Goal: Task Accomplishment & Management: Complete application form

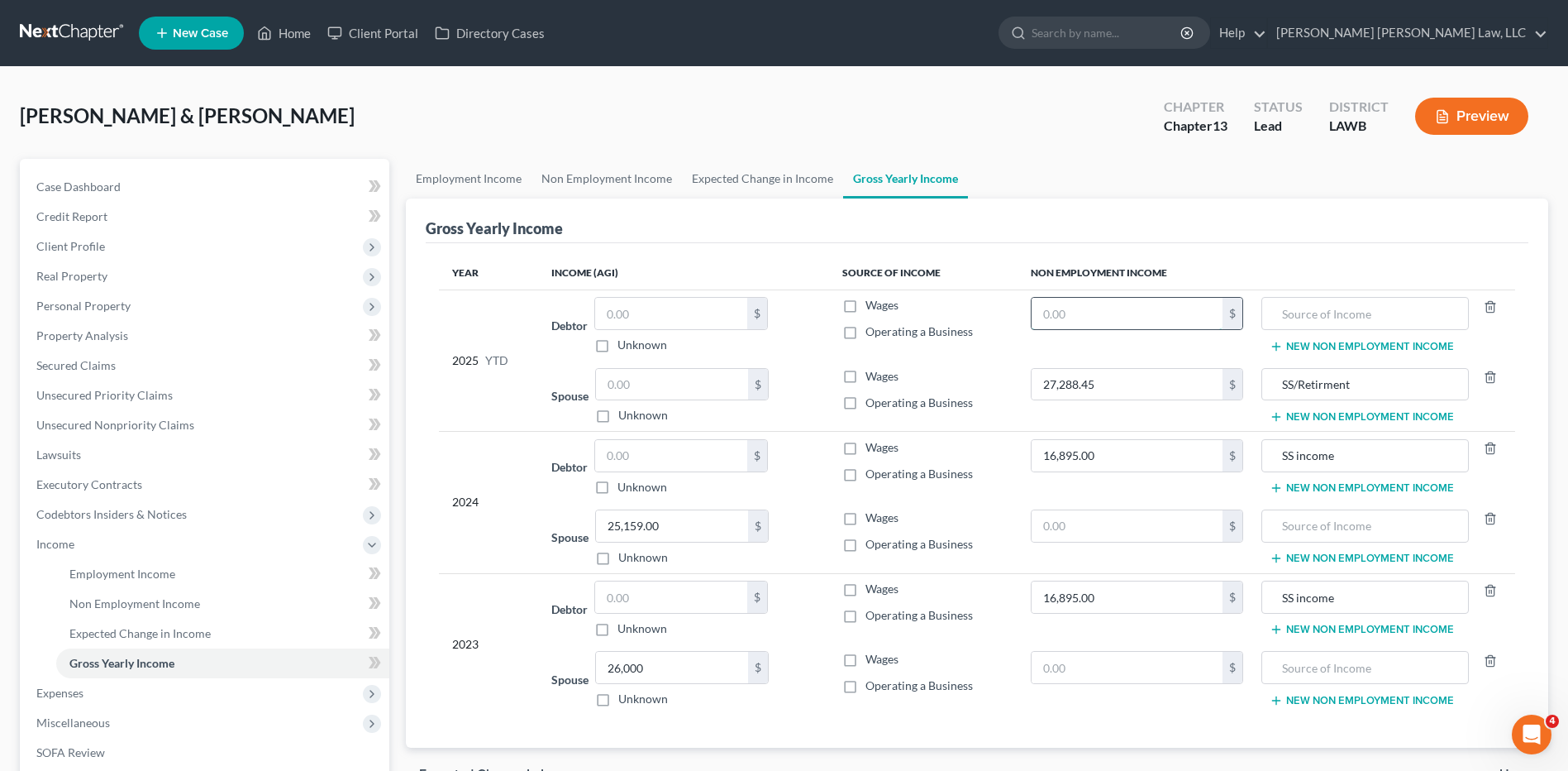
click at [1077, 306] on input "text" at bounding box center [1127, 312] width 191 height 31
type input "9,163.84"
click at [1293, 314] on input "text" at bounding box center [1365, 312] width 189 height 31
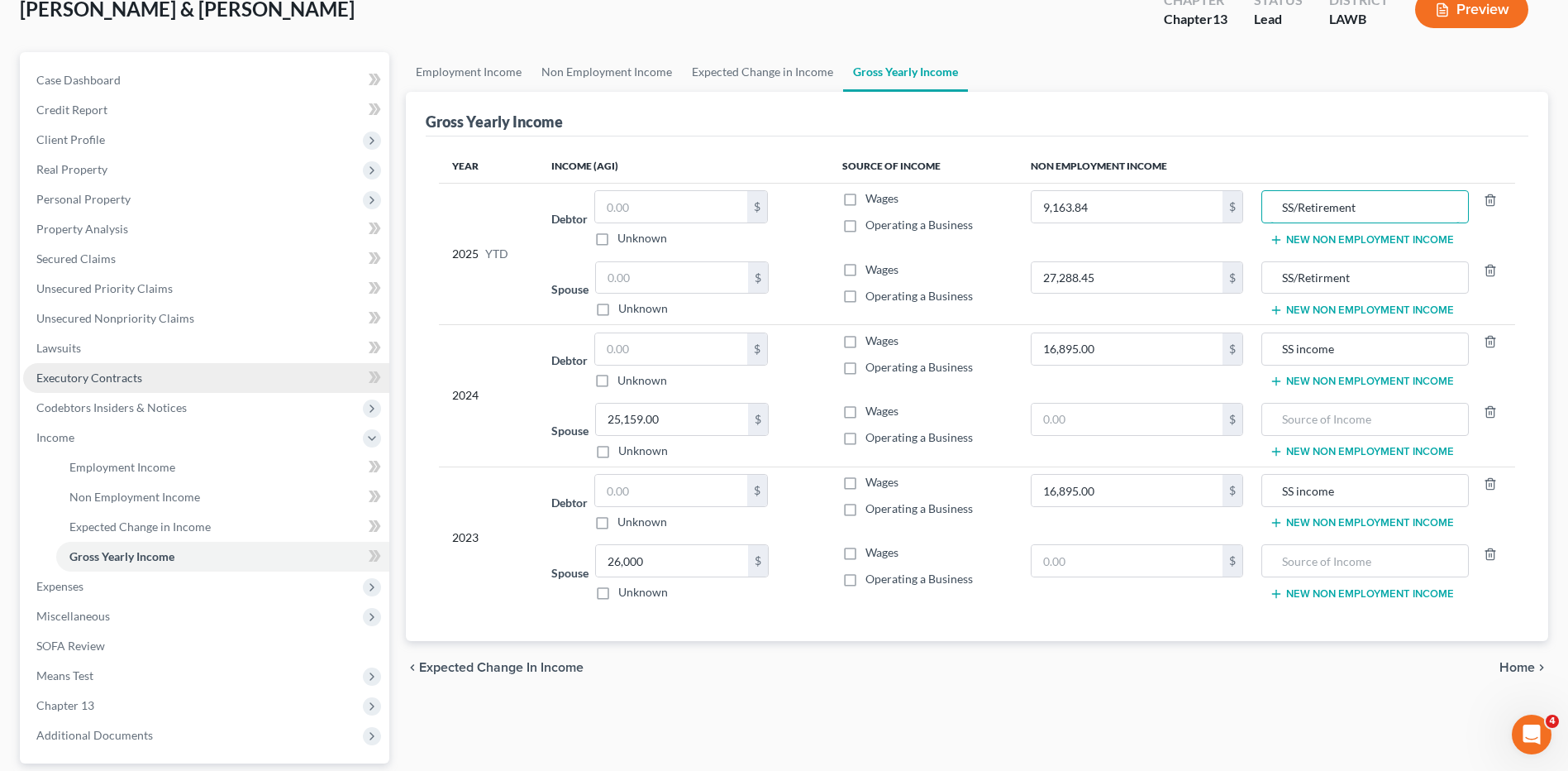
scroll to position [248, 0]
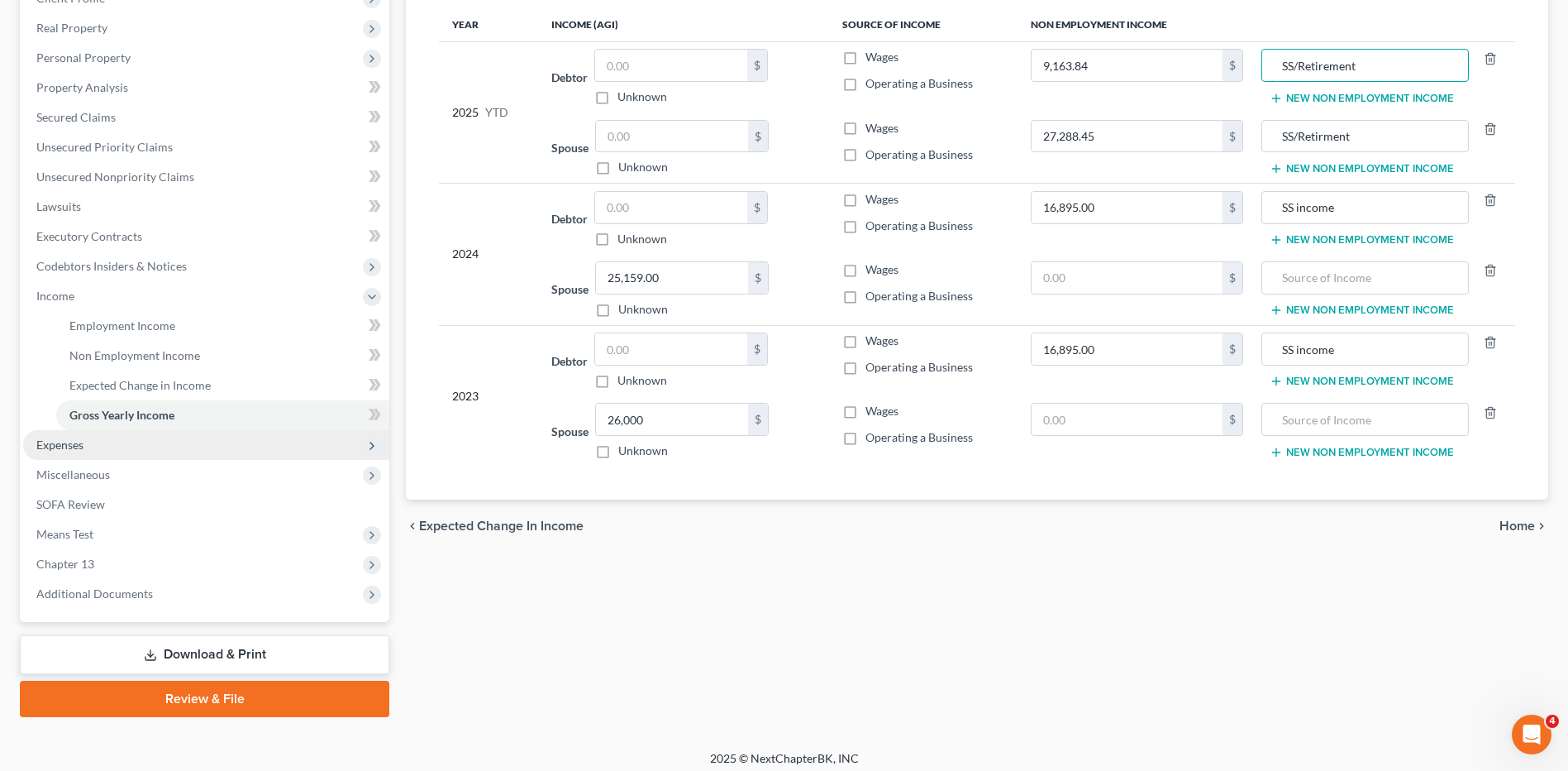
type input "SS/Retirement"
click at [51, 450] on span "Expenses" at bounding box center [60, 444] width 47 height 14
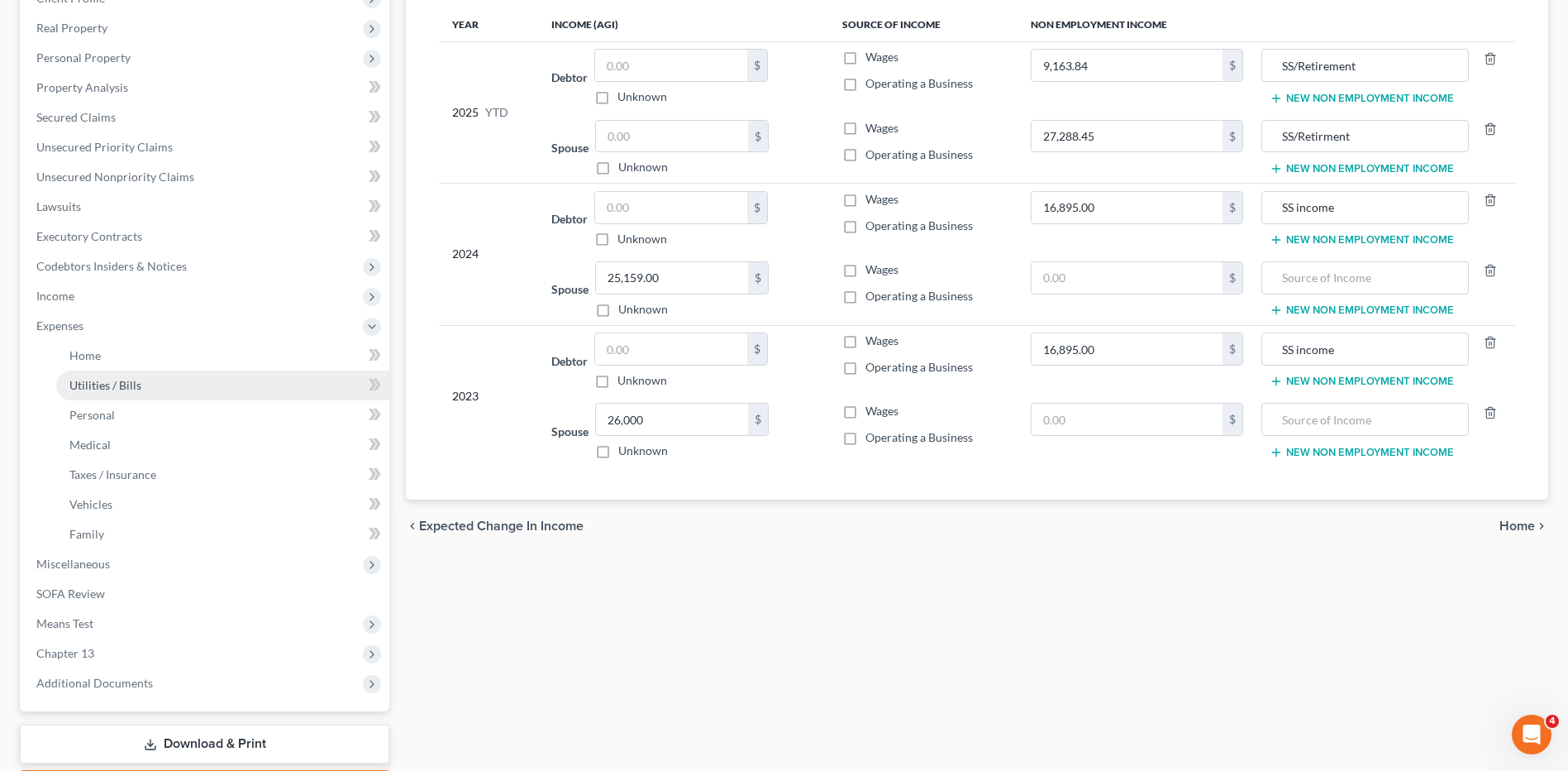
click at [108, 382] on span "Utilities / Bills" at bounding box center [105, 385] width 72 height 14
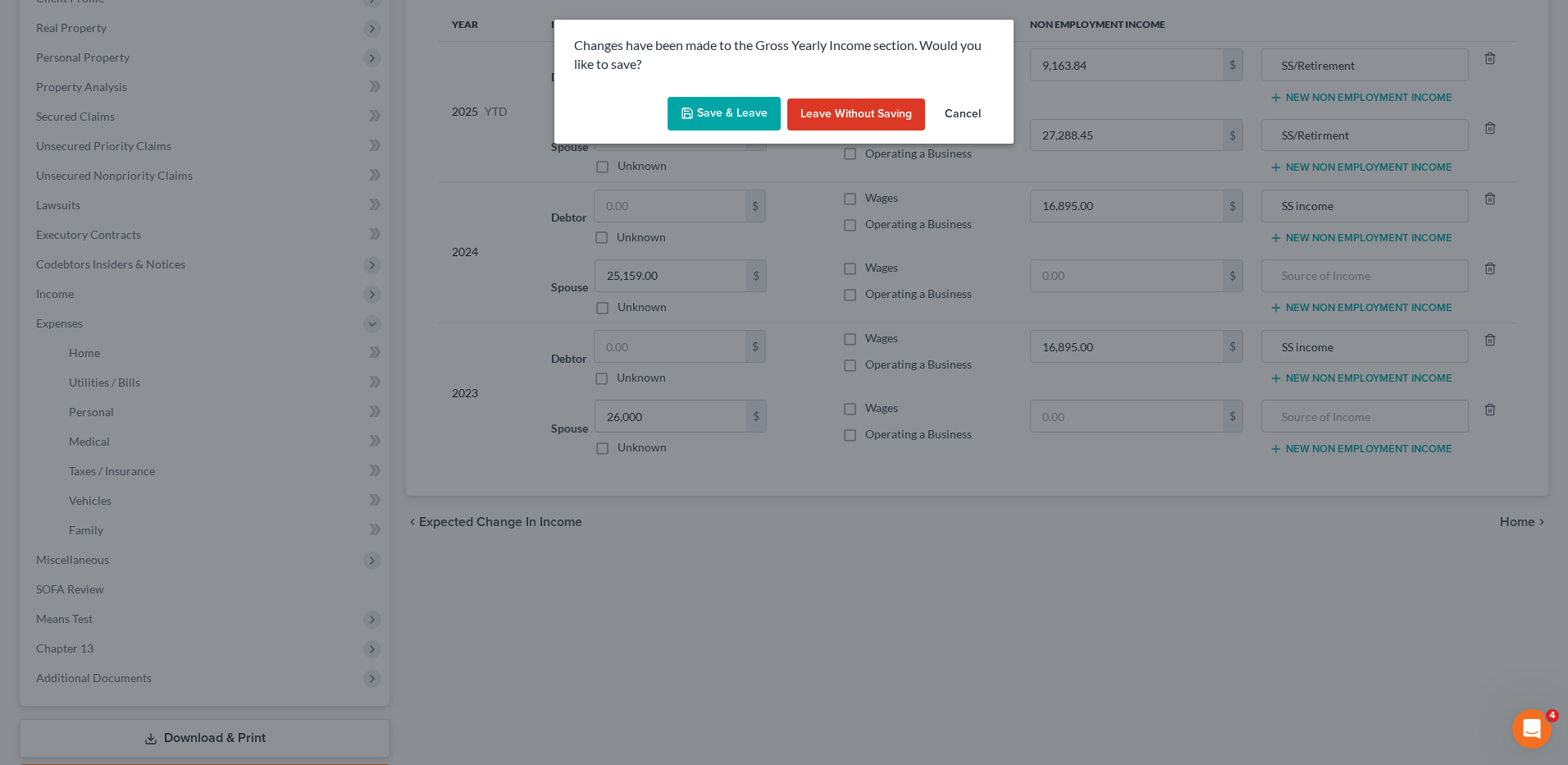
click at [701, 114] on button "Save & Leave" at bounding box center [725, 114] width 114 height 34
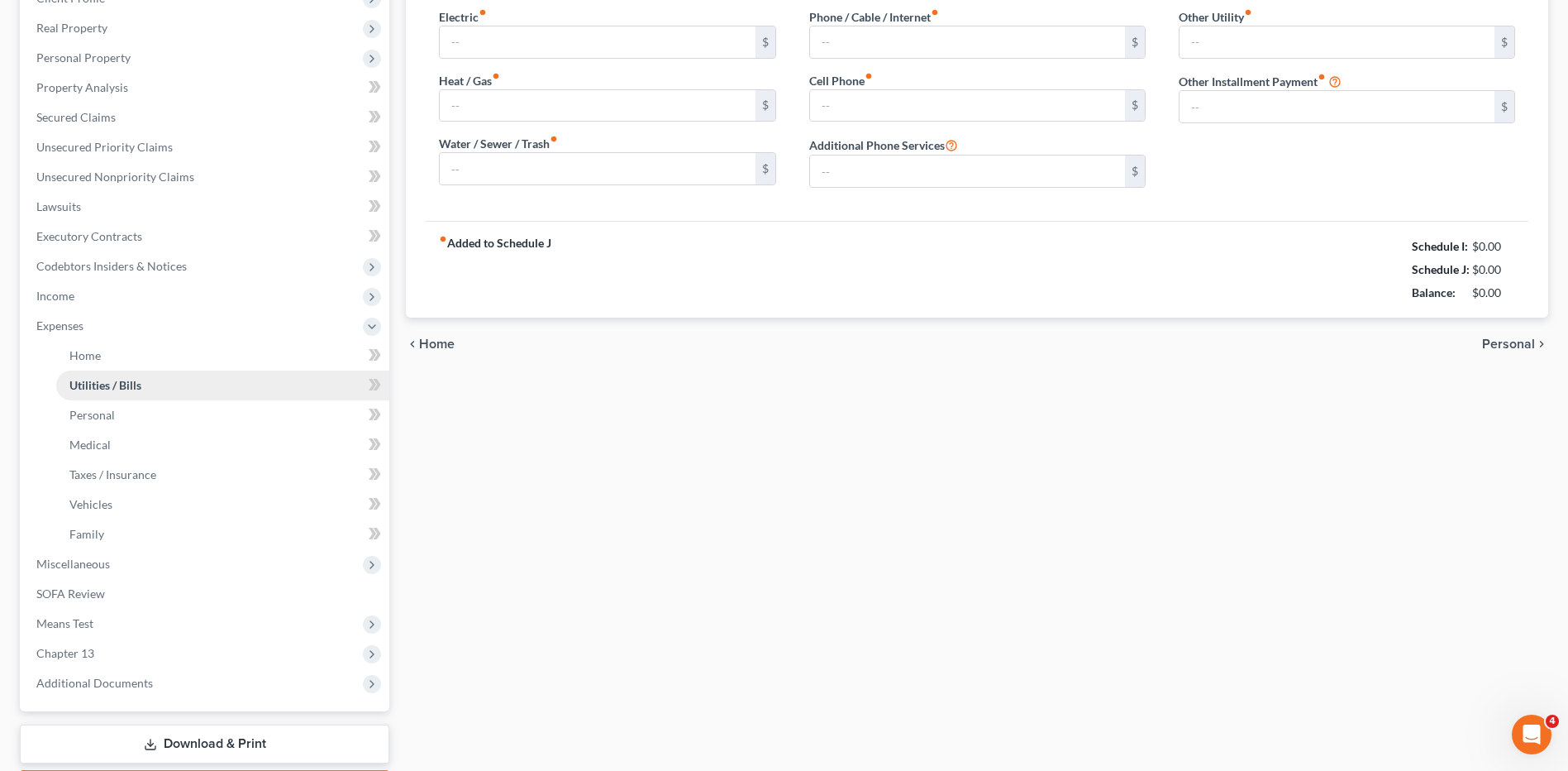
click at [101, 380] on ul "Case Dashboard Payments Invoices Payments Payments Credit Report Client Profile" at bounding box center [206, 310] width 367 height 774
type input "275.00"
type input "0.00"
type input "45.00"
type input "120.00"
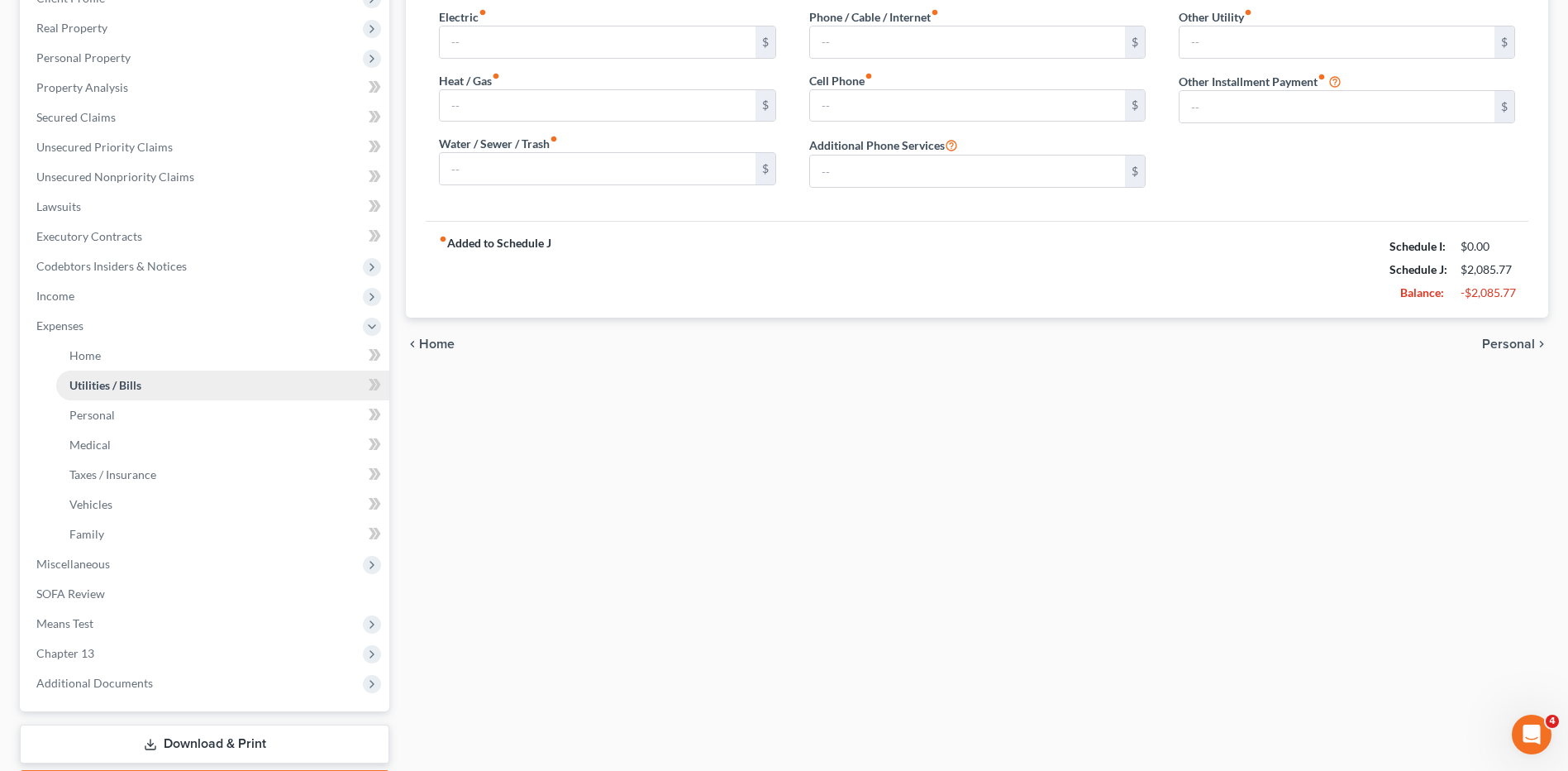
type input "185.44"
type input "0.00"
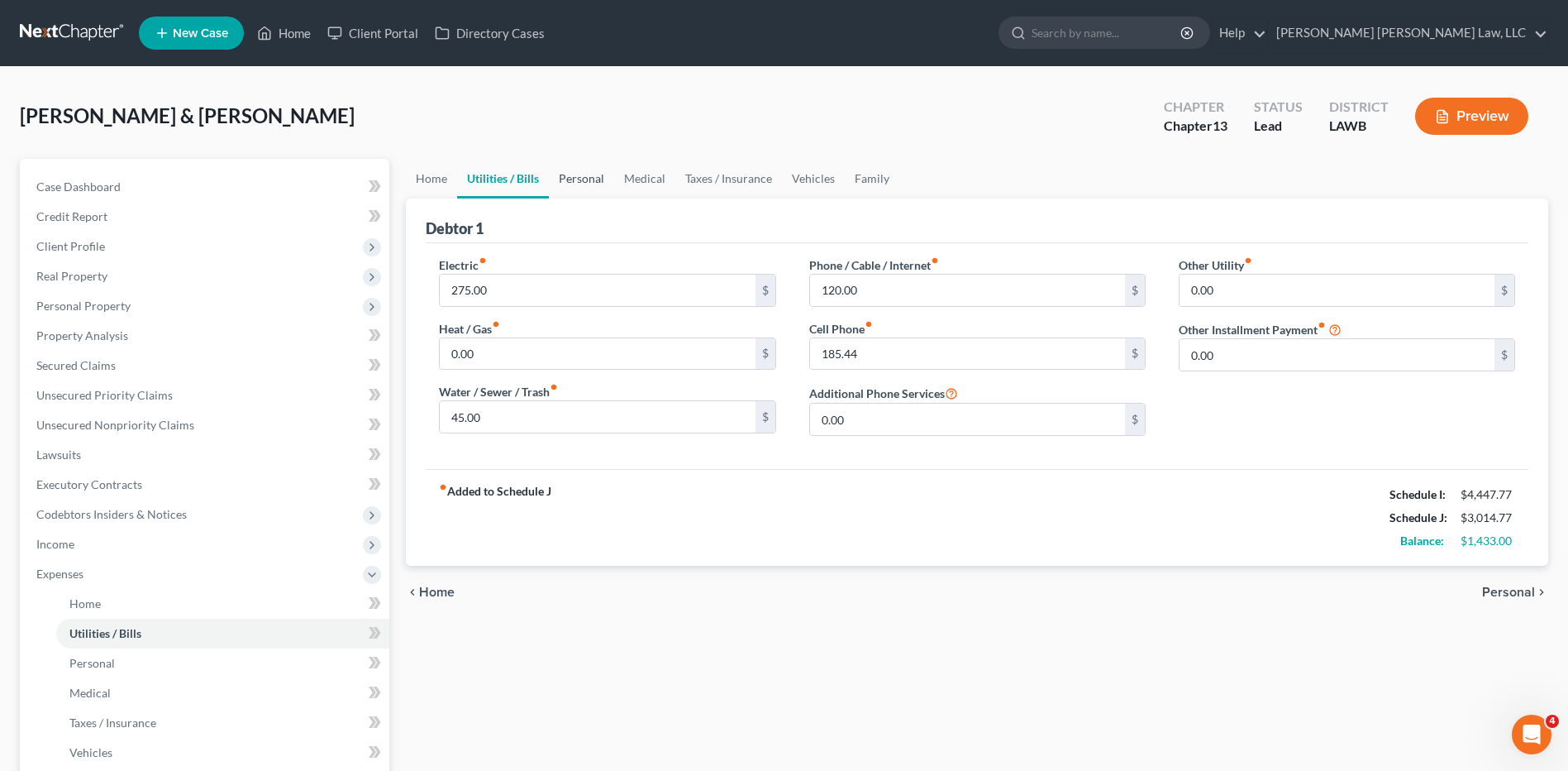
click at [570, 175] on link "Personal" at bounding box center [581, 178] width 66 height 39
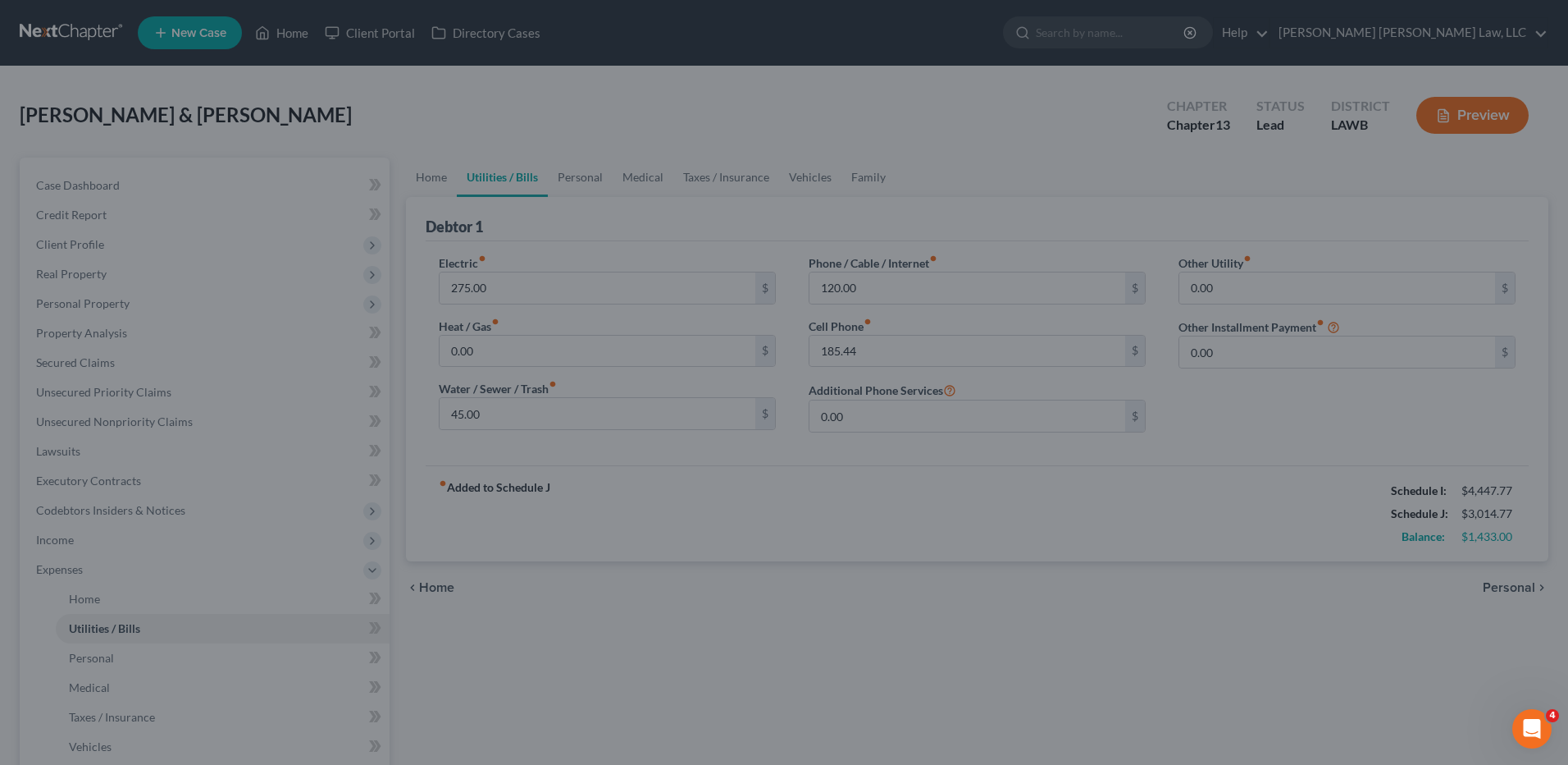
click at [568, 175] on div at bounding box center [784, 382] width 1568 height 765
click at [429, 178] on div at bounding box center [784, 382] width 1568 height 765
click at [630, 125] on div at bounding box center [784, 382] width 1568 height 765
click at [274, 209] on div at bounding box center [784, 382] width 1568 height 765
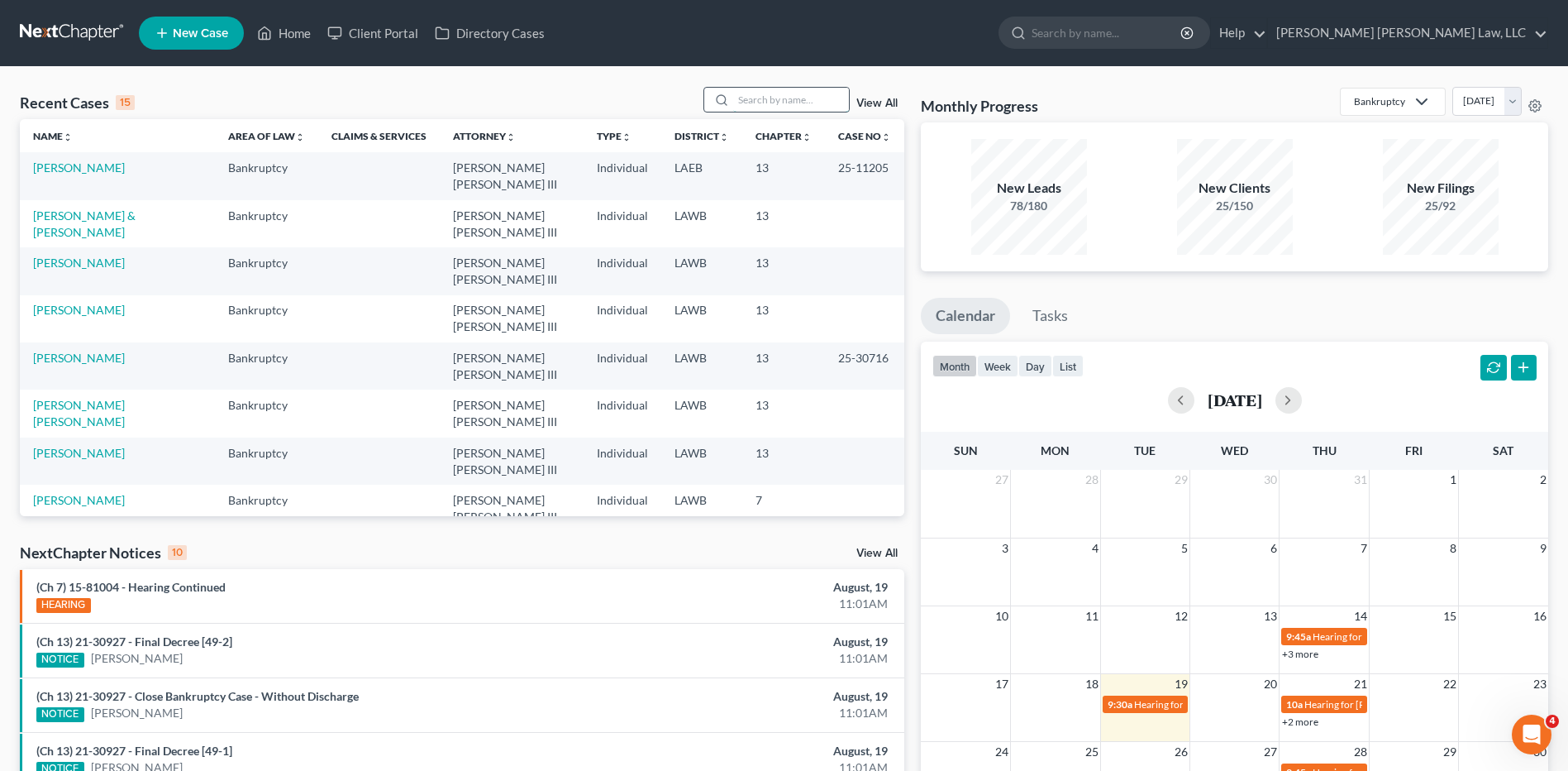
click at [746, 90] on input "search" at bounding box center [791, 99] width 115 height 24
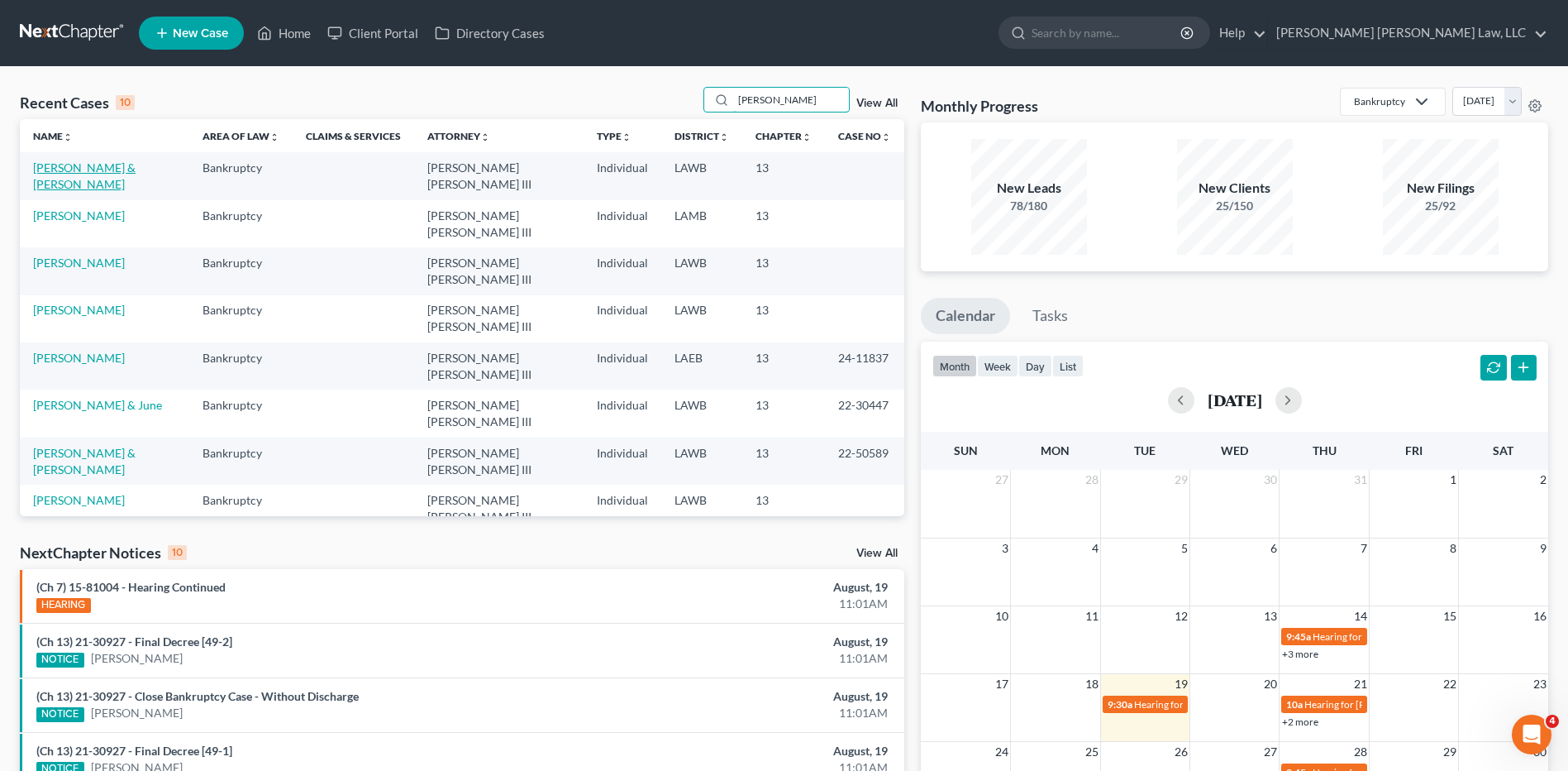
type input "breaux"
click at [110, 169] on link "[PERSON_NAME] & [PERSON_NAME]" at bounding box center [83, 175] width 102 height 31
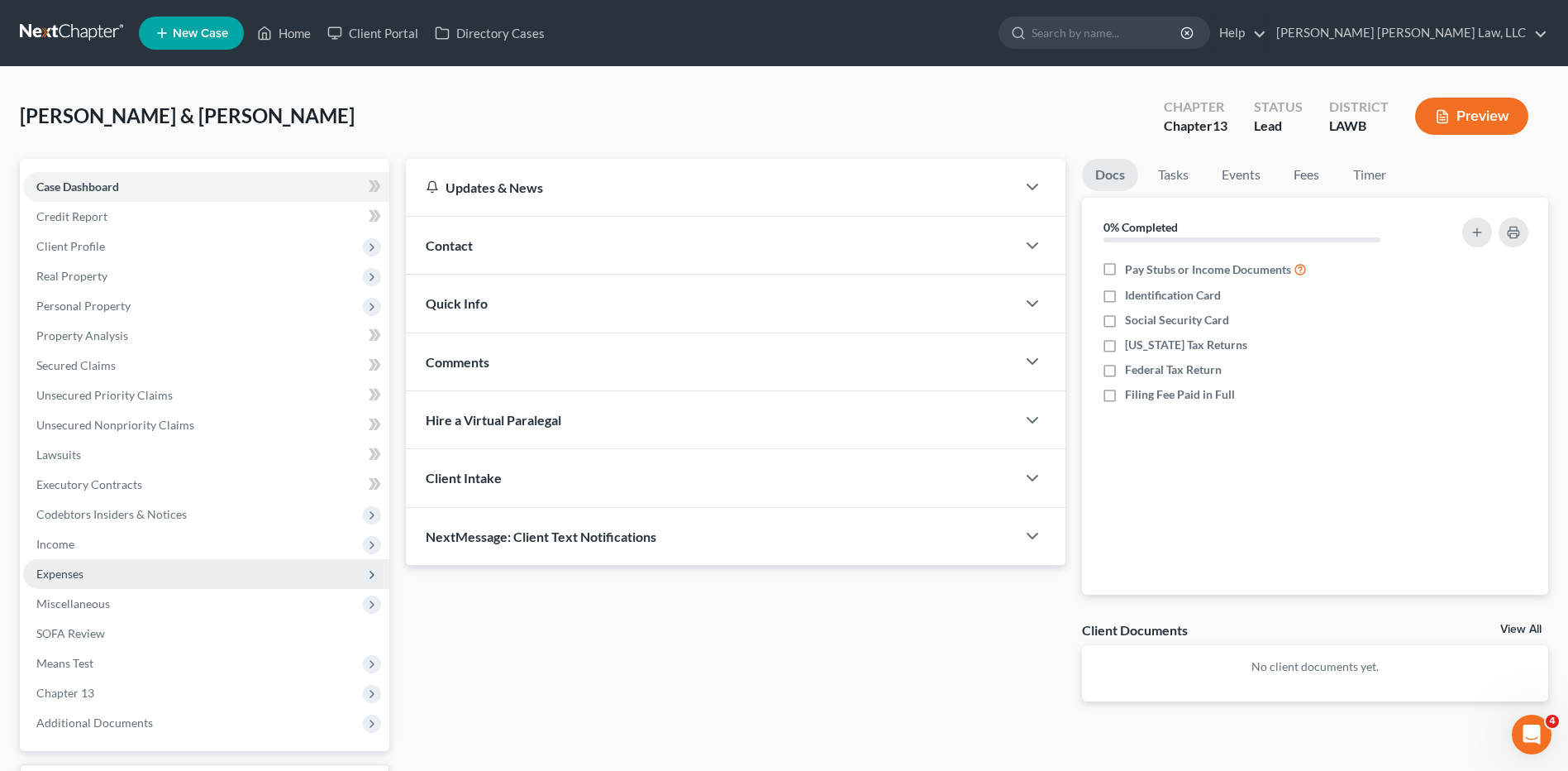
click at [63, 576] on span "Expenses" at bounding box center [60, 573] width 47 height 14
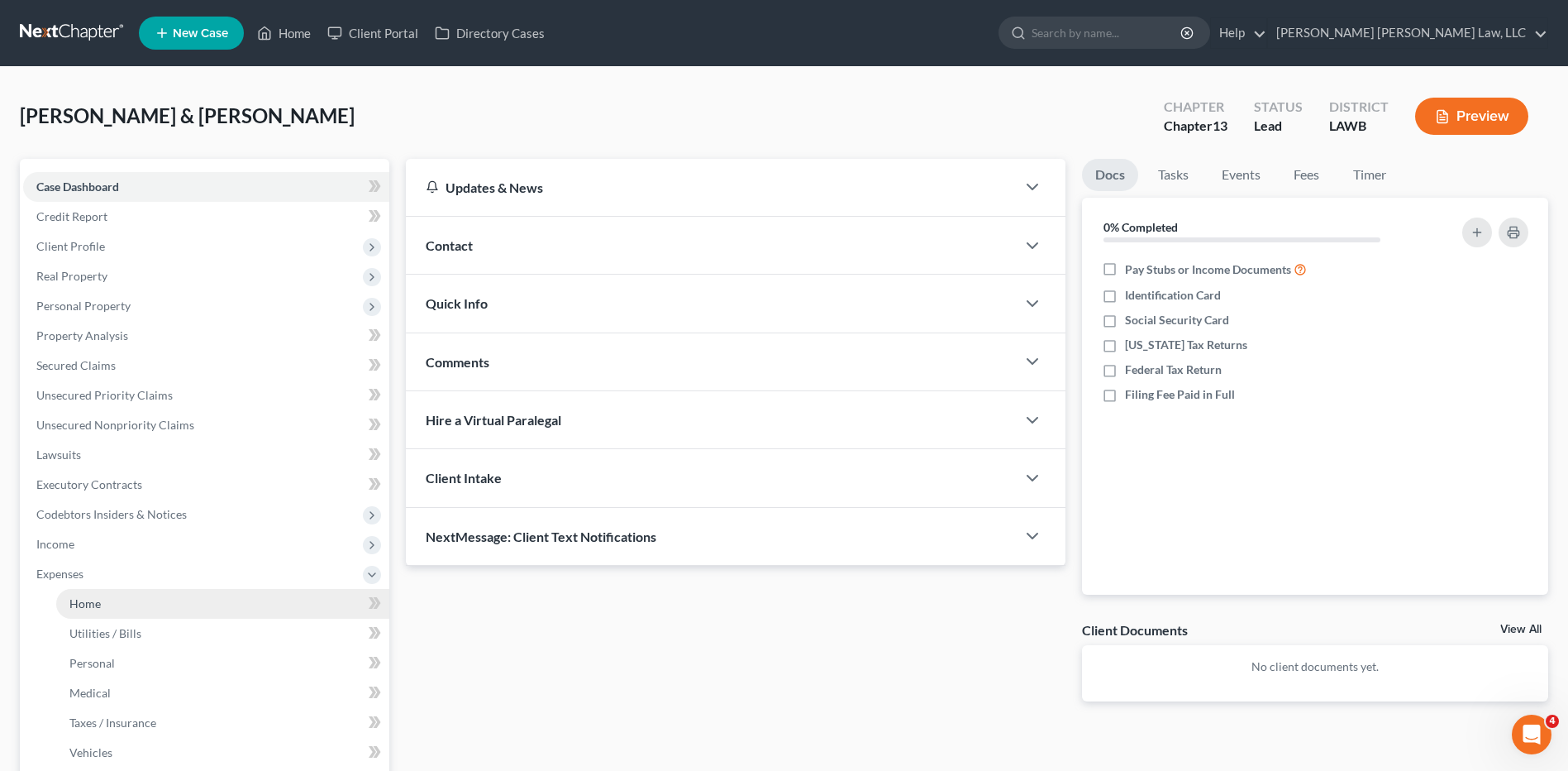
click at [106, 598] on link "Home" at bounding box center [222, 604] width 333 height 30
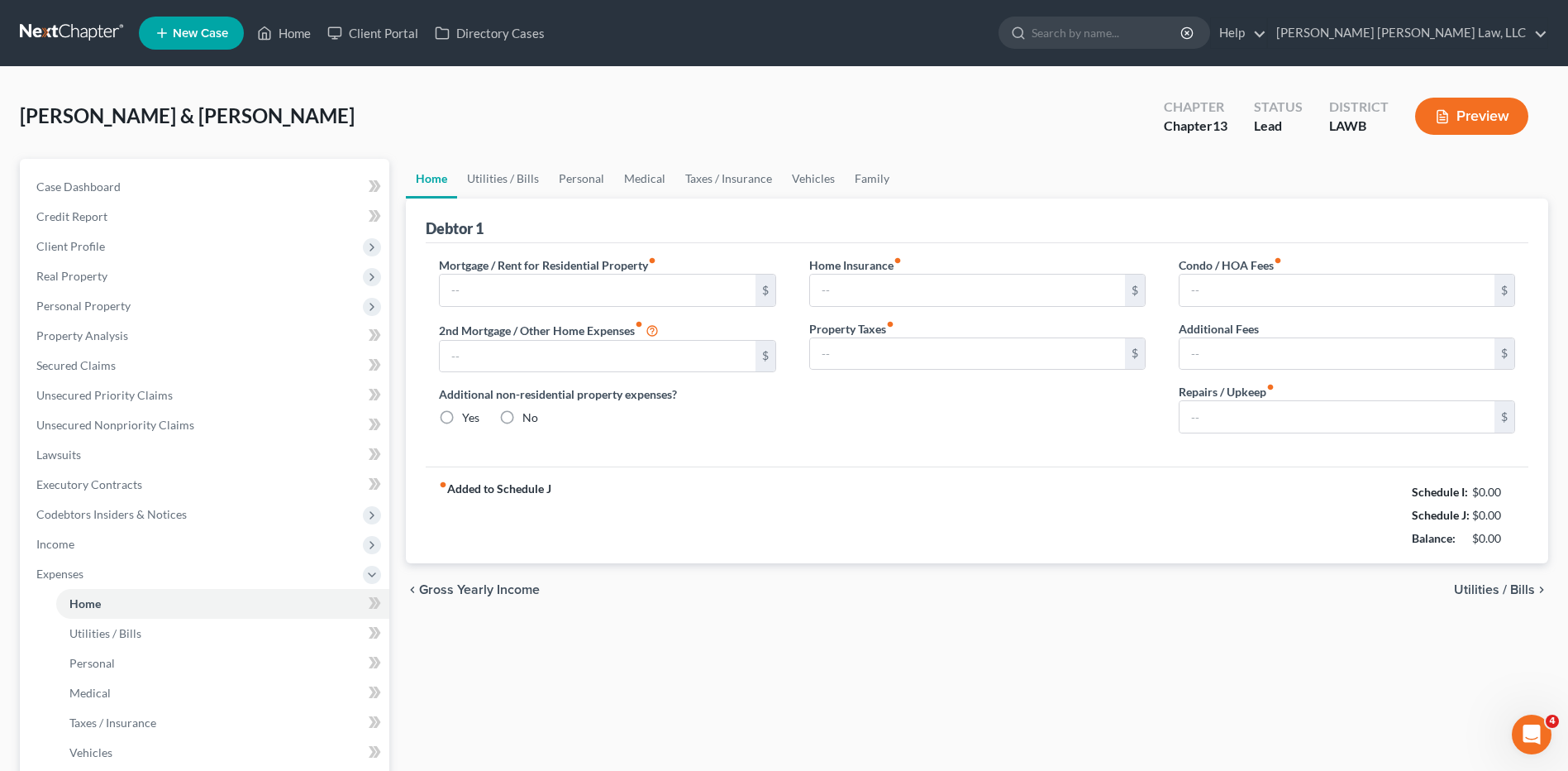
type input "0.00"
radio input "true"
type input "115.00"
type input "0.00"
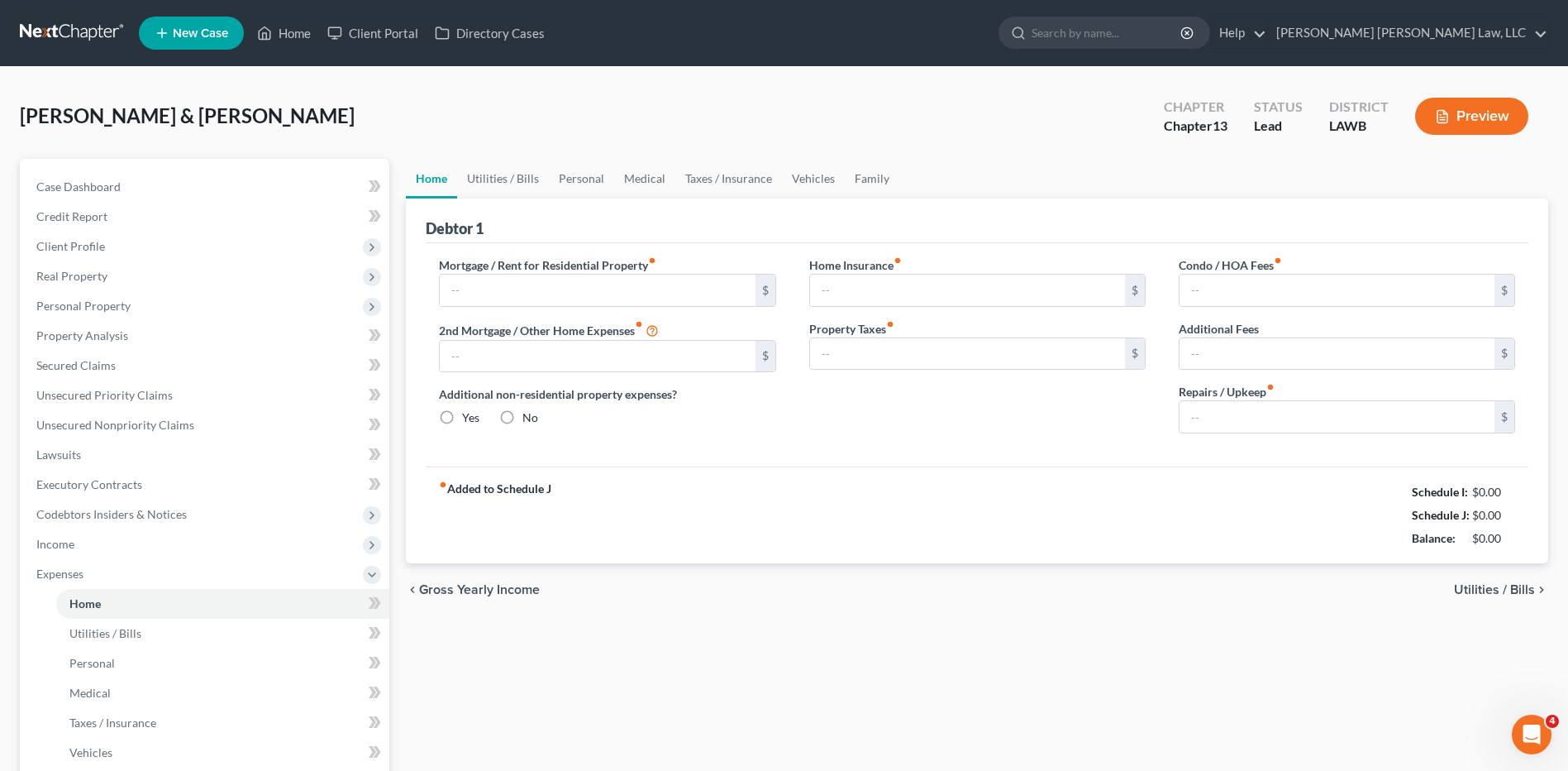
type input "0.00"
click at [513, 182] on link "Utilities / Bills" at bounding box center [503, 178] width 92 height 39
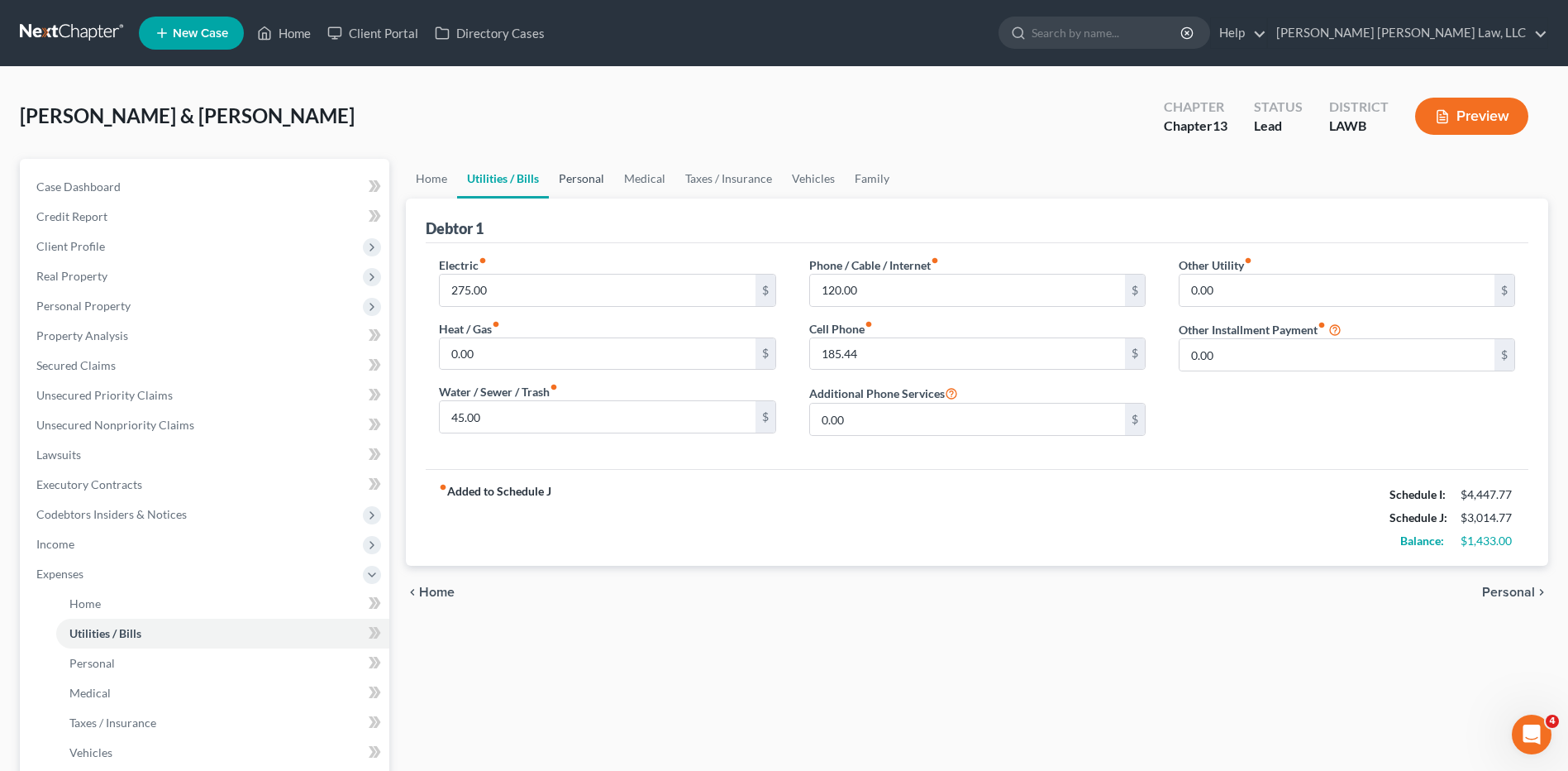
click at [571, 177] on link "Personal" at bounding box center [581, 178] width 66 height 39
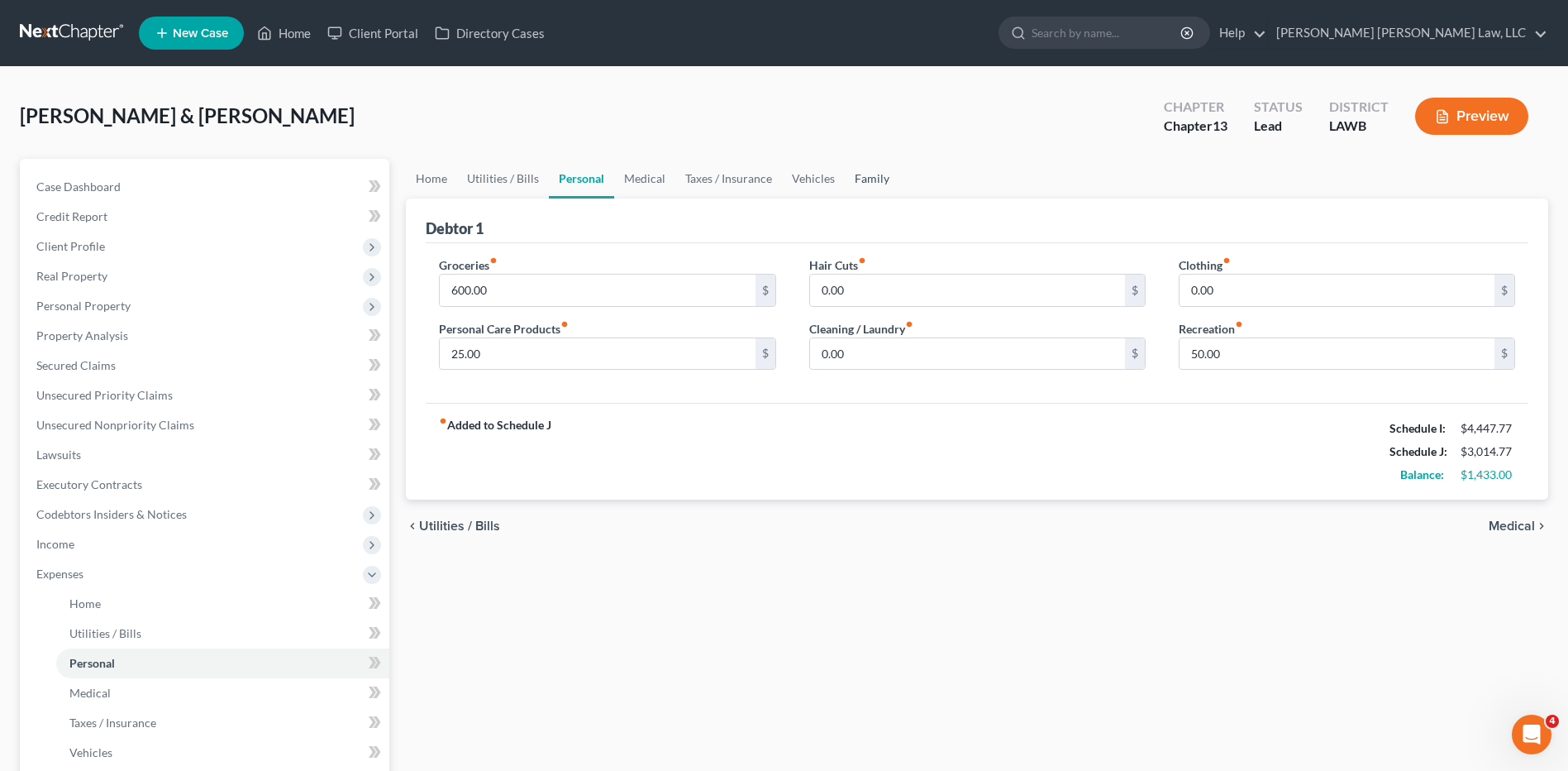
click at [881, 175] on link "Family" at bounding box center [872, 178] width 54 height 39
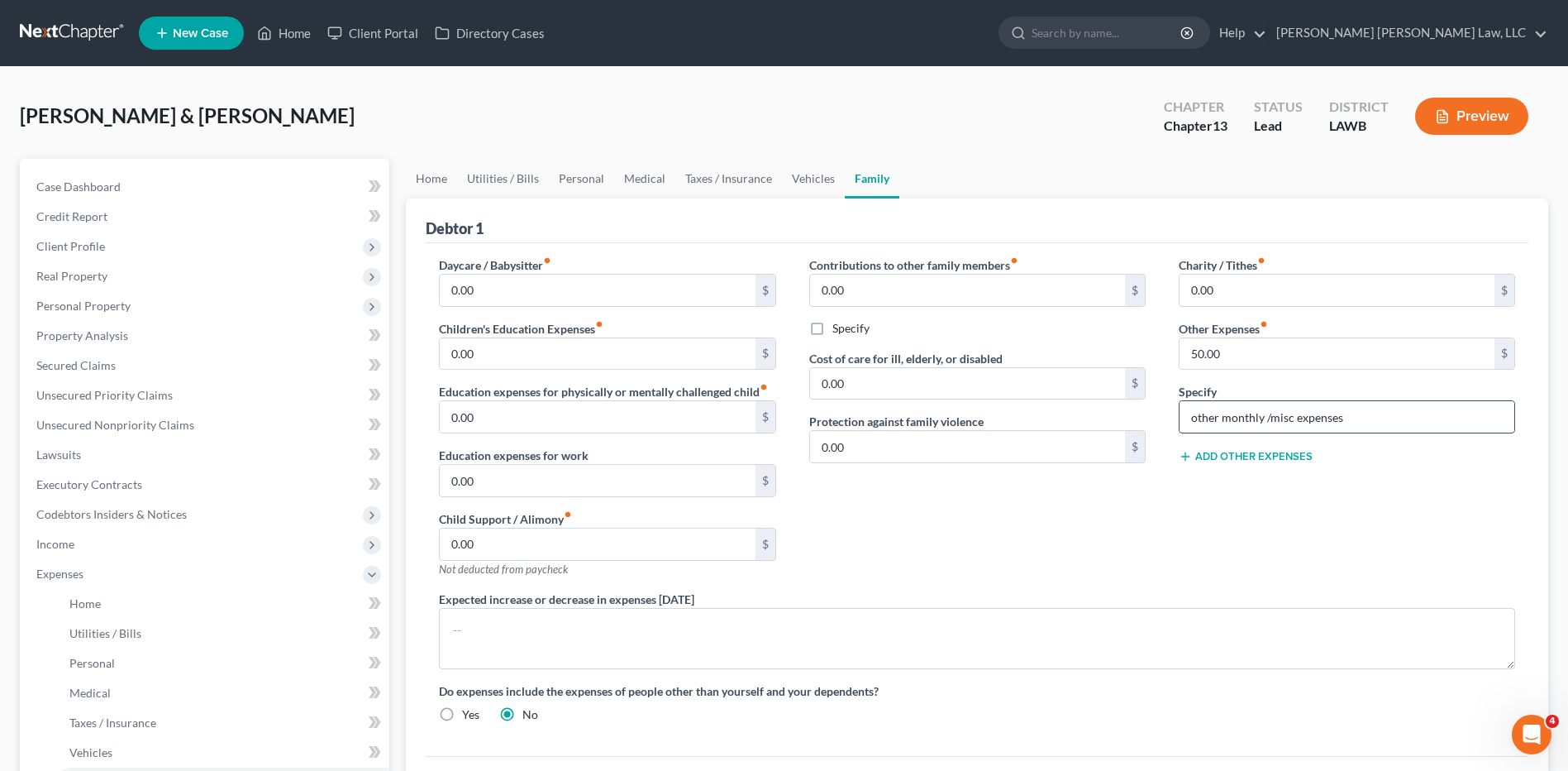
click at [1233, 423] on input "other monthly /misc expenses" at bounding box center [1347, 416] width 335 height 31
click at [1228, 416] on input "other monthly /misc expenses" at bounding box center [1347, 416] width 335 height 31
drag, startPoint x: 1398, startPoint y: 413, endPoint x: 1134, endPoint y: 476, distance: 271.4
click at [1134, 476] on div "Daycare / Babysitter fiber_manual_record 0.00 $ Children's Education Expenses f…" at bounding box center [976, 495] width 1109 height 479
type input "o"
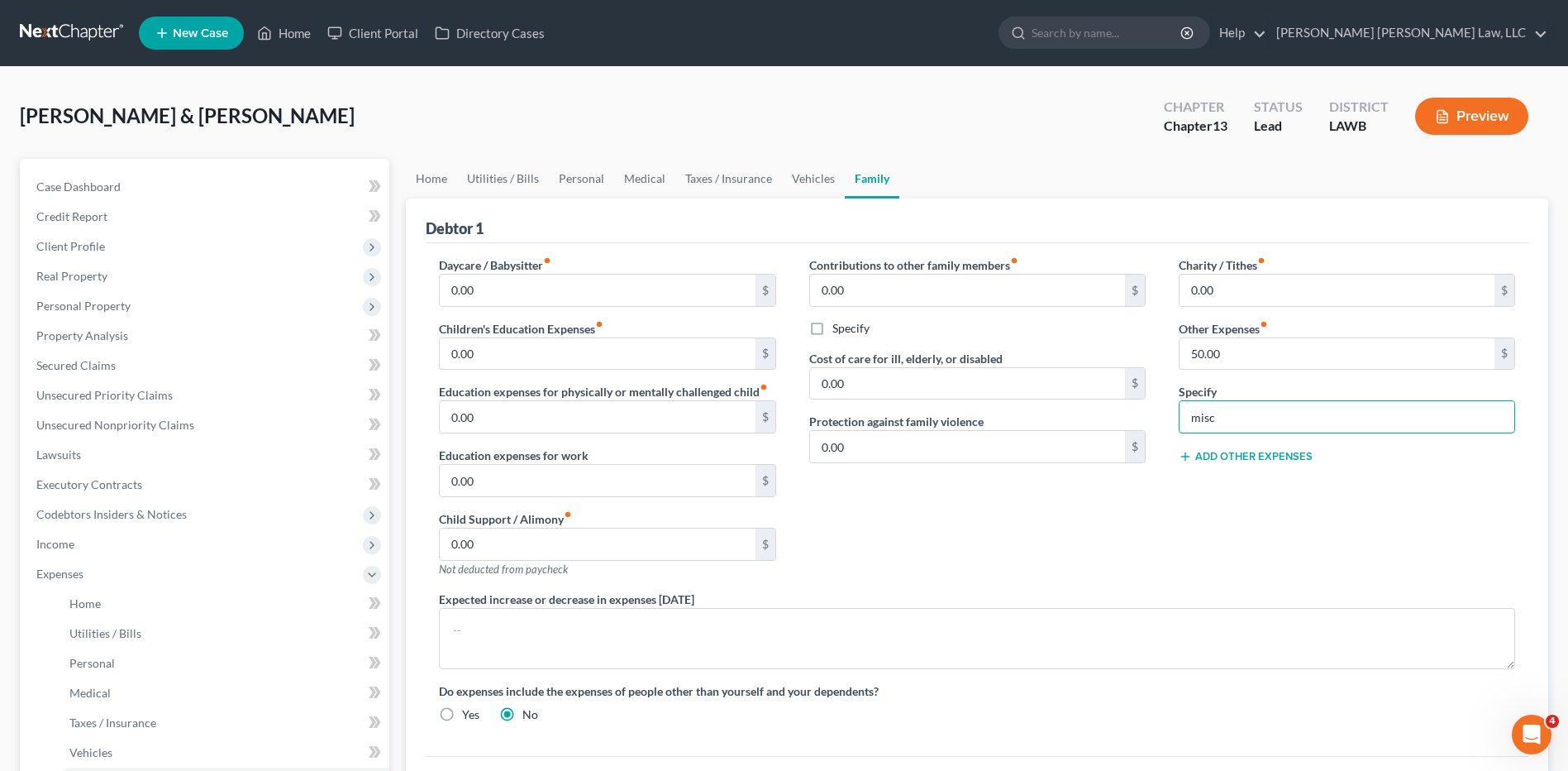
type input "misc/emergency fund/ plan funding"
click at [940, 490] on div "Contributions to other family members fiber_manual_record 0.00 $ Specify Cost o…" at bounding box center [977, 423] width 369 height 334
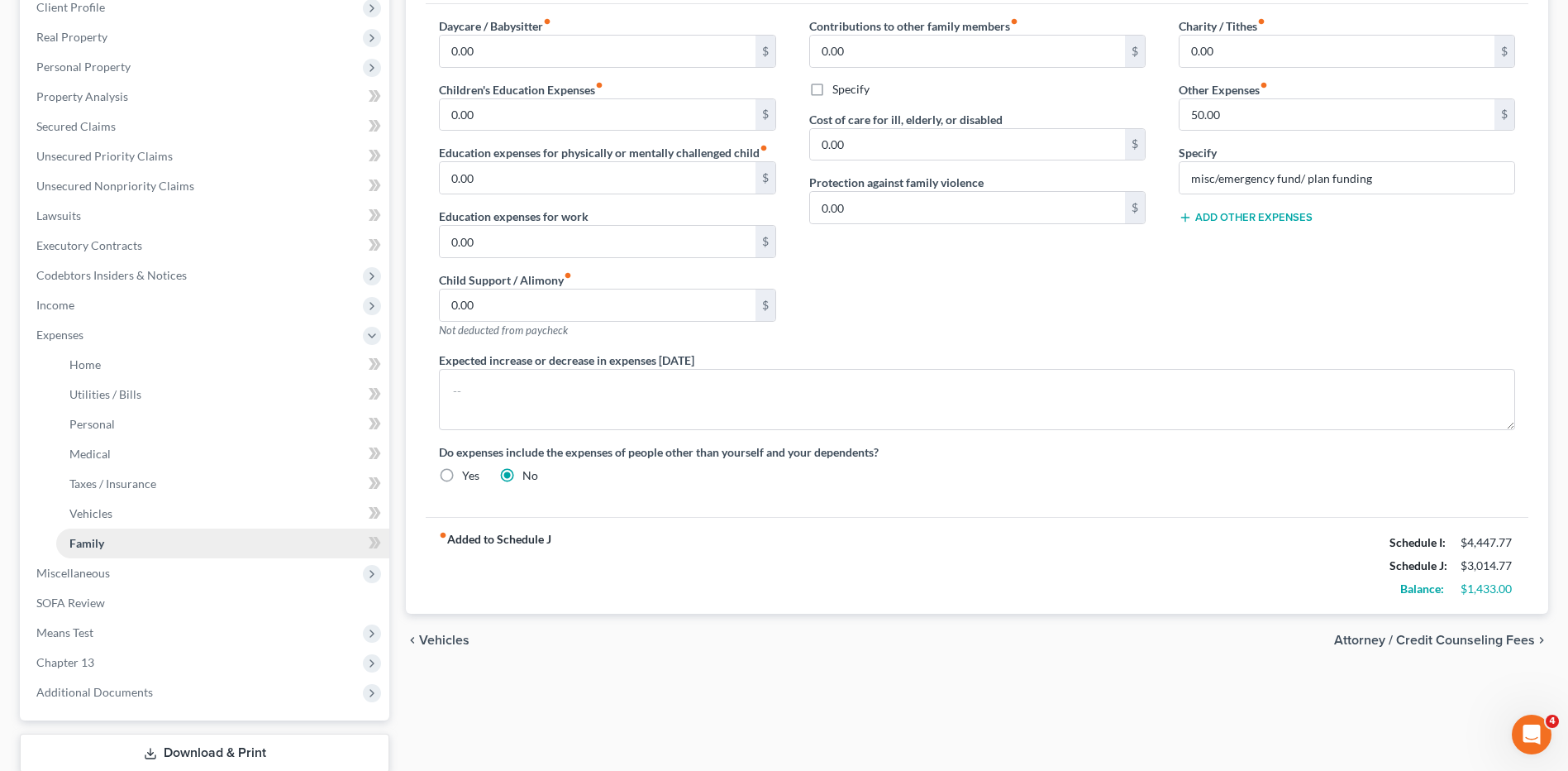
scroll to position [248, 0]
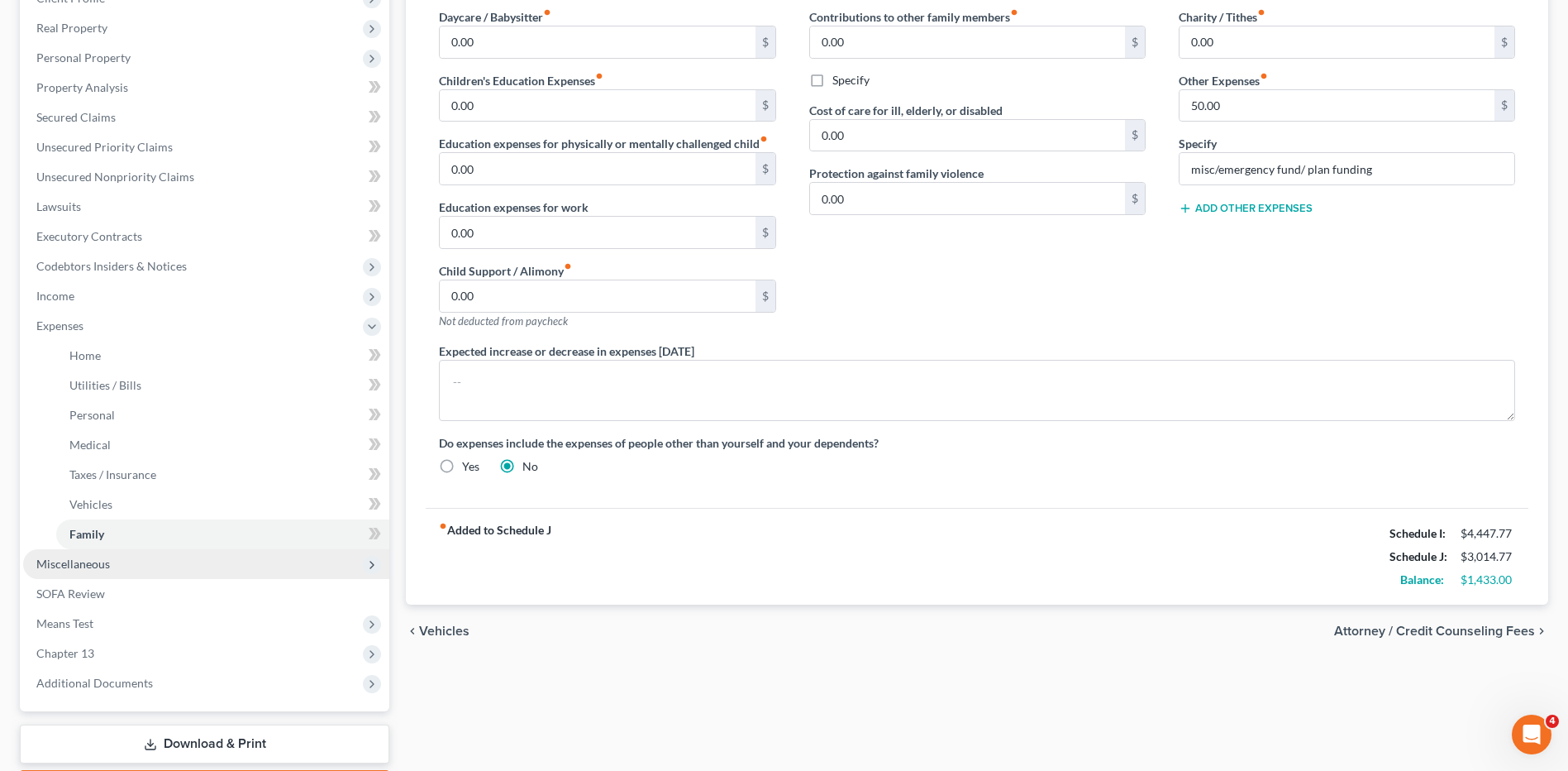
click at [70, 559] on span "Miscellaneous" at bounding box center [73, 563] width 73 height 14
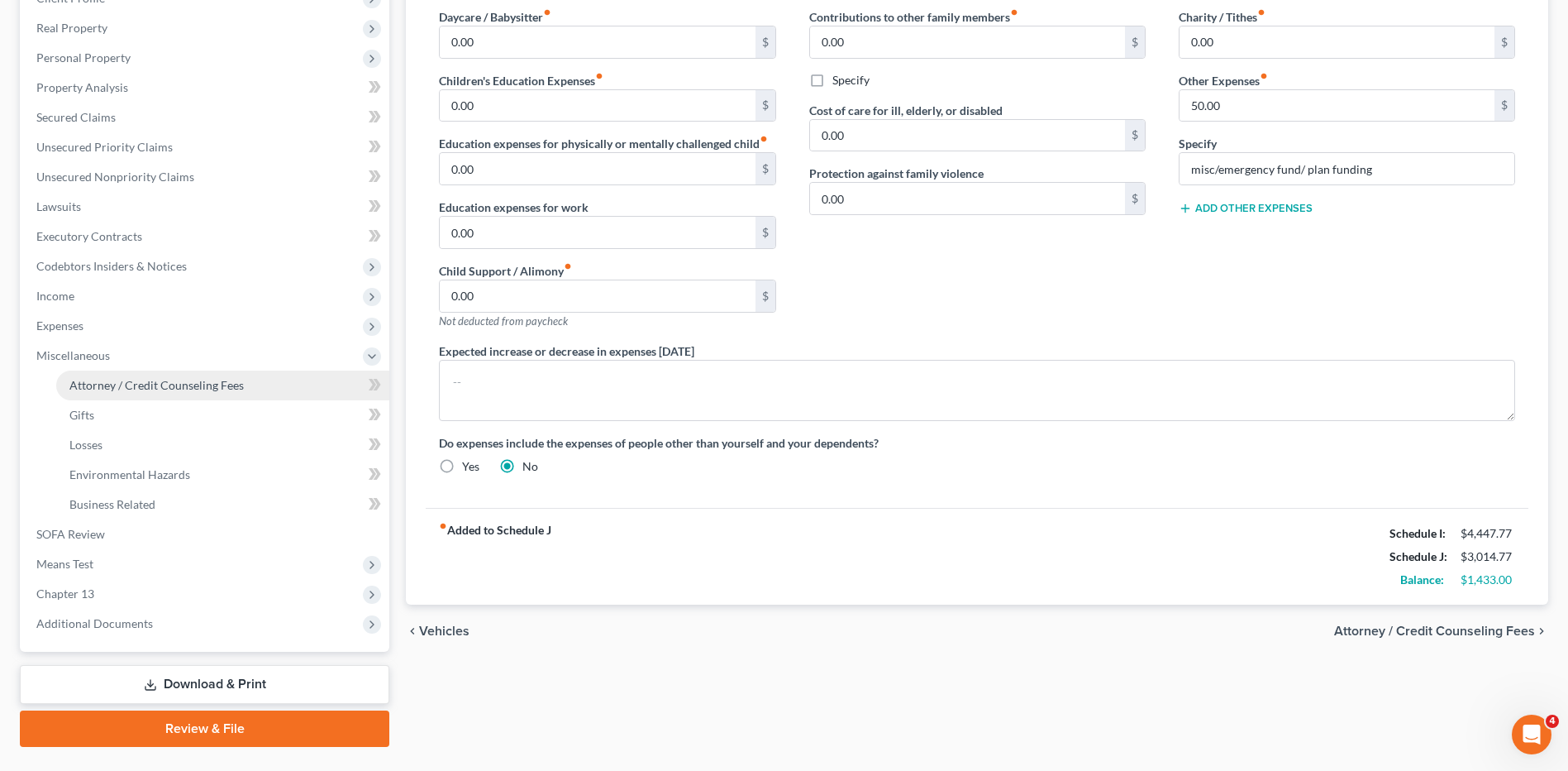
click at [120, 380] on span "Attorney / Credit Counseling Fees" at bounding box center [157, 385] width 174 height 14
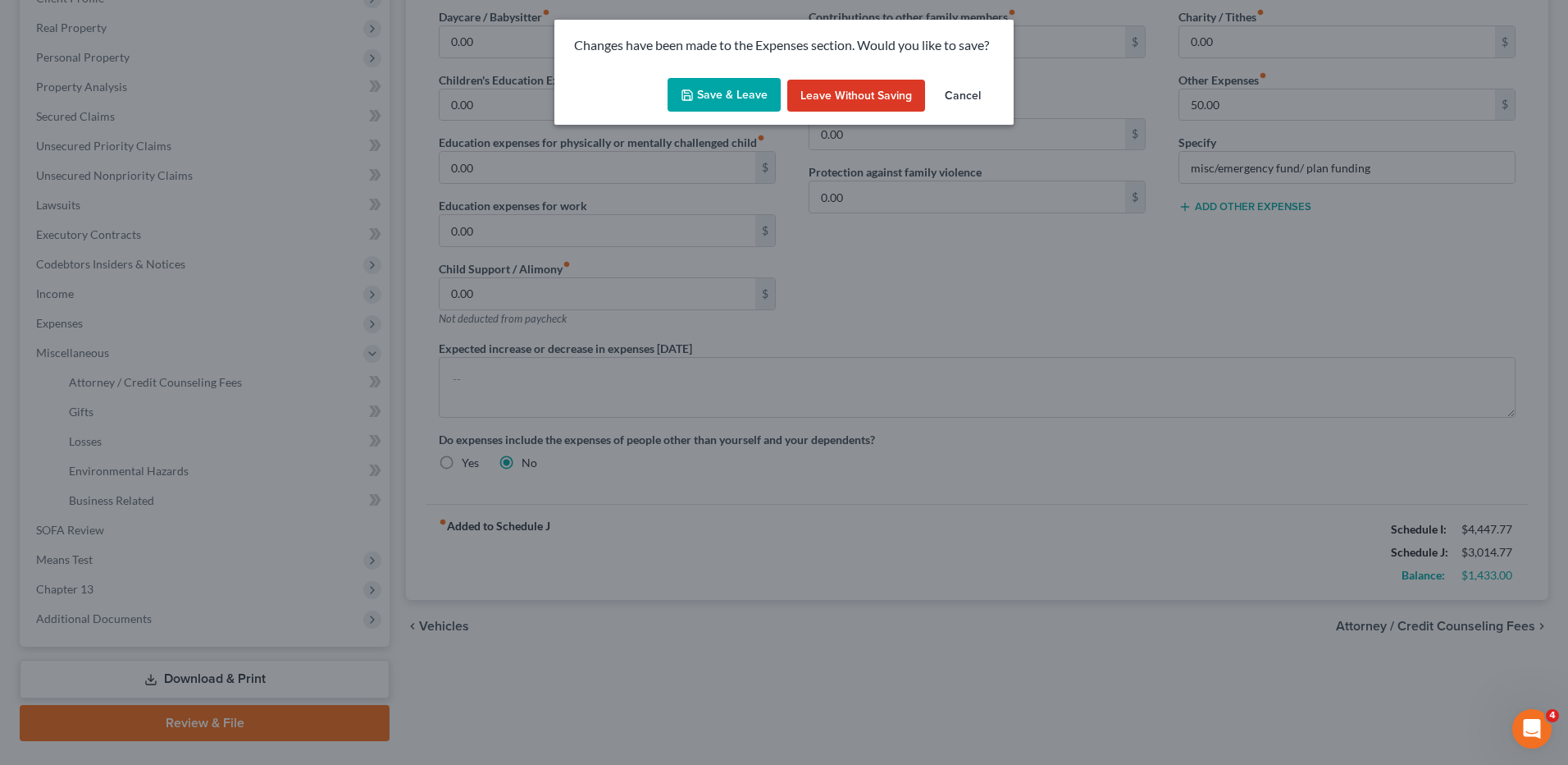
click at [716, 93] on button "Save & Leave" at bounding box center [725, 95] width 114 height 34
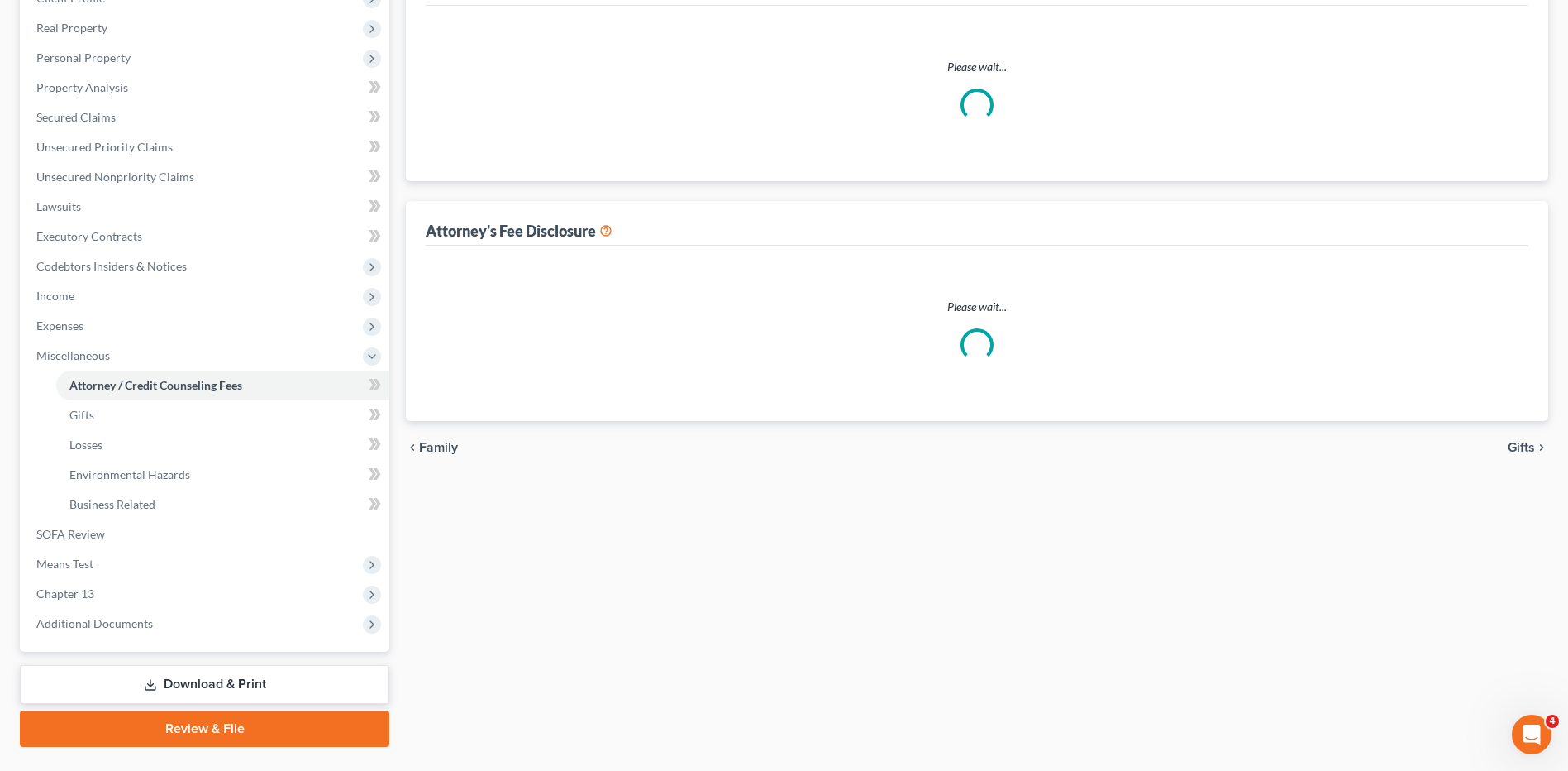
select select "1"
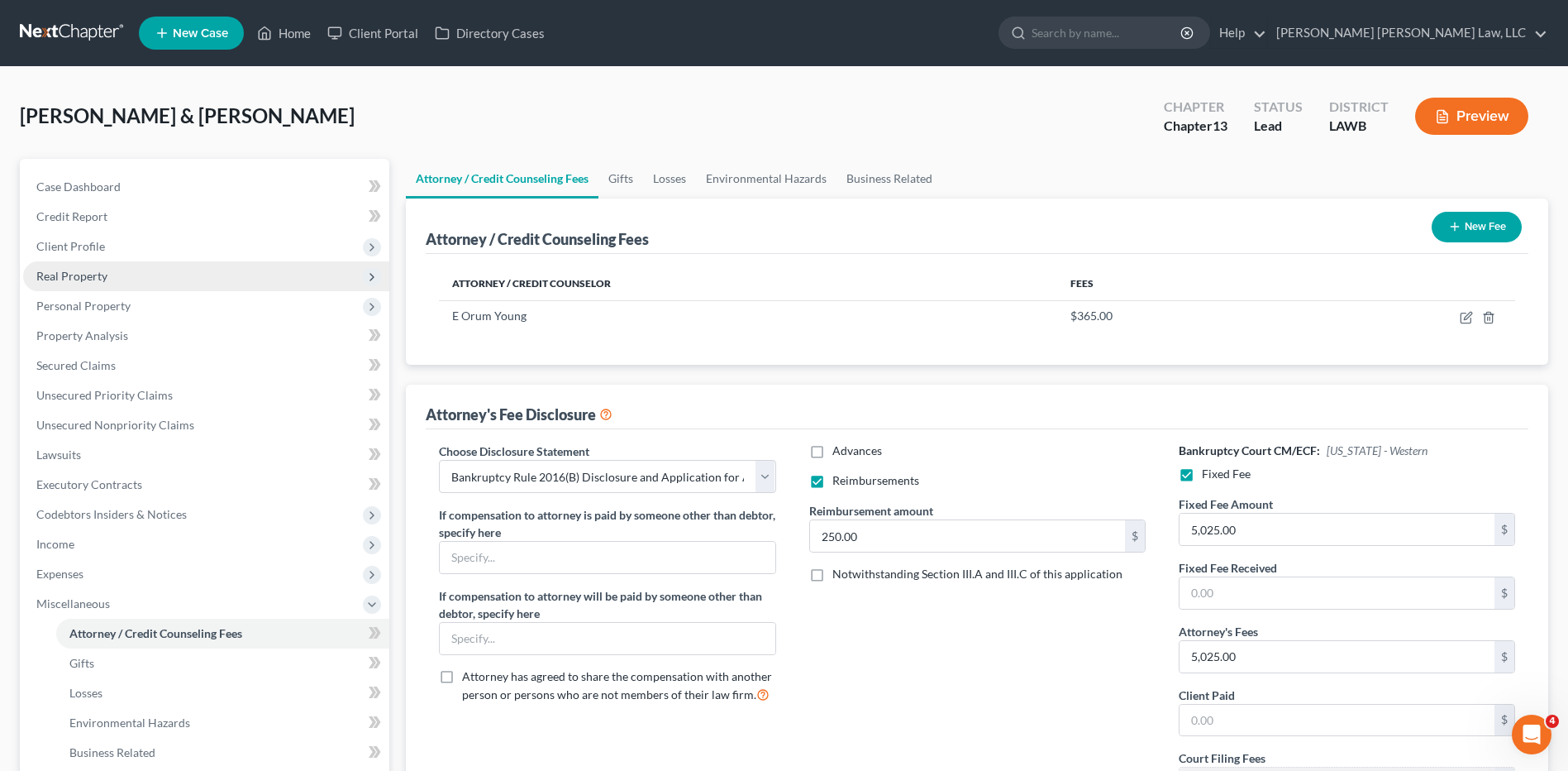
click at [74, 270] on span "Real Property" at bounding box center [72, 275] width 71 height 14
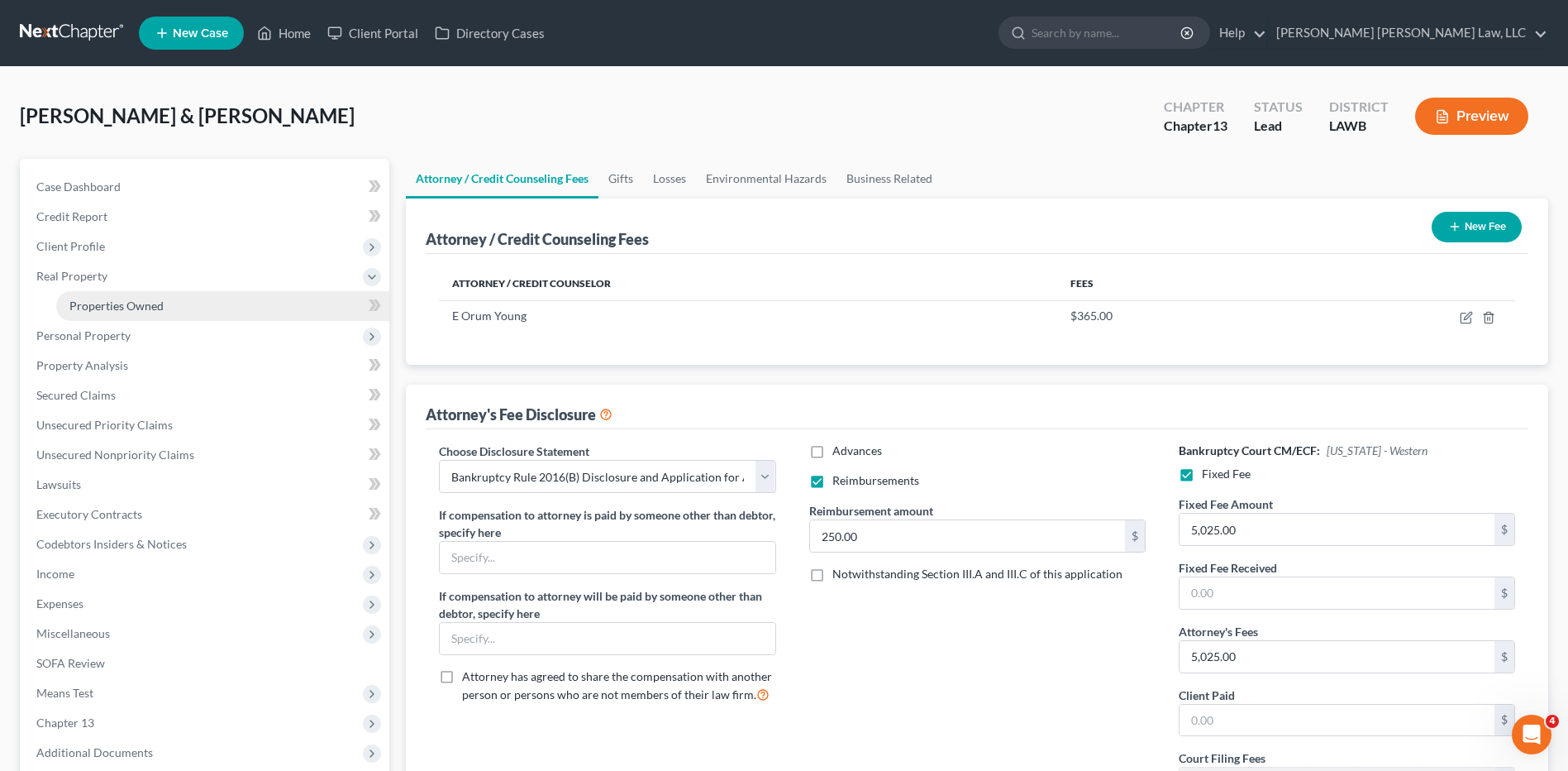
click at [92, 305] on span "Properties Owned" at bounding box center [116, 305] width 94 height 14
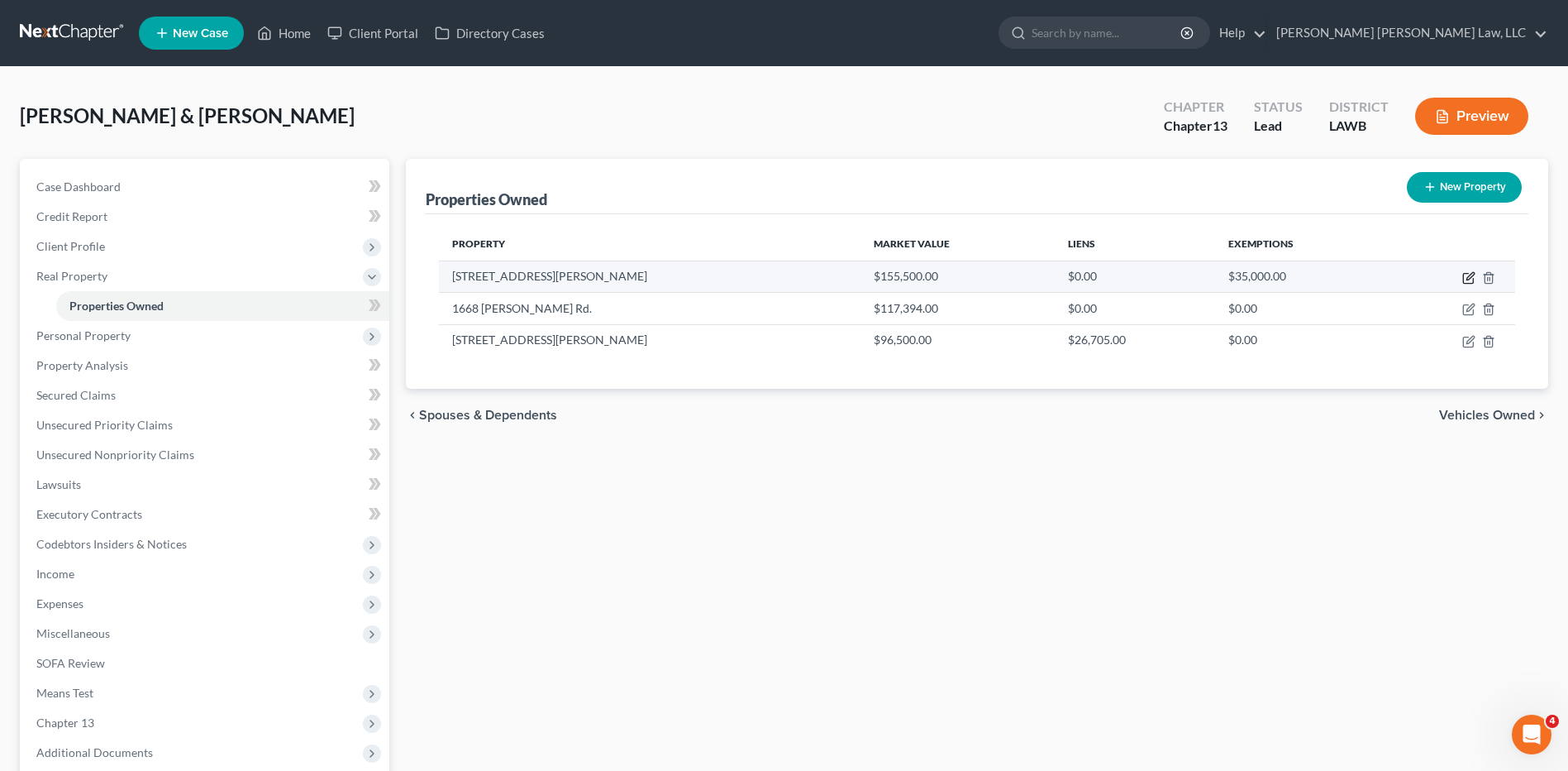
click at [1469, 275] on icon "button" at bounding box center [1469, 278] width 13 height 13
select select "19"
select select "4"
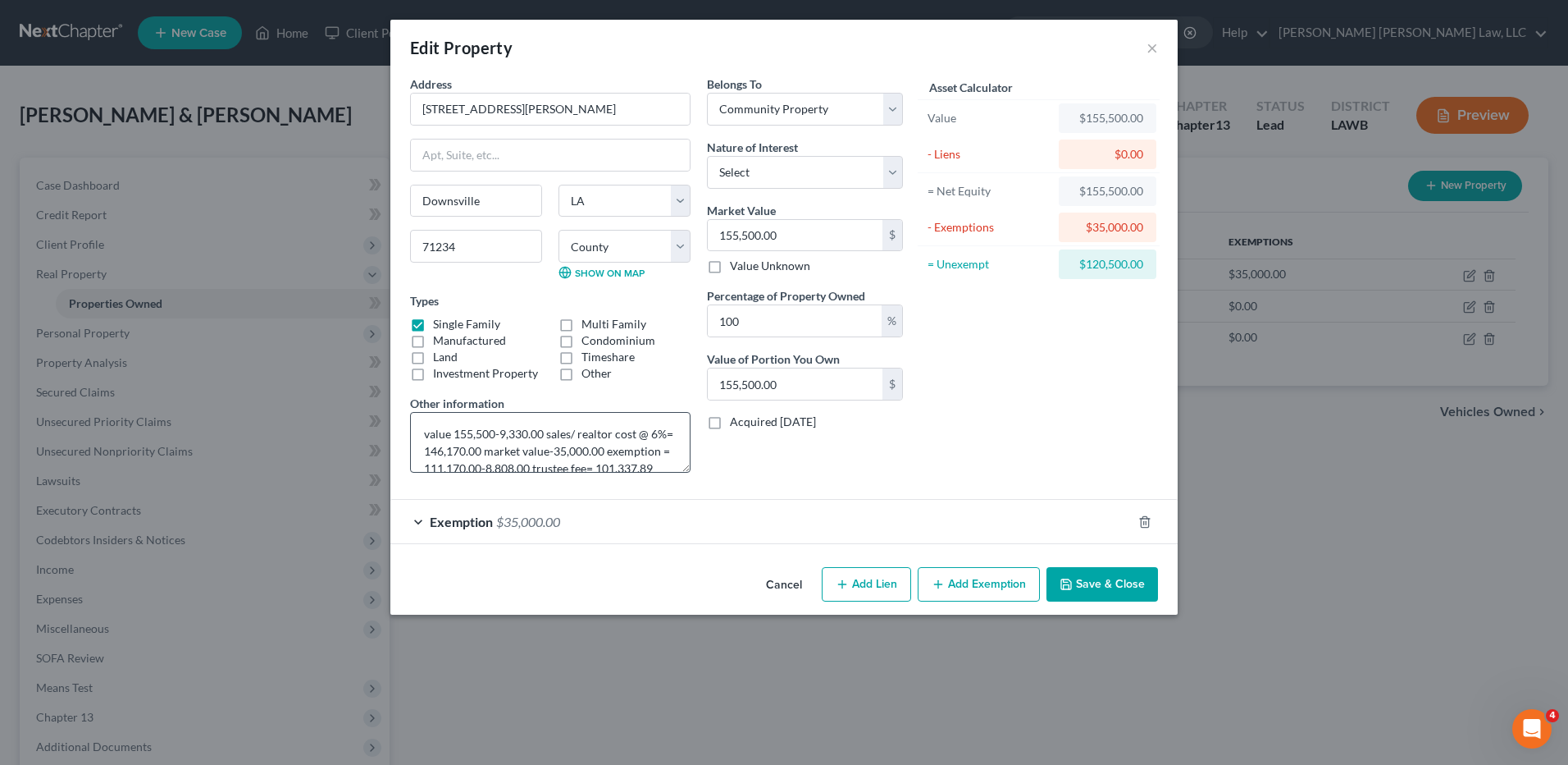
scroll to position [34, 0]
click at [1113, 584] on button "Save & Close" at bounding box center [1103, 584] width 112 height 34
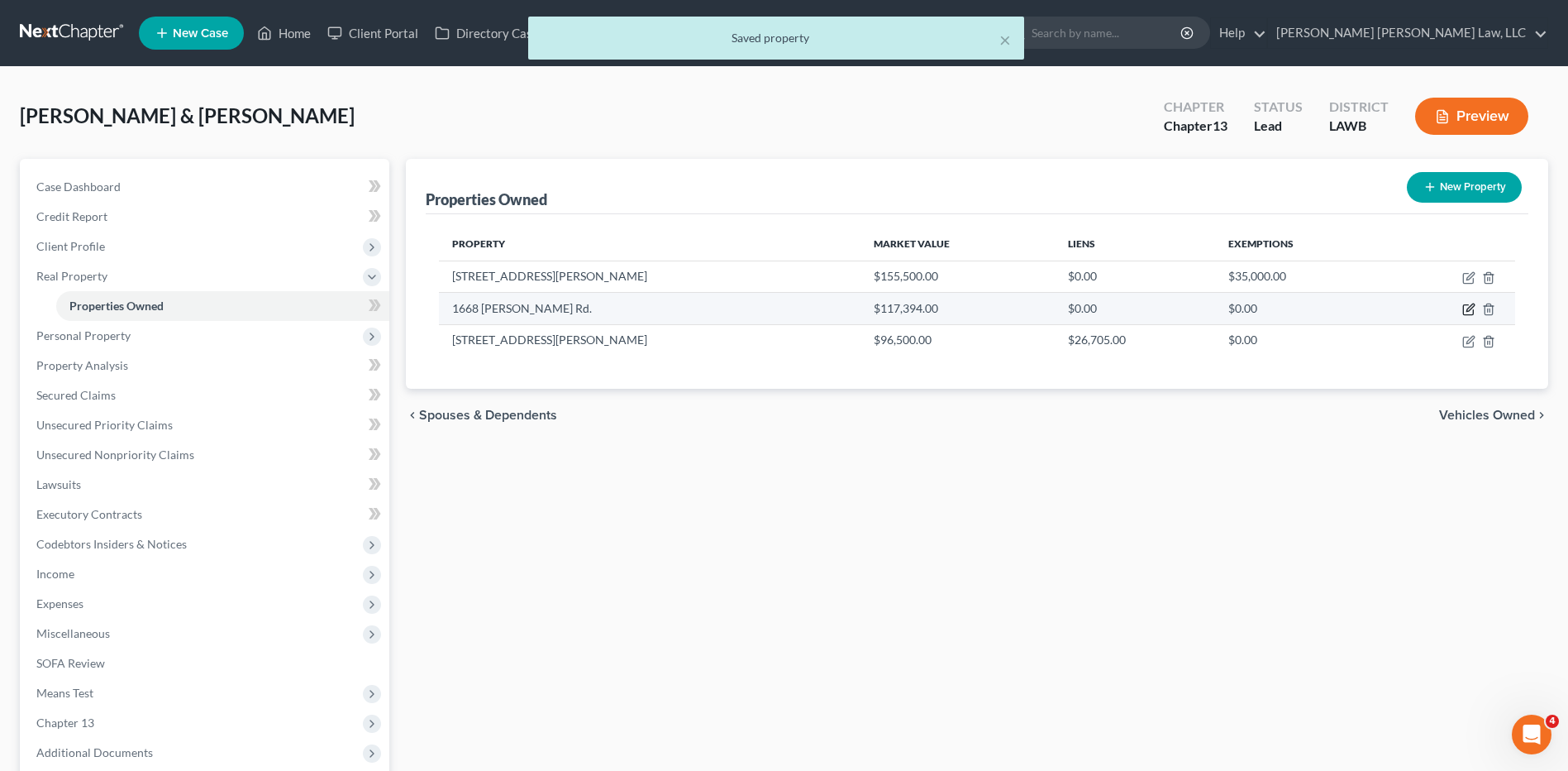
click at [1470, 312] on icon "button" at bounding box center [1469, 310] width 13 height 13
select select "19"
select select "55"
select select "0"
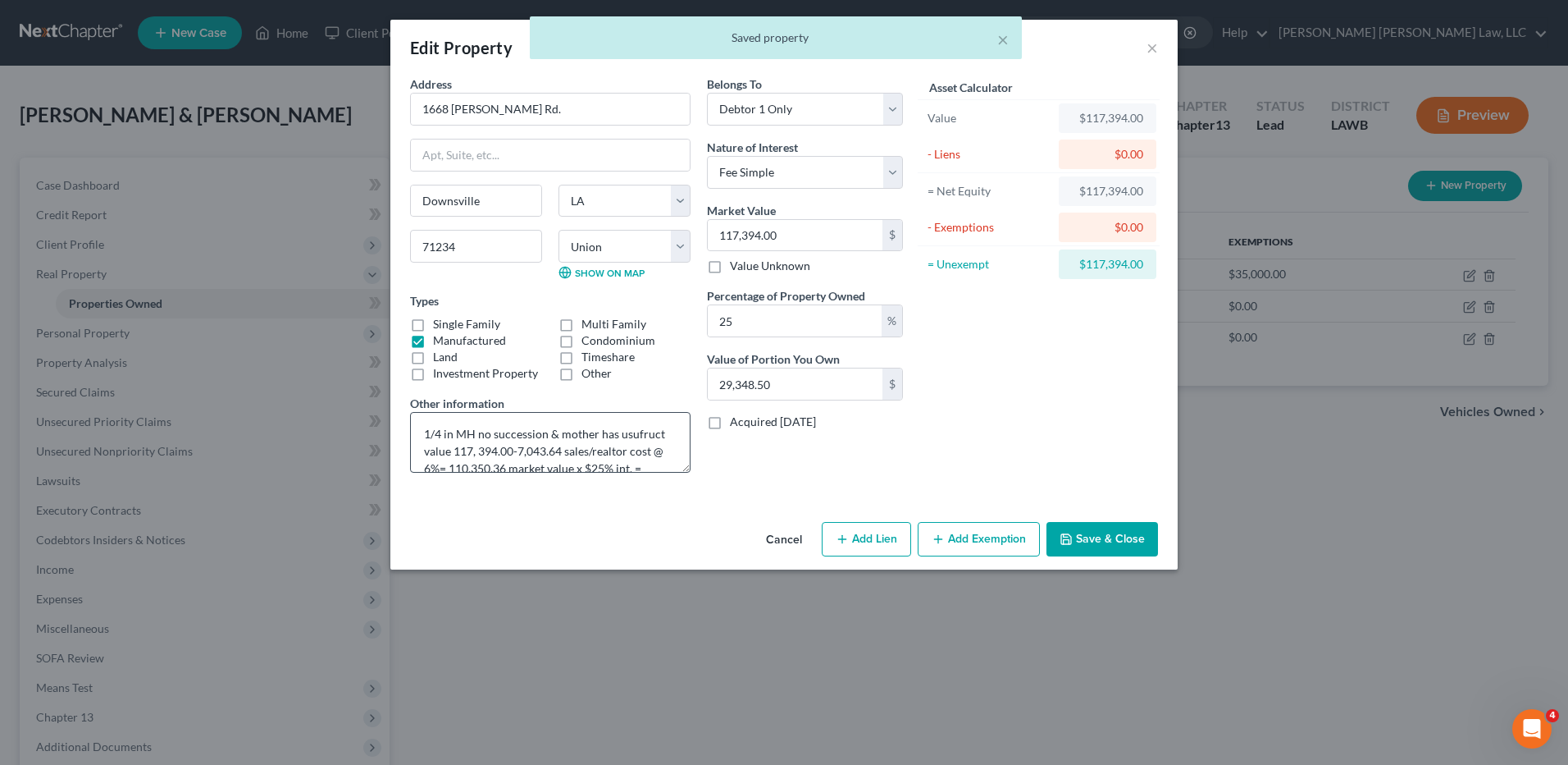
scroll to position [52, 0]
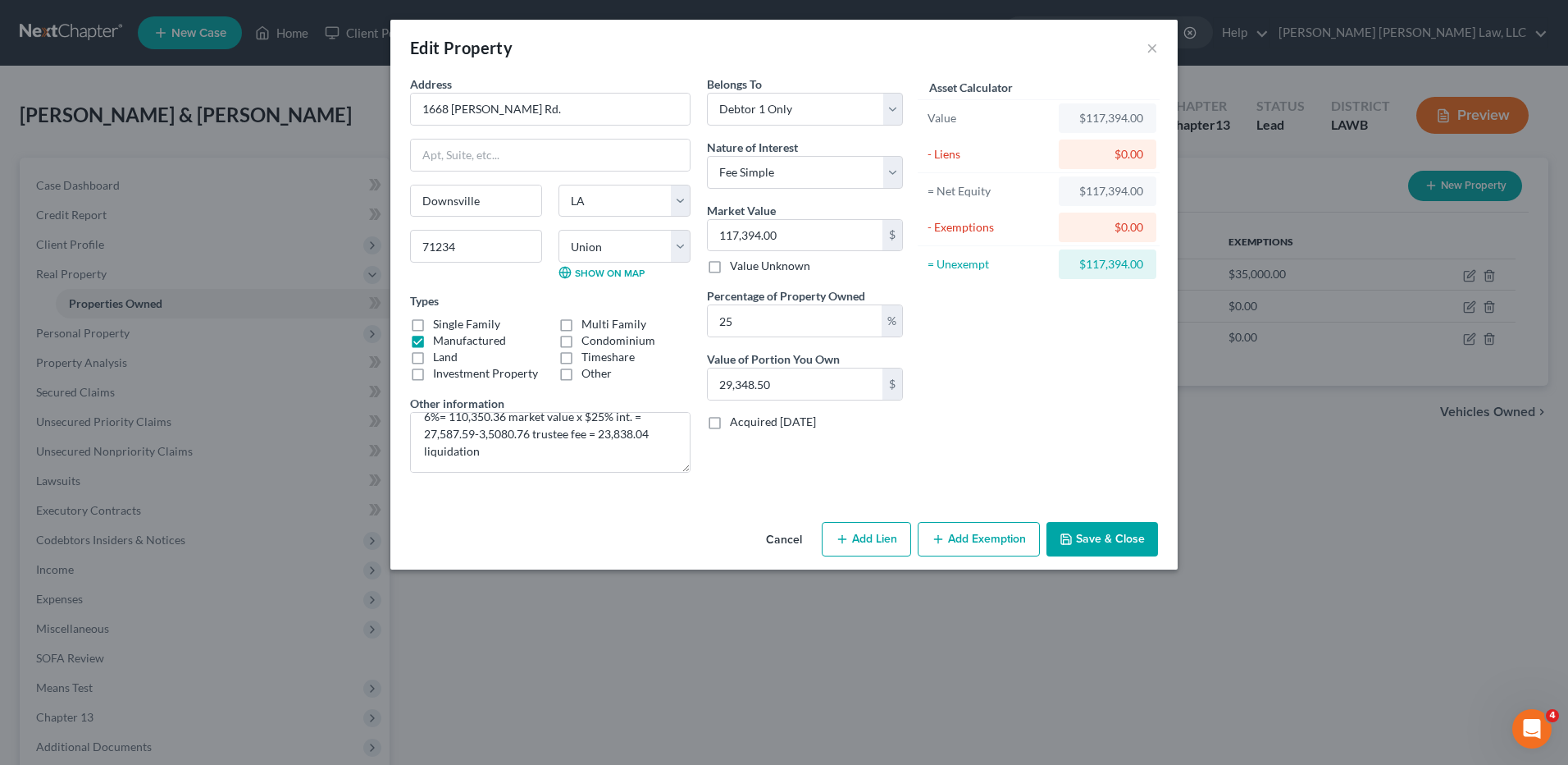
click at [1103, 543] on button "Save & Close" at bounding box center [1103, 539] width 112 height 34
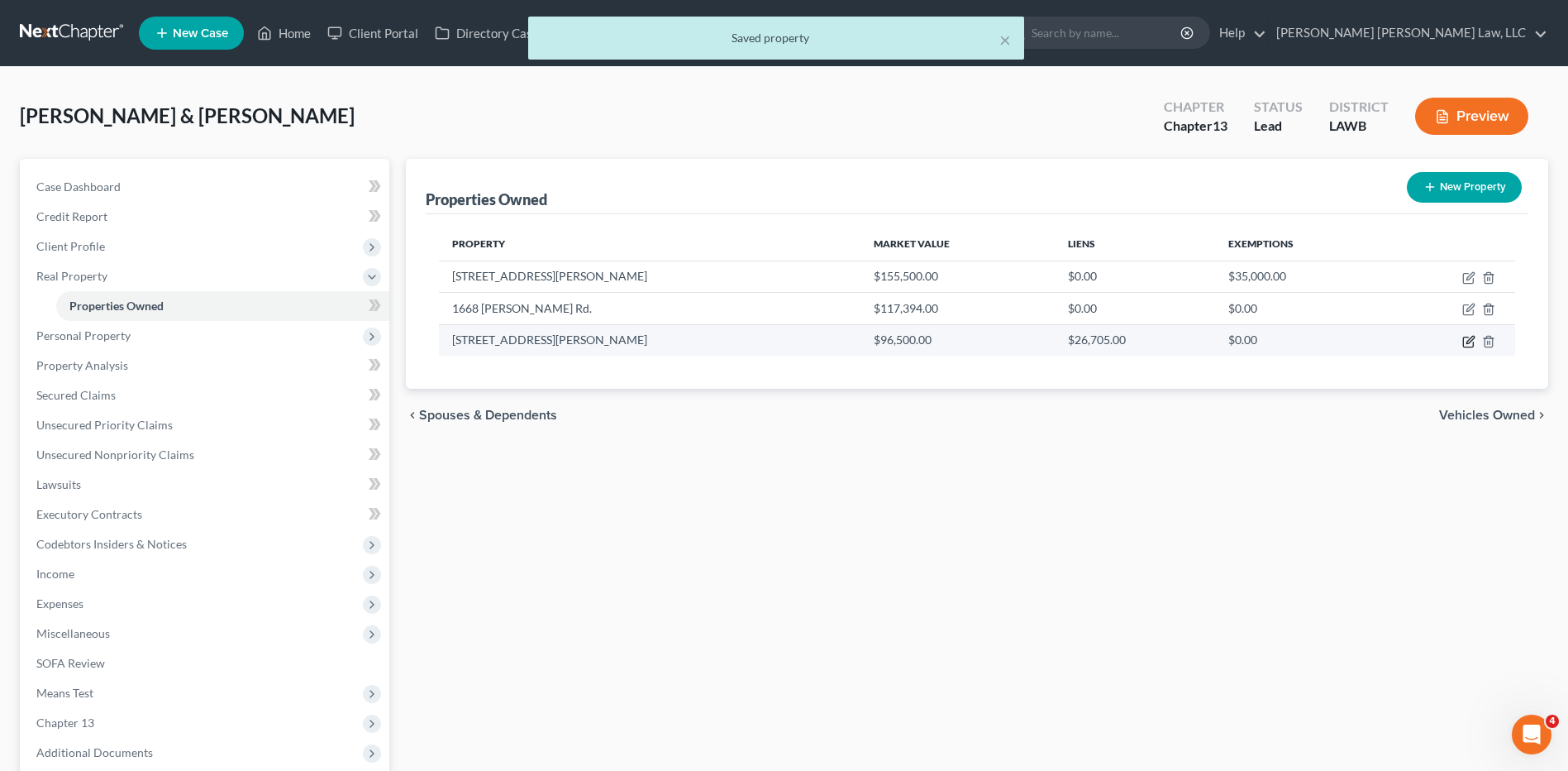
click at [1470, 340] on icon "button" at bounding box center [1469, 341] width 13 height 13
select select "19"
select select "55"
select select "0"
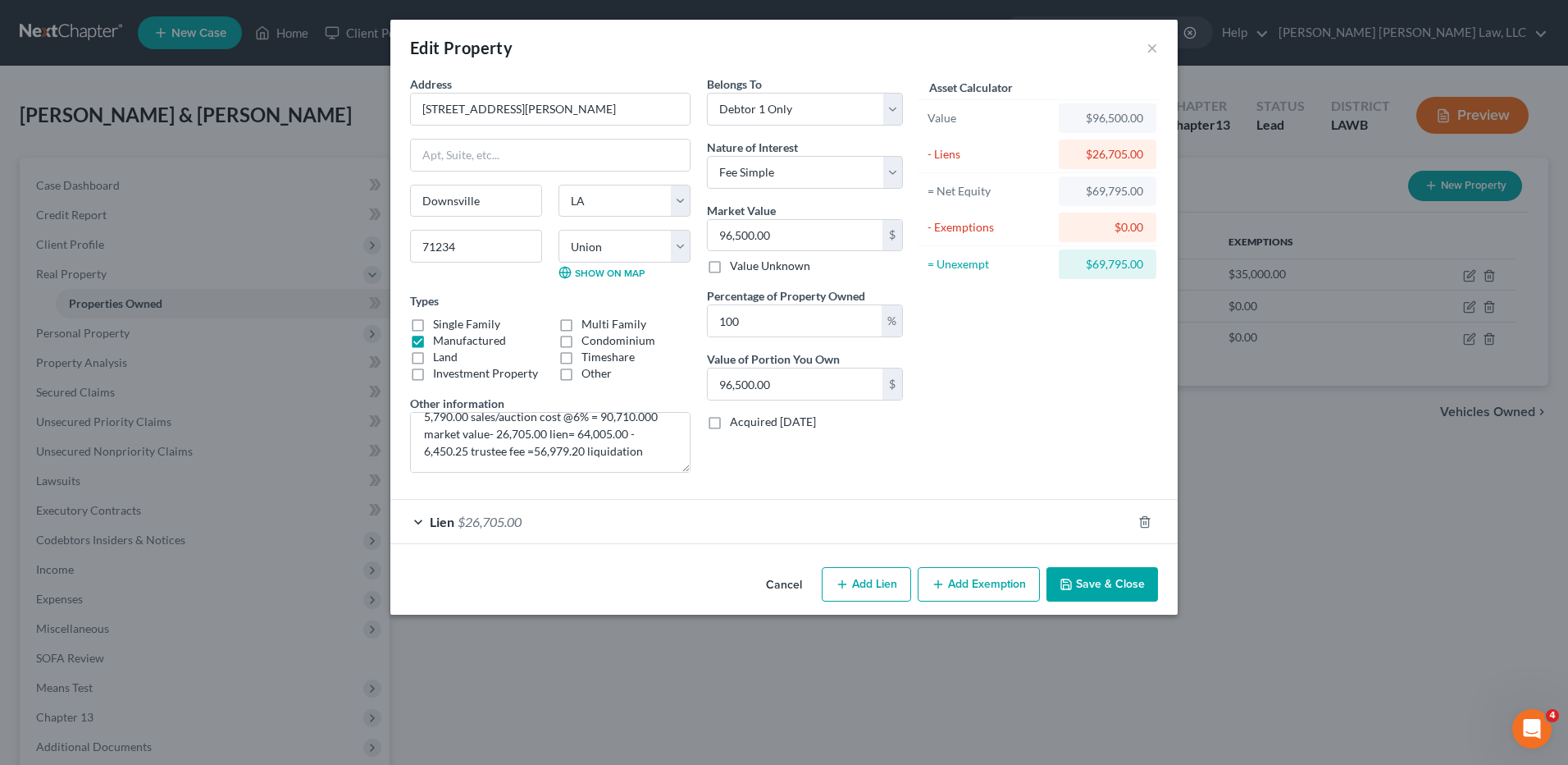
click at [1111, 584] on button "Save & Close" at bounding box center [1103, 584] width 112 height 34
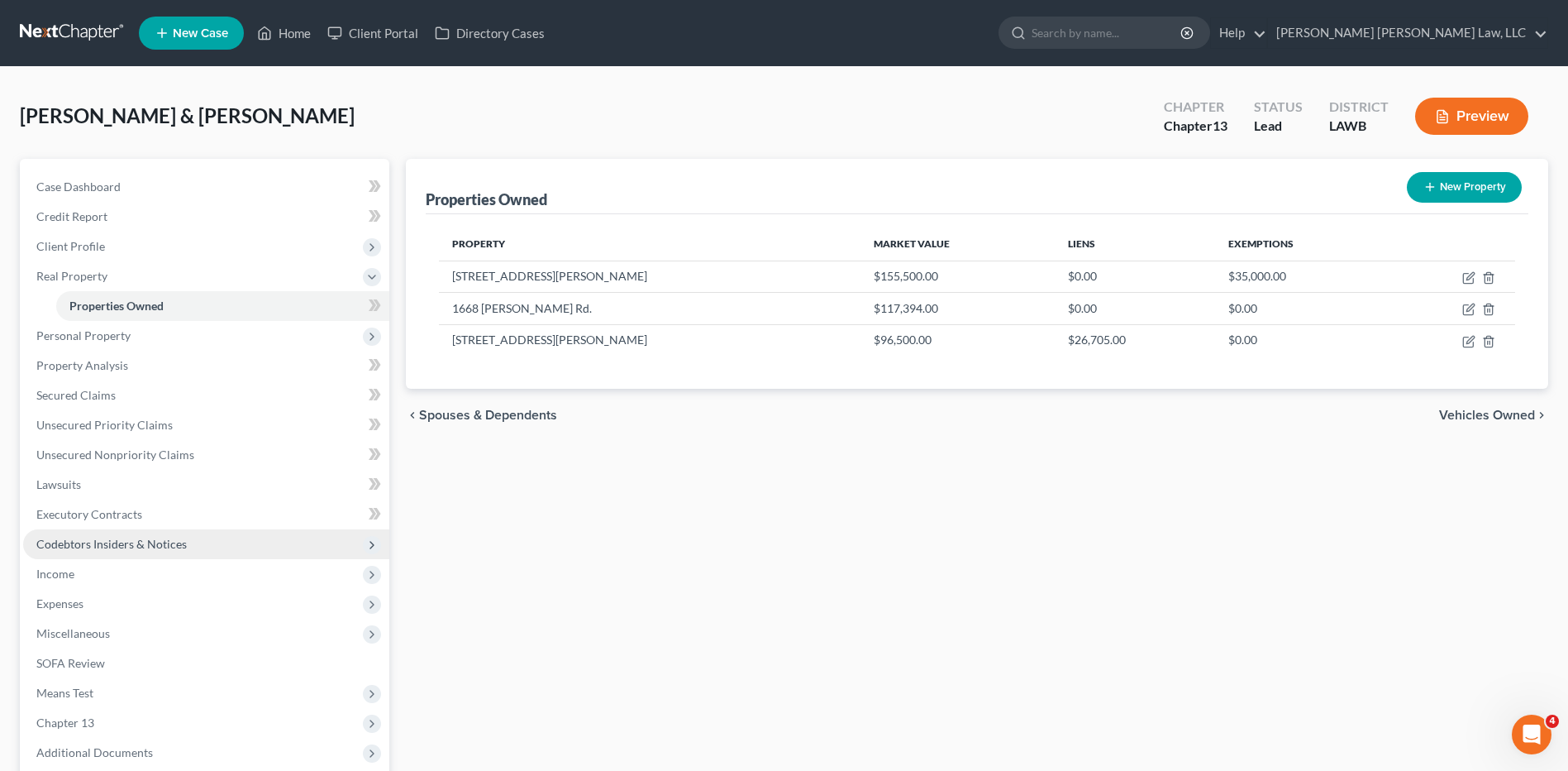
click at [153, 543] on span "Codebtors Insiders & Notices" at bounding box center [112, 543] width 150 height 14
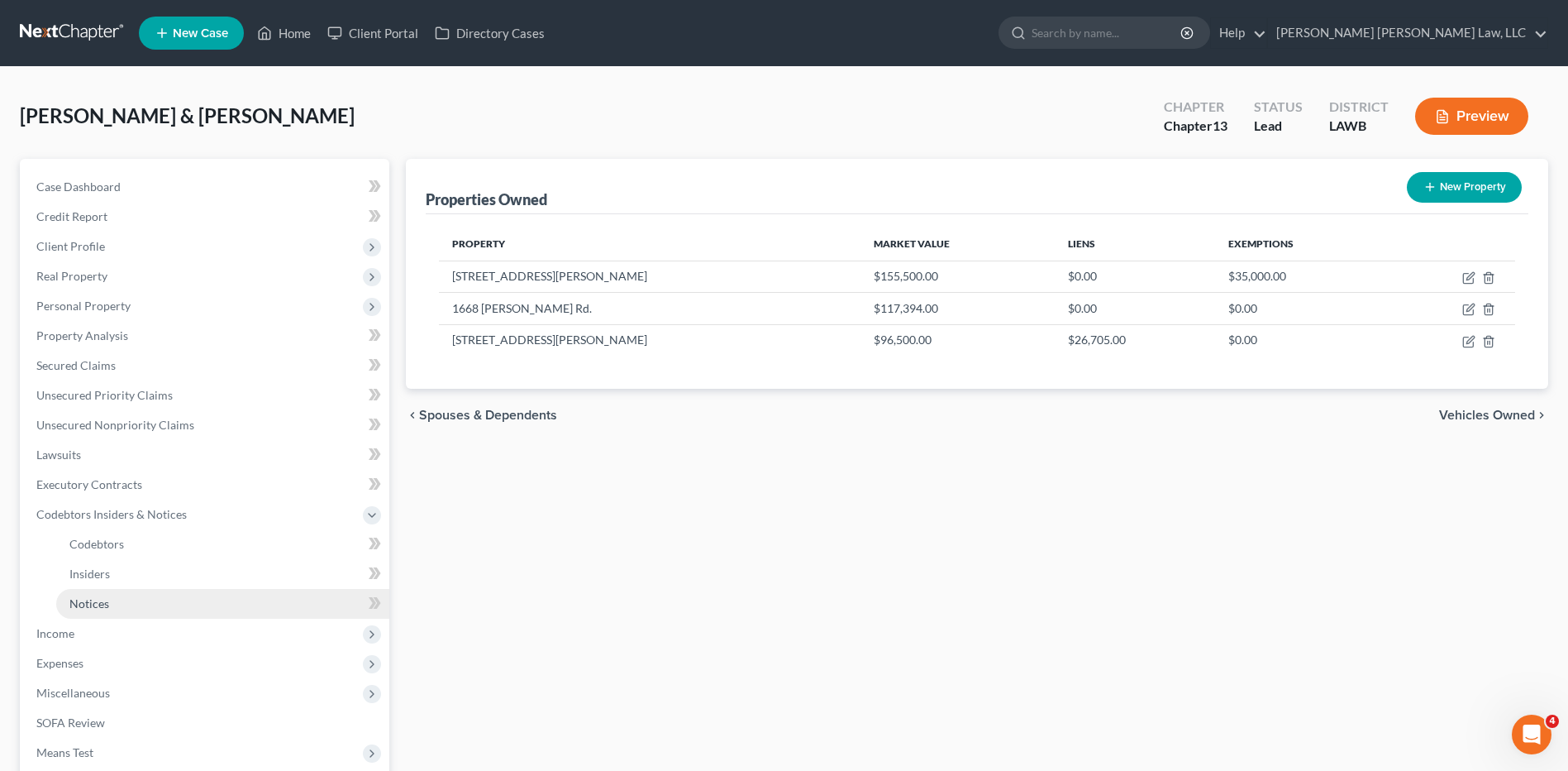
click at [90, 593] on link "Notices" at bounding box center [222, 604] width 333 height 30
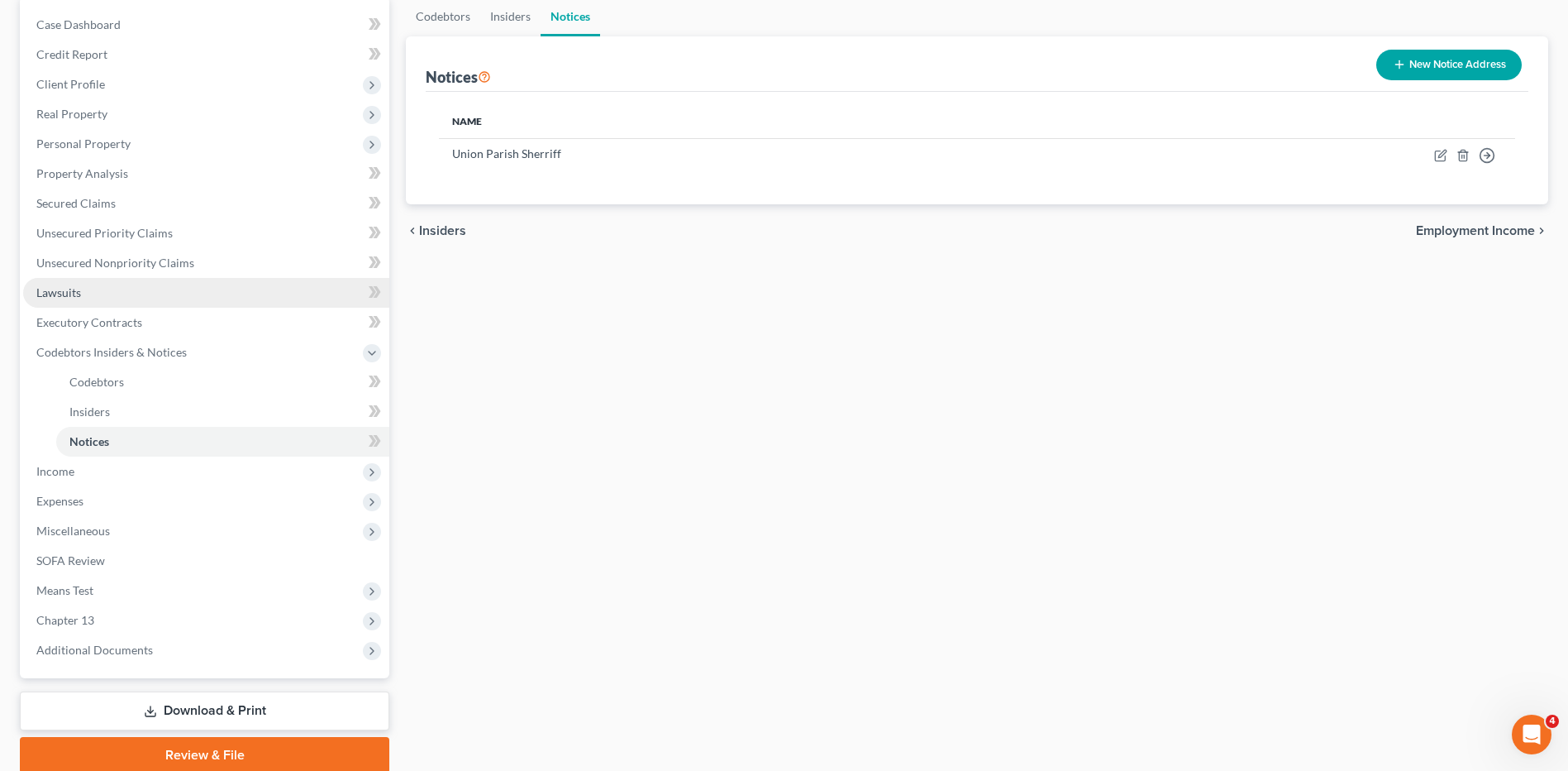
scroll to position [165, 0]
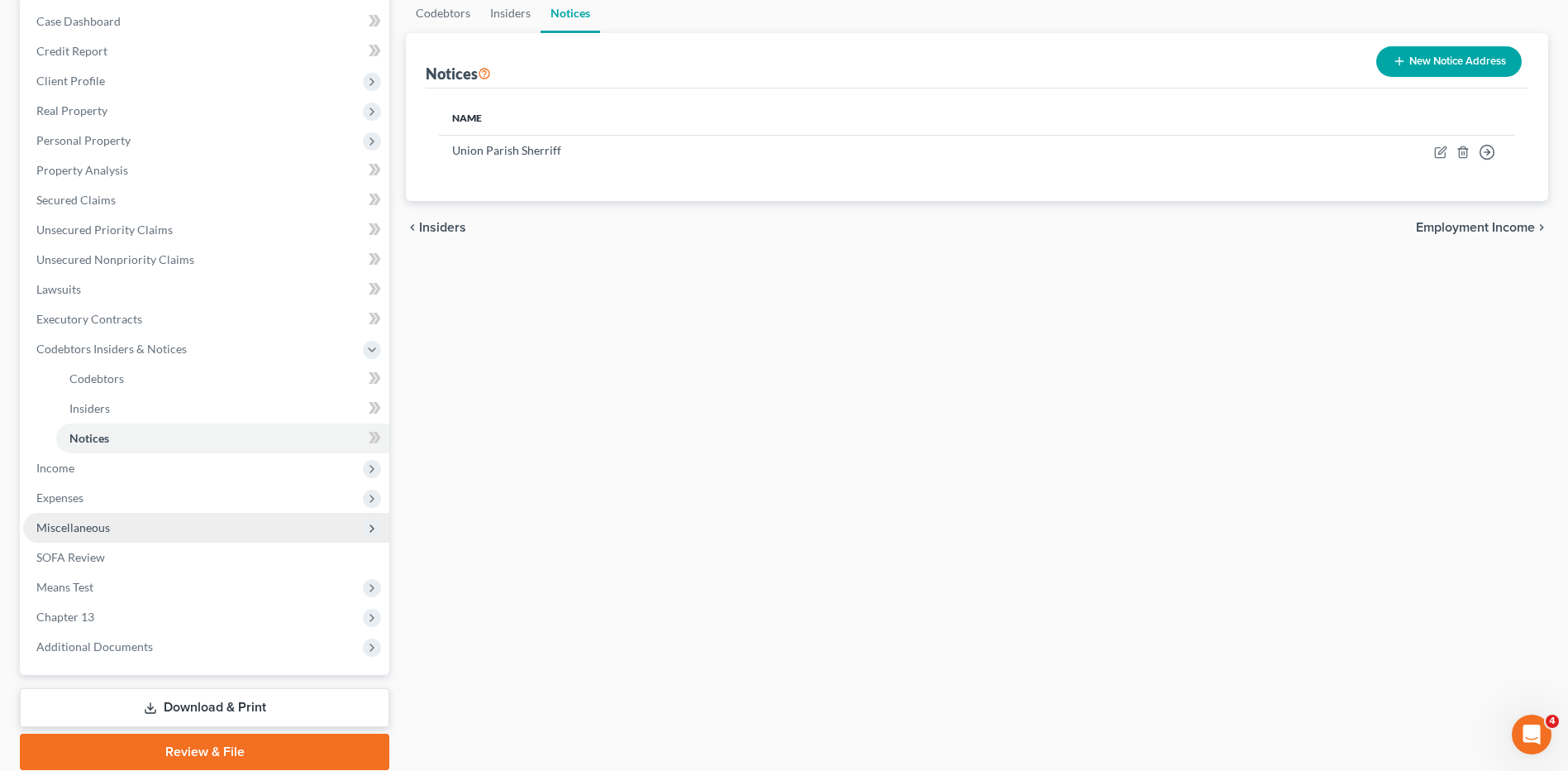
click at [74, 534] on span "Miscellaneous" at bounding box center [206, 528] width 367 height 30
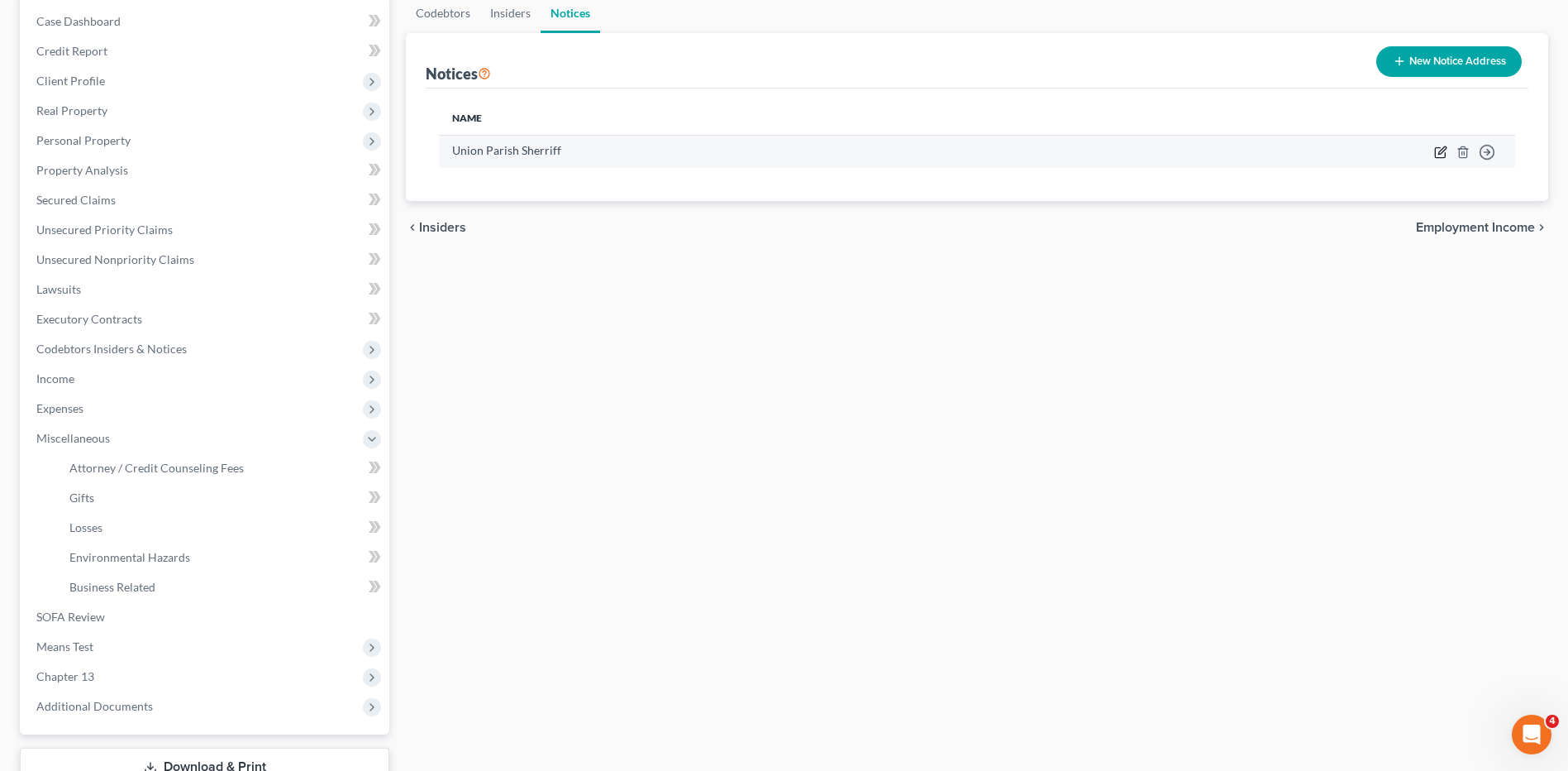
click at [1439, 154] on icon "button" at bounding box center [1440, 152] width 13 height 13
select select "19"
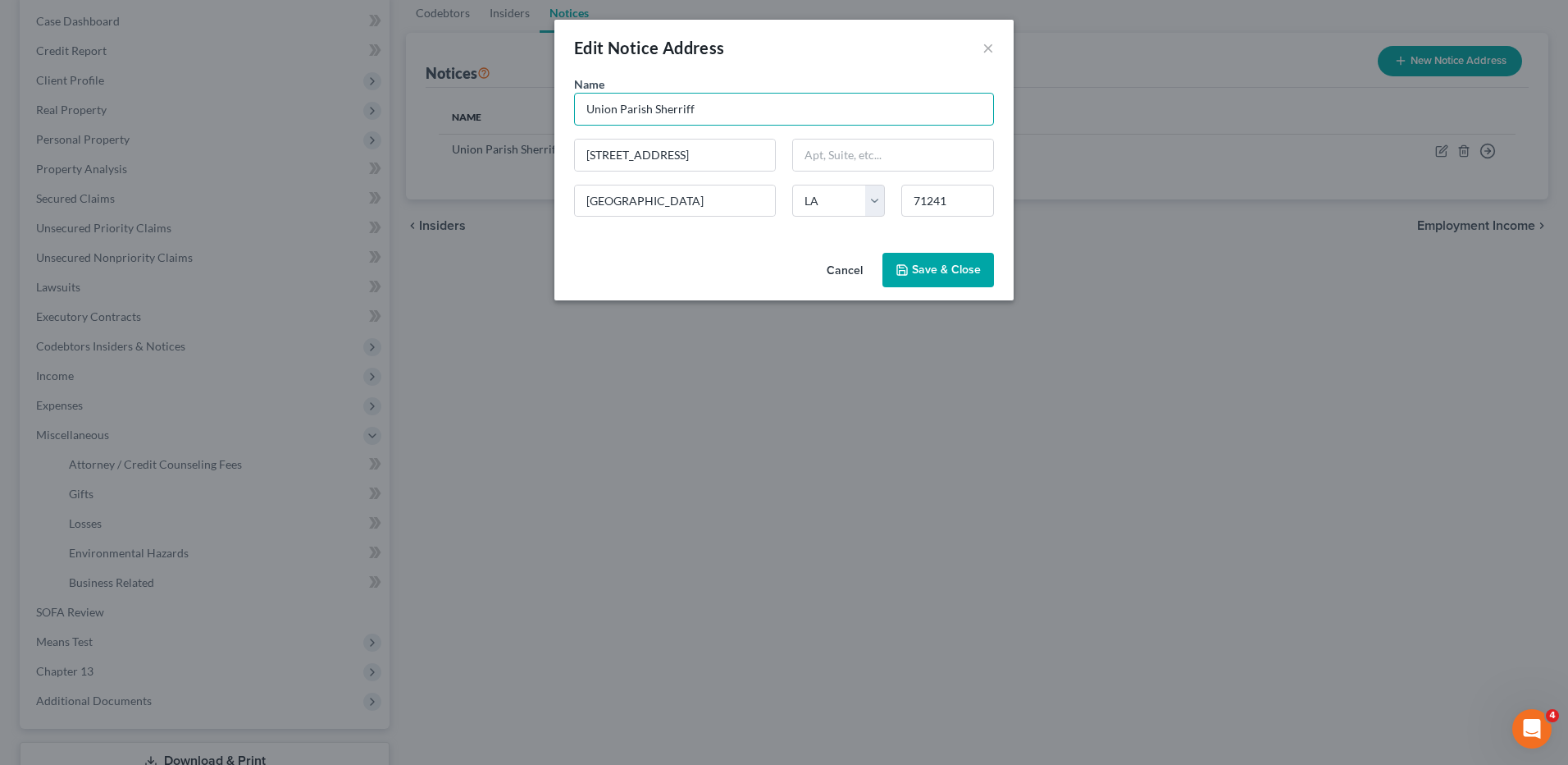
click at [705, 117] on input "Union Parish Sherriff" at bounding box center [784, 109] width 420 height 33
type input "Union Parish Sherriff"
click at [907, 268] on icon "button" at bounding box center [902, 270] width 10 height 10
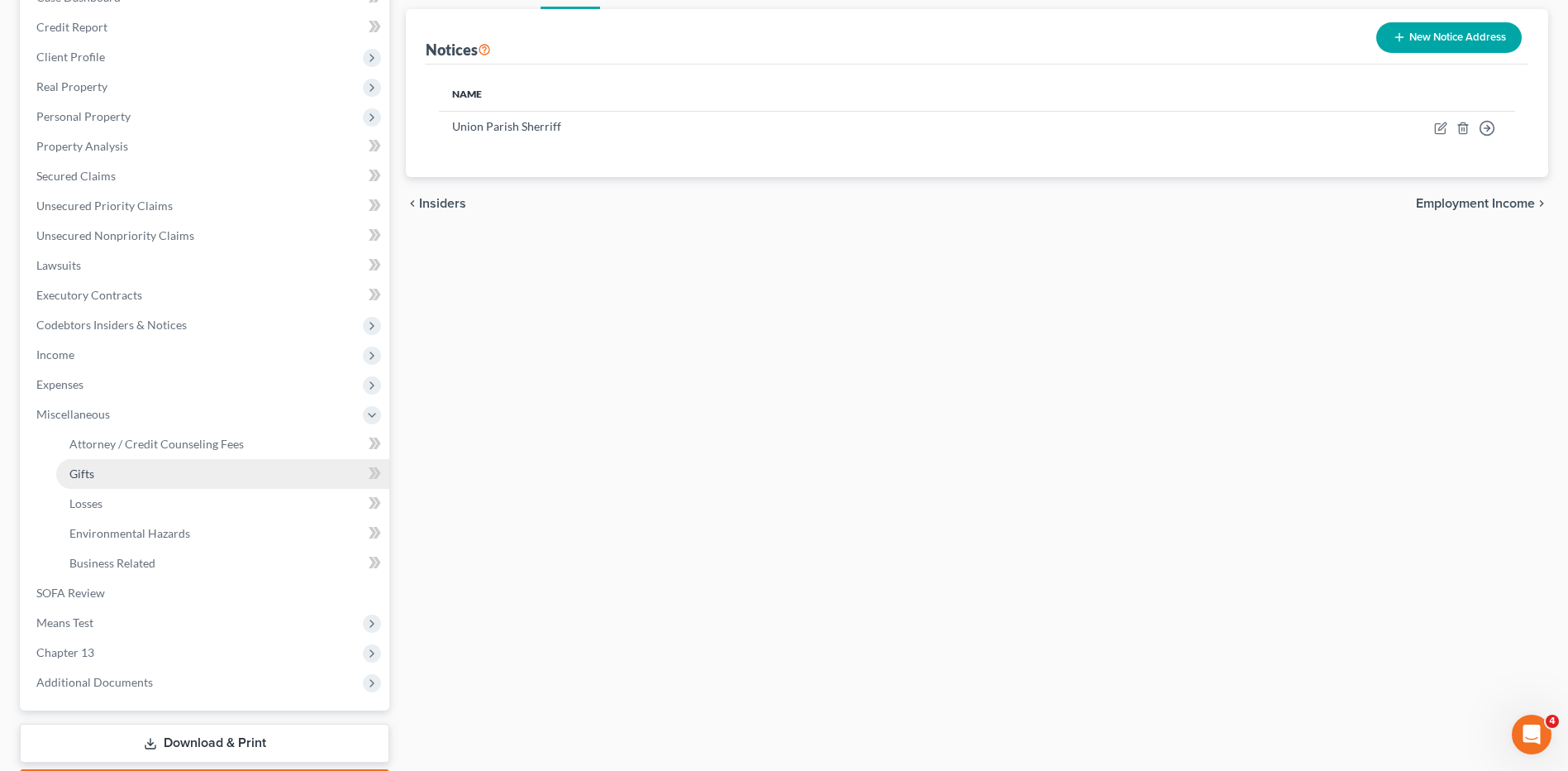
scroll to position [122, 0]
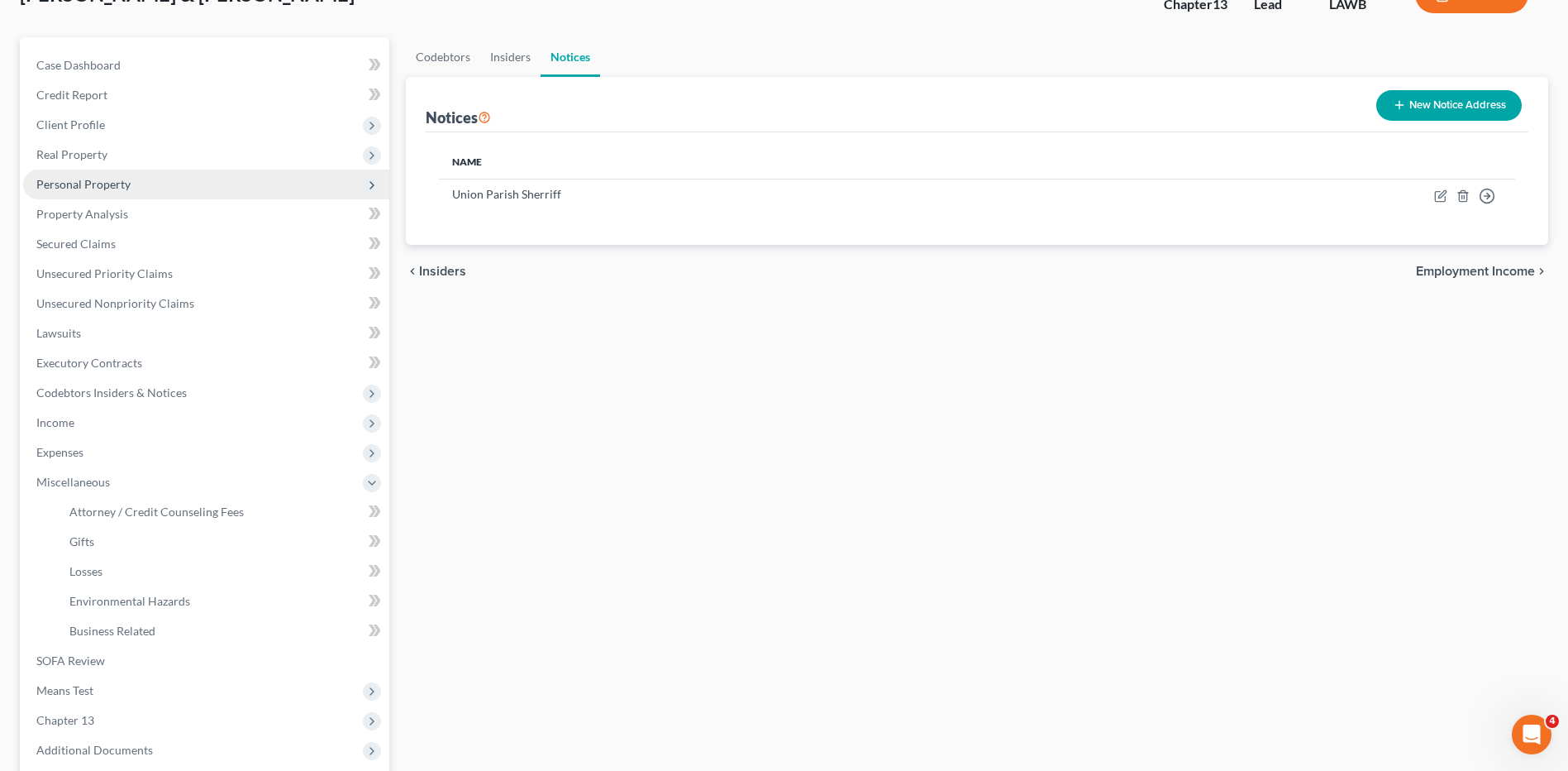
click at [71, 185] on span "Personal Property" at bounding box center [83, 184] width 94 height 14
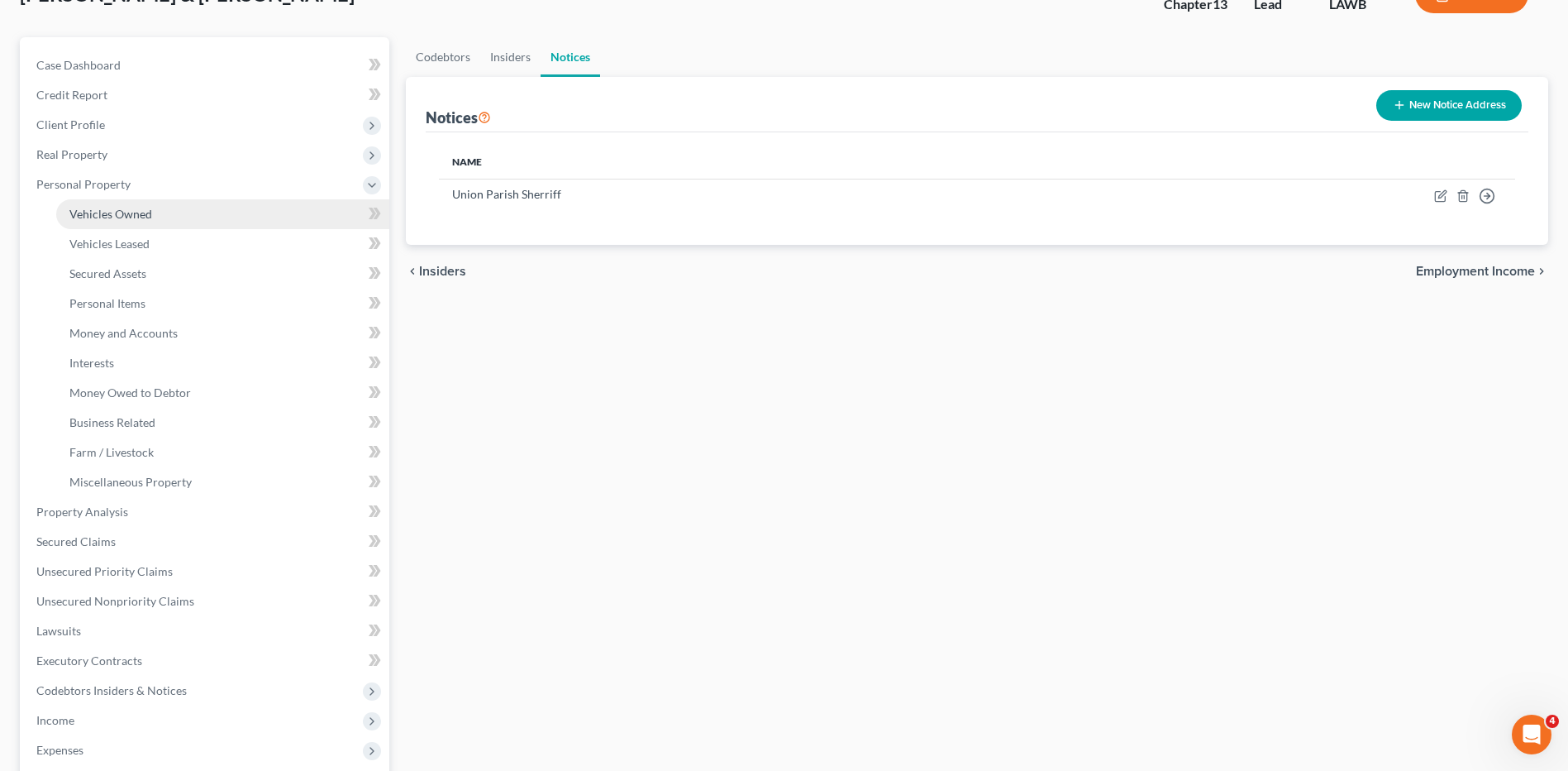
click at [106, 212] on span "Vehicles Owned" at bounding box center [111, 213] width 83 height 14
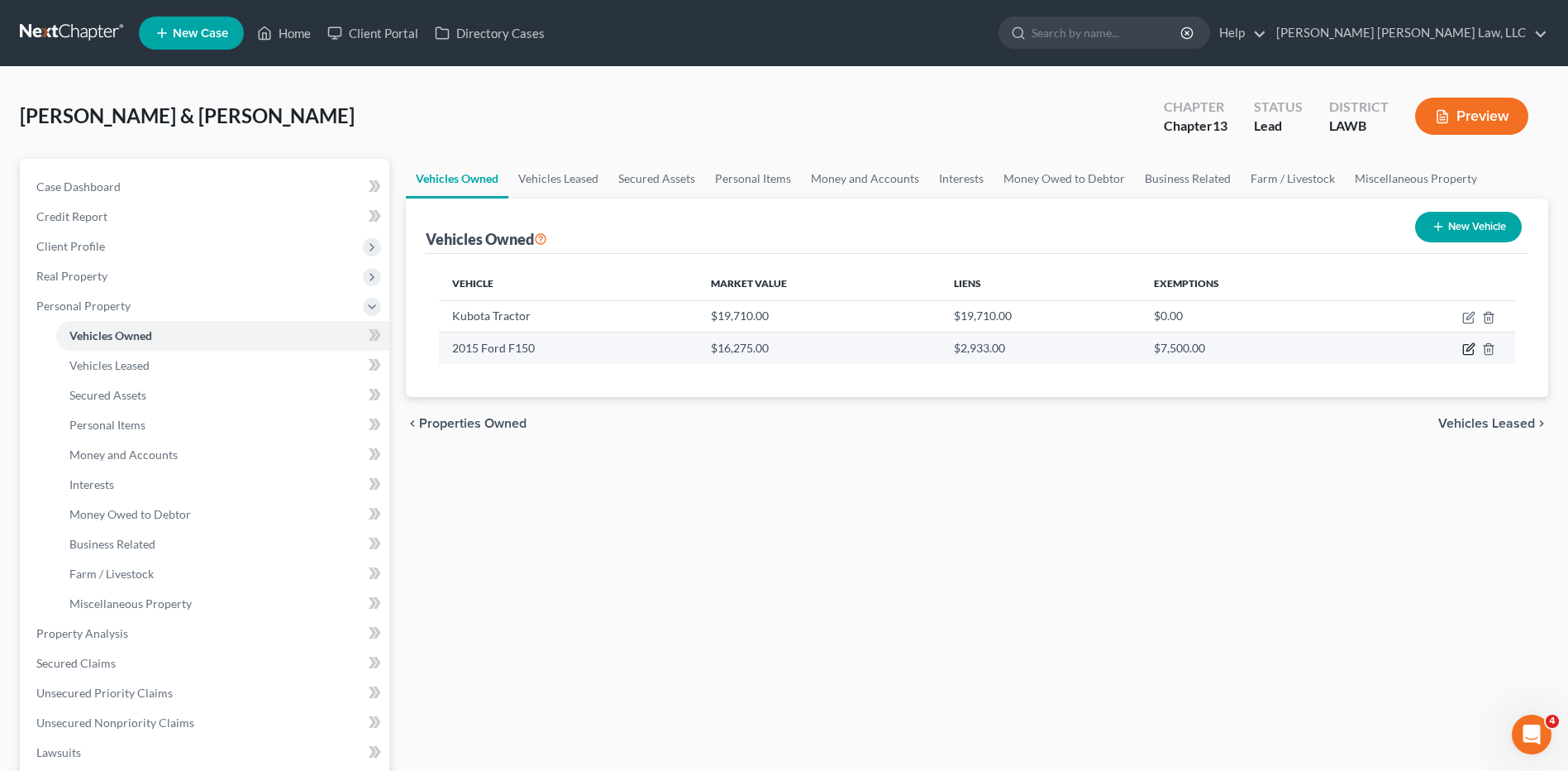
click at [1470, 351] on icon "button" at bounding box center [1469, 349] width 13 height 13
select select "0"
select select "11"
select select "2"
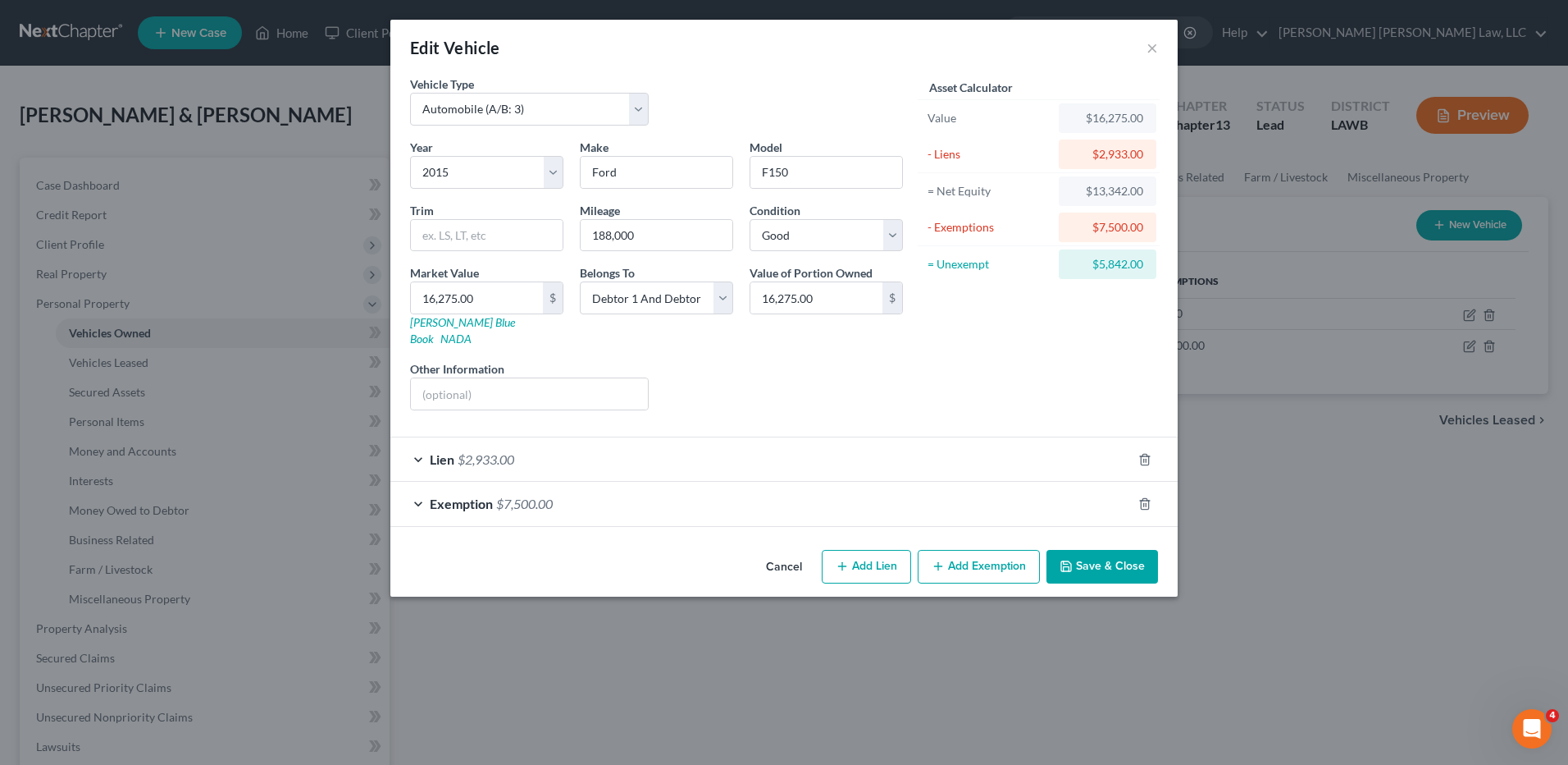
click at [1097, 553] on button "Save & Close" at bounding box center [1103, 567] width 112 height 34
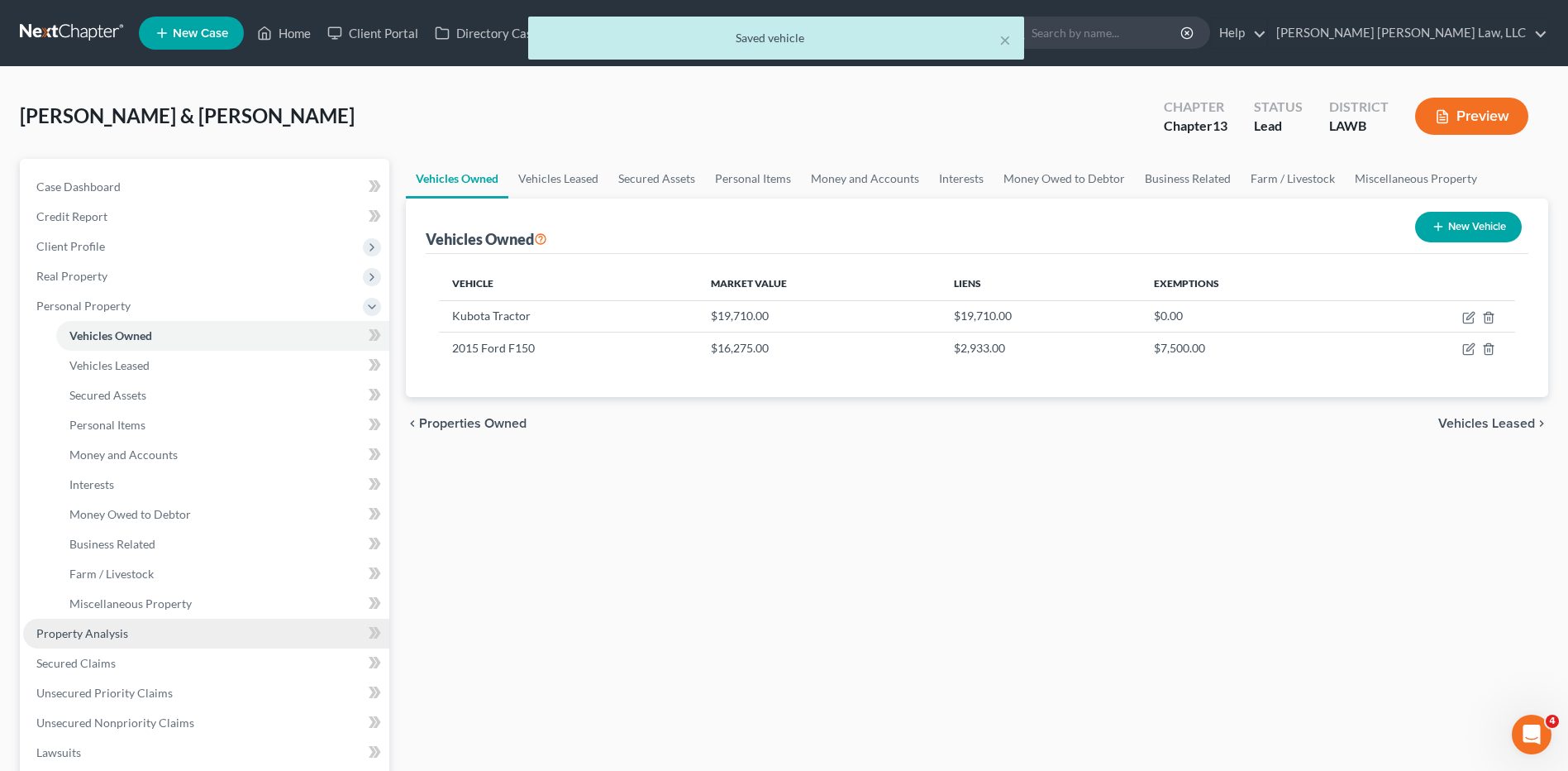
click at [84, 637] on span "Property Analysis" at bounding box center [83, 632] width 92 height 14
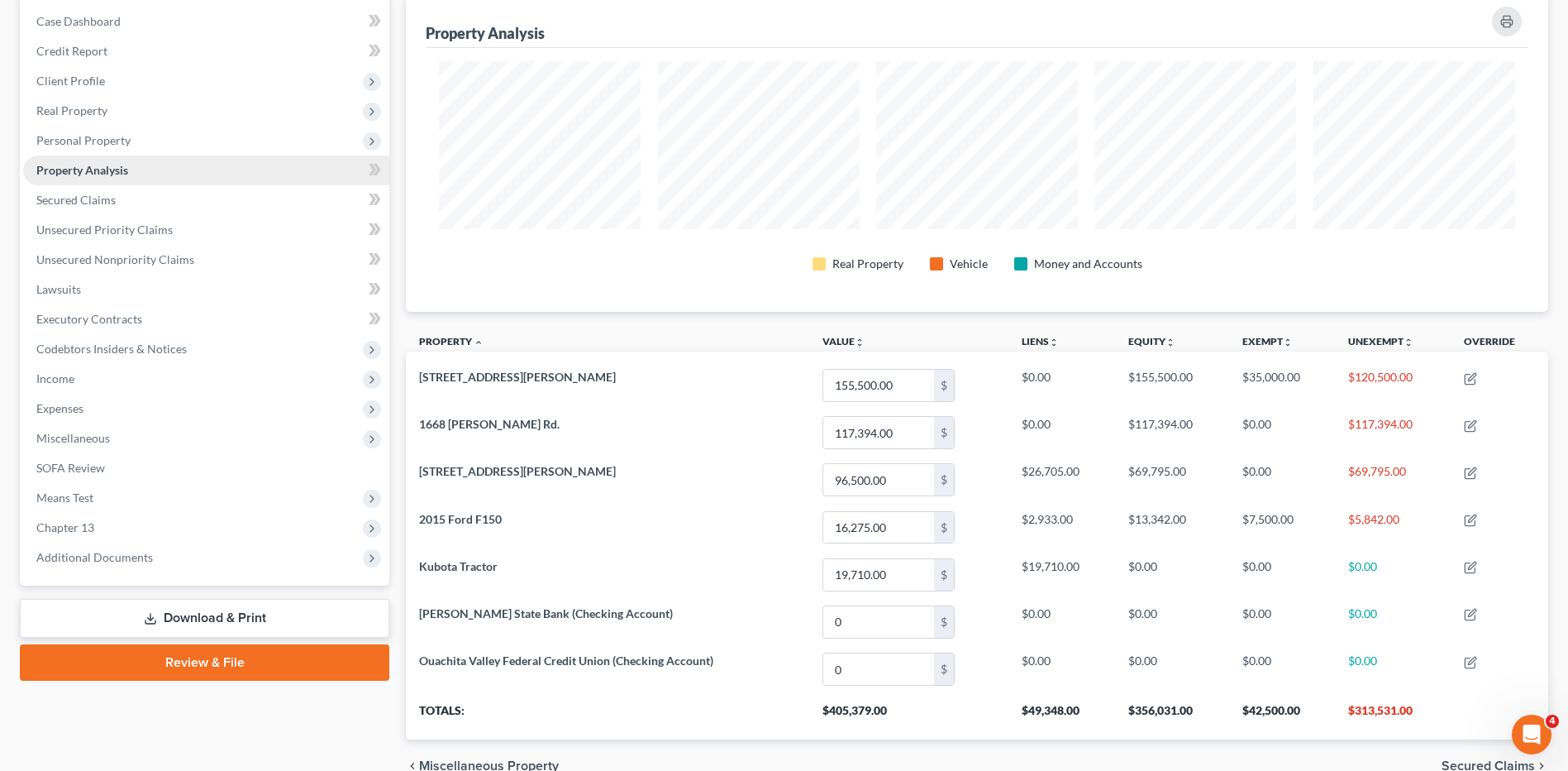
click at [96, 156] on link "Property Analysis" at bounding box center [206, 171] width 367 height 30
click at [98, 147] on span "Personal Property" at bounding box center [206, 141] width 367 height 30
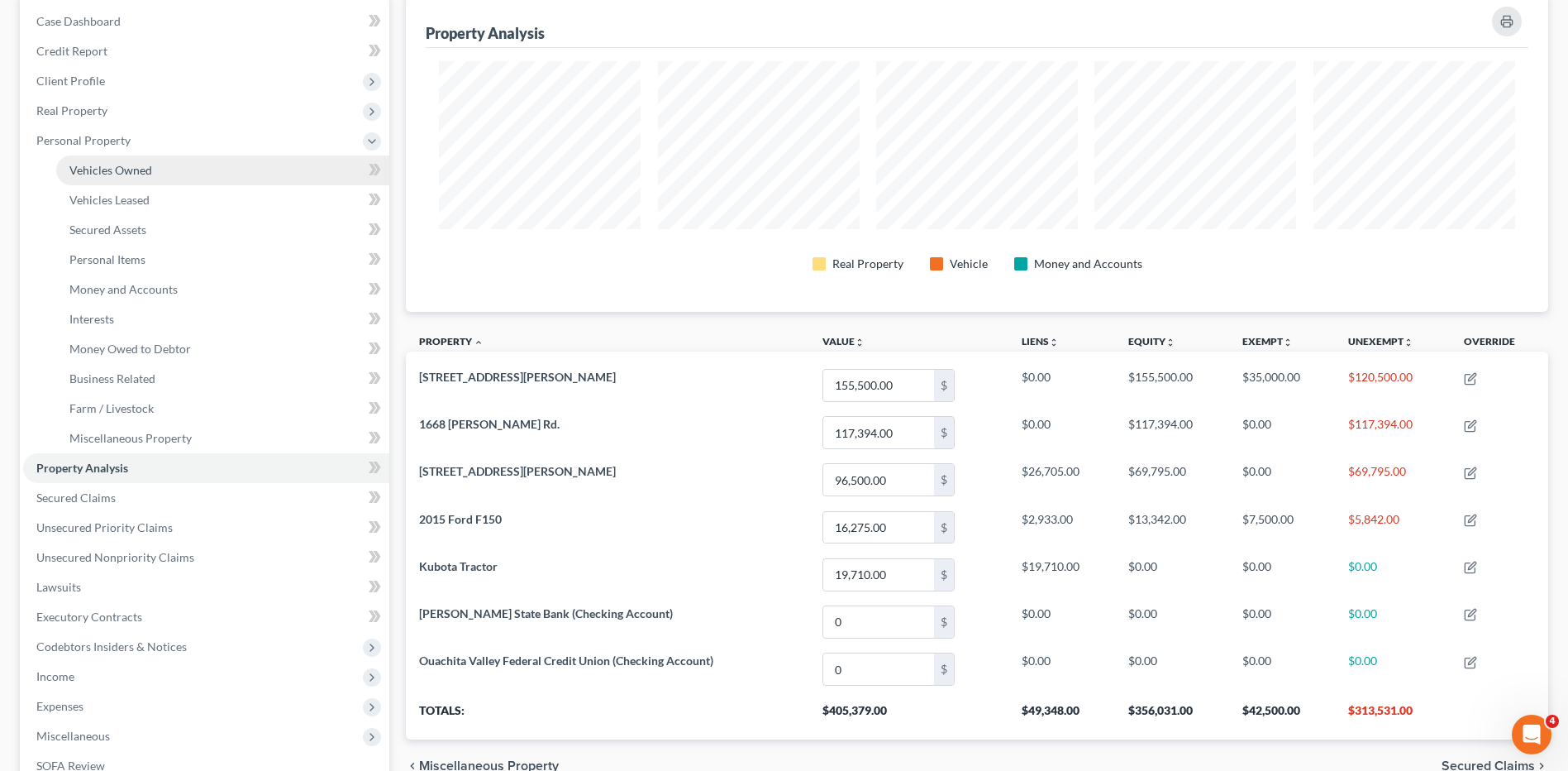
click at [114, 171] on span "Vehicles Owned" at bounding box center [111, 170] width 83 height 14
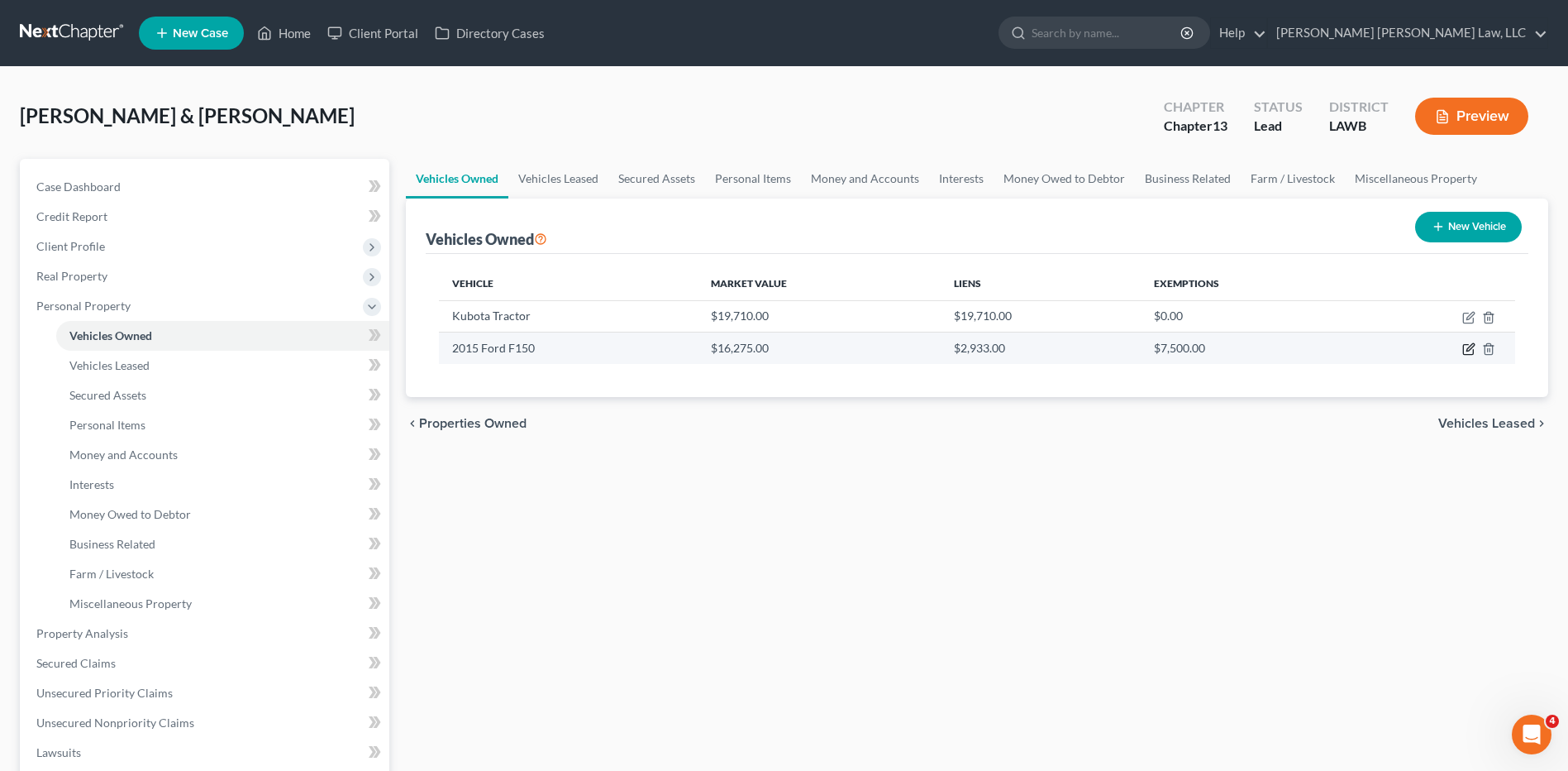
click at [1470, 345] on icon "button" at bounding box center [1470, 348] width 8 height 8
select select "0"
select select "11"
select select "2"
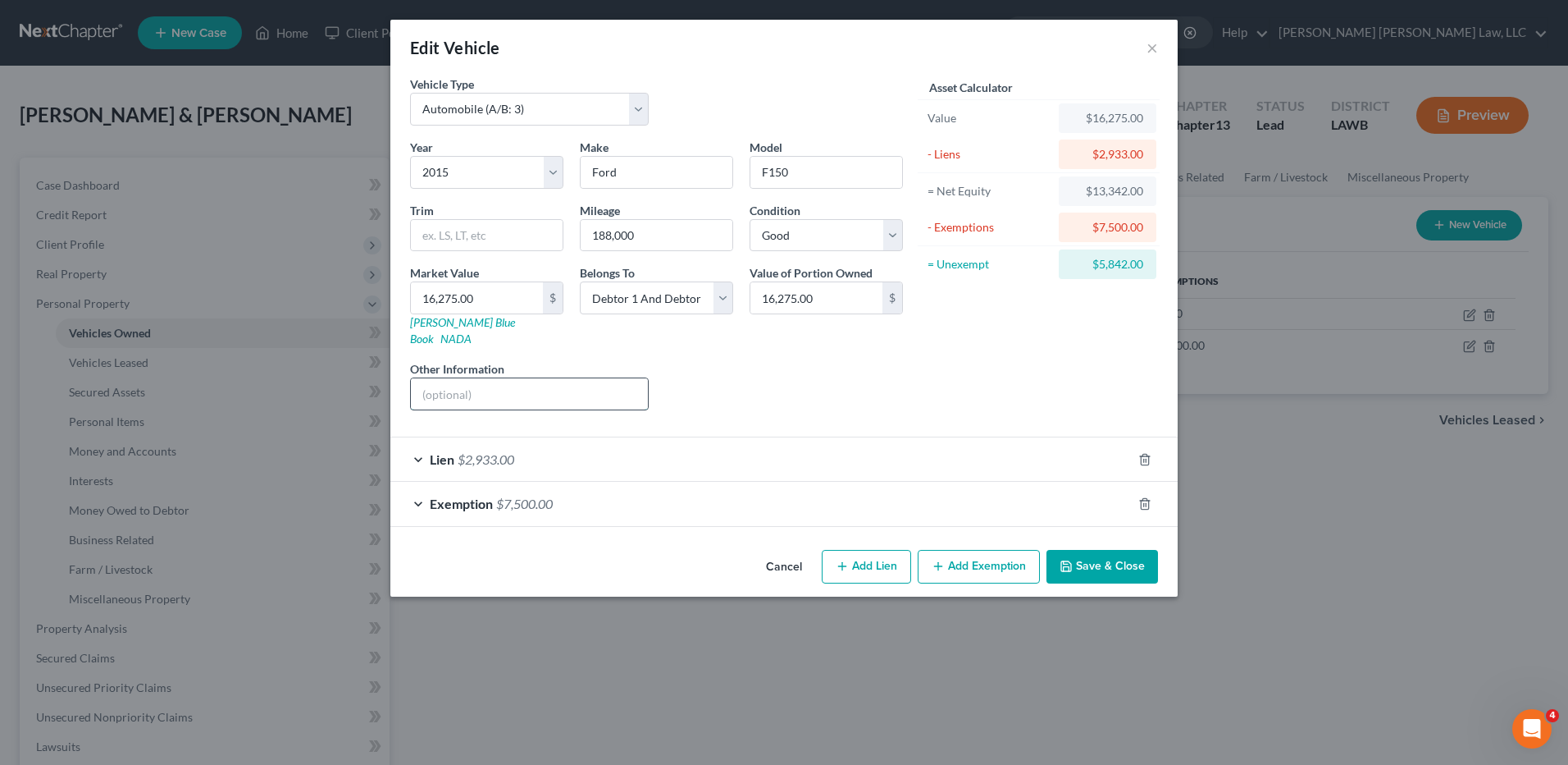
click at [466, 378] on input "text" at bounding box center [529, 393] width 237 height 31
type input "c"
type input "value $16,275.00- $976.50 Sales/auction cost @ 6%- $7,500.00 exemption- $2,933.…"
click at [1083, 551] on button "Save & Close" at bounding box center [1103, 567] width 112 height 34
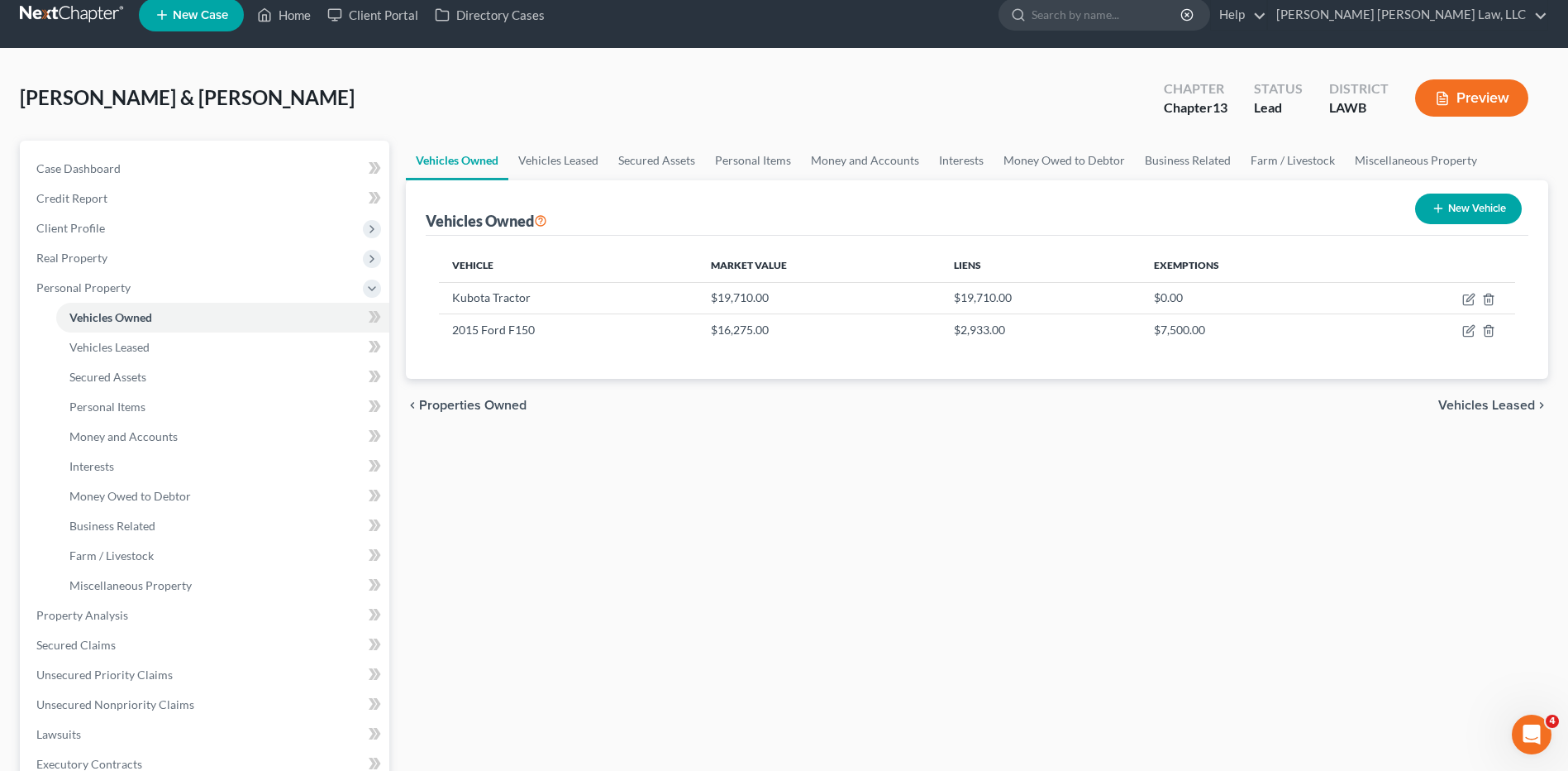
scroll to position [0, 0]
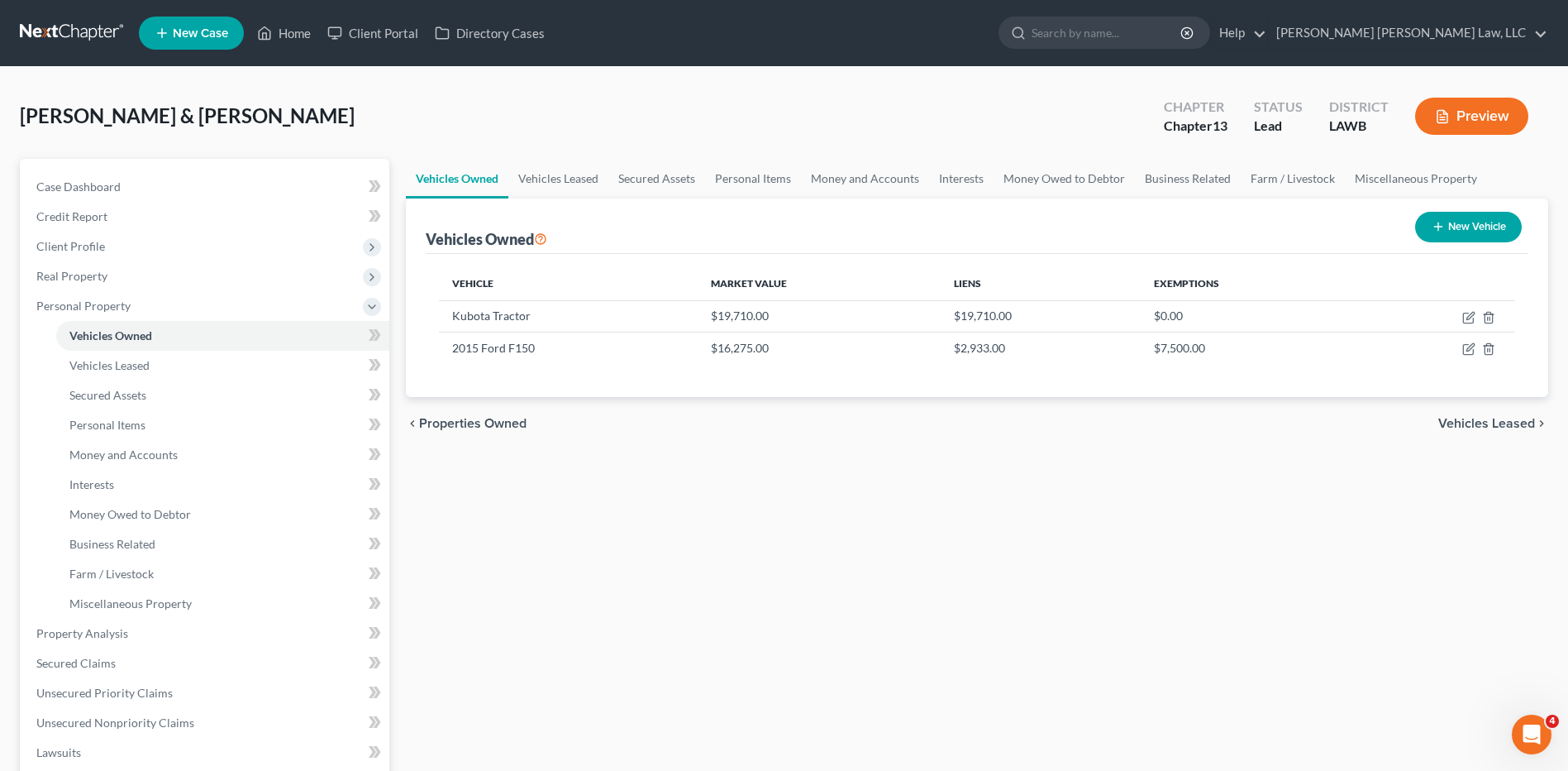
drag, startPoint x: 74, startPoint y: 30, endPoint x: 125, endPoint y: 40, distance: 52.0
click at [74, 30] on link at bounding box center [72, 33] width 106 height 30
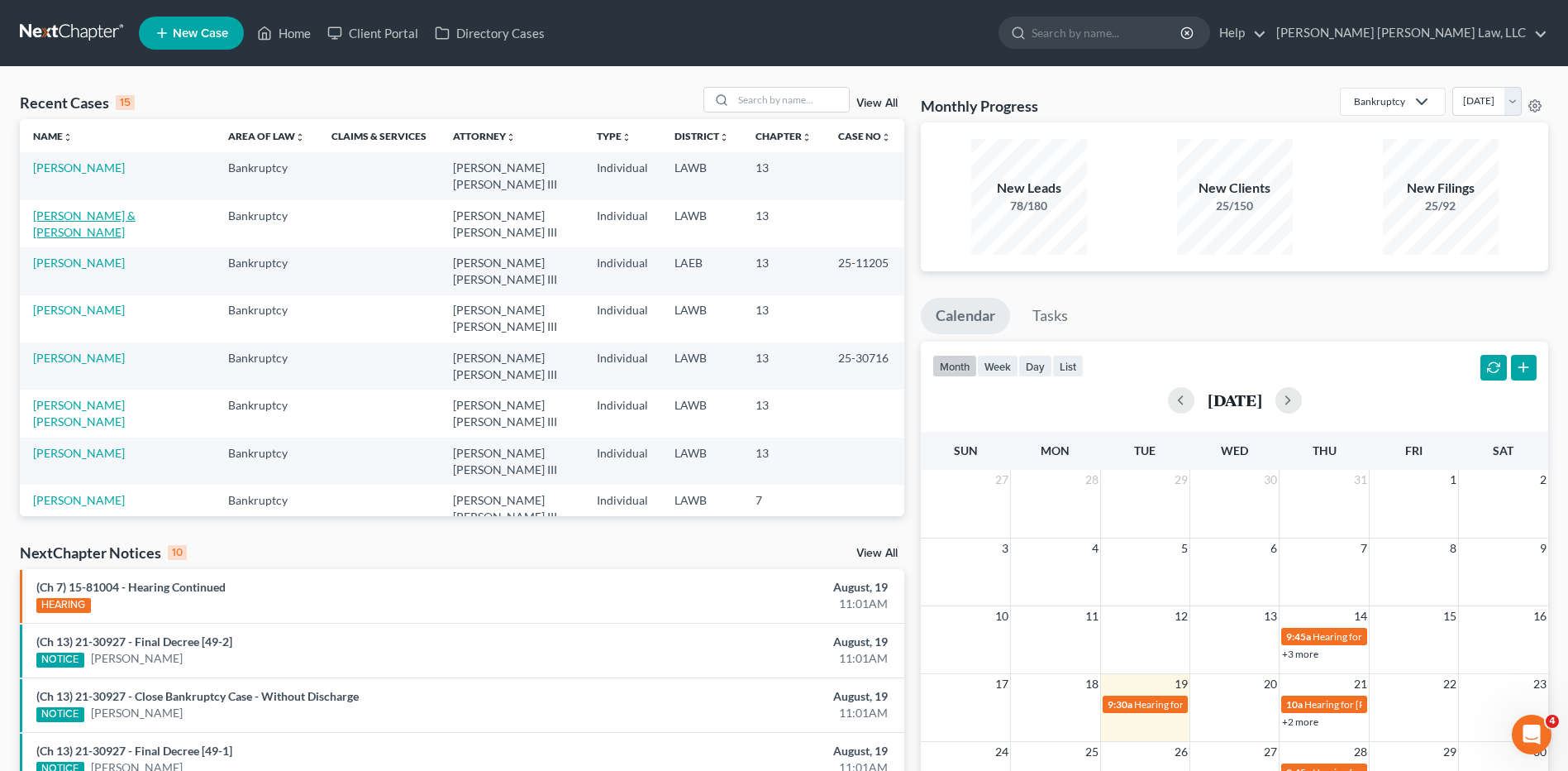
click at [59, 208] on link "[PERSON_NAME] & [PERSON_NAME]" at bounding box center [83, 223] width 102 height 31
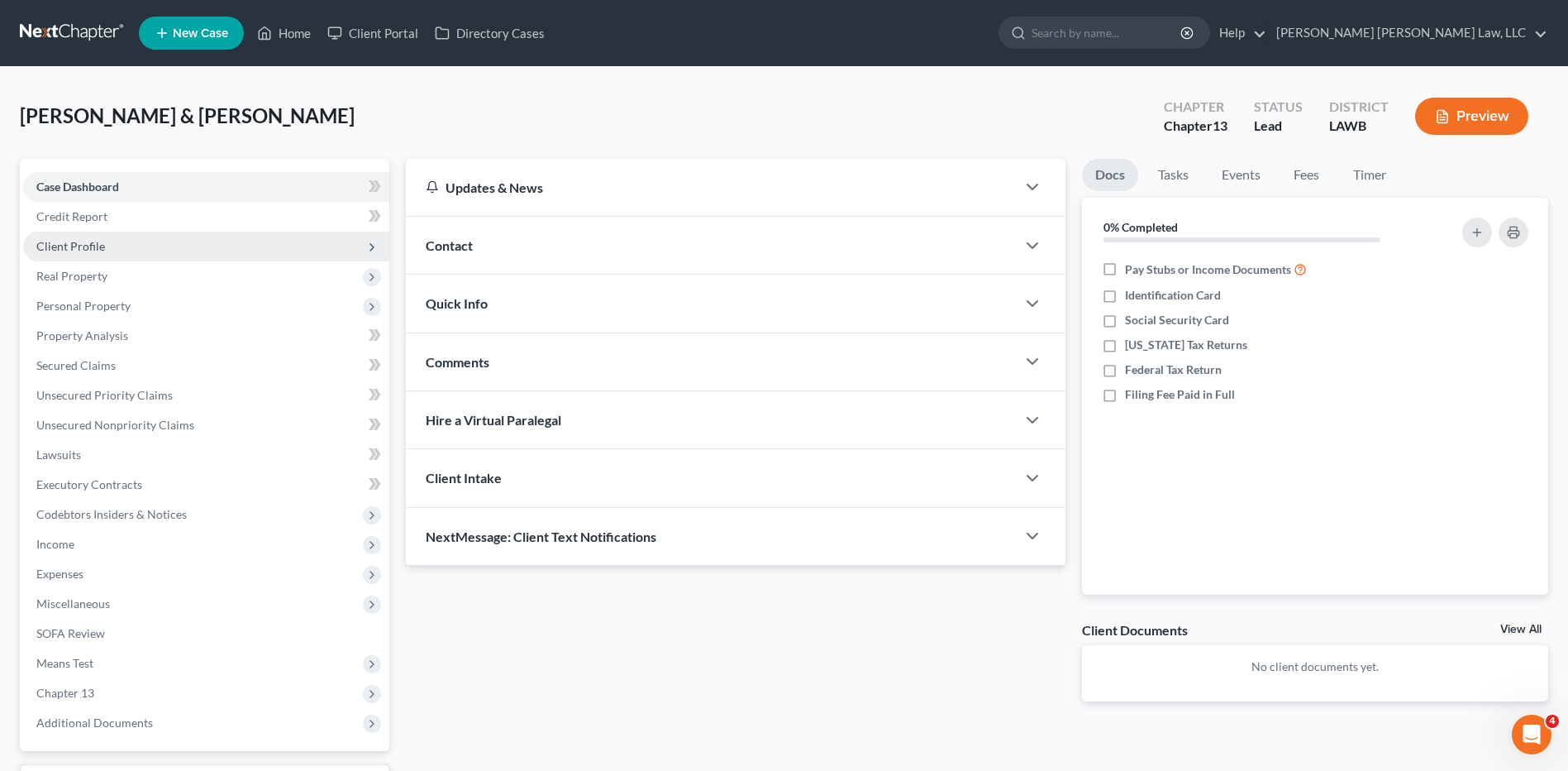
click at [83, 237] on span "Client Profile" at bounding box center [206, 247] width 367 height 30
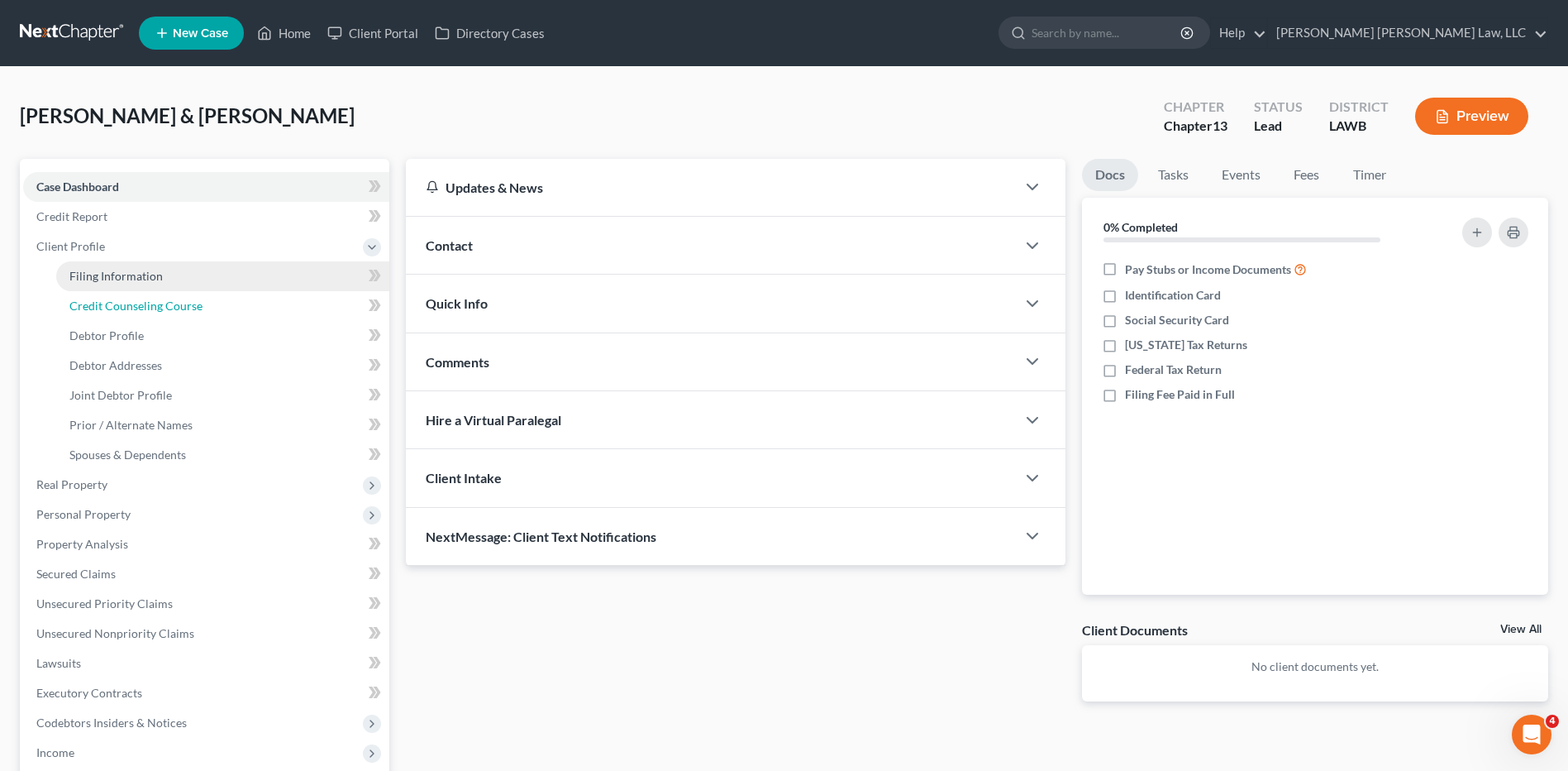
drag, startPoint x: 122, startPoint y: 302, endPoint x: 253, endPoint y: 276, distance: 133.6
click at [122, 302] on span "Credit Counseling Course" at bounding box center [136, 305] width 133 height 14
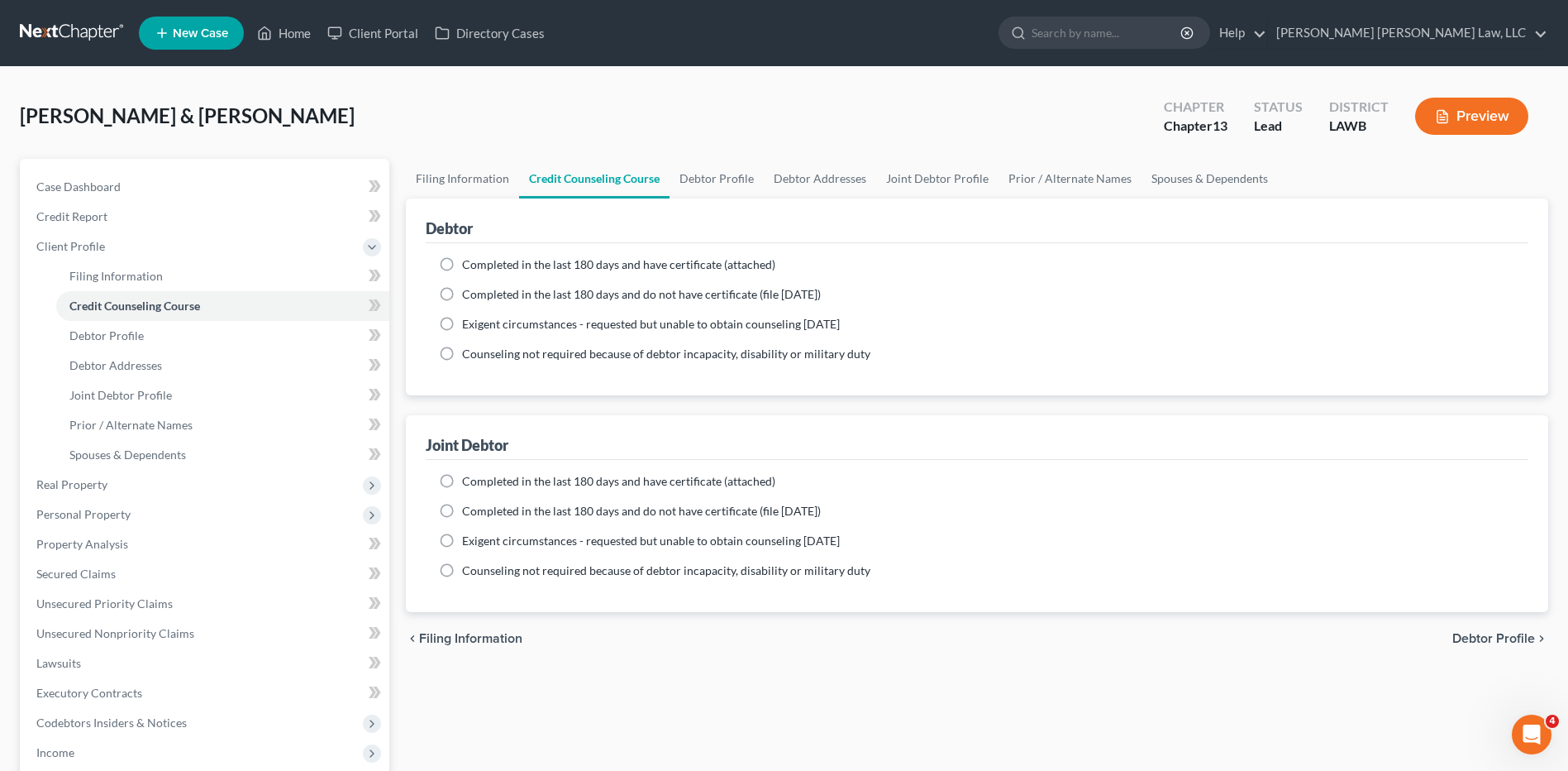
click at [462, 296] on label "Completed in the last 180 days and do not have certificate (file within 14 days)" at bounding box center [641, 295] width 359 height 17
click at [469, 296] on input "Completed in the last 180 days and do not have certificate (file within 14 days)" at bounding box center [474, 291] width 10 height 10
radio input "true"
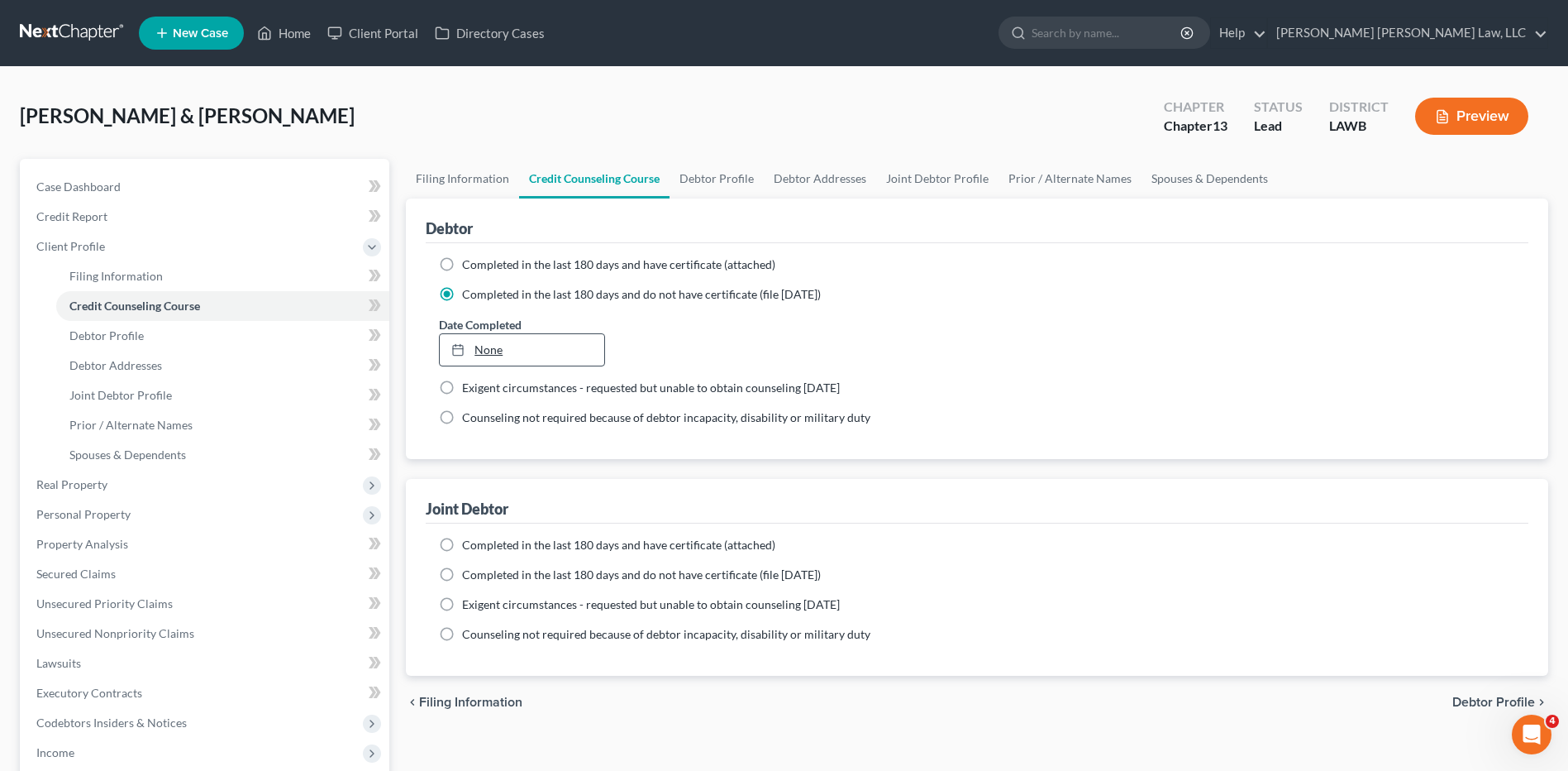
click at [468, 339] on link "None" at bounding box center [521, 349] width 164 height 31
click at [462, 575] on label "Completed in the last 180 days and do not have certificate (file within 14 days)" at bounding box center [641, 575] width 359 height 17
click at [469, 575] on input "Completed in the last 180 days and do not have certificate (file within 14 days)" at bounding box center [474, 571] width 10 height 10
radio input "true"
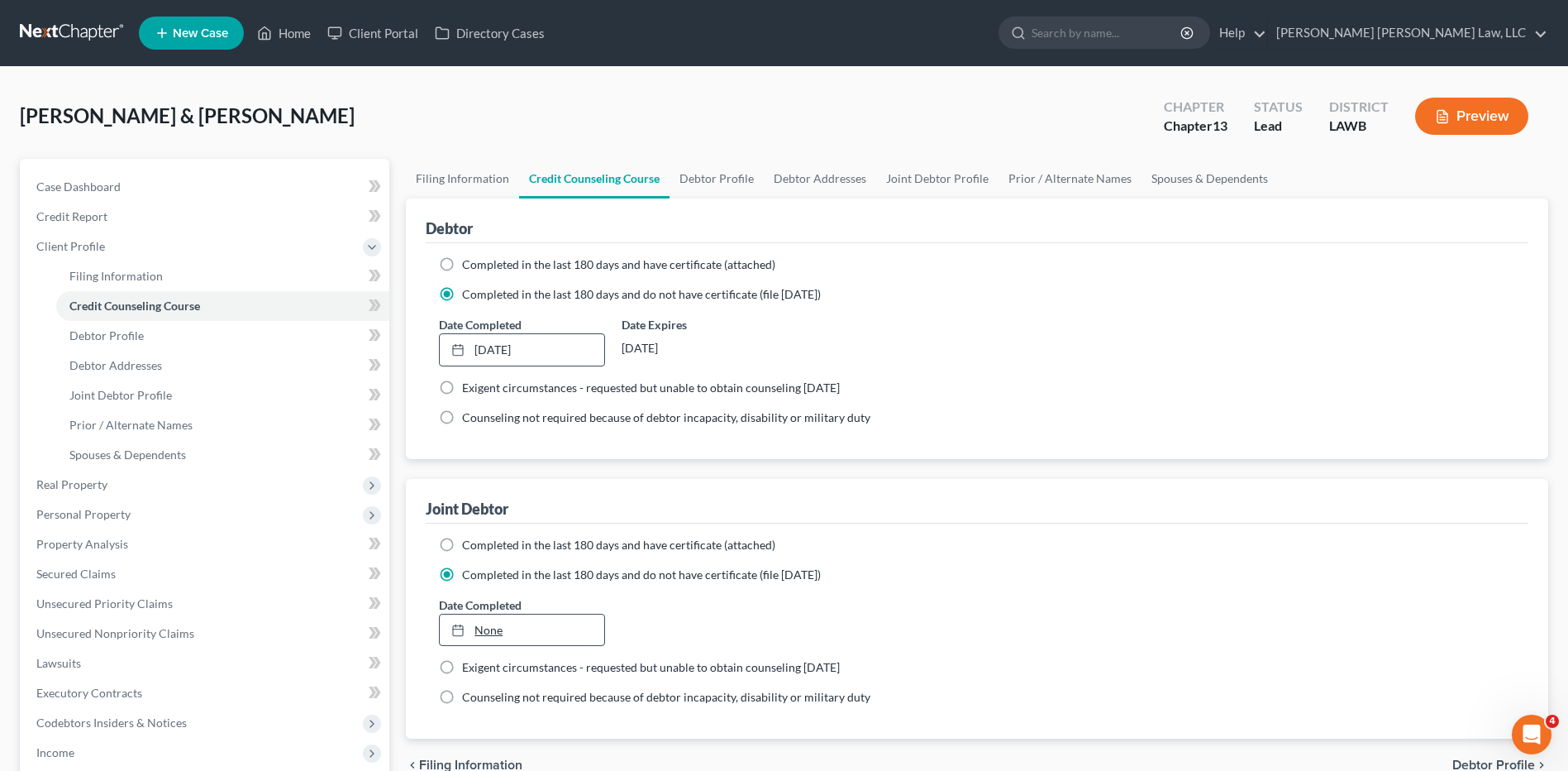
click at [477, 631] on link "None" at bounding box center [521, 629] width 164 height 31
type input "8/19/2025"
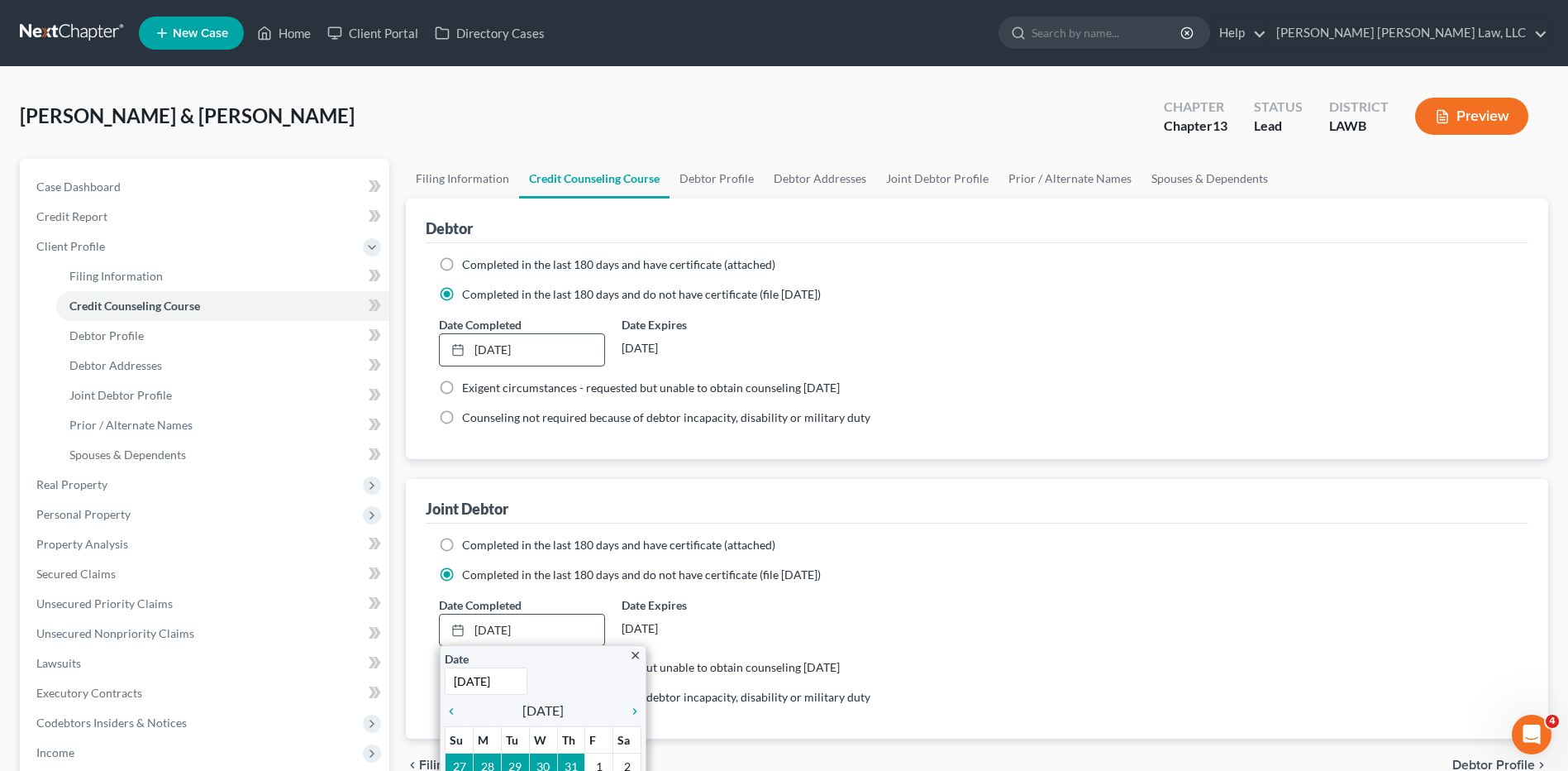
scroll to position [331, 0]
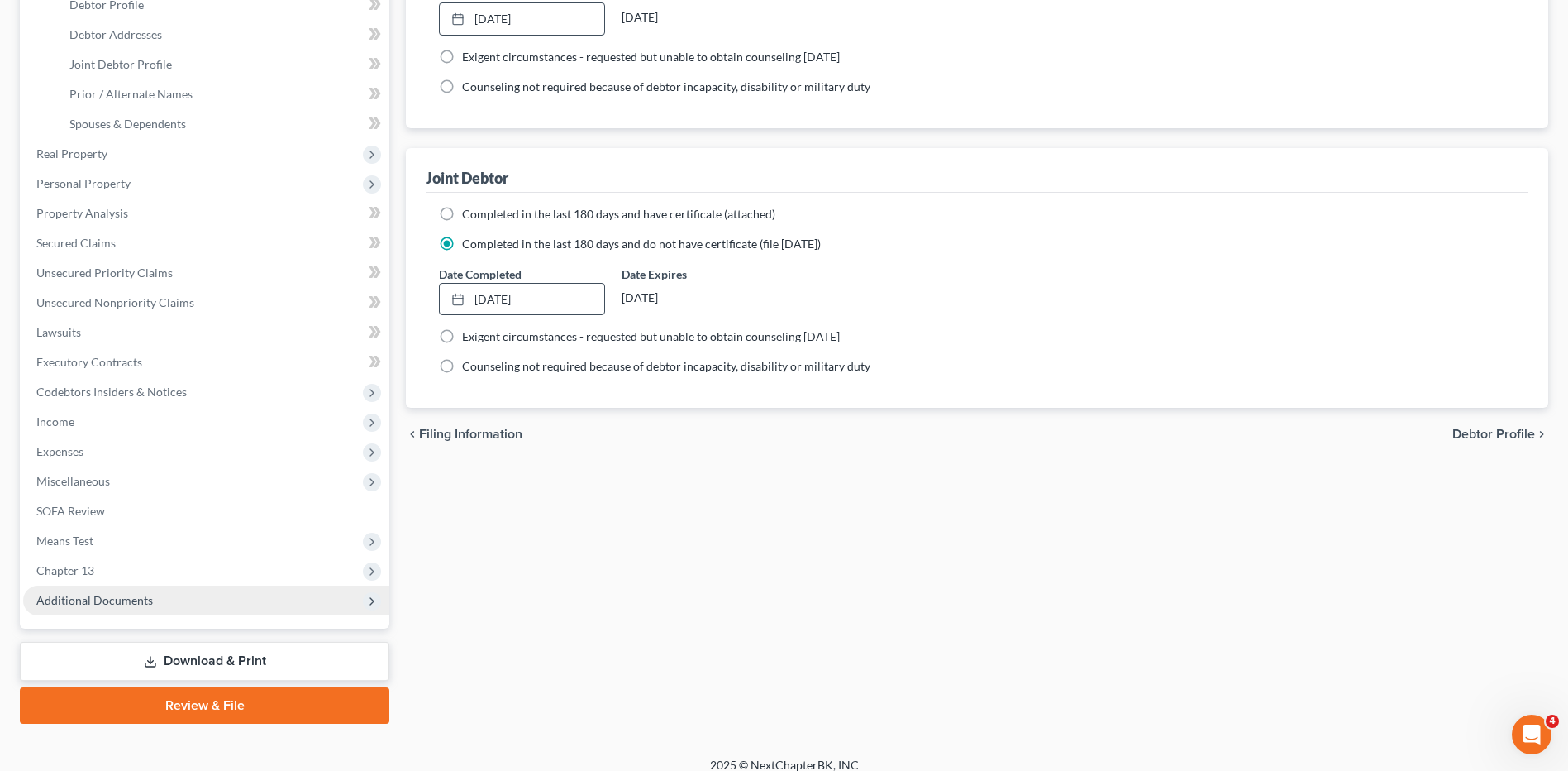
click at [55, 603] on span "Additional Documents" at bounding box center [95, 599] width 116 height 14
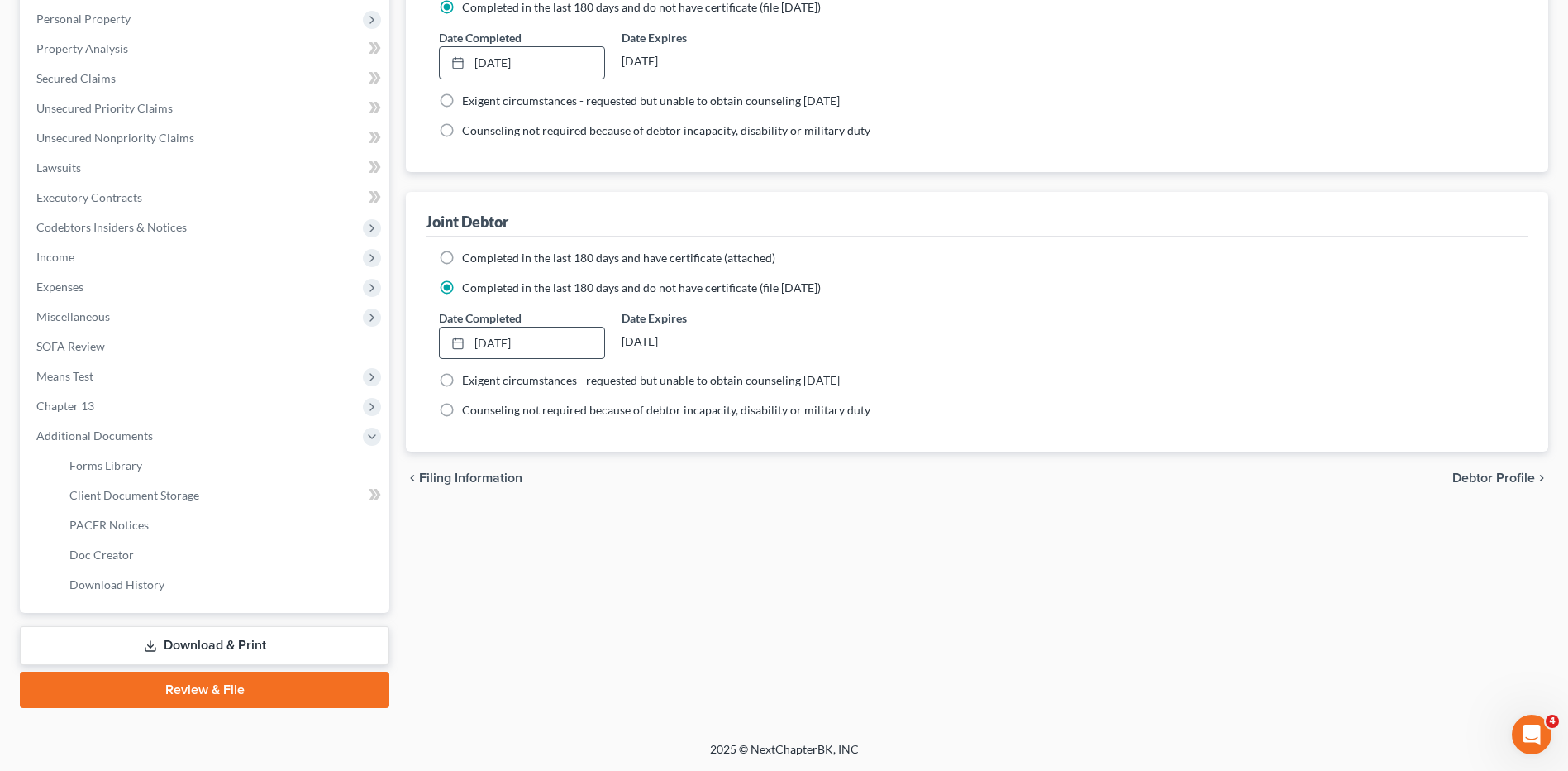
scroll to position [287, 0]
click at [143, 497] on span "Client Document Storage" at bounding box center [134, 494] width 129 height 14
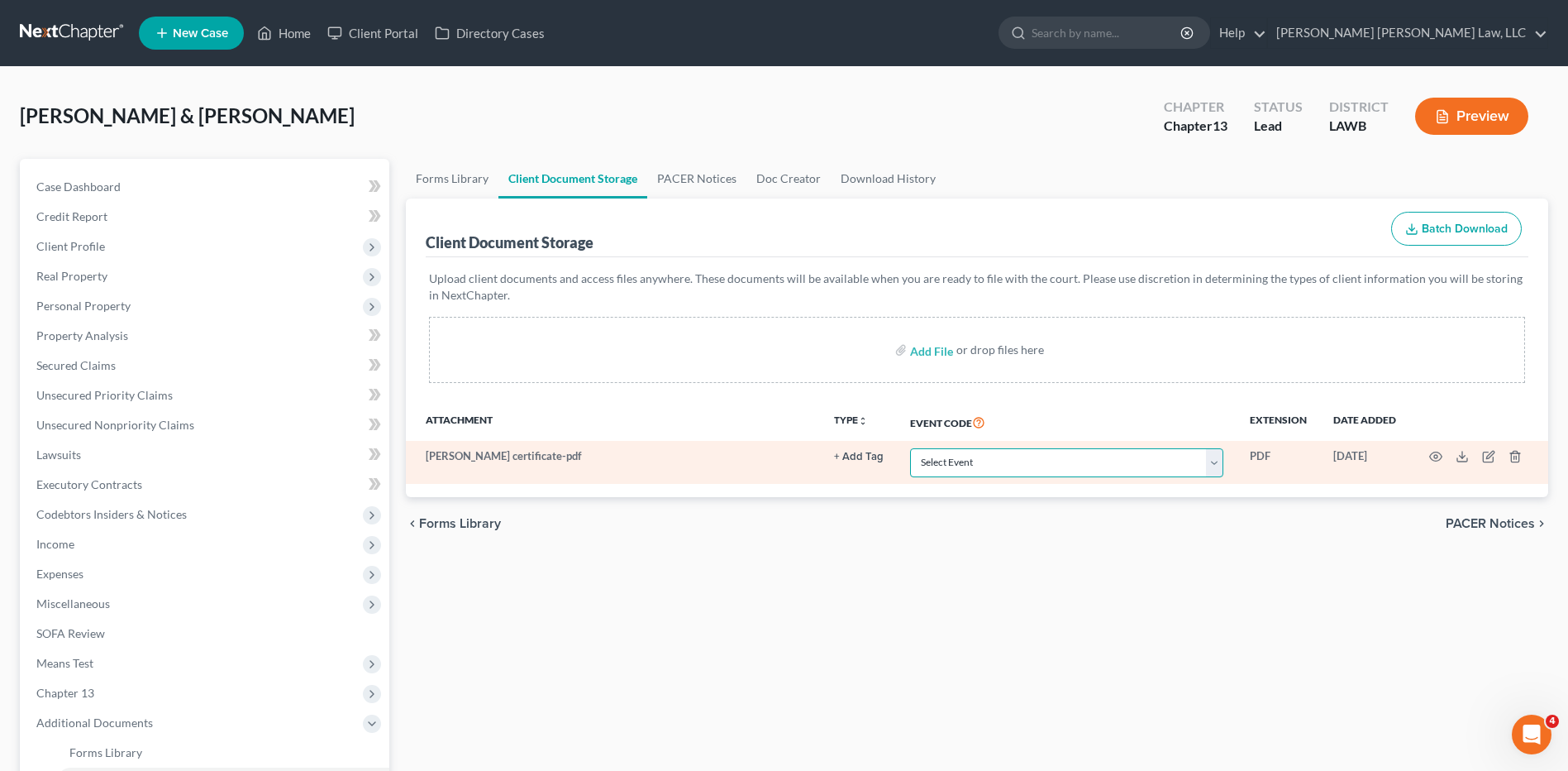
click at [934, 462] on select "Select Event 20 Largest Unsecured Creditors Amended Creditor Matrix (Fee) Amend…" at bounding box center [1067, 462] width 313 height 29
select select "9"
click at [911, 448] on select "Select Event 20 Largest Unsecured Creditors Amended Creditor Matrix (Fee) Amend…" at bounding box center [1067, 462] width 313 height 29
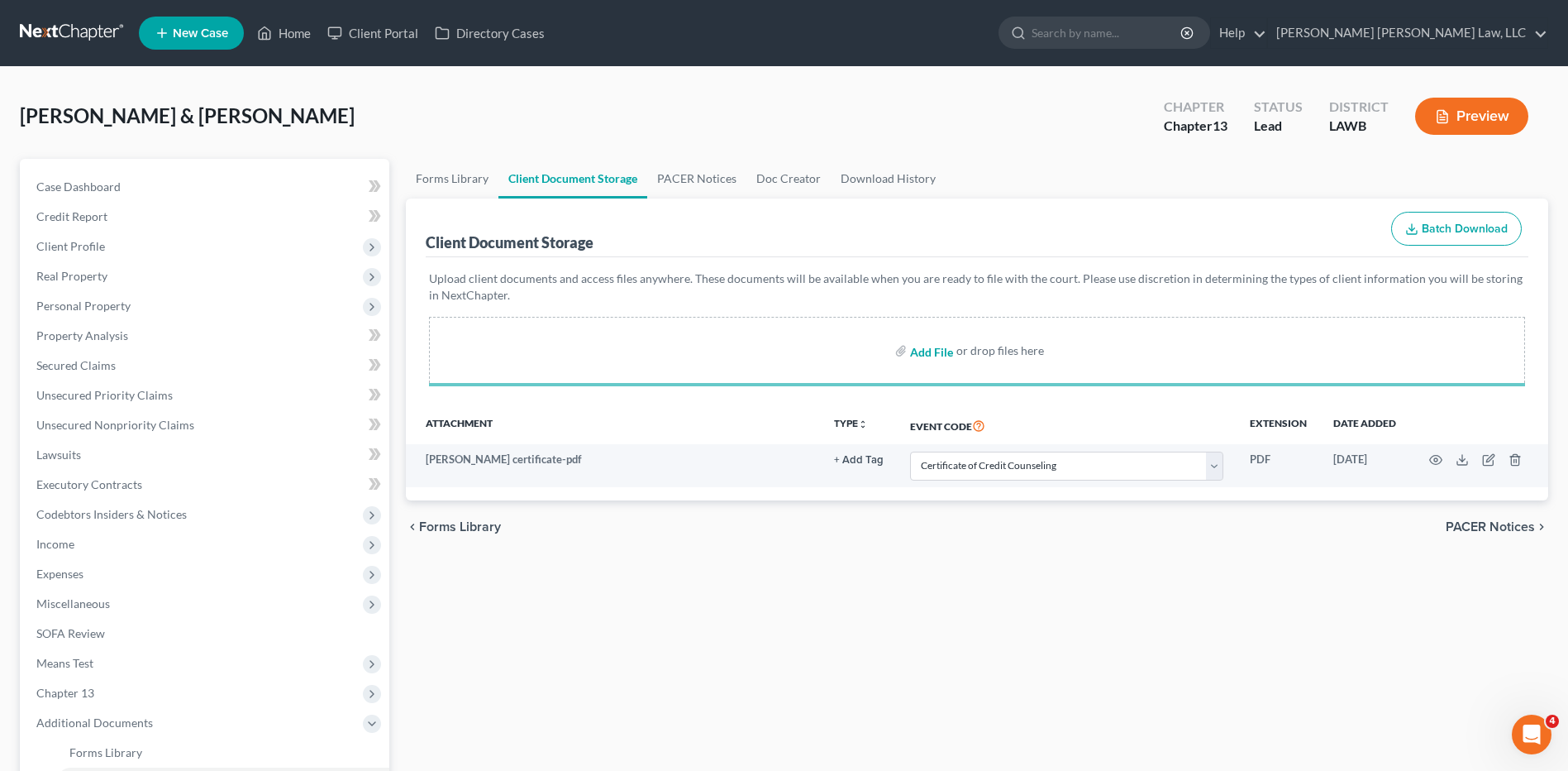
select select "9"
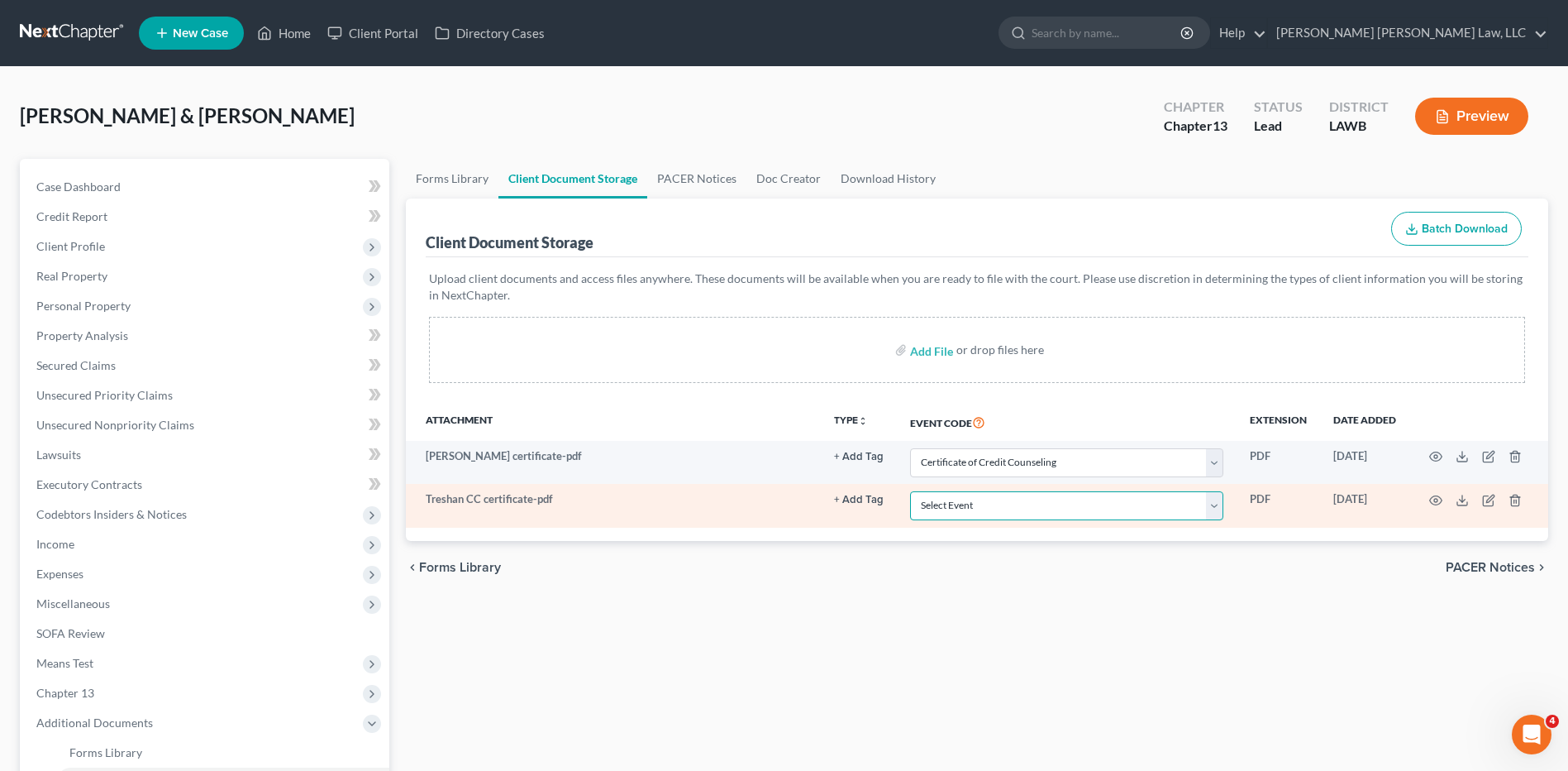
click at [945, 505] on select "Select Event 20 Largest Unsecured Creditors Amended Creditor Matrix (Fee) Amend…" at bounding box center [1067, 506] width 313 height 29
select select "9"
click at [911, 491] on select "Select Event 20 Largest Unsecured Creditors Amended Creditor Matrix (Fee) Amend…" at bounding box center [1067, 506] width 313 height 29
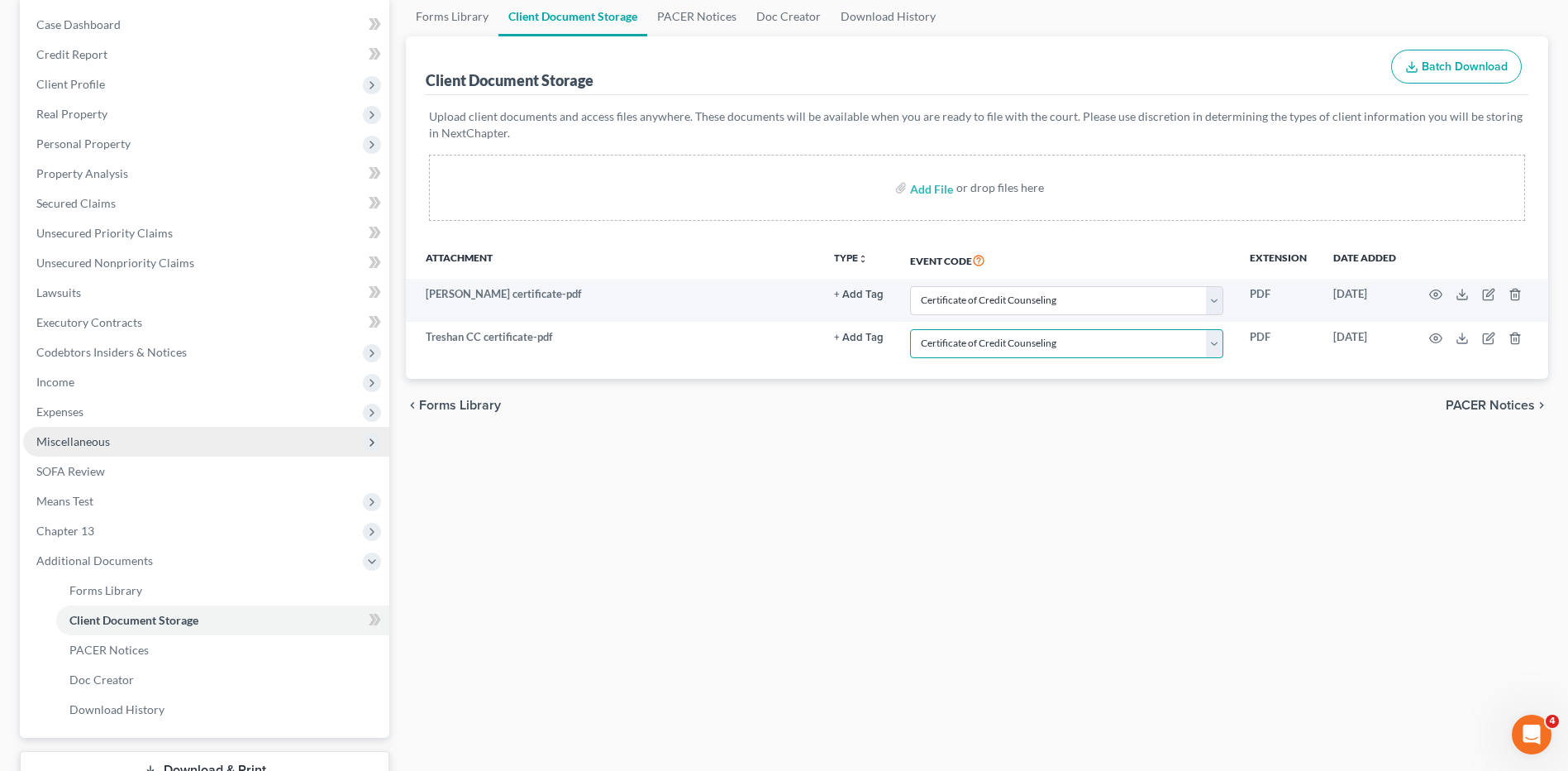
scroll to position [165, 0]
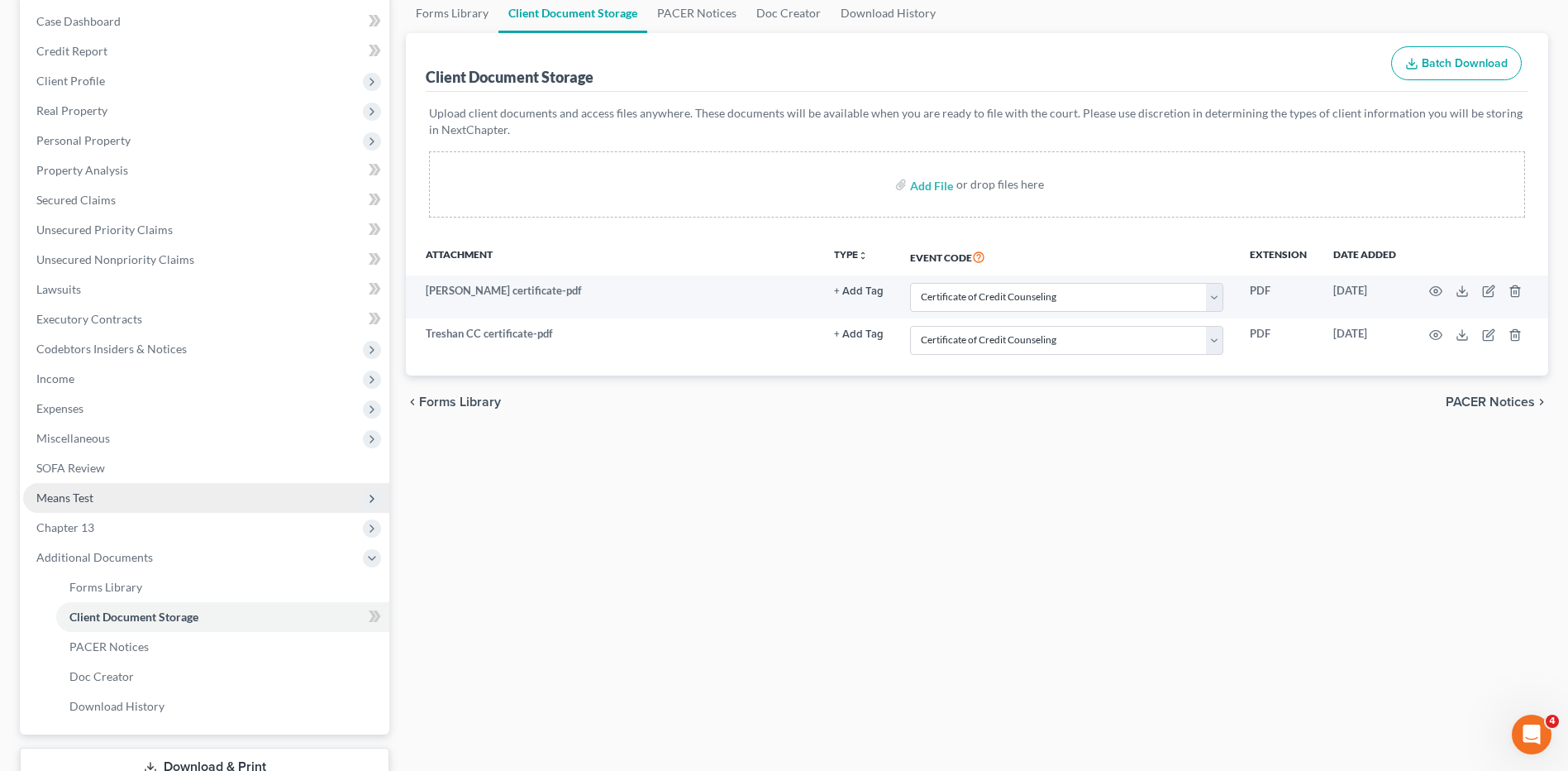
click at [73, 491] on span "Means Test" at bounding box center [65, 497] width 57 height 14
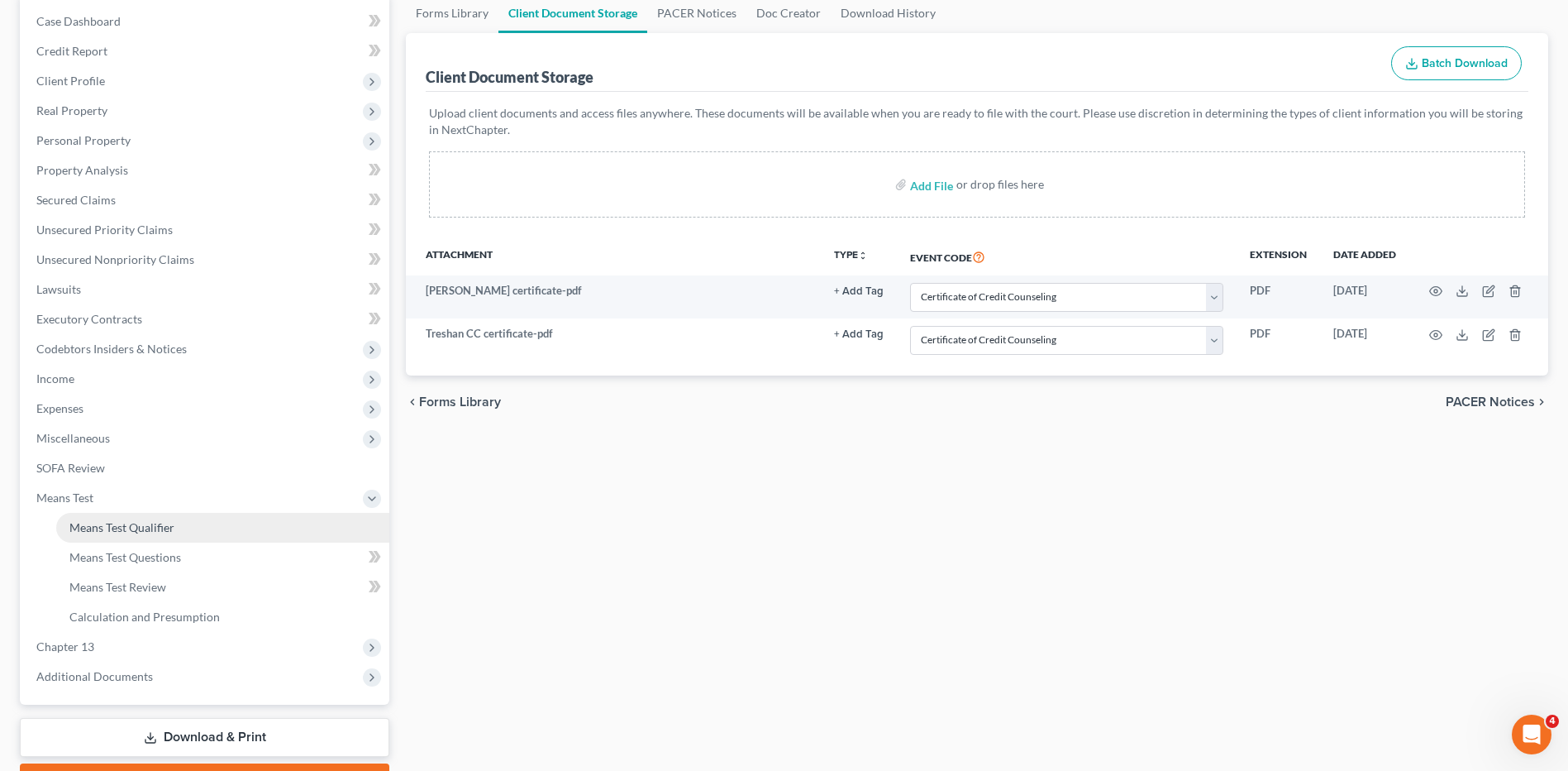
click at [114, 533] on span "Means Test Qualifier" at bounding box center [122, 526] width 105 height 14
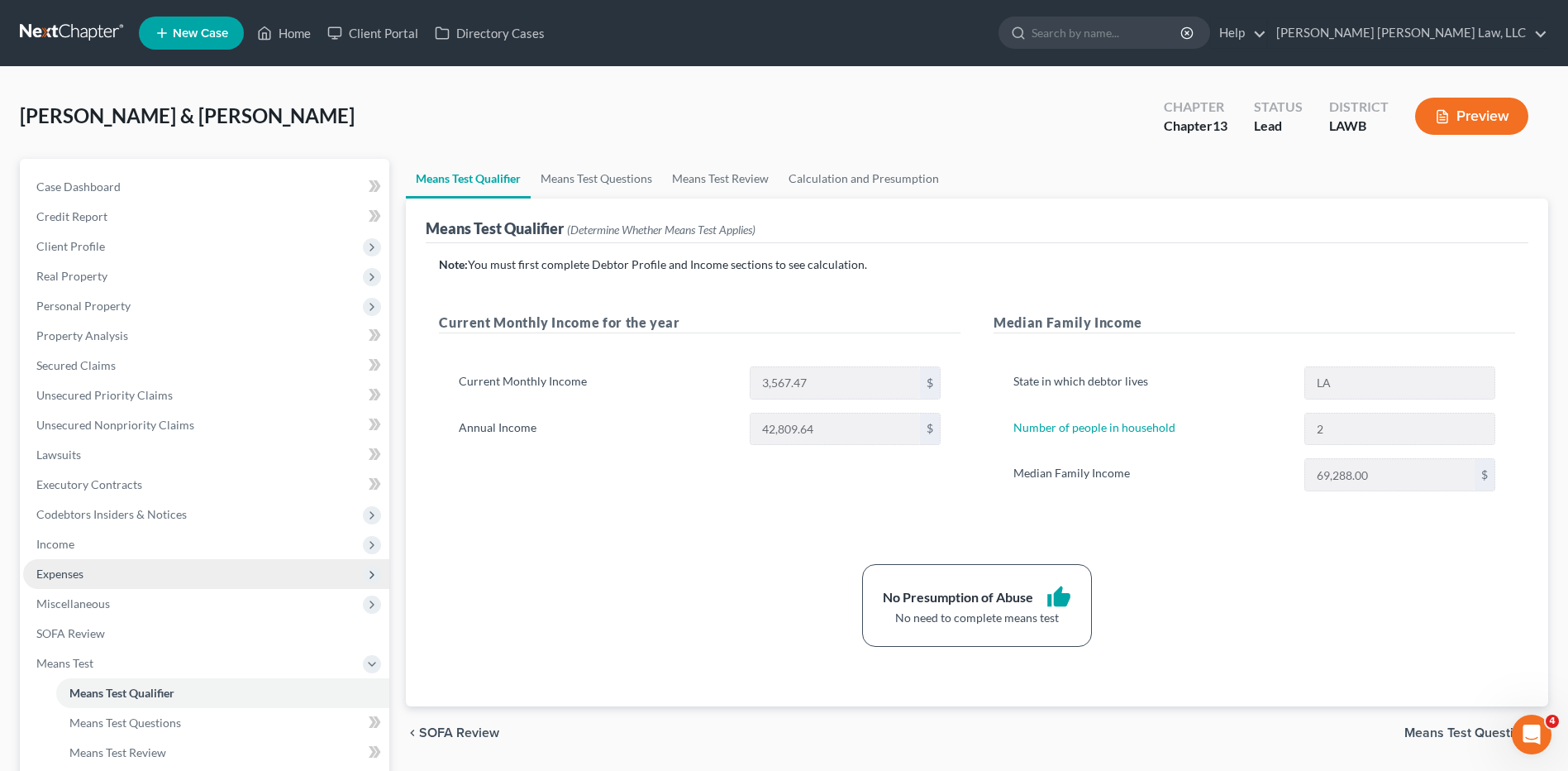
click at [61, 579] on span "Expenses" at bounding box center [60, 573] width 47 height 14
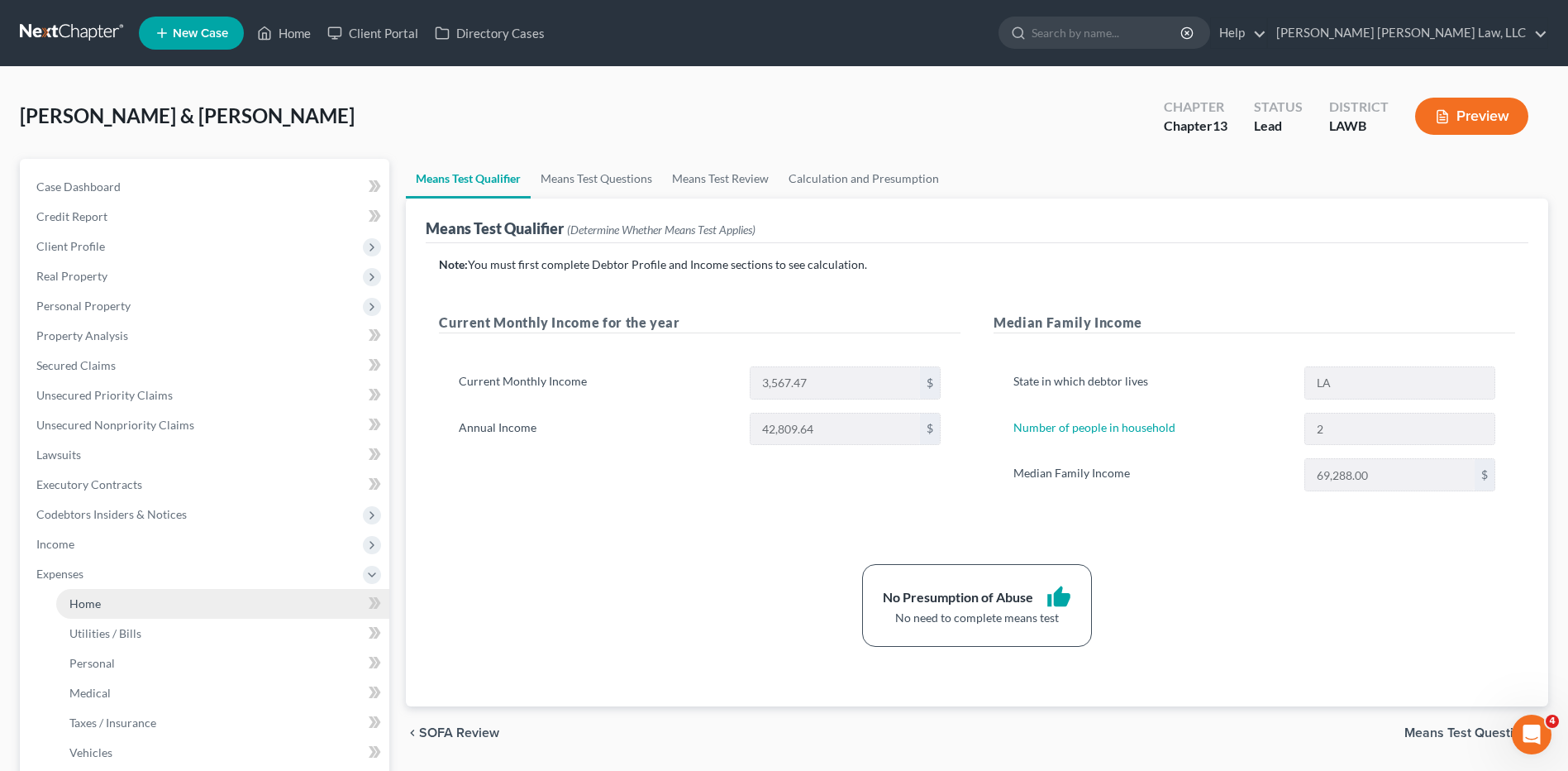
click at [117, 609] on link "Home" at bounding box center [222, 604] width 333 height 30
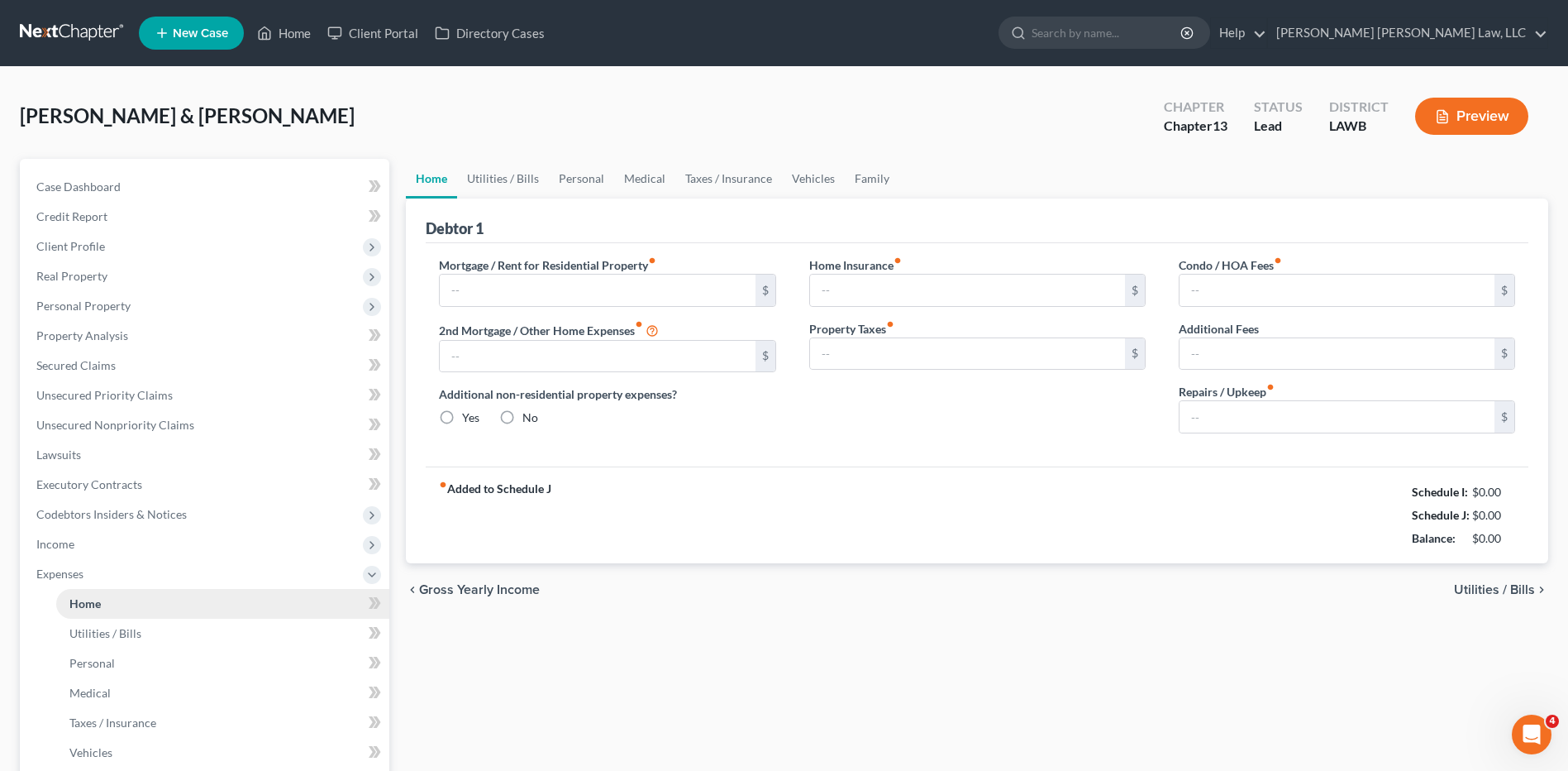
type input "0.00"
radio input "true"
type input "115.00"
type input "0.00"
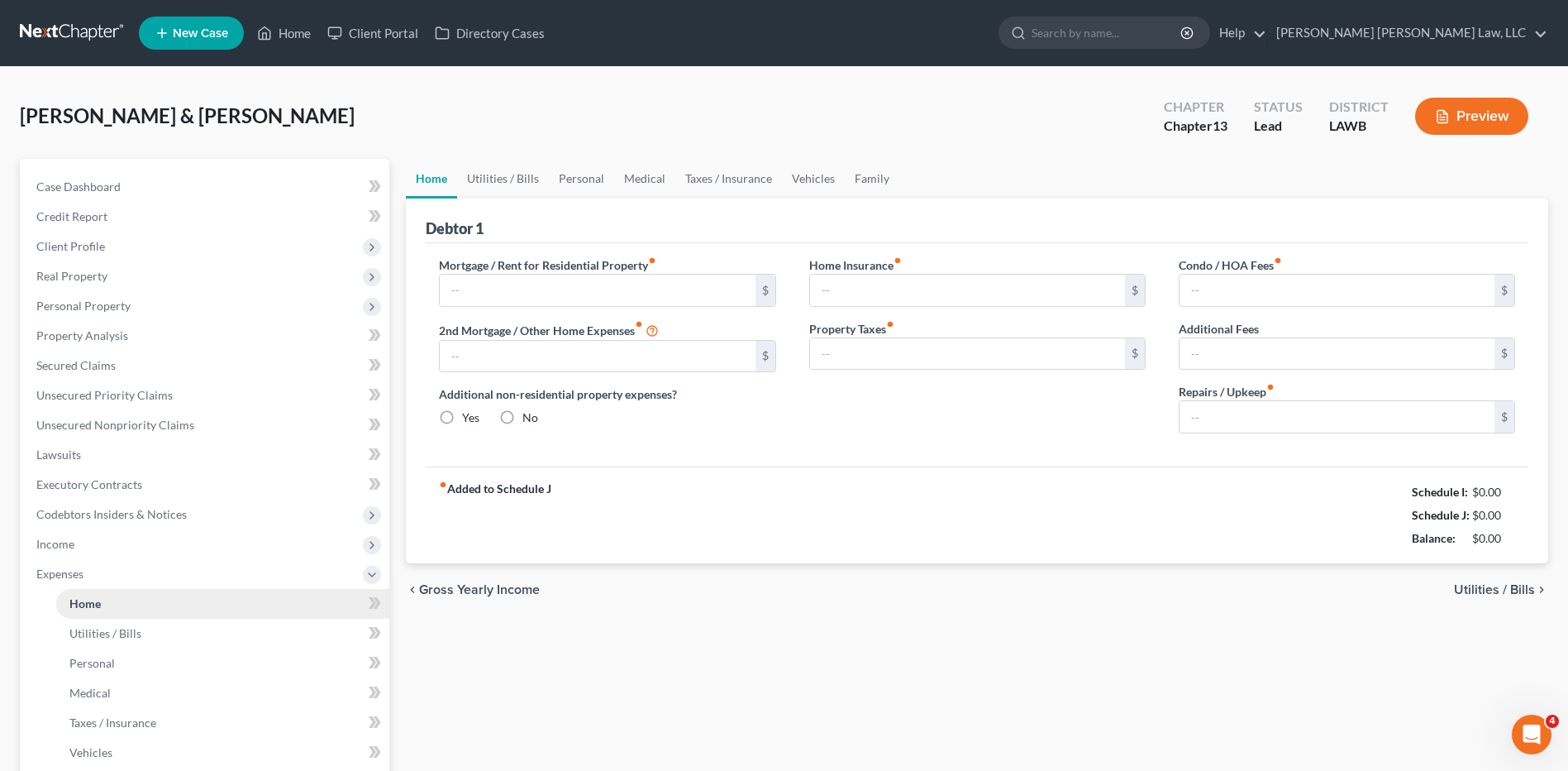
type input "0.00"
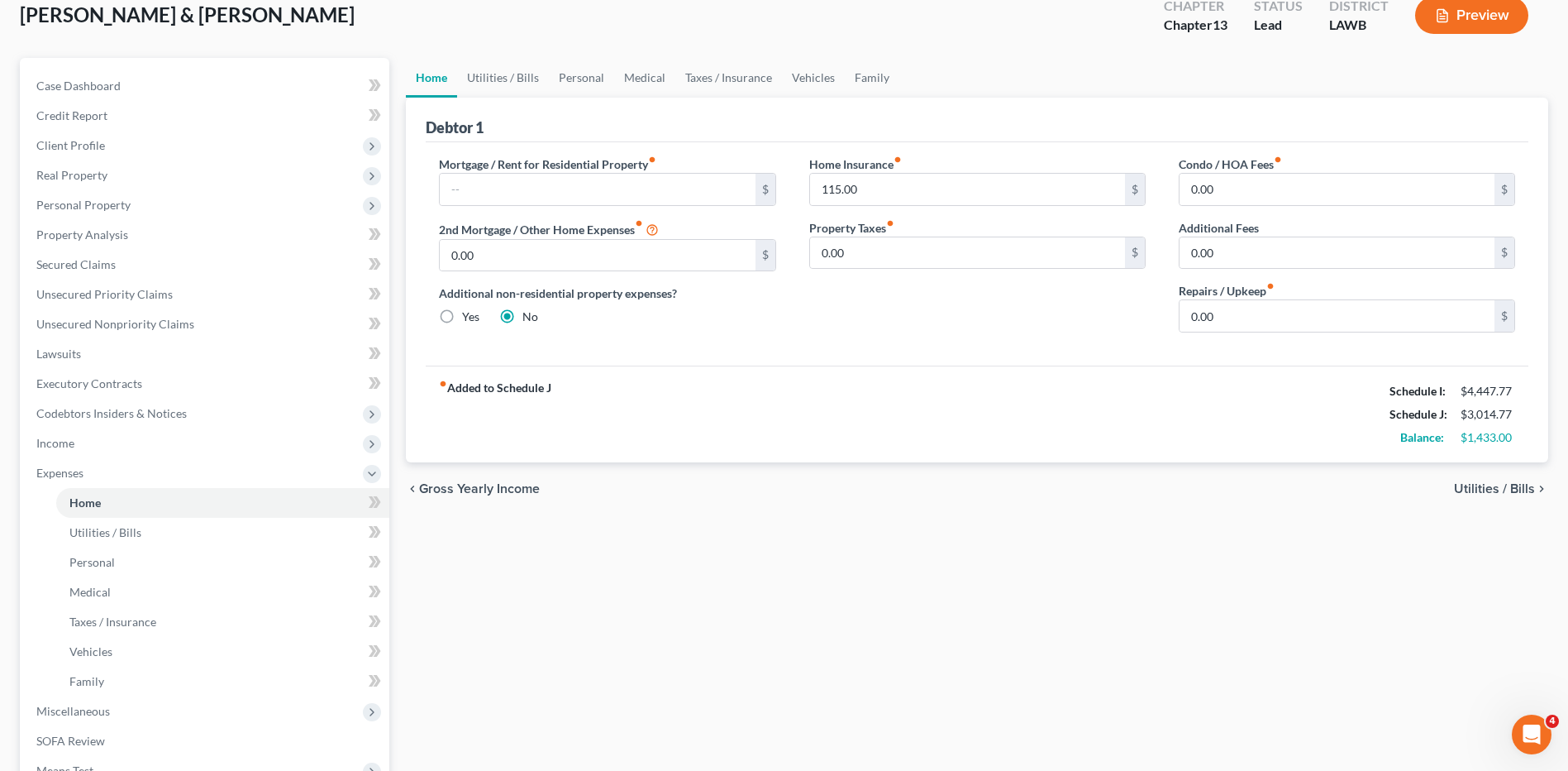
scroll to position [331, 0]
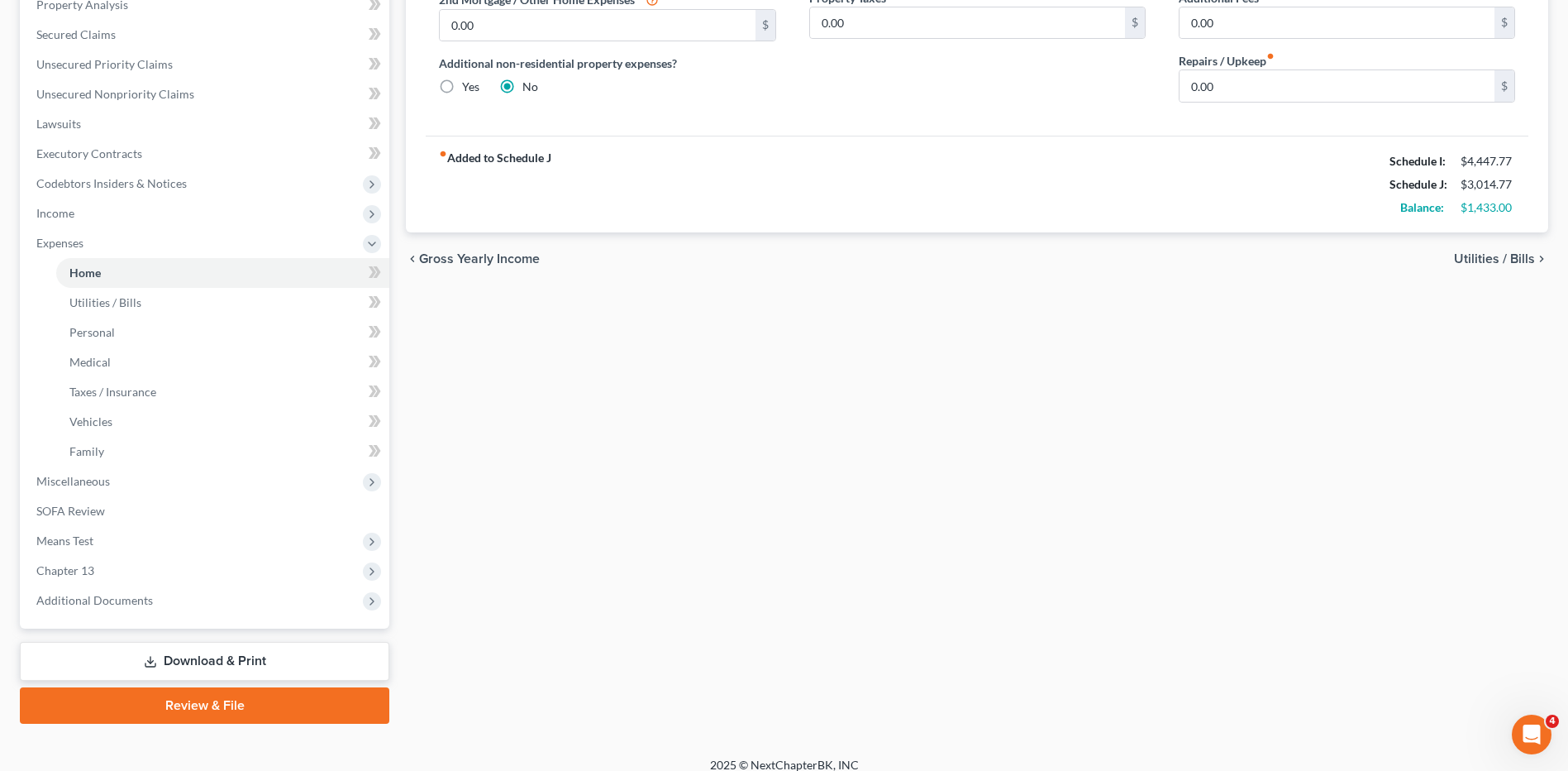
click at [181, 664] on link "Download & Print" at bounding box center [204, 660] width 369 height 38
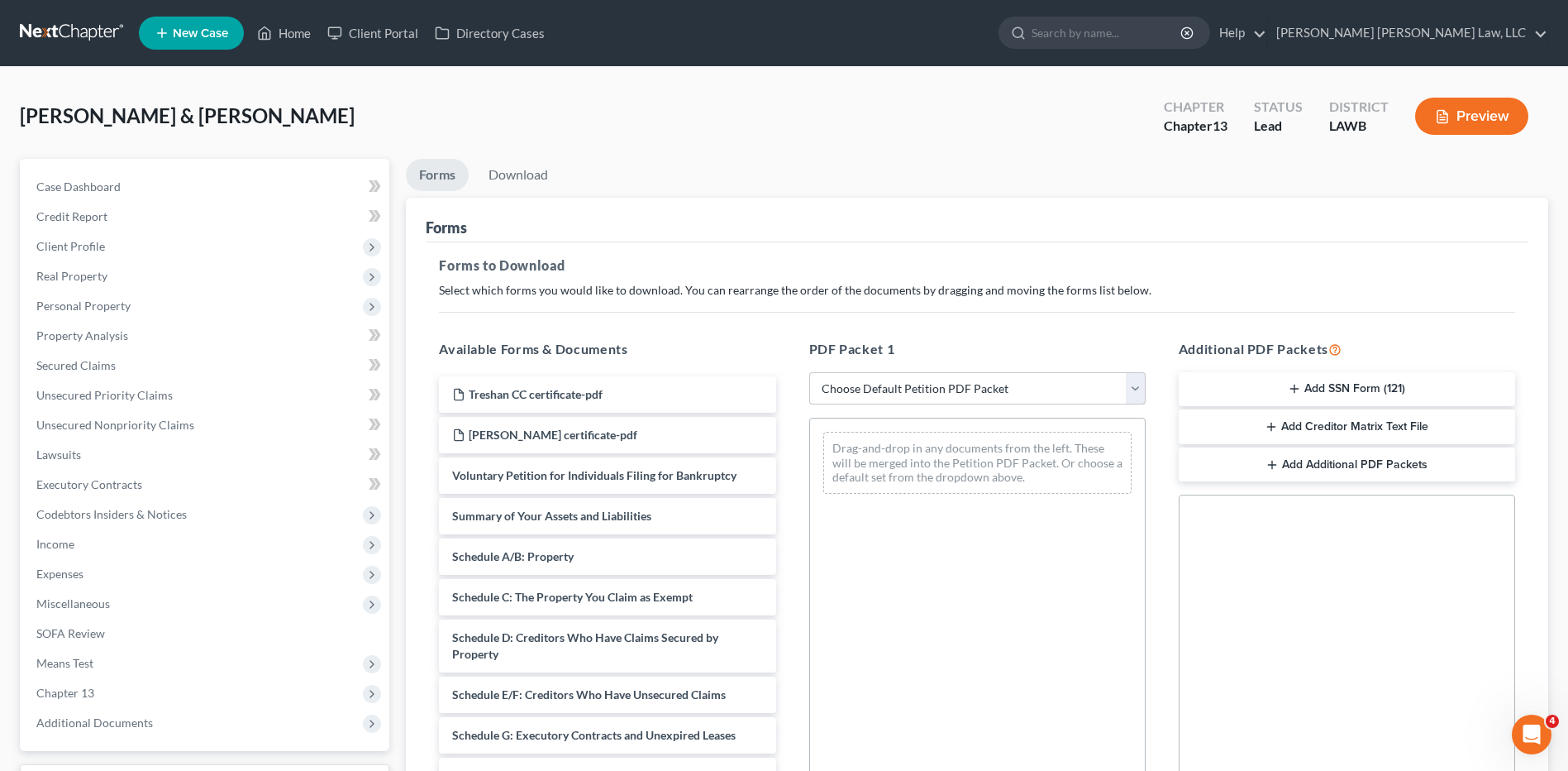
click at [889, 394] on select "Choose Default Petition PDF Packet Complete Bankruptcy Petition (all forms and …" at bounding box center [977, 388] width 337 height 33
select select "0"
click at [809, 372] on select "Choose Default Petition PDF Packet Complete Bankruptcy Petition (all forms and …" at bounding box center [977, 388] width 337 height 33
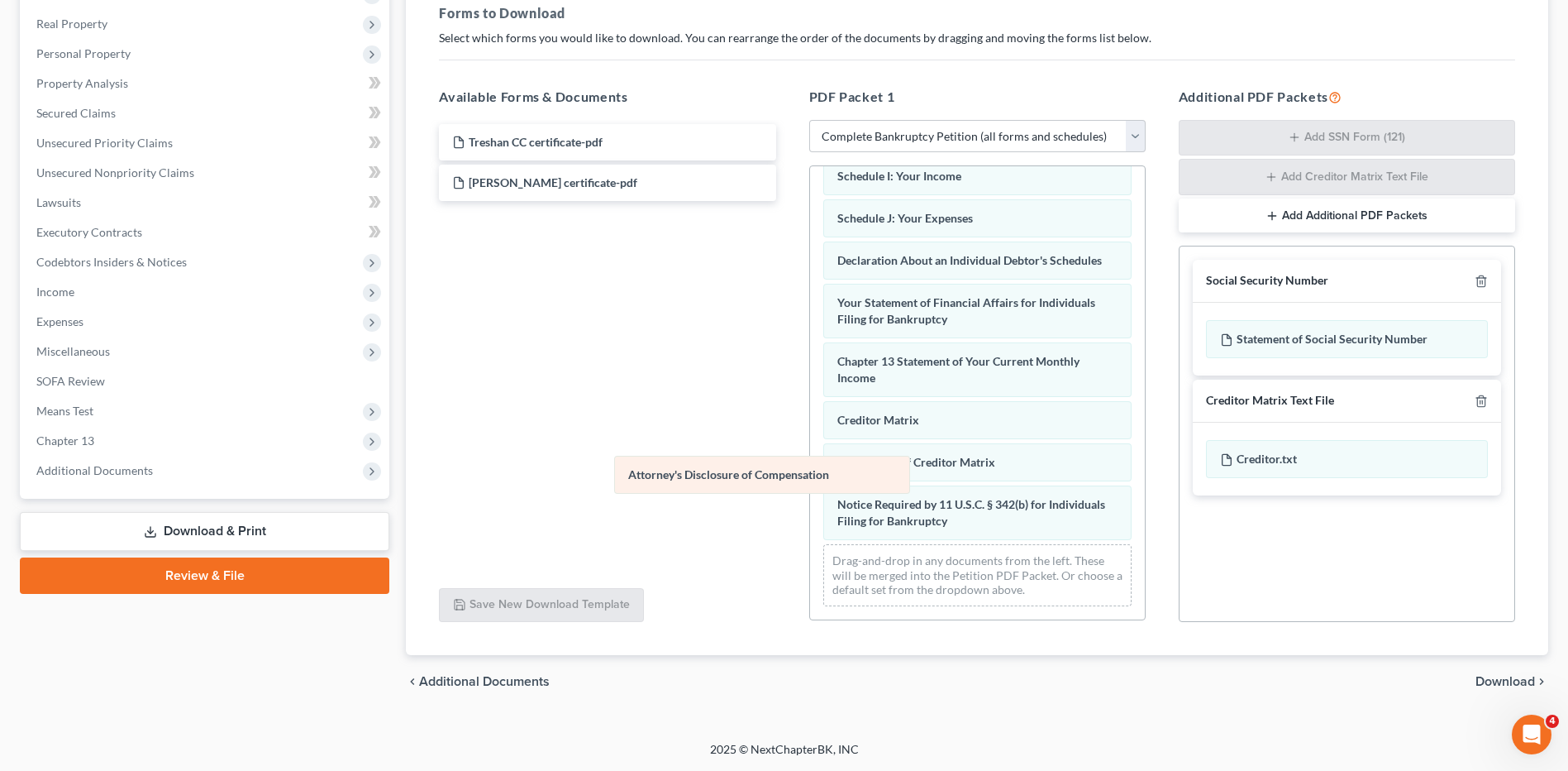
scroll to position [426, 0]
drag, startPoint x: 852, startPoint y: 521, endPoint x: 593, endPoint y: 457, distance: 266.8
click at [810, 457] on div "Attorney's Disclosure of Compensation Voluntary Petition for Individuals Filing…" at bounding box center [977, 188] width 335 height 862
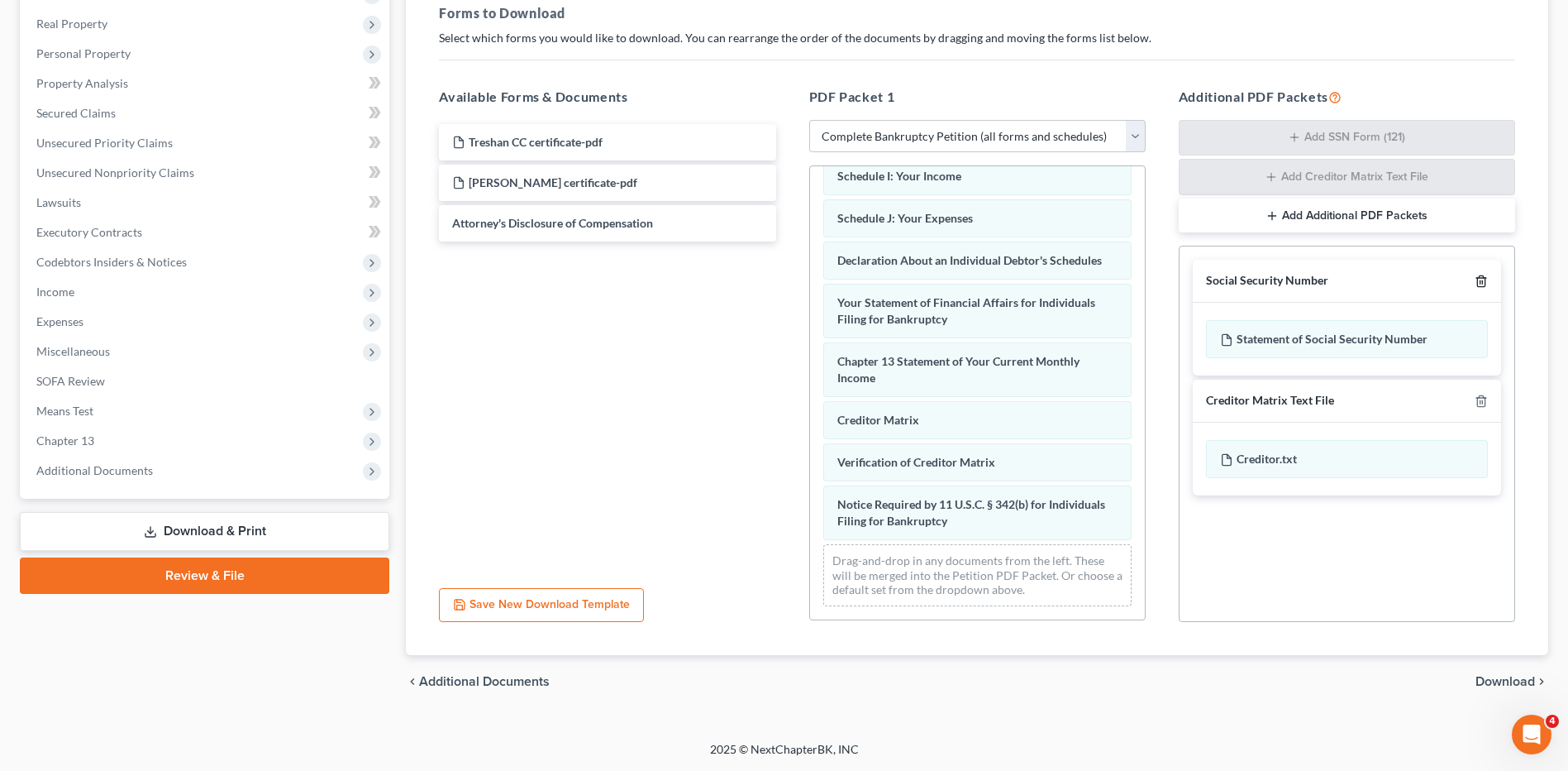
click at [1484, 276] on icon "button" at bounding box center [1481, 280] width 8 height 10
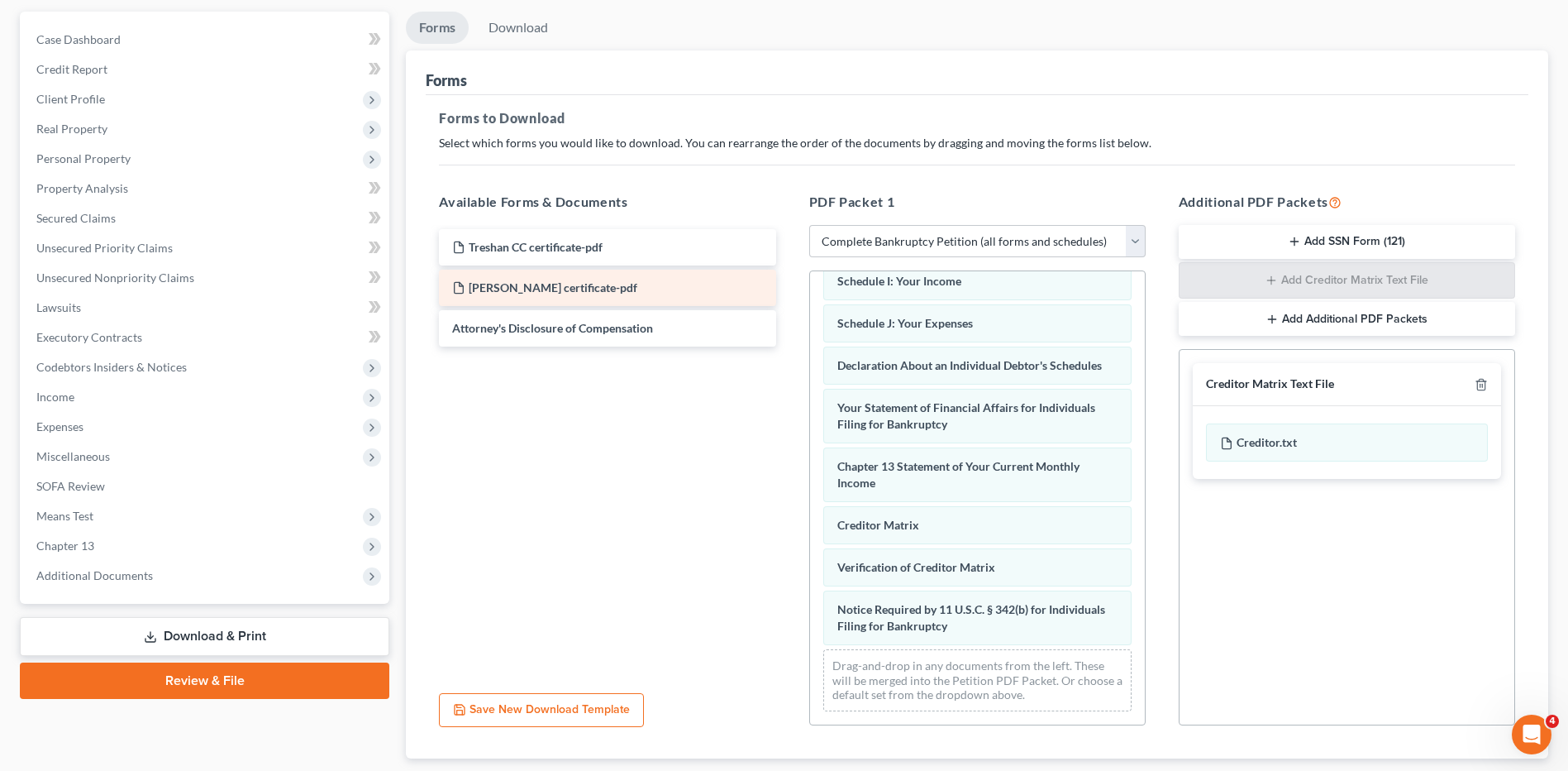
scroll to position [0, 0]
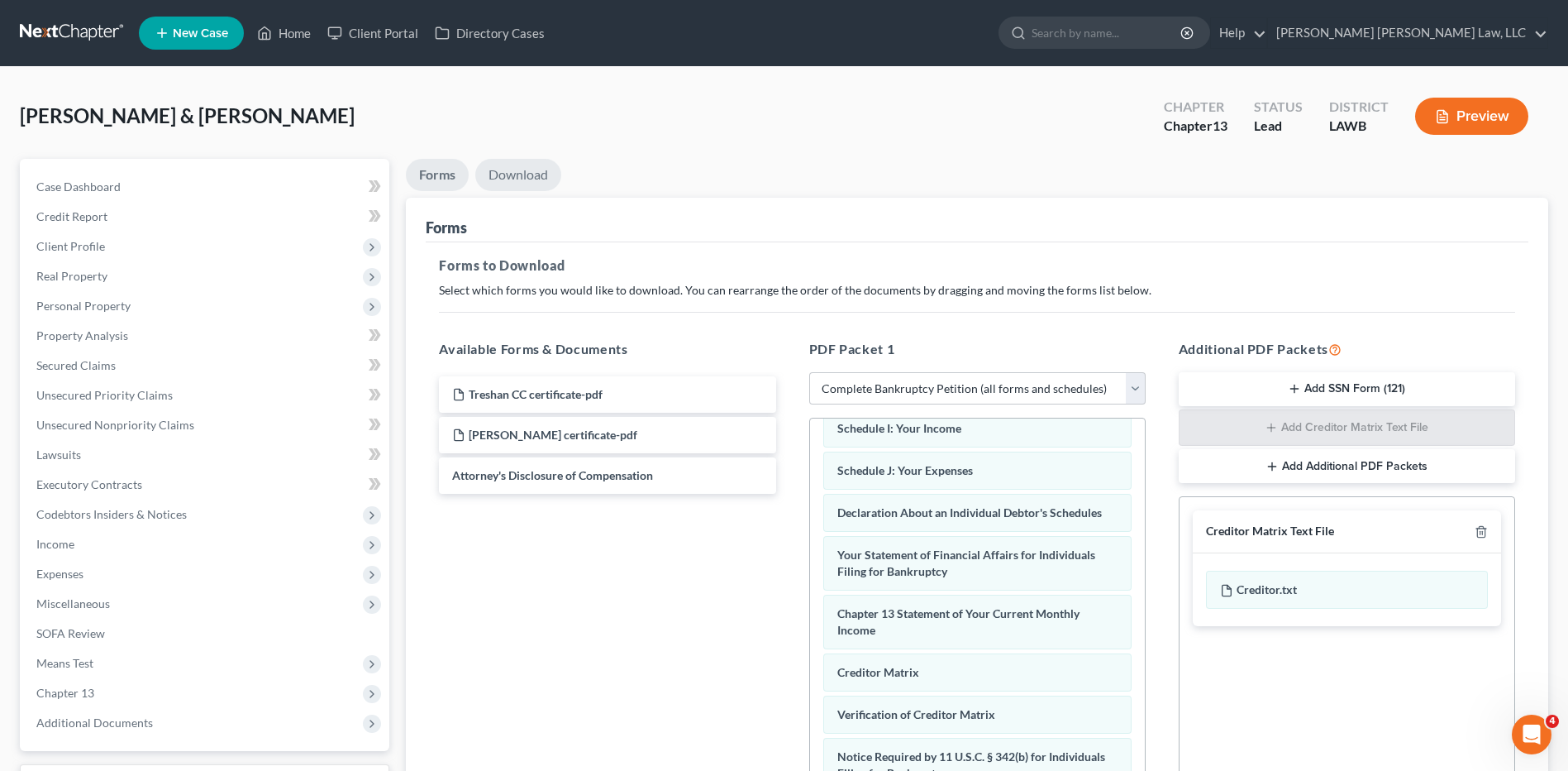
click at [522, 165] on link "Download" at bounding box center [519, 174] width 86 height 32
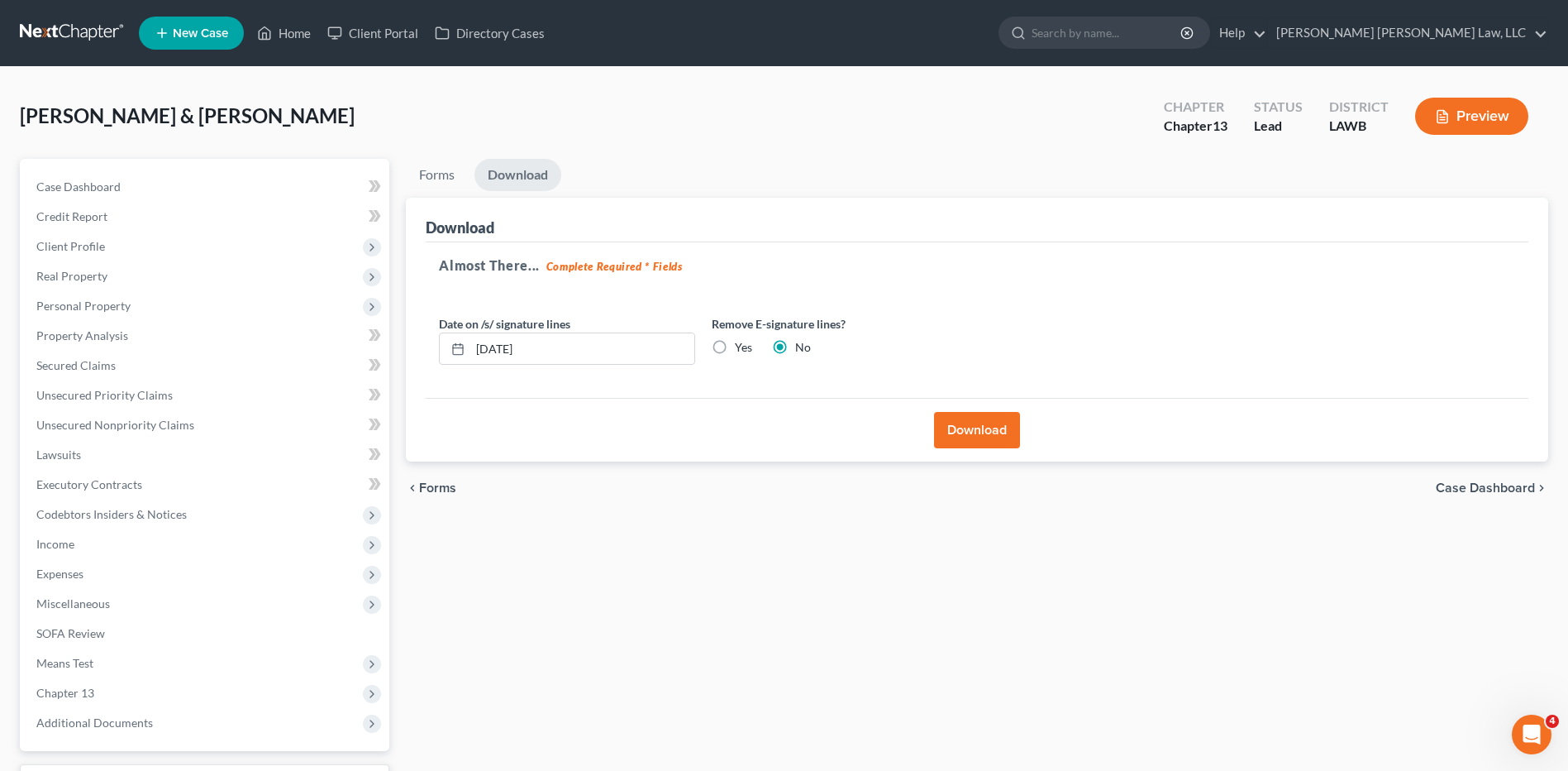
click at [970, 434] on button "Download" at bounding box center [977, 430] width 86 height 37
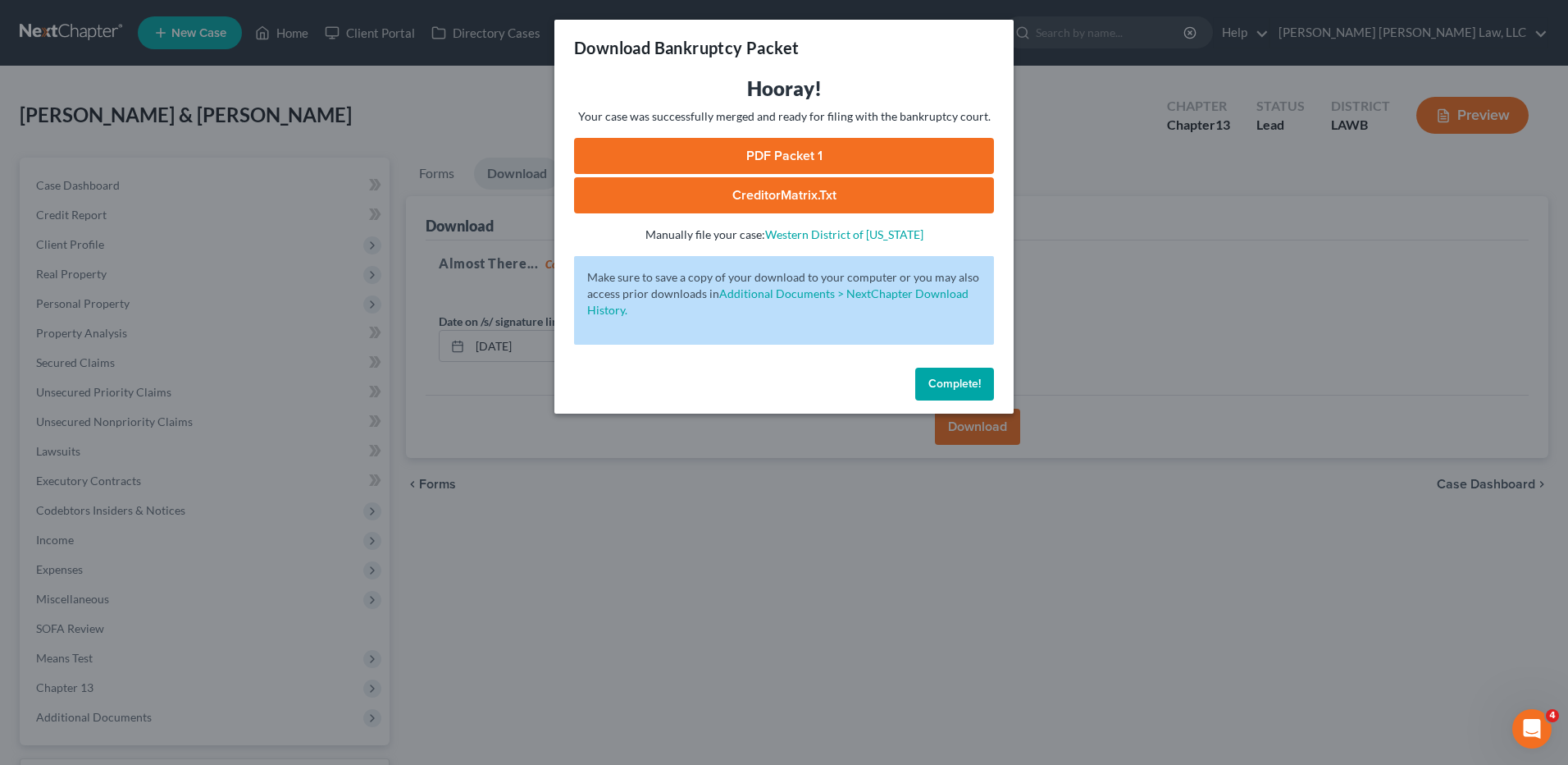
click at [728, 152] on link "PDF Packet 1" at bounding box center [784, 155] width 420 height 36
click at [945, 381] on span "Complete!" at bounding box center [955, 383] width 52 height 14
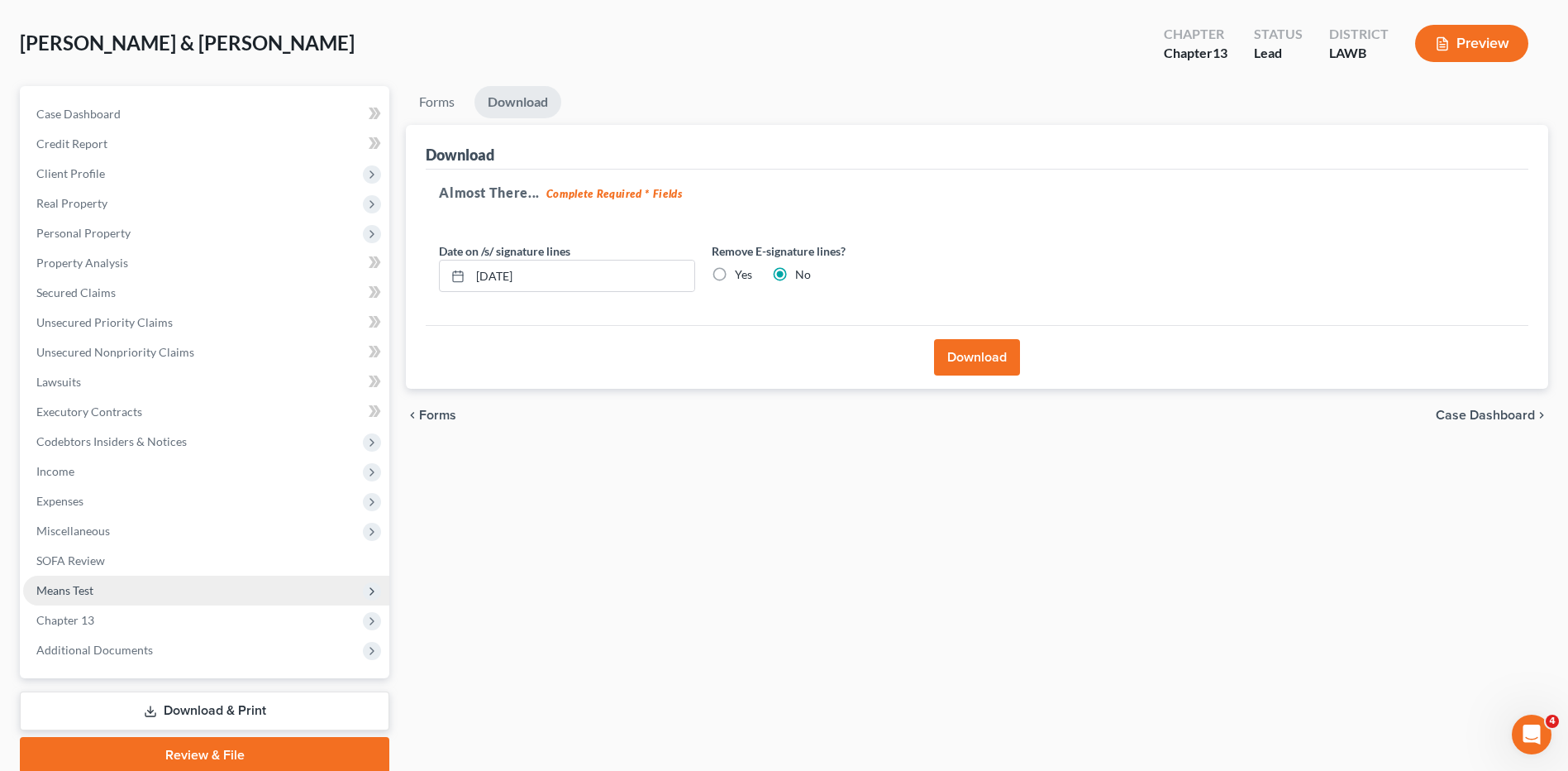
scroll to position [138, 0]
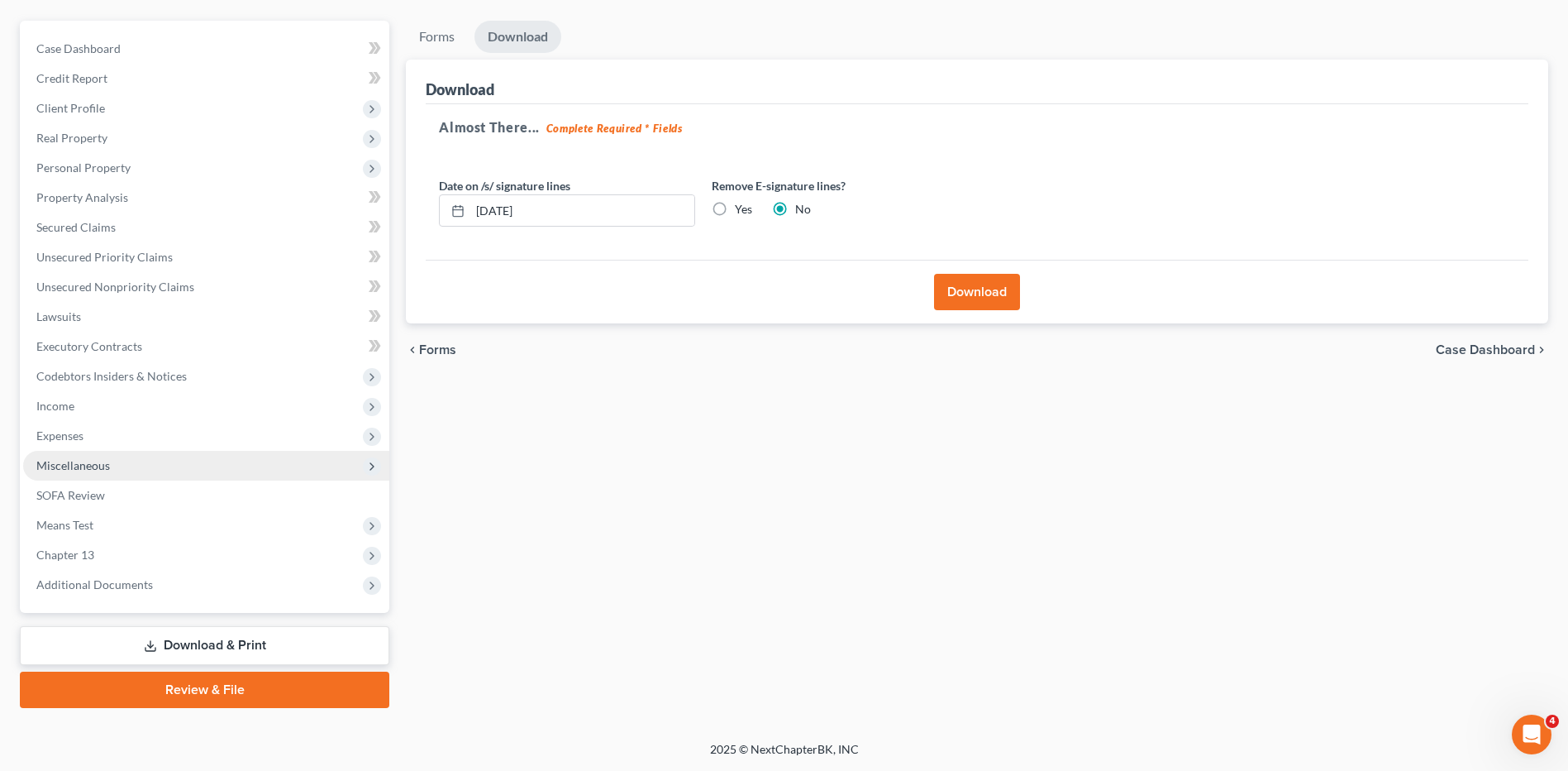
click at [88, 468] on span "Miscellaneous" at bounding box center [73, 464] width 73 height 14
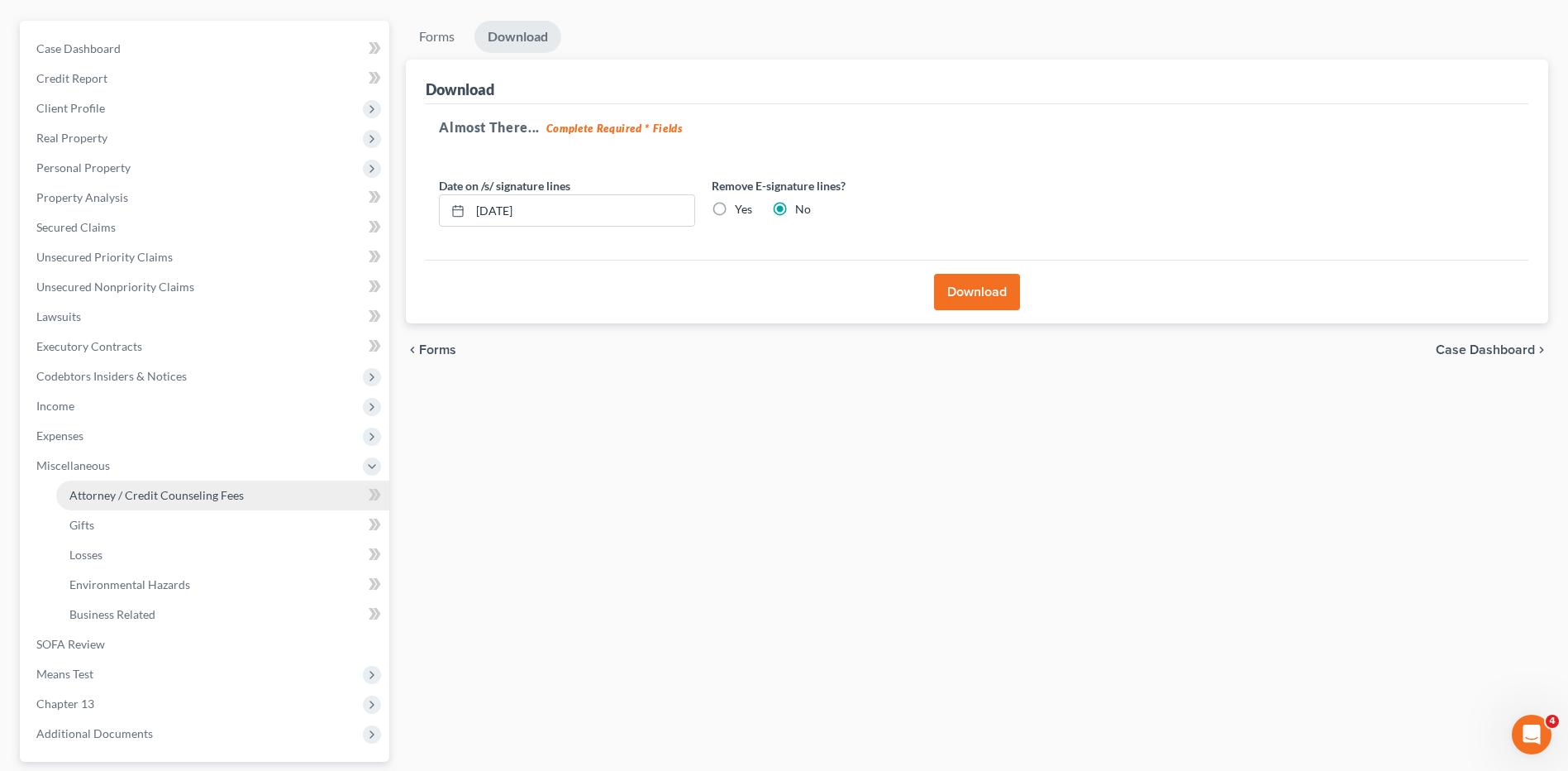
click at [94, 491] on span "Attorney / Credit Counseling Fees" at bounding box center [157, 494] width 174 height 14
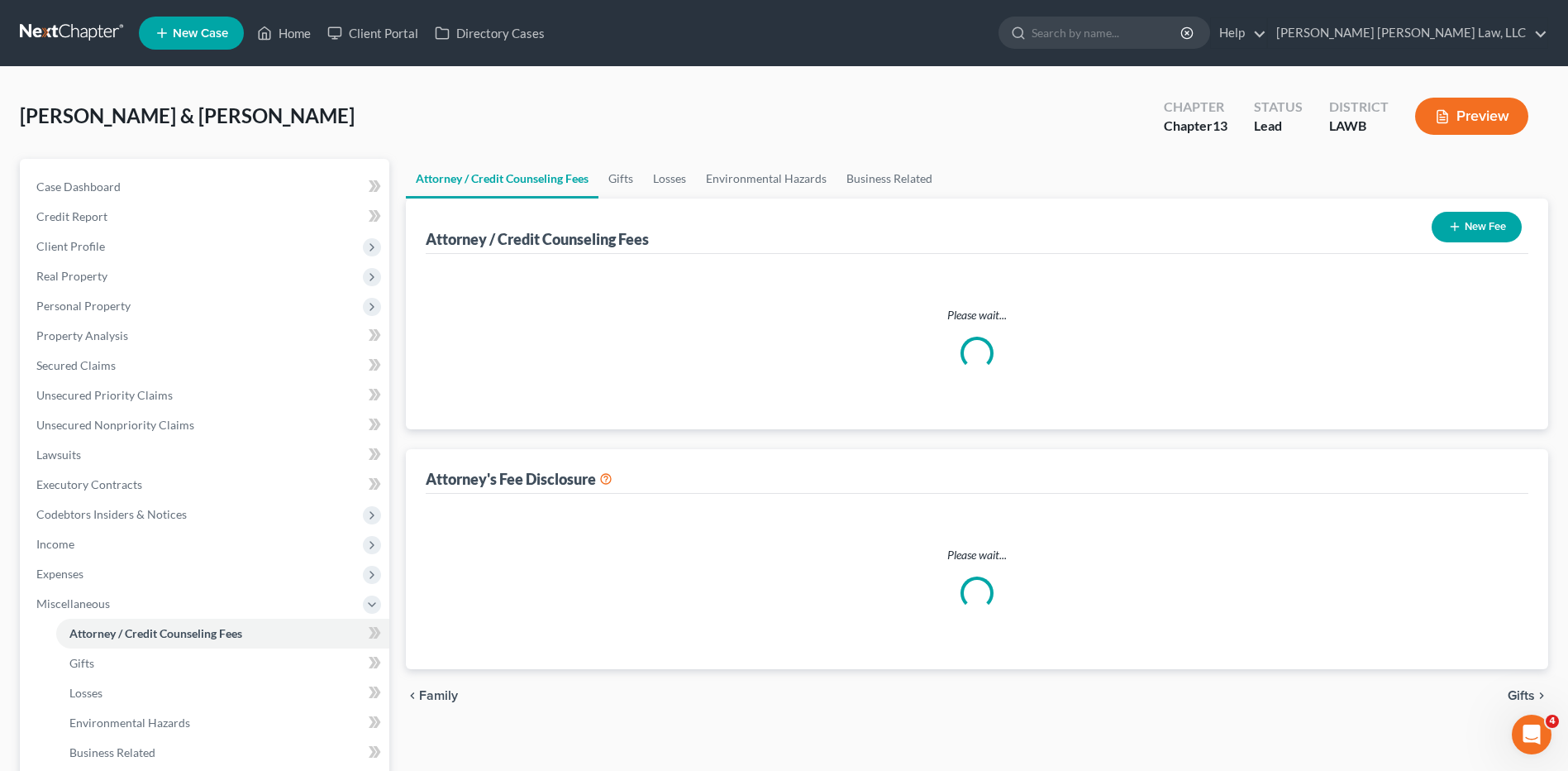
select select "1"
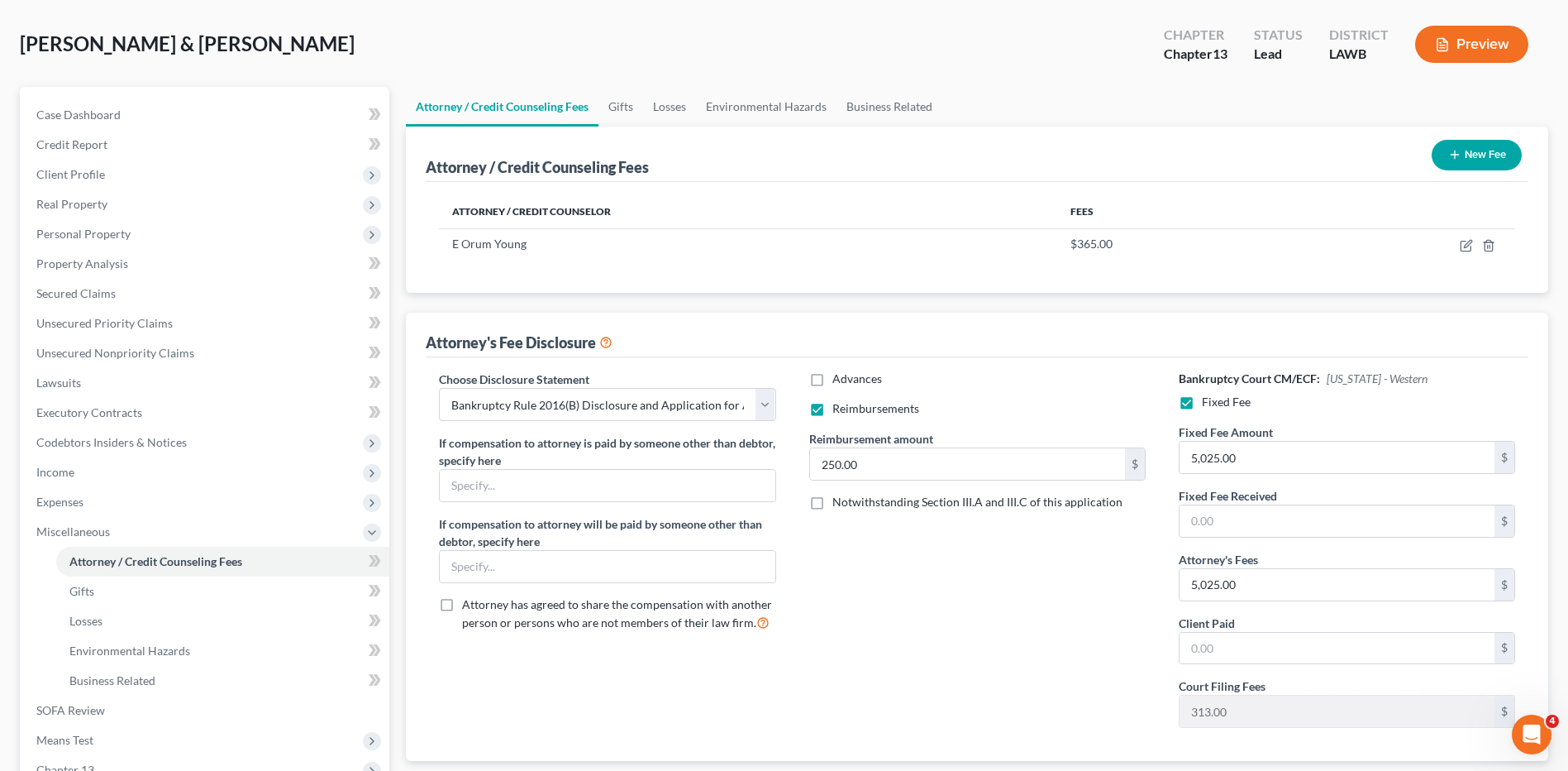
scroll to position [287, 0]
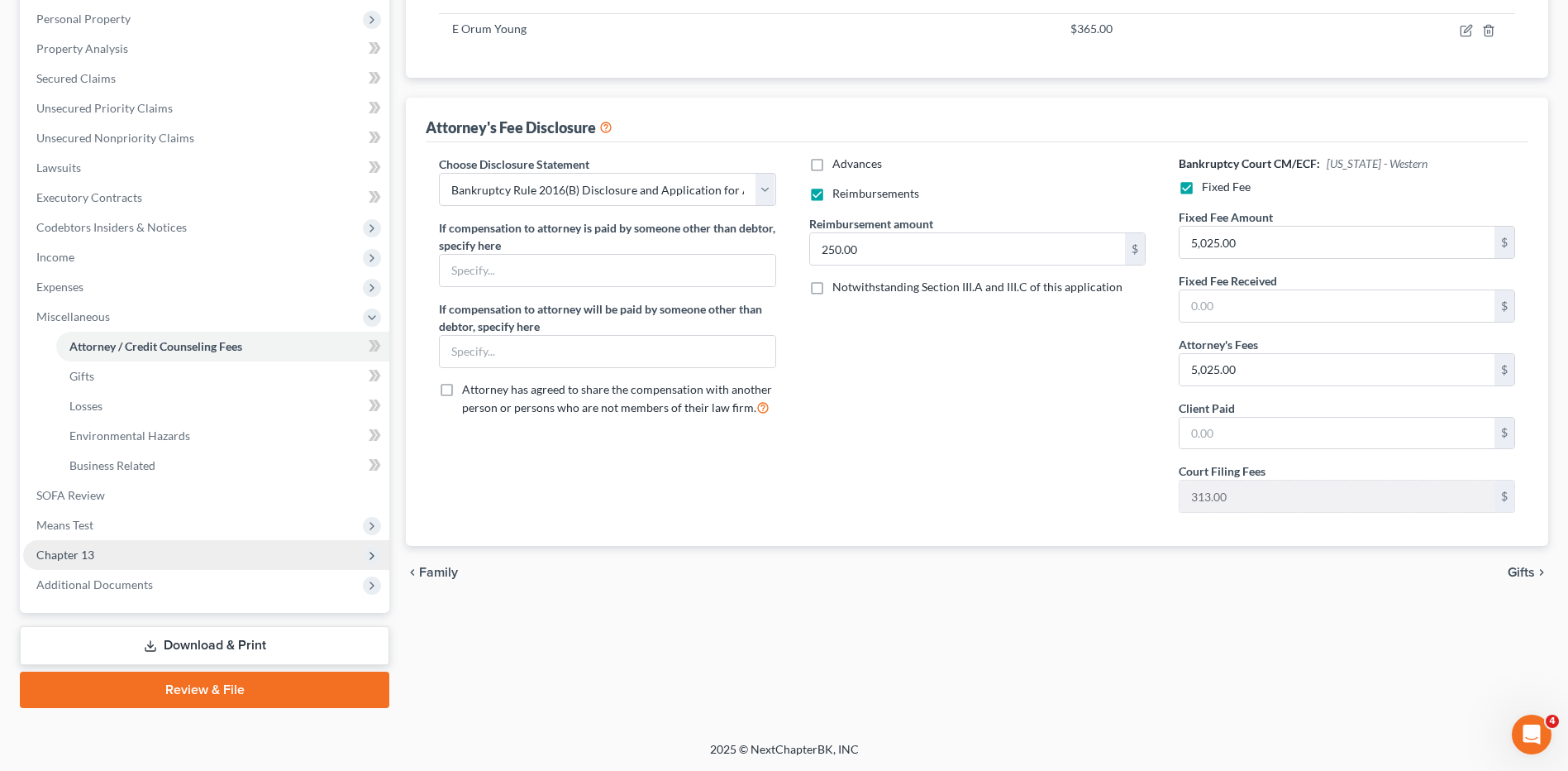
click at [54, 554] on span "Chapter 13" at bounding box center [66, 554] width 58 height 14
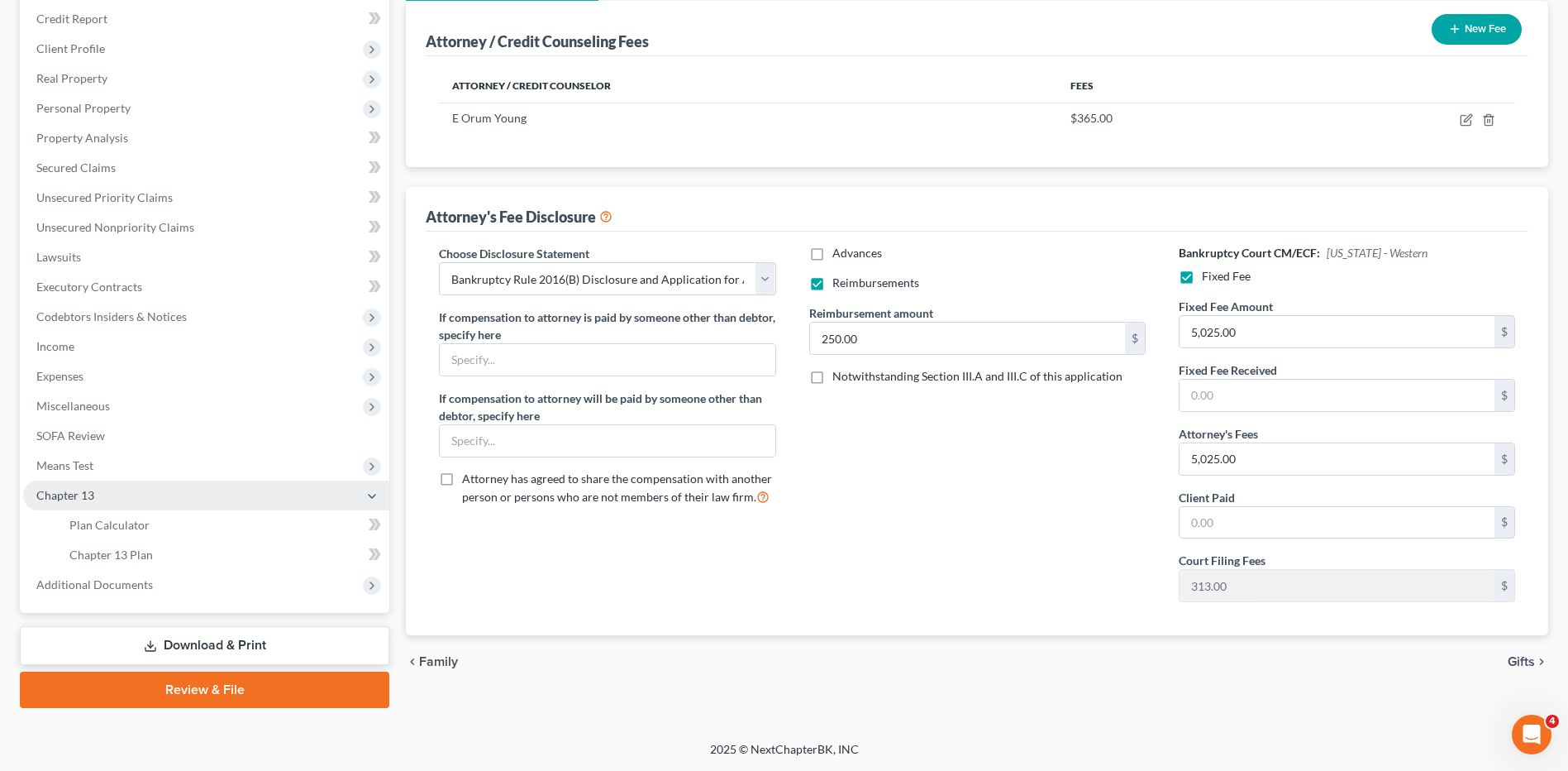
scroll to position [198, 0]
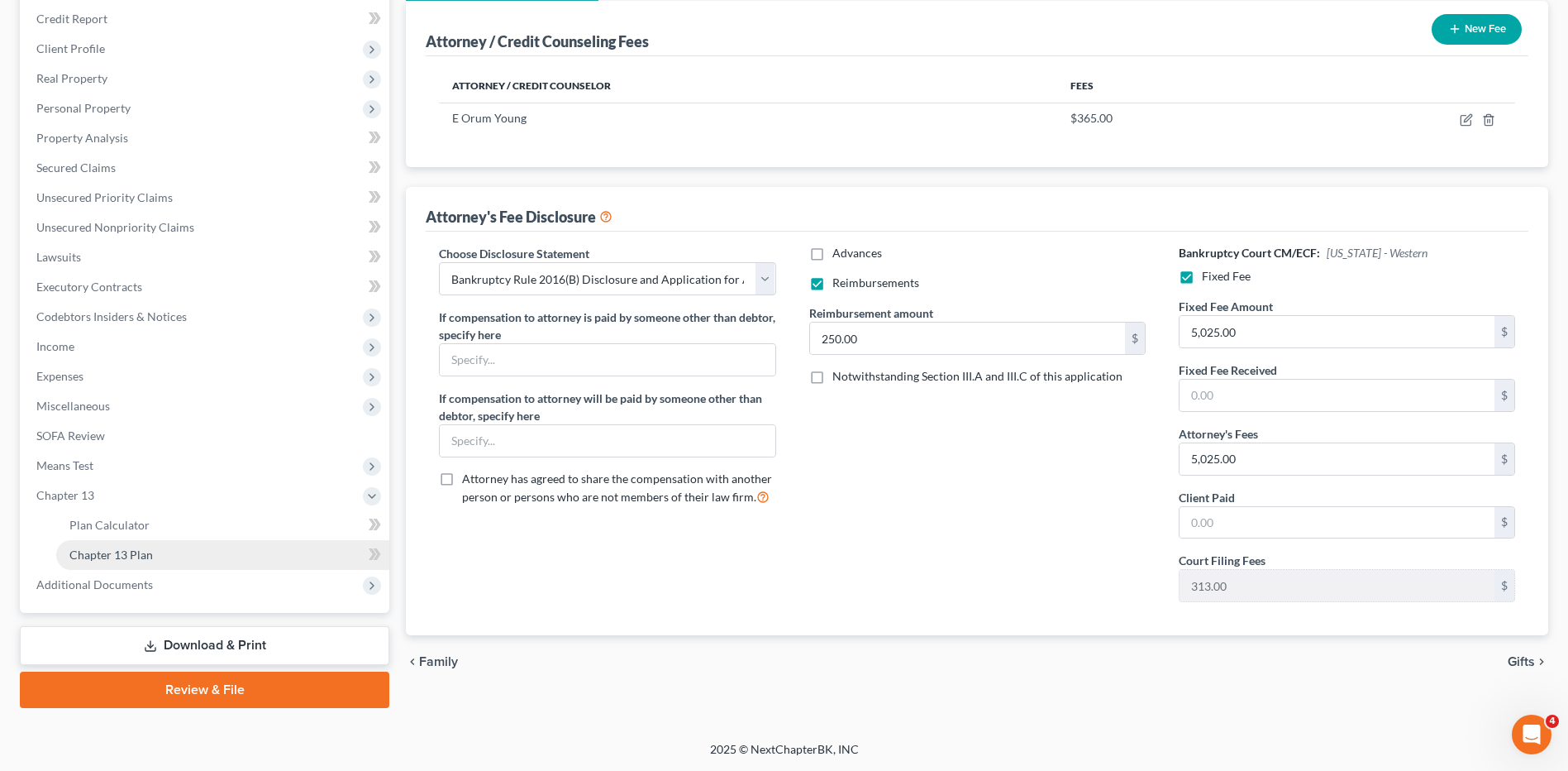
click at [149, 552] on span "Chapter 13 Plan" at bounding box center [111, 554] width 83 height 14
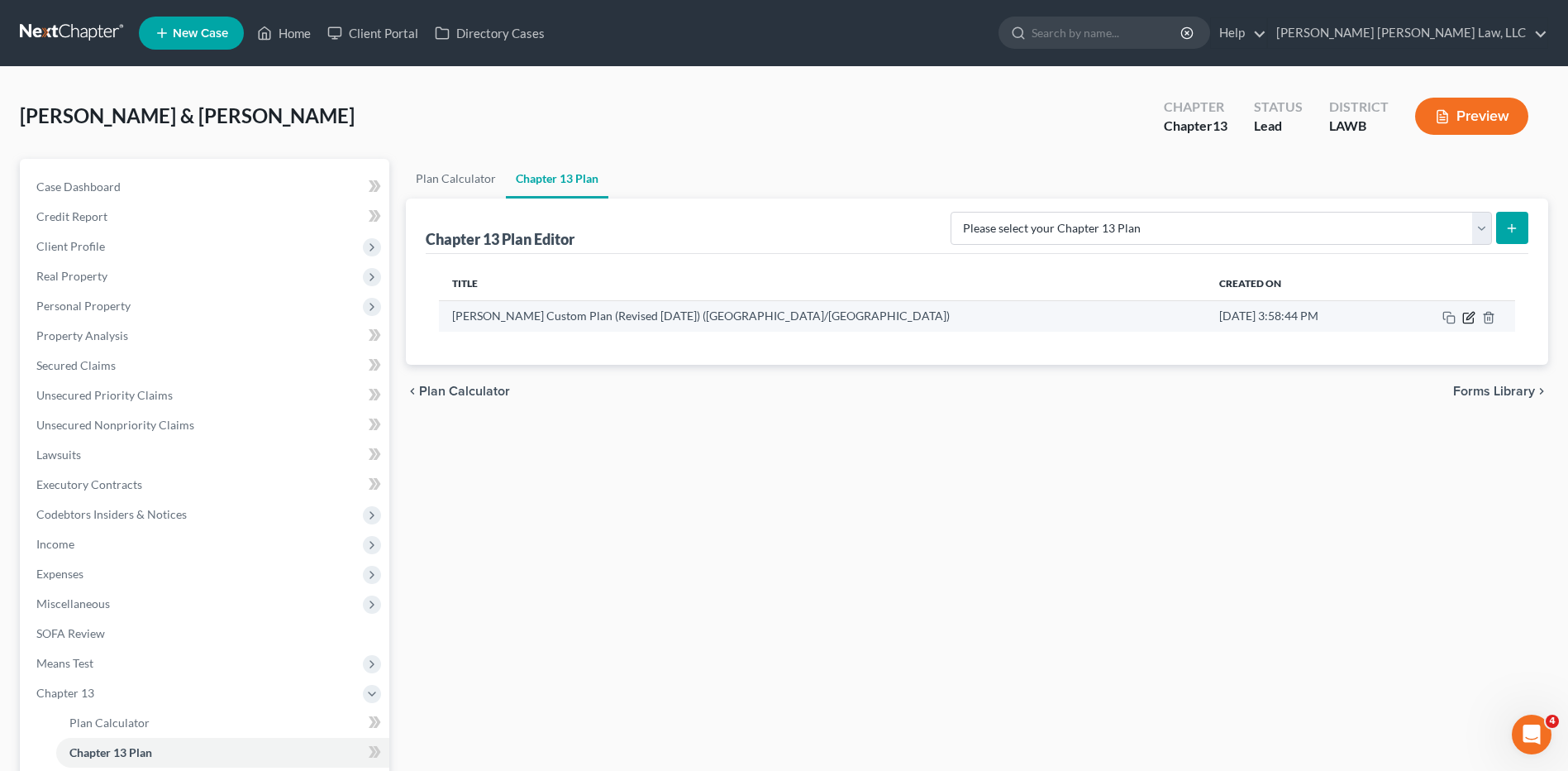
click at [1463, 314] on icon "button" at bounding box center [1468, 317] width 10 height 10
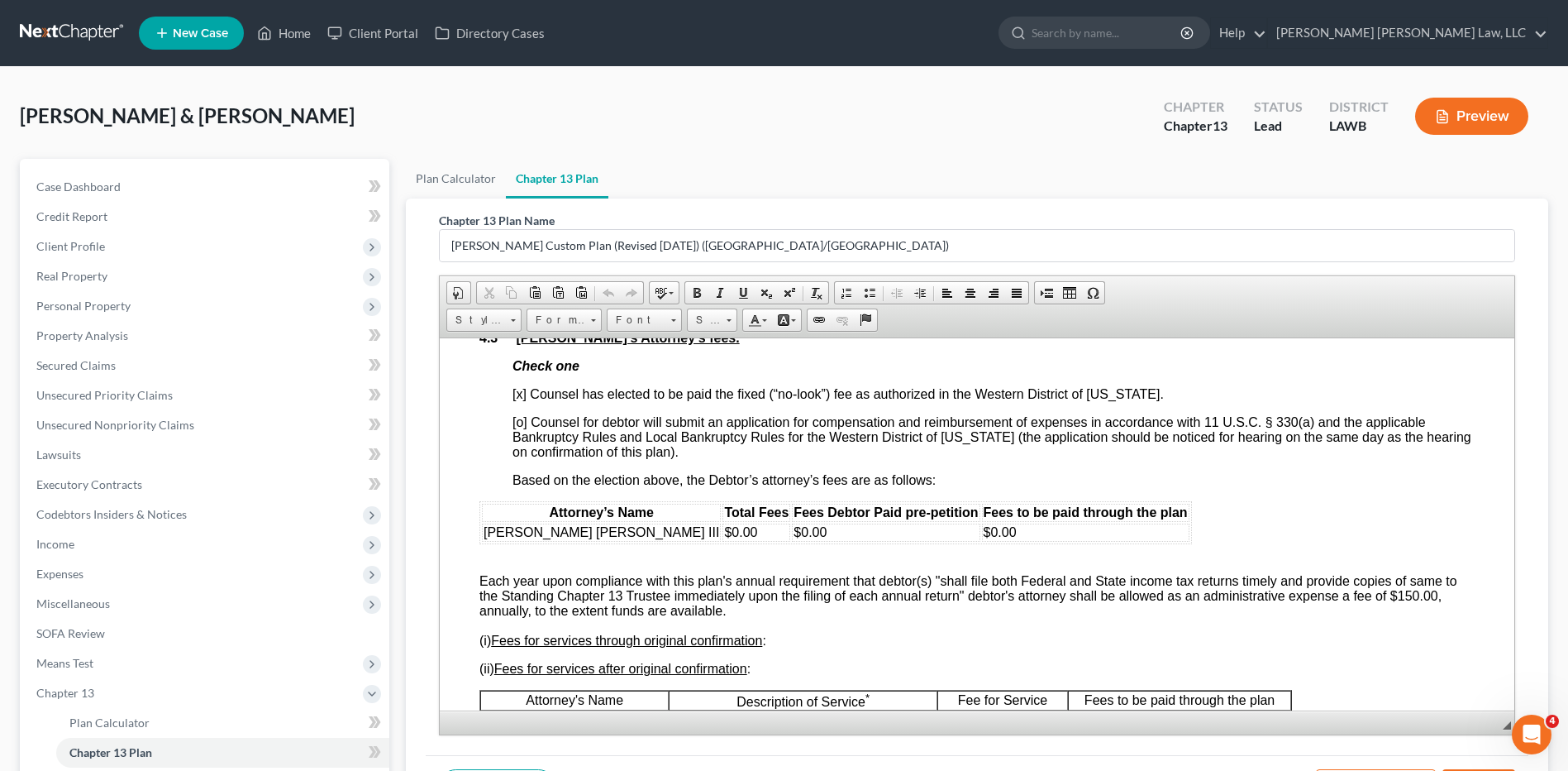
scroll to position [3307, 0]
drag, startPoint x: 639, startPoint y: 524, endPoint x: 586, endPoint y: 536, distance: 54.3
click at [586, 536] on tr "E. Orum Young III $0.00 $0.00 $0.00" at bounding box center [836, 529] width 708 height 18
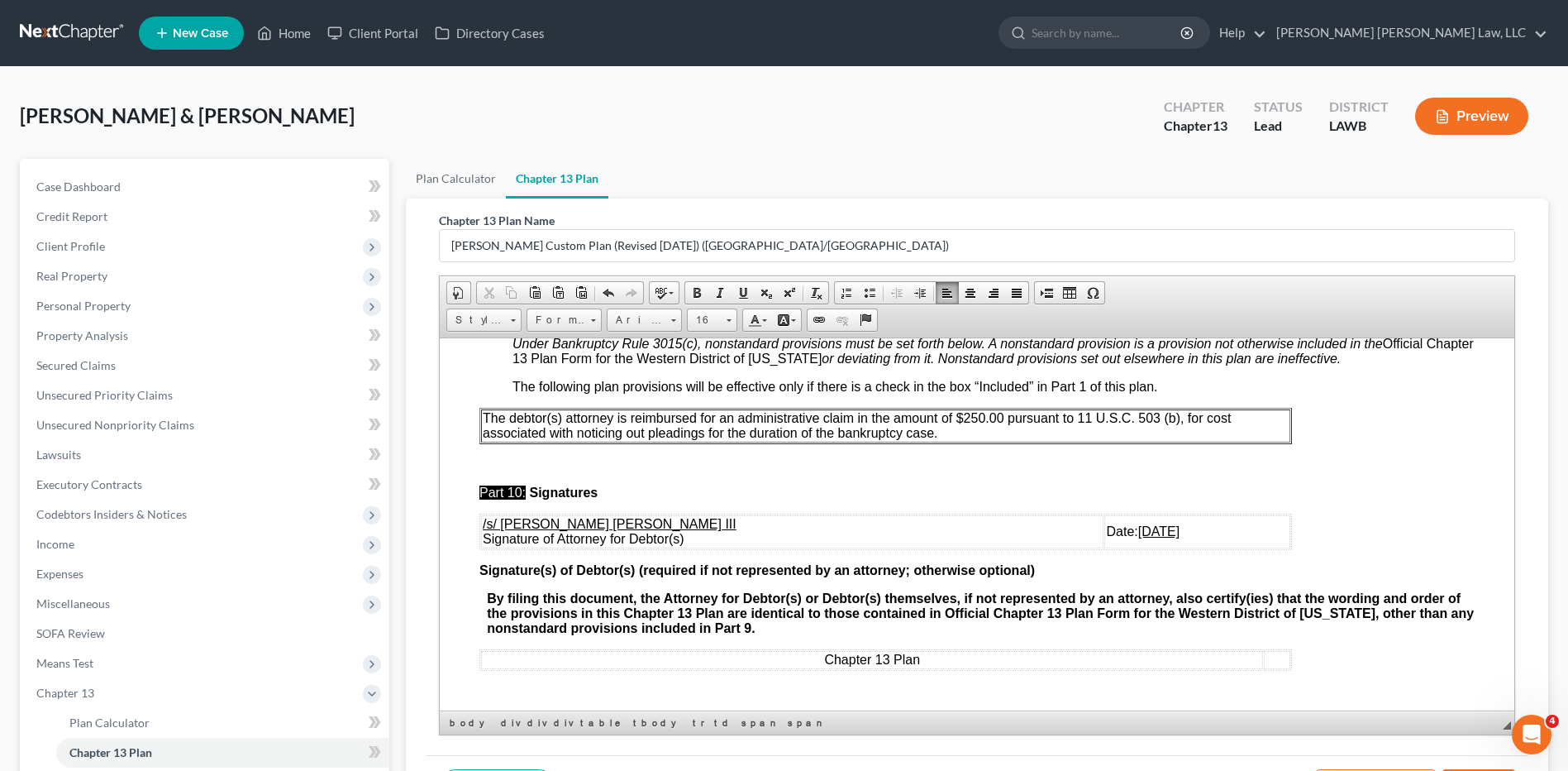
scroll to position [198, 0]
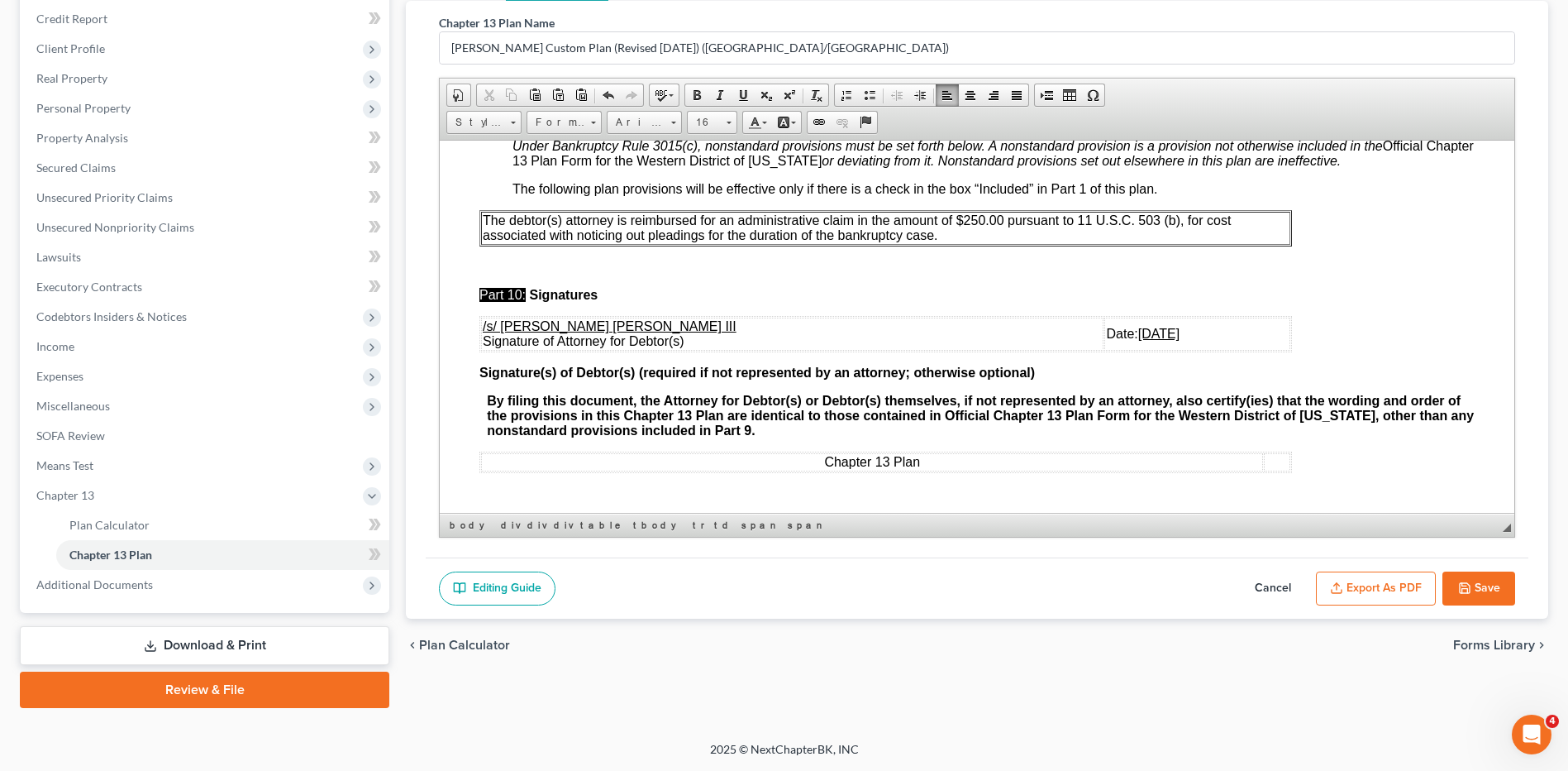
drag, startPoint x: 1352, startPoint y: 593, endPoint x: 1552, endPoint y: 534, distance: 208.5
click at [1352, 593] on button "Export as PDF" at bounding box center [1376, 588] width 120 height 35
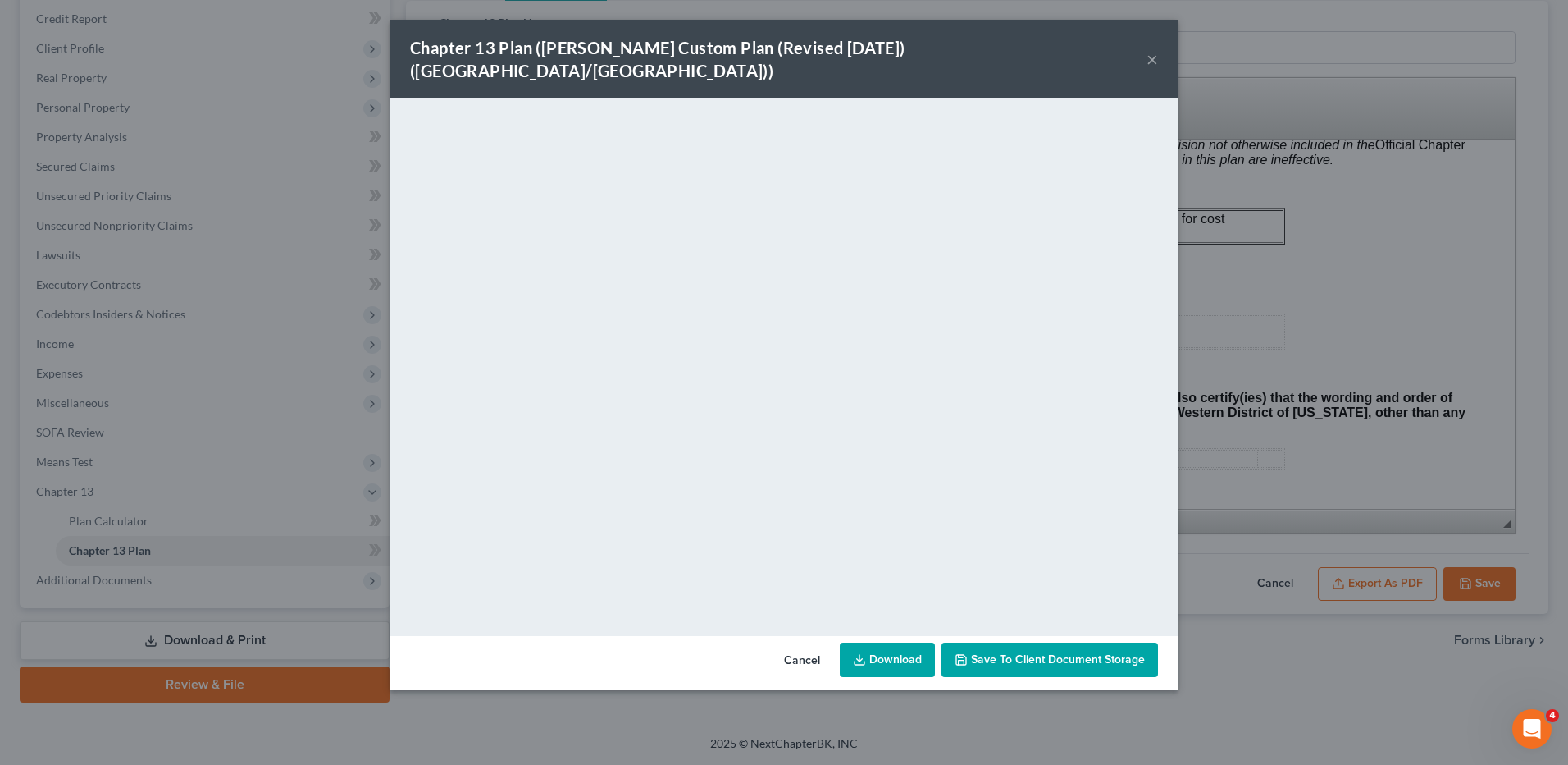
click at [879, 642] on link "Download" at bounding box center [888, 659] width 95 height 34
click at [810, 644] on button "Cancel" at bounding box center [802, 660] width 62 height 33
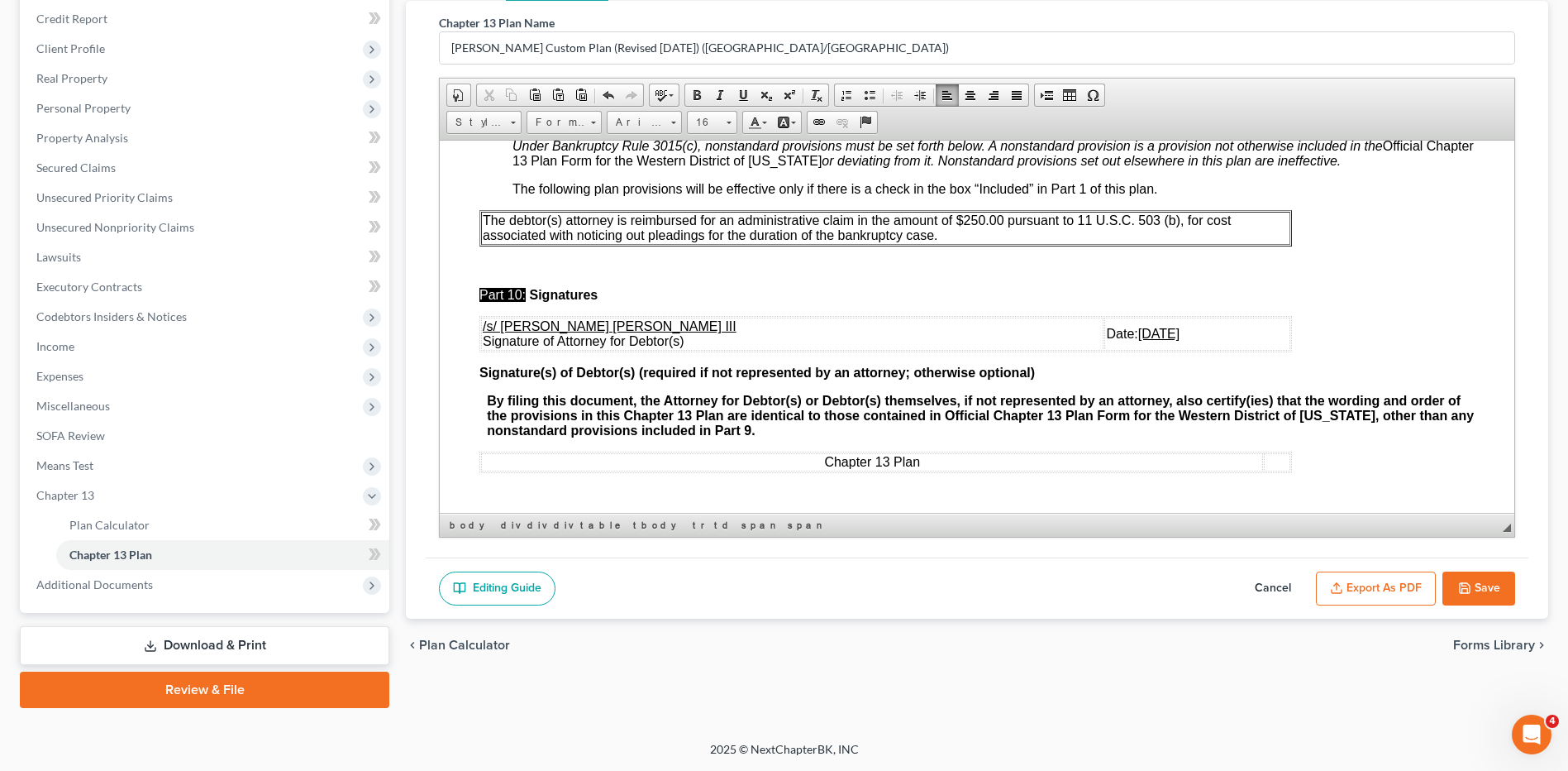
click at [1499, 574] on button "Save" at bounding box center [1479, 588] width 73 height 35
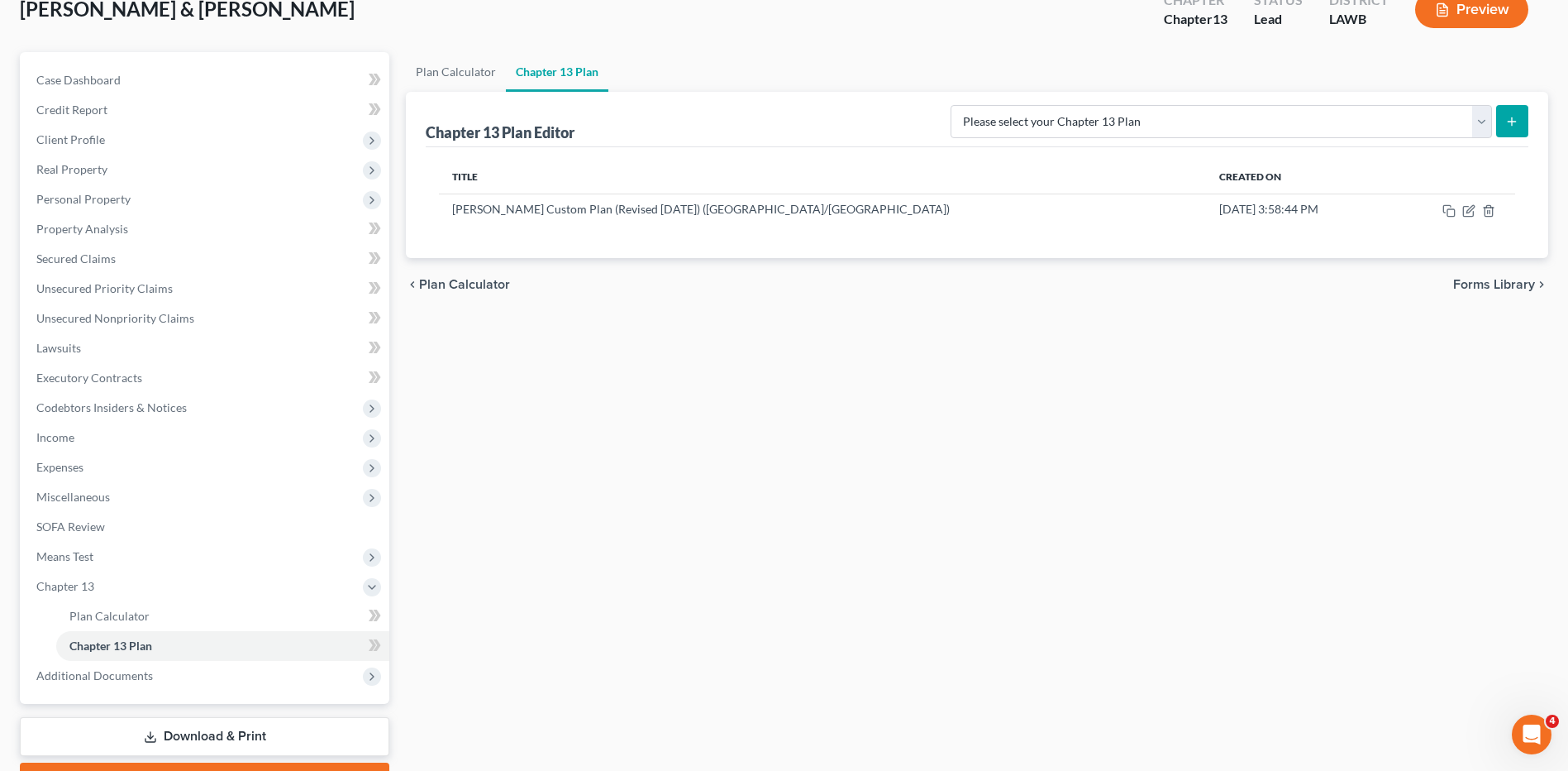
scroll to position [0, 0]
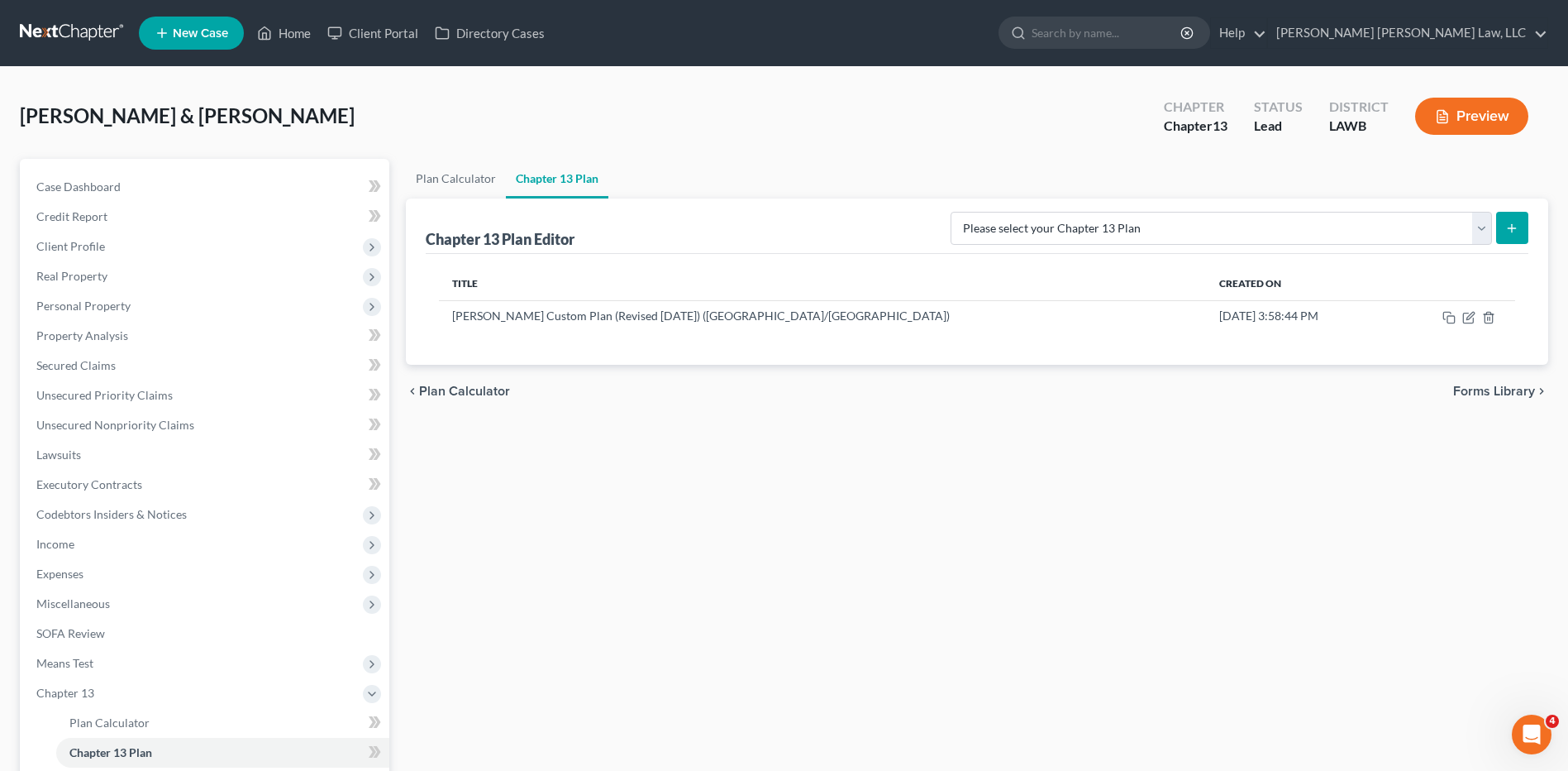
click at [36, 26] on link at bounding box center [72, 33] width 106 height 30
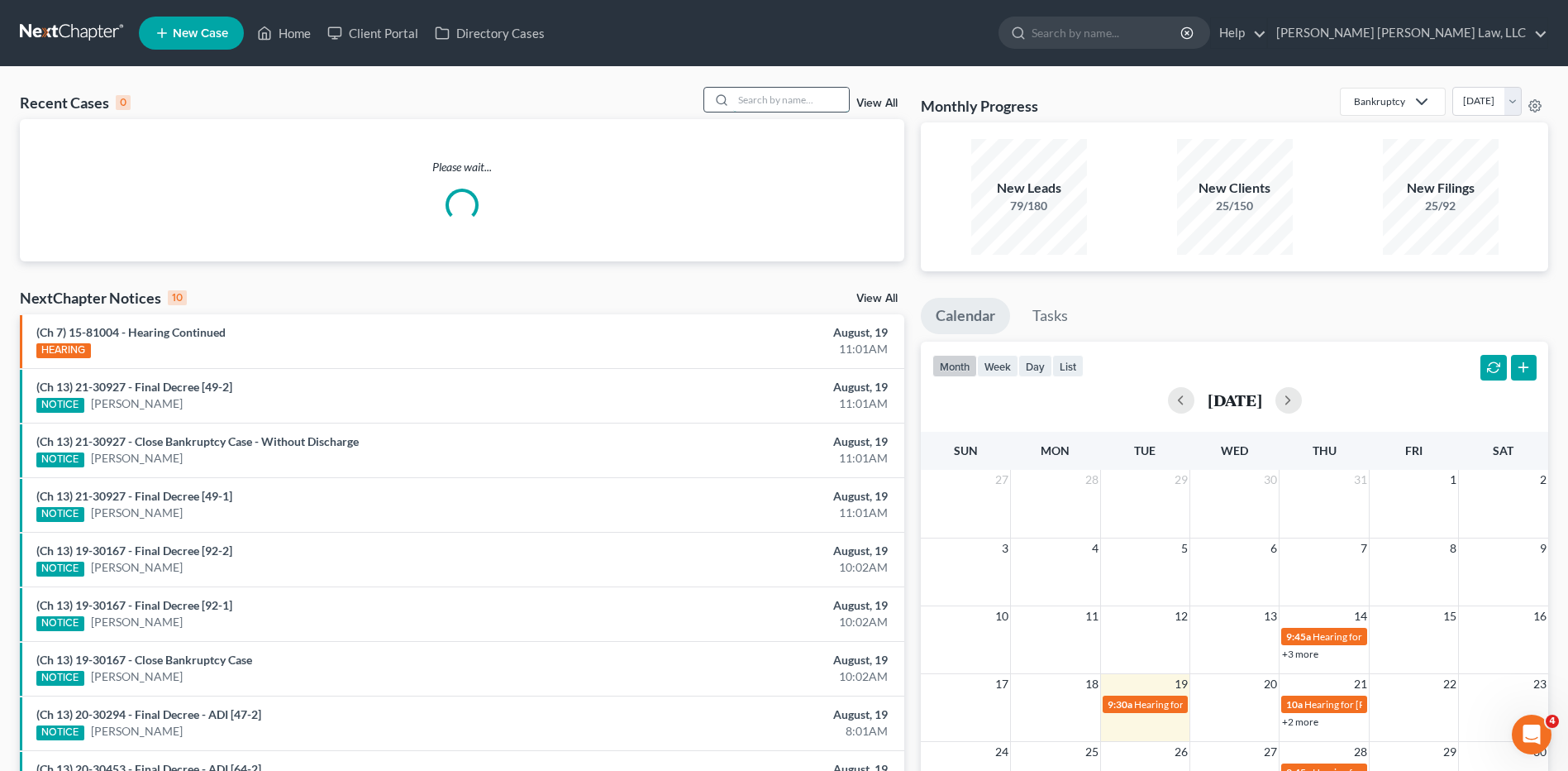
click at [755, 101] on input "search" at bounding box center [791, 99] width 115 height 24
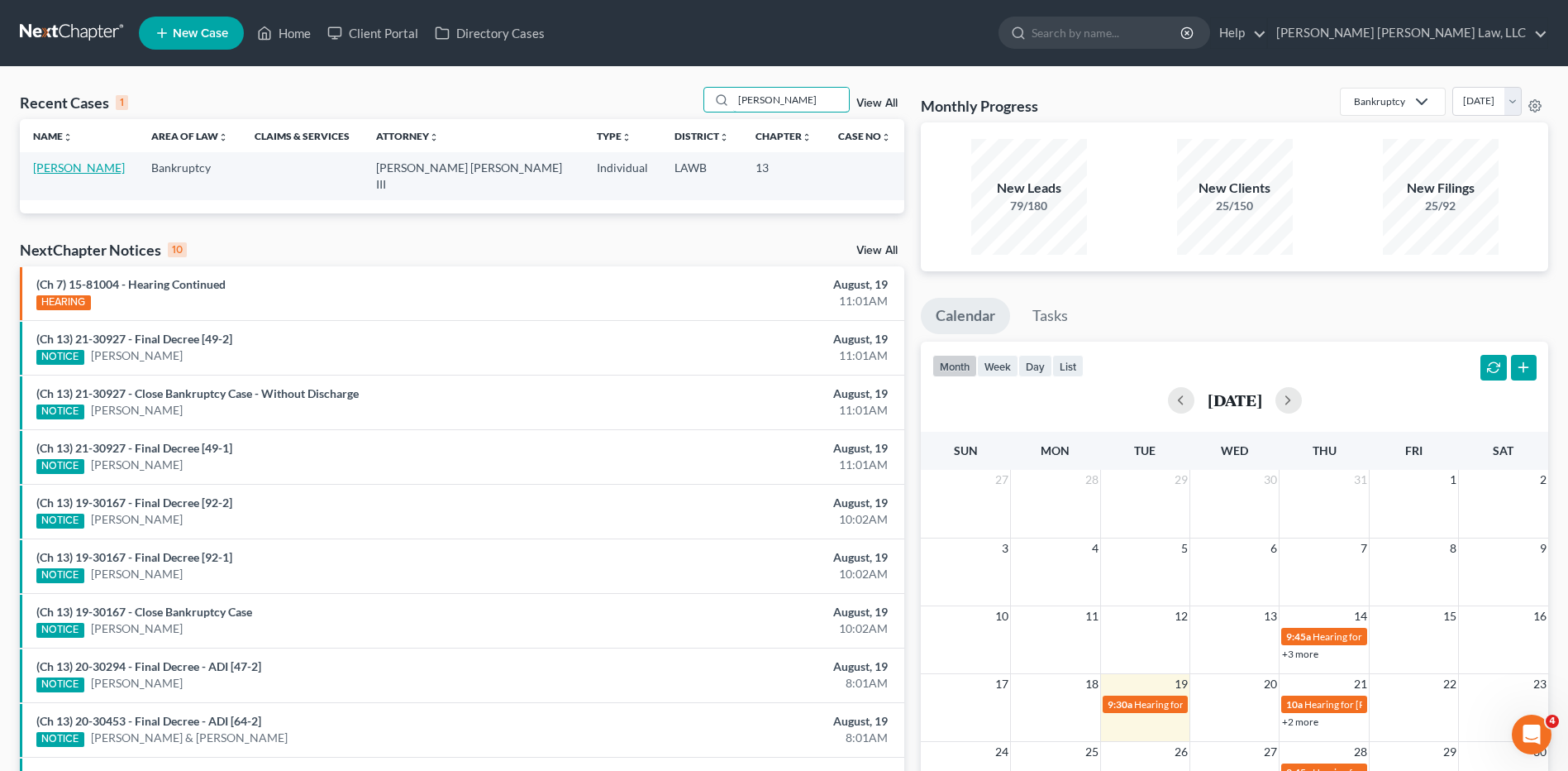
type input "talley"
click at [48, 171] on link "Talley, Emma" at bounding box center [79, 167] width 92 height 14
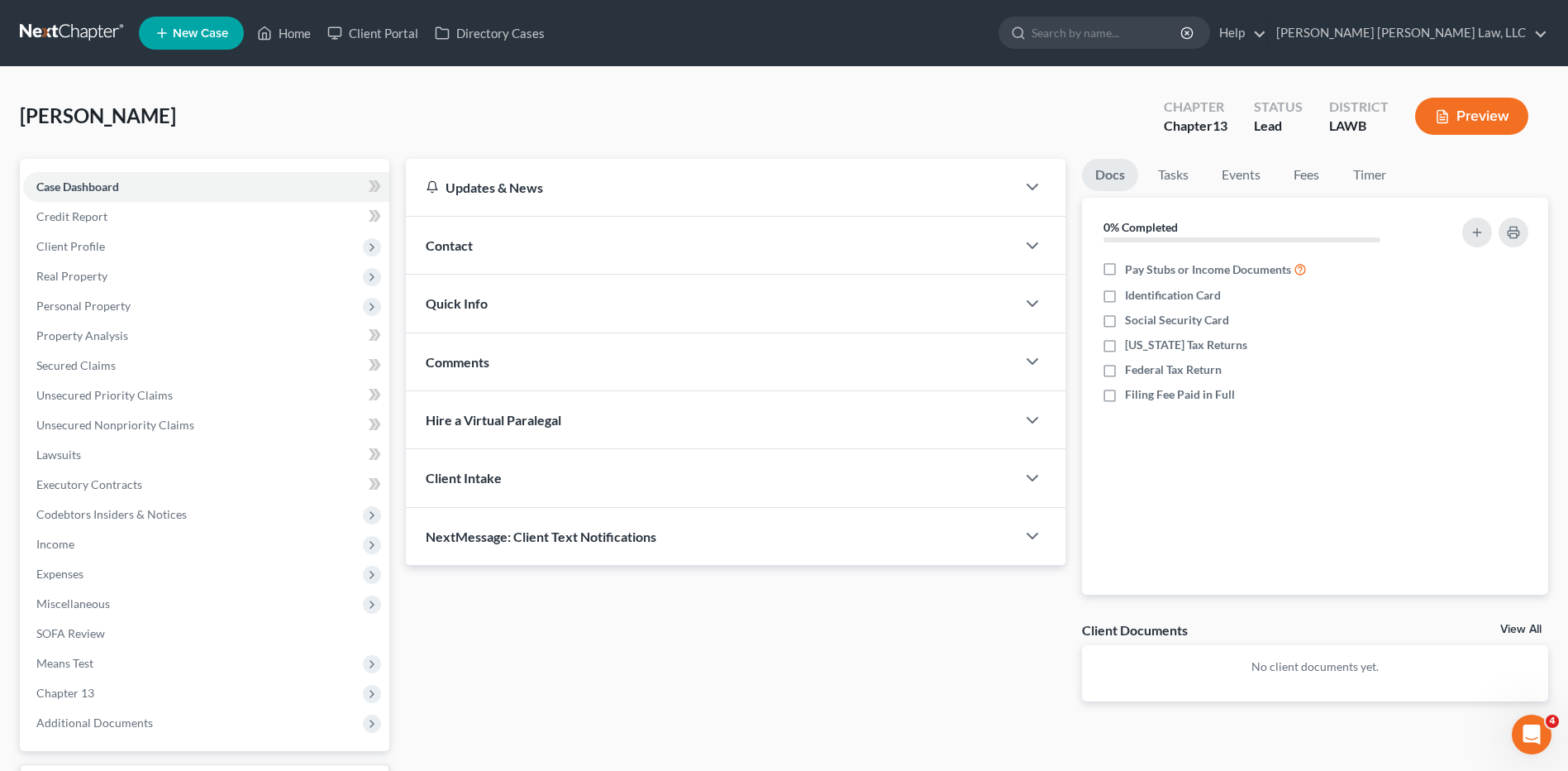
click at [96, 28] on link at bounding box center [72, 33] width 106 height 30
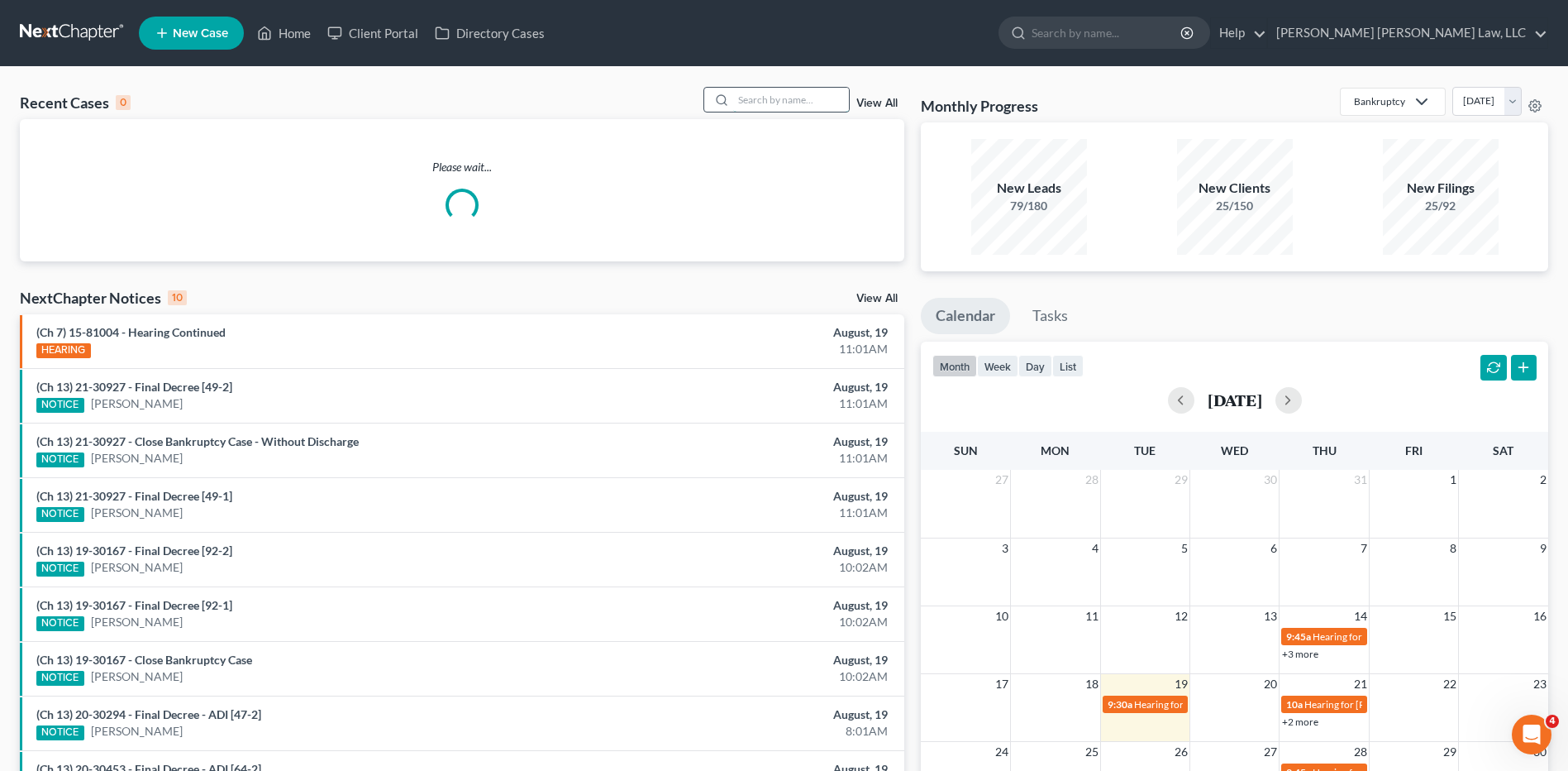
click at [771, 101] on input "search" at bounding box center [791, 99] width 115 height 24
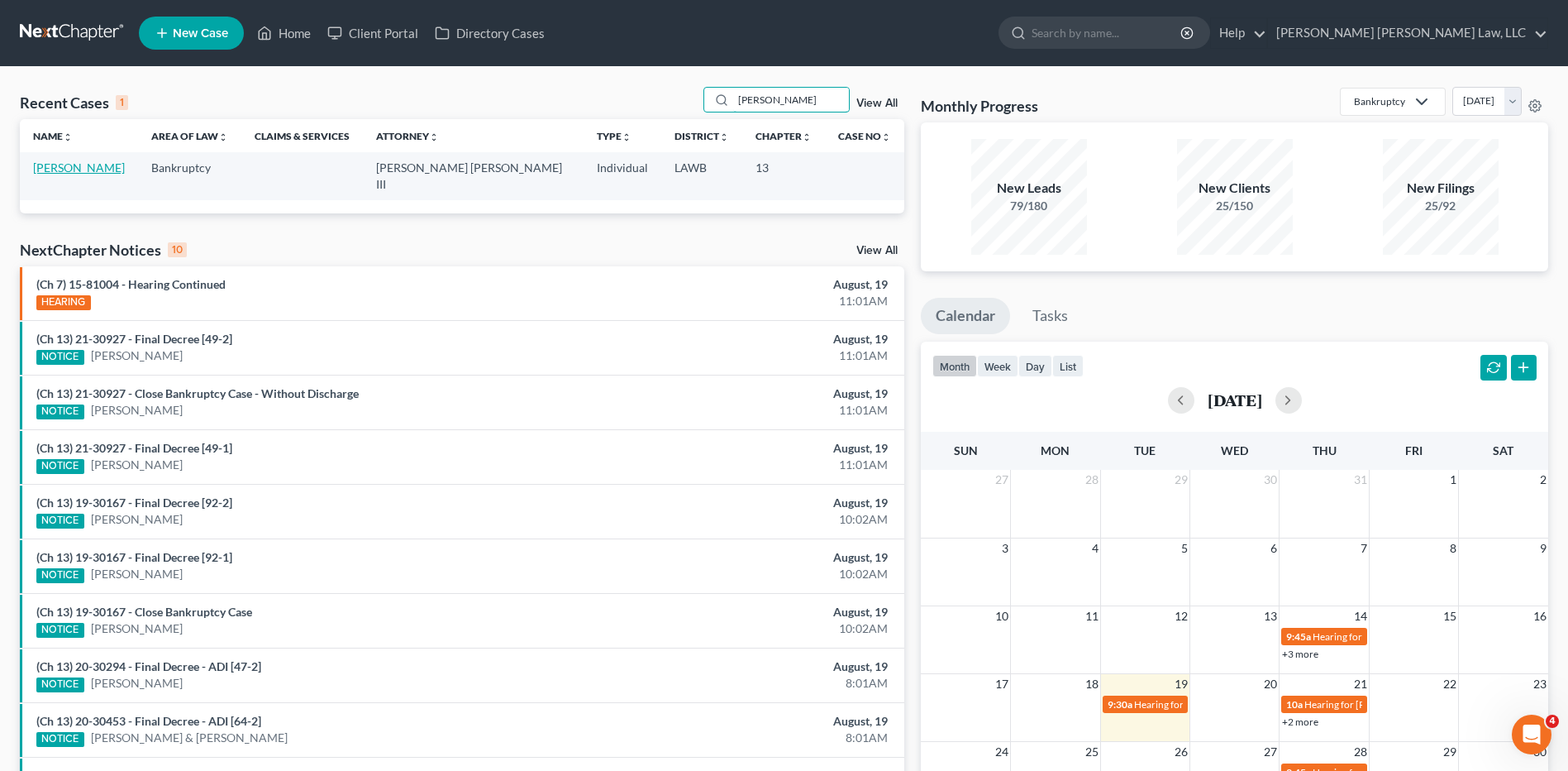
type input "[PERSON_NAME]"
click at [75, 165] on link "[PERSON_NAME]" at bounding box center [79, 167] width 92 height 14
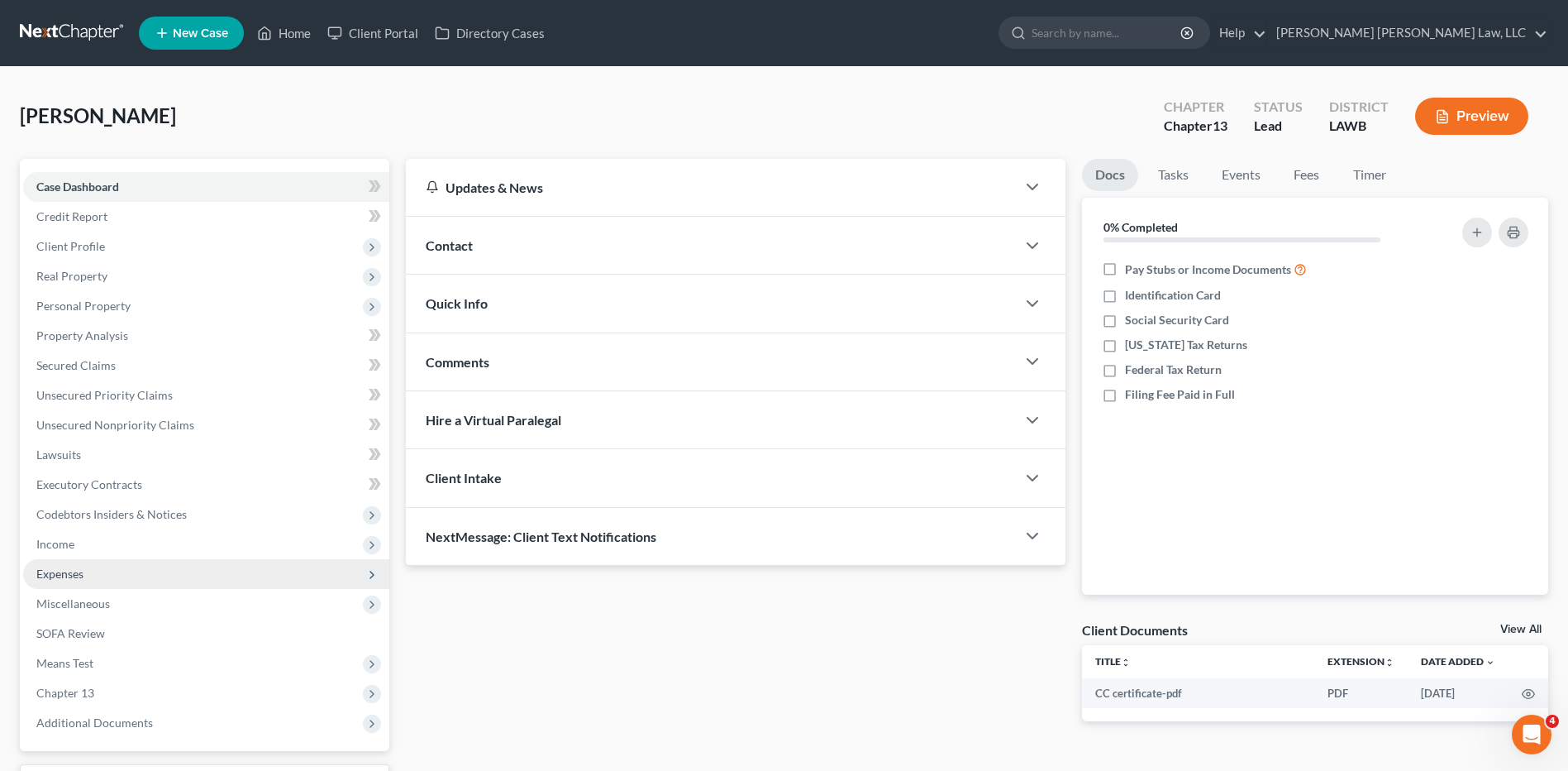
click at [62, 568] on span "Expenses" at bounding box center [60, 573] width 47 height 14
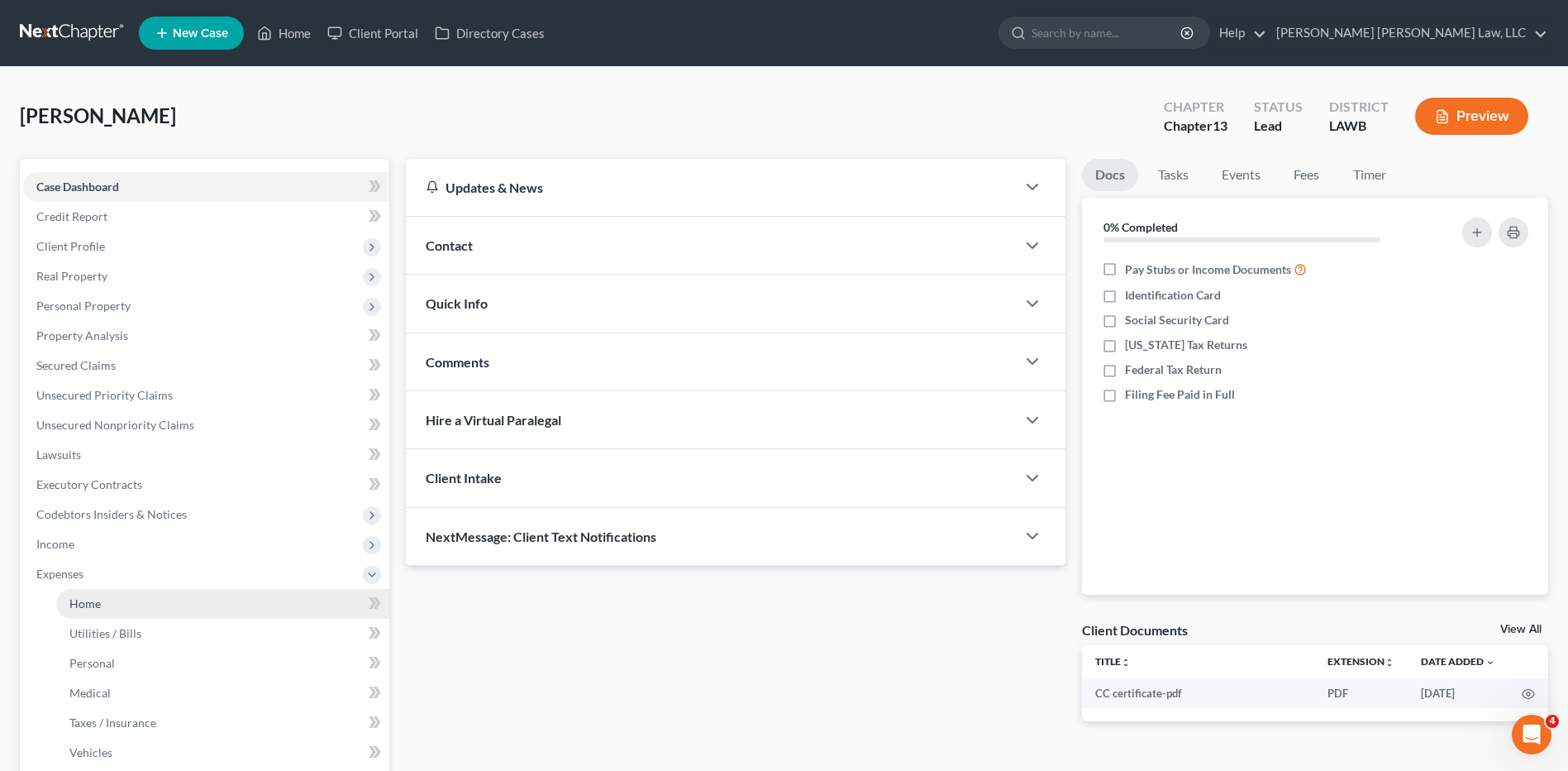
click at [90, 597] on span "Home" at bounding box center [84, 603] width 31 height 14
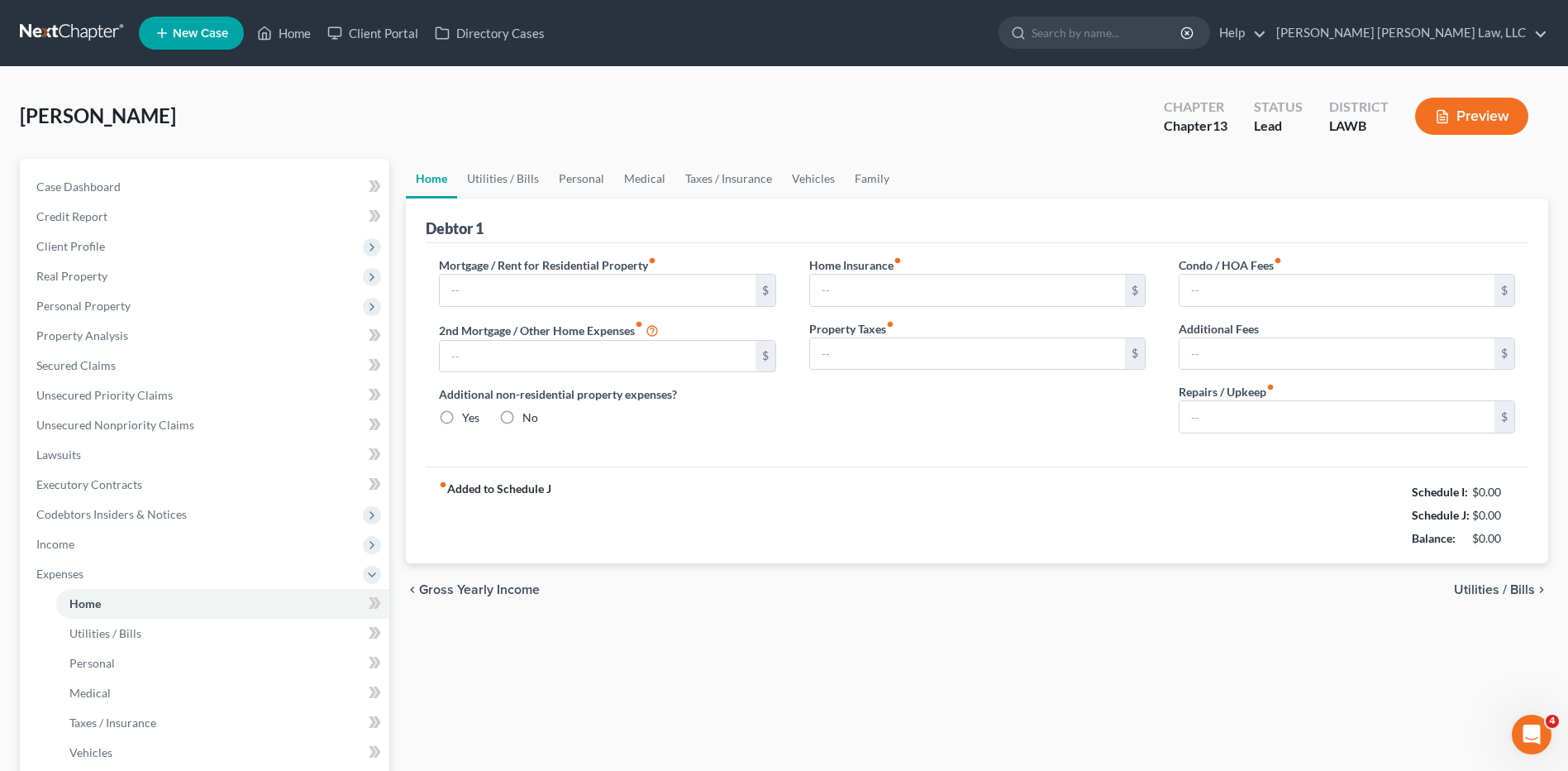
type input "0.00"
radio input "true"
type input "0.00"
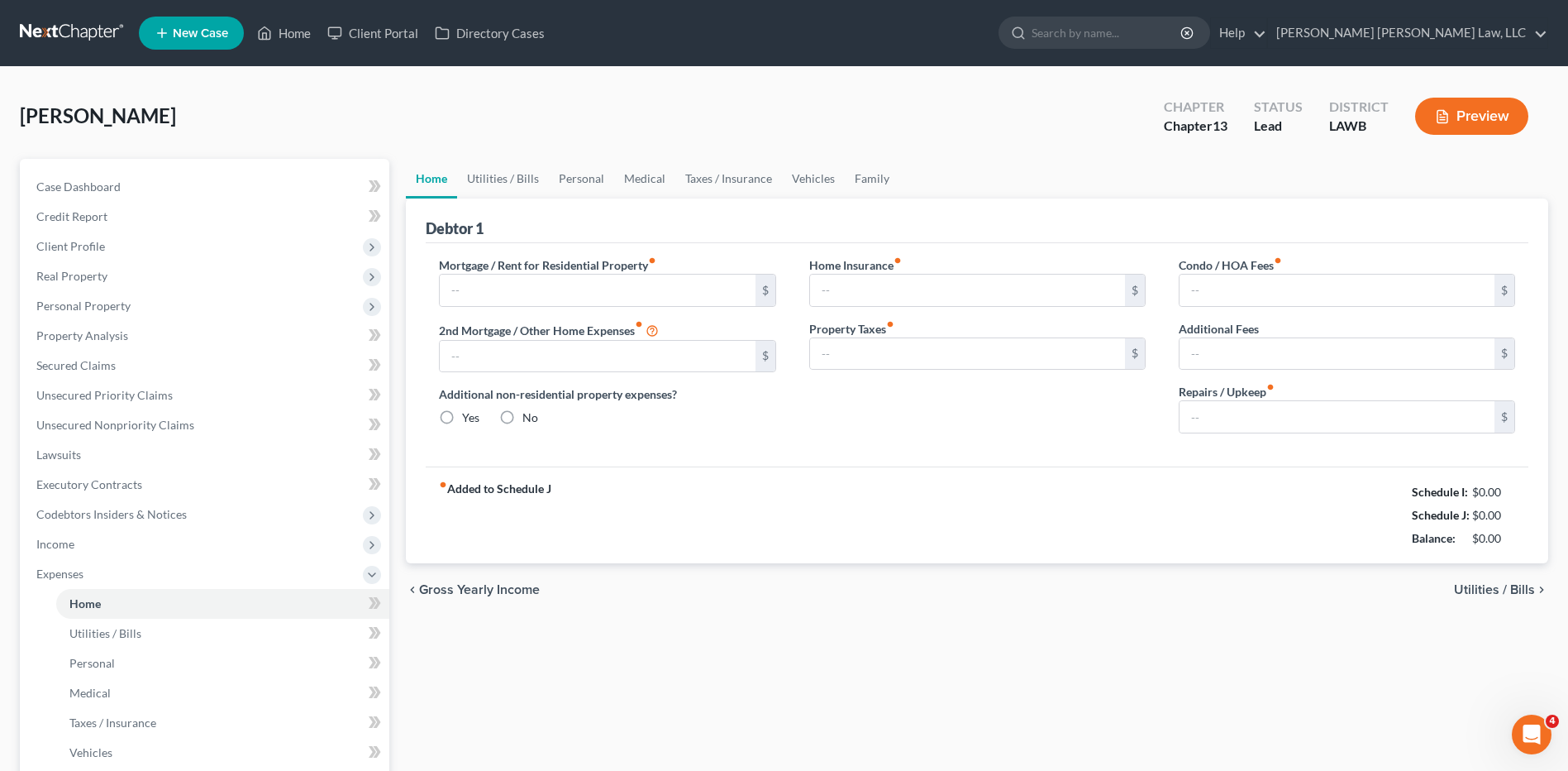
type input "0.00"
type input "200.00"
click at [590, 175] on link "Personal" at bounding box center [581, 178] width 66 height 39
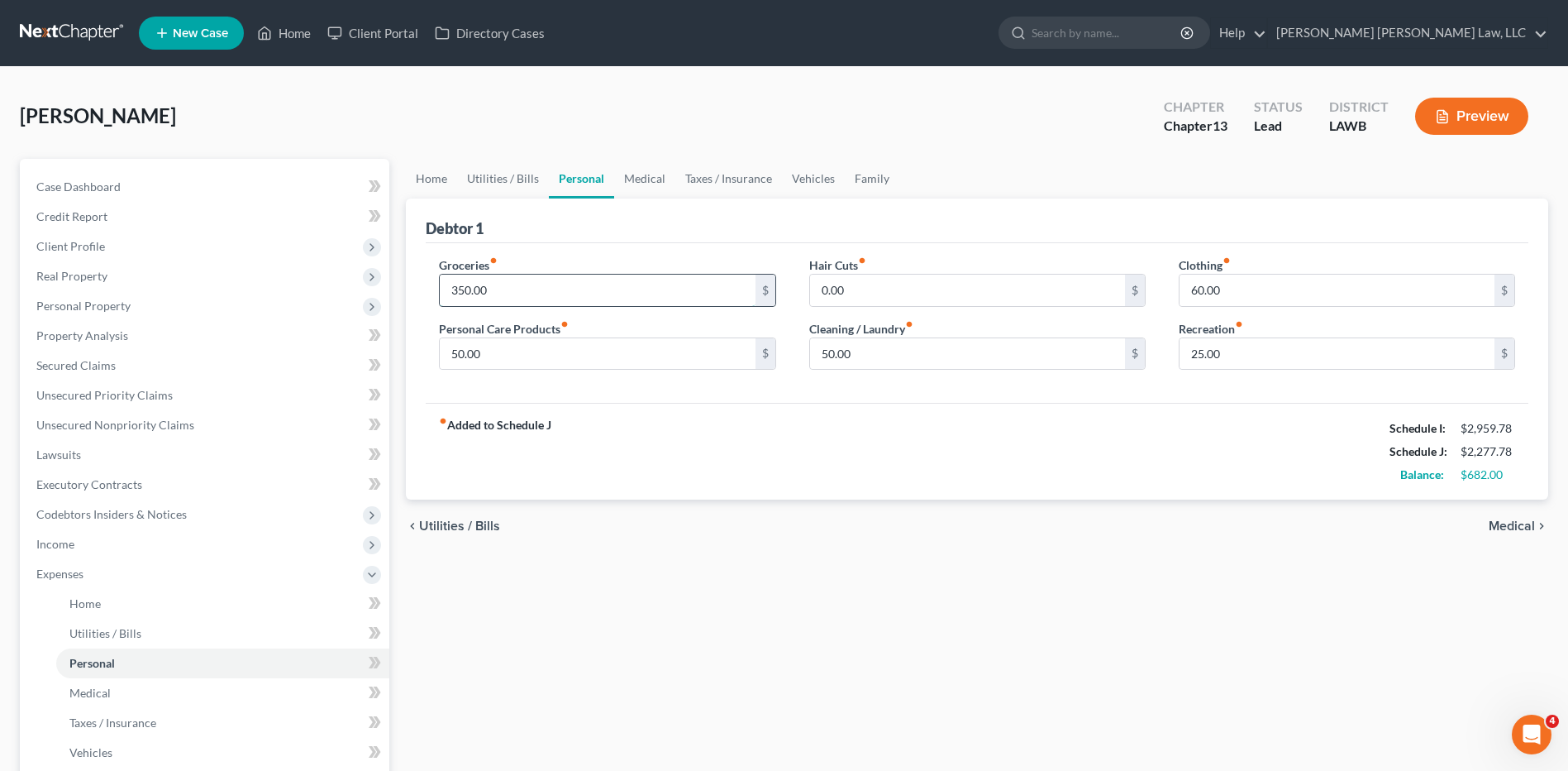
drag, startPoint x: 524, startPoint y: 286, endPoint x: 512, endPoint y: 296, distance: 15.6
click at [524, 286] on input "350.00" at bounding box center [597, 290] width 315 height 31
type input "497.00"
click at [504, 342] on input "50.00" at bounding box center [597, 354] width 315 height 31
click at [1241, 293] on input "60.00" at bounding box center [1337, 290] width 315 height 31
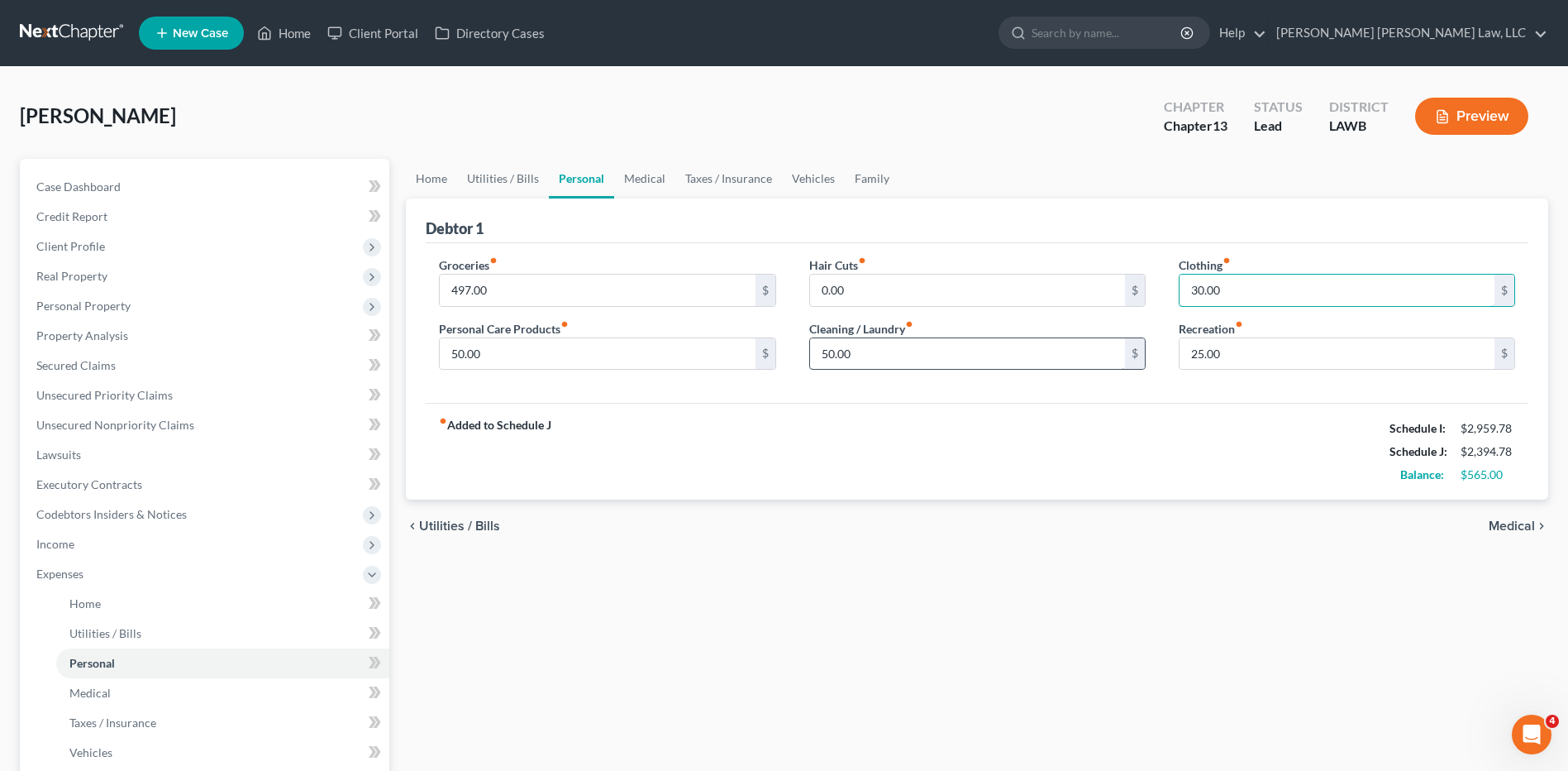
type input "30.00"
click at [858, 348] on input "50.00" at bounding box center [968, 354] width 315 height 31
click at [535, 359] on input "50.00" at bounding box center [597, 354] width 315 height 31
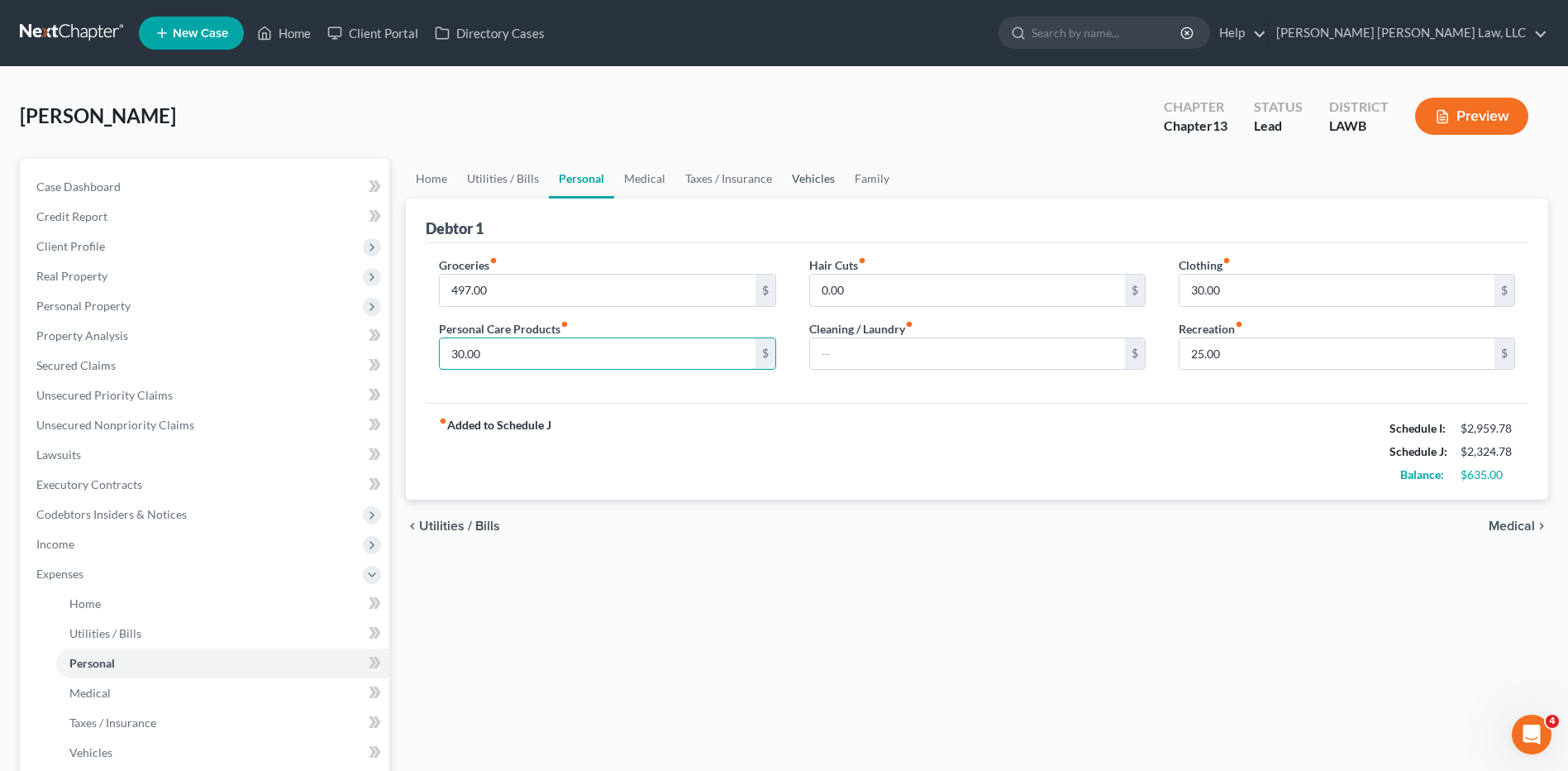
type input "30.00"
click at [789, 178] on link "Vehicles" at bounding box center [813, 178] width 63 height 39
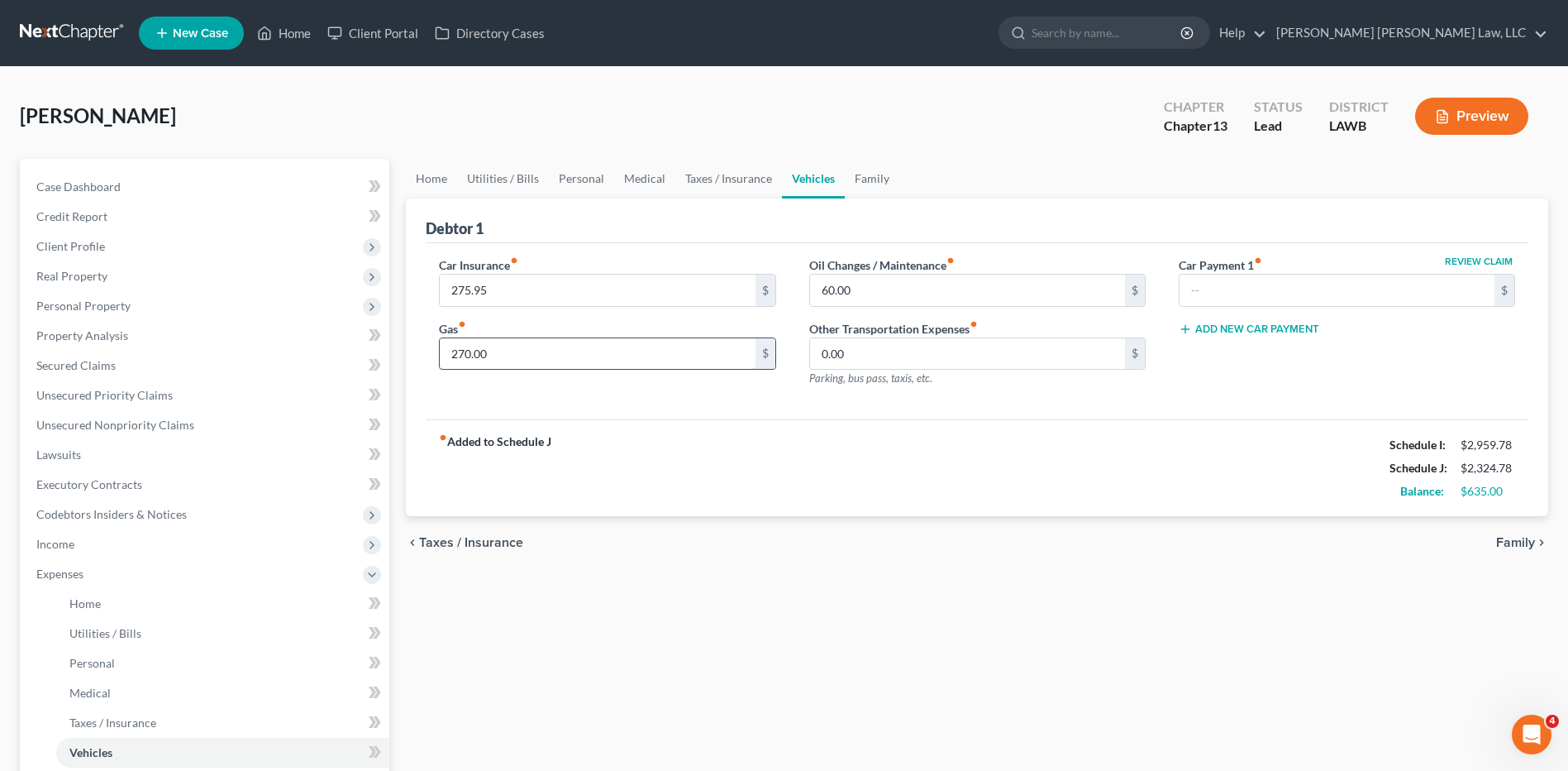
click at [520, 362] on input "270.00" at bounding box center [597, 354] width 315 height 31
type input "200.00"
click at [571, 178] on link "Personal" at bounding box center [581, 178] width 66 height 39
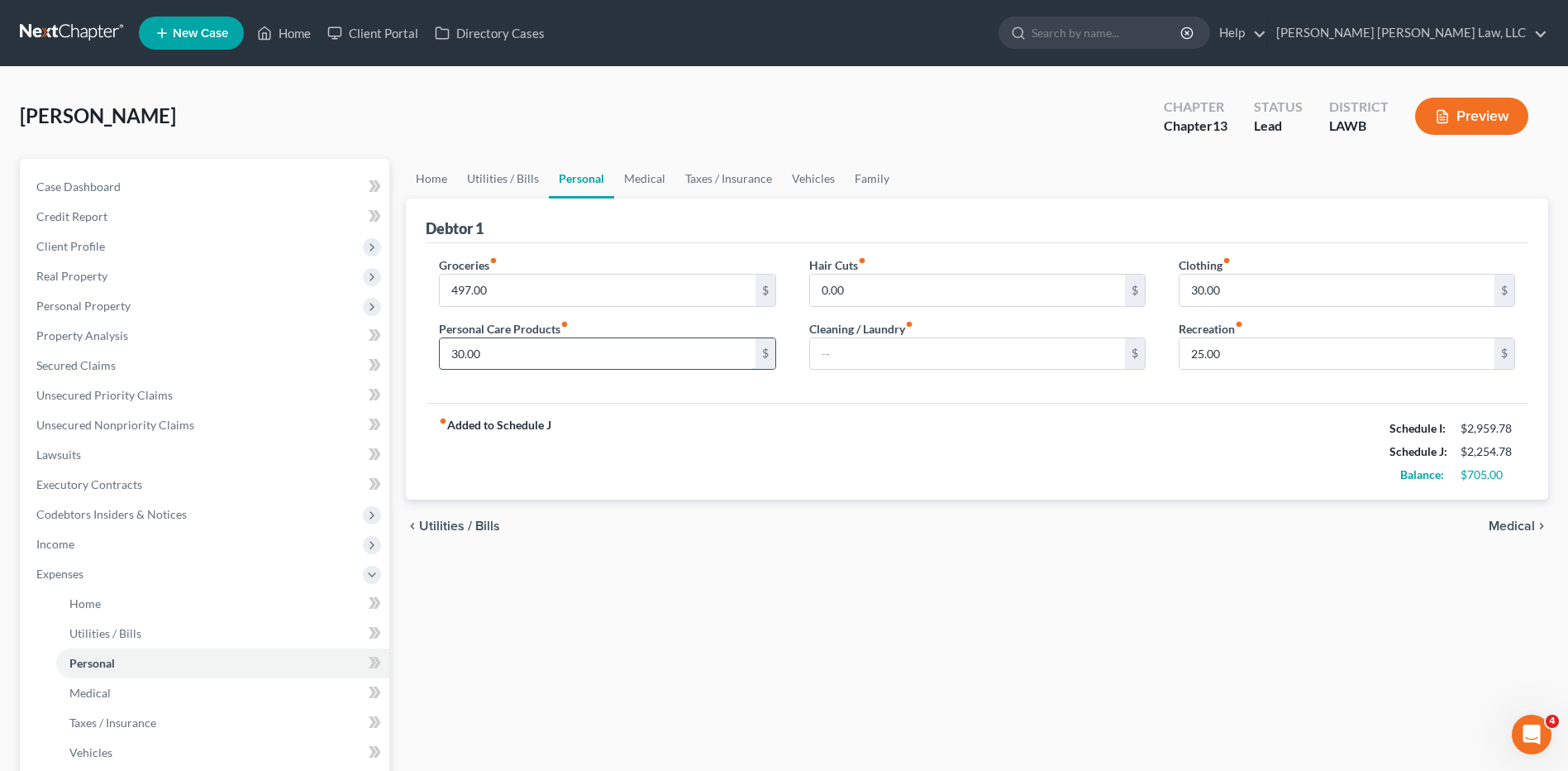
click at [491, 359] on input "30.00" at bounding box center [597, 354] width 315 height 31
type input "50.00"
click at [524, 290] on input "497.00" at bounding box center [597, 290] width 315 height 31
type input "4"
type input "500.00"
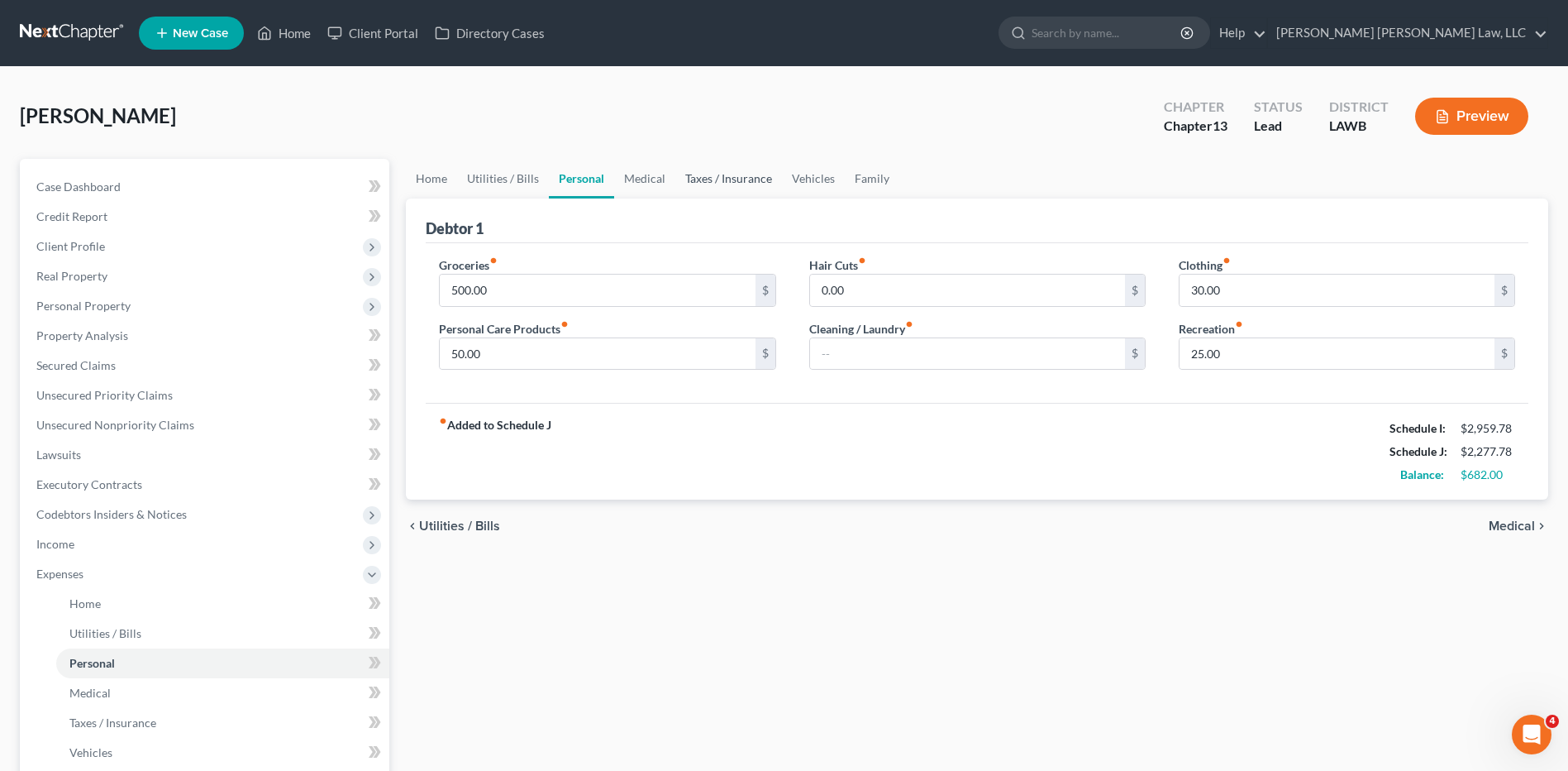
click at [703, 179] on link "Taxes / Insurance" at bounding box center [729, 178] width 107 height 39
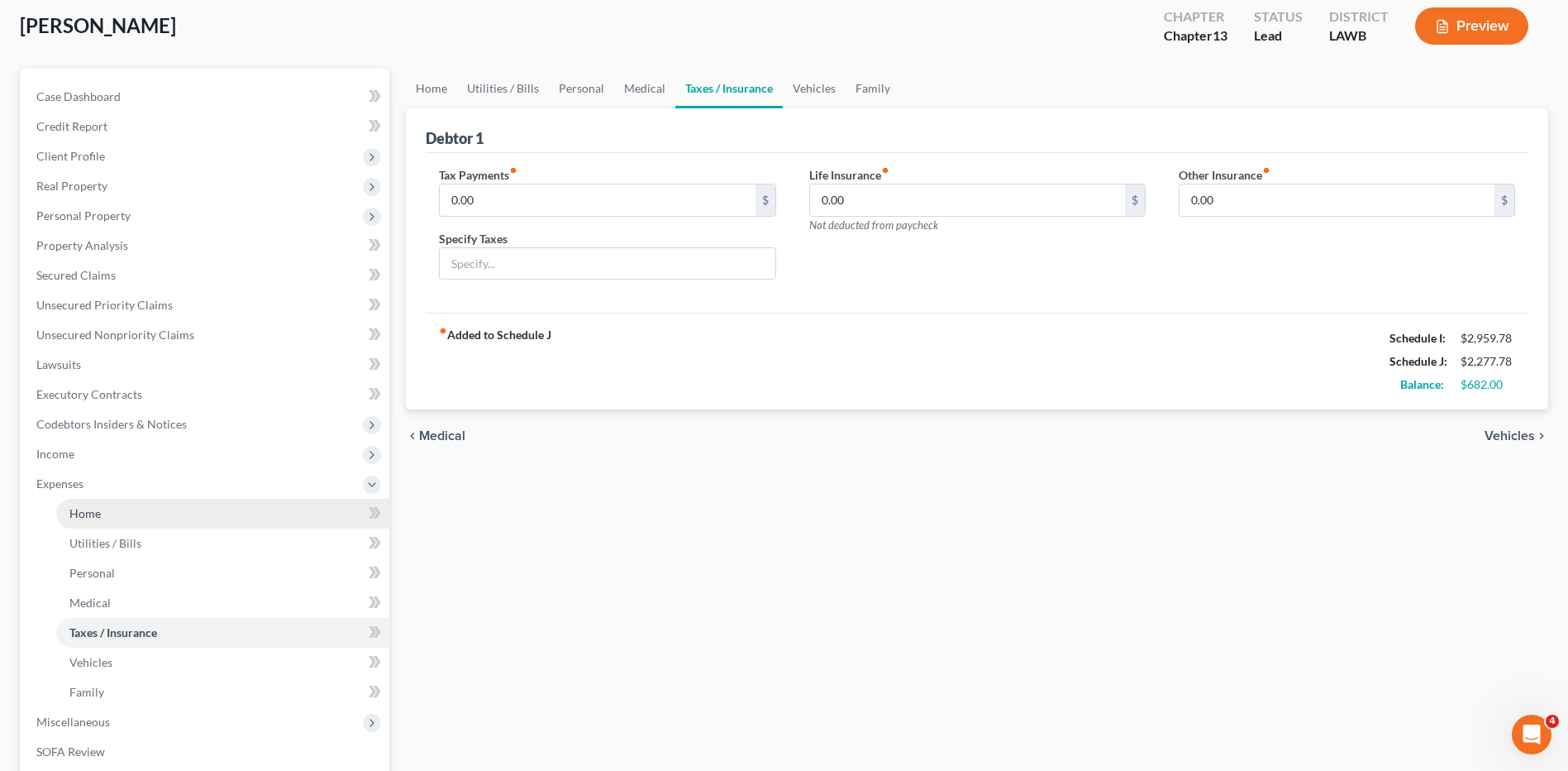
scroll to position [331, 0]
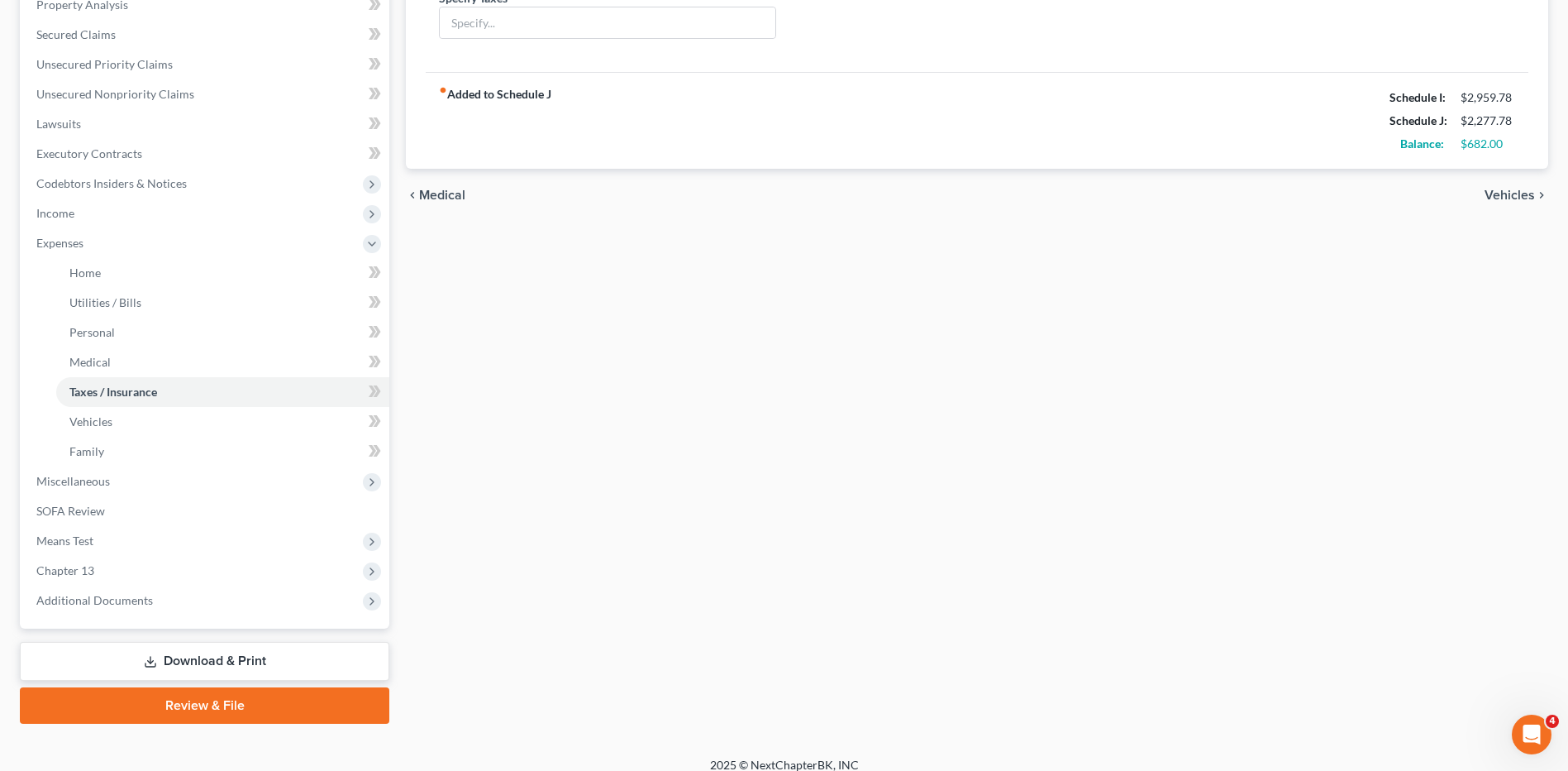
click at [195, 667] on link "Download & Print" at bounding box center [204, 660] width 369 height 38
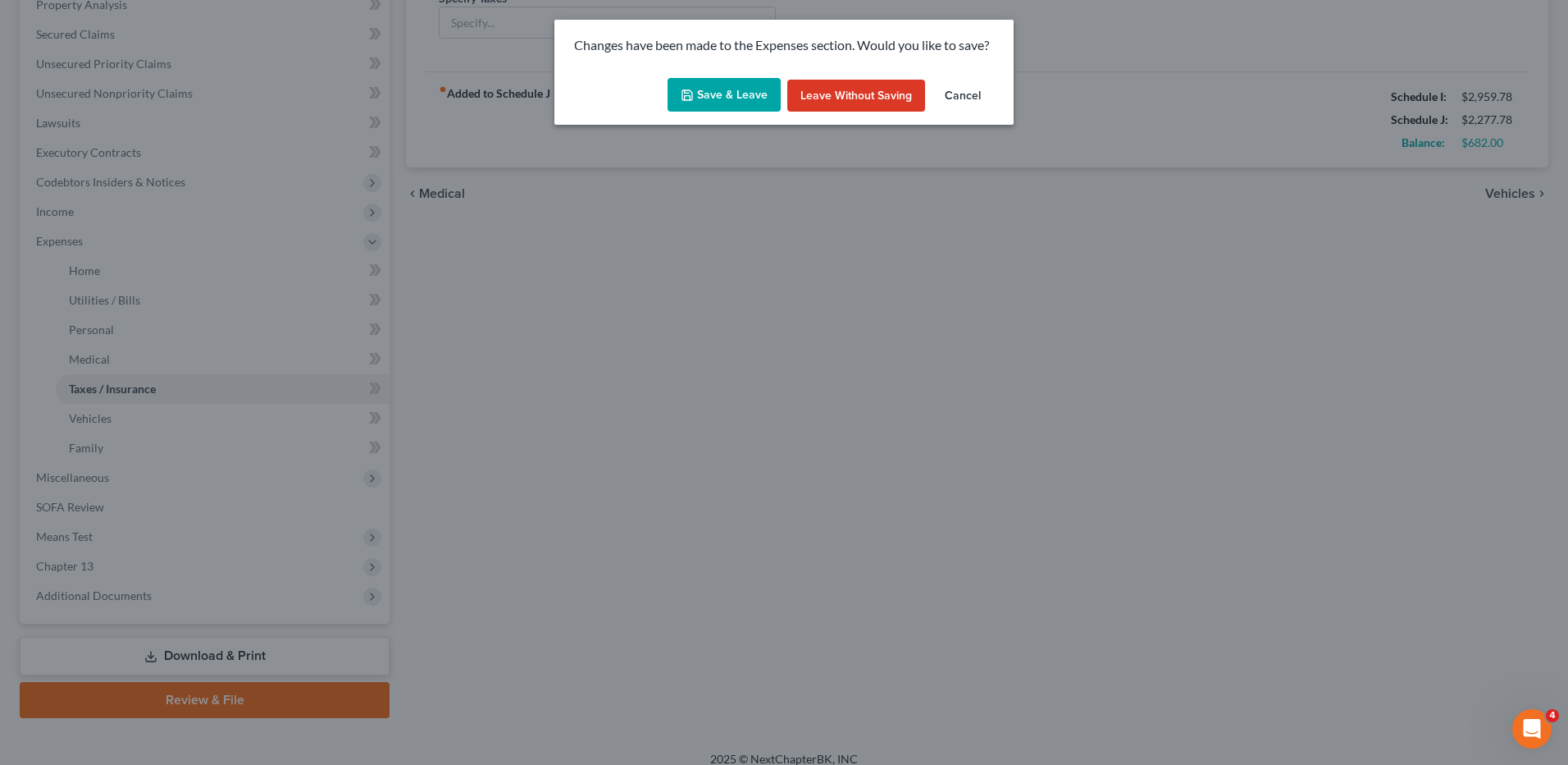
click at [722, 96] on button "Save & Leave" at bounding box center [725, 95] width 114 height 34
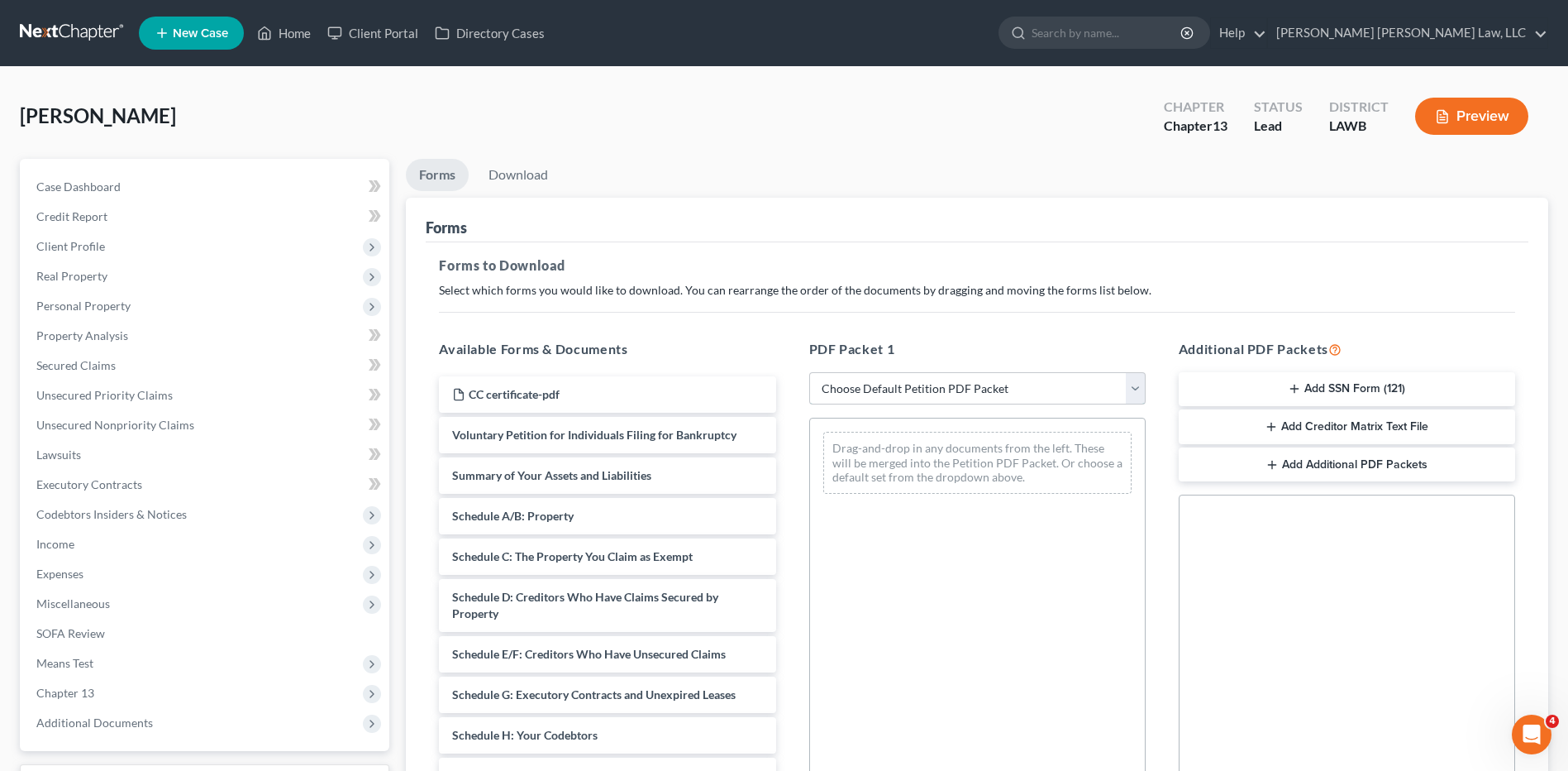
click at [862, 387] on select "Choose Default Petition PDF Packet Complete Bankruptcy Petition (all forms and …" at bounding box center [977, 388] width 337 height 33
select select "3"
click at [809, 372] on select "Choose Default Petition PDF Packet Complete Bankruptcy Petition (all forms and …" at bounding box center [977, 388] width 337 height 33
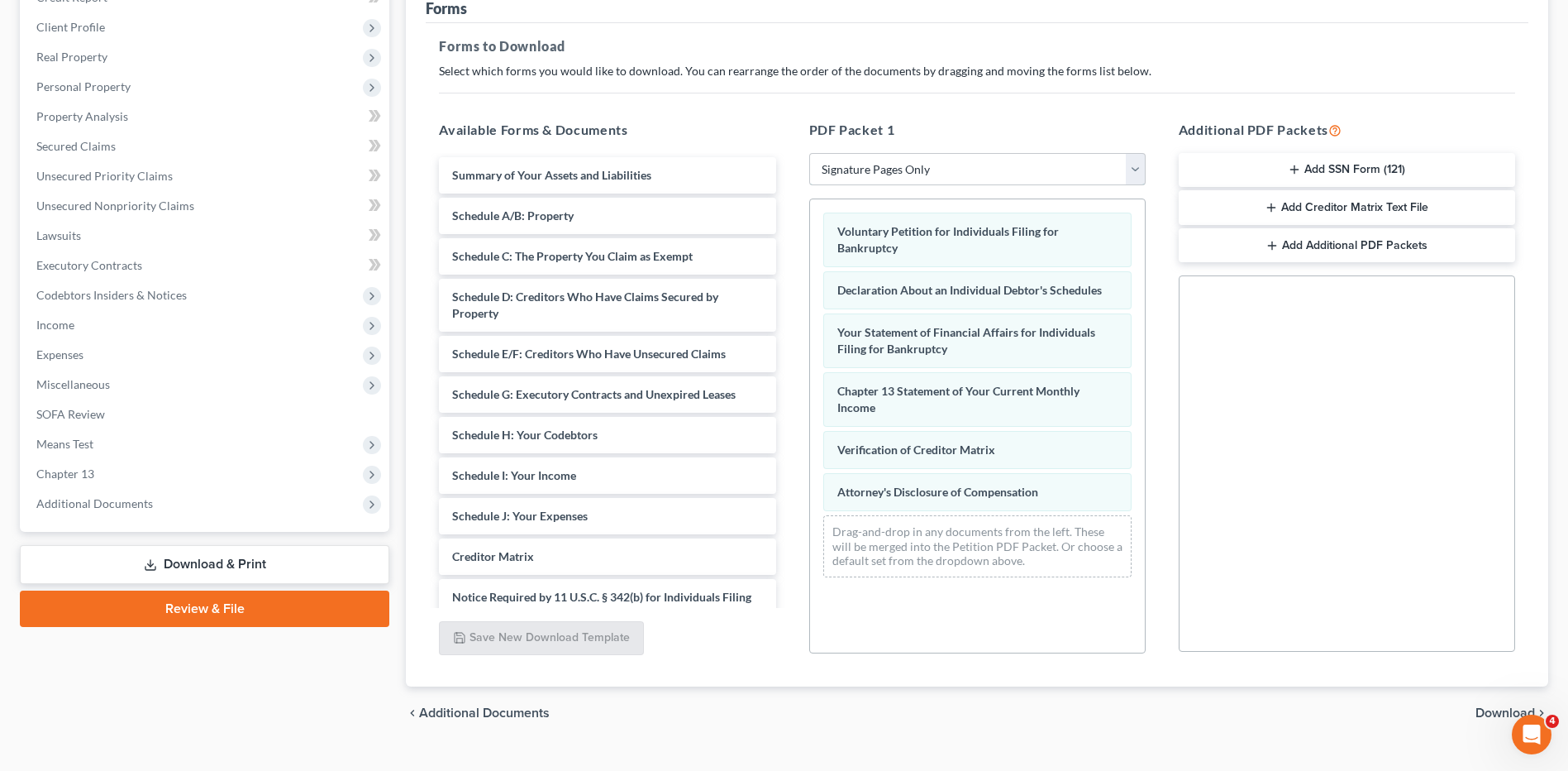
scroll to position [250, 0]
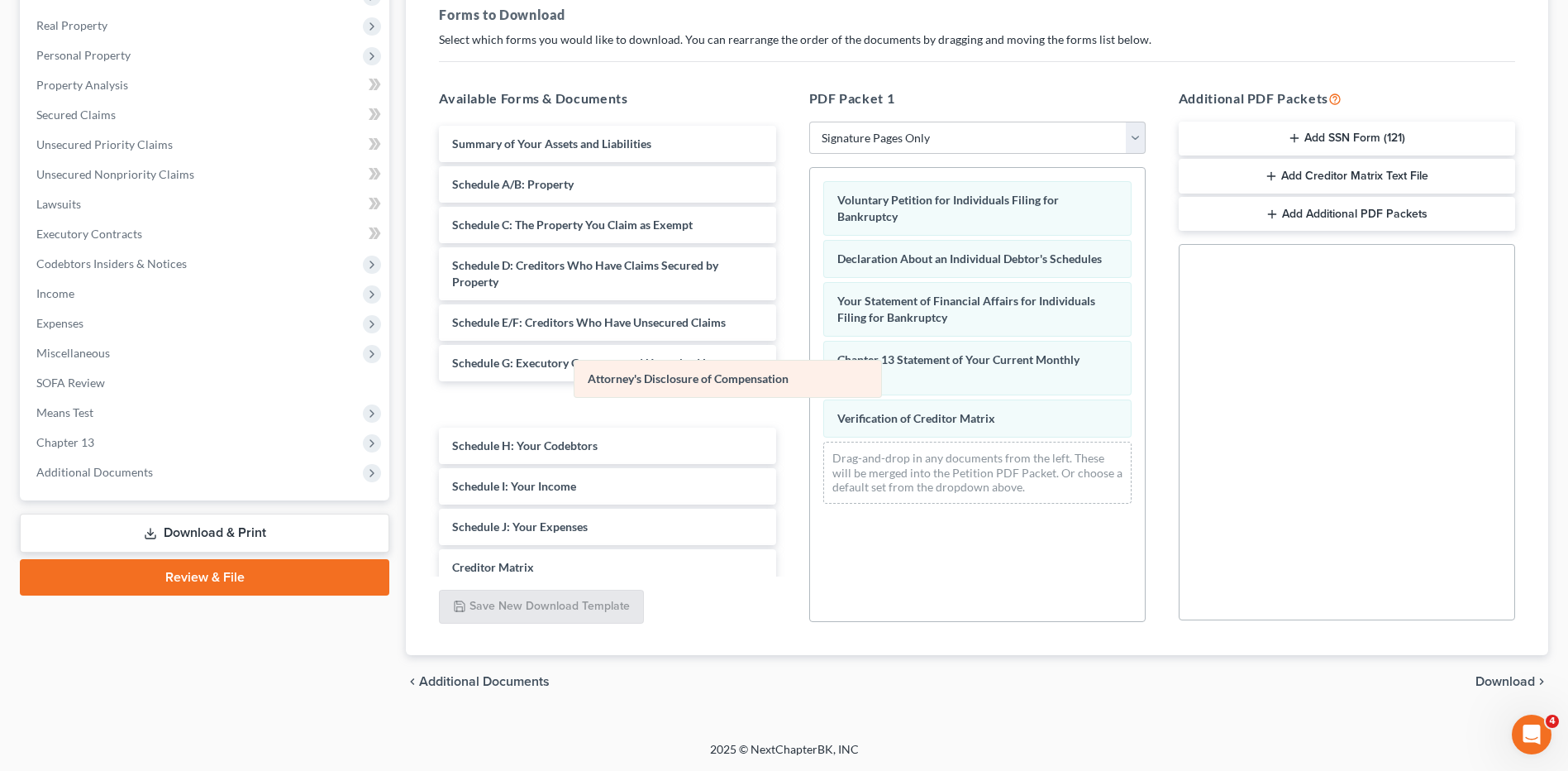
drag, startPoint x: 848, startPoint y: 460, endPoint x: 598, endPoint y: 378, distance: 263.1
click at [810, 378] on div "Attorney's Disclosure of Compensation Voluntary Petition for Individuals Filing…" at bounding box center [977, 342] width 335 height 349
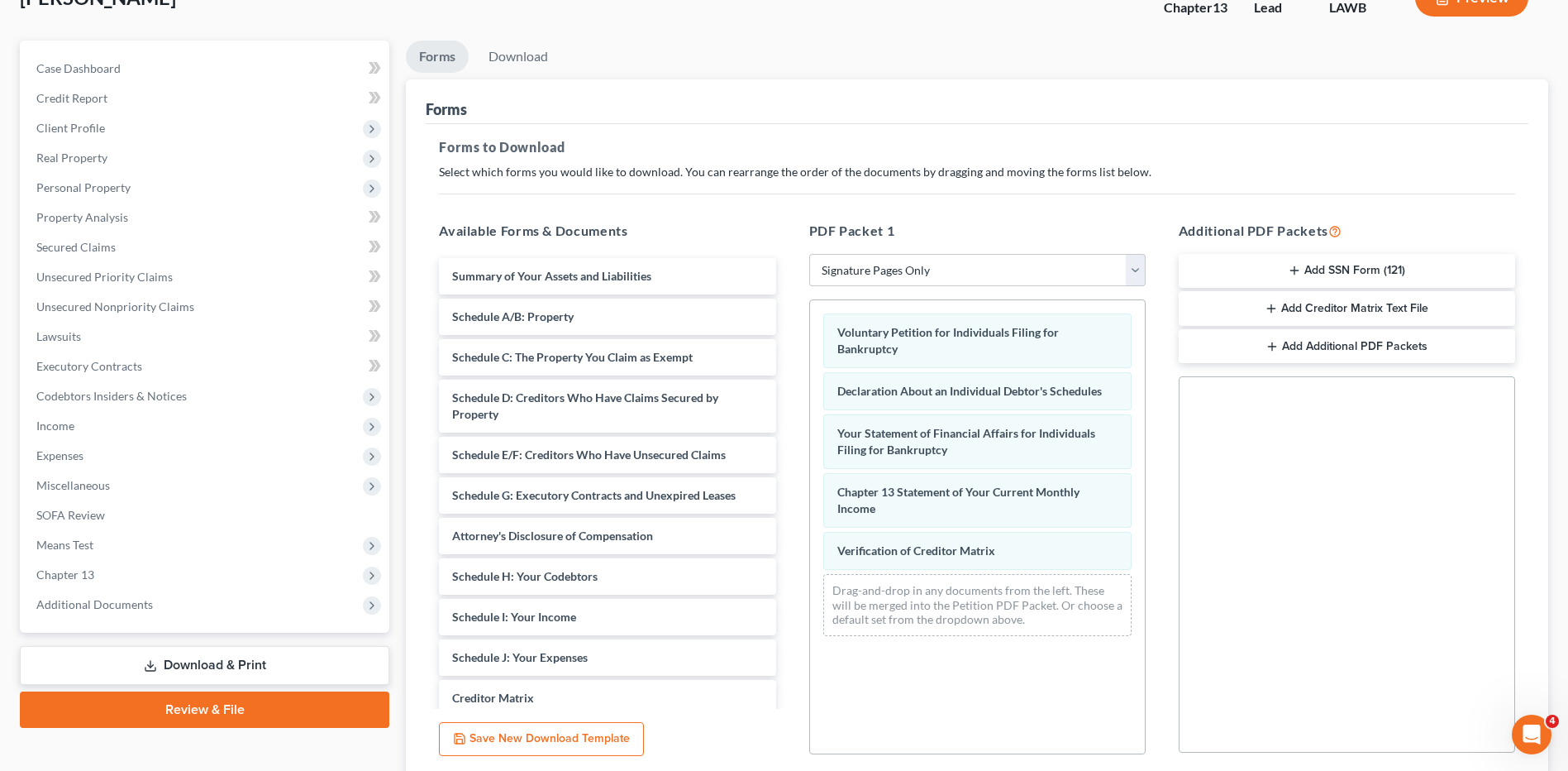
scroll to position [0, 0]
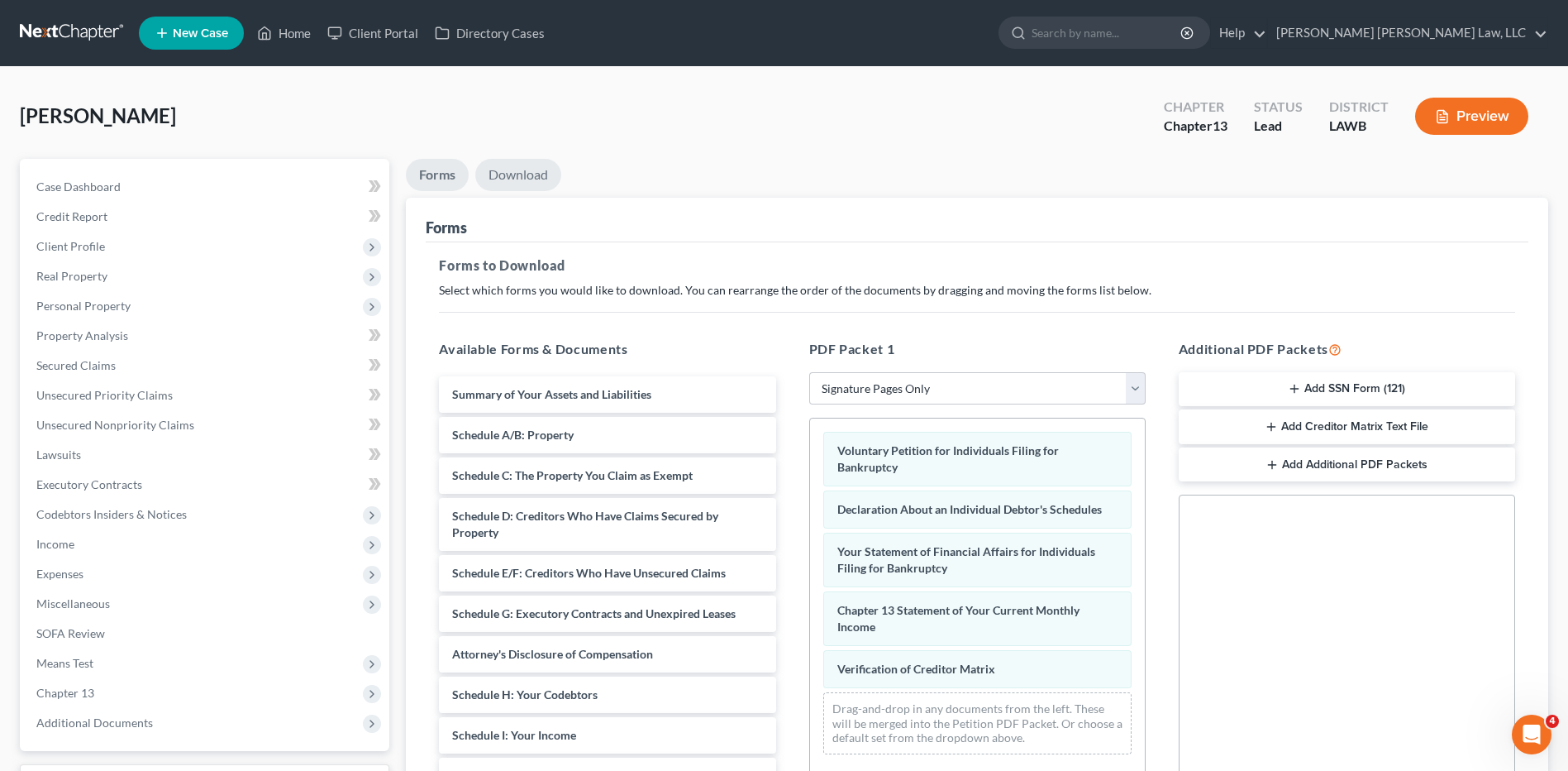
click at [518, 177] on link "Download" at bounding box center [519, 174] width 86 height 32
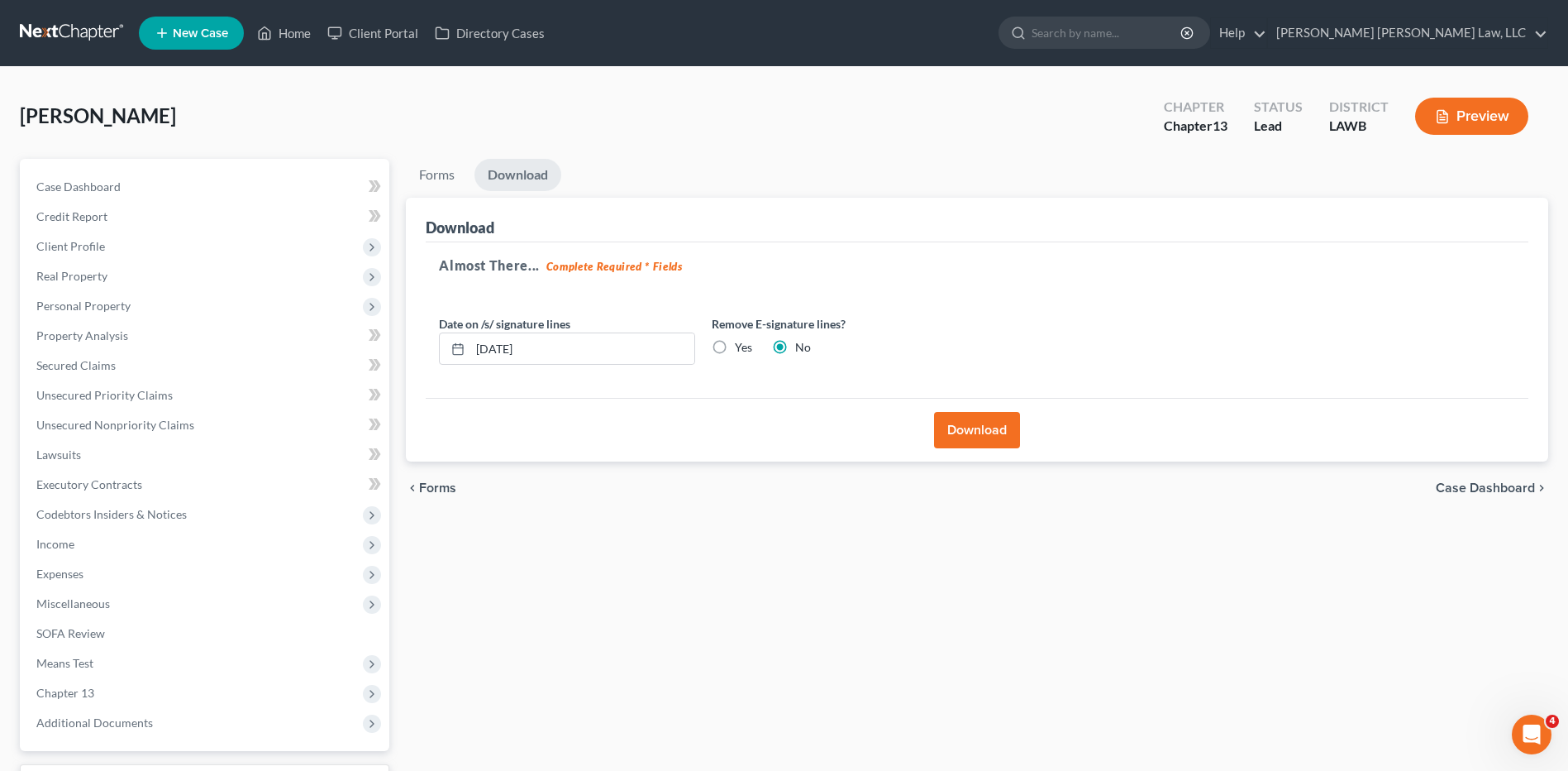
click at [974, 430] on button "Download" at bounding box center [977, 430] width 86 height 37
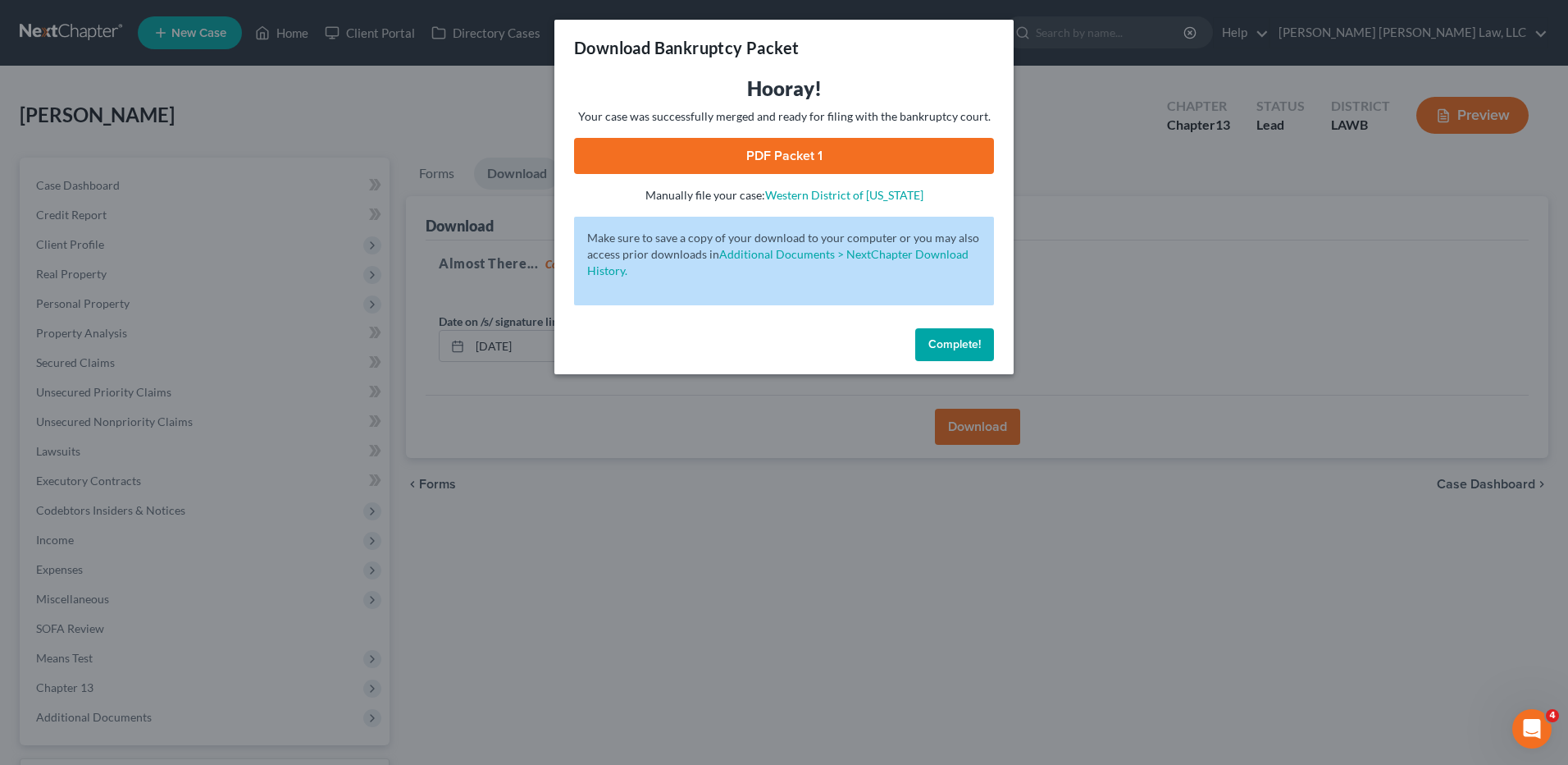
click at [757, 153] on link "PDF Packet 1" at bounding box center [784, 155] width 420 height 36
click at [932, 338] on span "Complete!" at bounding box center [955, 343] width 52 height 14
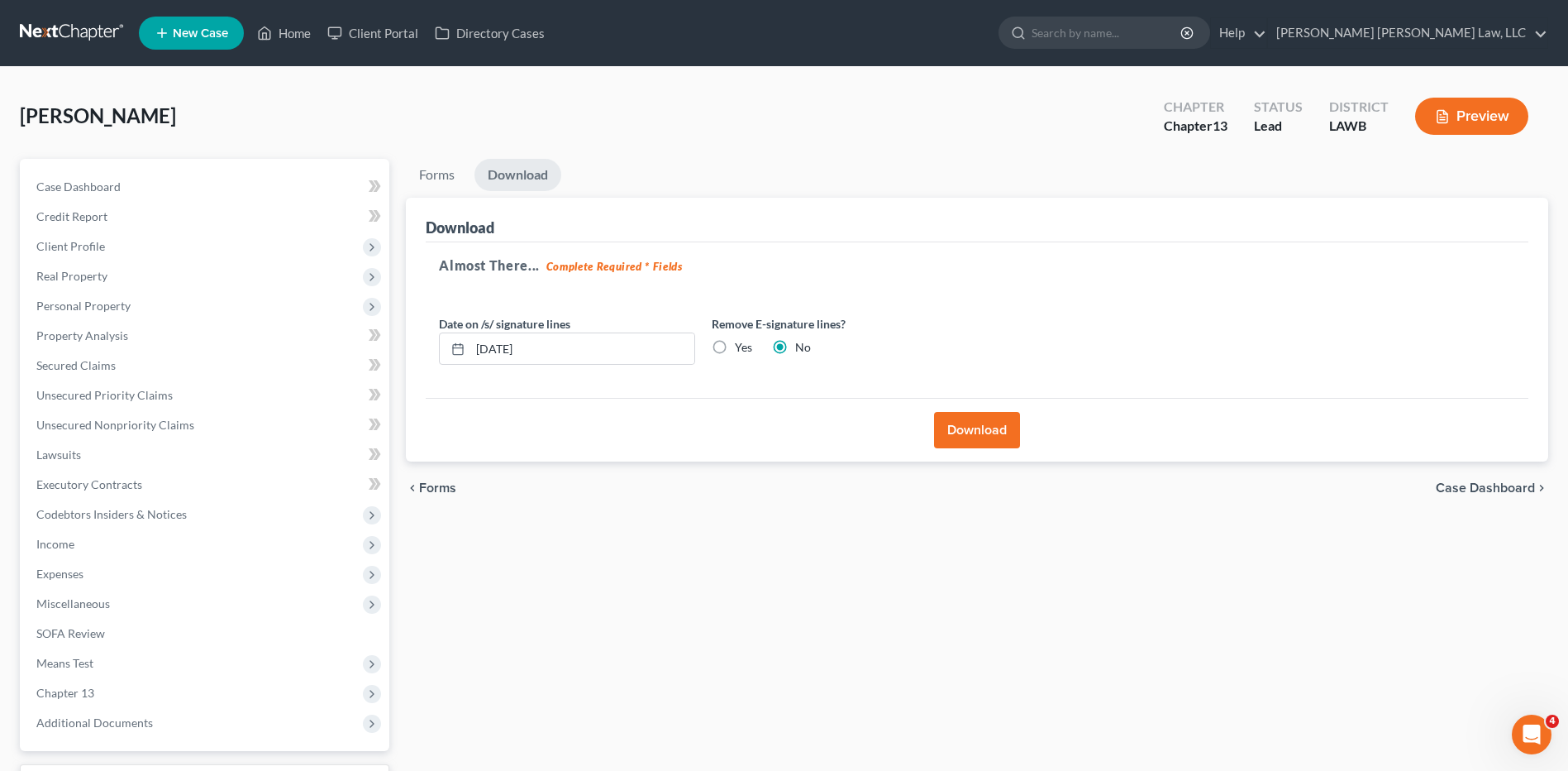
click at [64, 35] on link at bounding box center [72, 33] width 106 height 30
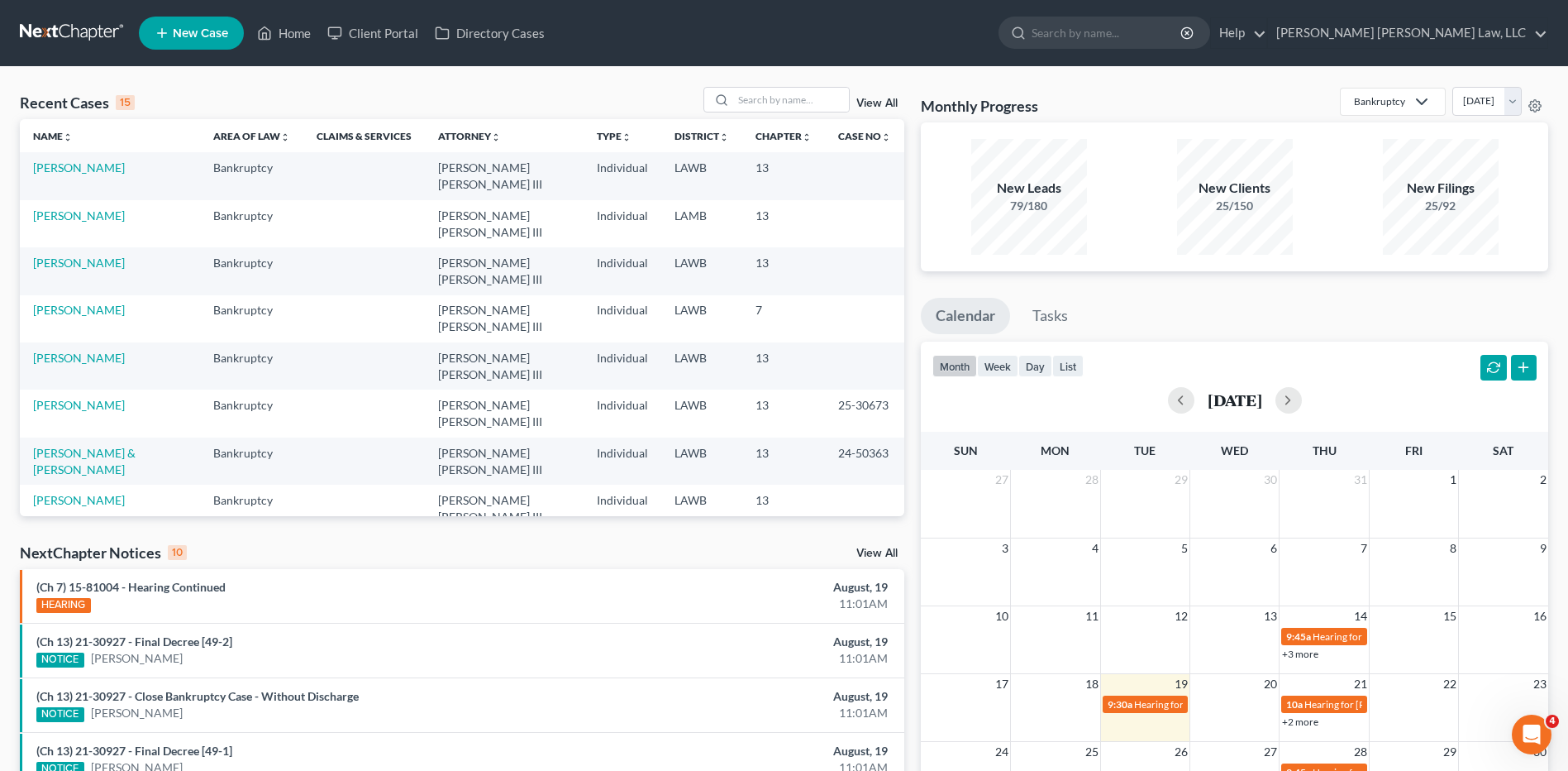
click at [183, 38] on span "New Case" at bounding box center [200, 33] width 55 height 12
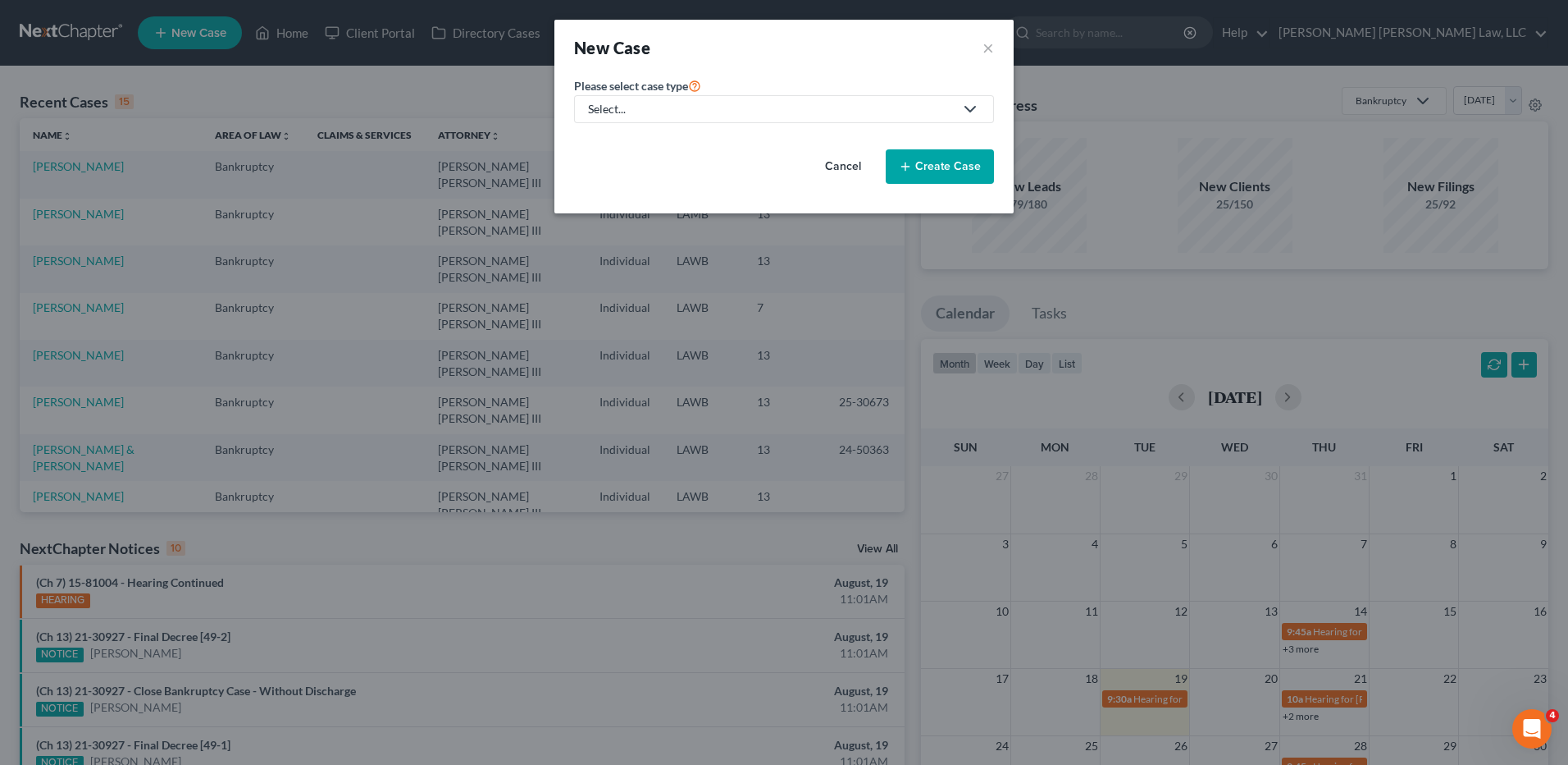
click at [734, 109] on div "Select..." at bounding box center [771, 109] width 366 height 17
click at [658, 142] on div "Bankruptcy" at bounding box center [663, 142] width 146 height 17
select select "36"
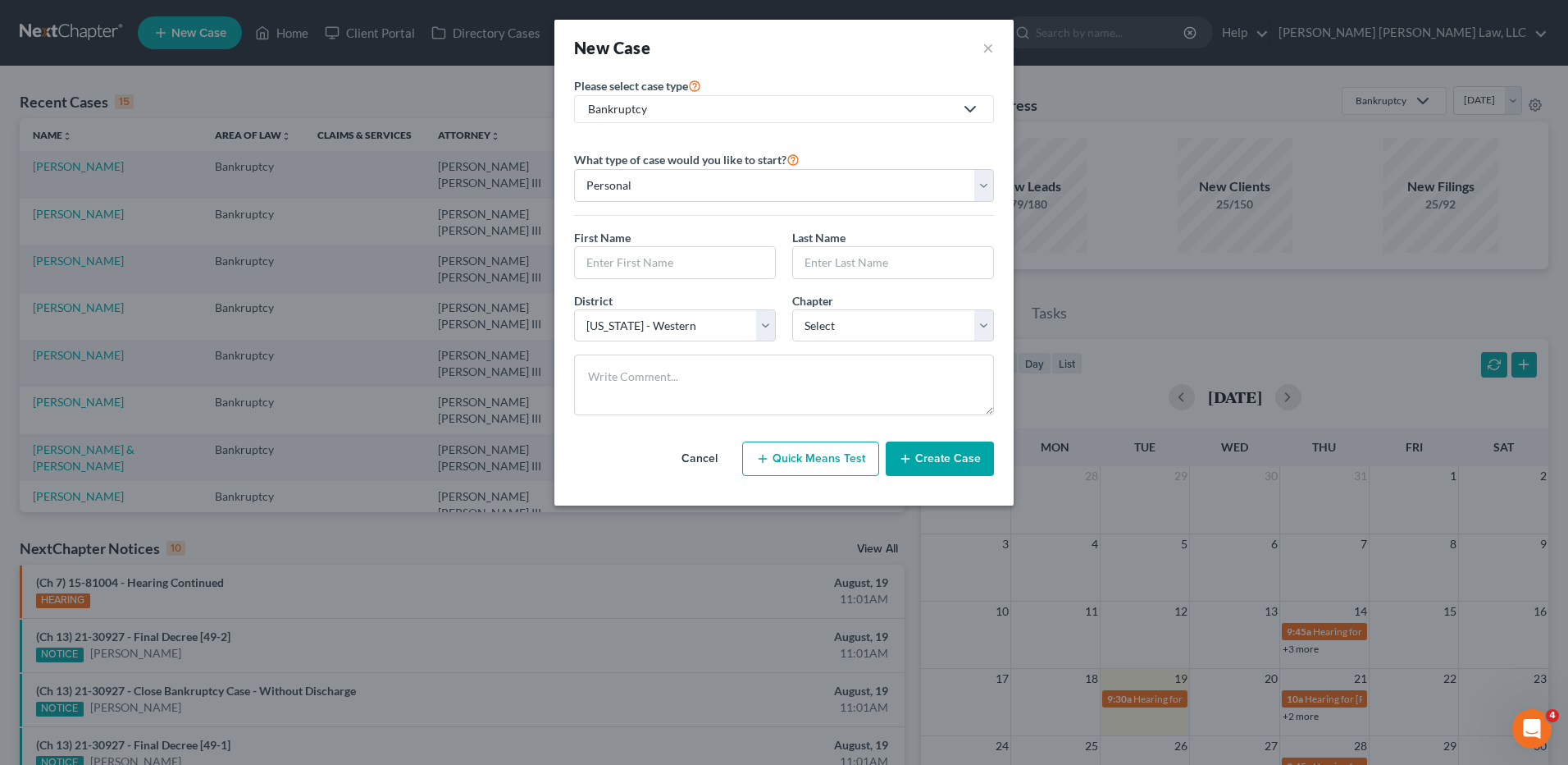
click at [936, 450] on button "Create Case" at bounding box center [940, 458] width 108 height 34
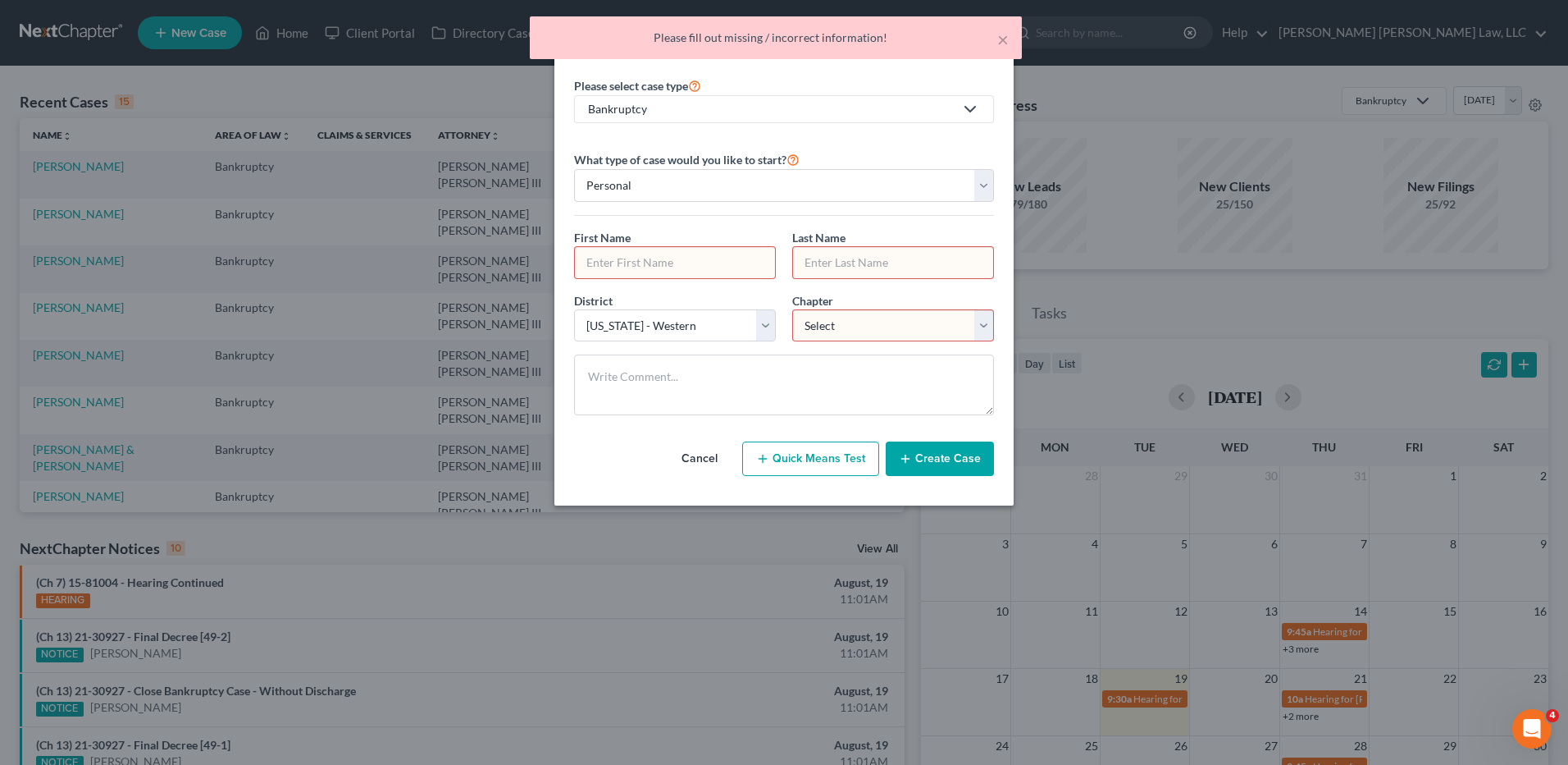
click at [656, 253] on input "text" at bounding box center [675, 262] width 200 height 31
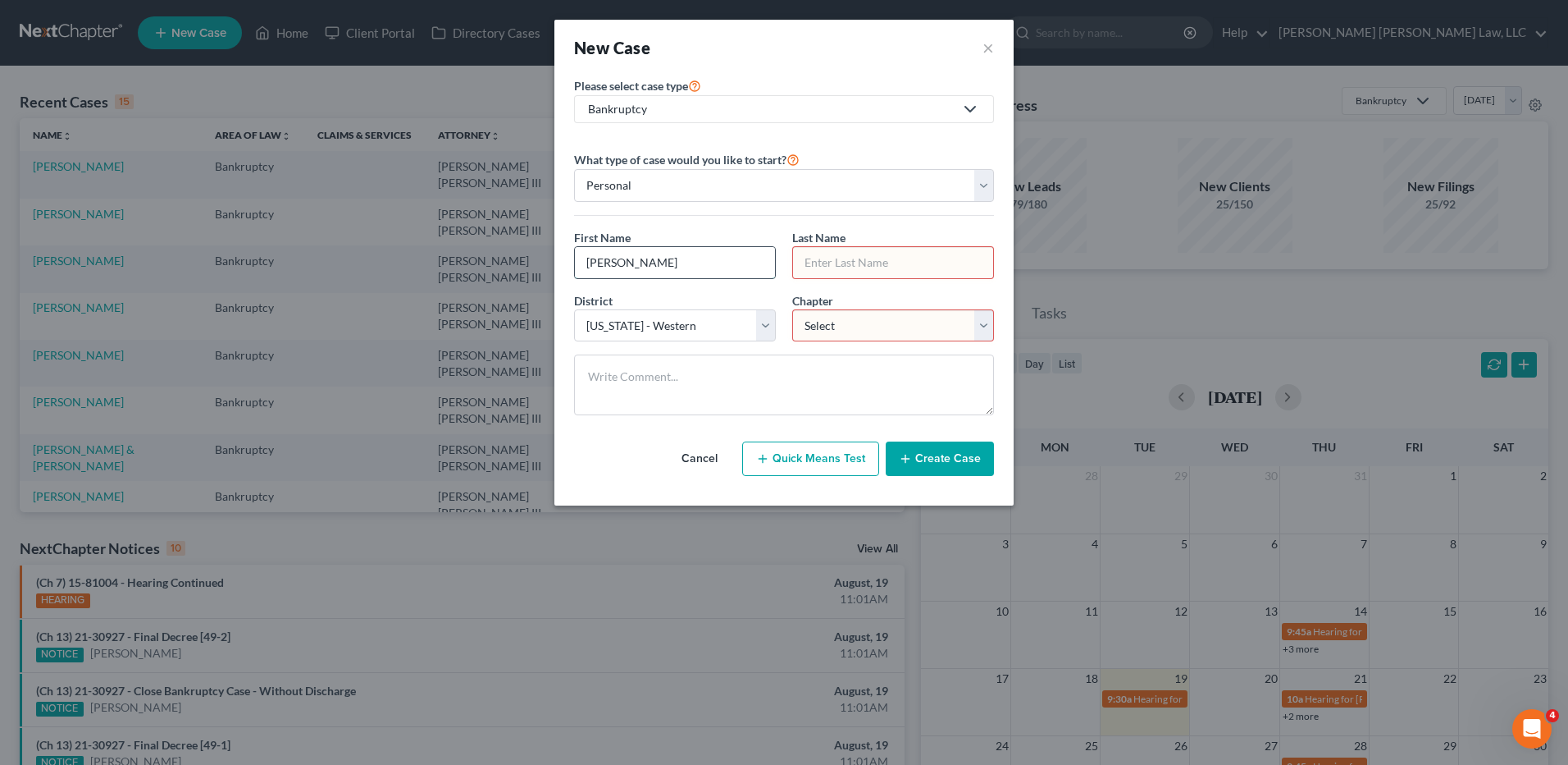
type input "Linda"
type input "Cormier"
click at [821, 332] on select "Select 7 11 12 13" at bounding box center [893, 325] width 202 height 33
select select "3"
click at [793, 309] on select "Select 7 11 12 13" at bounding box center [893, 325] width 202 height 33
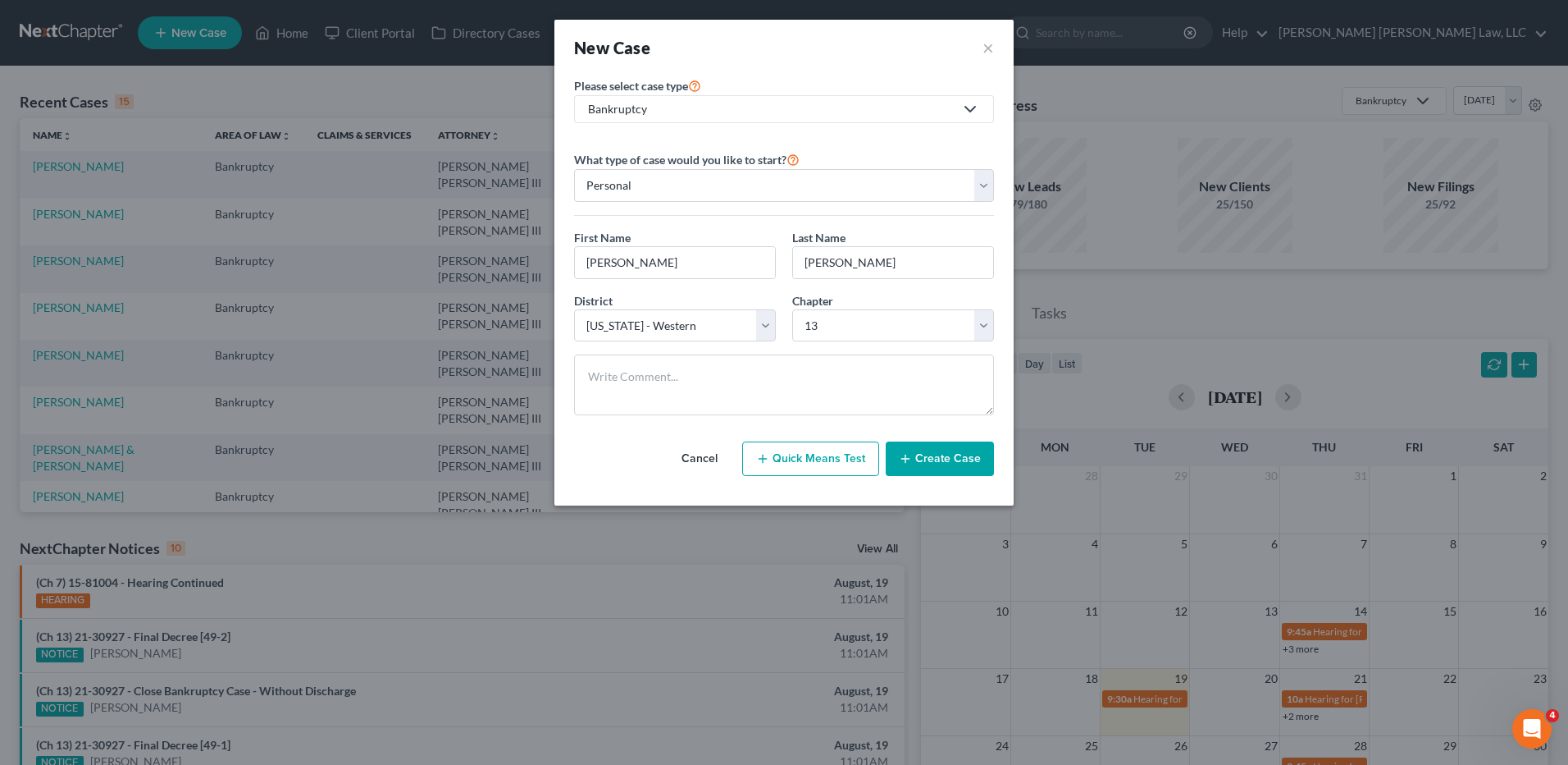
click at [937, 461] on button "Create Case" at bounding box center [940, 458] width 108 height 34
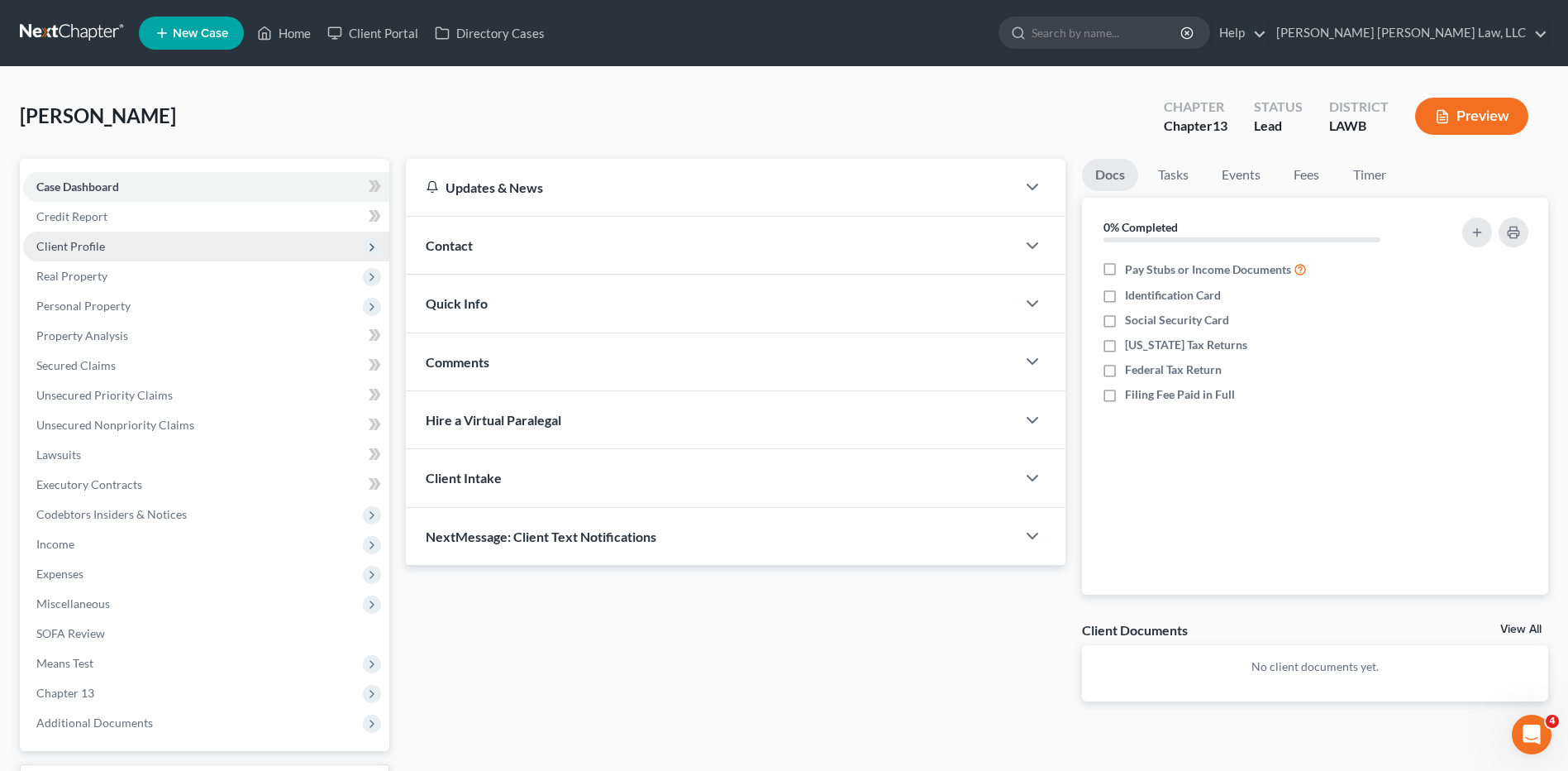
click at [78, 244] on span "Client Profile" at bounding box center [70, 246] width 68 height 14
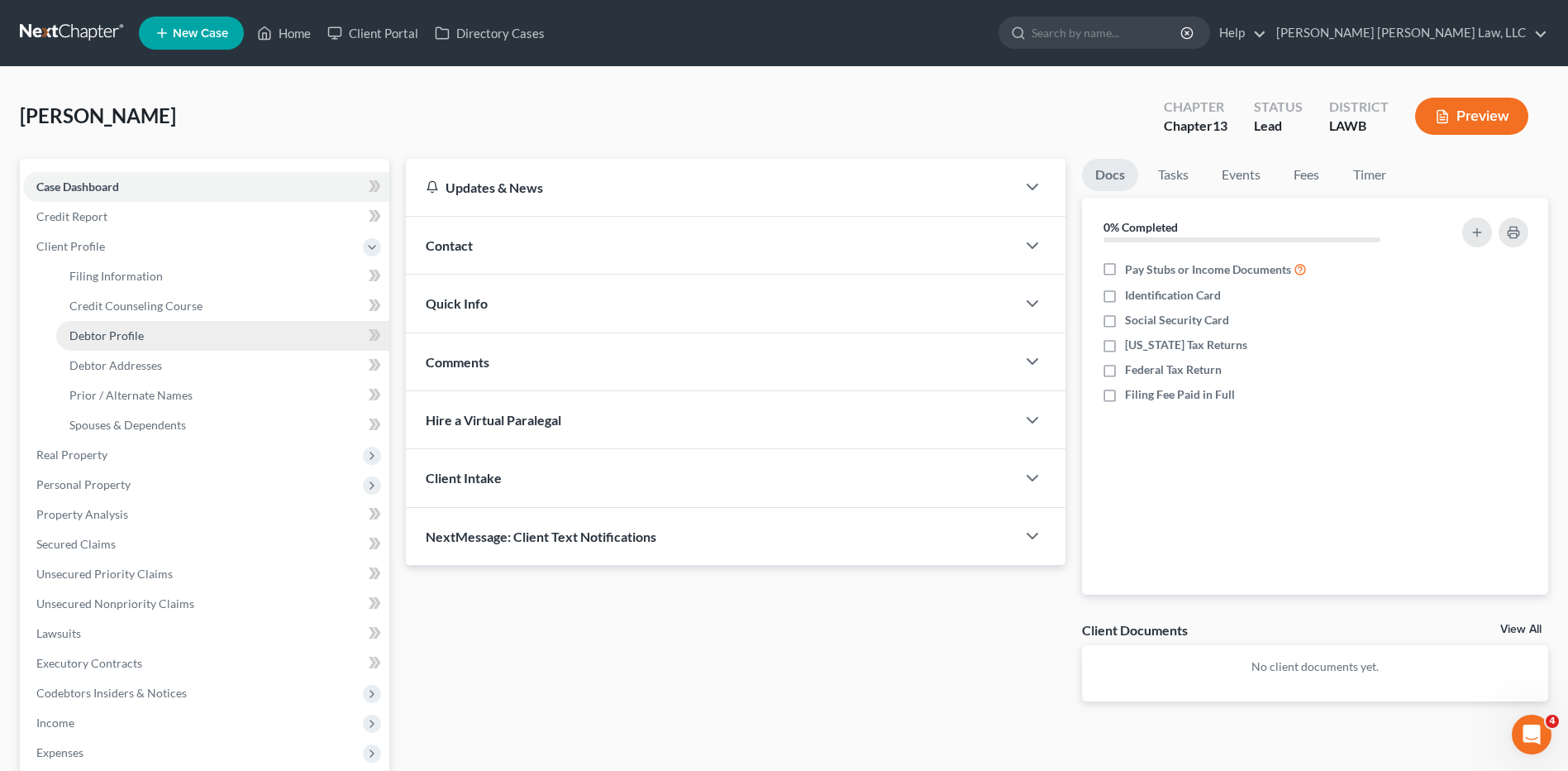
click at [110, 339] on span "Debtor Profile" at bounding box center [106, 335] width 74 height 14
select select "0"
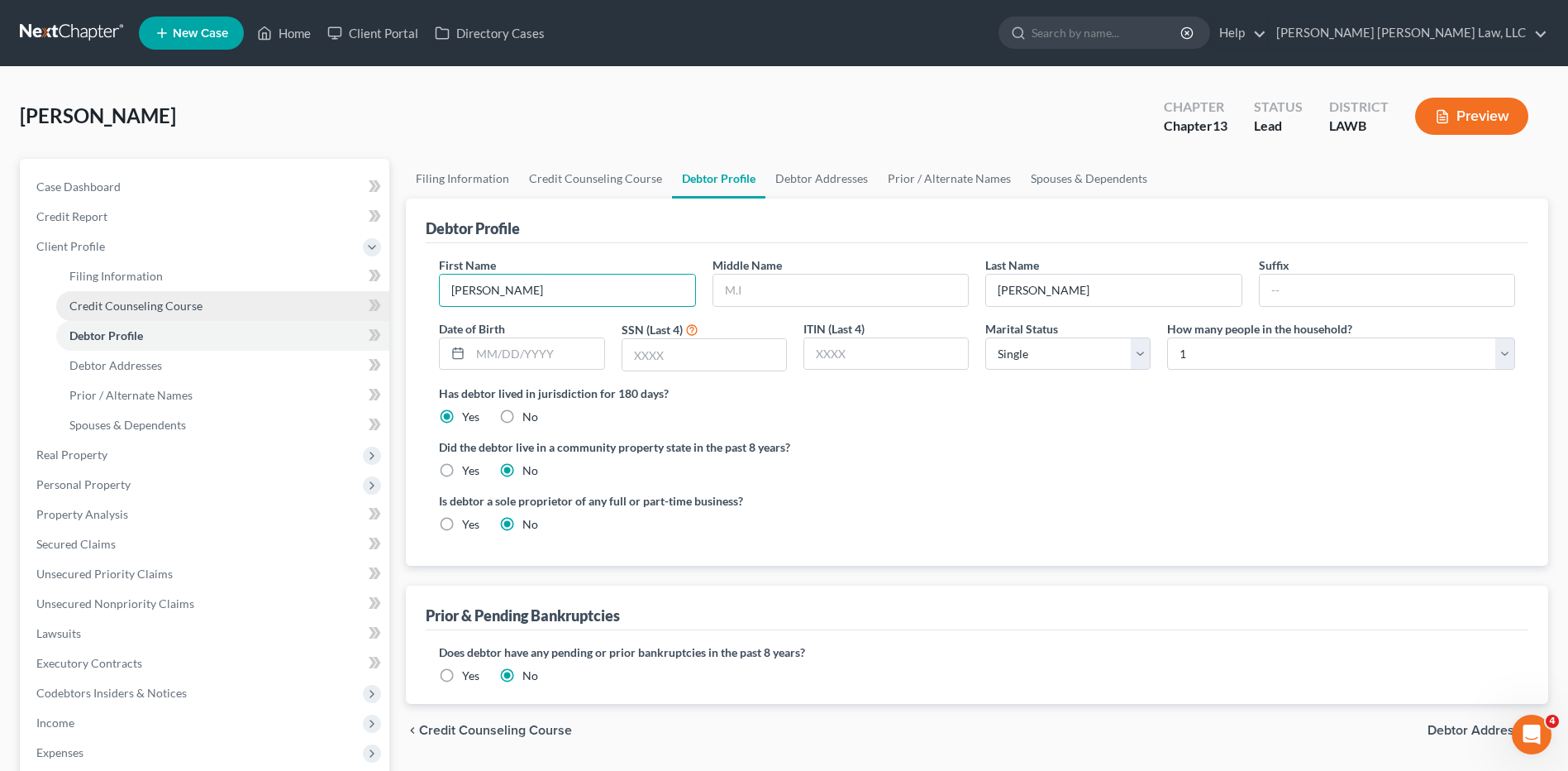
drag, startPoint x: 520, startPoint y: 290, endPoint x: 325, endPoint y: 293, distance: 195.0
click at [325, 293] on div "Petition Navigation Case Dashboard Payments Invoices Payments Payments Credit R…" at bounding box center [784, 591] width 1545 height 866
type input "Sherry"
click at [752, 295] on input "text" at bounding box center [841, 290] width 255 height 31
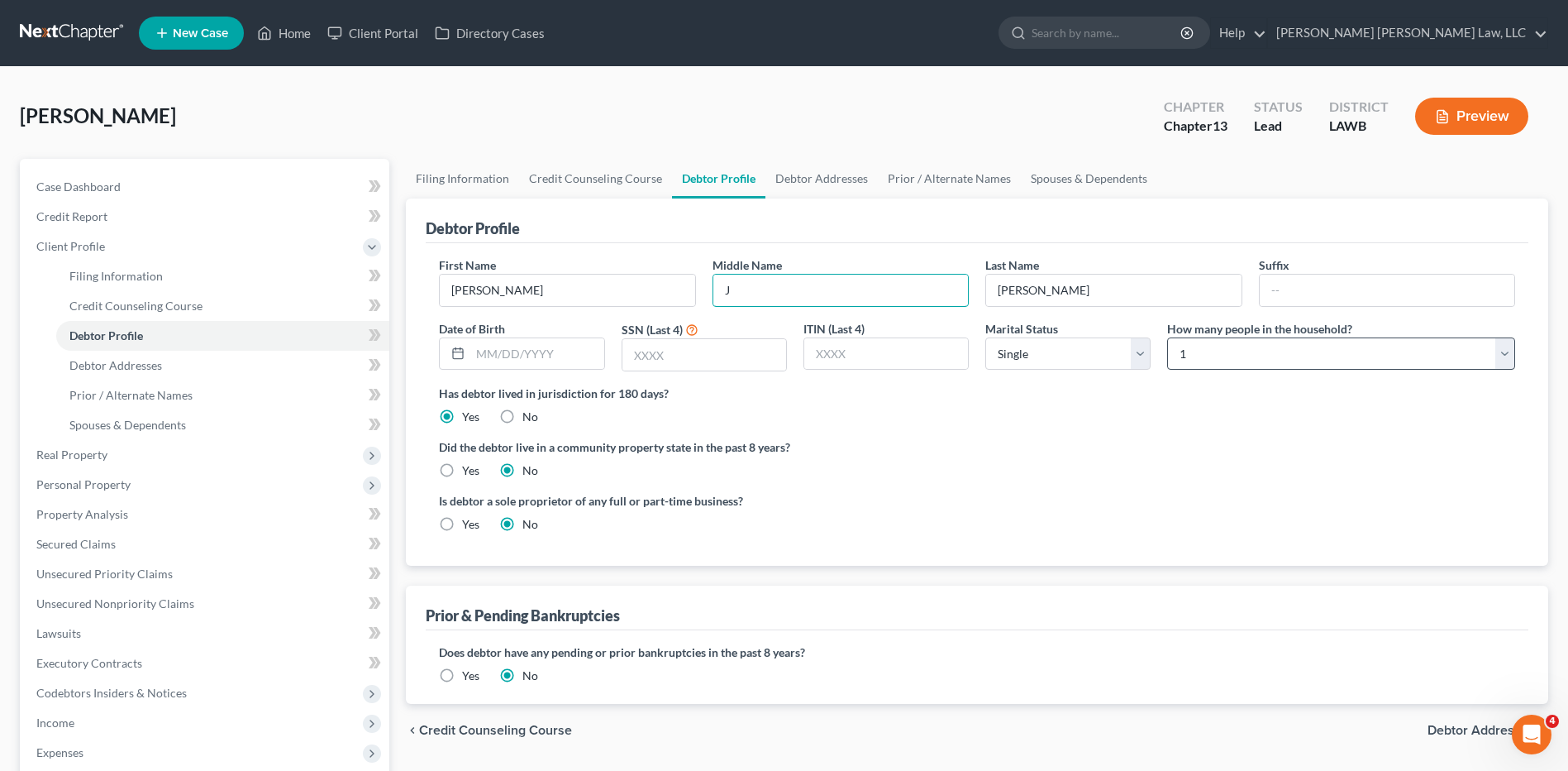
type input "J"
click at [1199, 349] on select "Select 1 2 3 4 5 6 7 8 9 10 11 12 13 14 15 16 17 18 19 20" at bounding box center [1341, 354] width 348 height 33
select select "1"
click at [1168, 338] on select "Select 1 2 3 4 5 6 7 8 9 10 11 12 13 14 15 16 17 18 19 20" at bounding box center [1341, 354] width 348 height 33
click at [1021, 353] on select "Select Single Married Separated Divorced Widowed" at bounding box center [1068, 354] width 165 height 33
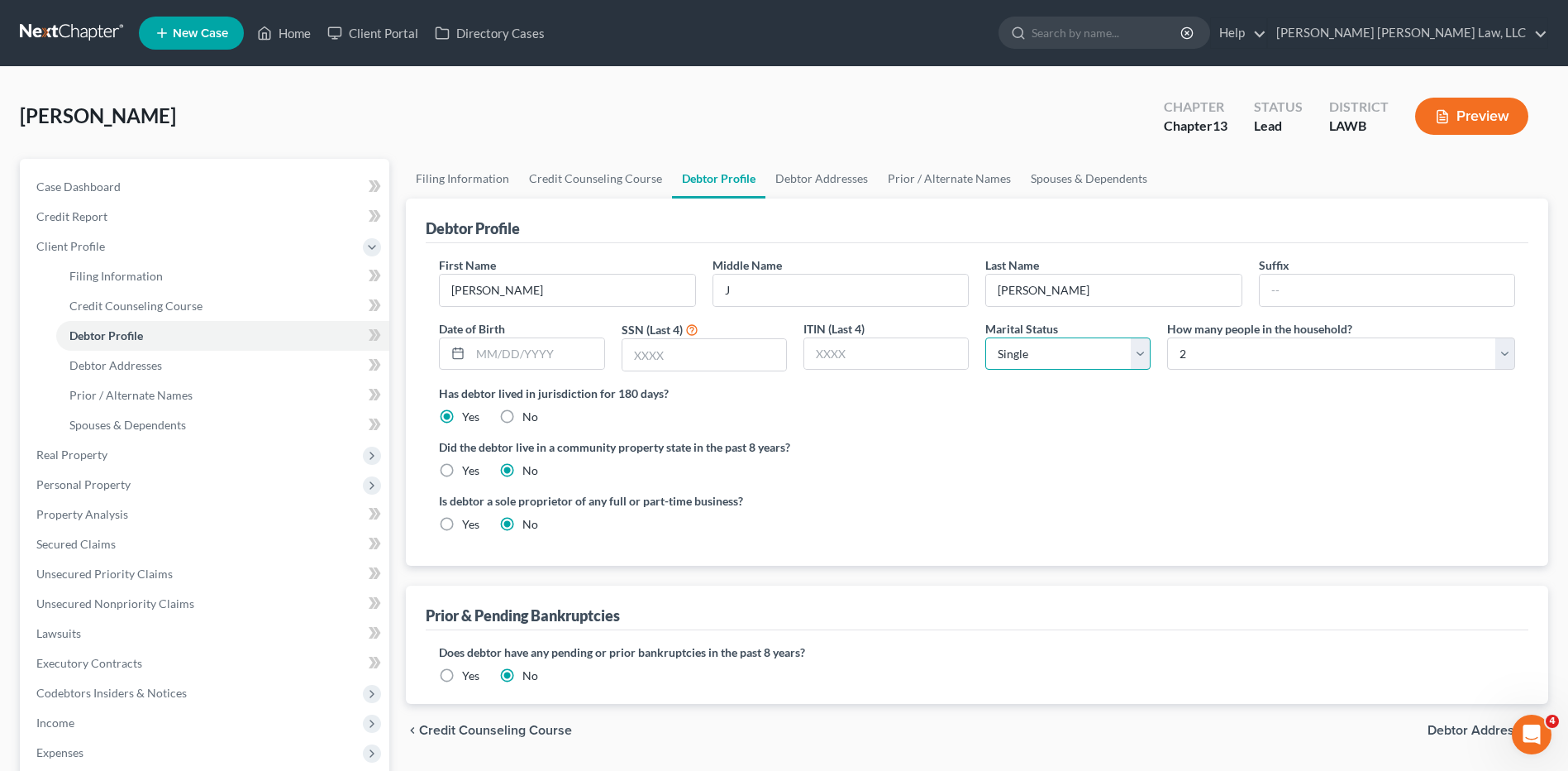
select select "1"
click at [986, 338] on select "Select Single Married Separated Divorced Widowed" at bounding box center [1068, 354] width 165 height 33
click at [492, 351] on input "text" at bounding box center [537, 354] width 133 height 31
type input "1944"
type input "7459"
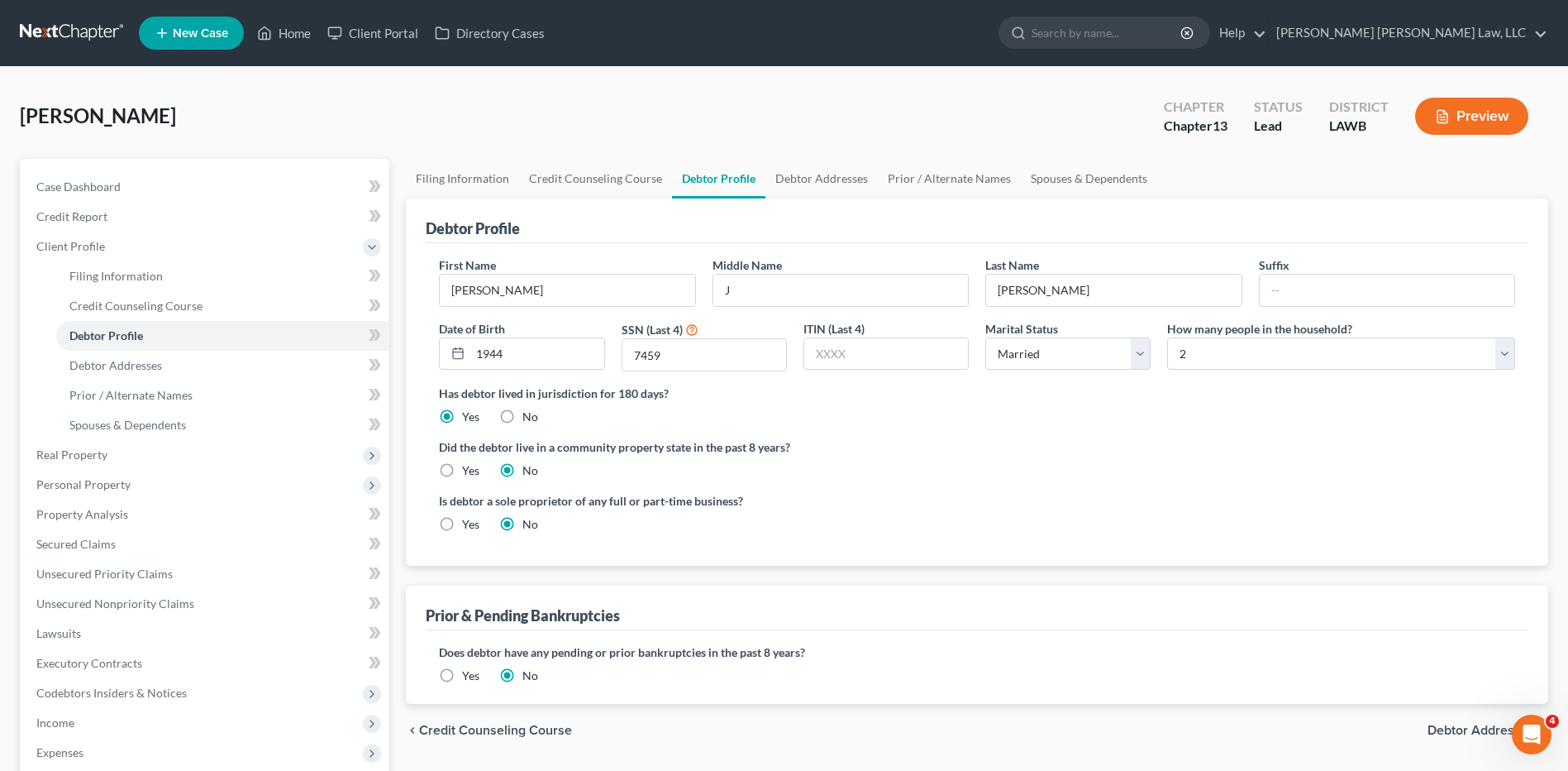
click at [462, 467] on label "Yes" at bounding box center [471, 471] width 18 height 17
click at [469, 467] on input "Yes" at bounding box center [474, 467] width 10 height 10
radio input "true"
radio input "false"
click at [972, 176] on link "Prior / Alternate Names" at bounding box center [949, 178] width 143 height 39
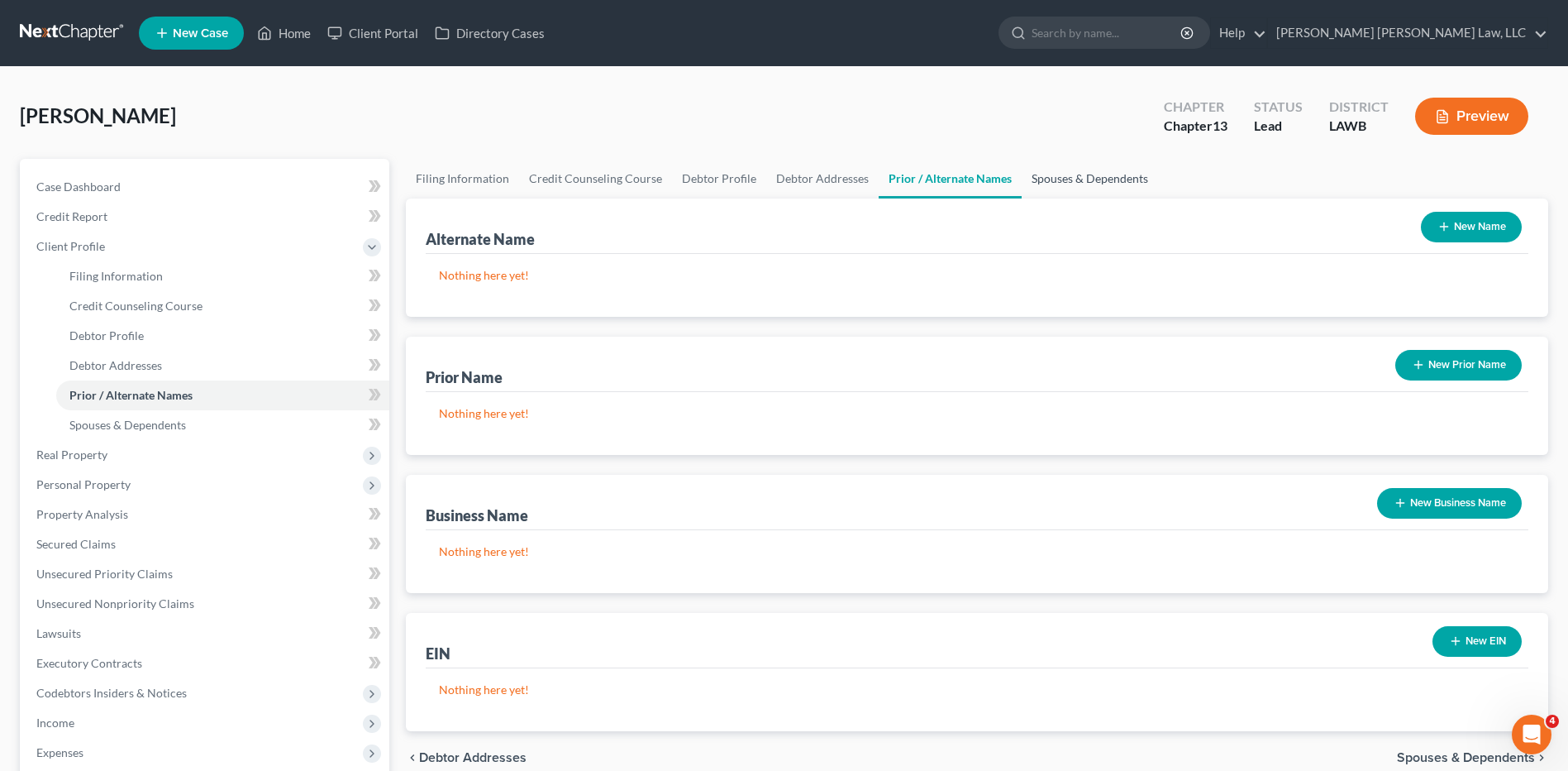
click at [1022, 179] on link "Spouses & Dependents" at bounding box center [1090, 178] width 136 height 39
click at [1031, 180] on link "Spouses & Dependents" at bounding box center [1090, 178] width 136 height 39
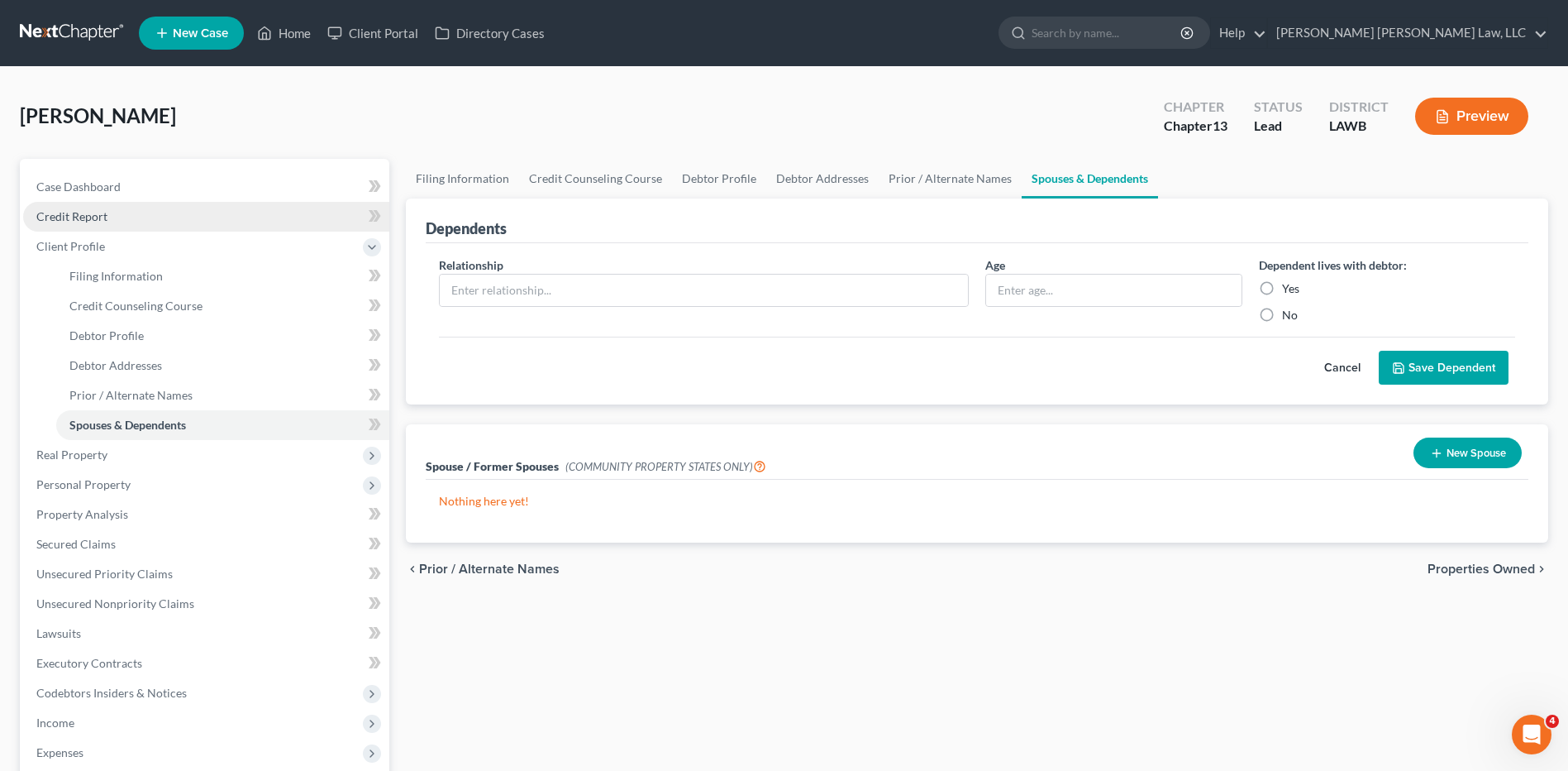
click at [53, 219] on span "Credit Report" at bounding box center [72, 216] width 71 height 14
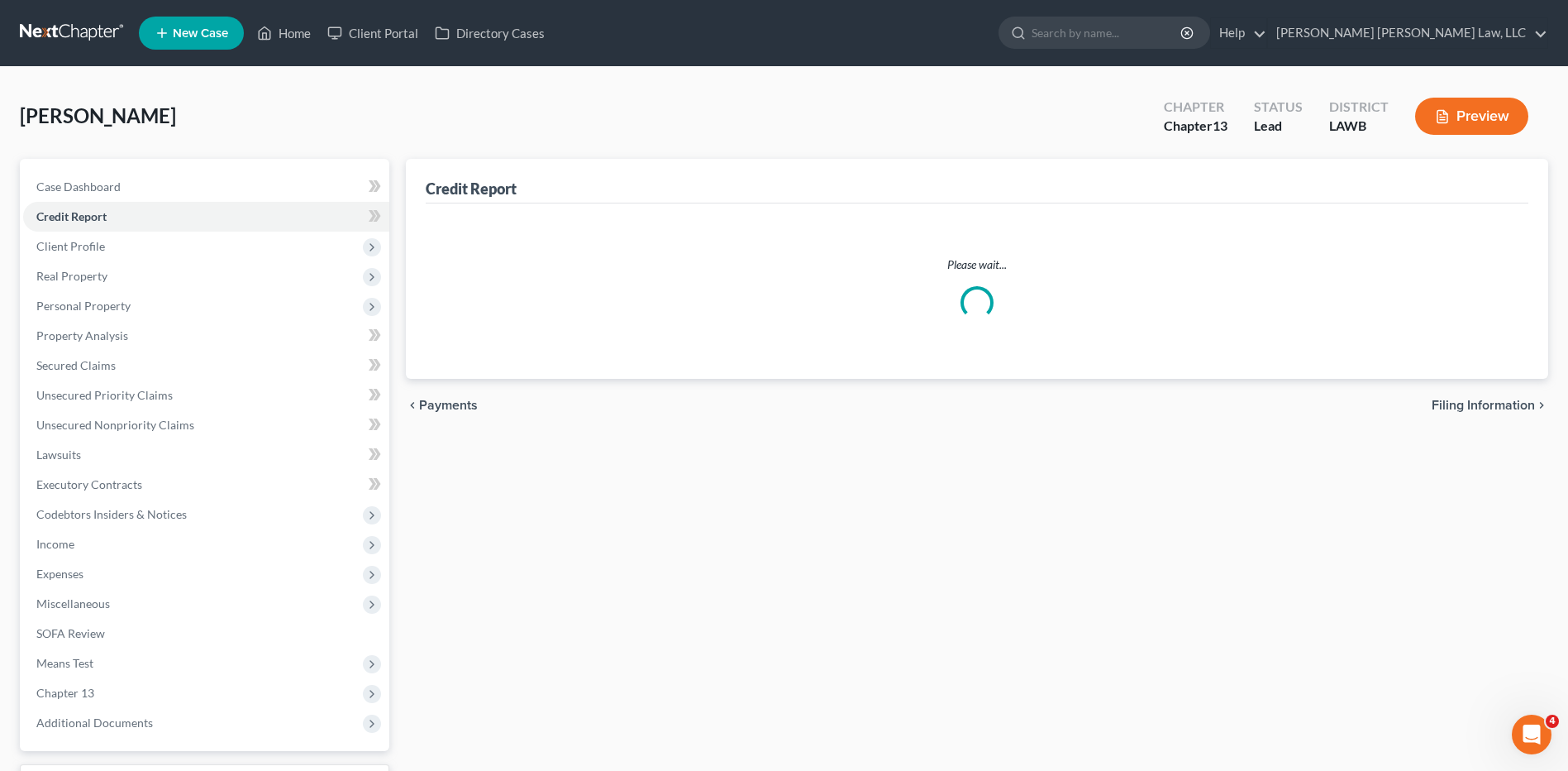
click at [81, 290] on link "Filing Information" at bounding box center [222, 277] width 333 height 30
select select "1"
select select "0"
select select "3"
select select "36"
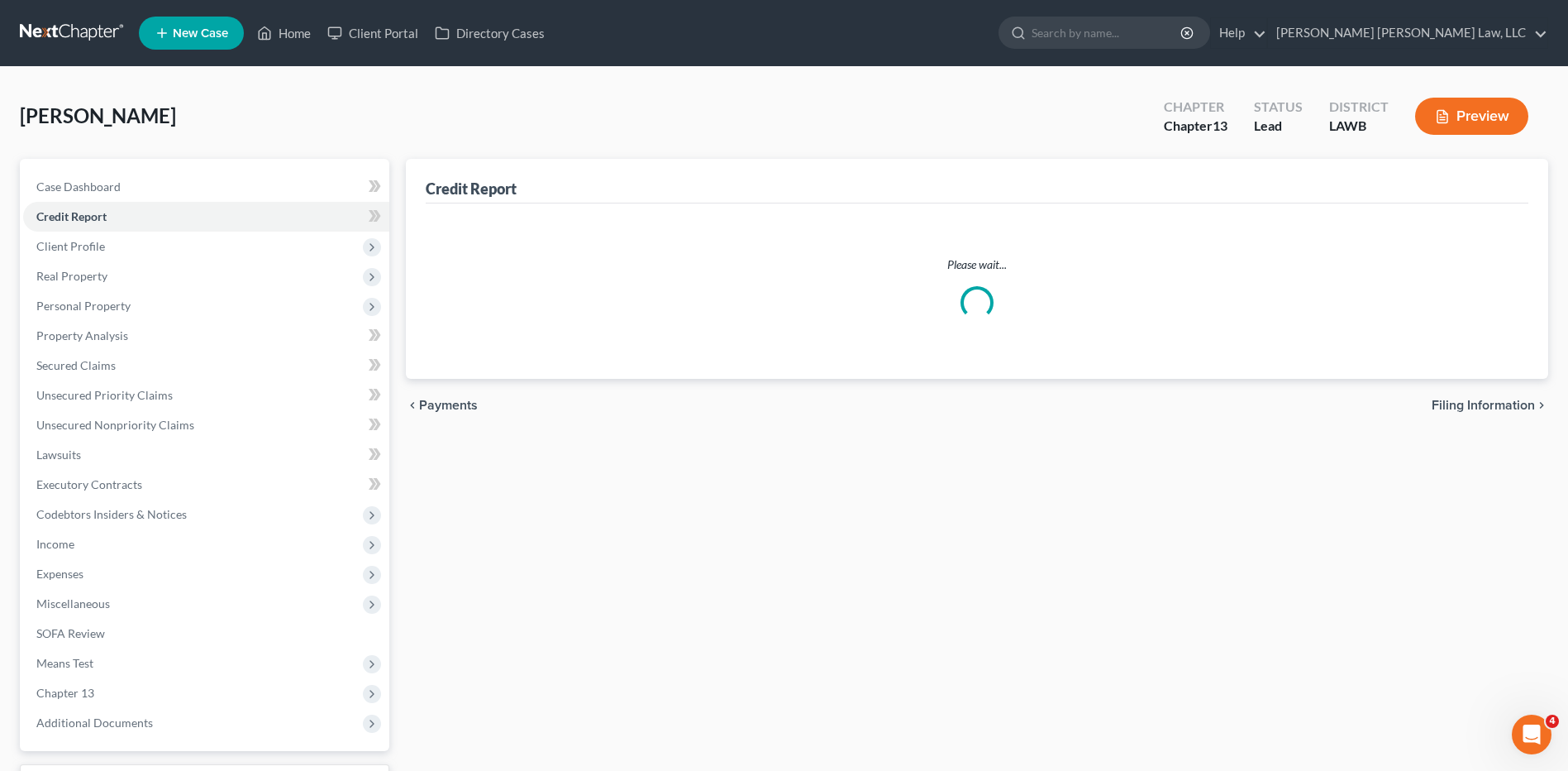
select select "19"
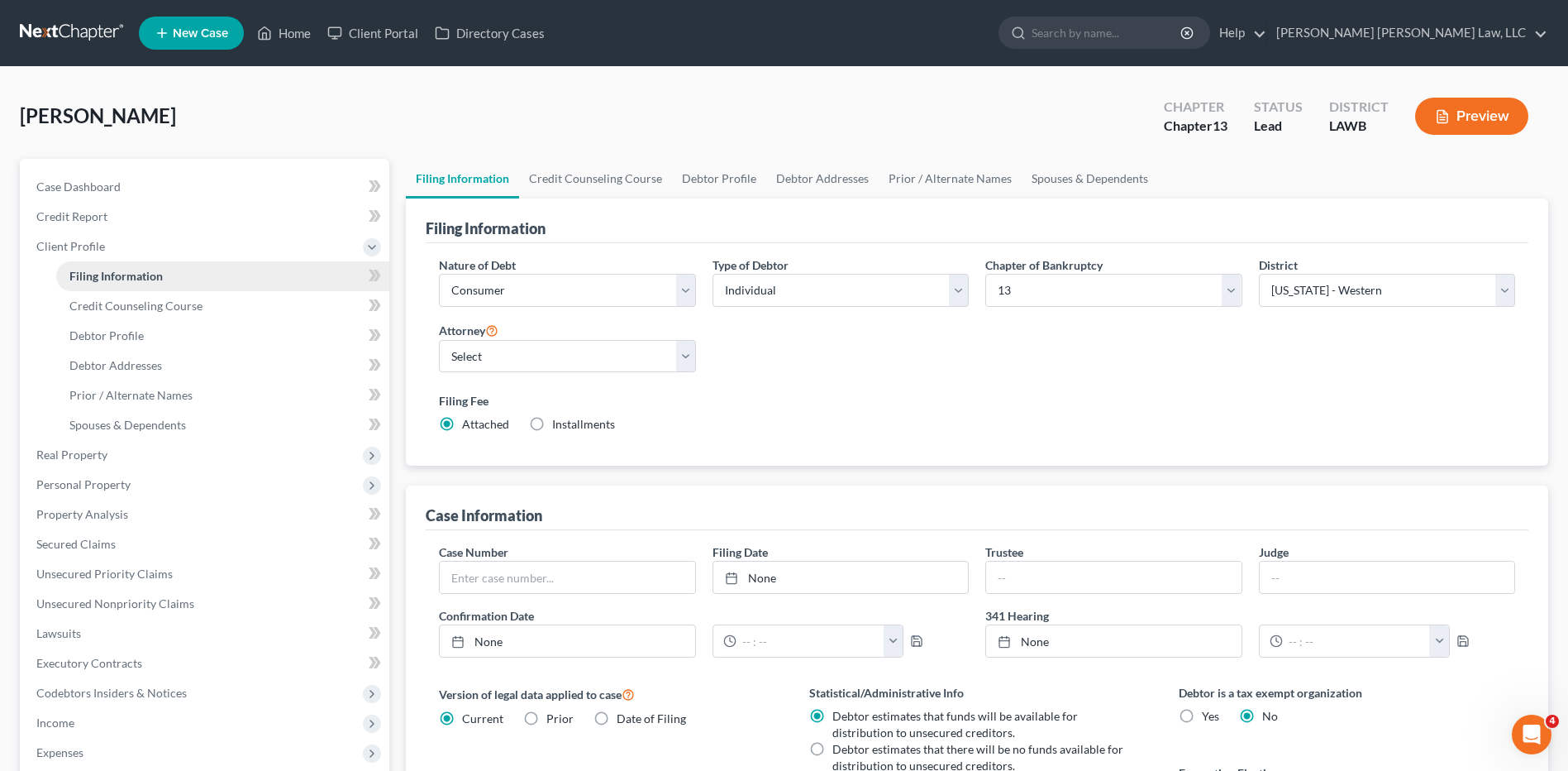
click at [82, 269] on span "Filing Information" at bounding box center [116, 275] width 94 height 14
click at [837, 291] on select "Select Individual Joint" at bounding box center [840, 290] width 256 height 33
select select "1"
click at [713, 274] on select "Select Individual Joint" at bounding box center [840, 290] width 256 height 33
click at [954, 185] on link "Joint Debtor Profile" at bounding box center [940, 178] width 122 height 39
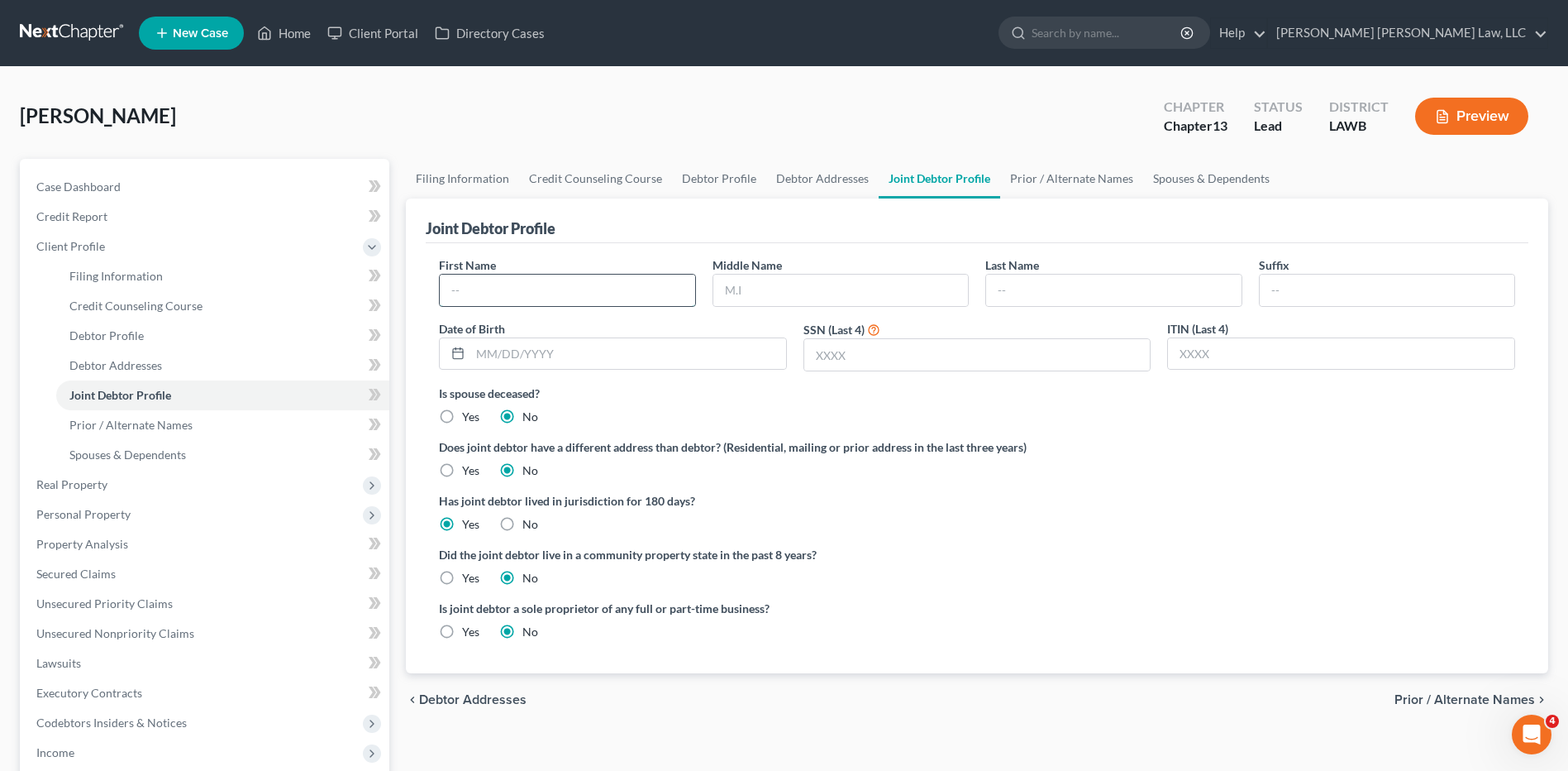
click at [596, 283] on input "text" at bounding box center [567, 290] width 255 height 31
type input "Linda"
type input "Louise"
type input "Cormier"
click at [474, 353] on input "text" at bounding box center [628, 354] width 316 height 31
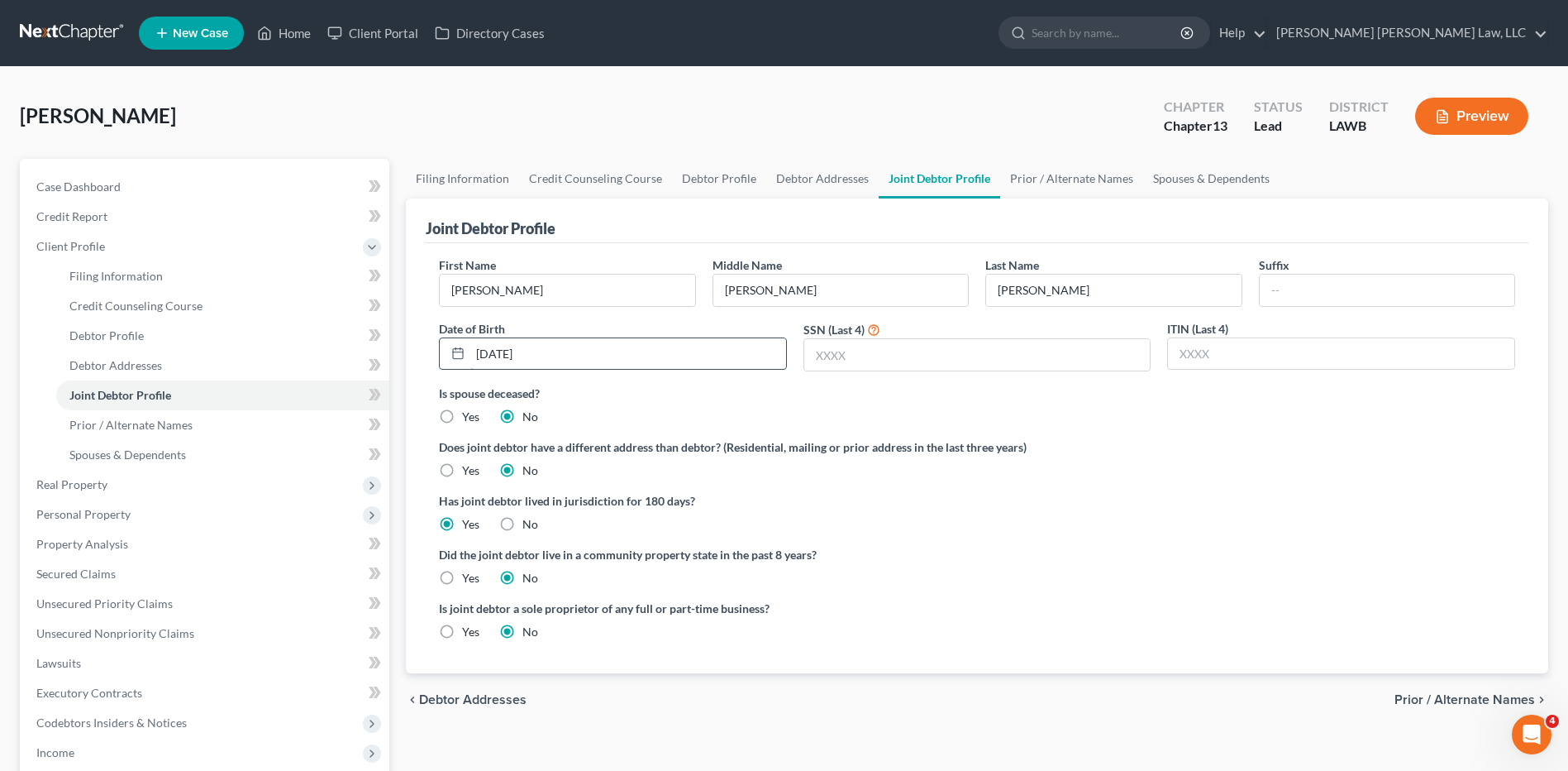
type input "10/29/1947"
type input "9625"
click at [462, 576] on label "Yes" at bounding box center [471, 578] width 18 height 17
click at [469, 576] on input "Yes" at bounding box center [474, 574] width 10 height 10
radio input "true"
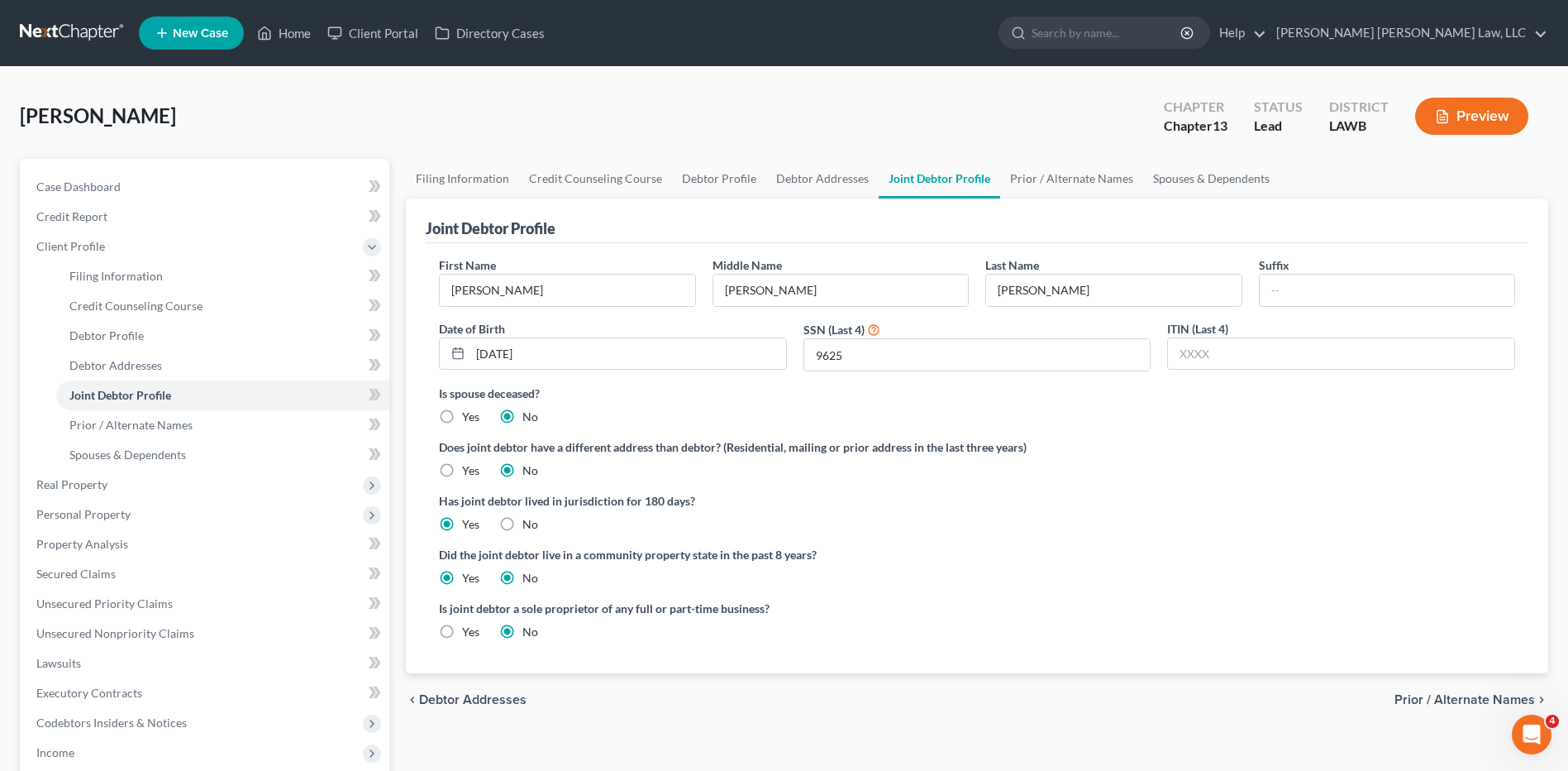
radio input "false"
click at [704, 178] on link "Debtor Profile" at bounding box center [719, 178] width 94 height 39
select select "1"
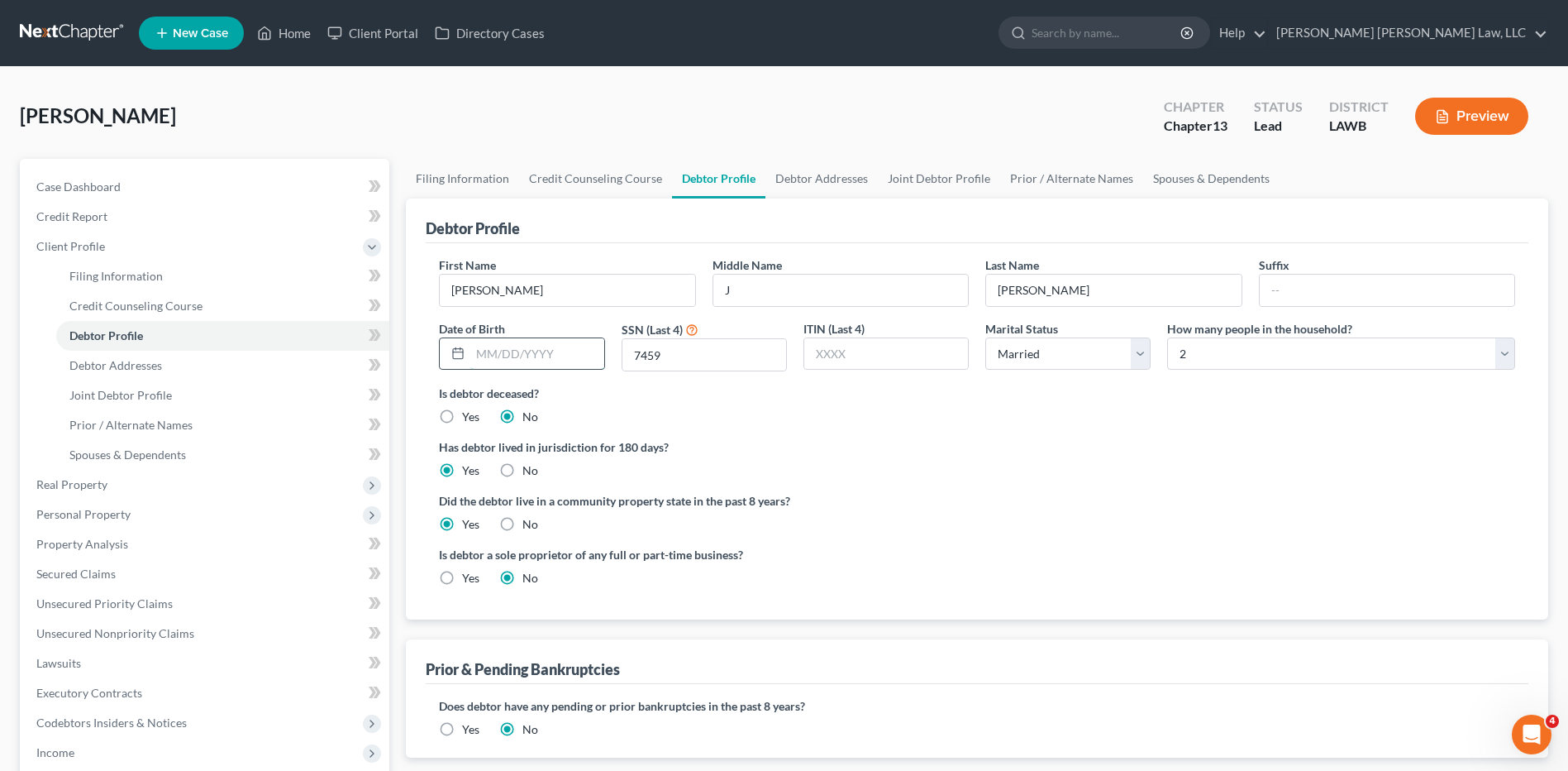
click at [509, 353] on input "text" at bounding box center [537, 354] width 133 height 31
type input "07/17/1944"
click at [810, 447] on label "Has debtor lived in jurisdiction for 180 days?" at bounding box center [977, 446] width 1077 height 18
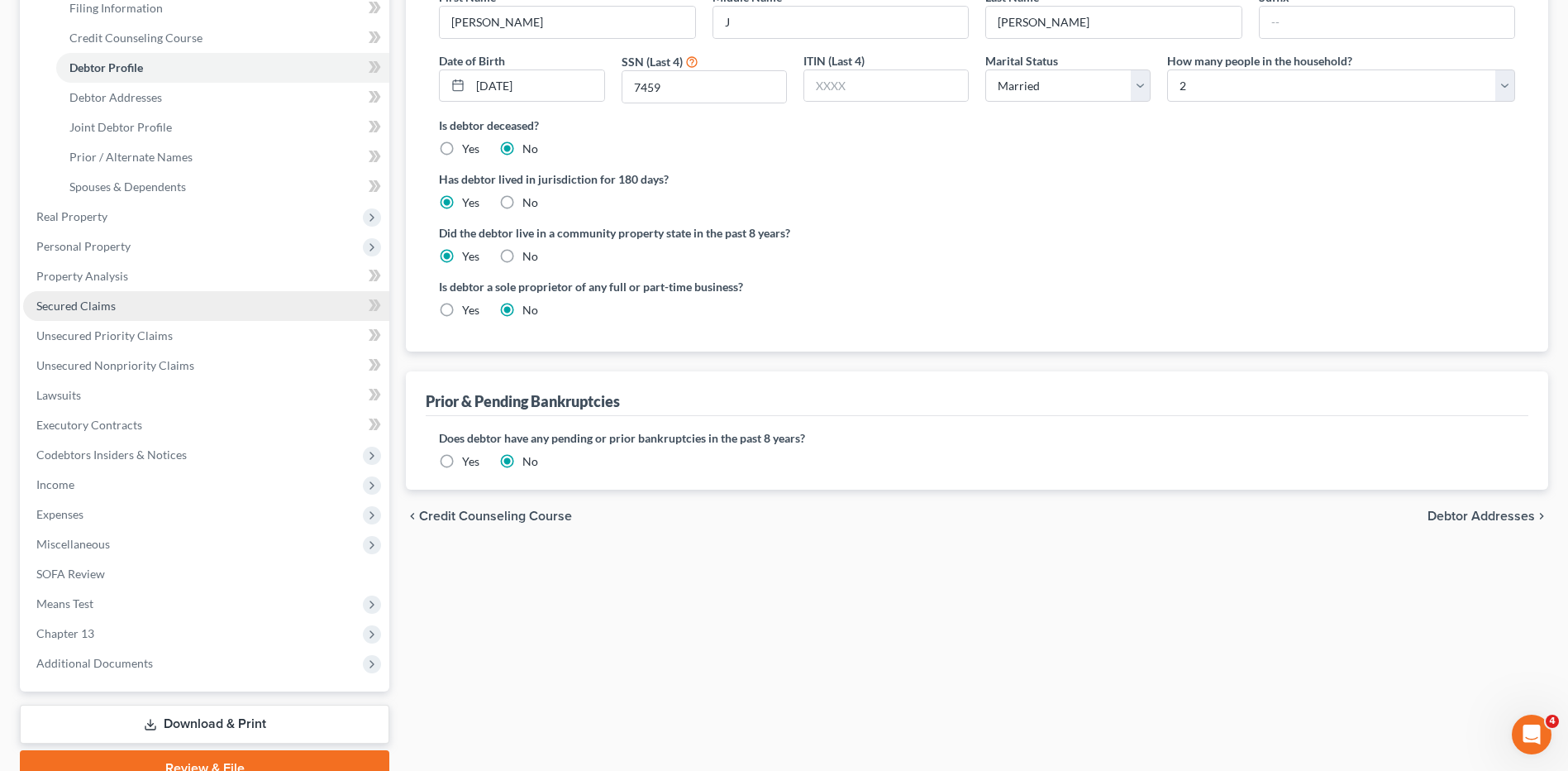
scroll to position [98, 0]
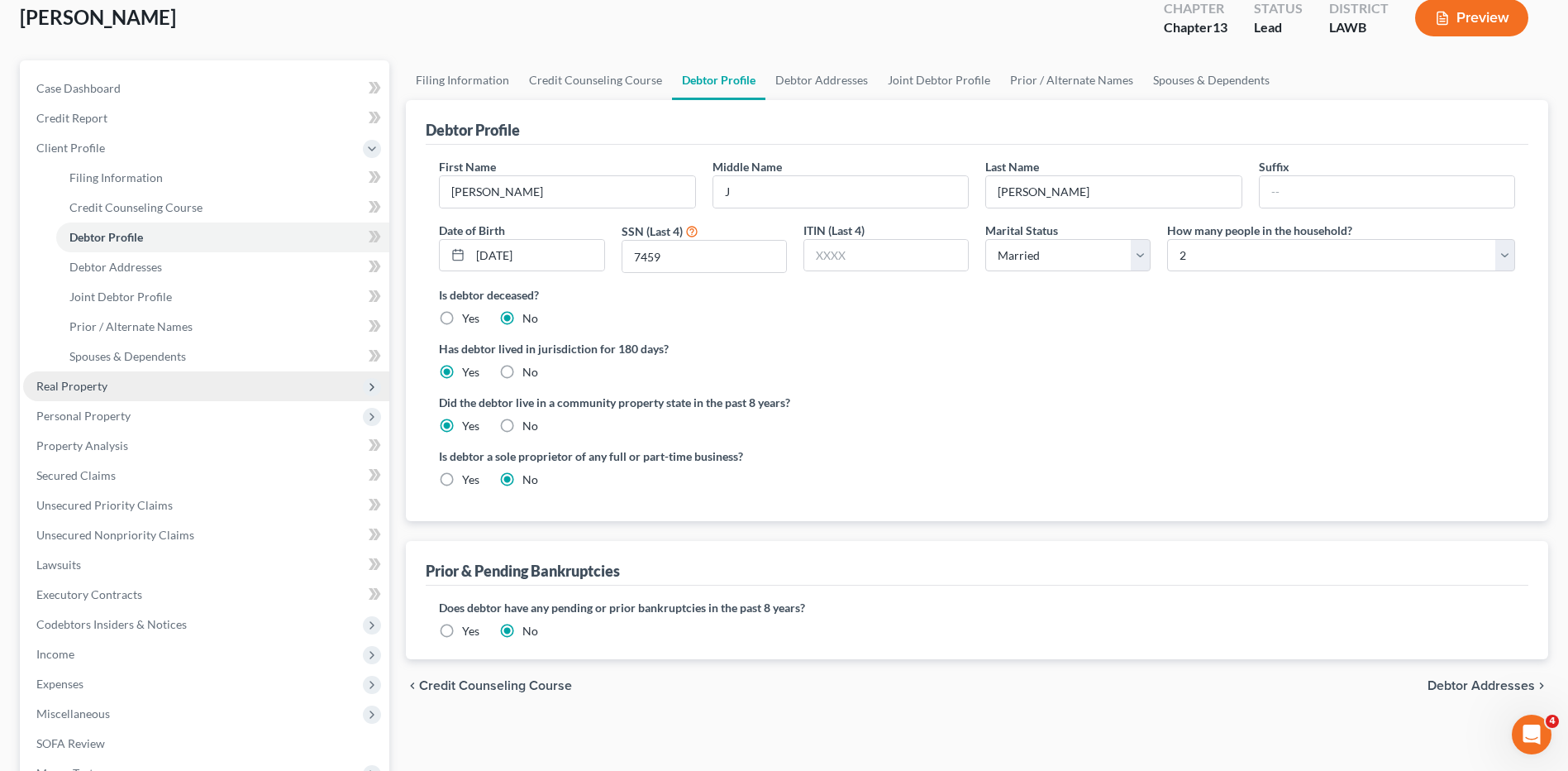
click at [82, 386] on span "Real Property" at bounding box center [72, 386] width 71 height 14
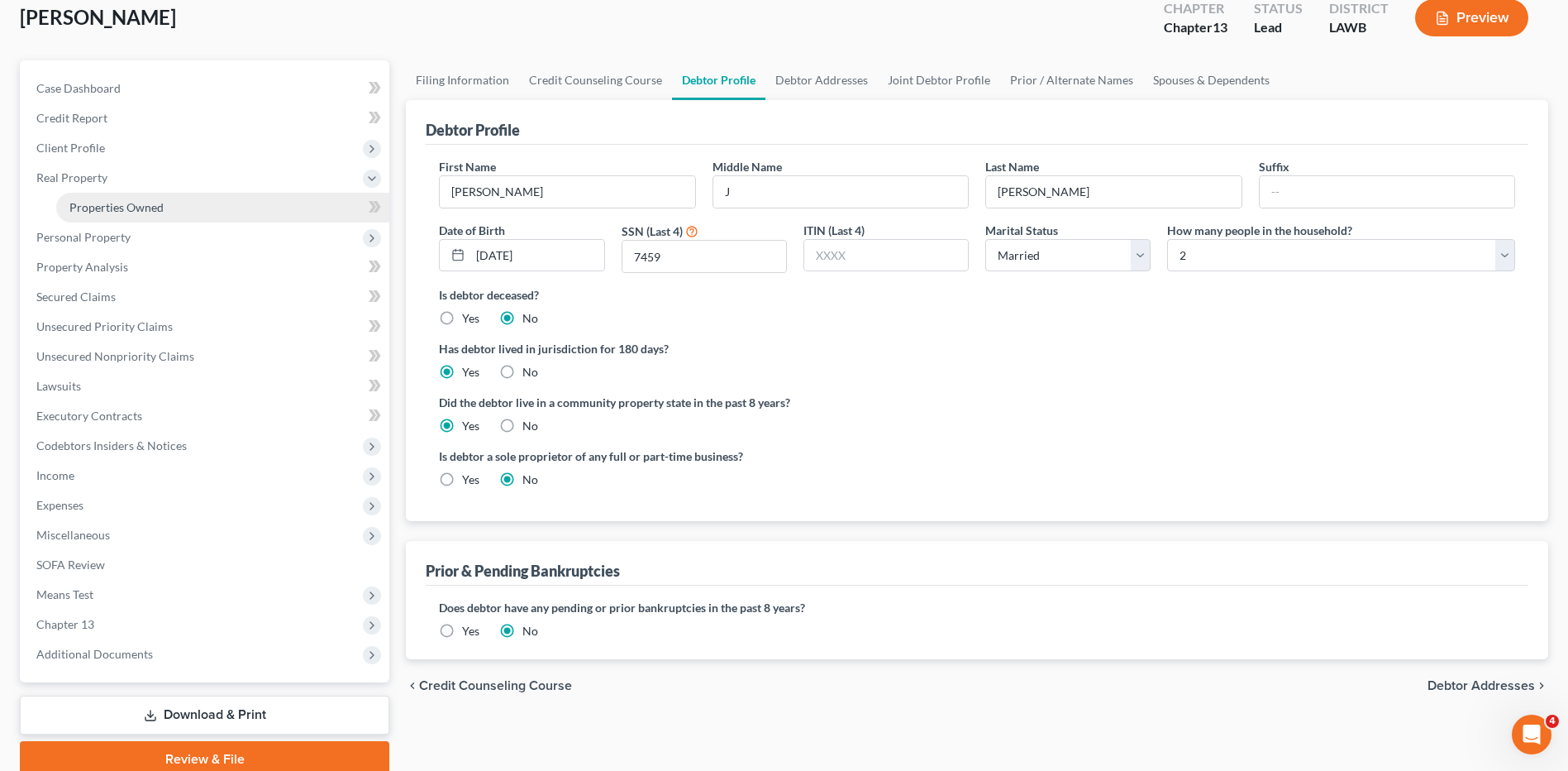
scroll to position [0, 0]
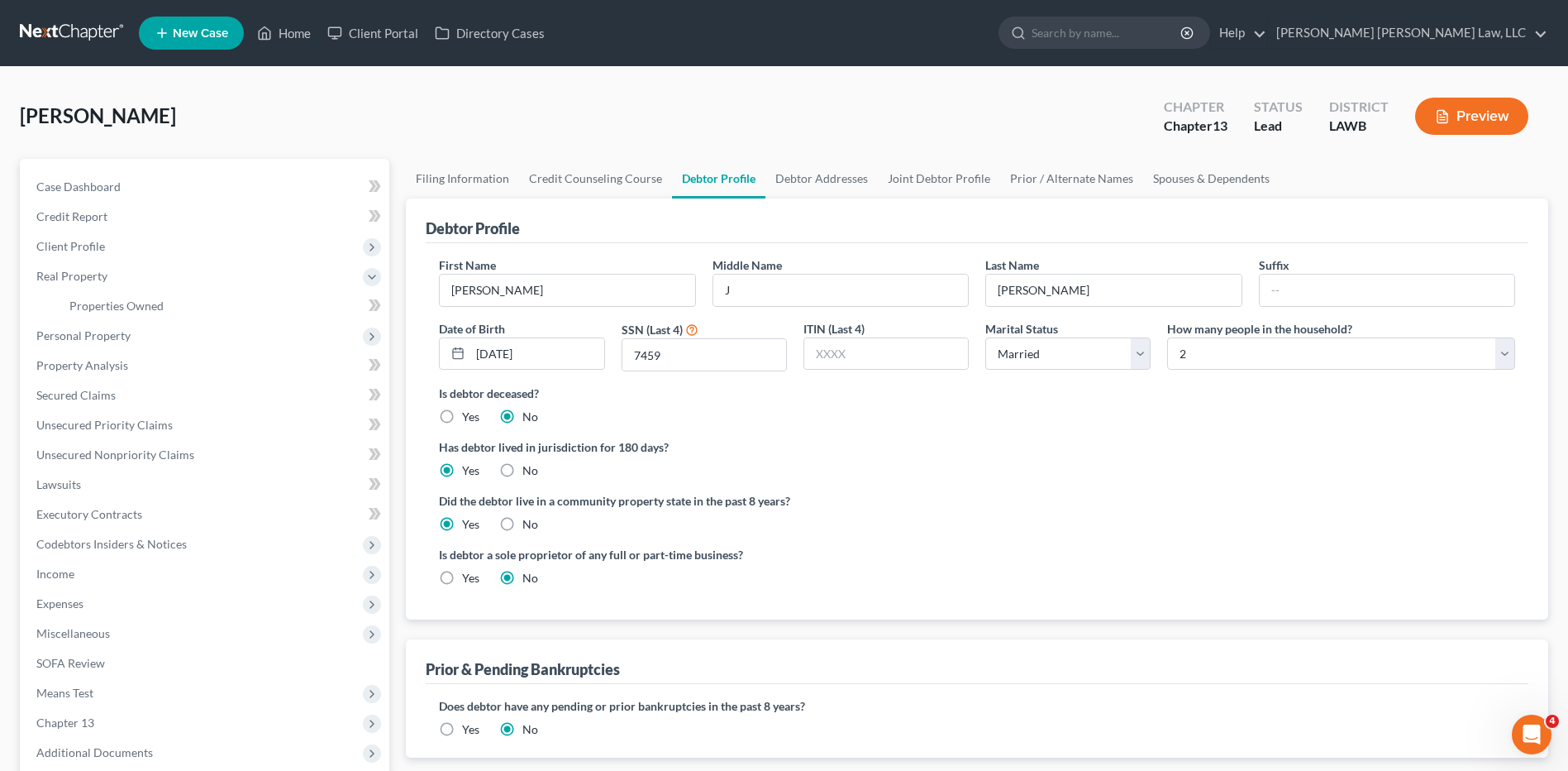
click at [47, 34] on link at bounding box center [72, 33] width 106 height 30
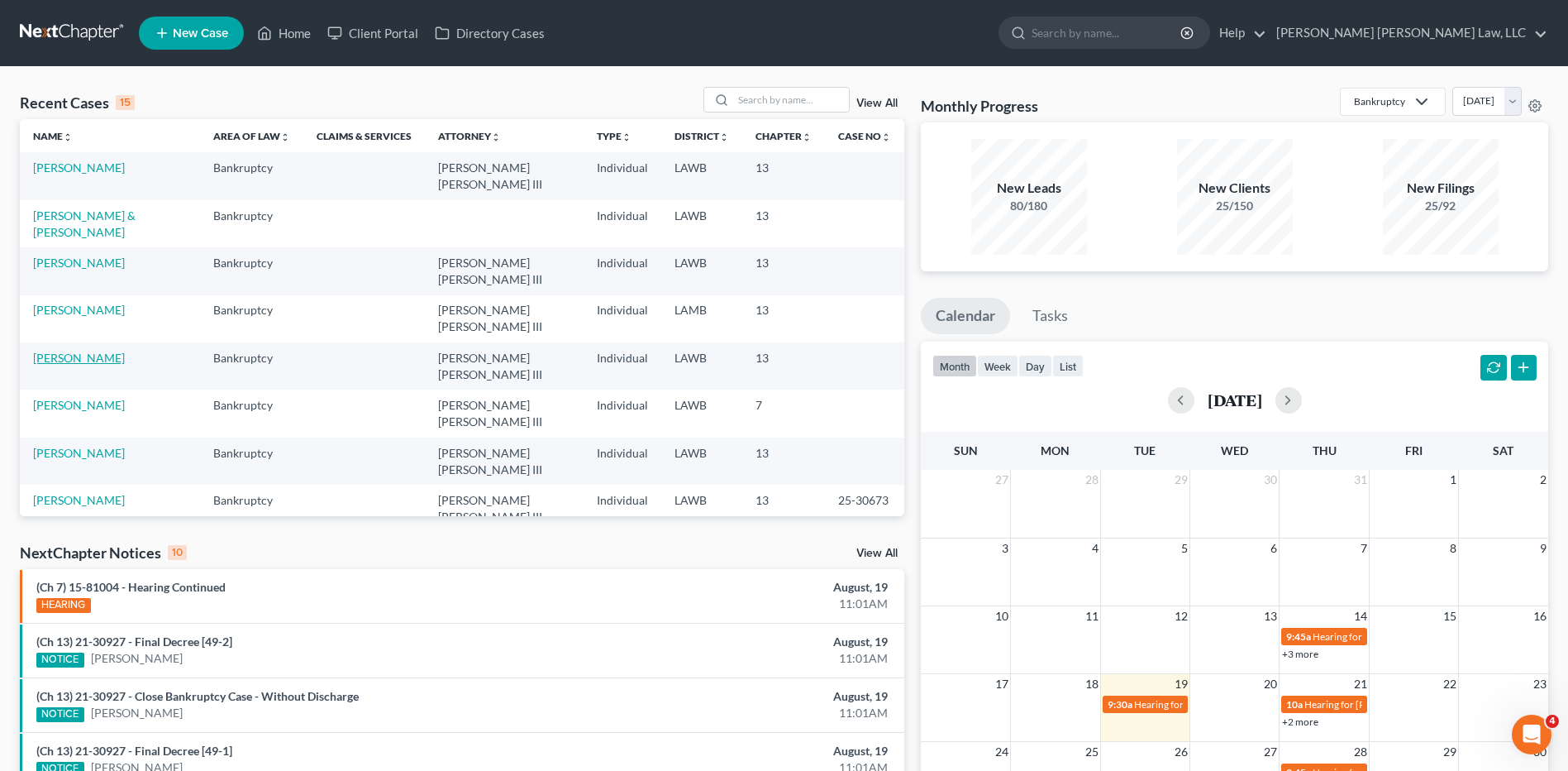
click at [53, 351] on link "[PERSON_NAME]" at bounding box center [79, 357] width 92 height 14
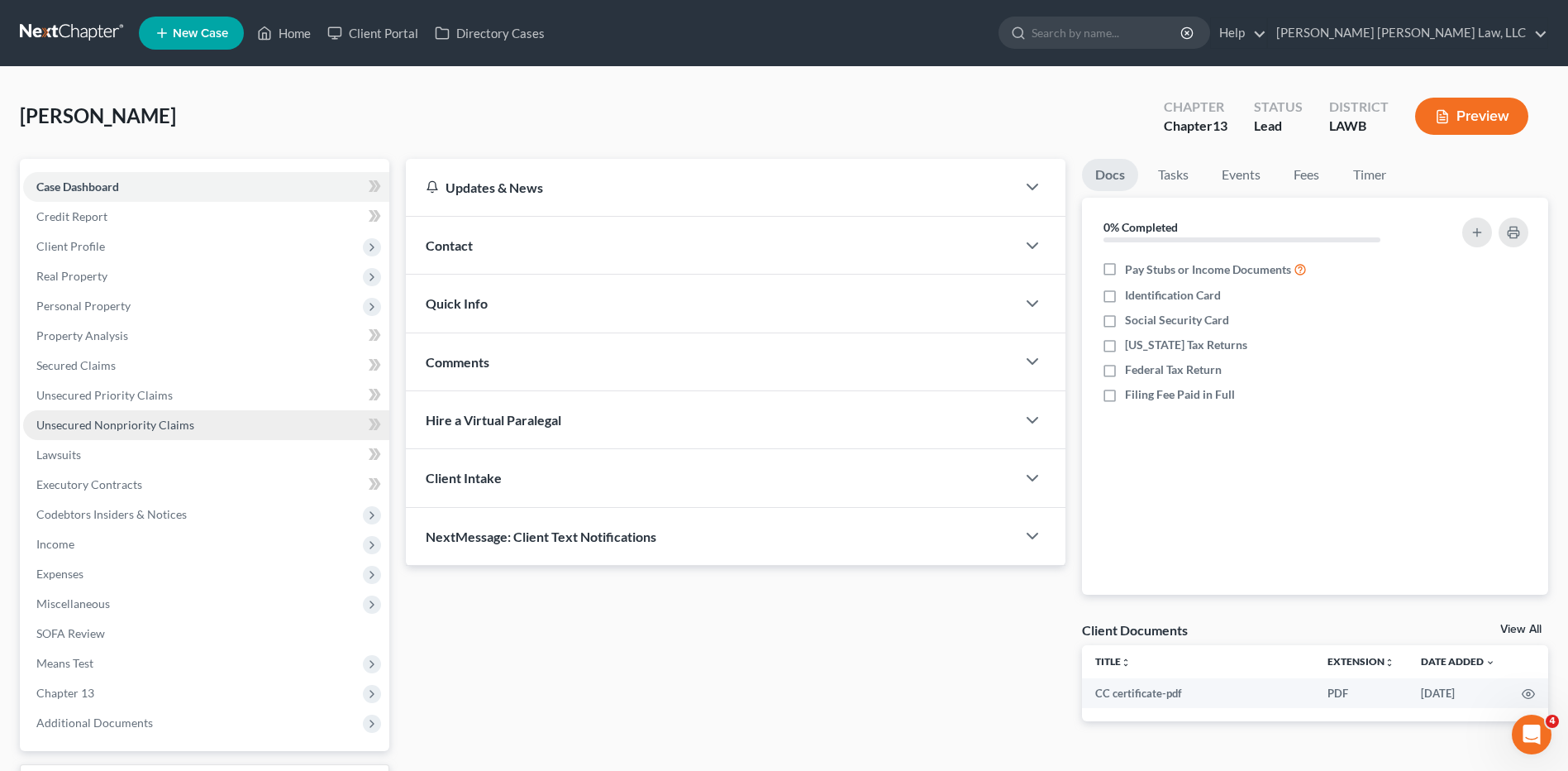
click at [126, 422] on span "Unsecured Nonpriority Claims" at bounding box center [115, 424] width 158 height 14
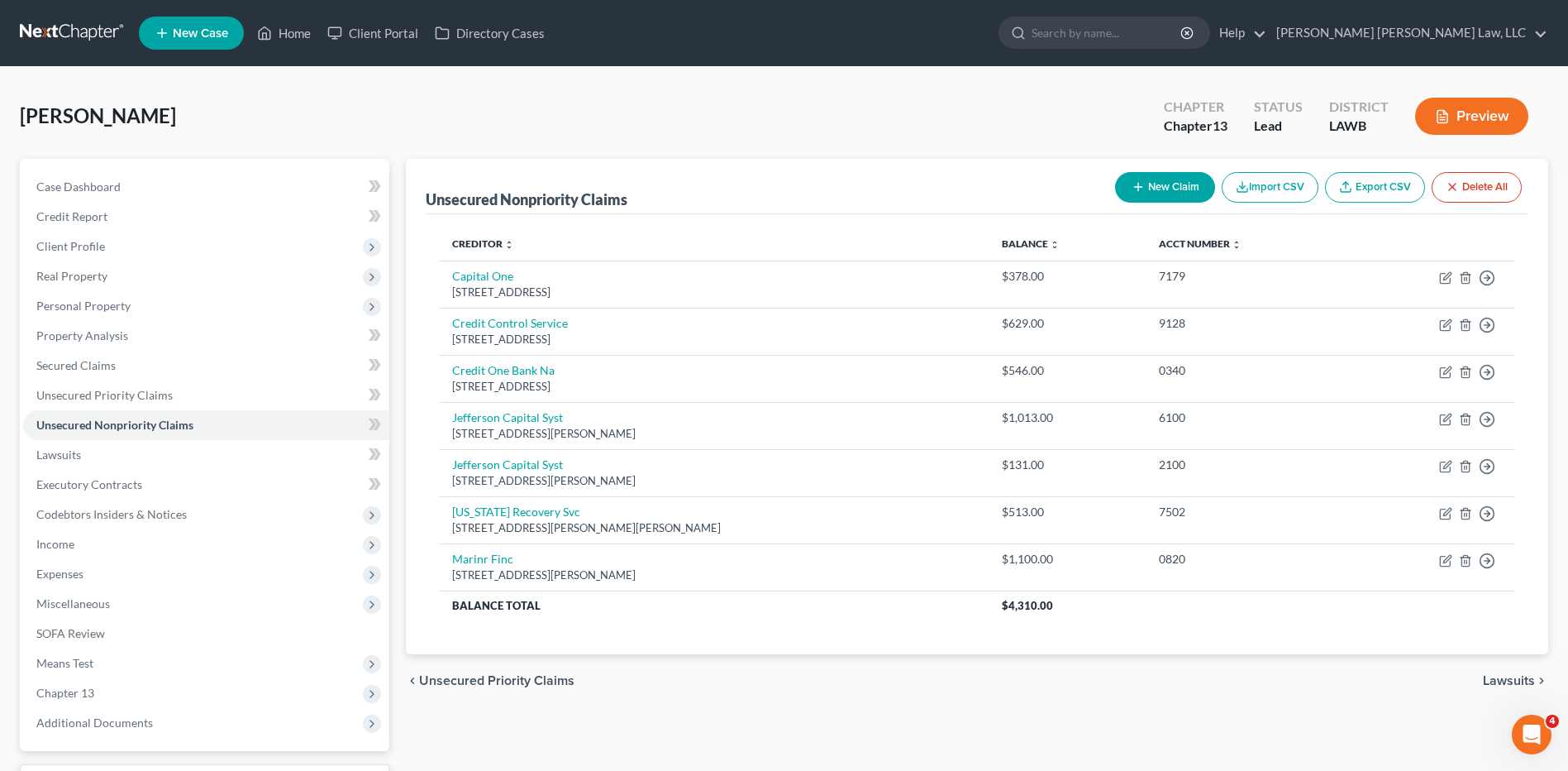
click at [1173, 185] on button "New Claim" at bounding box center [1165, 187] width 100 height 31
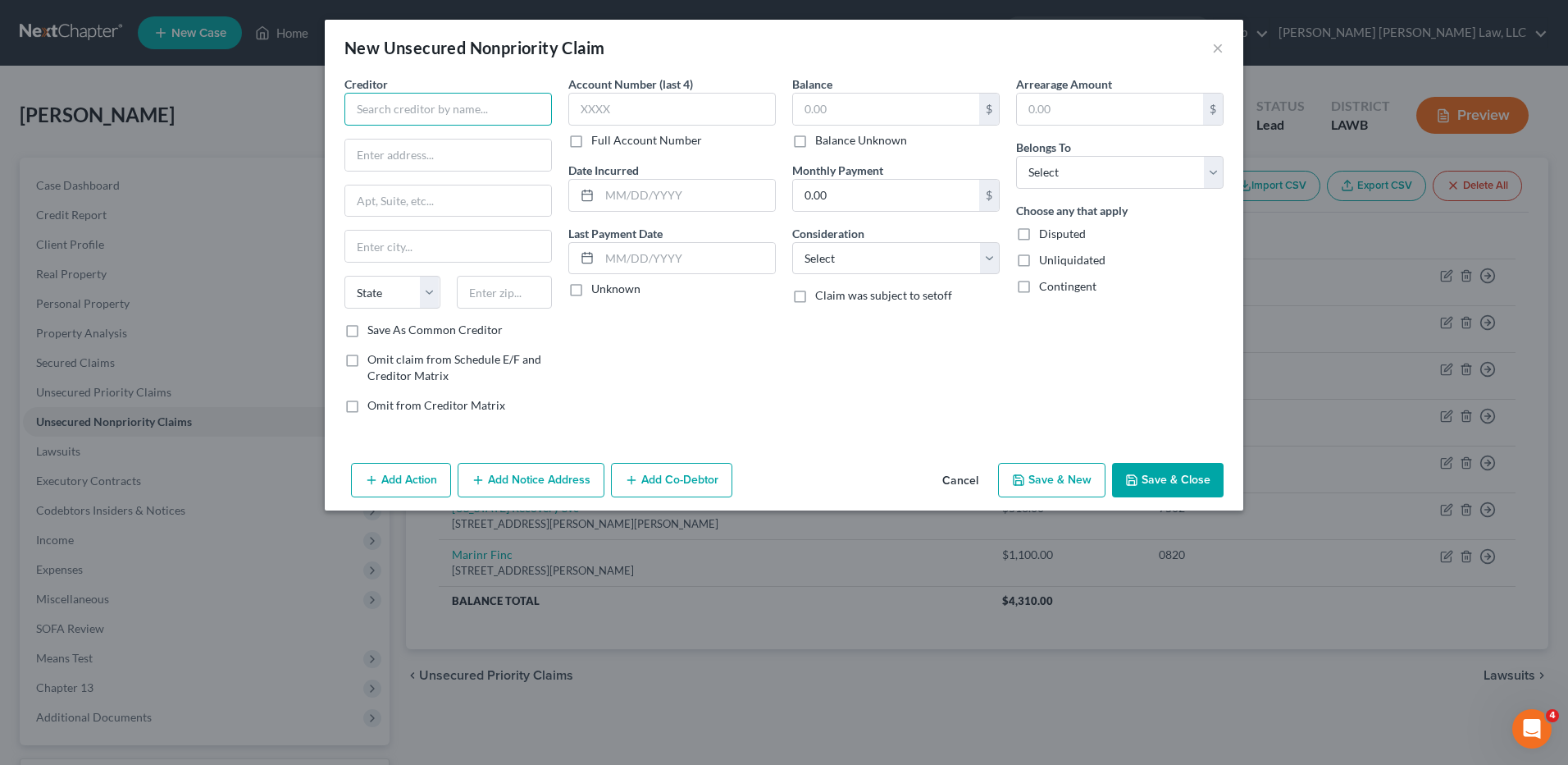
click at [458, 112] on input "text" at bounding box center [448, 109] width 208 height 33
type input "Union Vet Clinic"
type input "[STREET_ADDRESS][PERSON_NAME]"
type input "71241"
type input "[GEOGRAPHIC_DATA]"
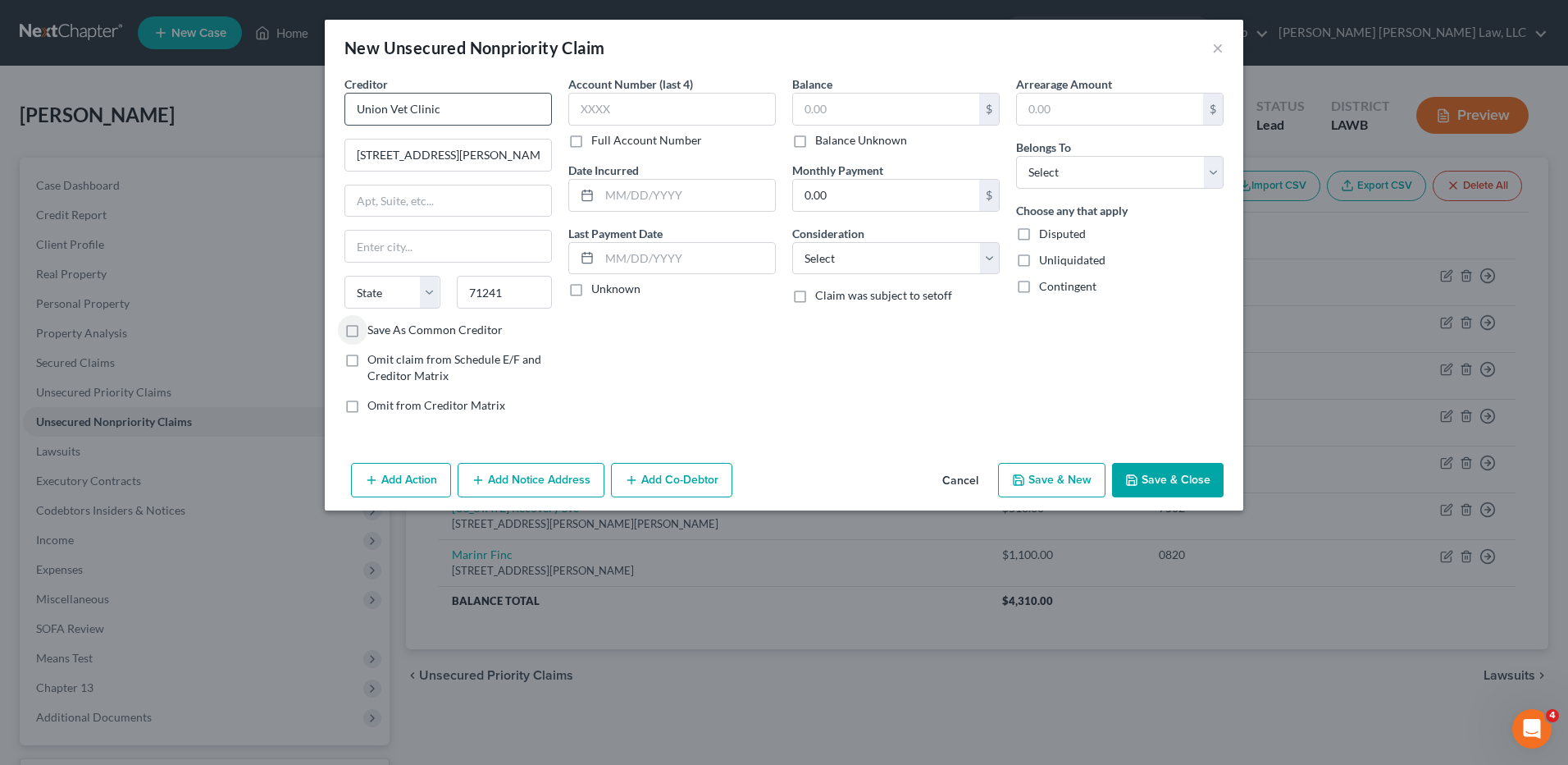
select select "19"
click at [866, 106] on input "text" at bounding box center [886, 108] width 186 height 31
type input "740.00"
click at [841, 252] on select "Select Cable / Satellite Services Collection Agency Credit Card Debt Debt Couns…" at bounding box center [896, 258] width 208 height 33
select select "1"
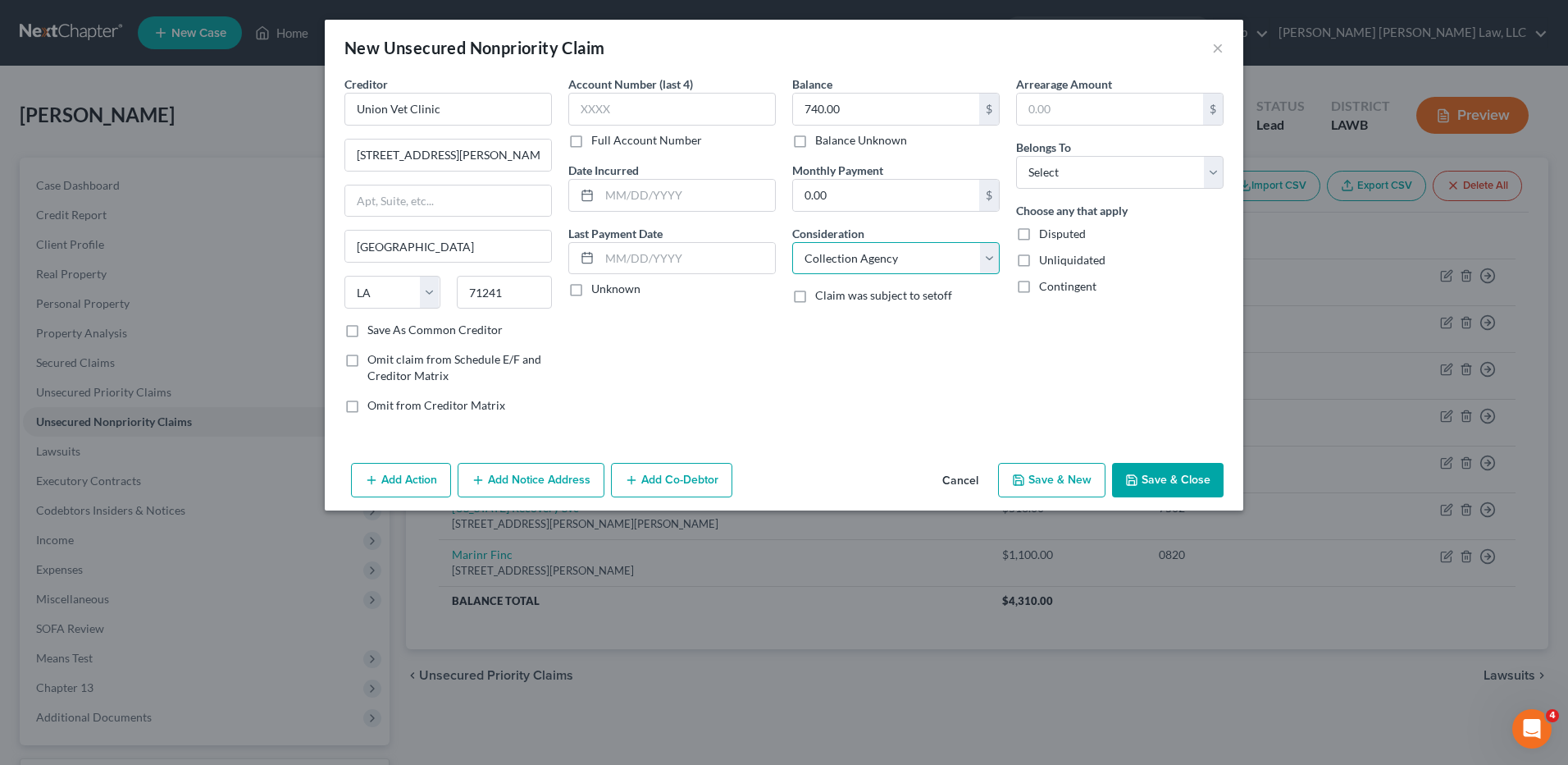
click at [793, 242] on select "Select Cable / Satellite Services Collection Agency Credit Card Debt Debt Couns…" at bounding box center [896, 258] width 208 height 33
click at [1037, 167] on select "Select Debtor 1 Only Debtor 2 Only Debtor 1 And Debtor 2 Only At Least One Of T…" at bounding box center [1119, 171] width 208 height 33
select select "0"
click at [1016, 155] on select "Select Debtor 1 Only Debtor 2 Only Debtor 1 And Debtor 2 Only At Least One Of T…" at bounding box center [1119, 171] width 208 height 33
click at [1165, 476] on button "Save & Close" at bounding box center [1168, 479] width 112 height 34
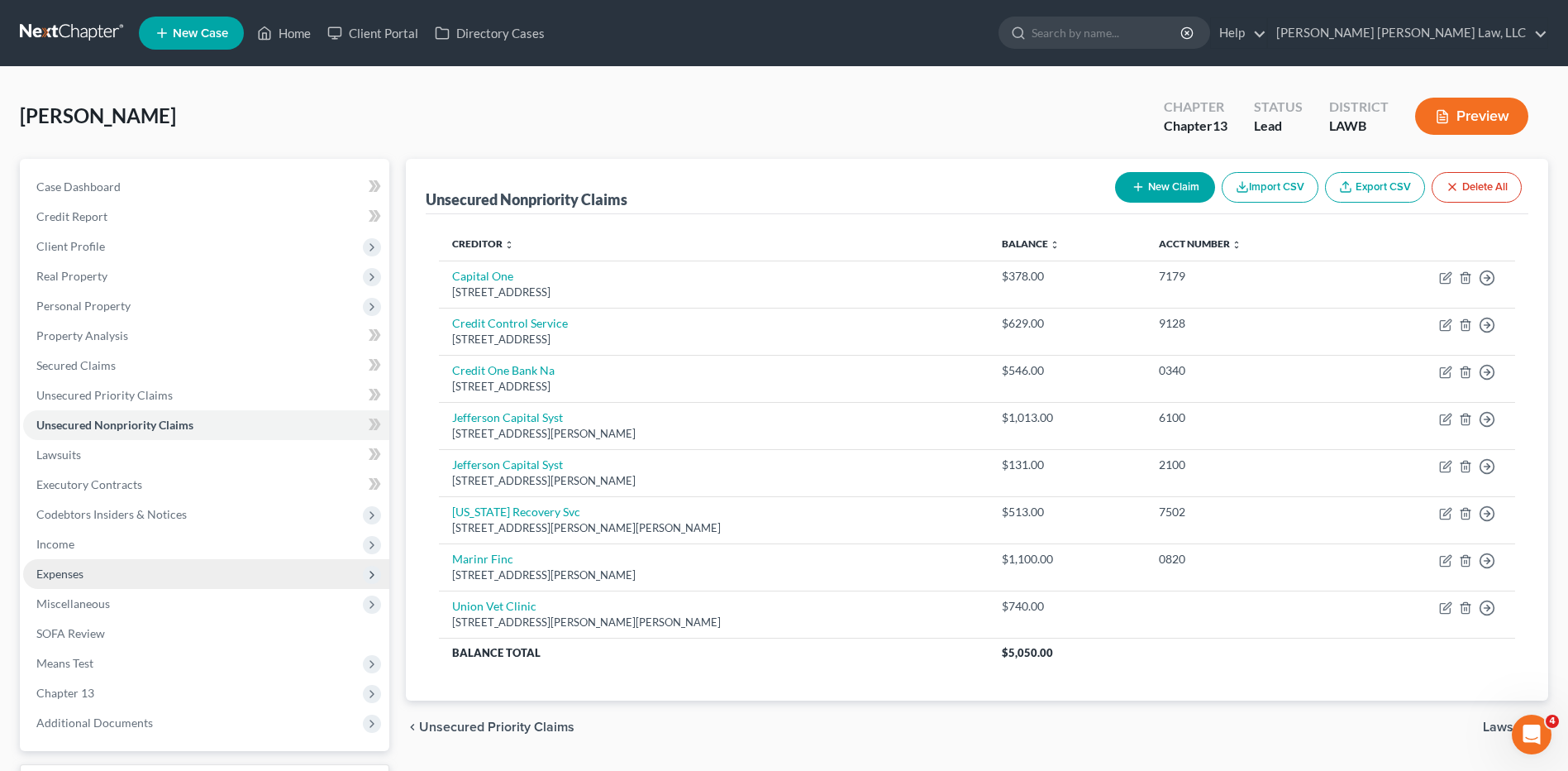
scroll to position [138, 0]
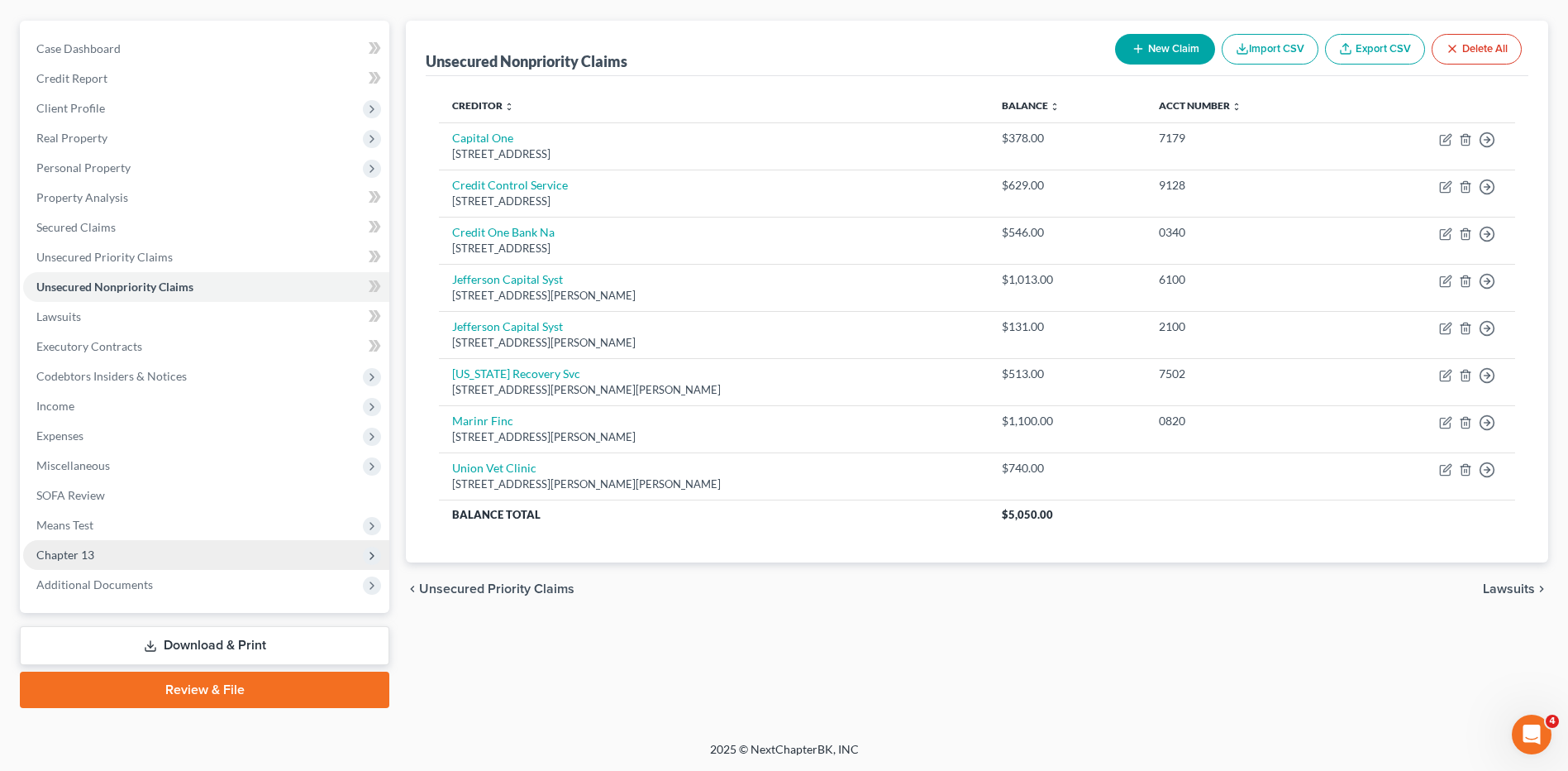
click at [84, 554] on span "Chapter 13" at bounding box center [66, 554] width 58 height 14
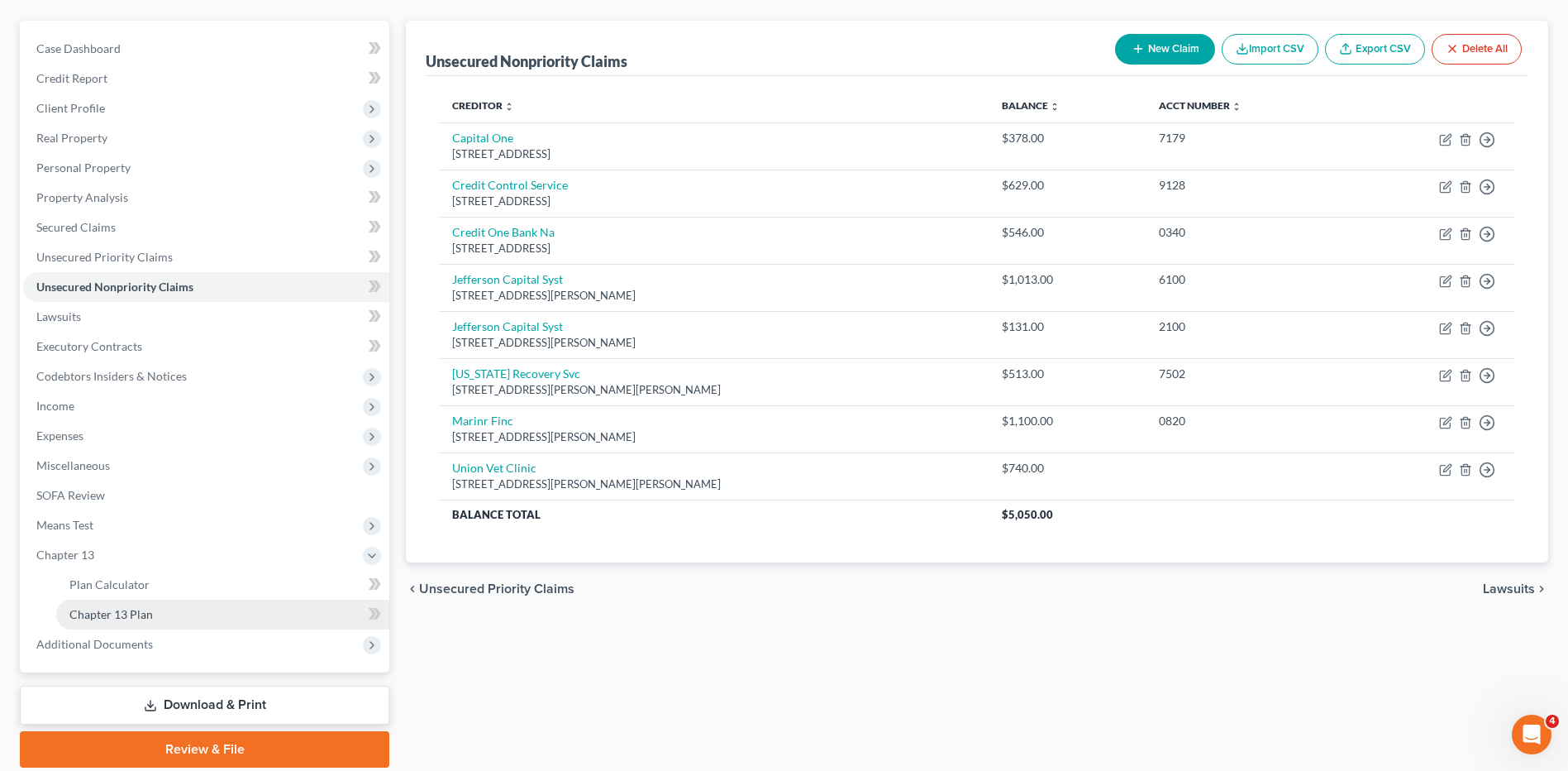
click at [95, 616] on span "Chapter 13 Plan" at bounding box center [111, 613] width 83 height 14
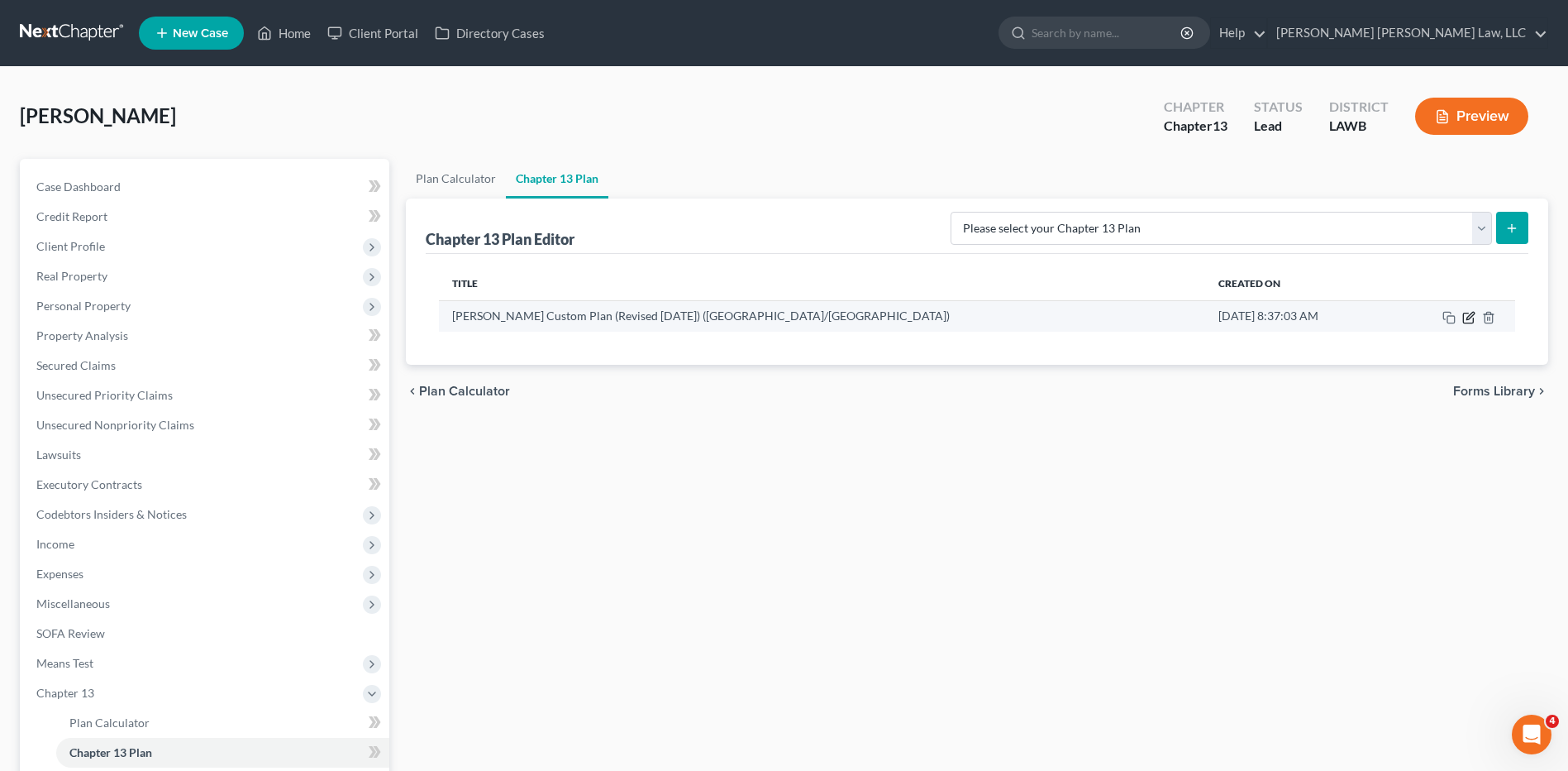
click at [1470, 316] on icon "button" at bounding box center [1469, 317] width 13 height 13
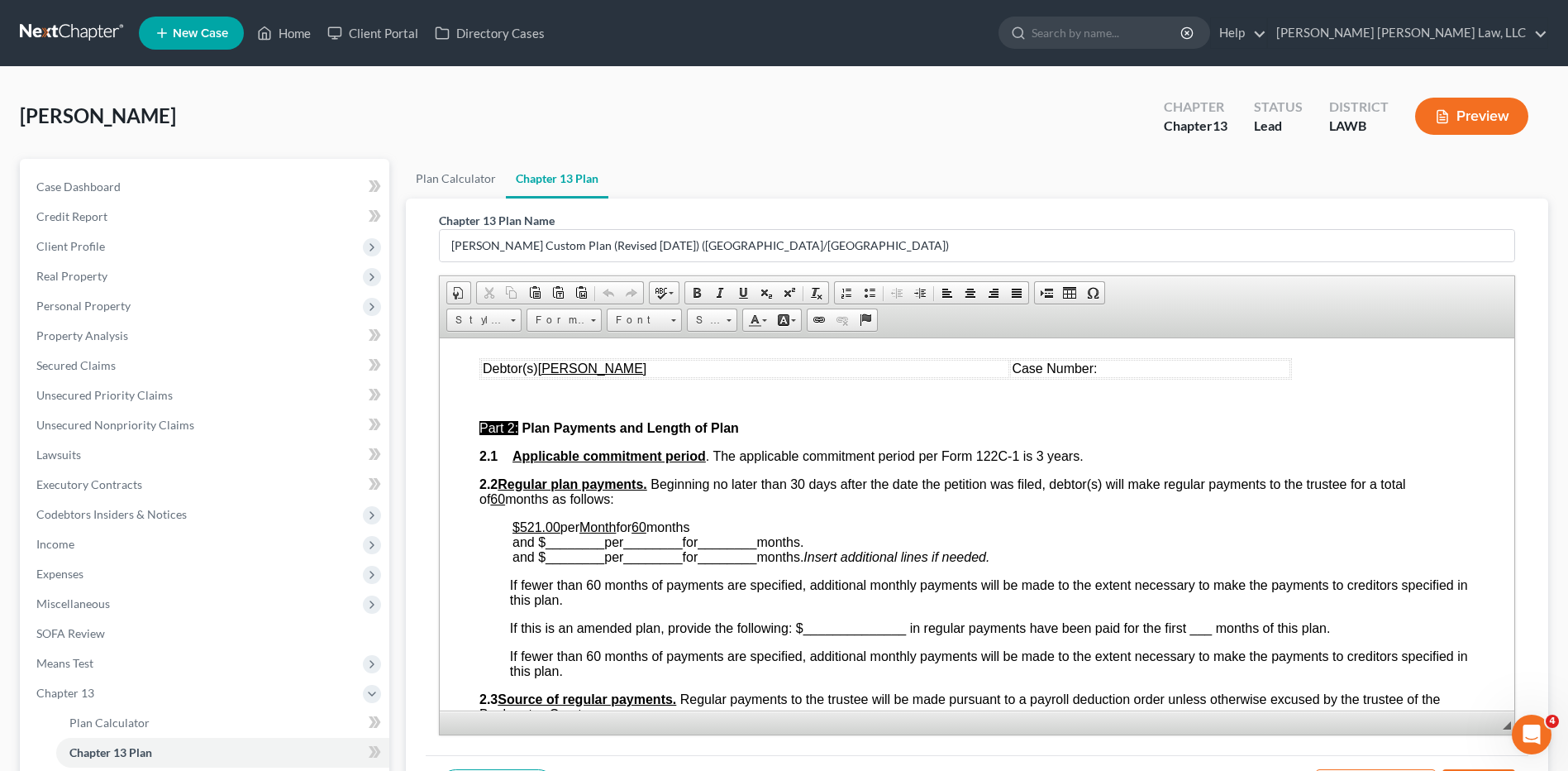
scroll to position [661, 0]
drag, startPoint x: 561, startPoint y: 526, endPoint x: 517, endPoint y: 528, distance: 44.0
click at [517, 528] on p "$521.00 per Month for 60 months and $ ________ per ________ for ________ months…" at bounding box center [994, 541] width 962 height 45
drag, startPoint x: 659, startPoint y: 527, endPoint x: 645, endPoint y: 526, distance: 14.0
click at [645, 526] on p "$105.00 per Month for 60 months and $ ________ per ________ for ________ months…" at bounding box center [994, 541] width 962 height 45
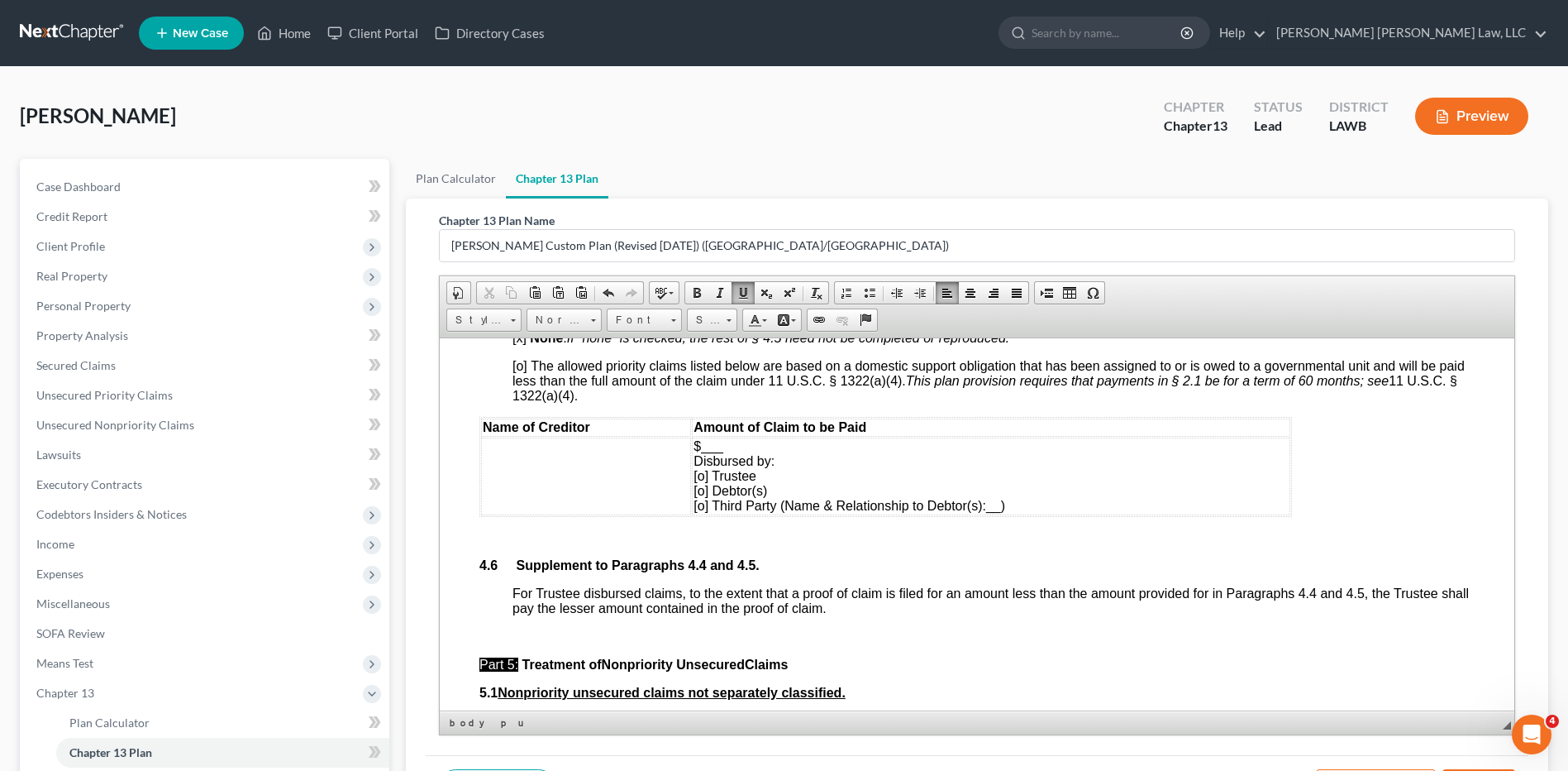
scroll to position [198, 0]
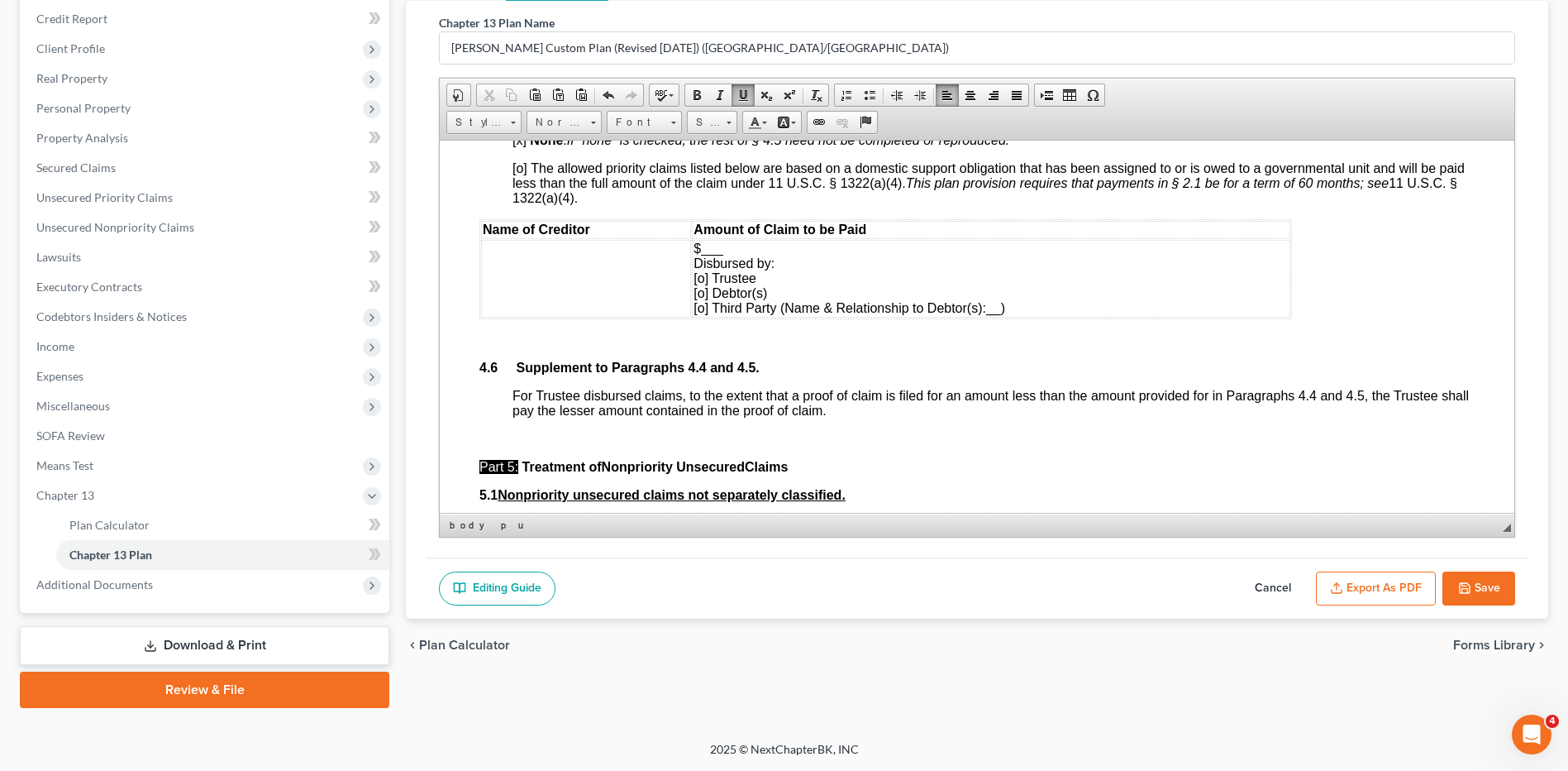
click at [1269, 581] on button "Cancel" at bounding box center [1274, 588] width 73 height 35
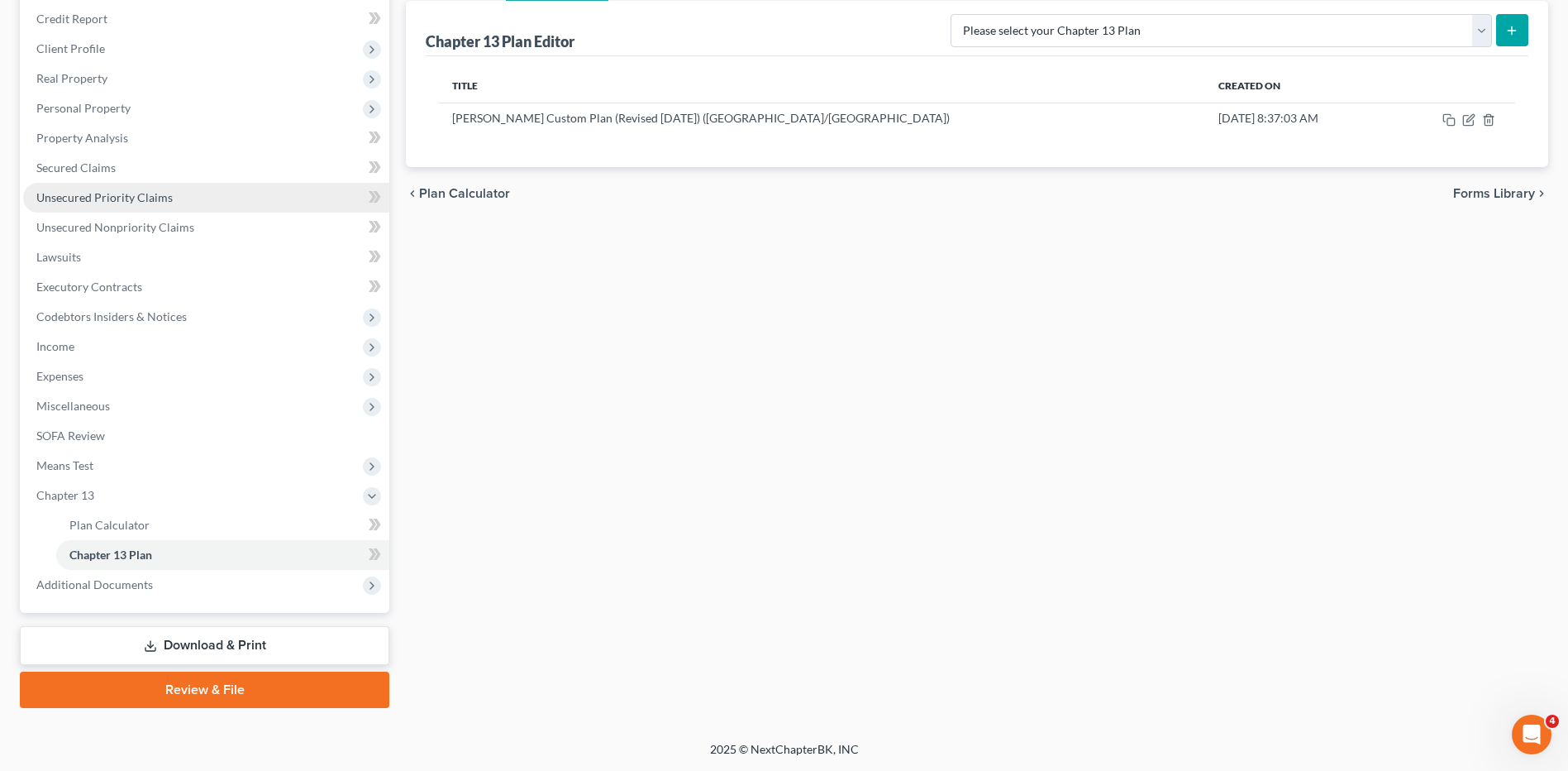
scroll to position [0, 0]
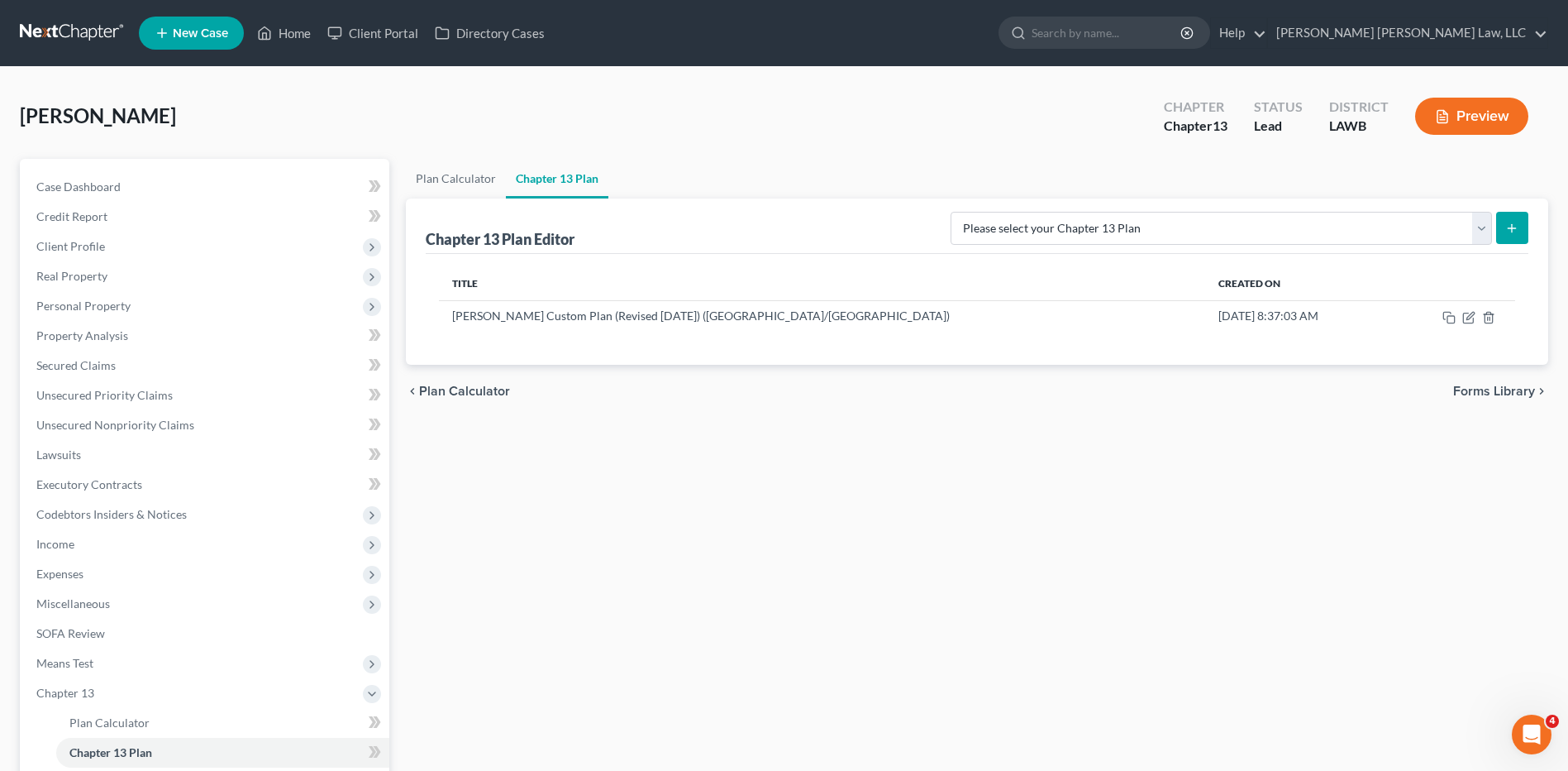
click at [69, 33] on link at bounding box center [72, 33] width 106 height 30
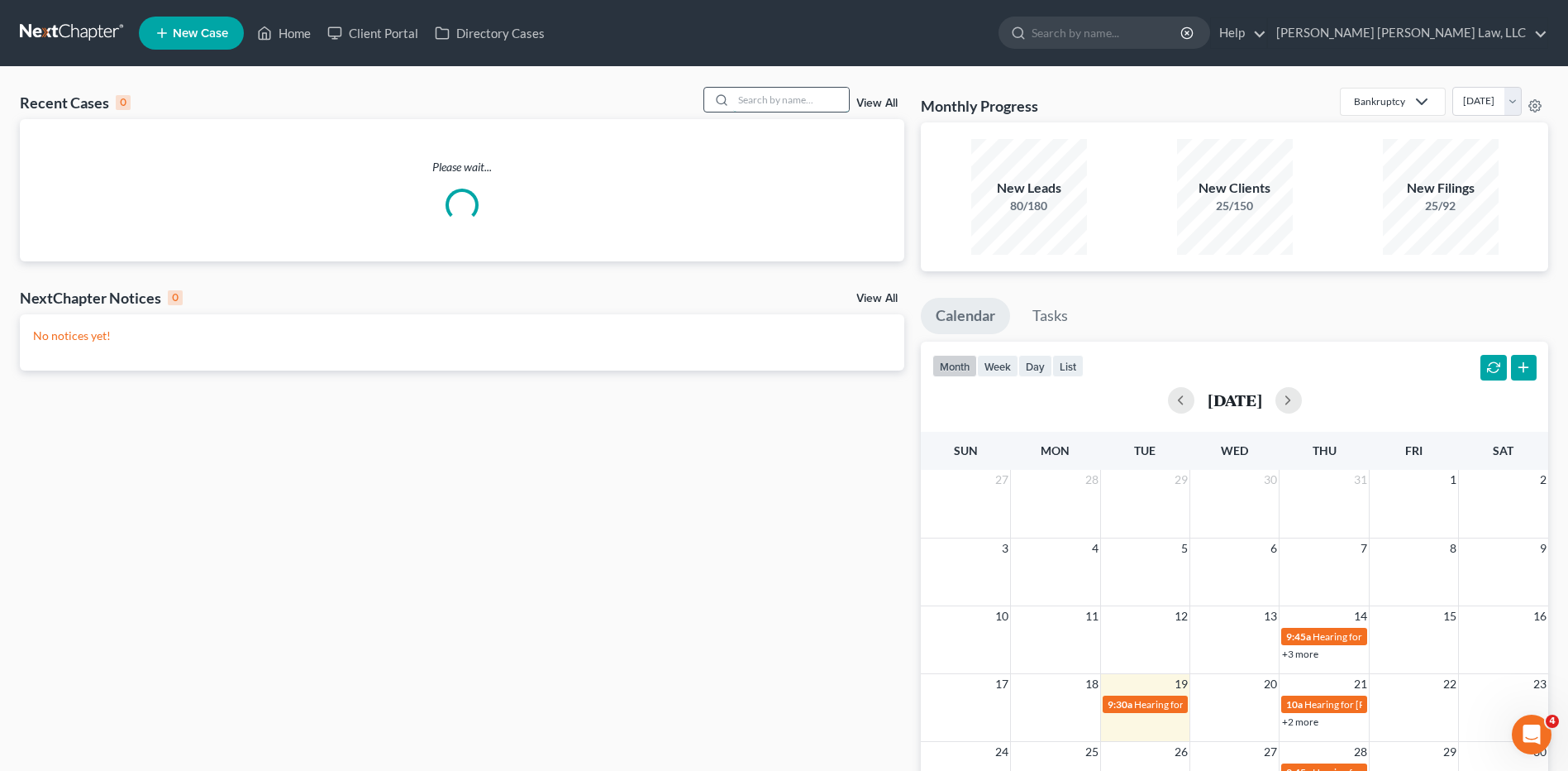
click at [776, 103] on input "search" at bounding box center [791, 99] width 115 height 24
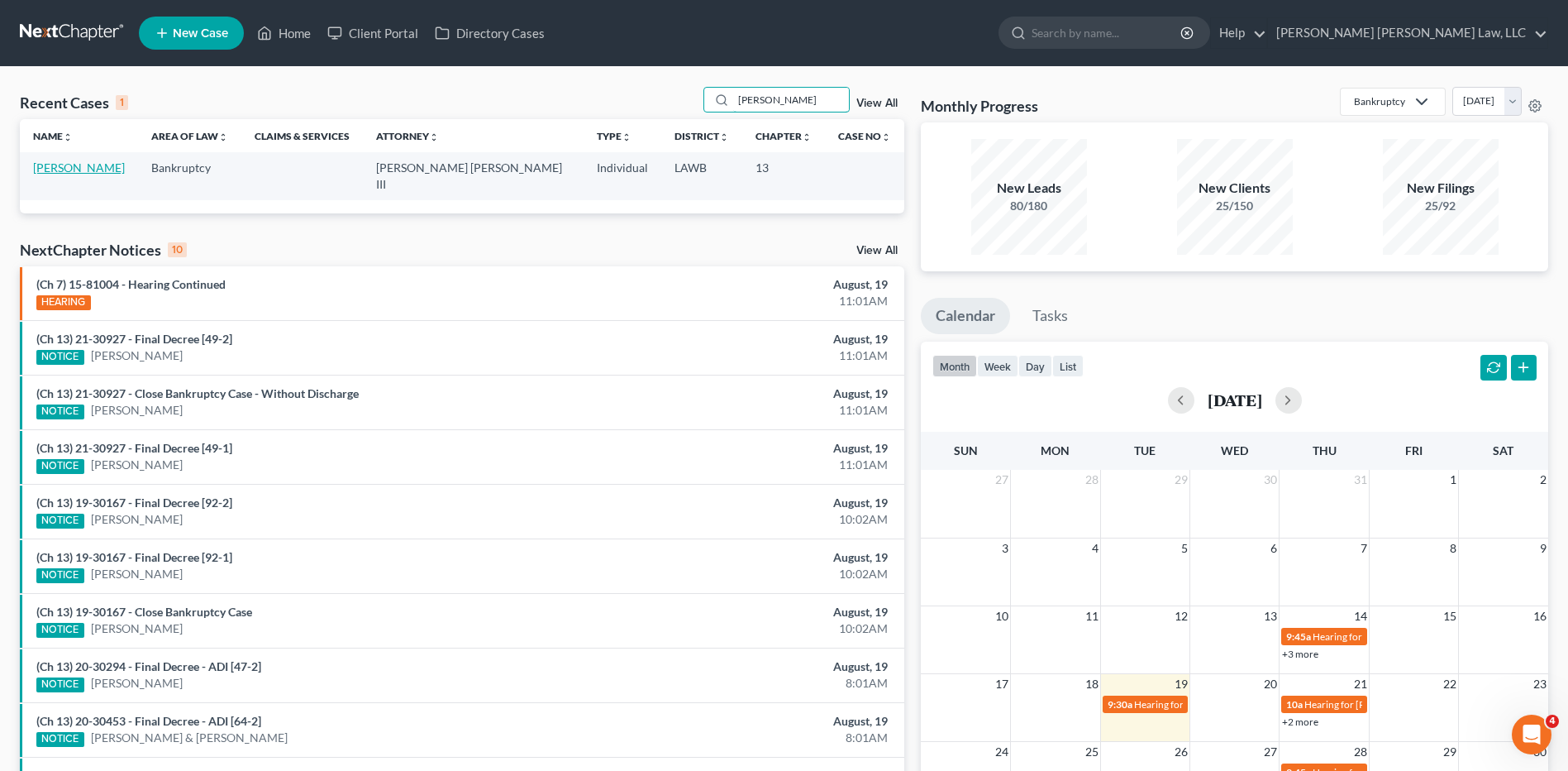
type input "[PERSON_NAME]"
click at [63, 162] on link "[PERSON_NAME]" at bounding box center [79, 167] width 92 height 14
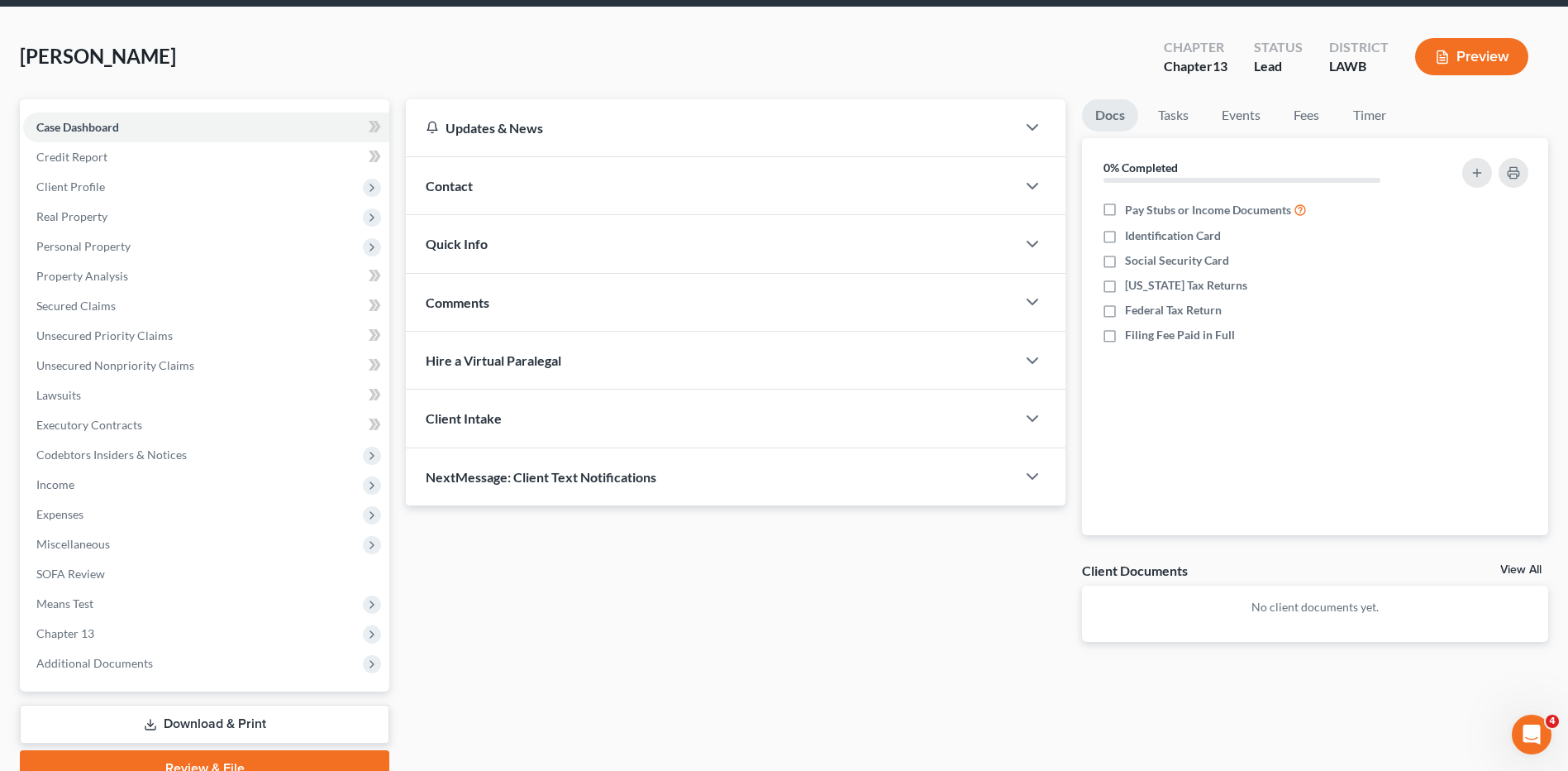
scroll to position [138, 0]
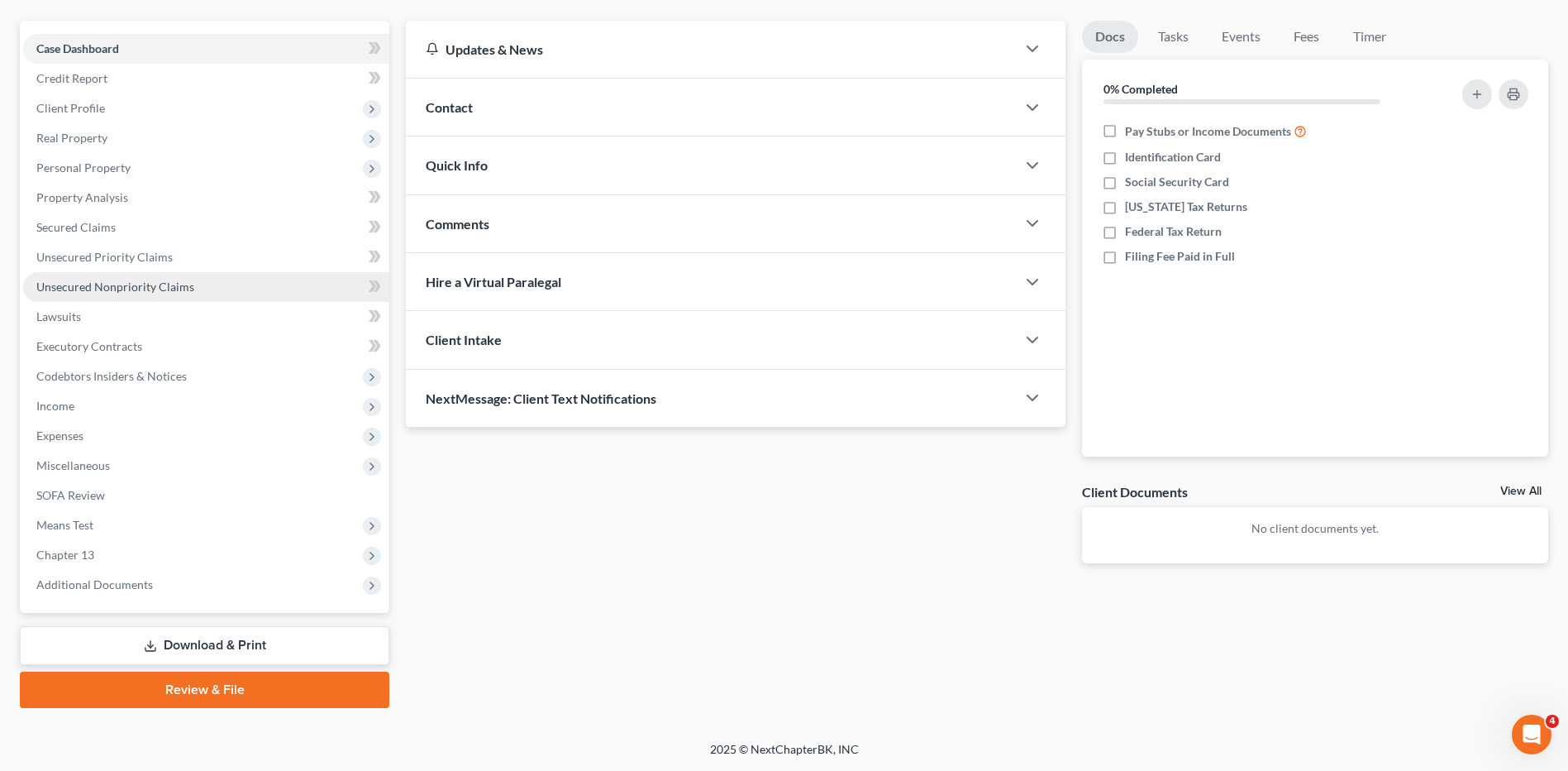
click at [95, 283] on span "Unsecured Nonpriority Claims" at bounding box center [115, 286] width 158 height 14
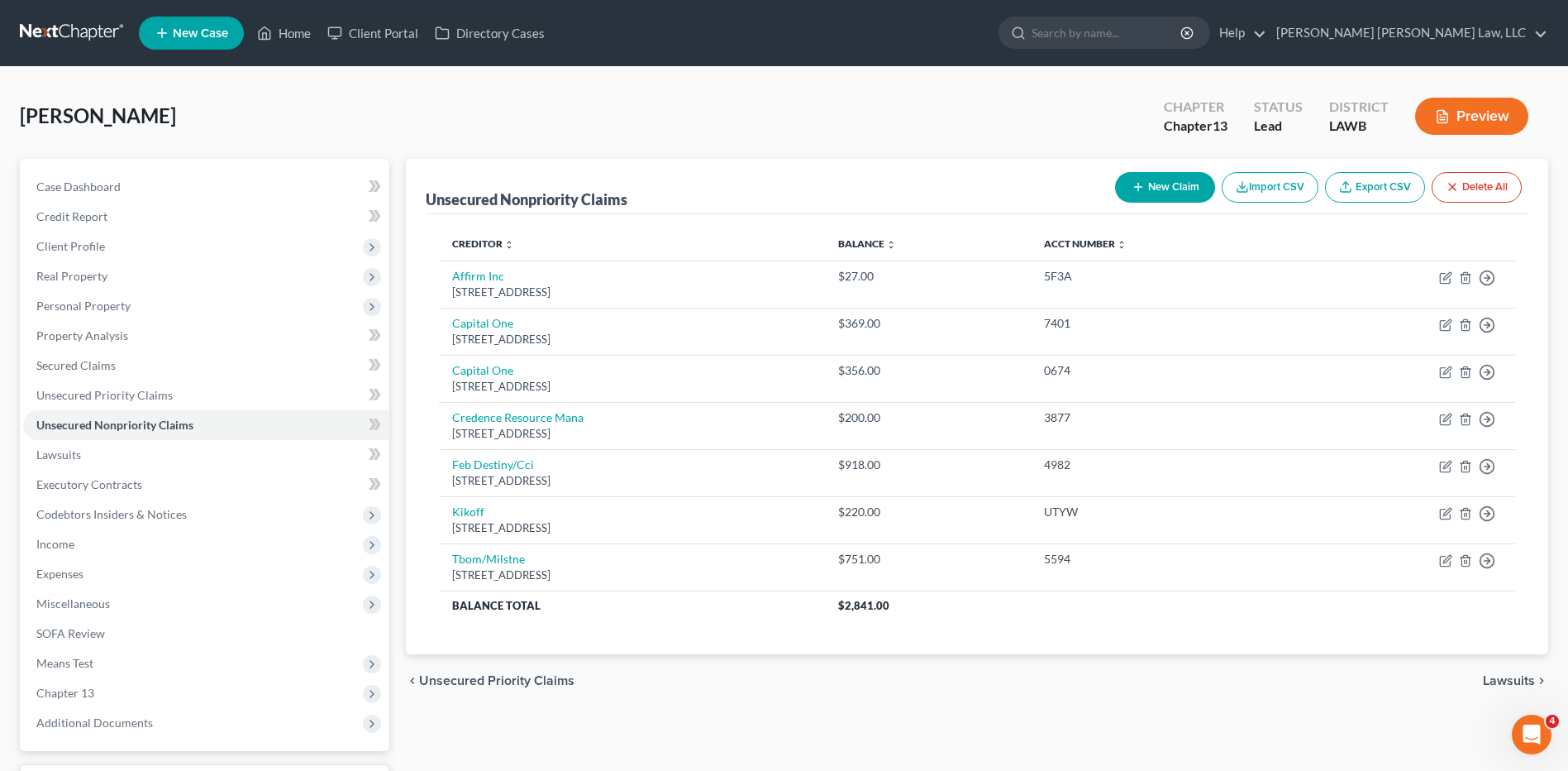
click at [67, 25] on link at bounding box center [72, 33] width 106 height 30
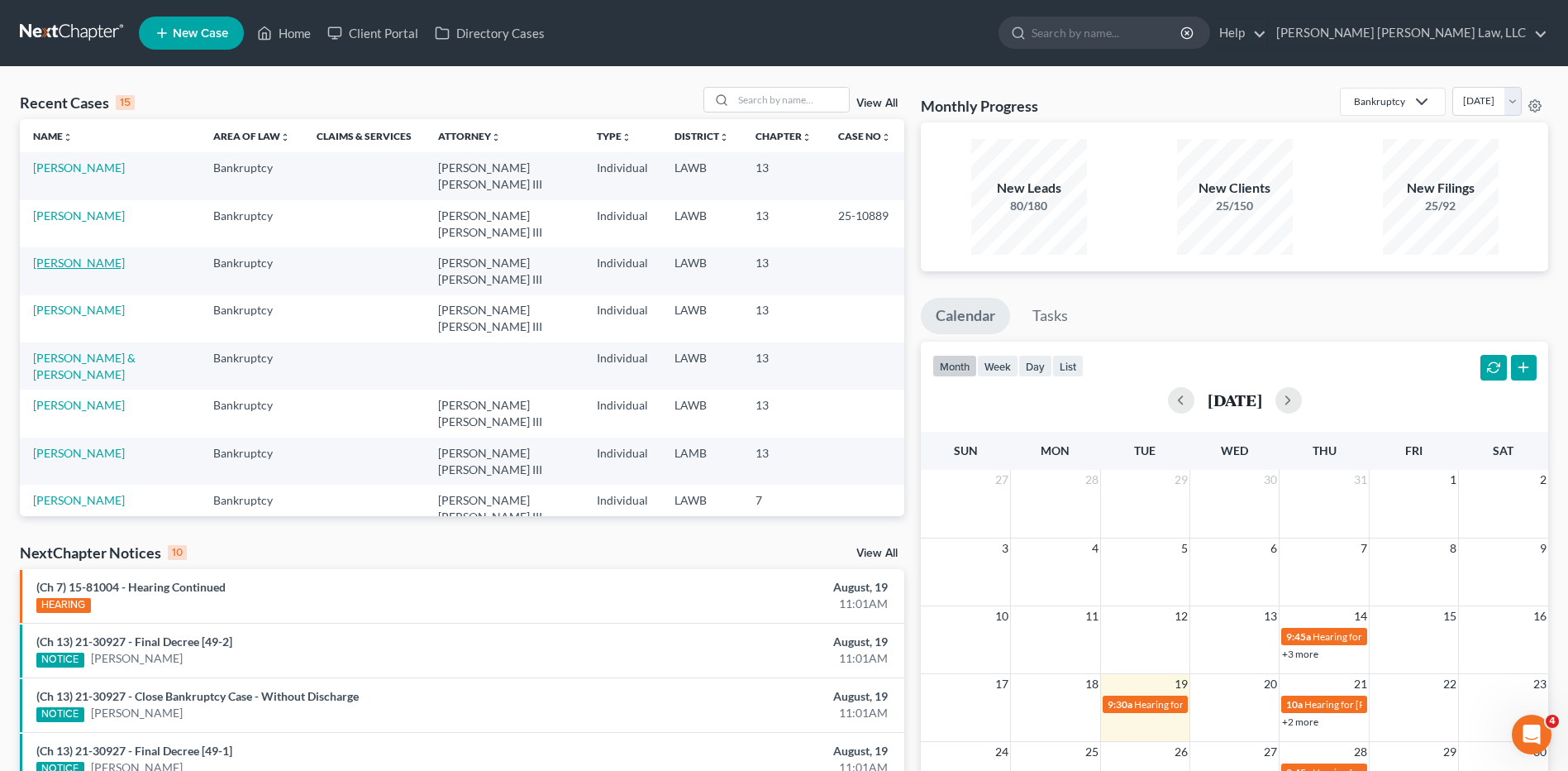
click at [66, 255] on link "[PERSON_NAME]" at bounding box center [79, 262] width 92 height 14
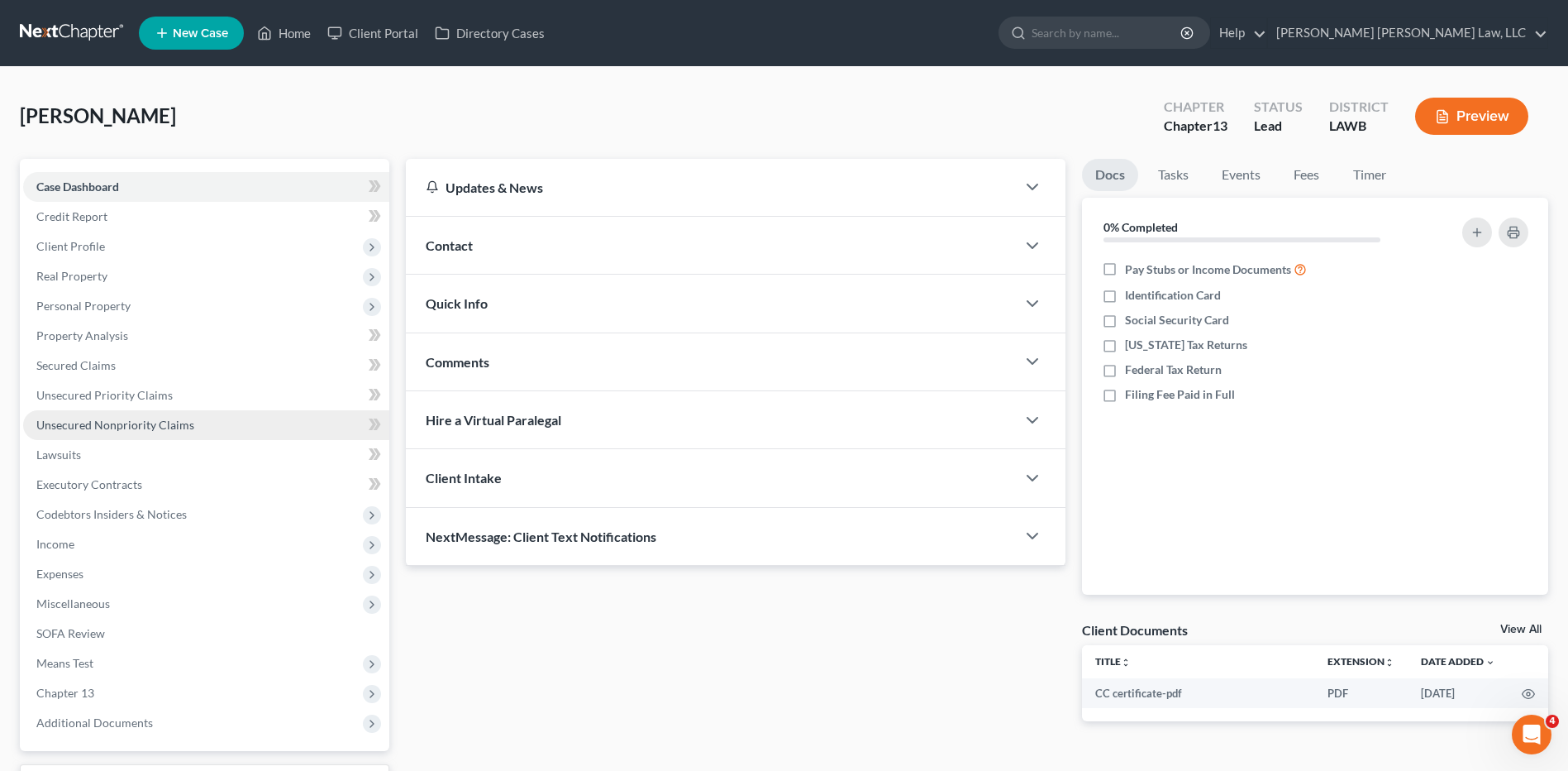
click at [139, 431] on span "Unsecured Nonpriority Claims" at bounding box center [115, 424] width 158 height 14
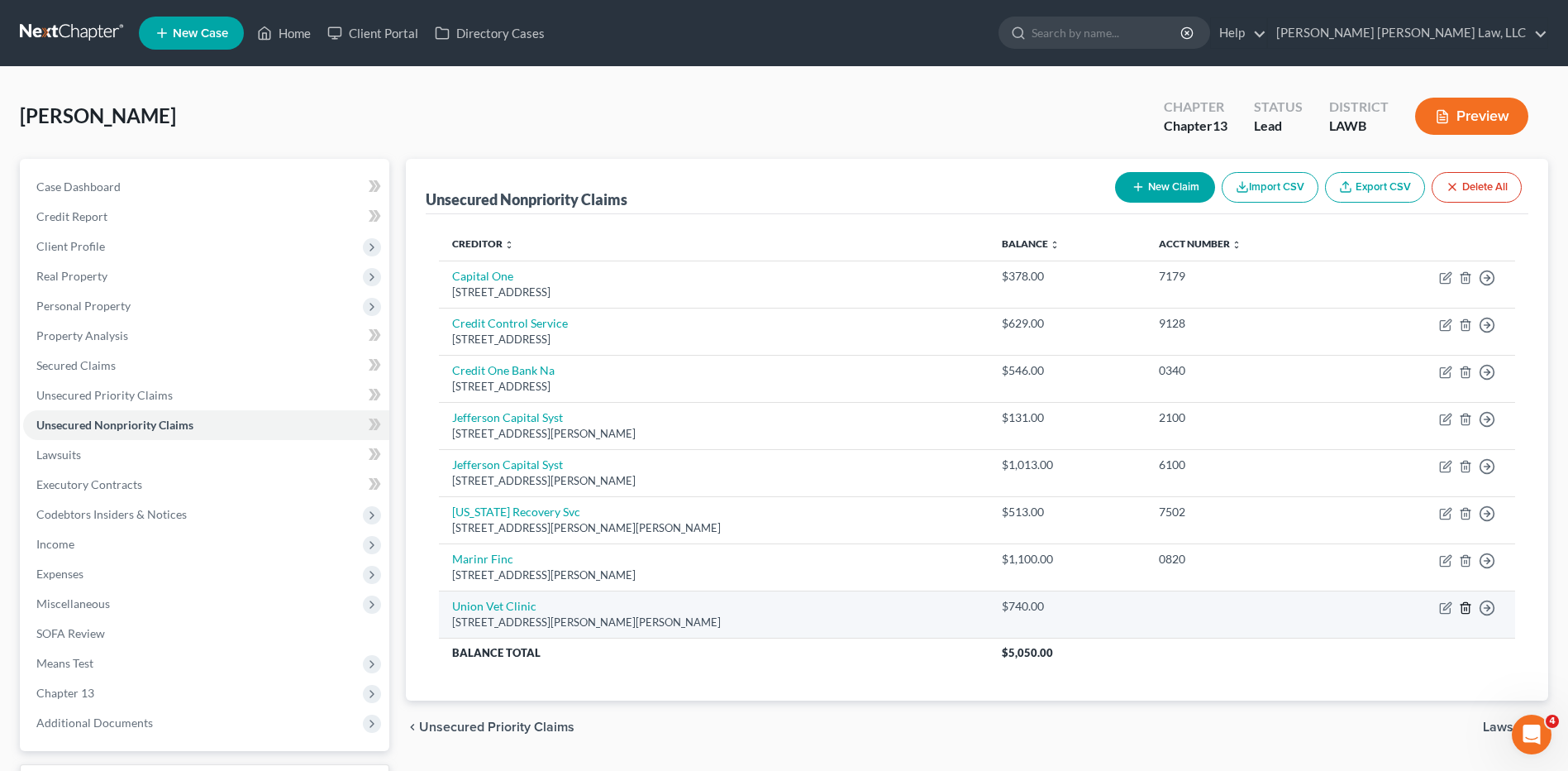
click at [1462, 603] on icon "button" at bounding box center [1466, 608] width 13 height 13
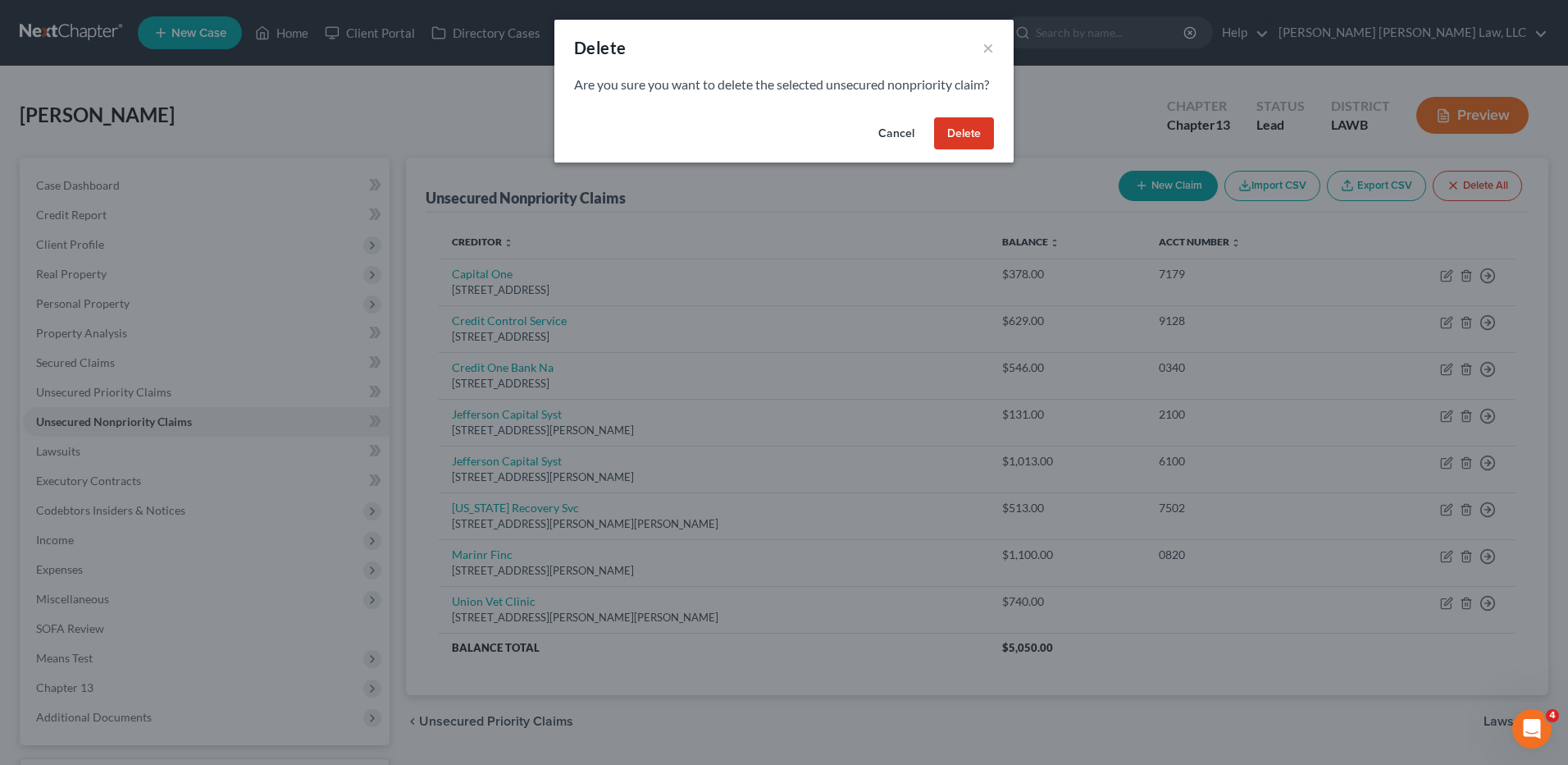
click at [939, 150] on button "Delete" at bounding box center [964, 133] width 60 height 33
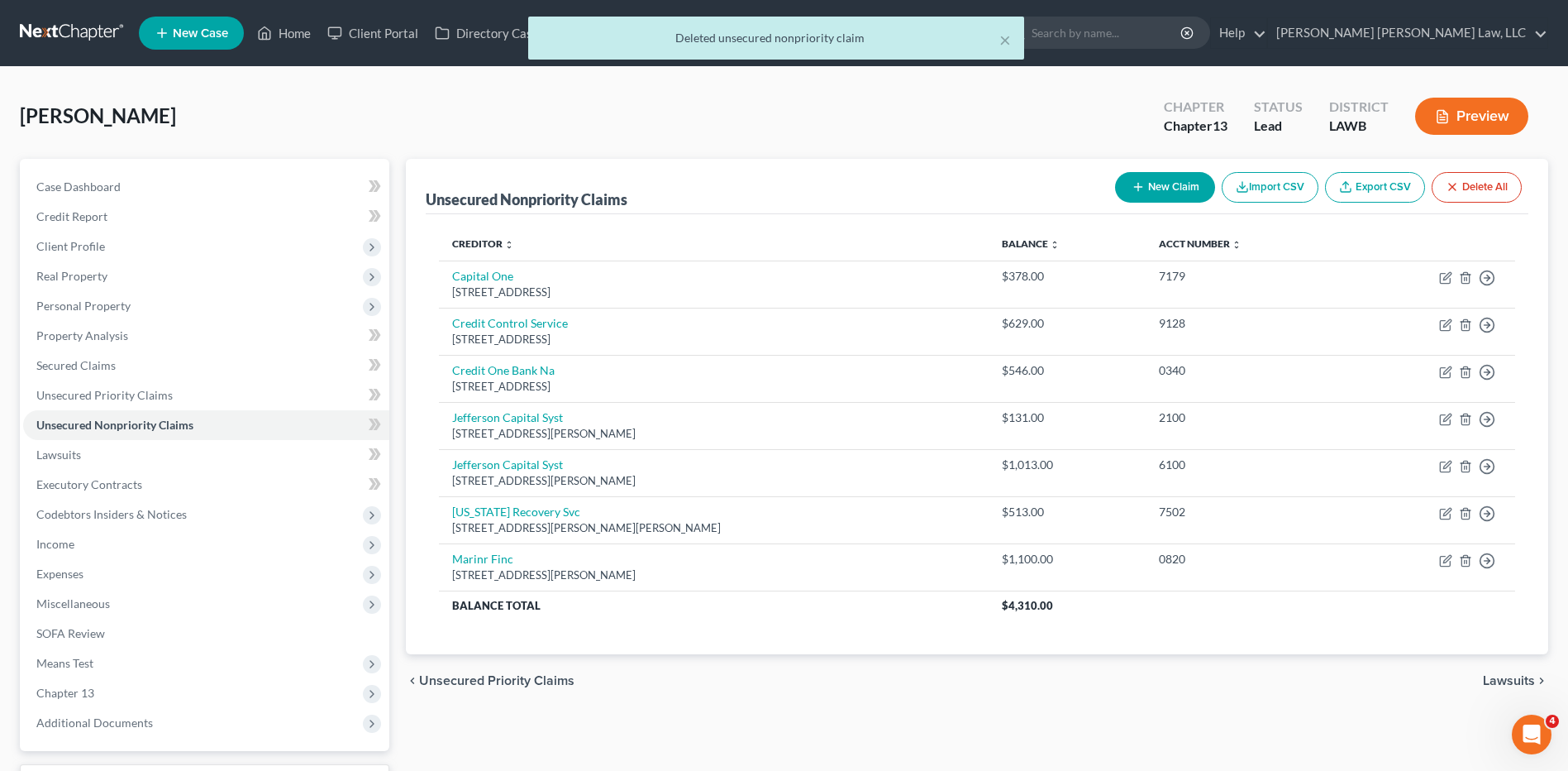
click at [59, 29] on div "× Deleted unsecured nonpriority claim" at bounding box center [776, 42] width 1568 height 52
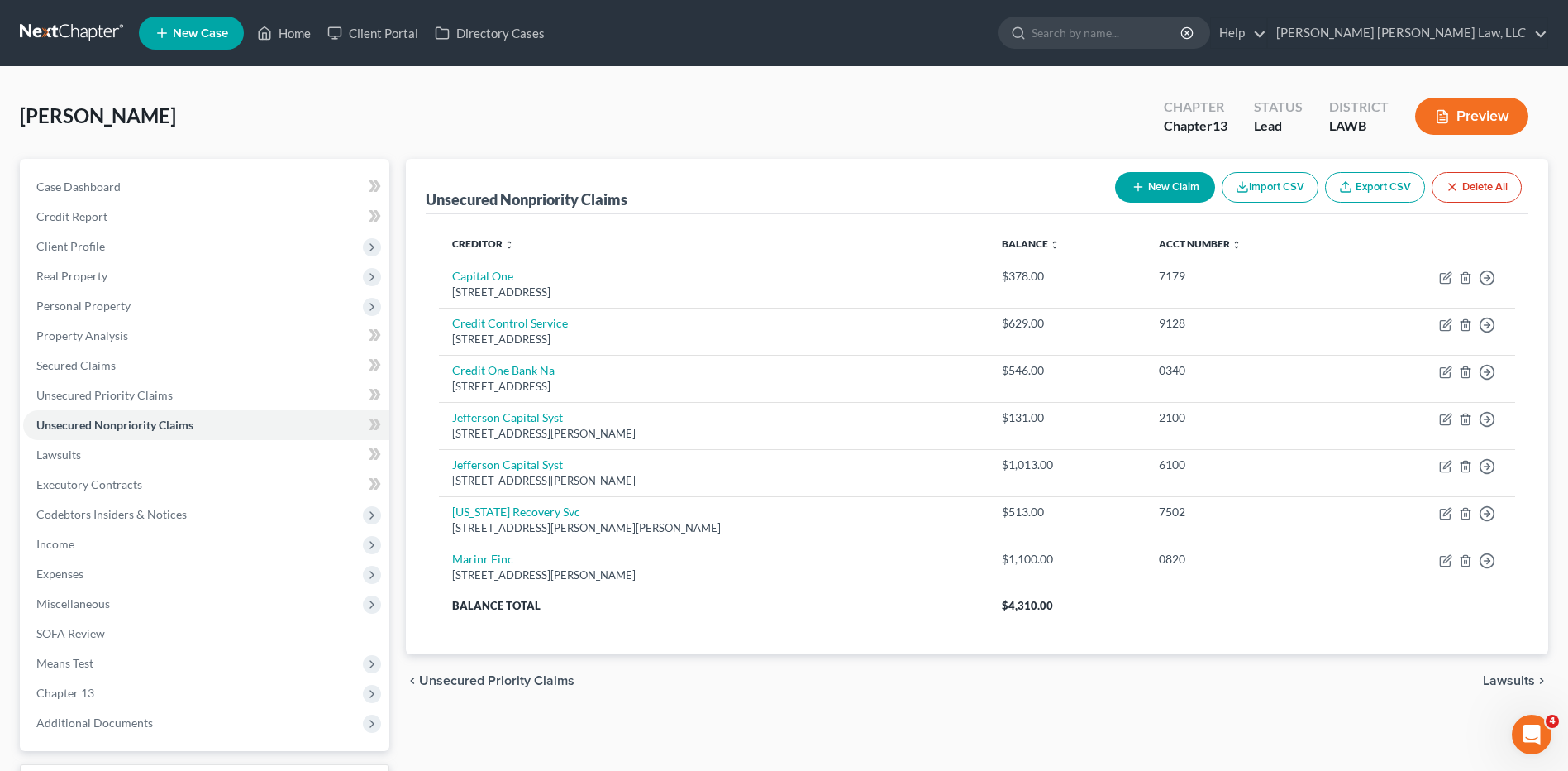
click at [84, 24] on link at bounding box center [72, 33] width 106 height 30
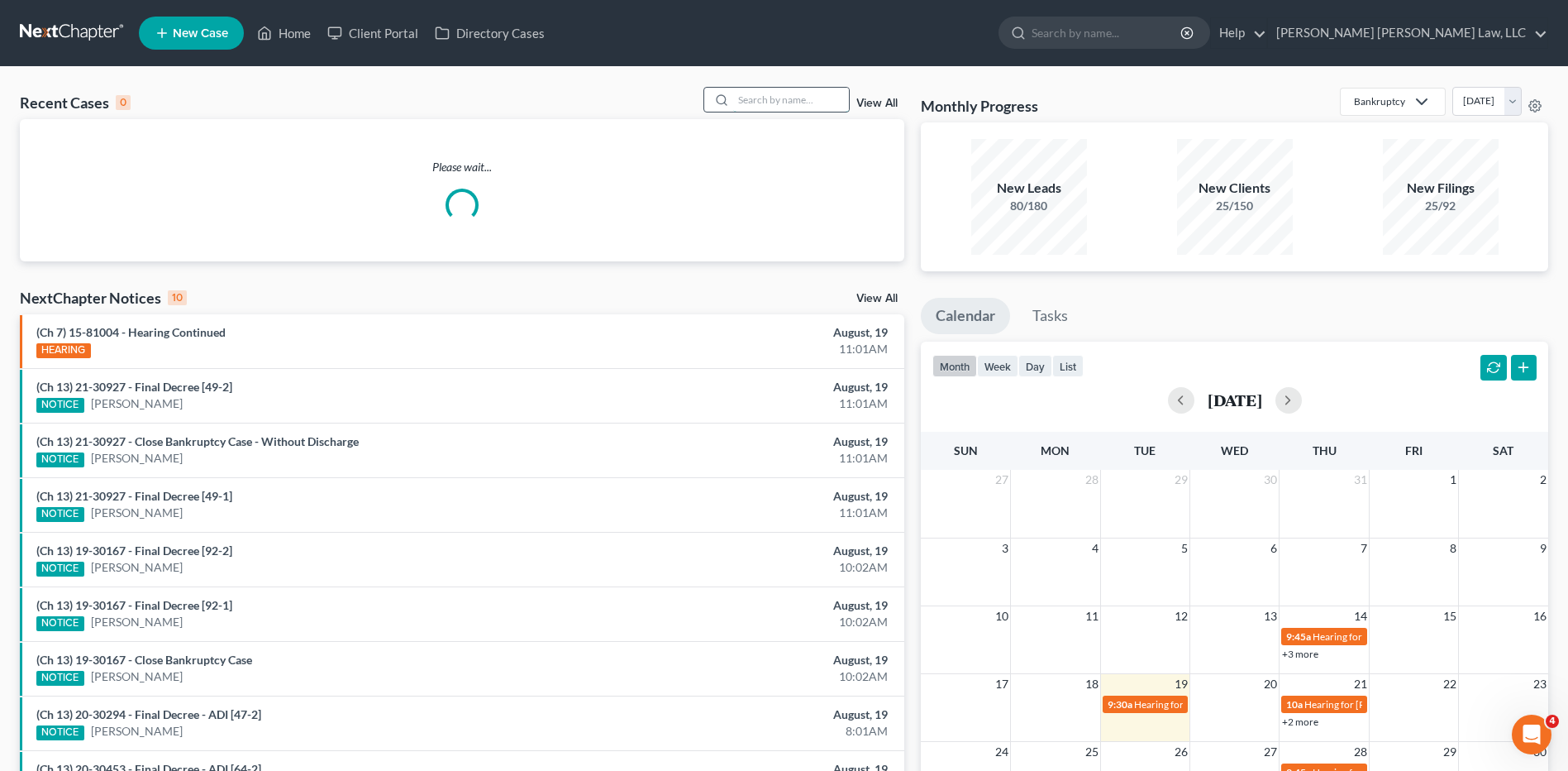
click at [756, 102] on input "search" at bounding box center [791, 99] width 115 height 24
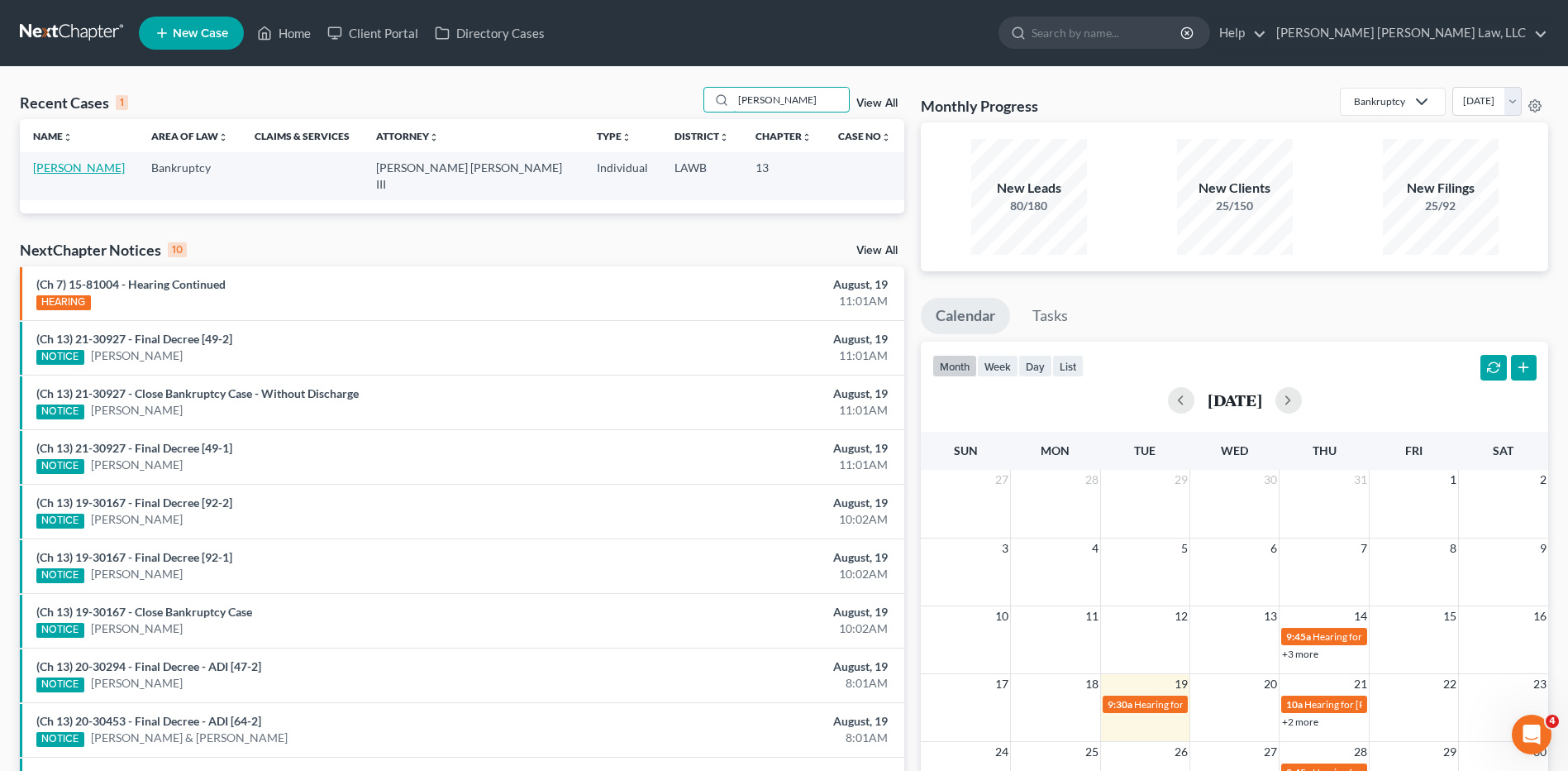
type input "[PERSON_NAME]"
click at [92, 171] on link "[PERSON_NAME]" at bounding box center [79, 167] width 92 height 14
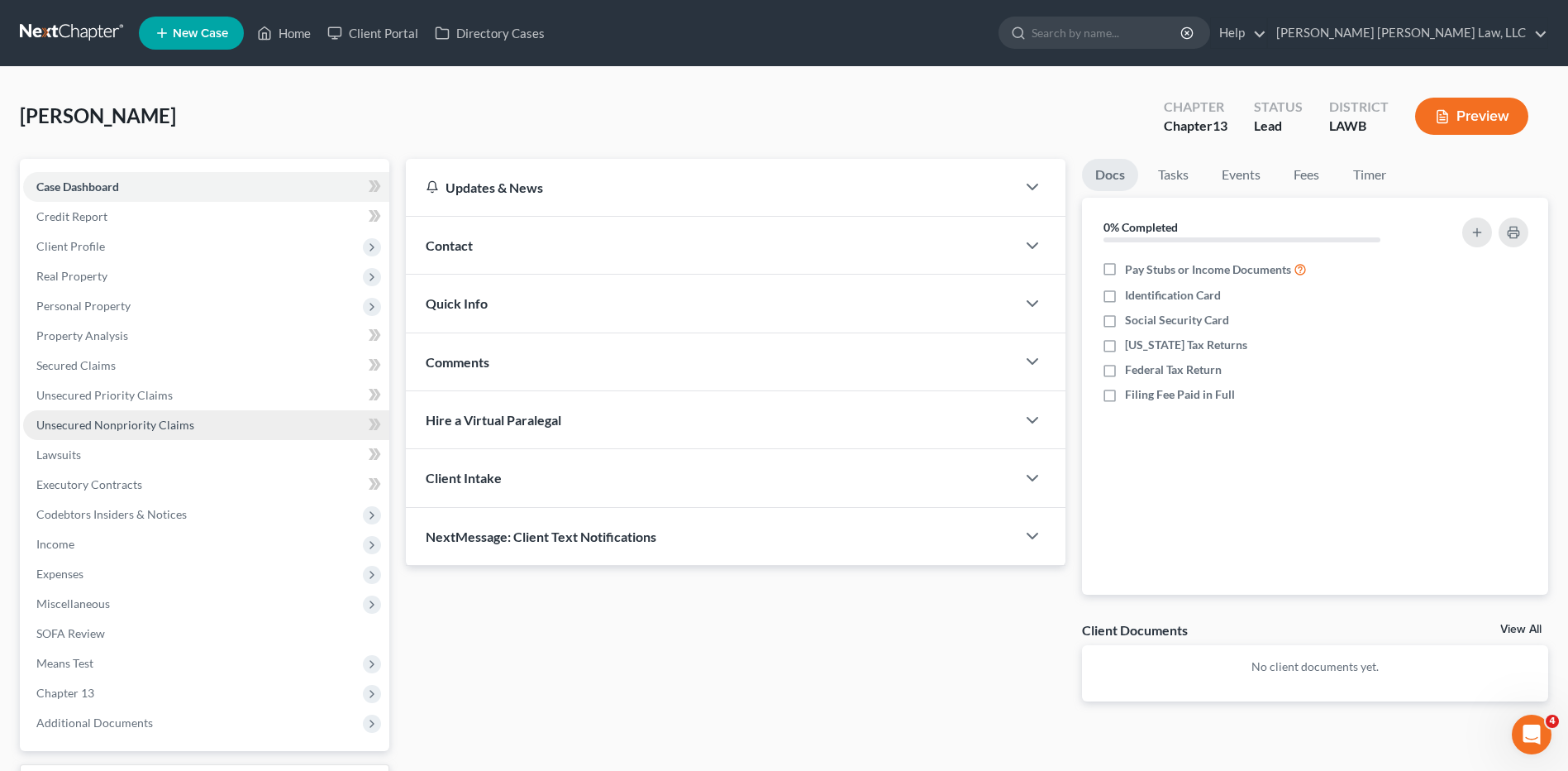
click at [70, 426] on span "Unsecured Nonpriority Claims" at bounding box center [115, 424] width 158 height 14
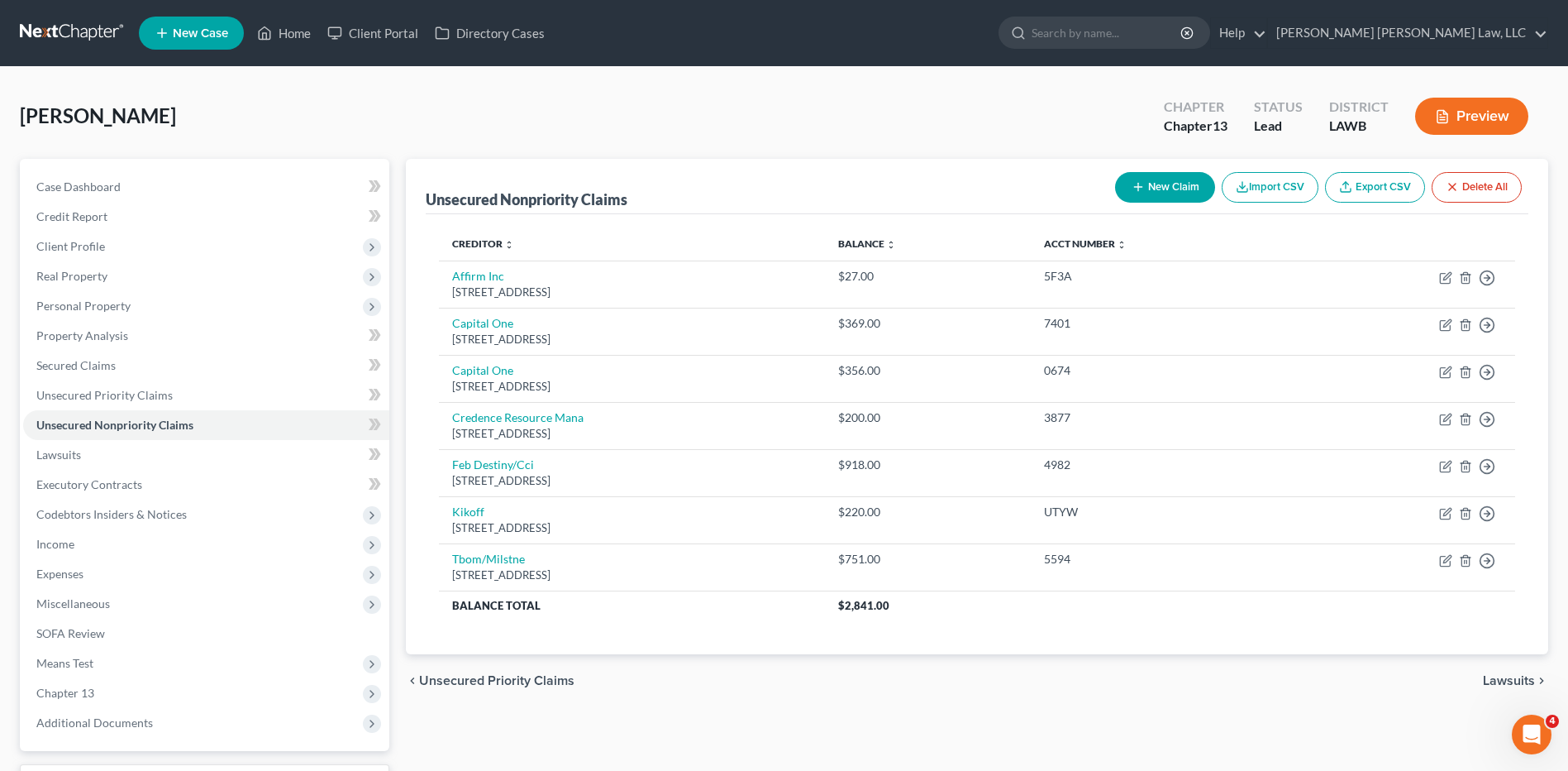
click at [1156, 188] on button "New Claim" at bounding box center [1165, 187] width 100 height 31
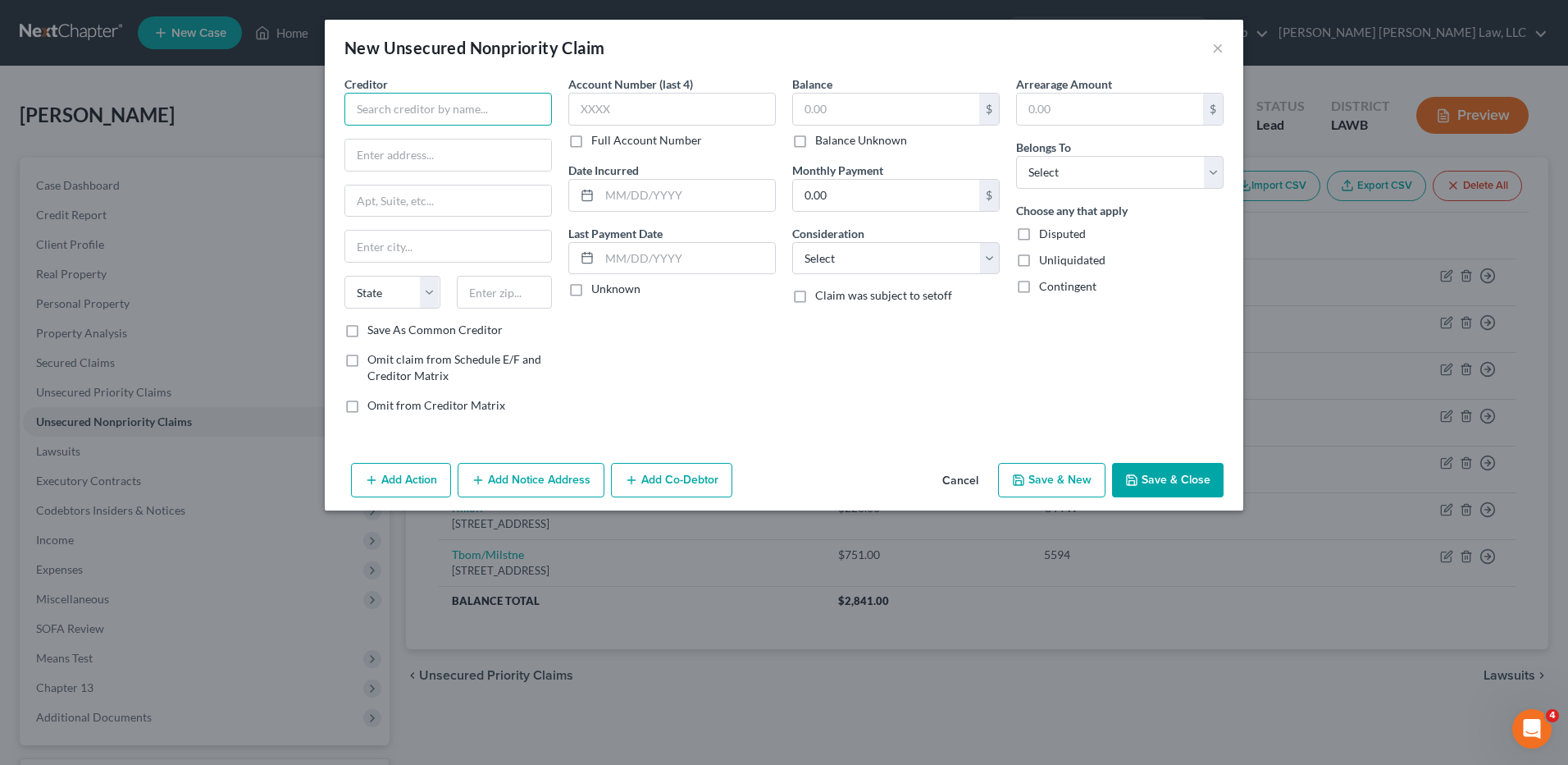
click at [419, 104] on input "text" at bounding box center [448, 109] width 208 height 33
type input "u"
type input "Unio Vet Clinic"
type input "[STREET_ADDRESS][PERSON_NAME]"
type input "71241"
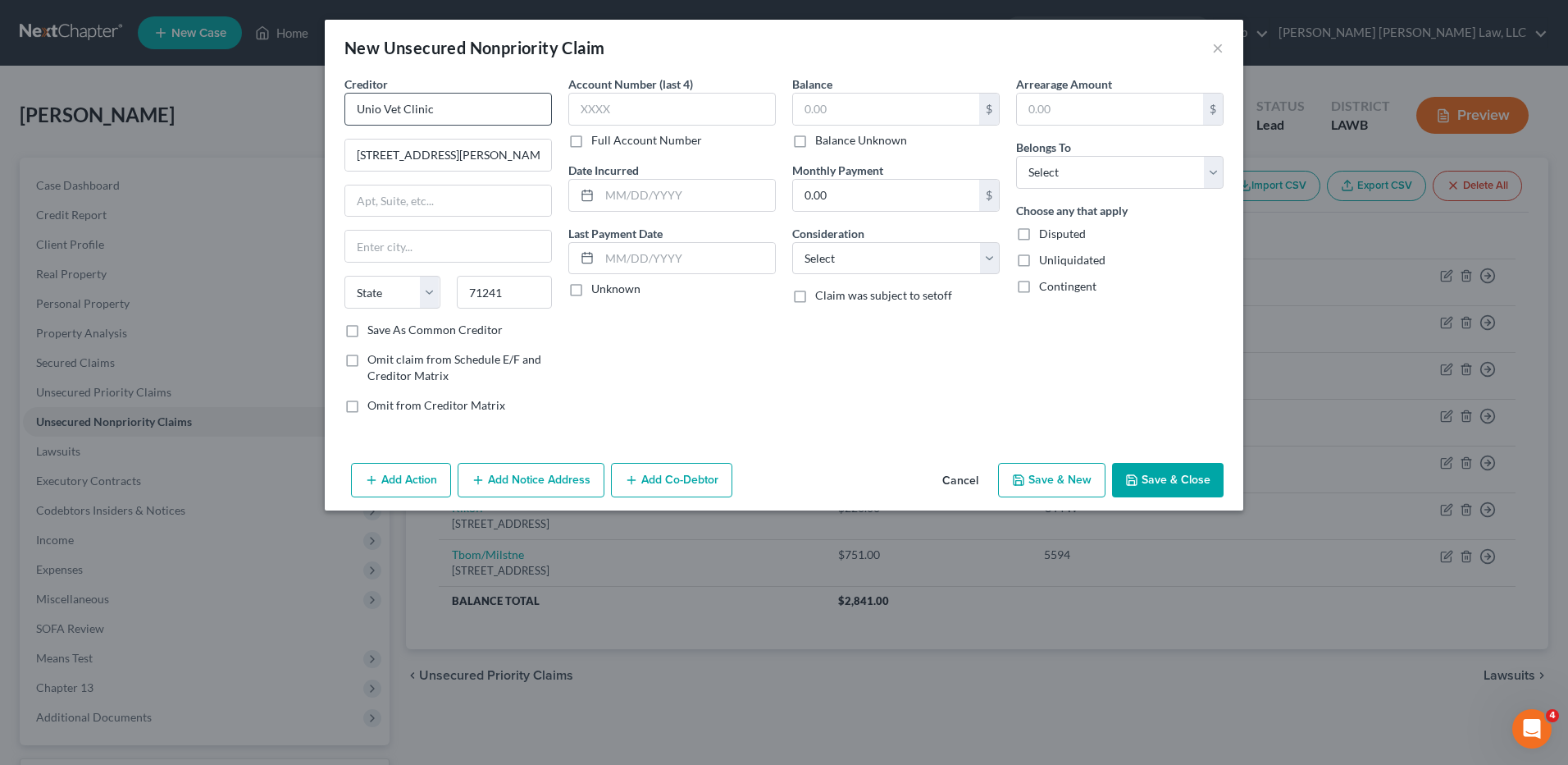
type input "[GEOGRAPHIC_DATA]"
select select "19"
click at [816, 108] on input "text" at bounding box center [886, 108] width 186 height 31
type input "740.00"
click at [813, 250] on select "Select Cable / Satellite Services Collection Agency Credit Card Debt Debt Couns…" at bounding box center [896, 258] width 208 height 33
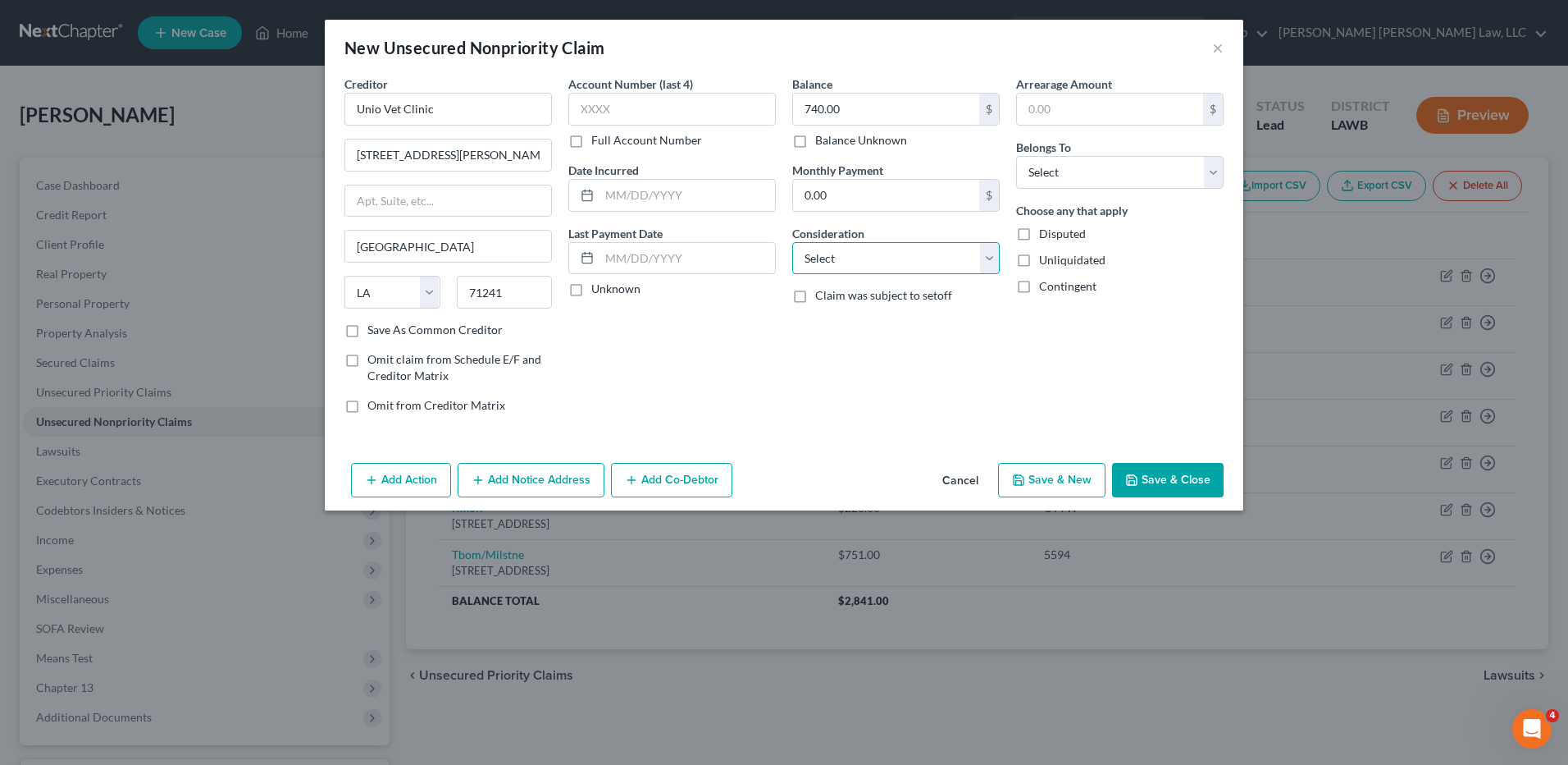
select select "1"
click at [793, 242] on select "Select Cable / Satellite Services Collection Agency Credit Card Debt Debt Couns…" at bounding box center [896, 258] width 208 height 33
click at [1042, 157] on select "Select Debtor 1 Only Debtor 2 Only Debtor 1 And Debtor 2 Only At Least One Of T…" at bounding box center [1119, 171] width 208 height 33
select select "0"
click at [1016, 155] on select "Select Debtor 1 Only Debtor 2 Only Debtor 1 And Debtor 2 Only At Least One Of T…" at bounding box center [1119, 171] width 208 height 33
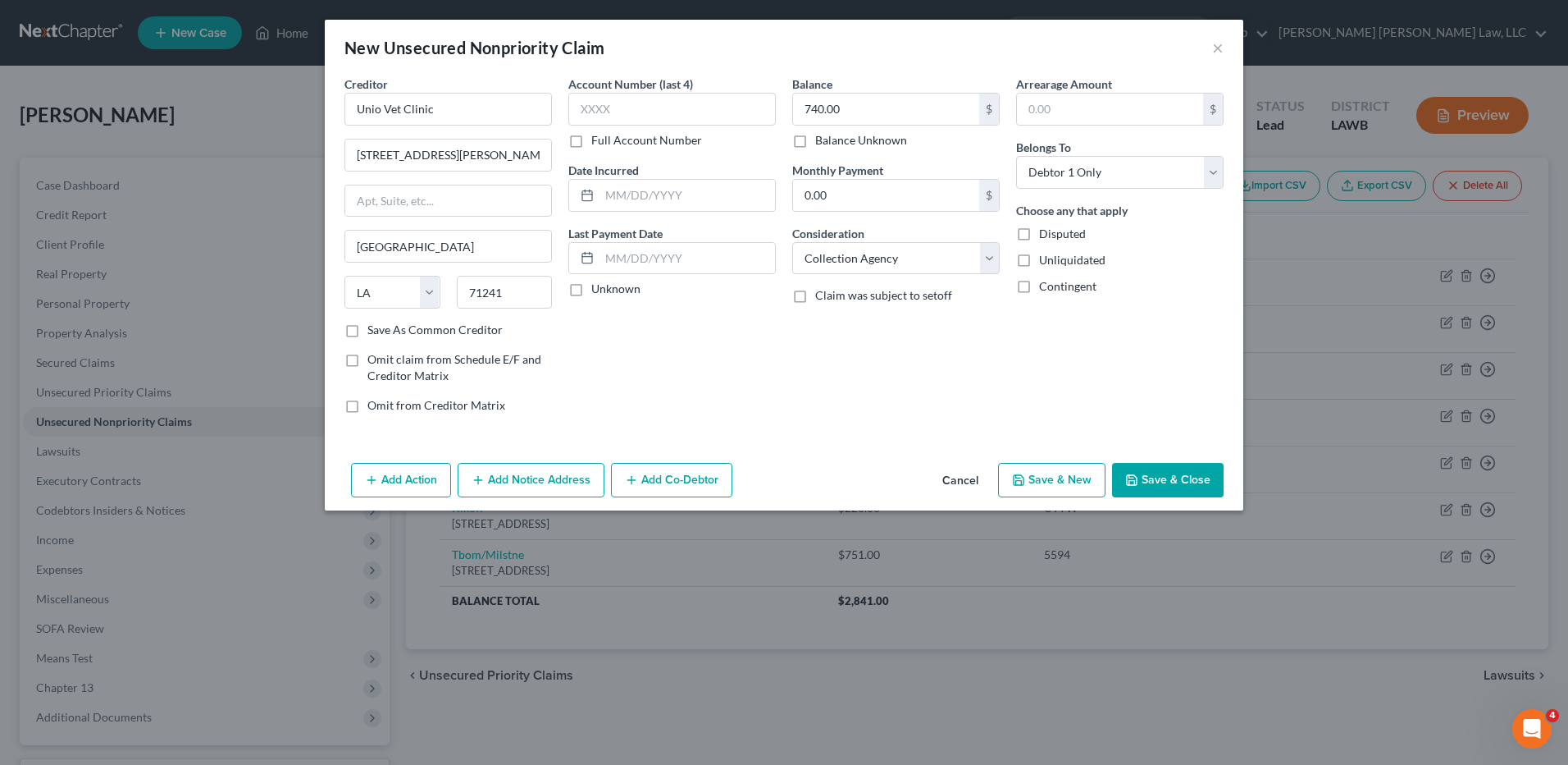
click at [1146, 467] on button "Save & Close" at bounding box center [1168, 479] width 112 height 34
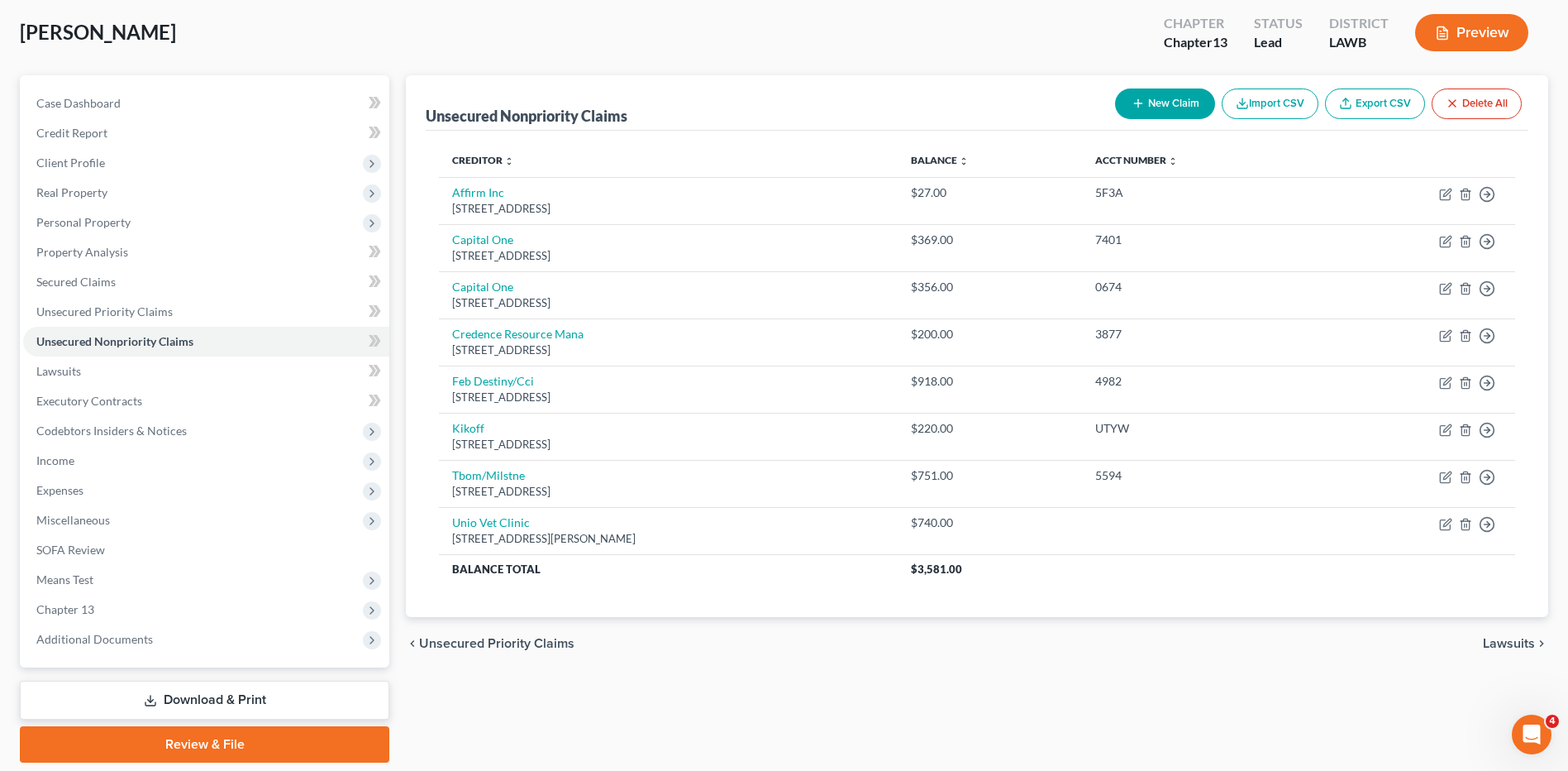
scroll to position [138, 0]
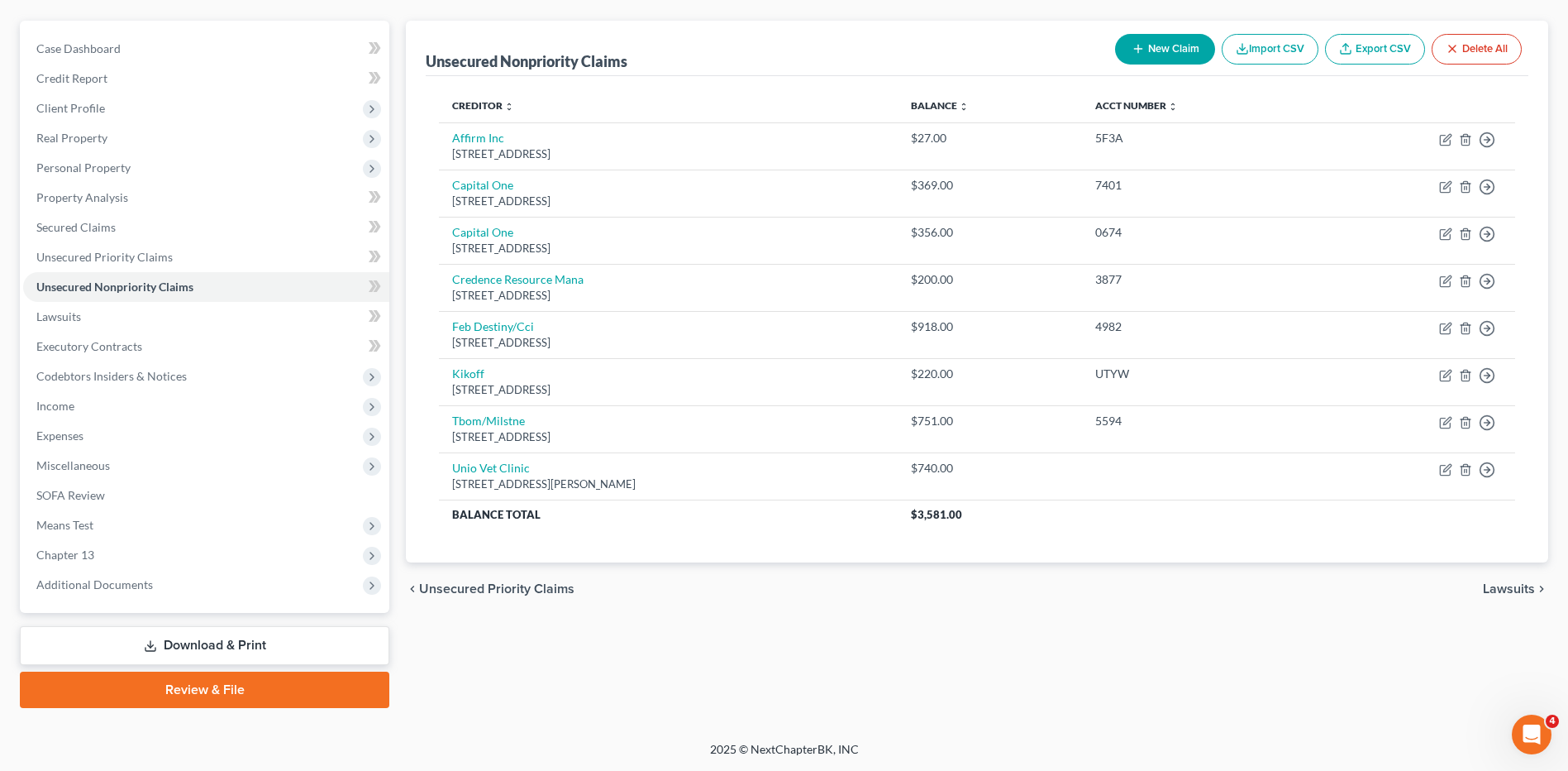
click at [192, 643] on link "Download & Print" at bounding box center [204, 644] width 369 height 38
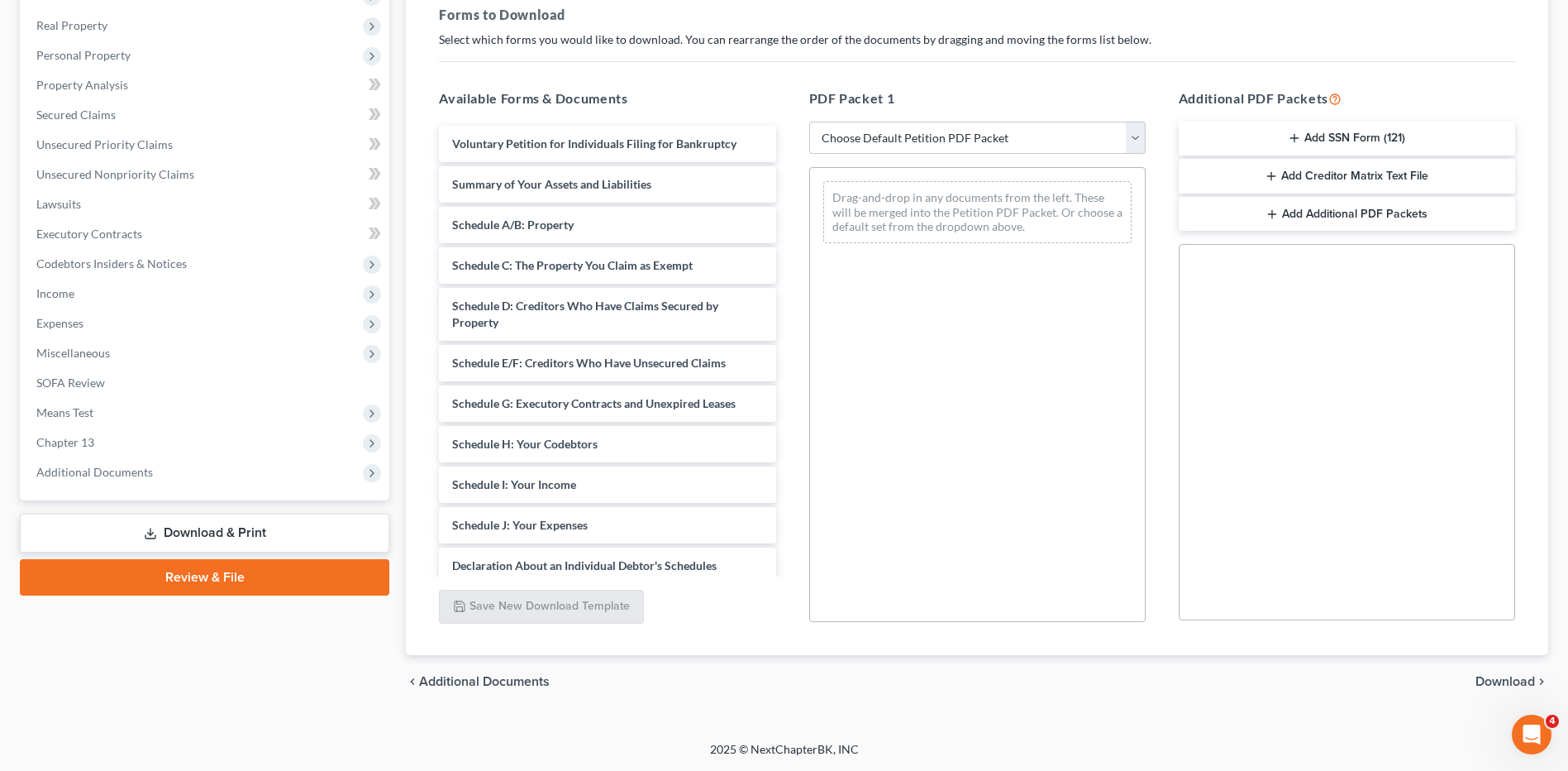
click at [195, 582] on link "Review & File" at bounding box center [204, 577] width 369 height 37
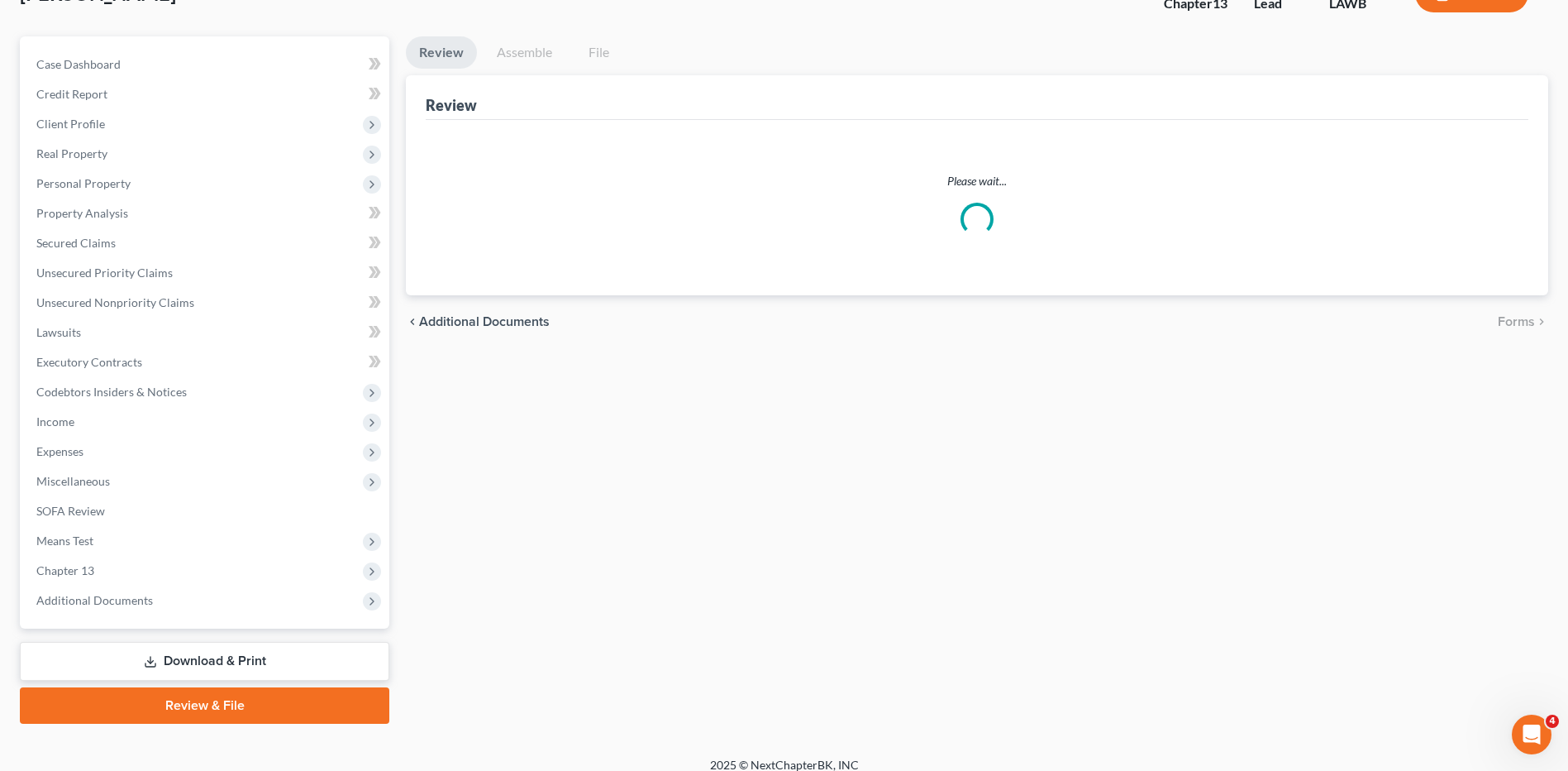
scroll to position [138, 0]
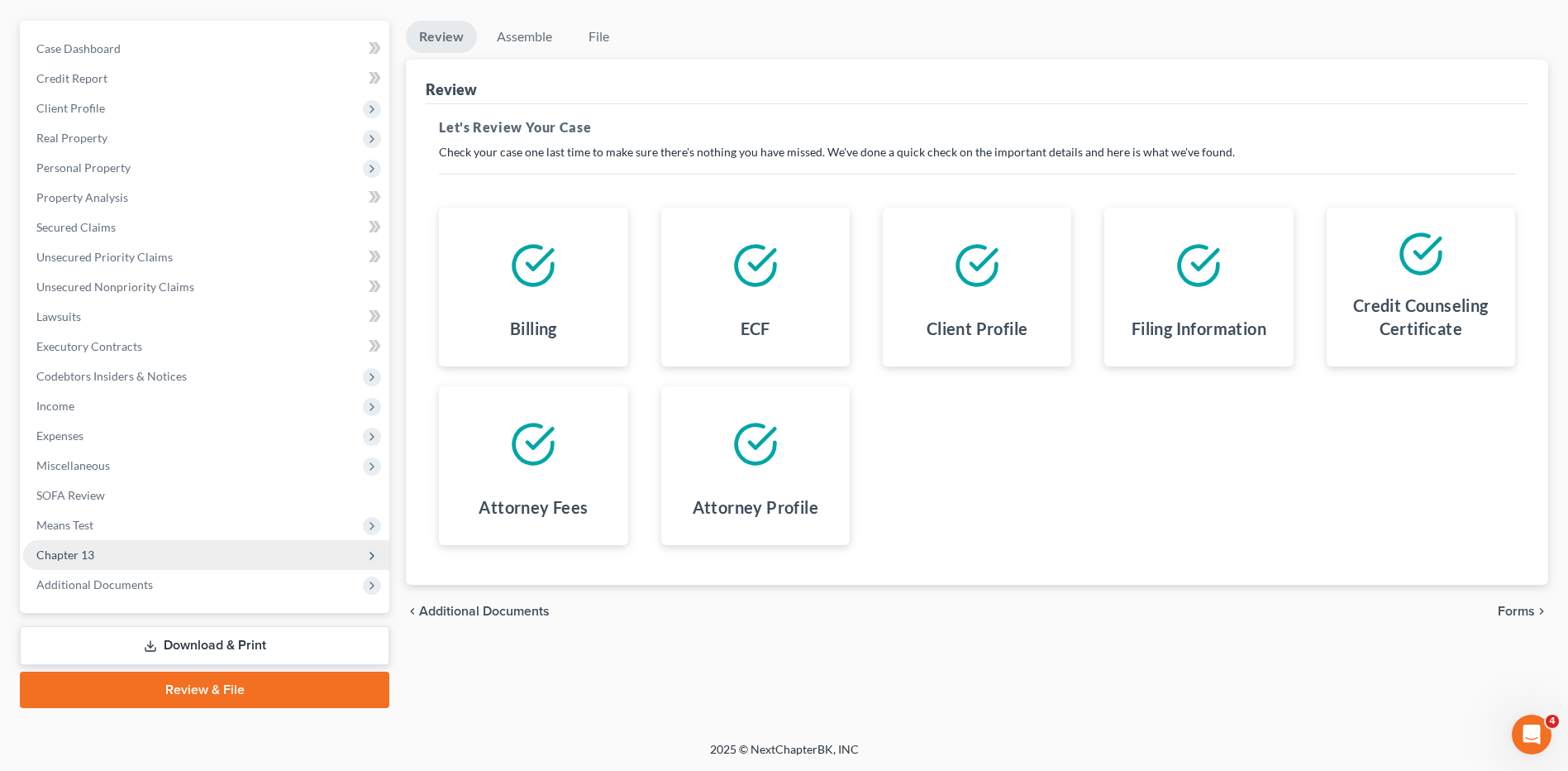
click at [81, 563] on span "Chapter 13" at bounding box center [206, 555] width 367 height 30
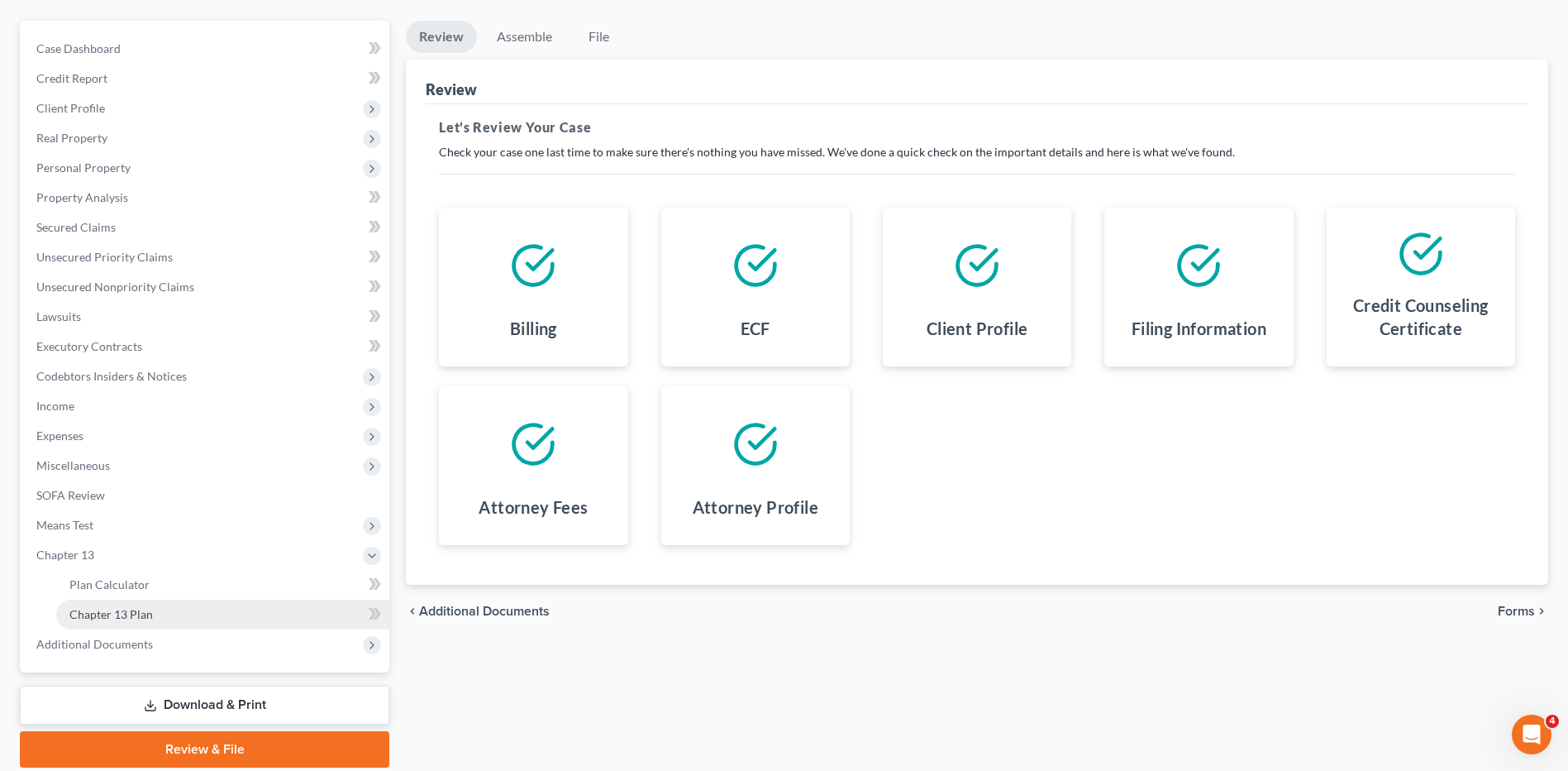
click at [95, 613] on span "Chapter 13 Plan" at bounding box center [111, 613] width 83 height 14
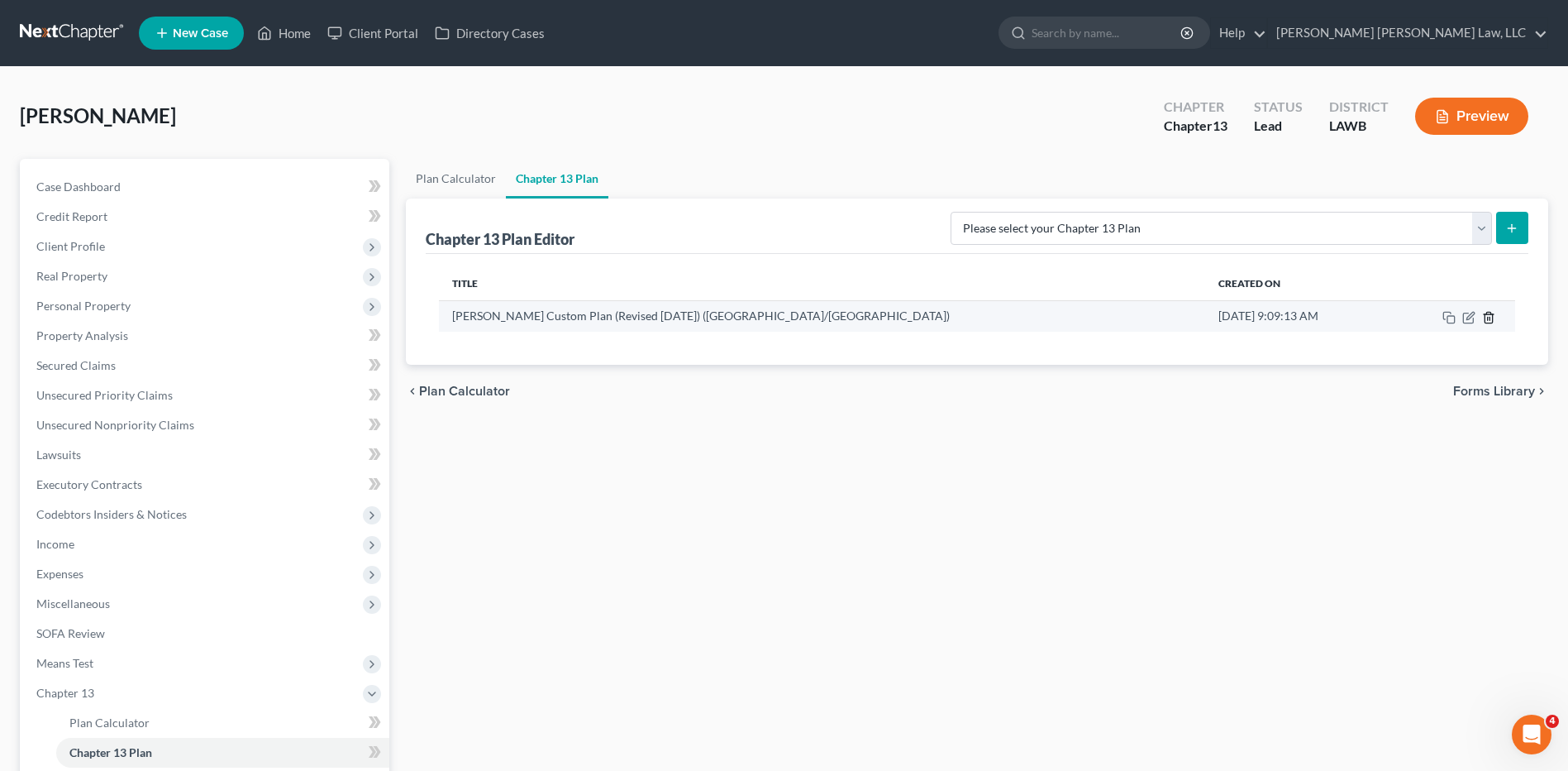
click at [1497, 312] on td at bounding box center [1453, 315] width 126 height 31
click at [1485, 314] on icon "button" at bounding box center [1488, 316] width 8 height 10
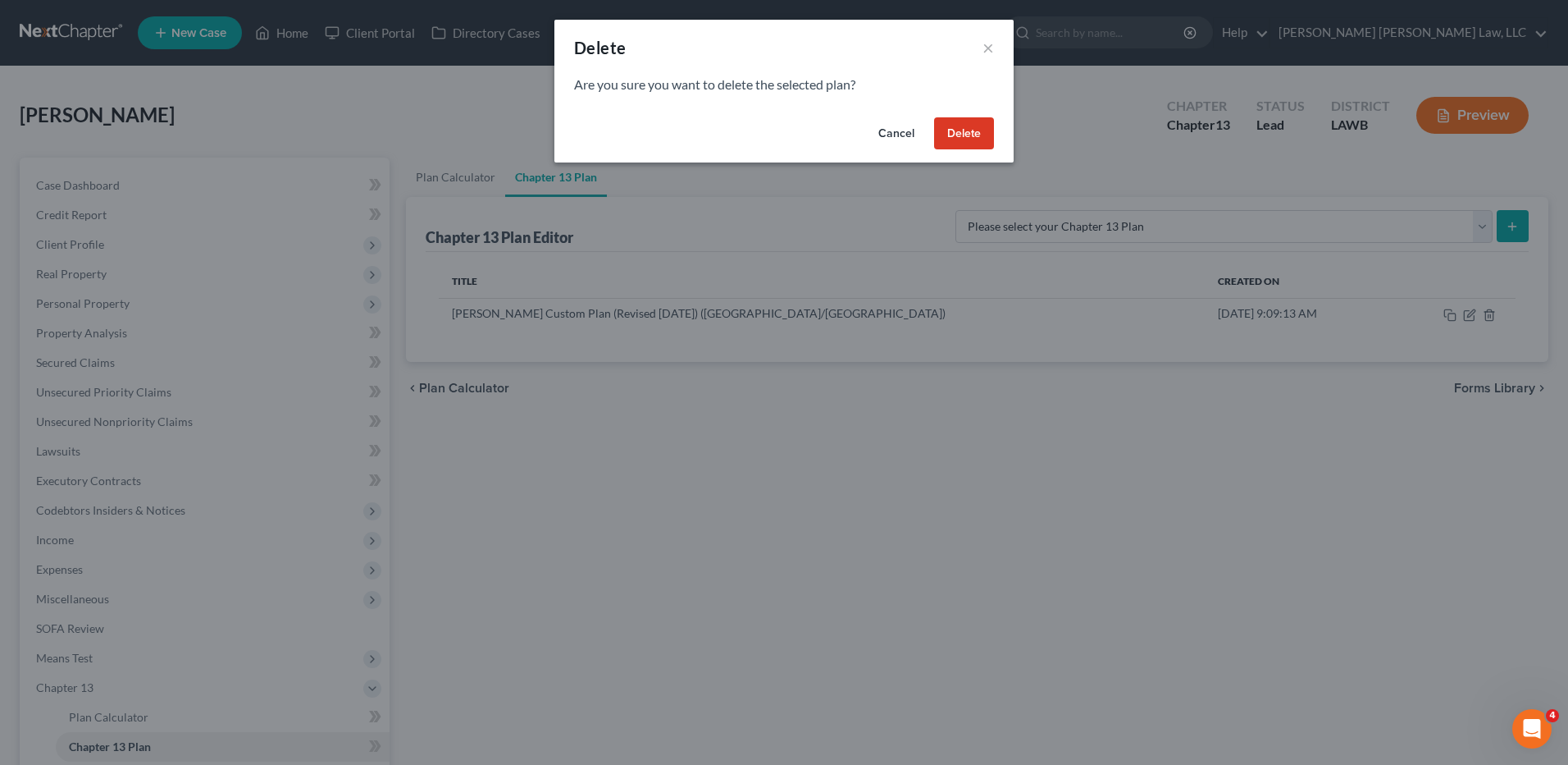
click at [969, 141] on button "Delete" at bounding box center [964, 133] width 60 height 33
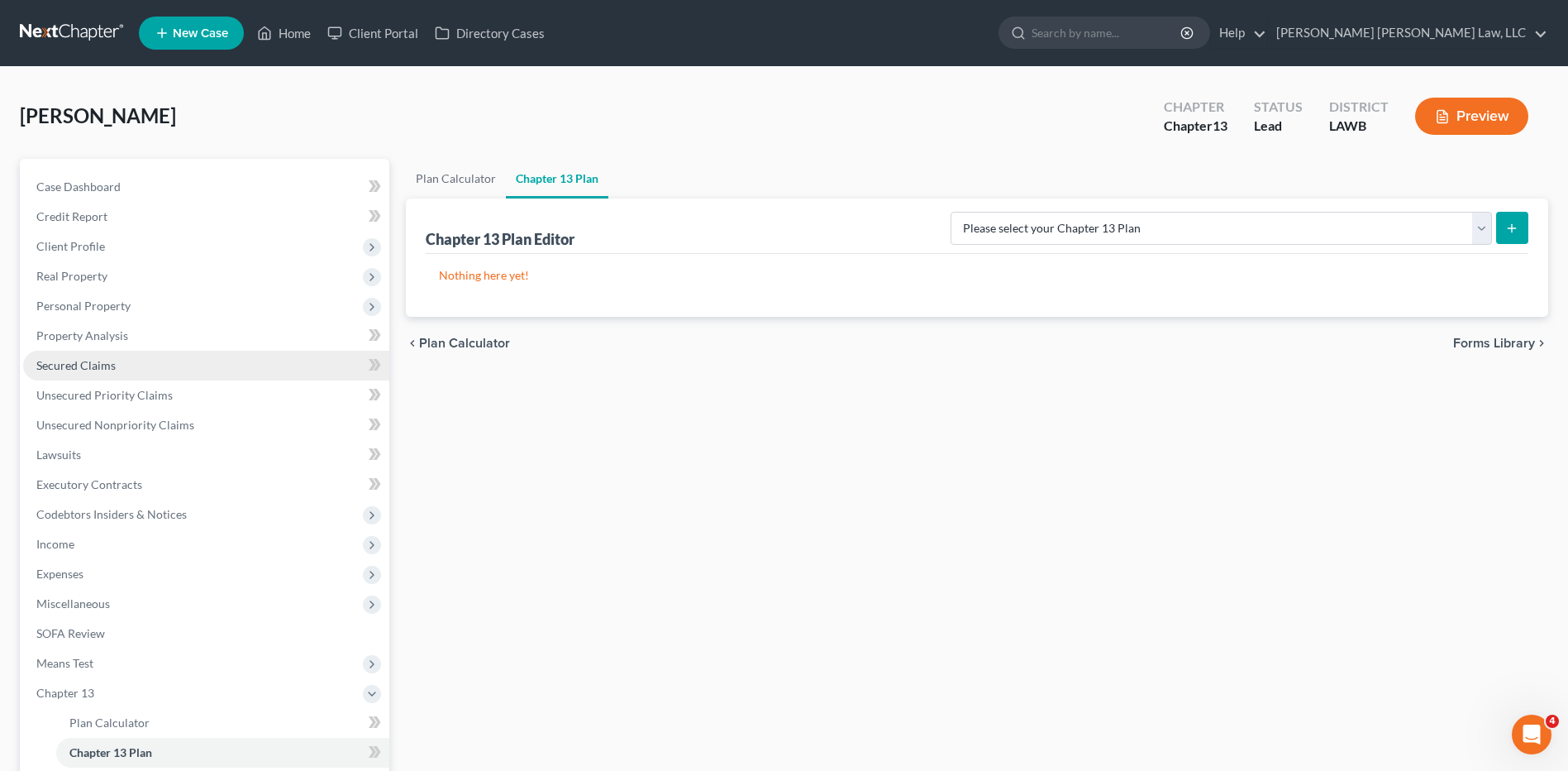
click at [80, 360] on span "Secured Claims" at bounding box center [76, 365] width 80 height 14
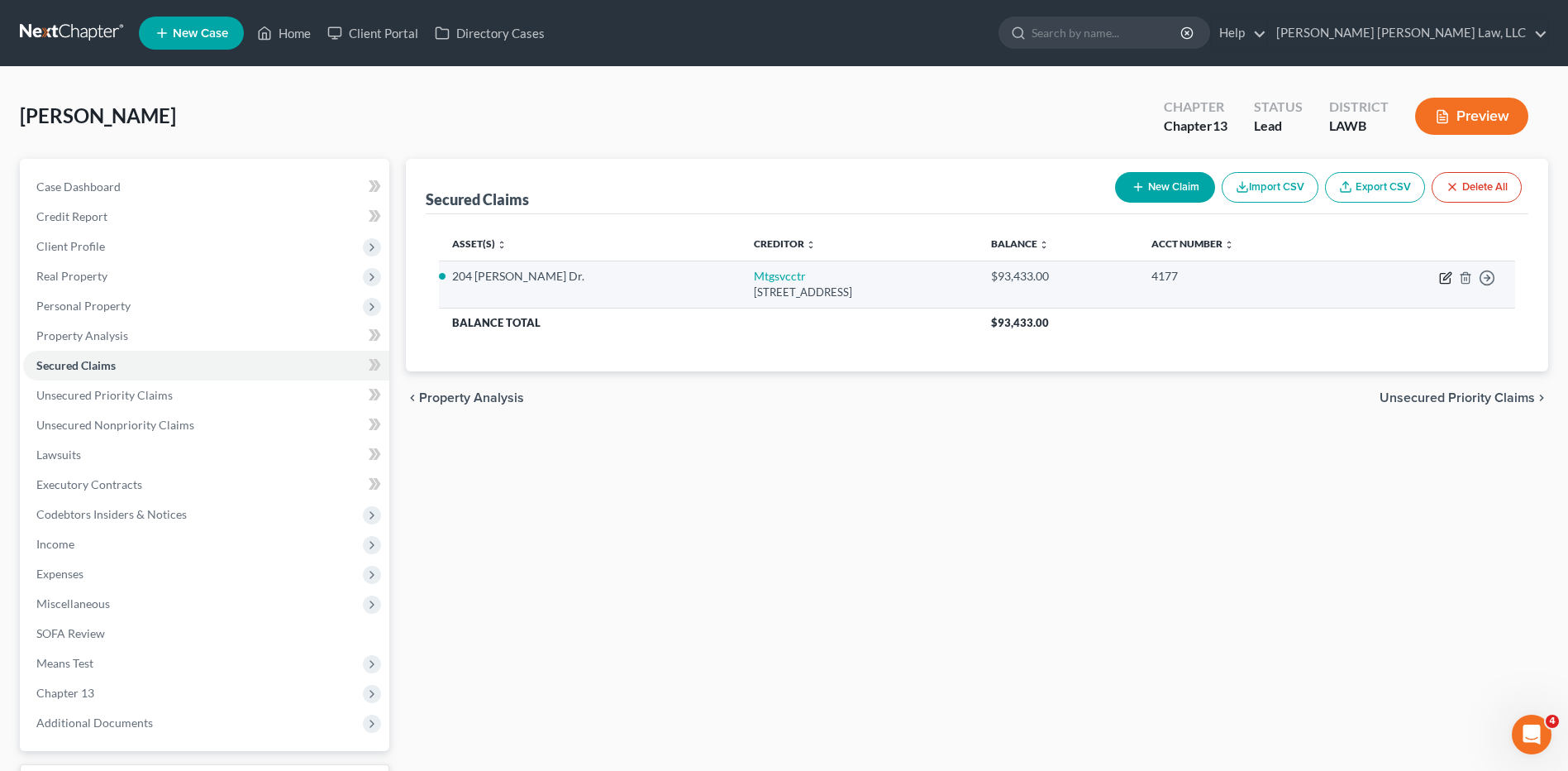
click at [1440, 278] on icon "button" at bounding box center [1446, 278] width 13 height 13
select select "33"
select select "0"
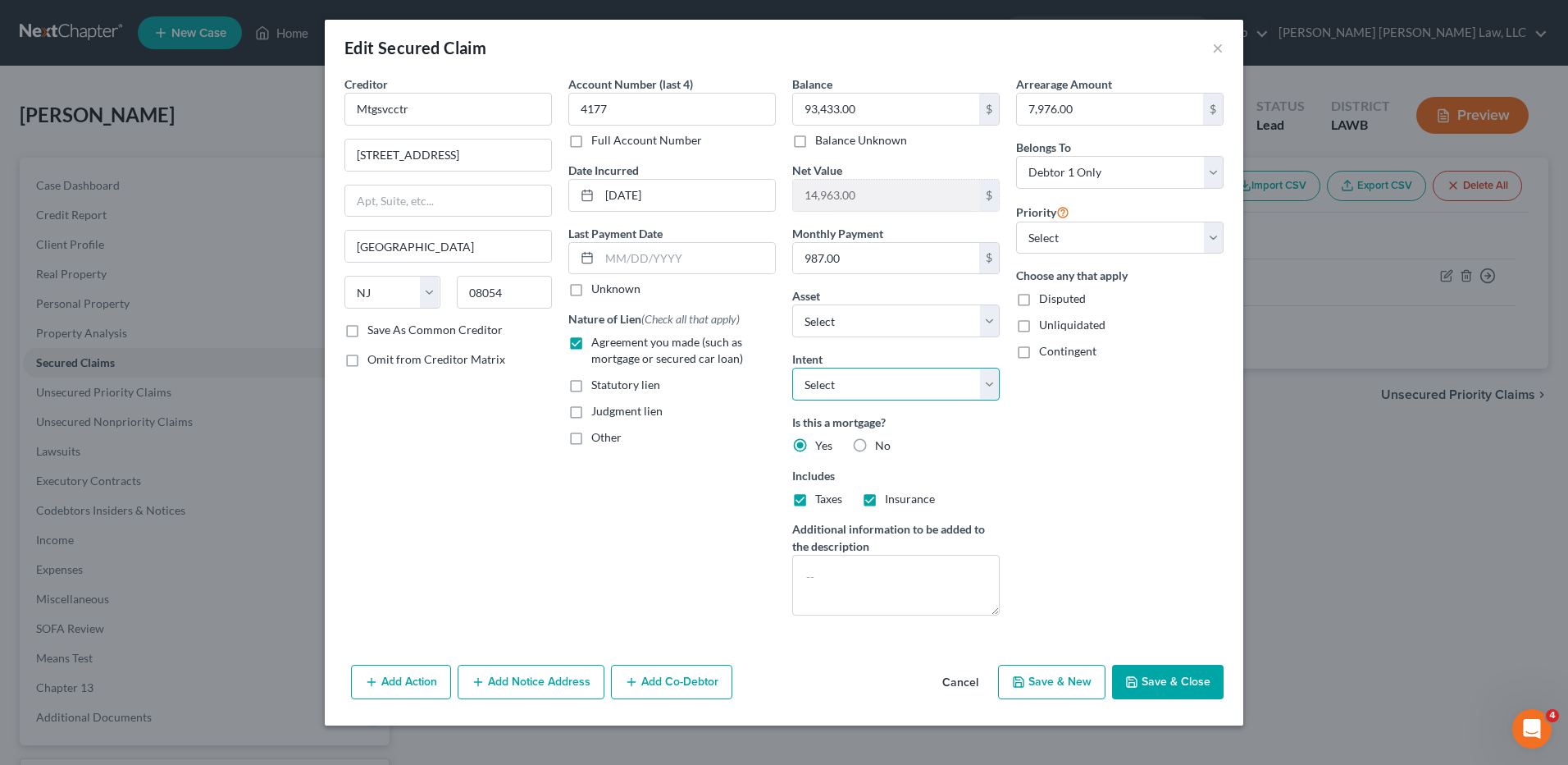
click at [891, 390] on select "Select Surrender Redeem Reaffirm Avoid Other" at bounding box center [896, 383] width 208 height 33
select select "0"
click at [793, 368] on select "Select Surrender Redeem Reaffirm Avoid Other" at bounding box center [896, 383] width 208 height 33
click at [830, 581] on textarea at bounding box center [896, 584] width 208 height 60
type textarea "Surrender"
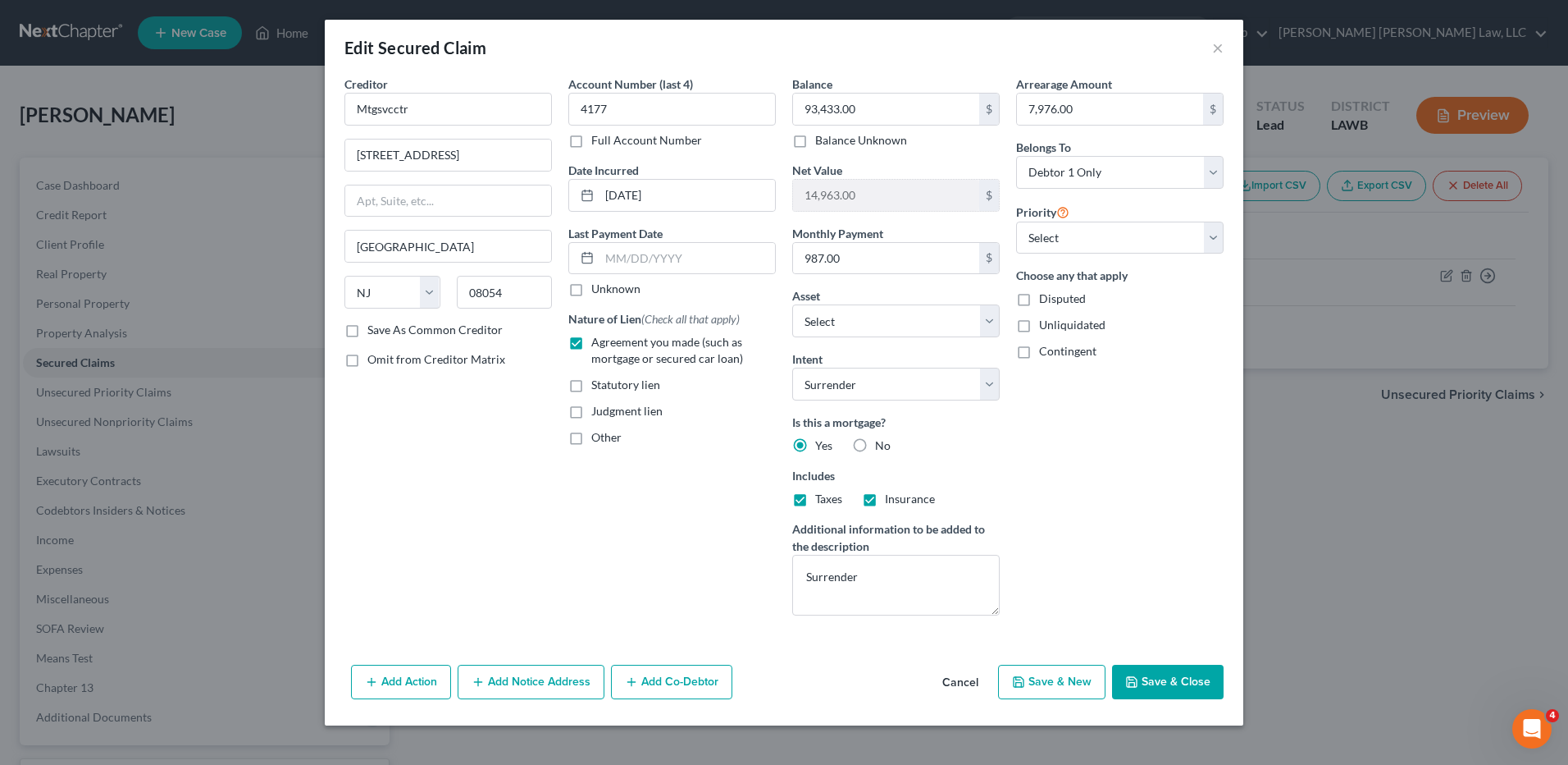
click at [1166, 680] on button "Save & Close" at bounding box center [1168, 681] width 112 height 34
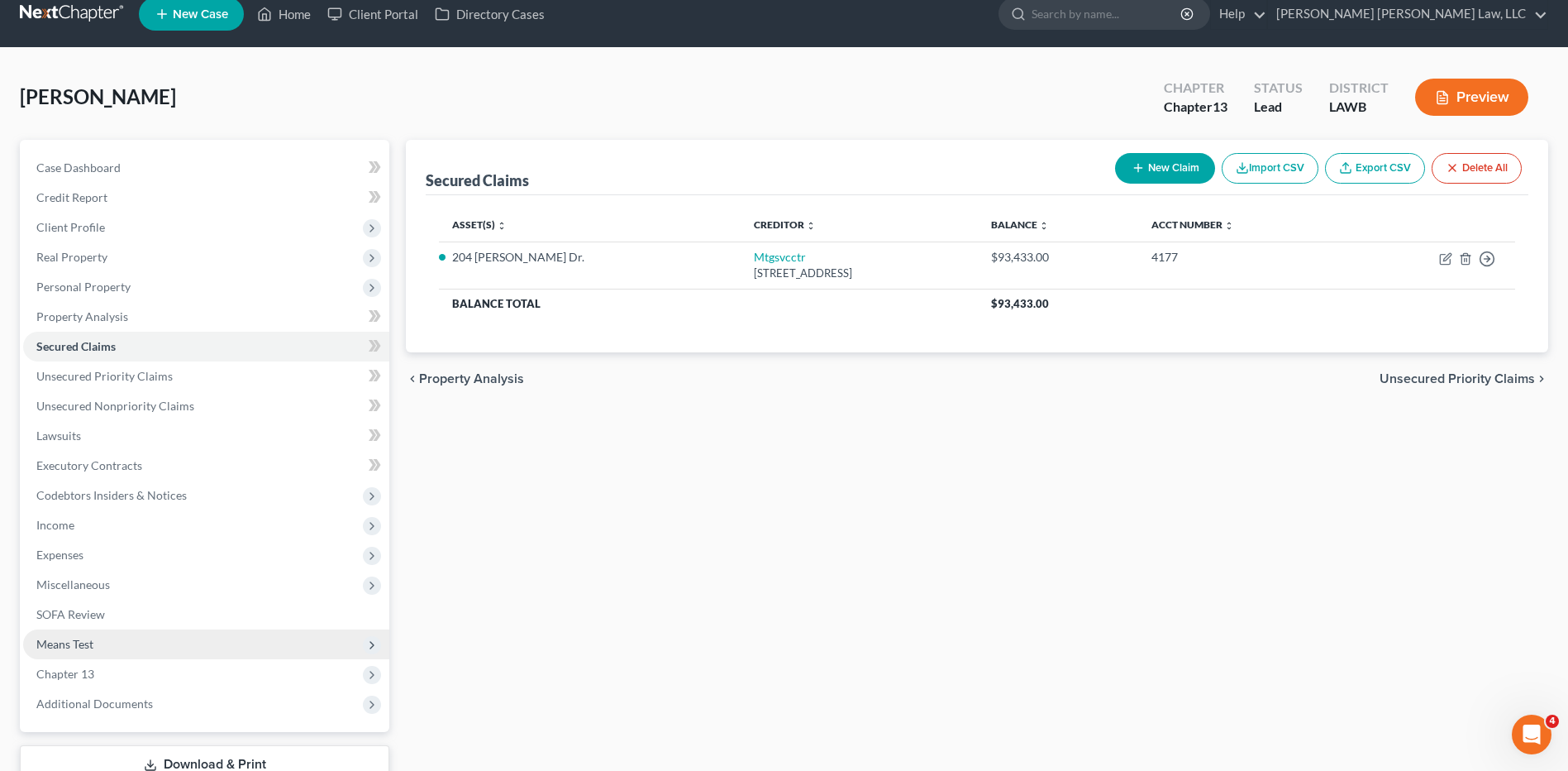
scroll to position [138, 0]
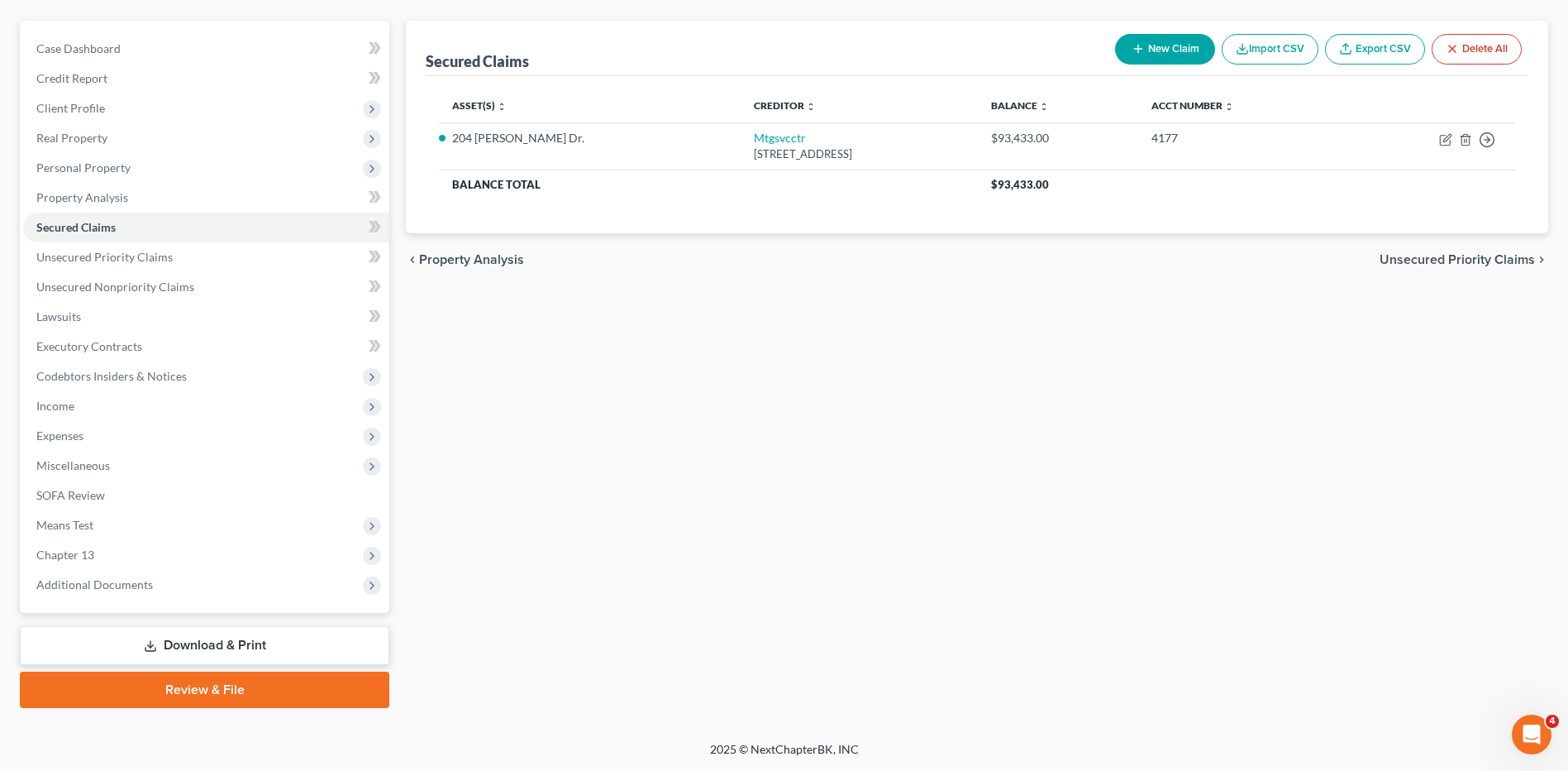
click at [187, 650] on link "Download & Print" at bounding box center [204, 644] width 369 height 38
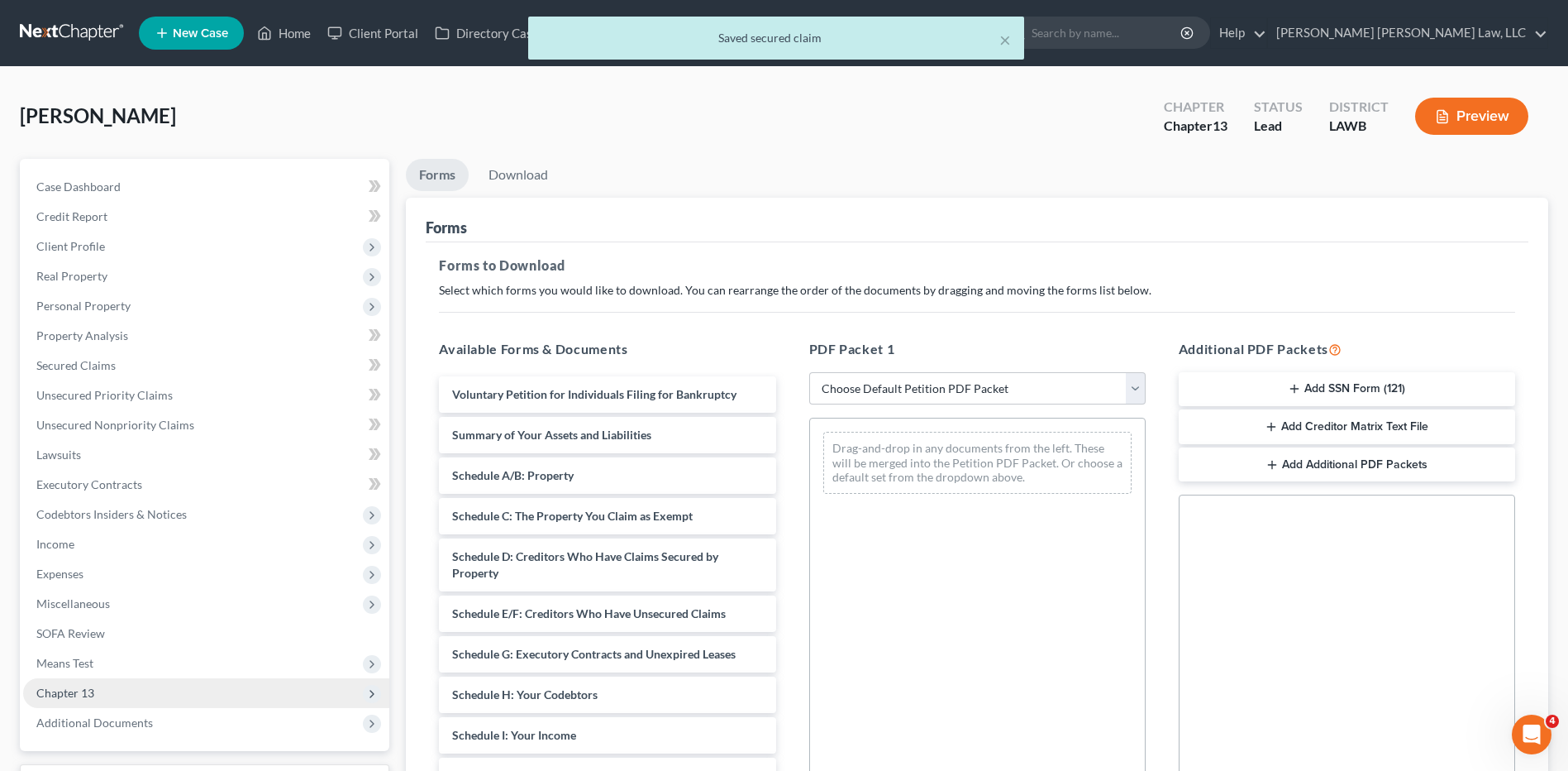
click at [89, 687] on span "Chapter 13" at bounding box center [66, 692] width 58 height 14
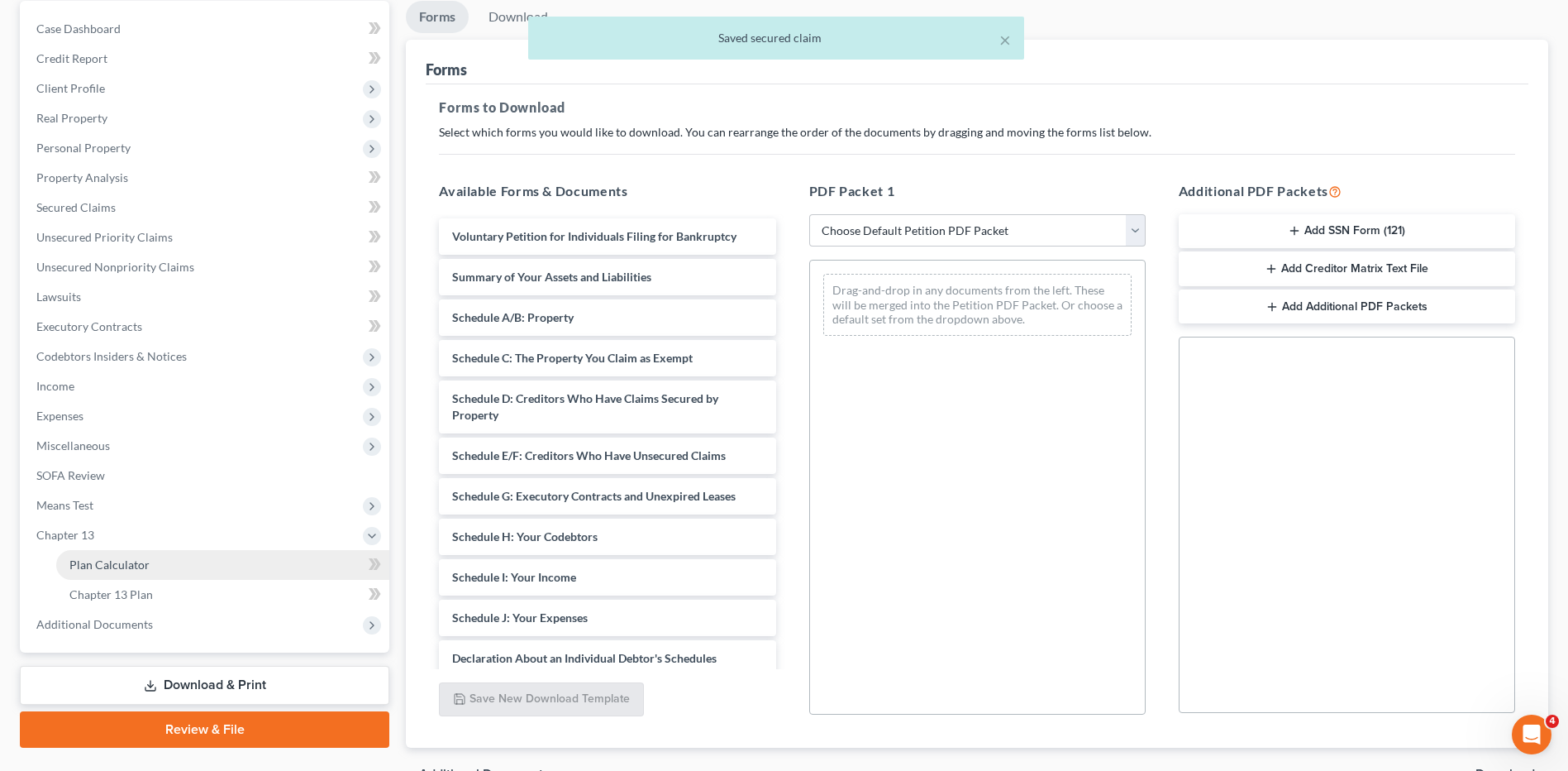
scroll to position [165, 0]
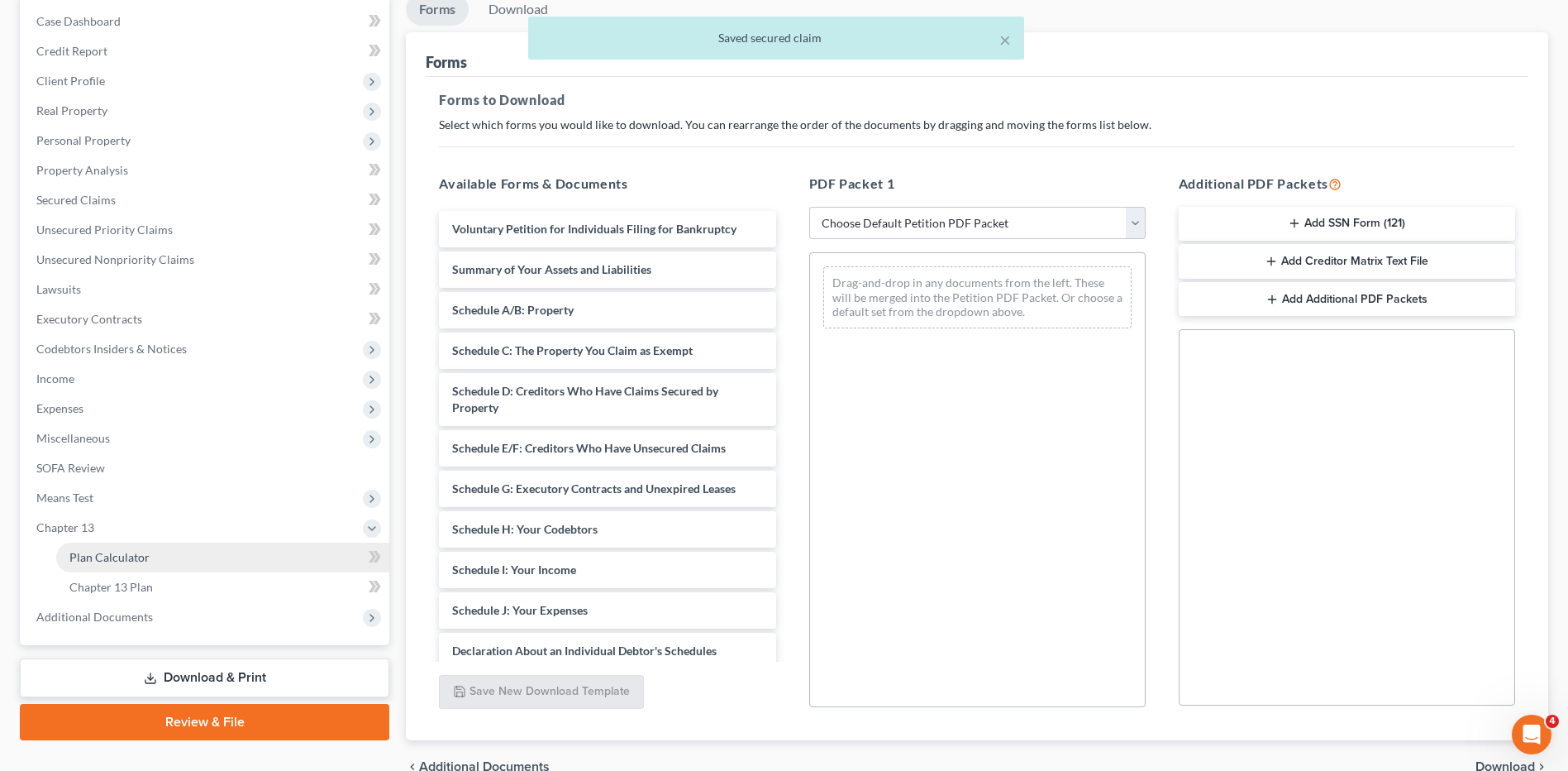
click at [119, 562] on span "Plan Calculator" at bounding box center [110, 556] width 81 height 14
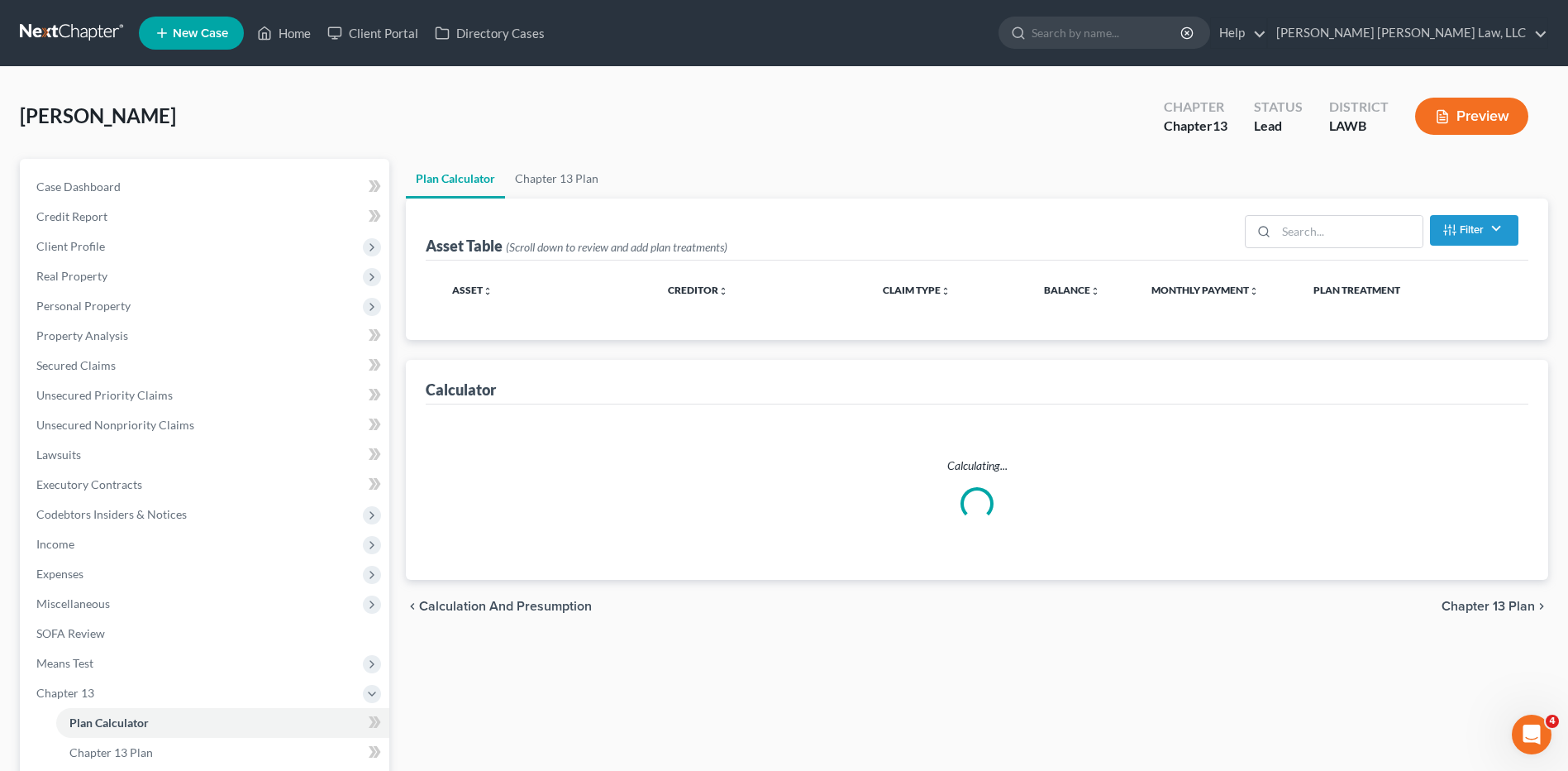
select select "59"
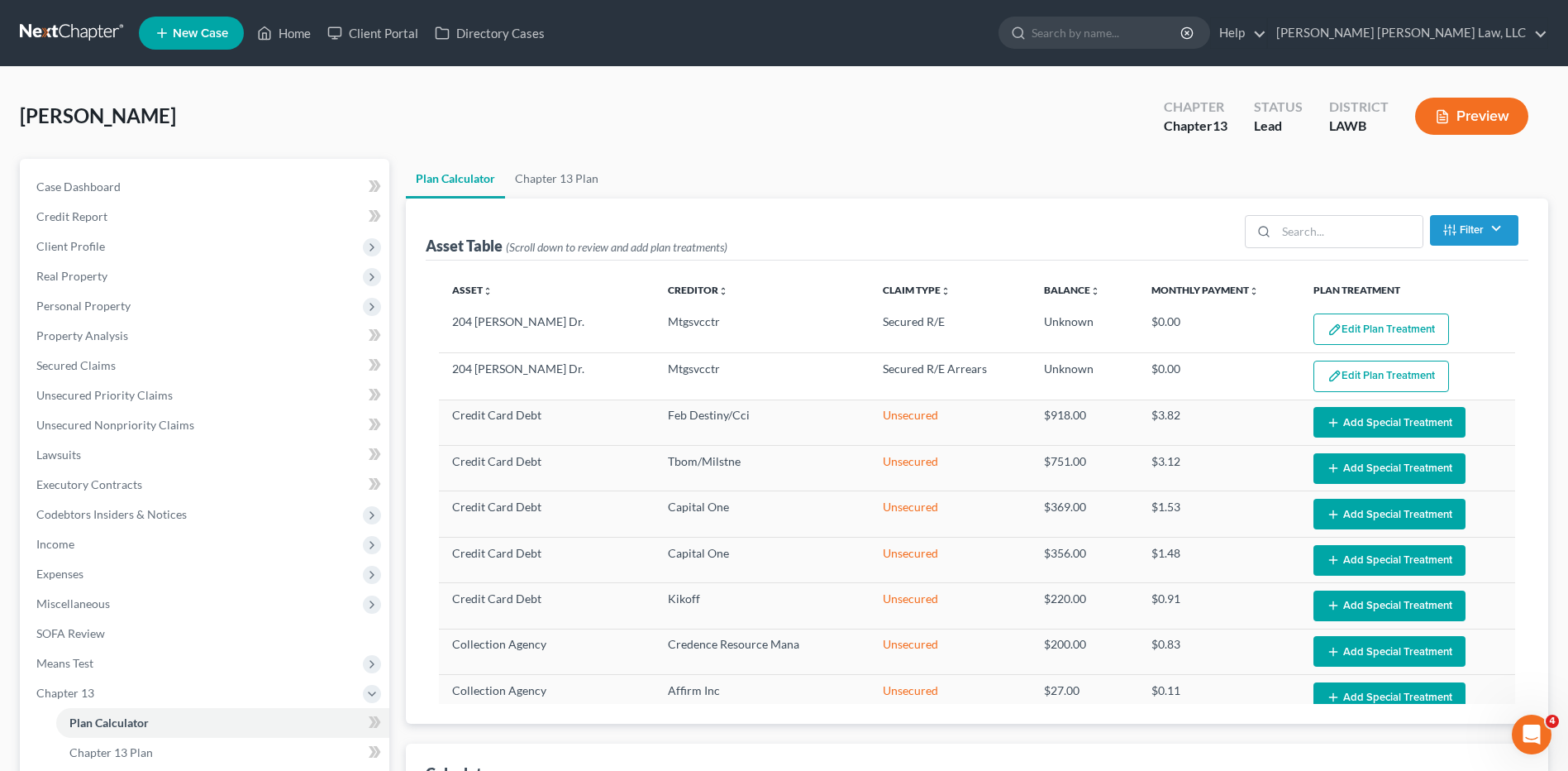
click at [1349, 335] on button "Edit Plan Treatment" at bounding box center [1381, 328] width 136 height 31
select select "59"
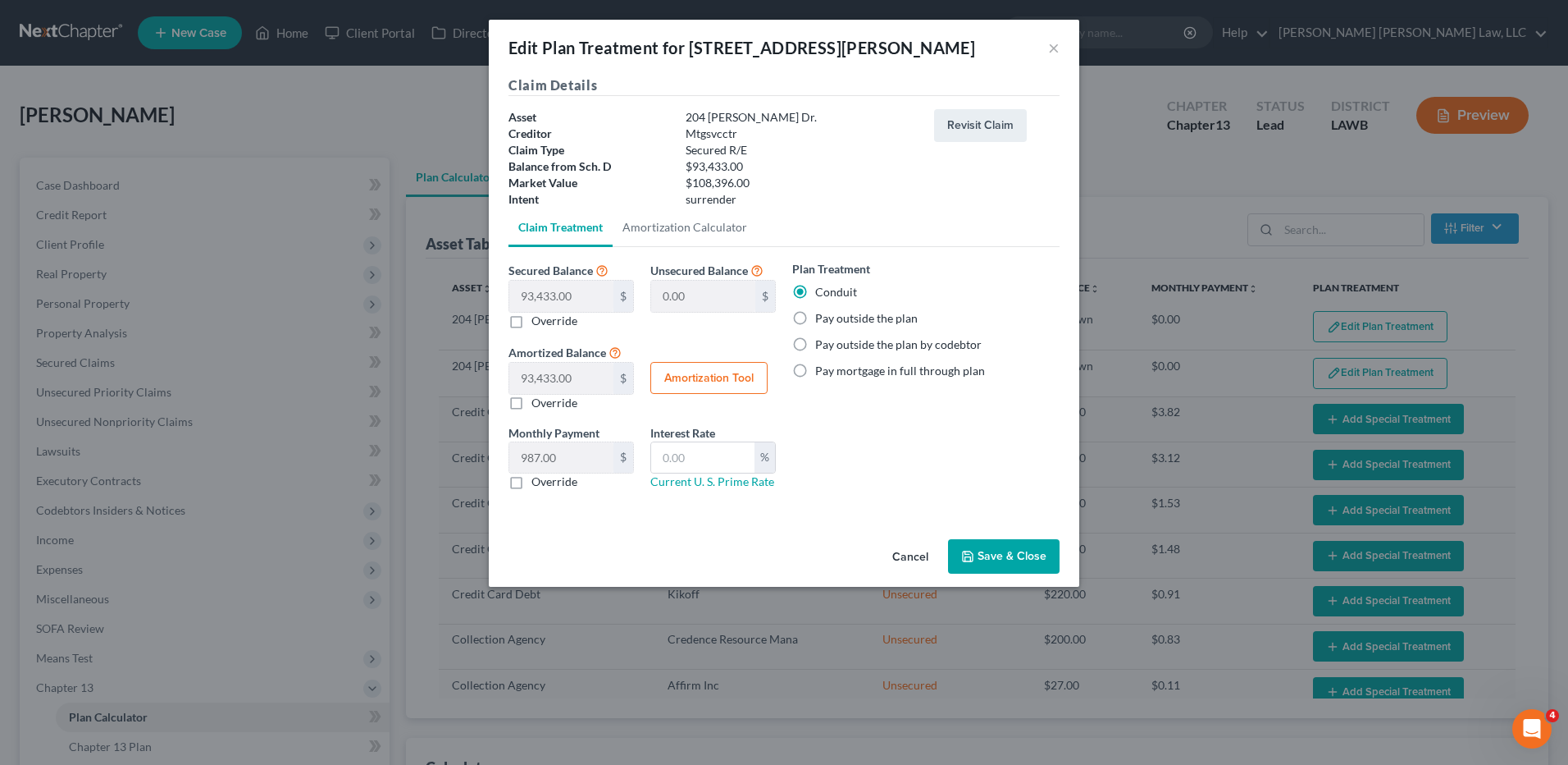
click at [815, 293] on label "Conduit" at bounding box center [836, 292] width 42 height 17
click at [822, 293] on input "Conduit" at bounding box center [826, 289] width 10 height 10
click at [1005, 562] on button "Save & Close" at bounding box center [1004, 556] width 112 height 34
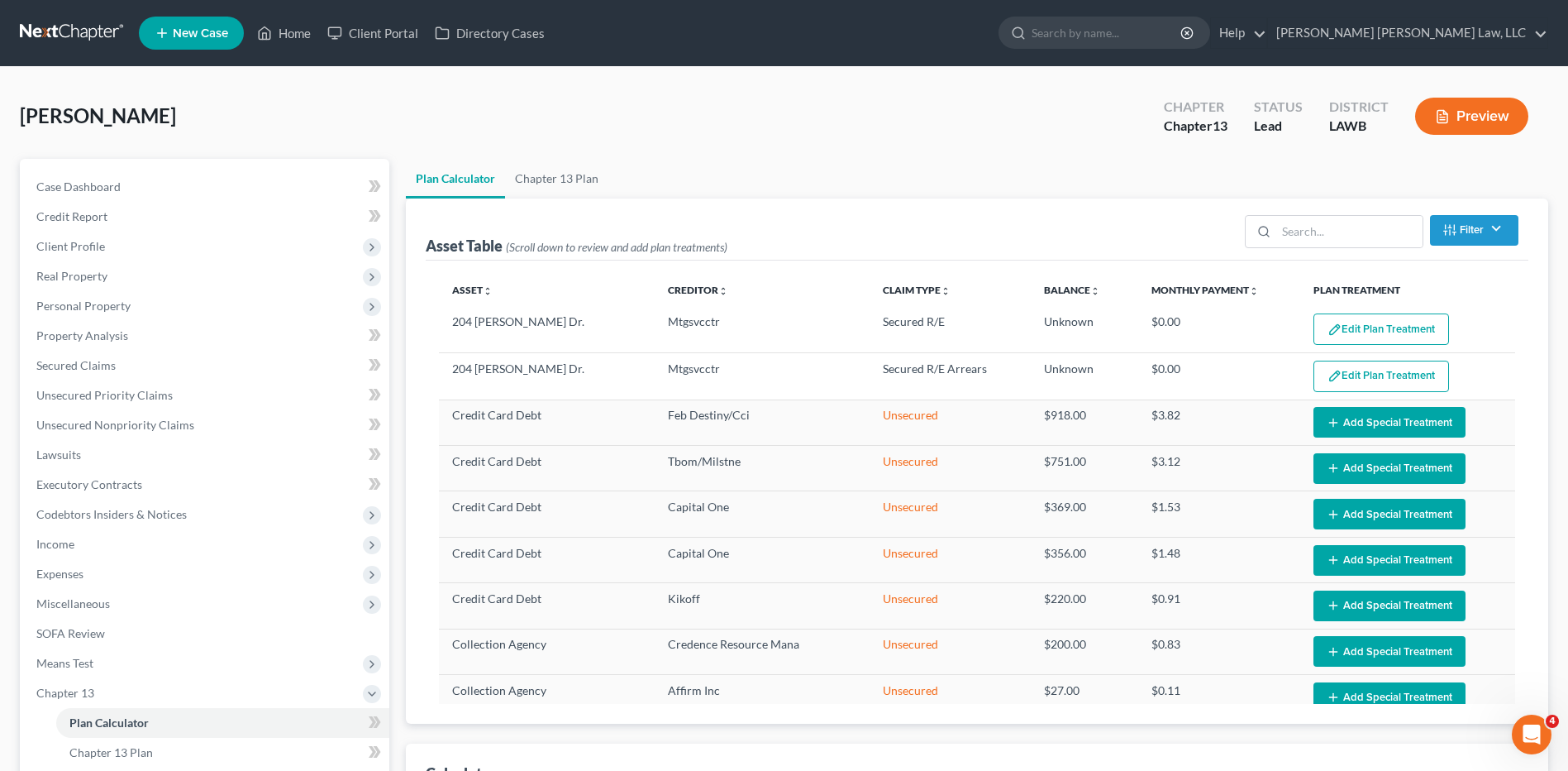
click at [1370, 374] on button "Edit Plan Treatment" at bounding box center [1381, 375] width 136 height 31
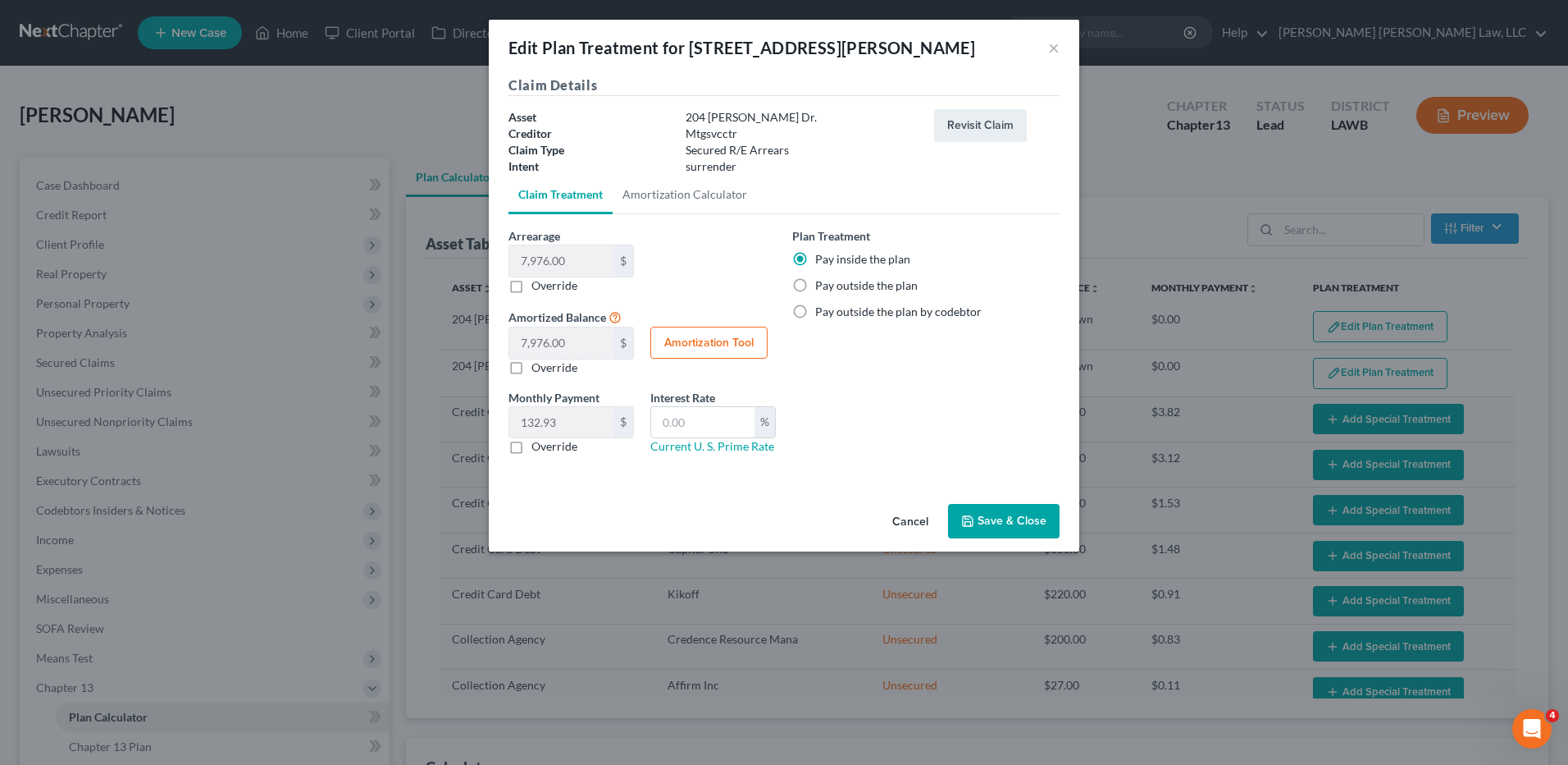
select select "59"
click at [815, 260] on label "Pay inside the plan" at bounding box center [863, 260] width 95 height 17
click at [822, 260] on input "Pay inside the plan" at bounding box center [826, 256] width 10 height 10
click at [910, 523] on button "Cancel" at bounding box center [910, 521] width 62 height 33
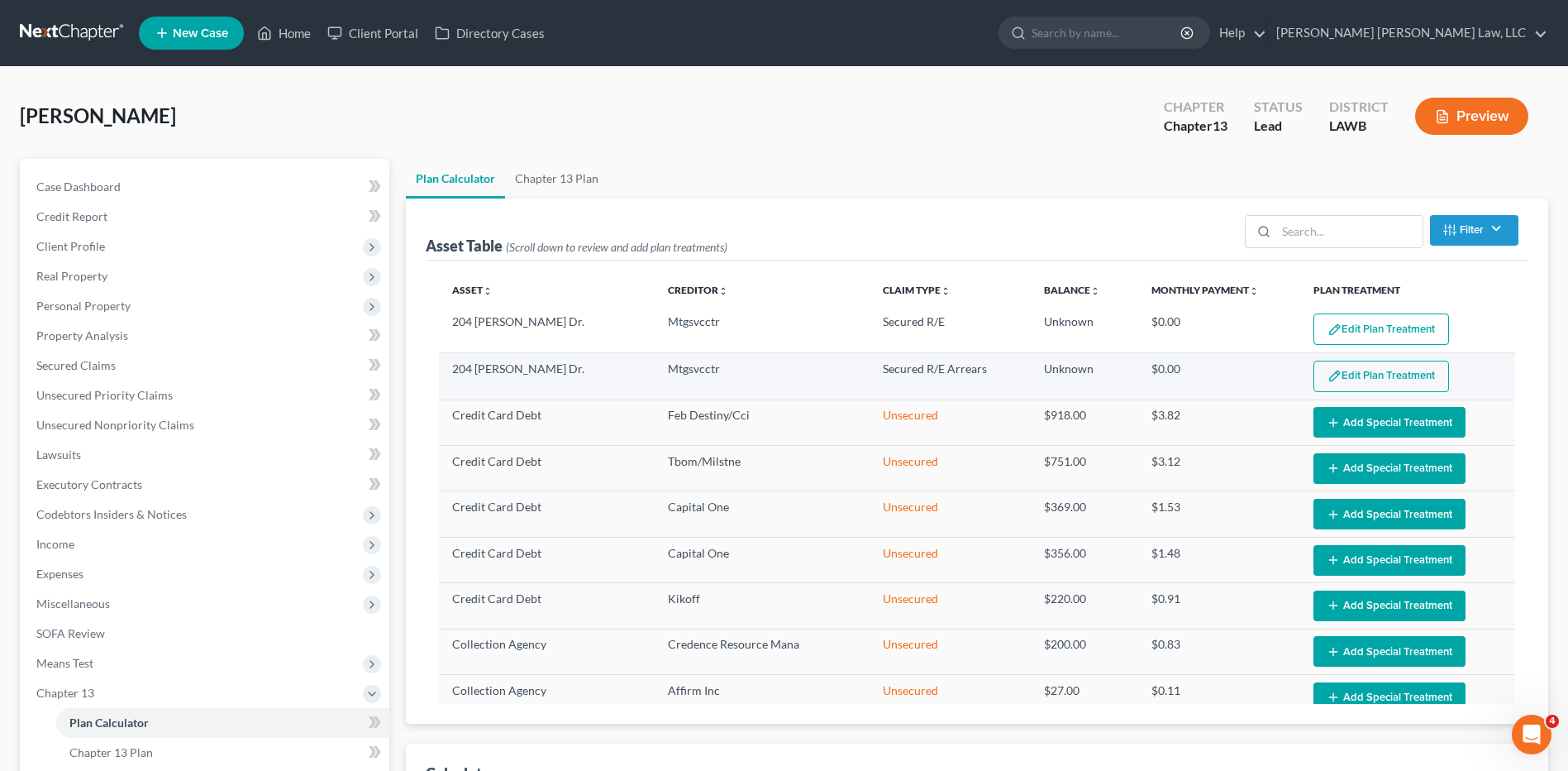
click at [1371, 373] on button "Edit Plan Treatment" at bounding box center [1381, 375] width 136 height 31
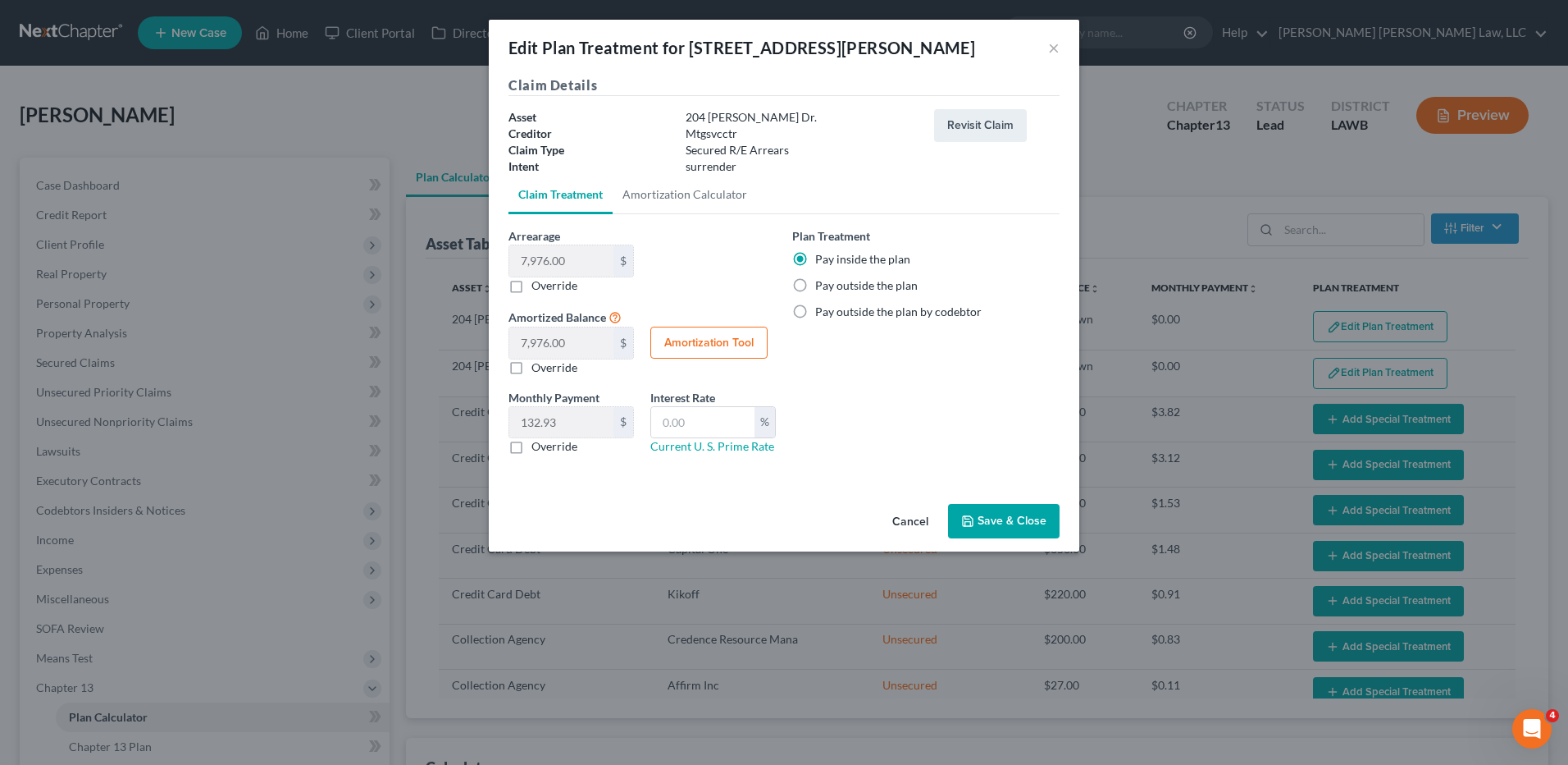
click at [918, 518] on button "Cancel" at bounding box center [910, 521] width 62 height 33
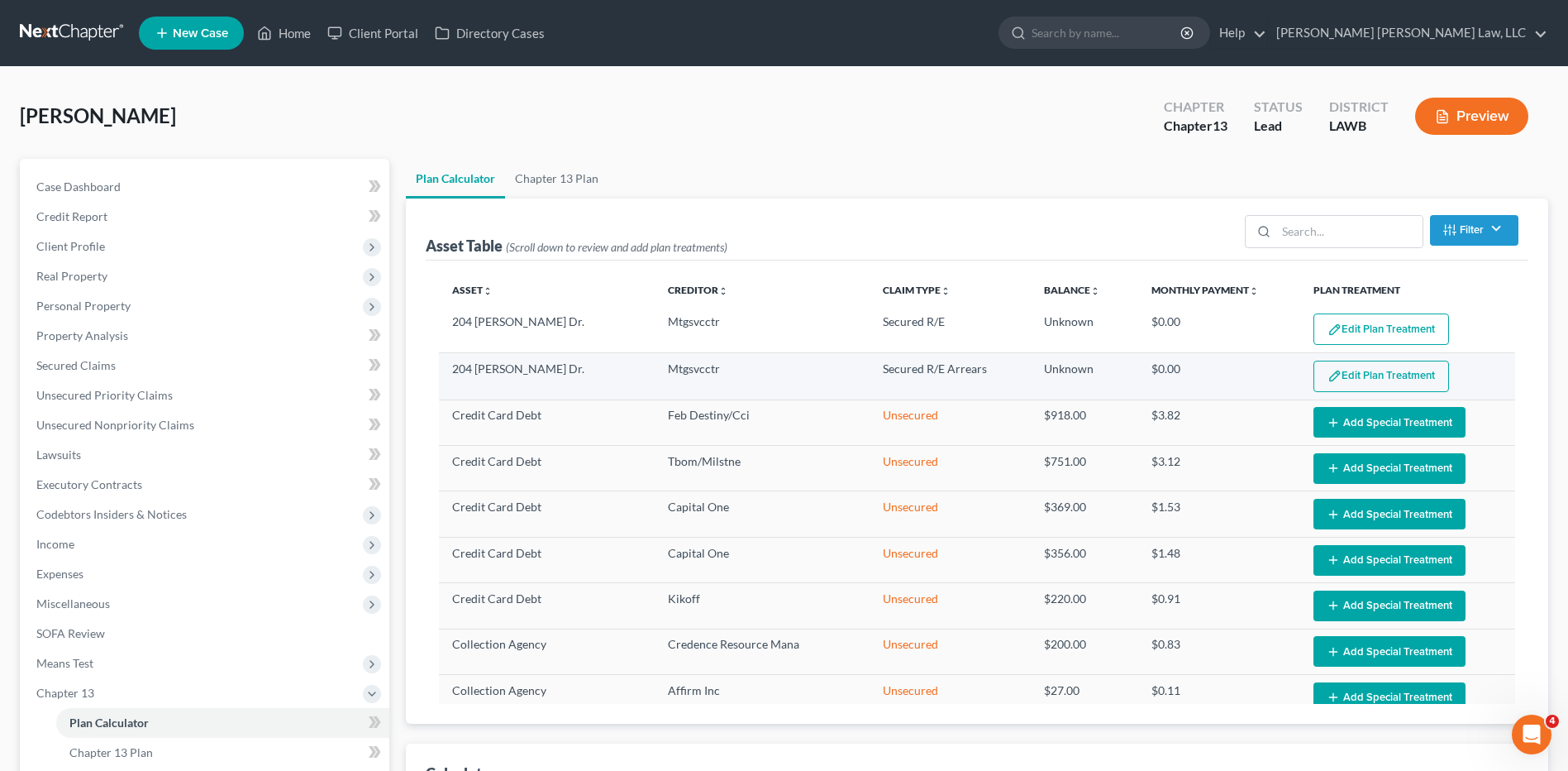
drag, startPoint x: 1315, startPoint y: 370, endPoint x: 1253, endPoint y: 379, distance: 62.6
click at [1253, 379] on td "$0.00" at bounding box center [1219, 375] width 161 height 46
click at [1368, 375] on button "Edit Plan Treatment" at bounding box center [1381, 375] width 136 height 31
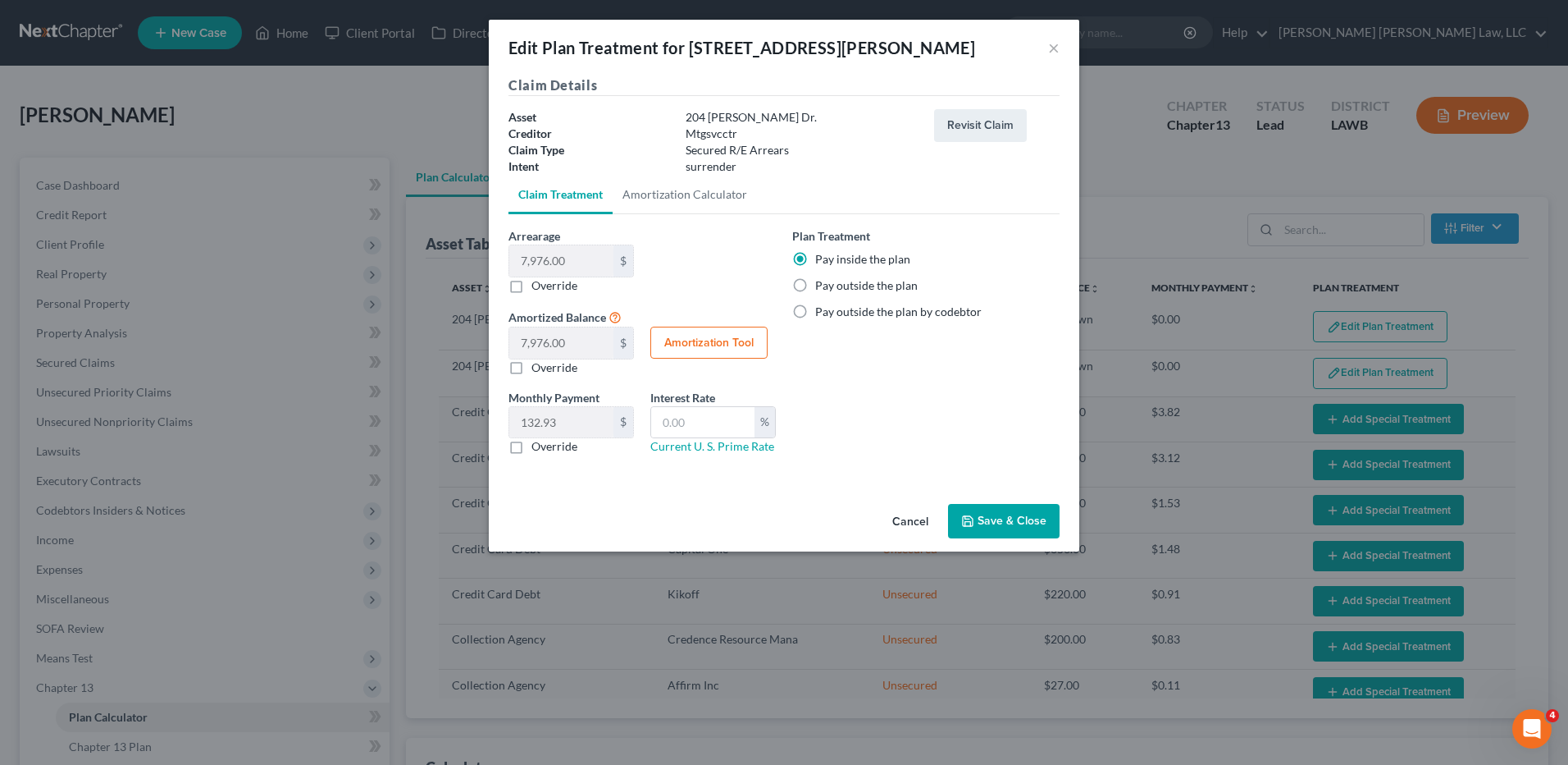
click at [1011, 520] on button "Save & Close" at bounding box center [1004, 520] width 112 height 34
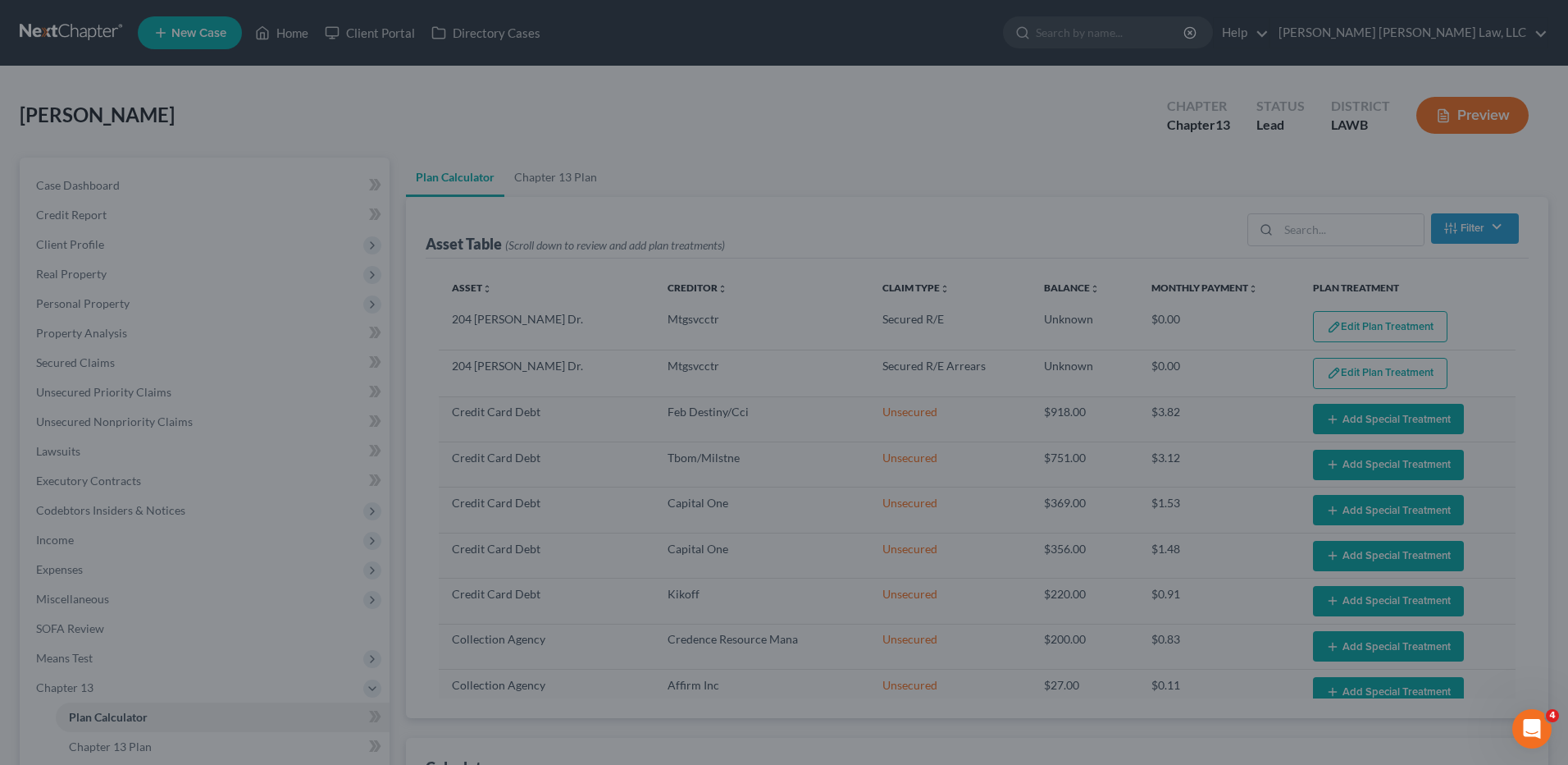
select select "59"
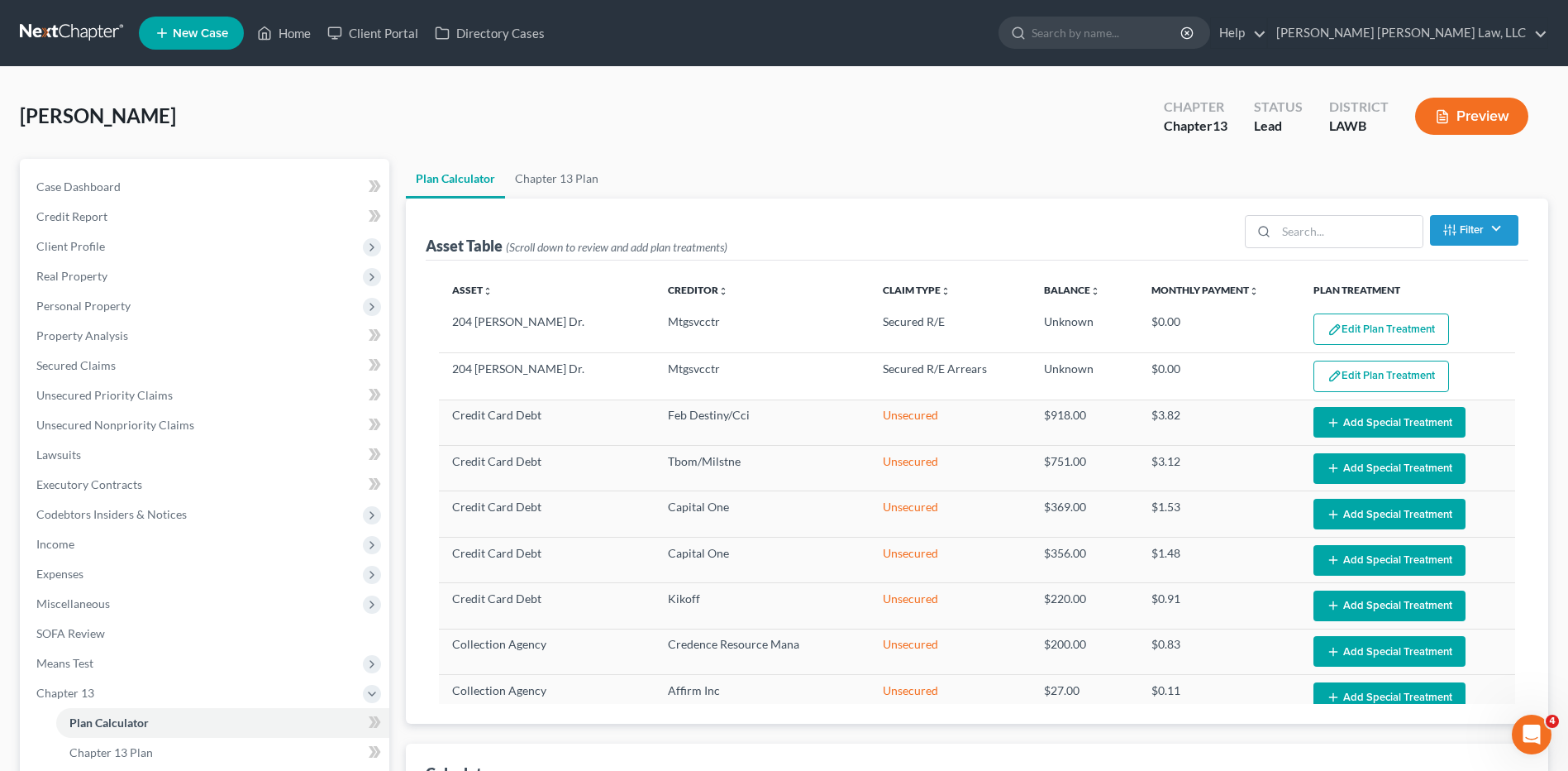
scroll to position [331, 0]
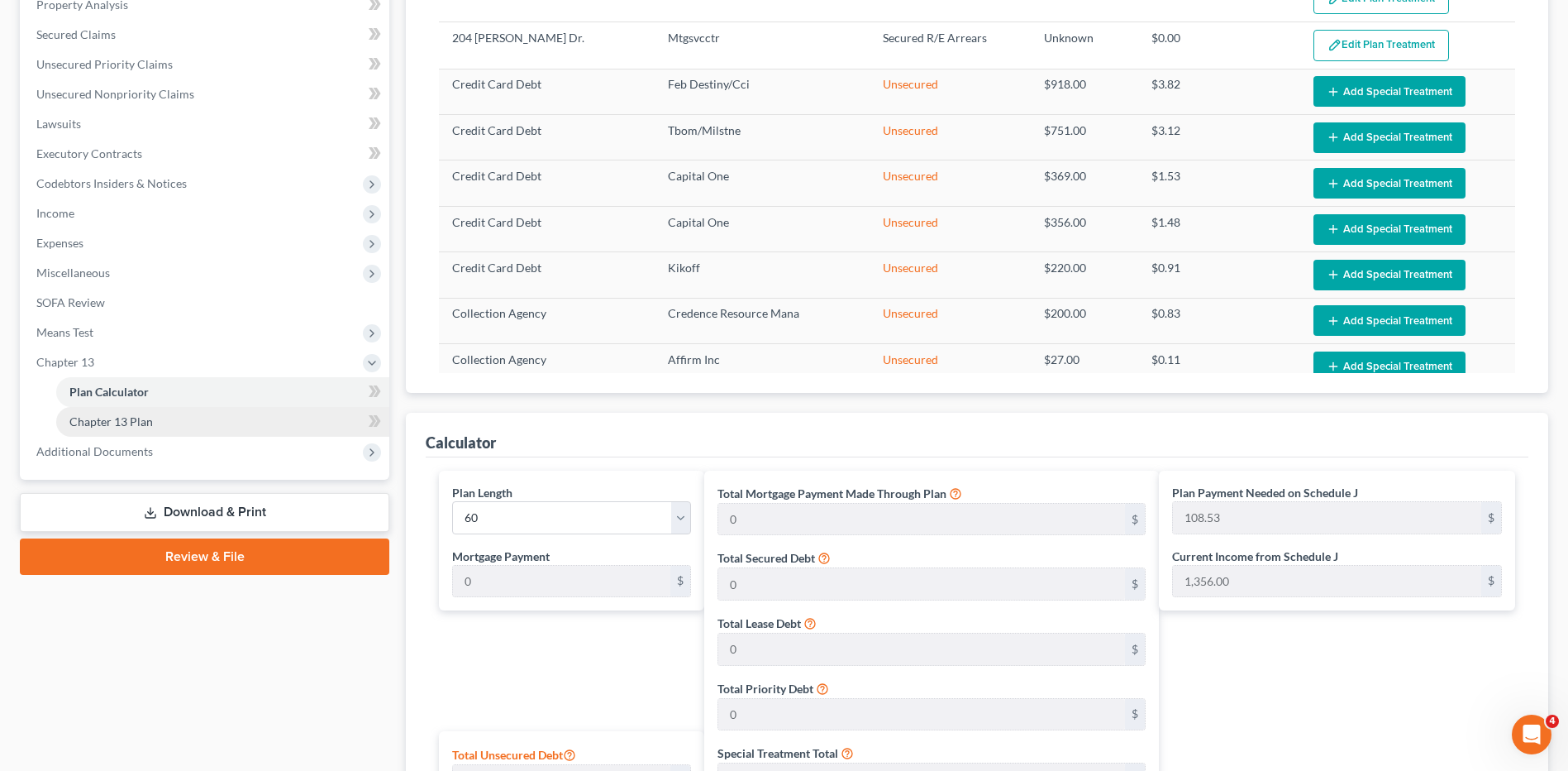
click at [125, 422] on span "Chapter 13 Plan" at bounding box center [111, 421] width 83 height 14
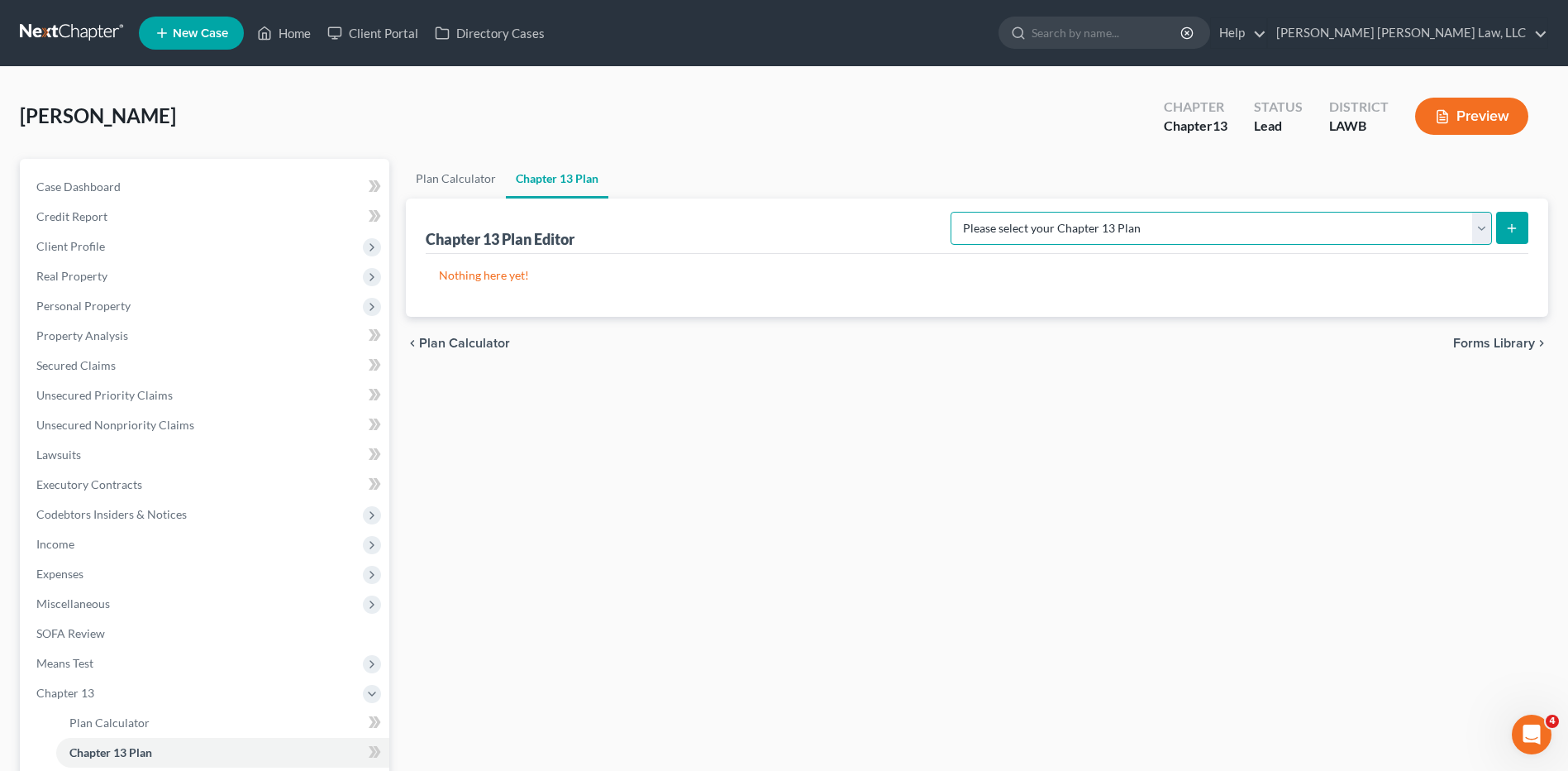
click at [1454, 229] on select "Please select your Chapter 13 Plan [PERSON_NAME] Custom Plan (Revised [DATE]) […" at bounding box center [1221, 228] width 541 height 33
select select "1"
click at [1124, 212] on select "Please select your Chapter 13 Plan [PERSON_NAME] Custom Plan (Revised [DATE]) […" at bounding box center [1221, 228] width 541 height 33
click at [1514, 226] on icon "submit" at bounding box center [1512, 228] width 13 height 13
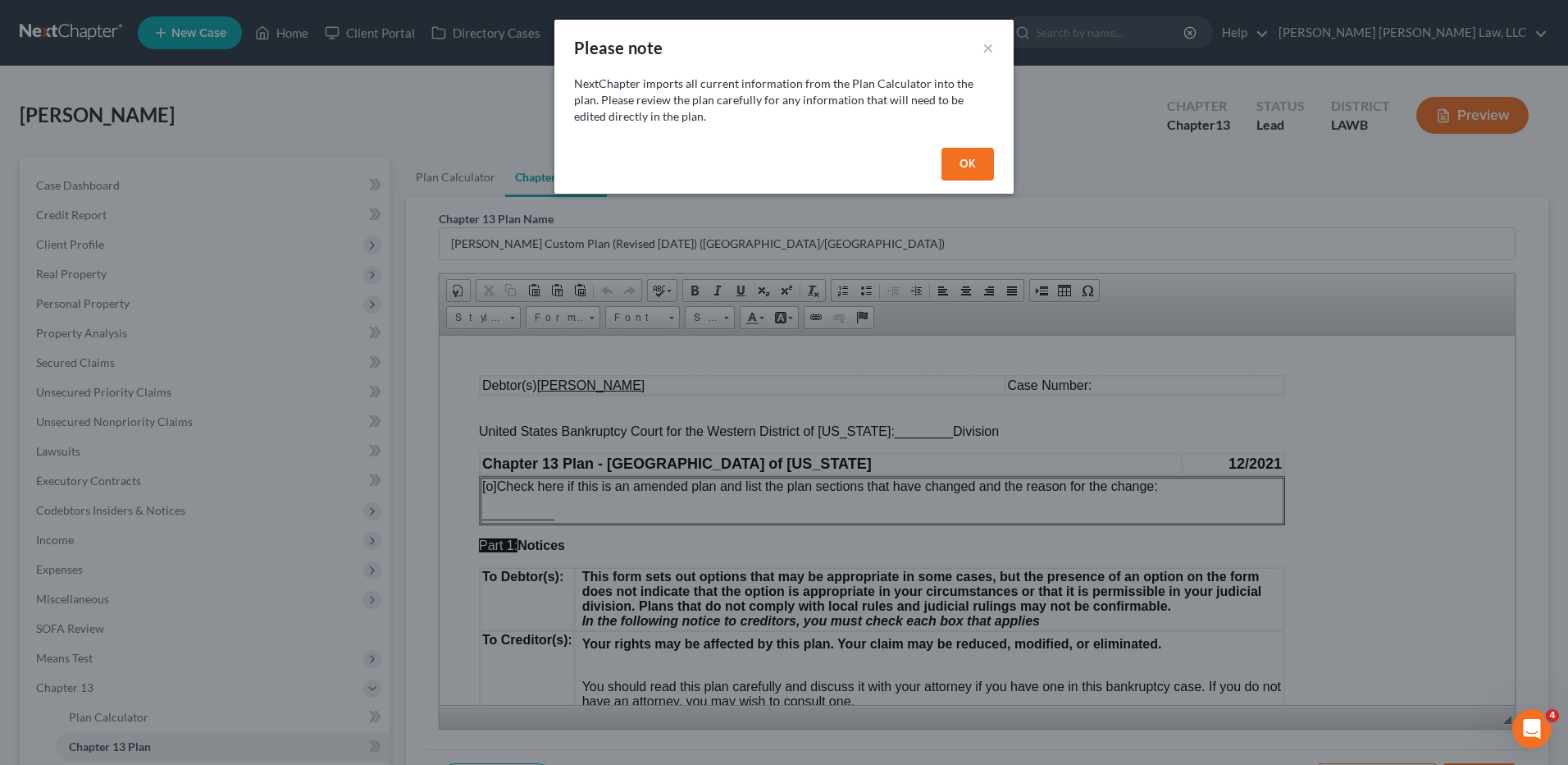
click at [972, 163] on button "OK" at bounding box center [968, 164] width 52 height 33
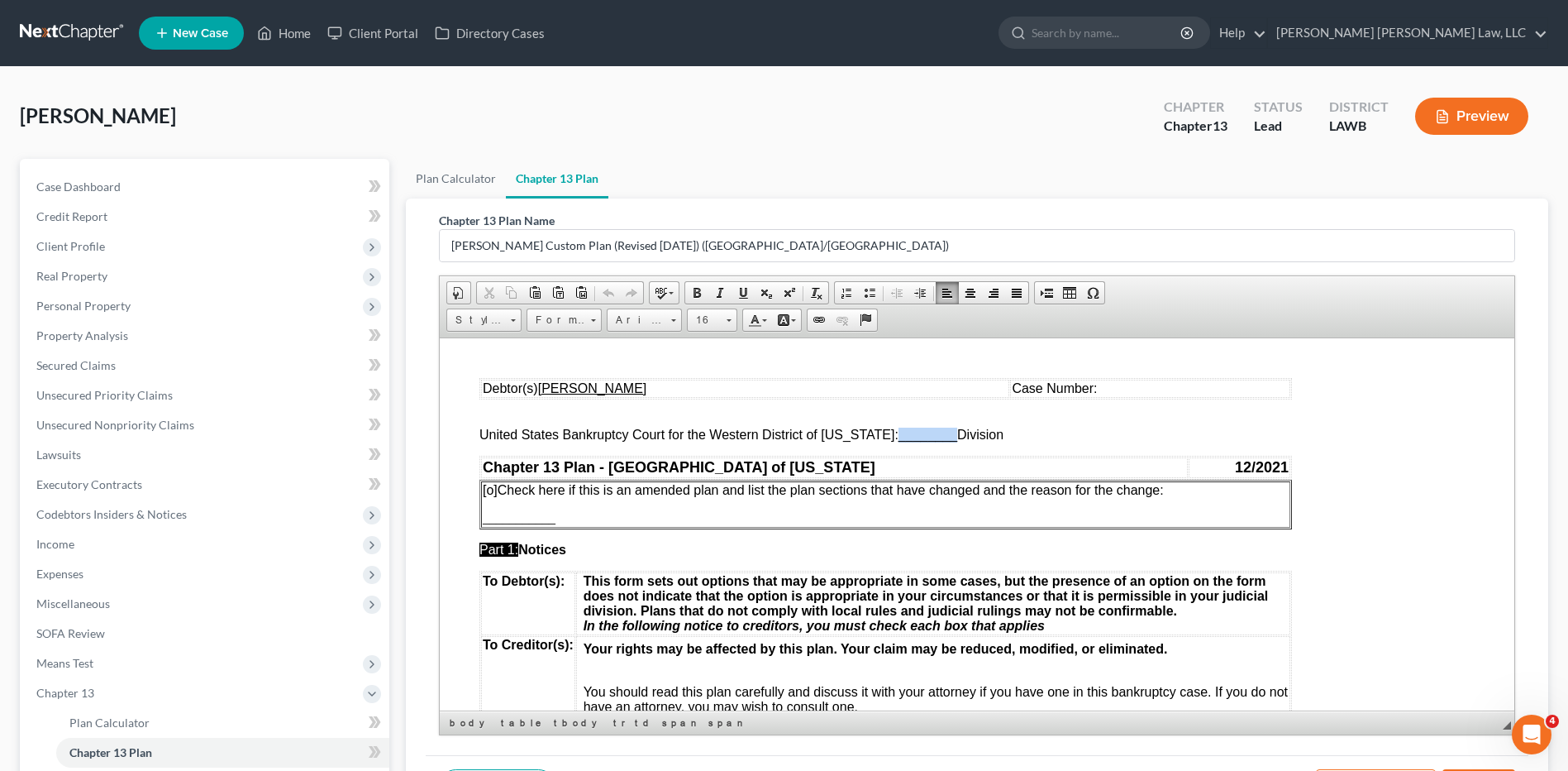
drag, startPoint x: 944, startPoint y: 435, endPoint x: 885, endPoint y: 430, distance: 59.2
click at [885, 430] on span "United States Bankruptcy Court for the Western District of [US_STATE]: ________…" at bounding box center [741, 433] width 524 height 14
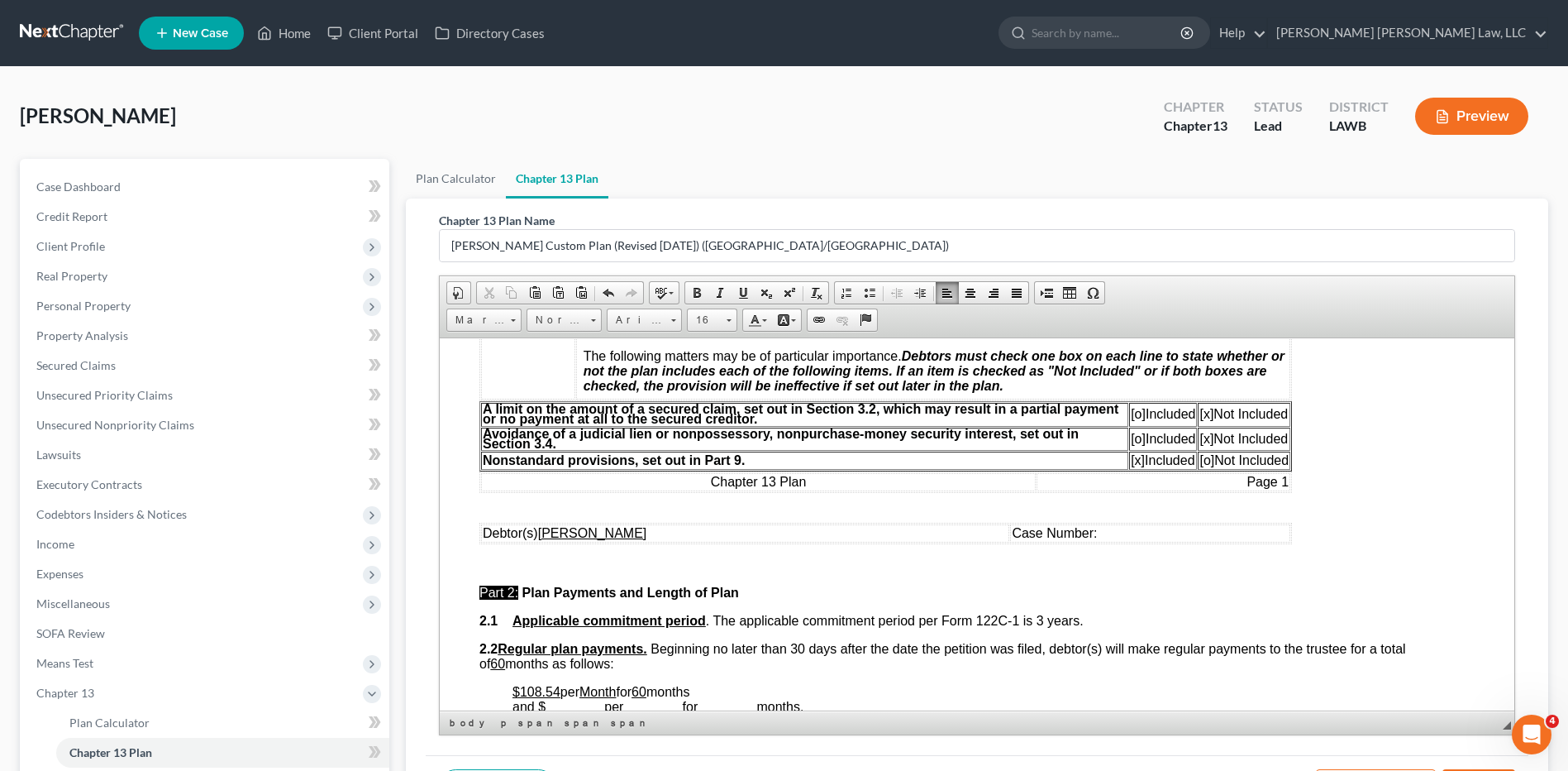
scroll to position [661, 0]
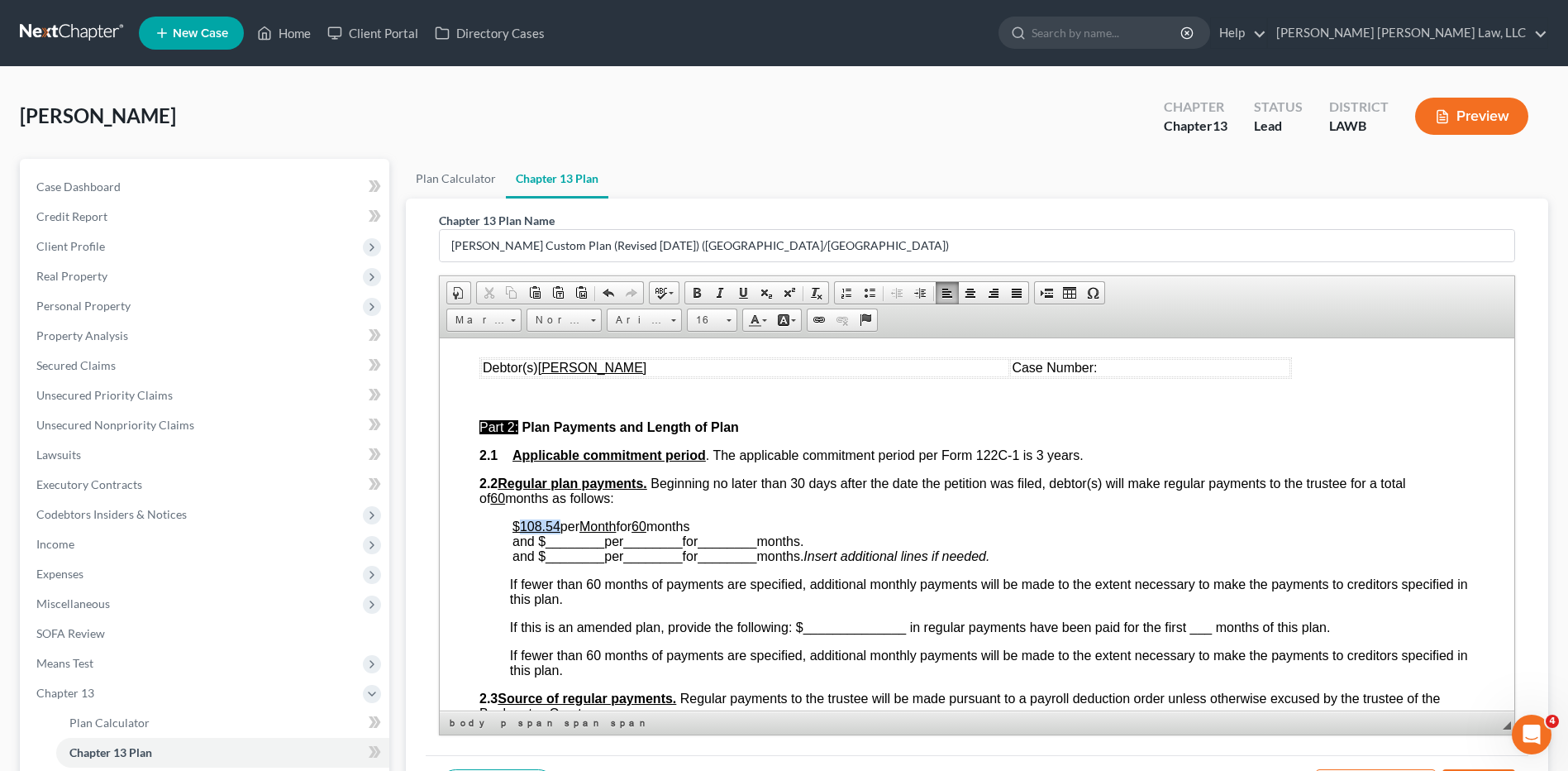
drag, startPoint x: 561, startPoint y: 523, endPoint x: 521, endPoint y: 523, distance: 40.0
click at [521, 523] on p "$108.54 per Month for 60 months and $ ________ per ________ for ________ months…" at bounding box center [994, 541] width 962 height 45
drag, startPoint x: 662, startPoint y: 520, endPoint x: 647, endPoint y: 519, distance: 15.0
click at [647, 519] on p "$105.00 per Month for 60 months and $ ________ per ________ for ________ months…" at bounding box center [994, 541] width 962 height 45
drag, startPoint x: 645, startPoint y: 519, endPoint x: 661, endPoint y: 522, distance: 16.3
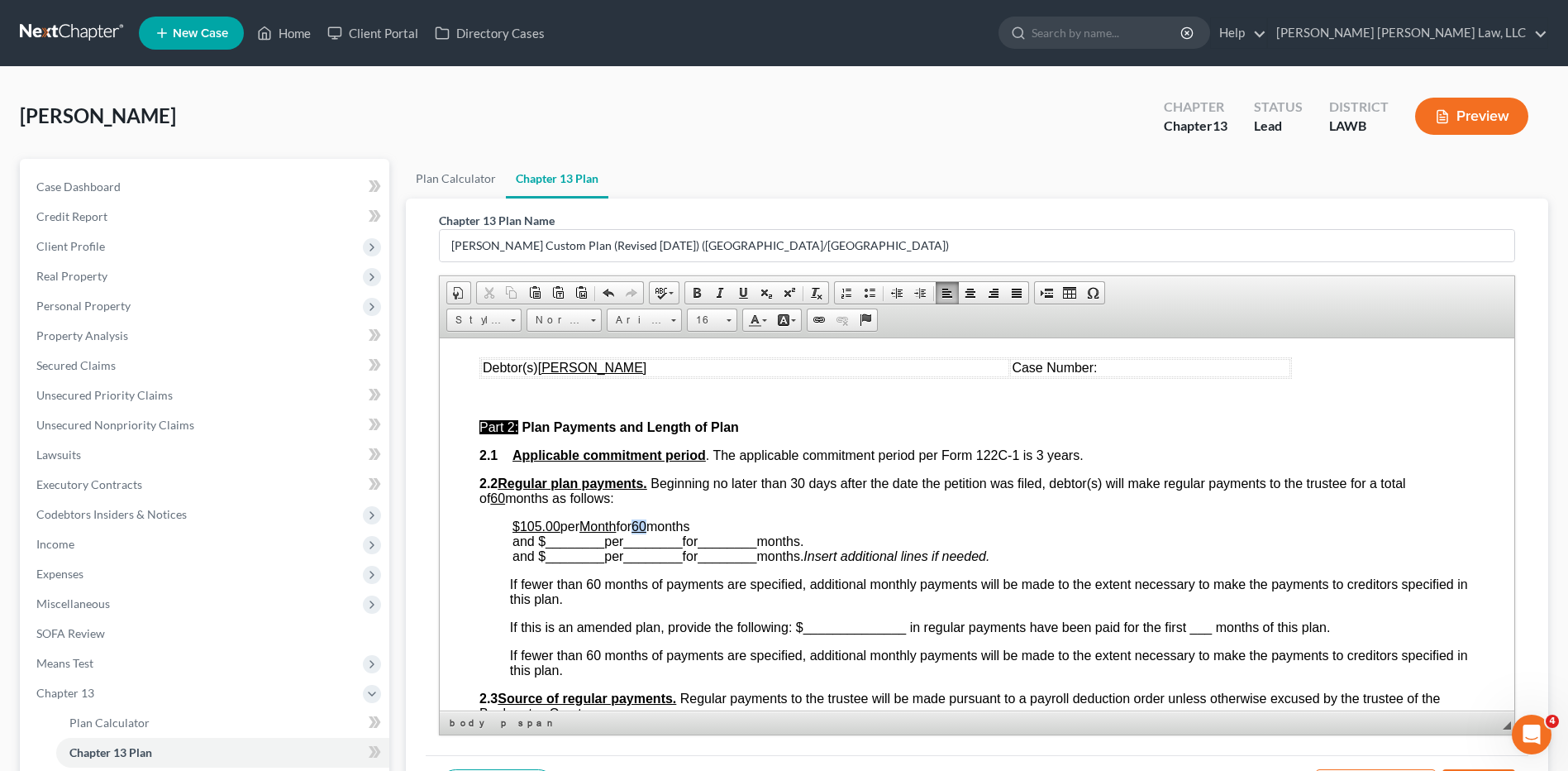
click at [661, 522] on p "$105.00 per Month for 60 months and $ ________ per ________ for ________ months…" at bounding box center [994, 541] width 962 height 45
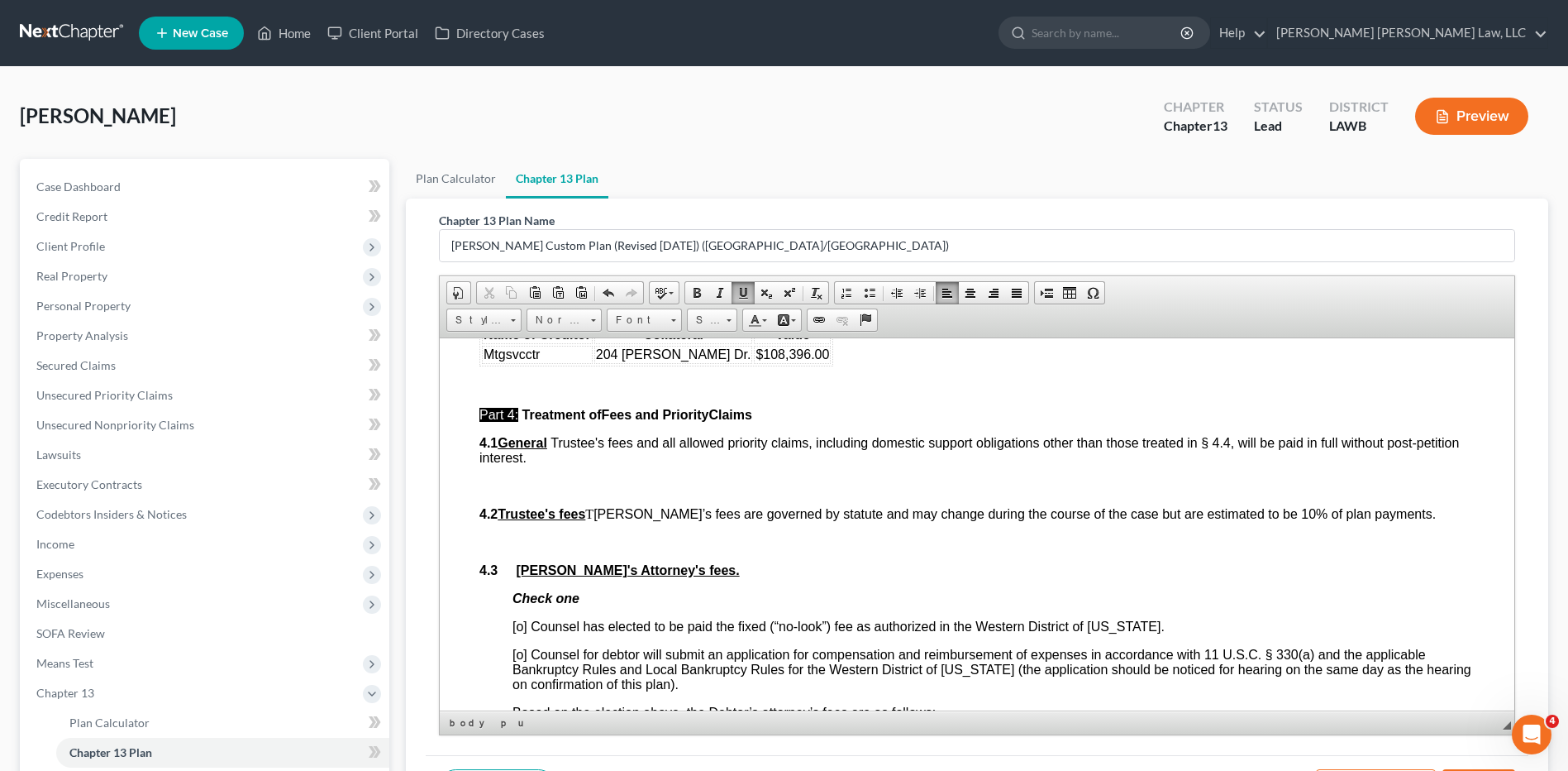
scroll to position [2315, 0]
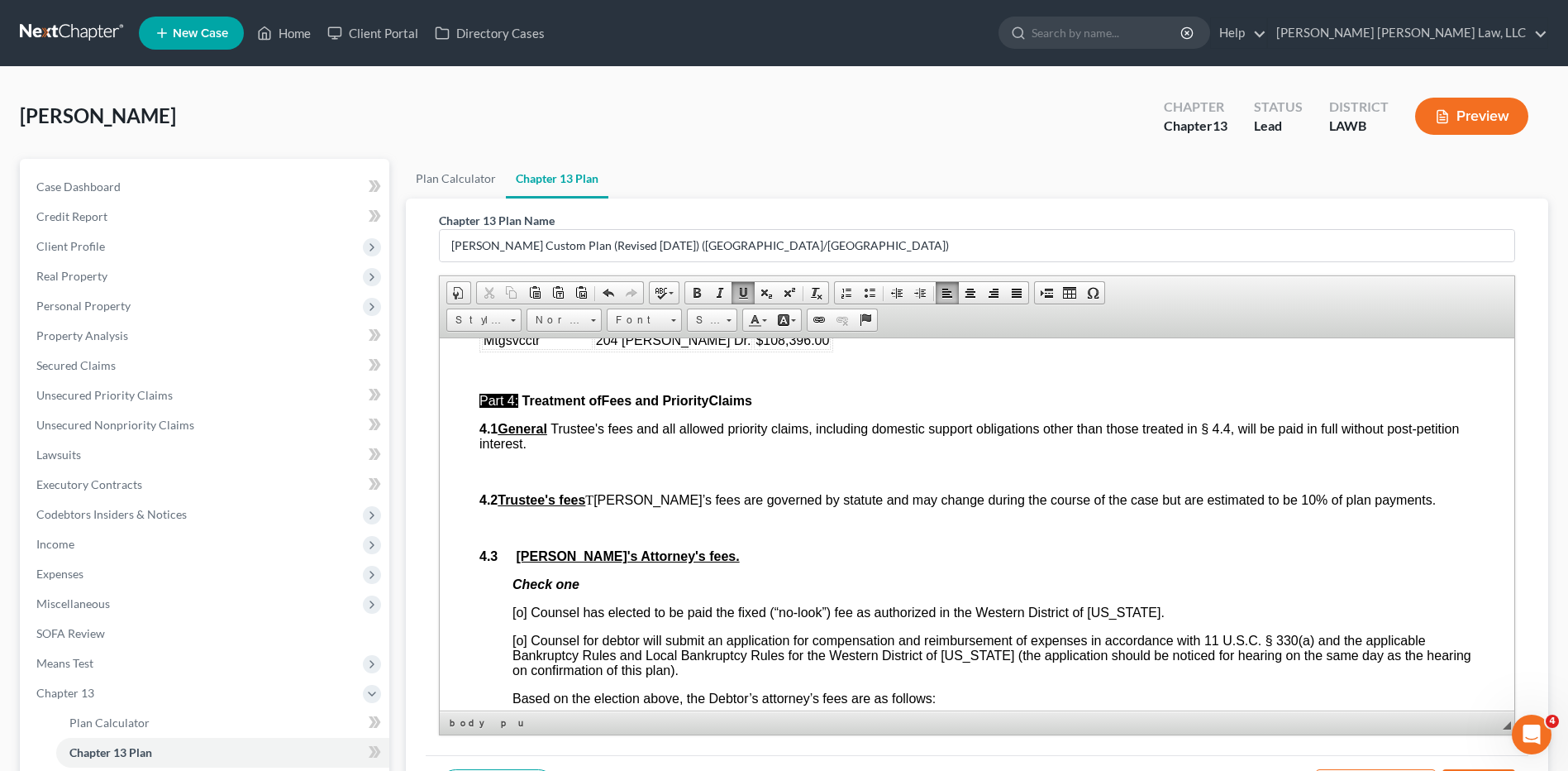
click at [520, 611] on span "[o] Counsel has elected to be paid the fixed (“no-look”) fee as authorized in t…" at bounding box center [839, 611] width 653 height 14
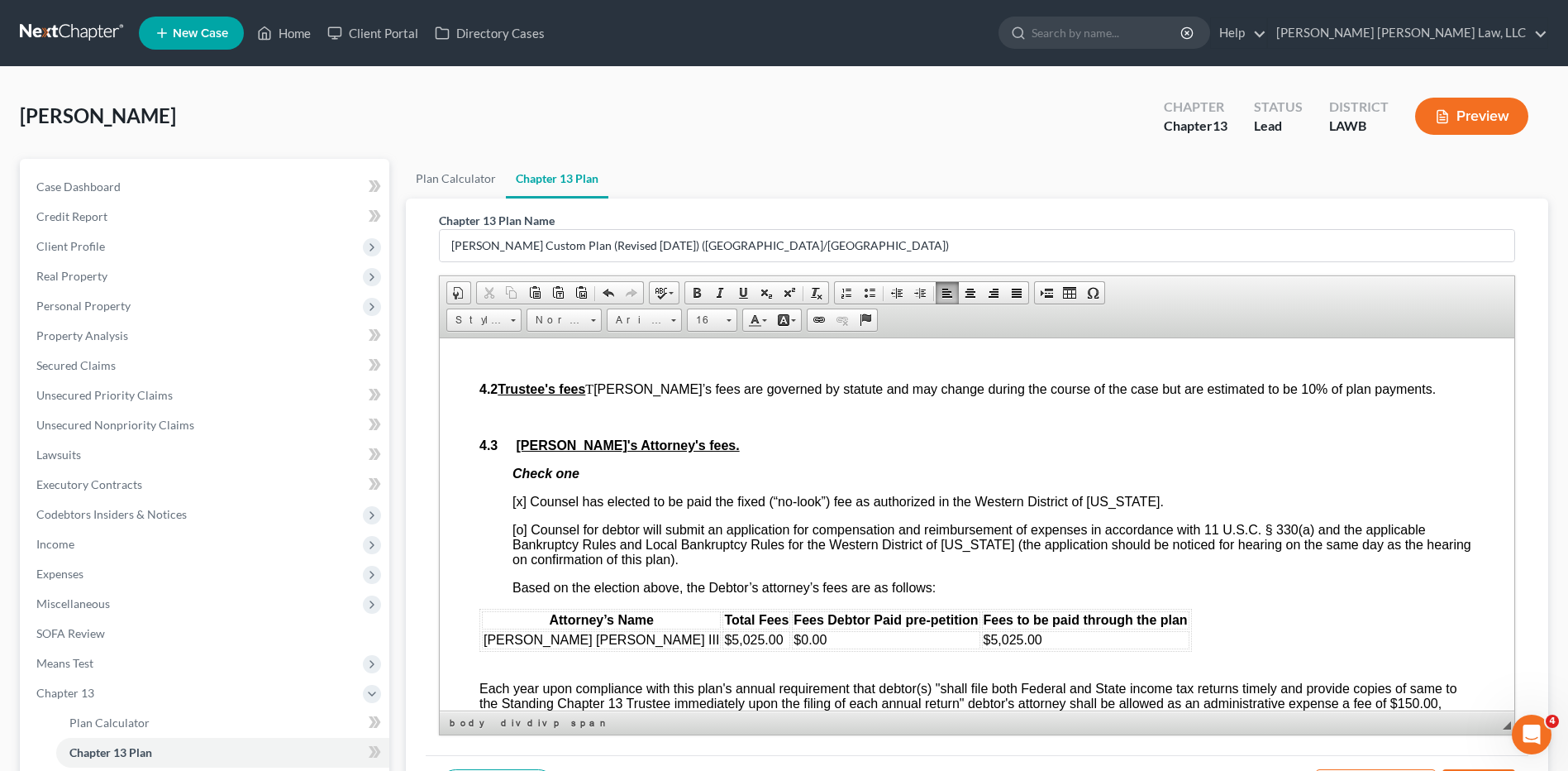
scroll to position [2563, 0]
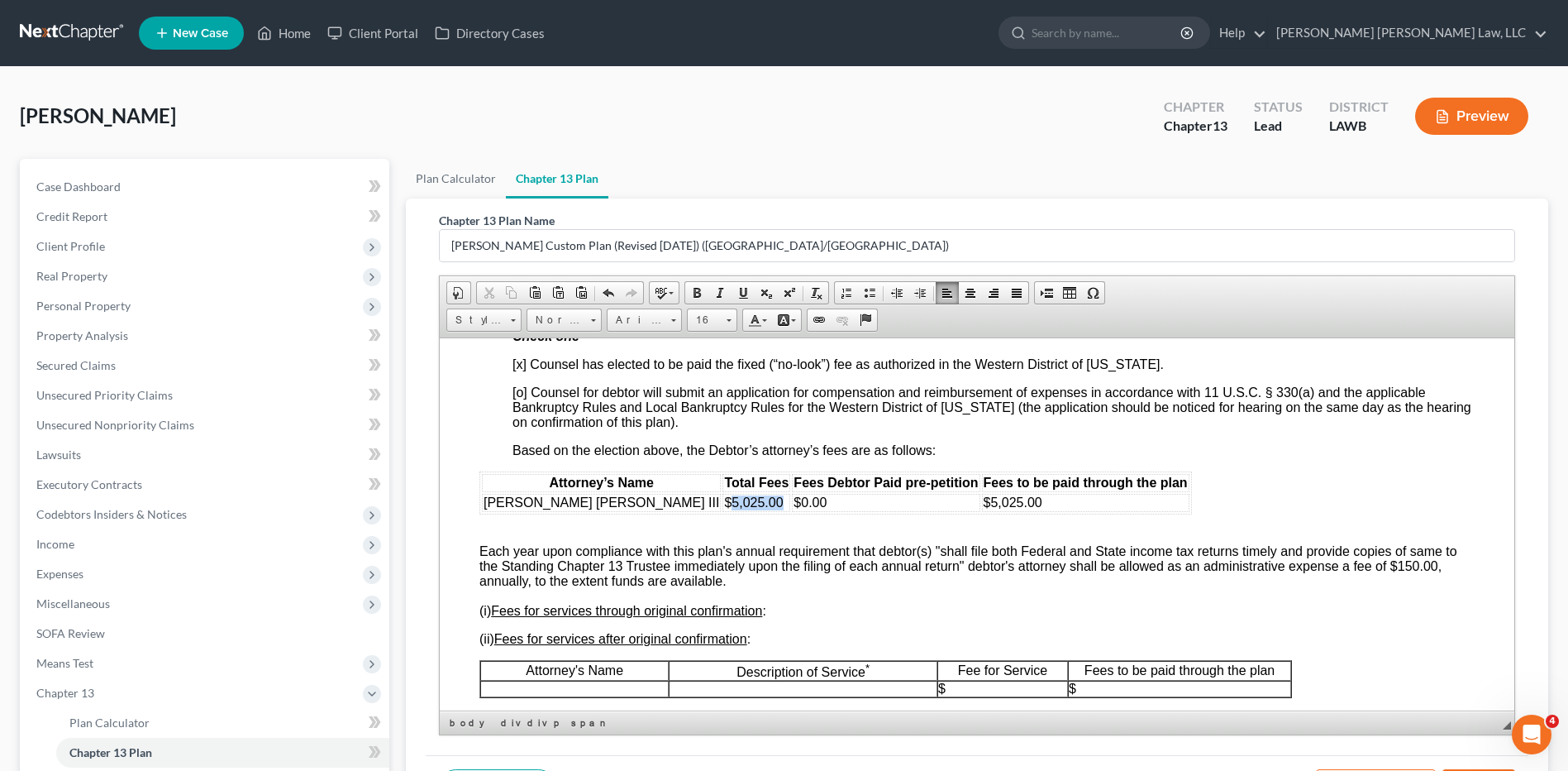
drag, startPoint x: 652, startPoint y: 505, endPoint x: 601, endPoint y: 513, distance: 51.6
click at [601, 513] on div "Attorney’s Name Total Fees Fees Debtor Paid pre-petition Fees to be paid throug…" at bounding box center [976, 746] width 995 height 551
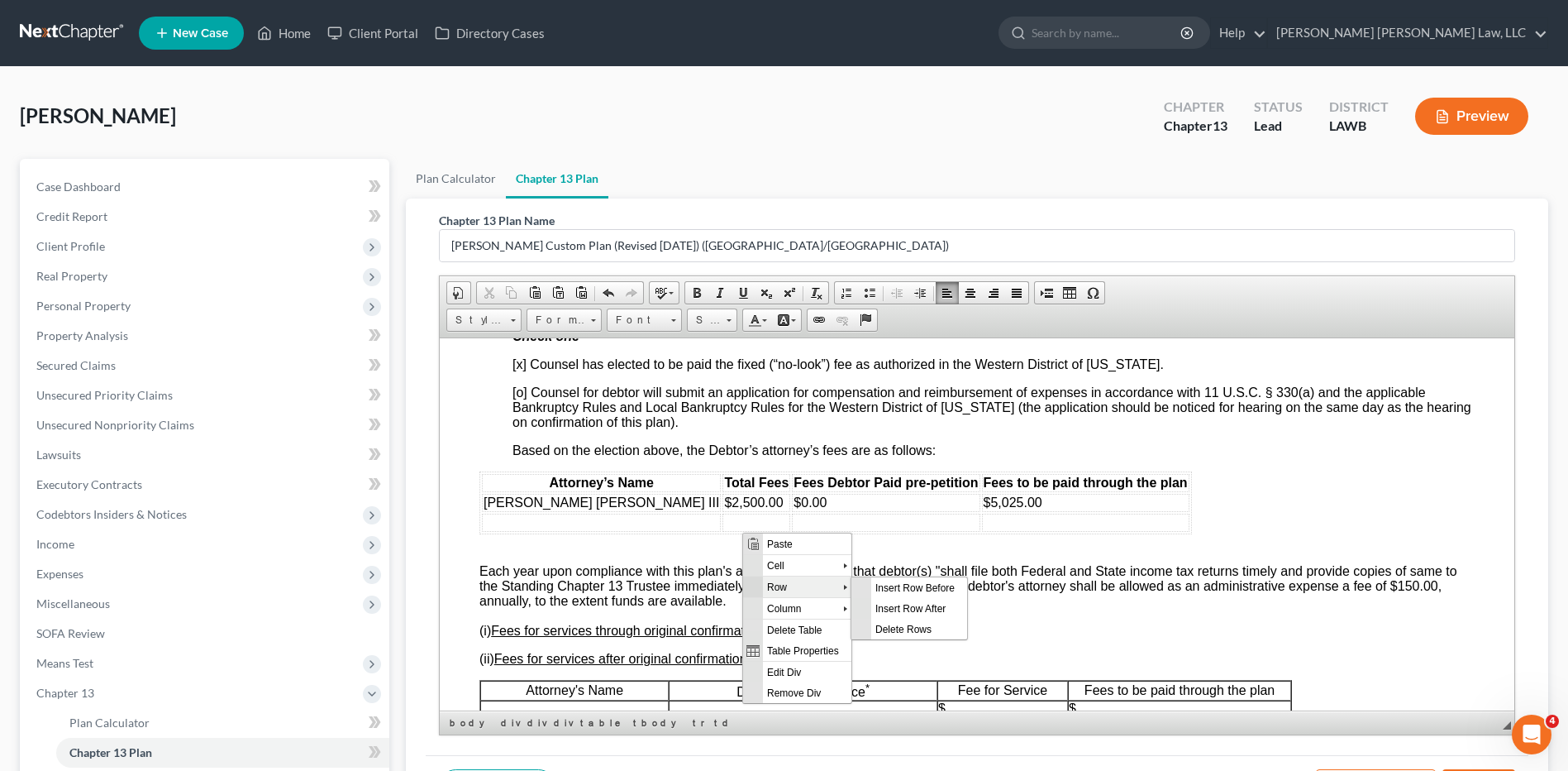
scroll to position [0, 0]
click at [885, 627] on span "Delete Rows" at bounding box center [919, 627] width 96 height 21
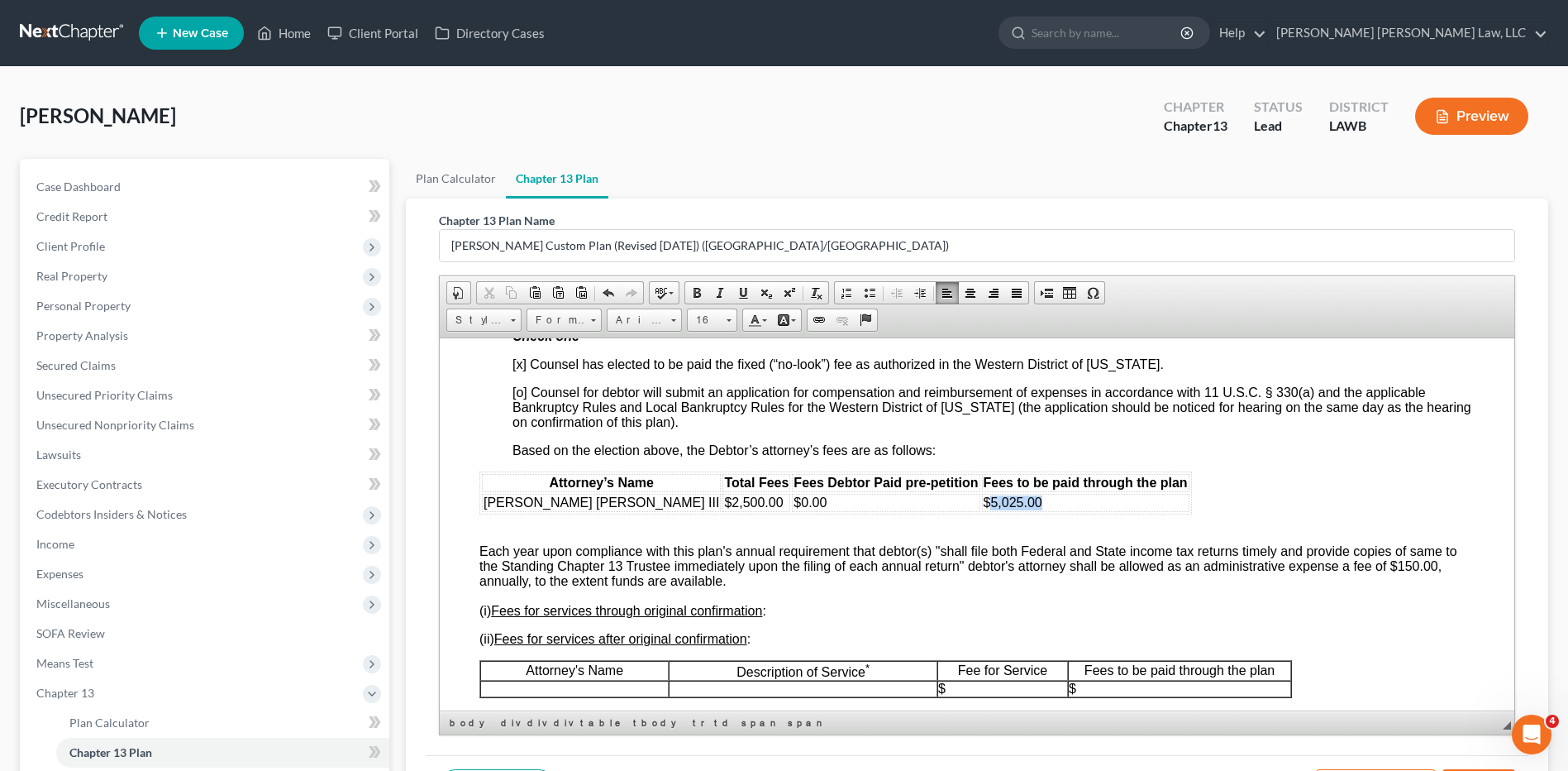
drag, startPoint x: 916, startPoint y: 498, endPoint x: 860, endPoint y: 498, distance: 56.0
click at [982, 498] on td "$5,025.00" at bounding box center [1085, 501] width 207 height 18
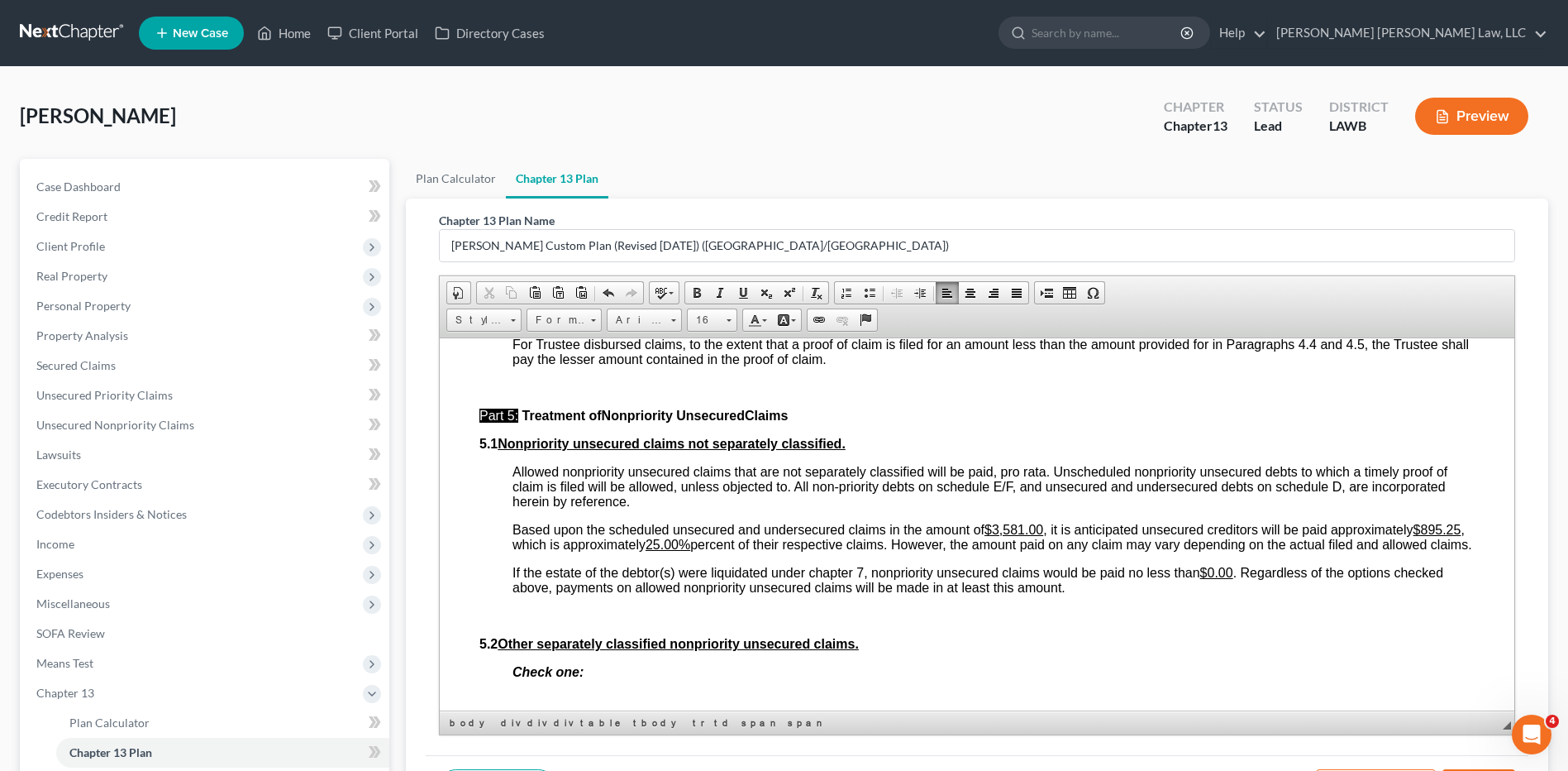
scroll to position [3555, 0]
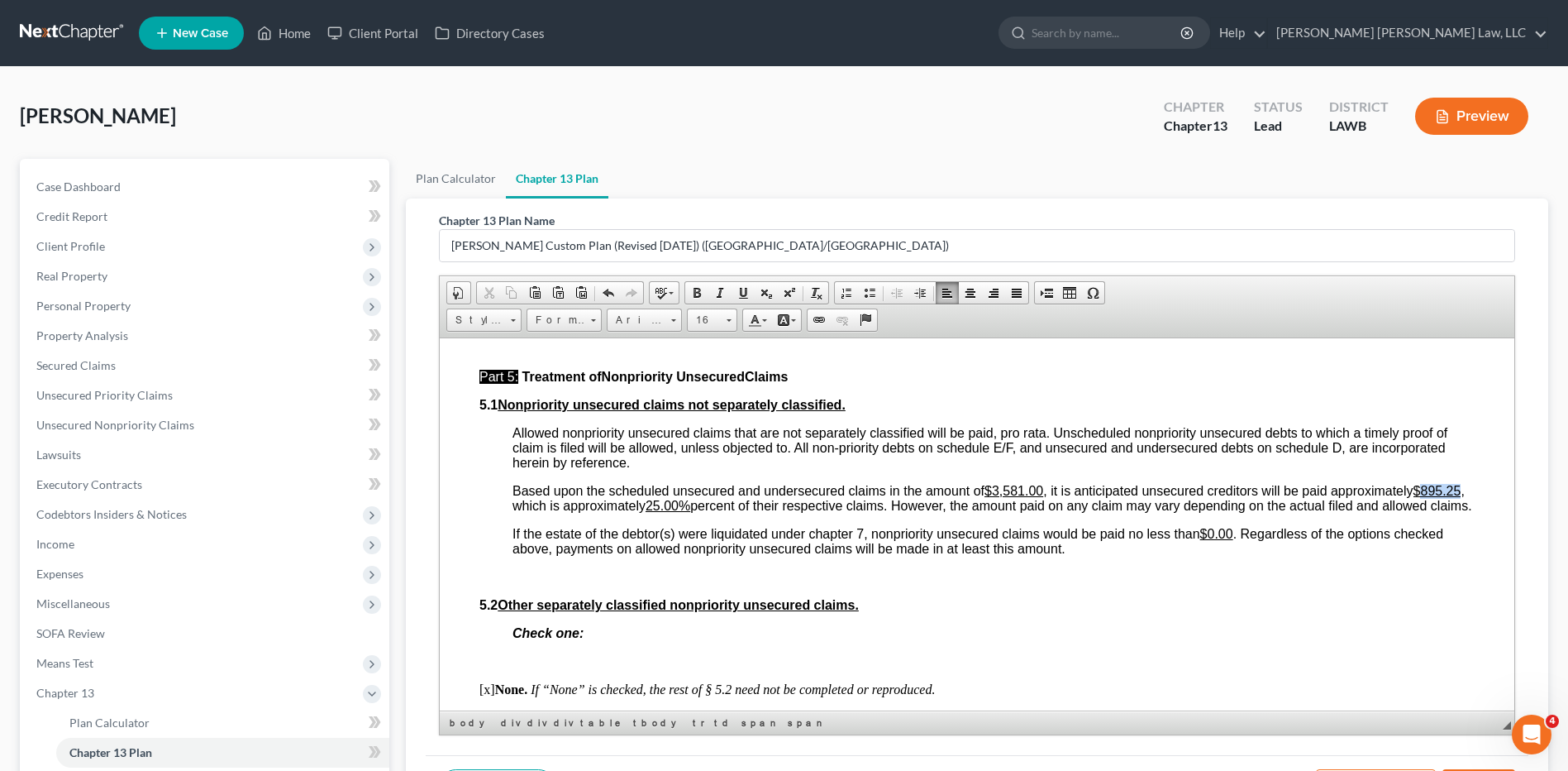
drag, startPoint x: 674, startPoint y: 502, endPoint x: 638, endPoint y: 506, distance: 36.2
click at [638, 506] on span "Based upon the scheduled unsecured and undersecured claims in the amount of $3,…" at bounding box center [992, 497] width 959 height 29
drag, startPoint x: 854, startPoint y: 506, endPoint x: 824, endPoint y: 511, distance: 30.4
click at [690, 511] on u "25.00%" at bounding box center [668, 505] width 45 height 14
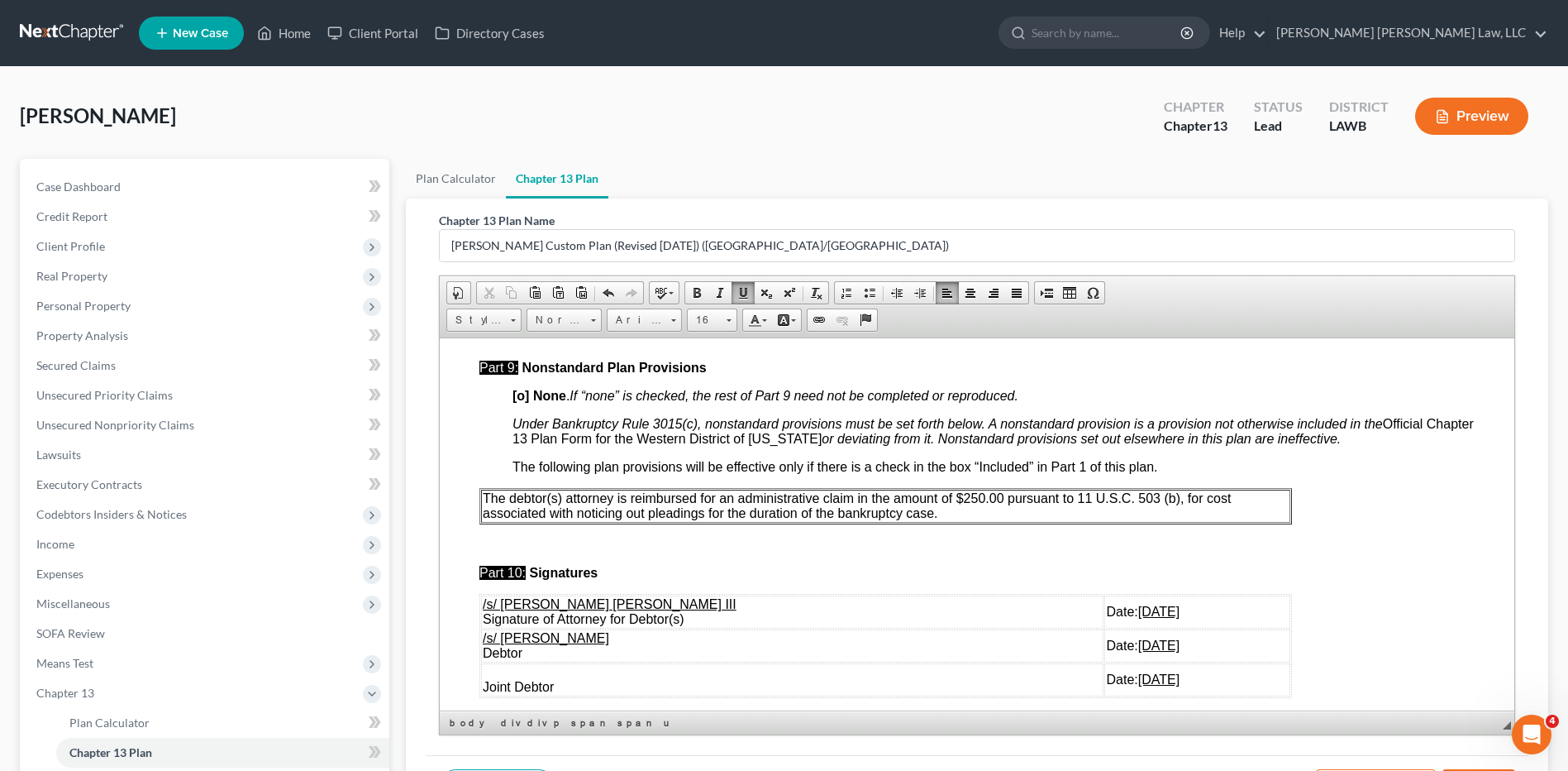
scroll to position [4630, 0]
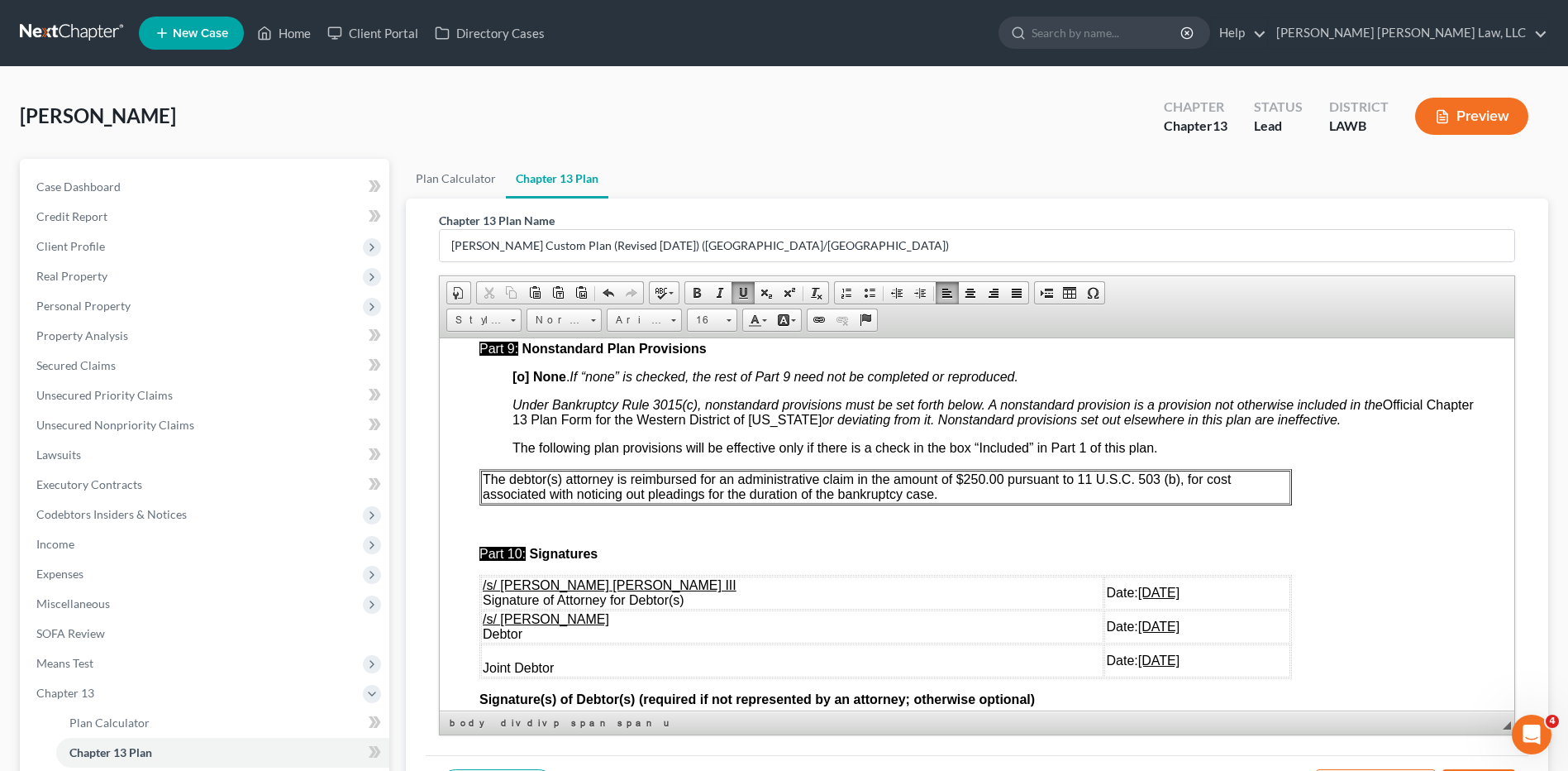
drag, startPoint x: 480, startPoint y: 634, endPoint x: 1120, endPoint y: 678, distance: 641.5
click at [1123, 676] on tbody "/s/ [PERSON_NAME] [PERSON_NAME] III Signature of Attorney for Debtor(s) Date: […" at bounding box center [885, 627] width 809 height 101
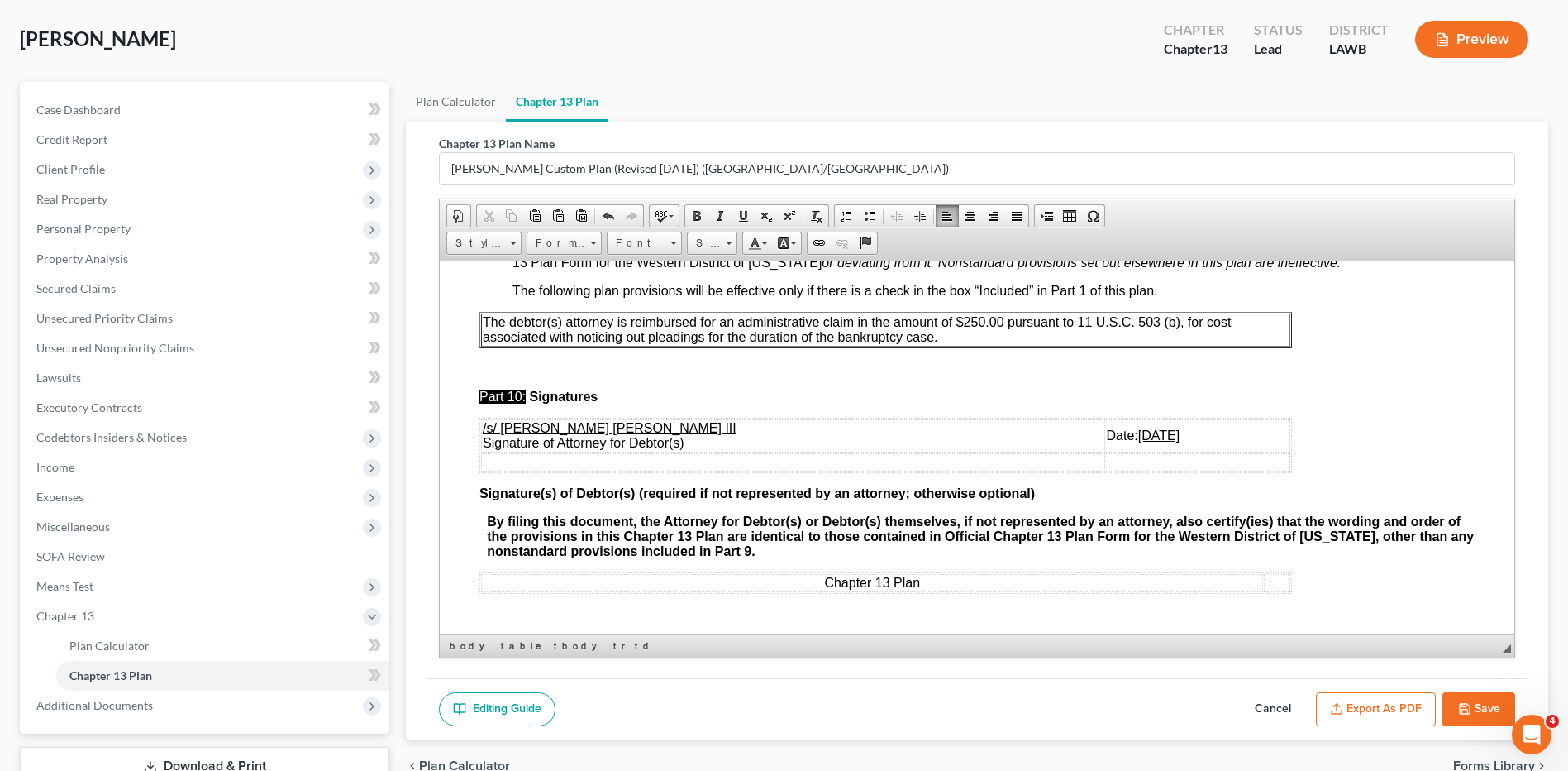
scroll to position [198, 0]
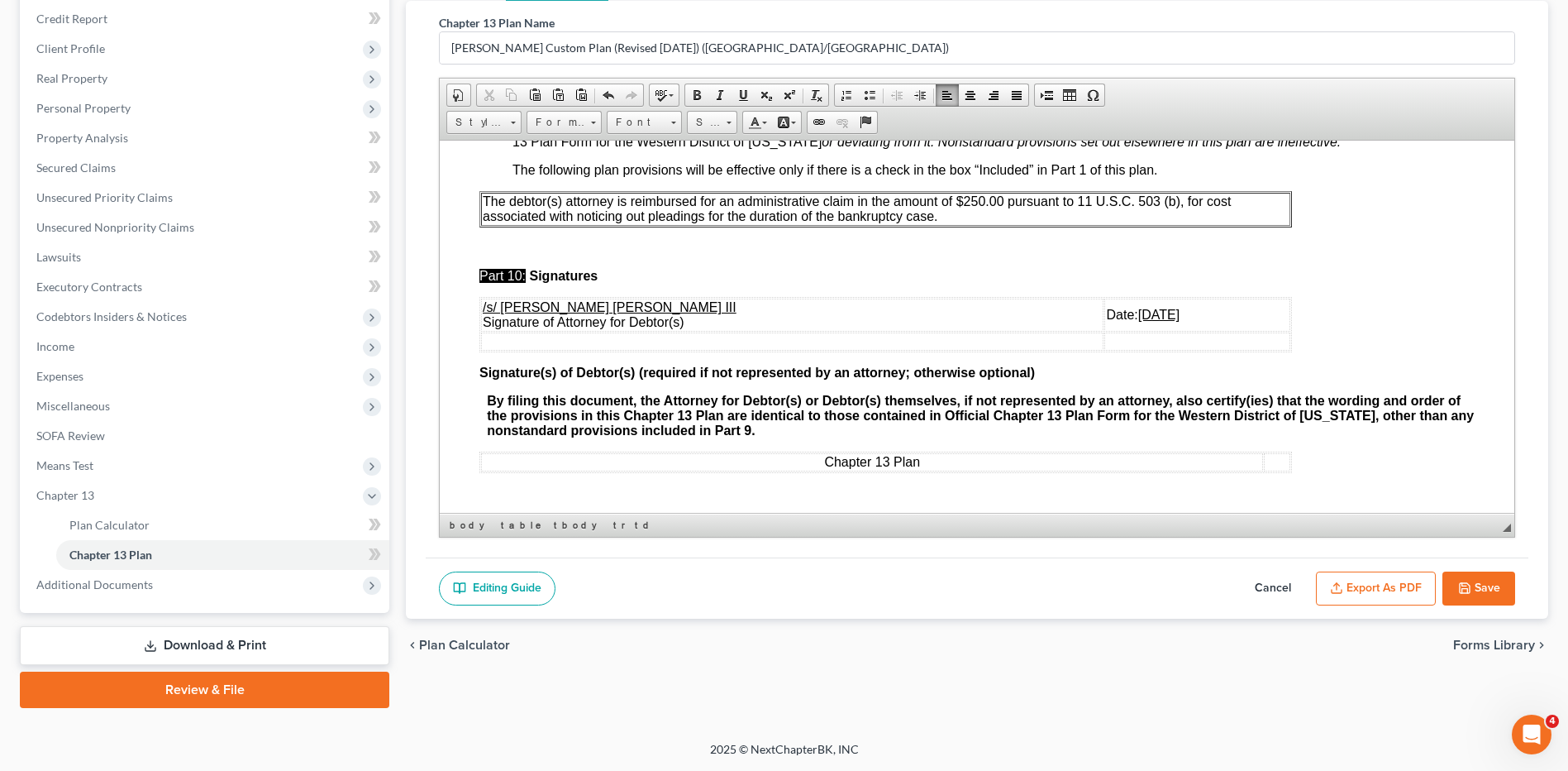
click at [1365, 583] on button "Export as PDF" at bounding box center [1376, 588] width 120 height 35
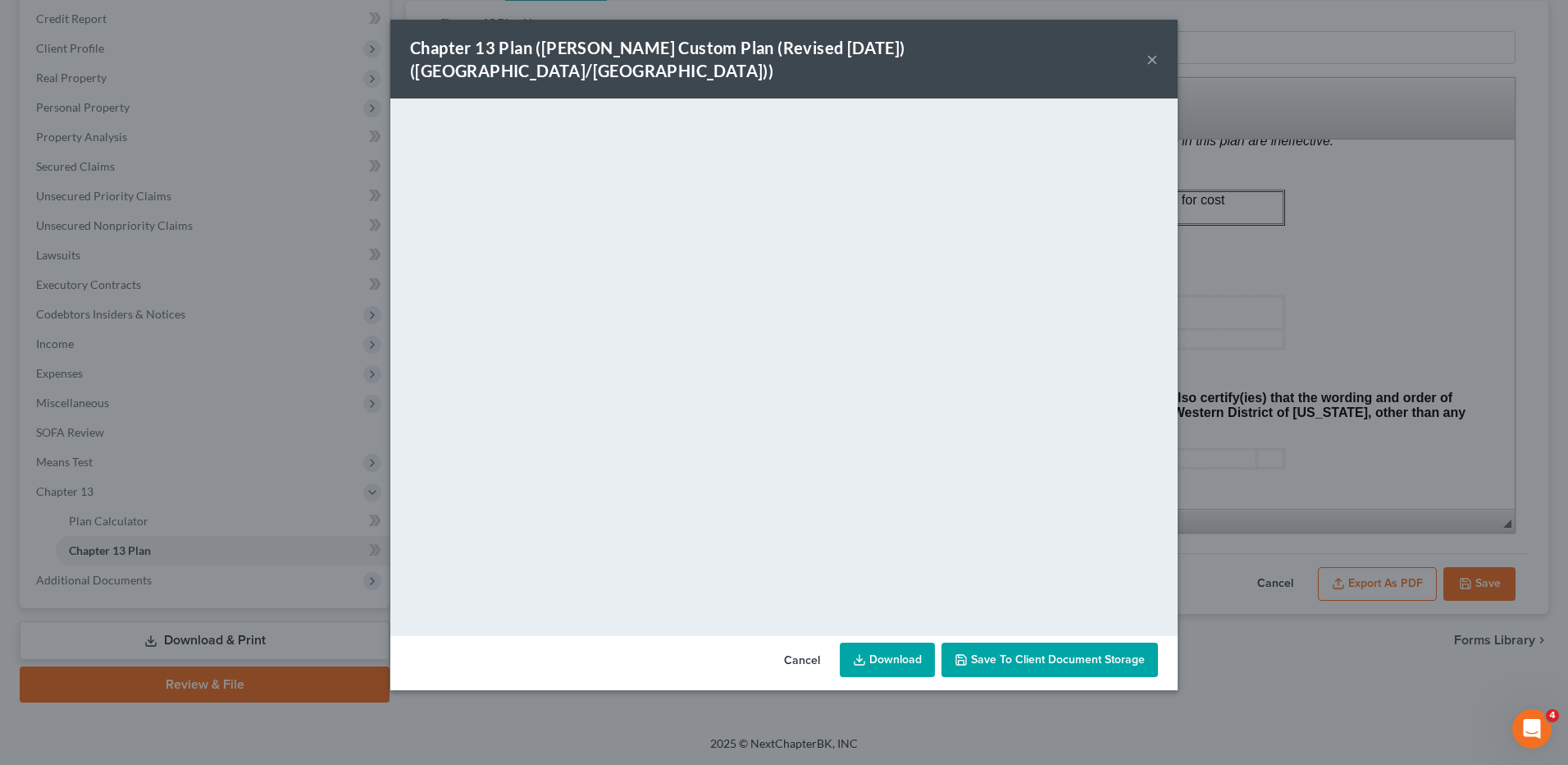
click at [887, 642] on link "Download" at bounding box center [888, 659] width 95 height 34
click at [800, 644] on button "Cancel" at bounding box center [802, 660] width 62 height 33
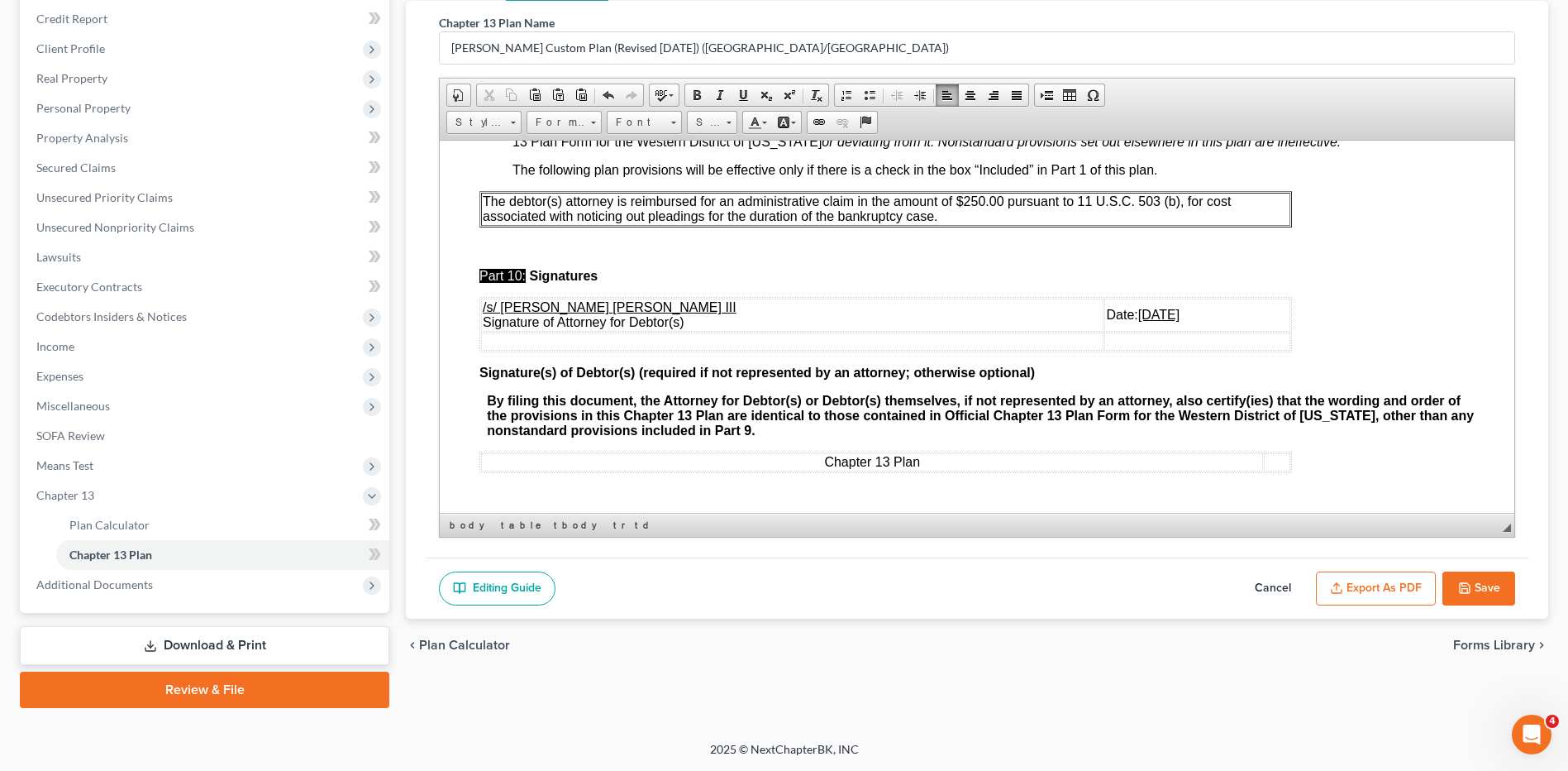
drag, startPoint x: 1487, startPoint y: 576, endPoint x: 1358, endPoint y: 556, distance: 130.5
click at [1487, 576] on button "Save" at bounding box center [1479, 588] width 73 height 35
select select "1"
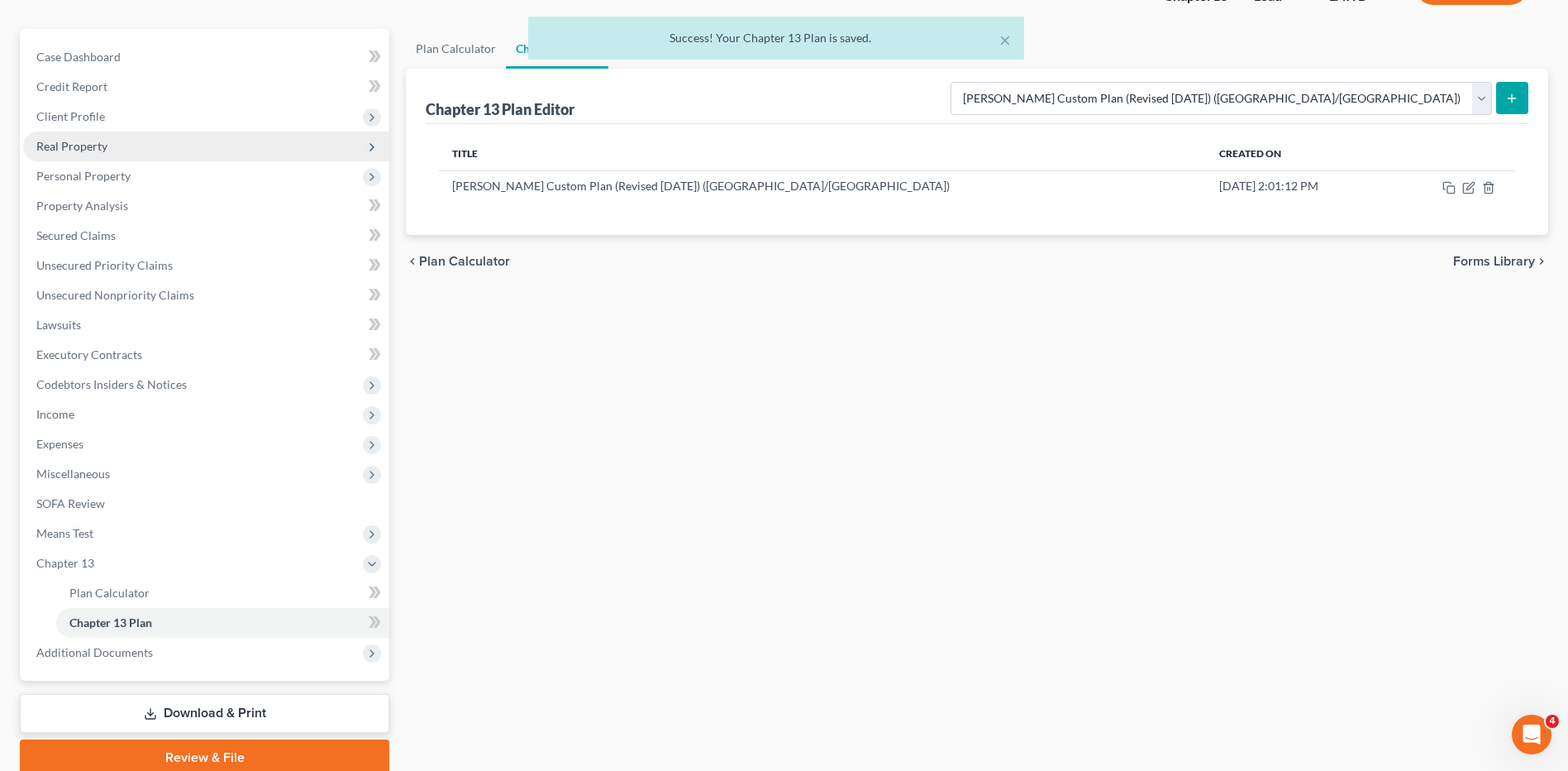
scroll to position [115, 0]
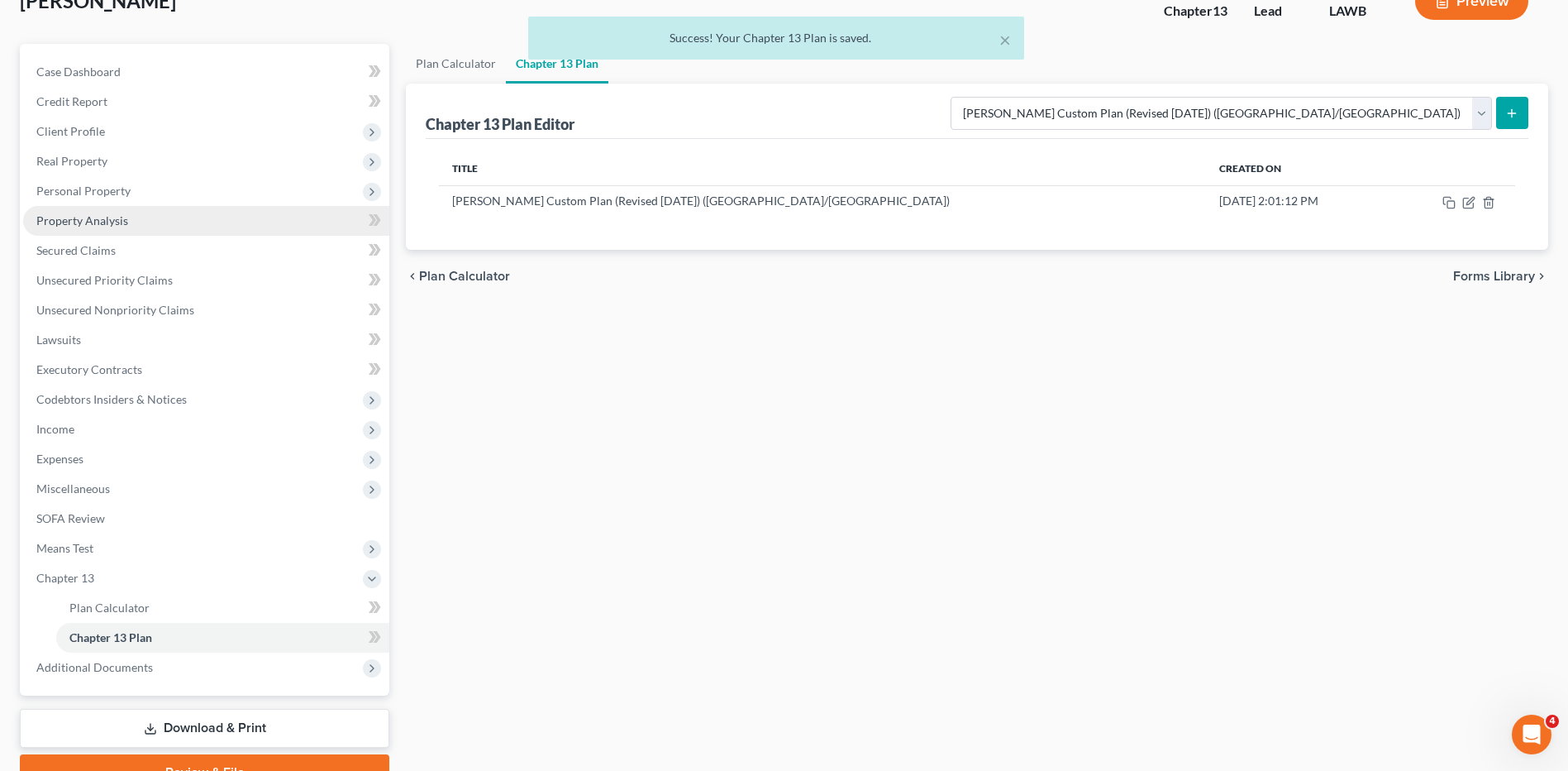
click at [64, 223] on span "Property Analysis" at bounding box center [83, 219] width 92 height 14
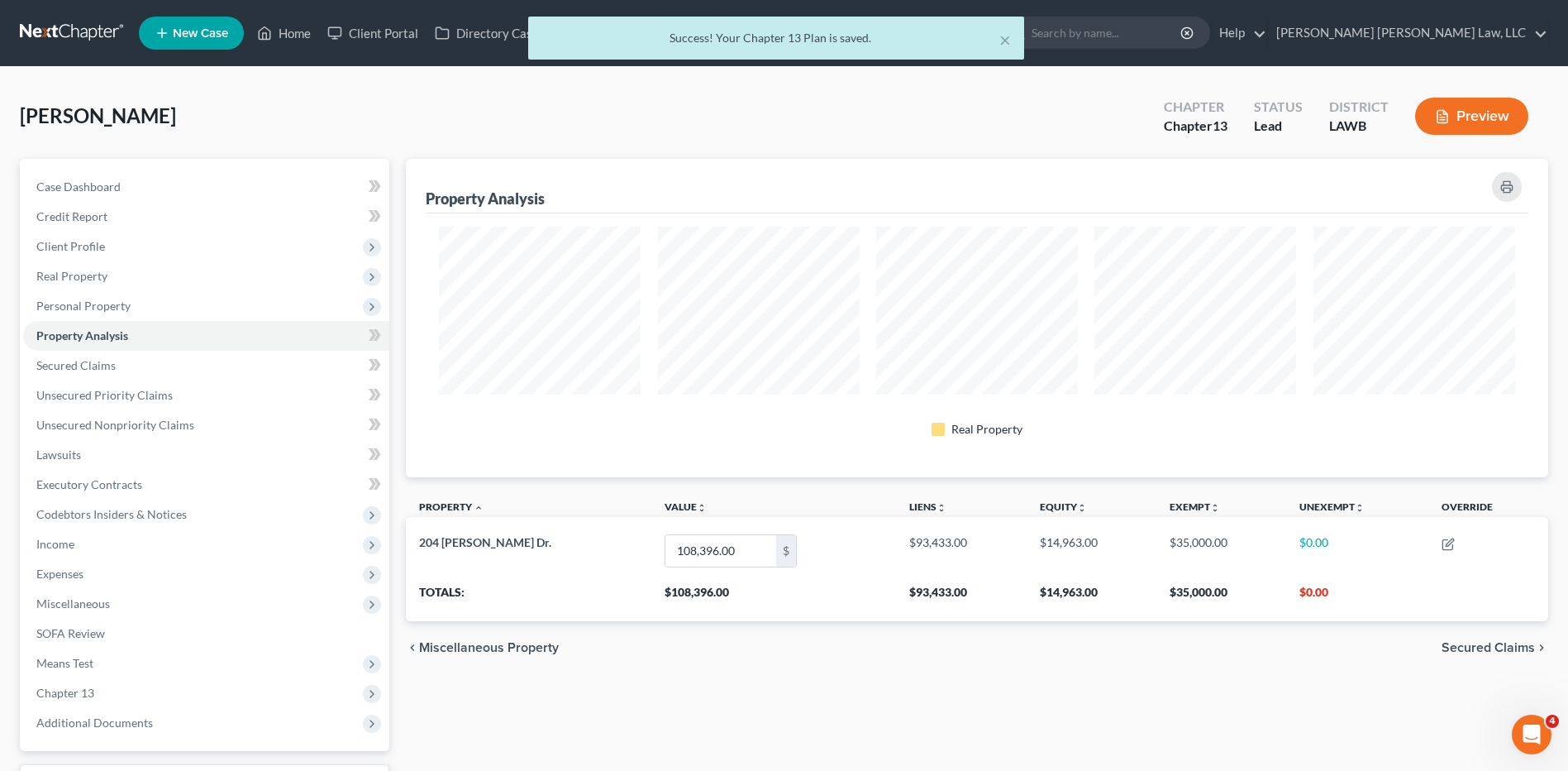
scroll to position [318, 1142]
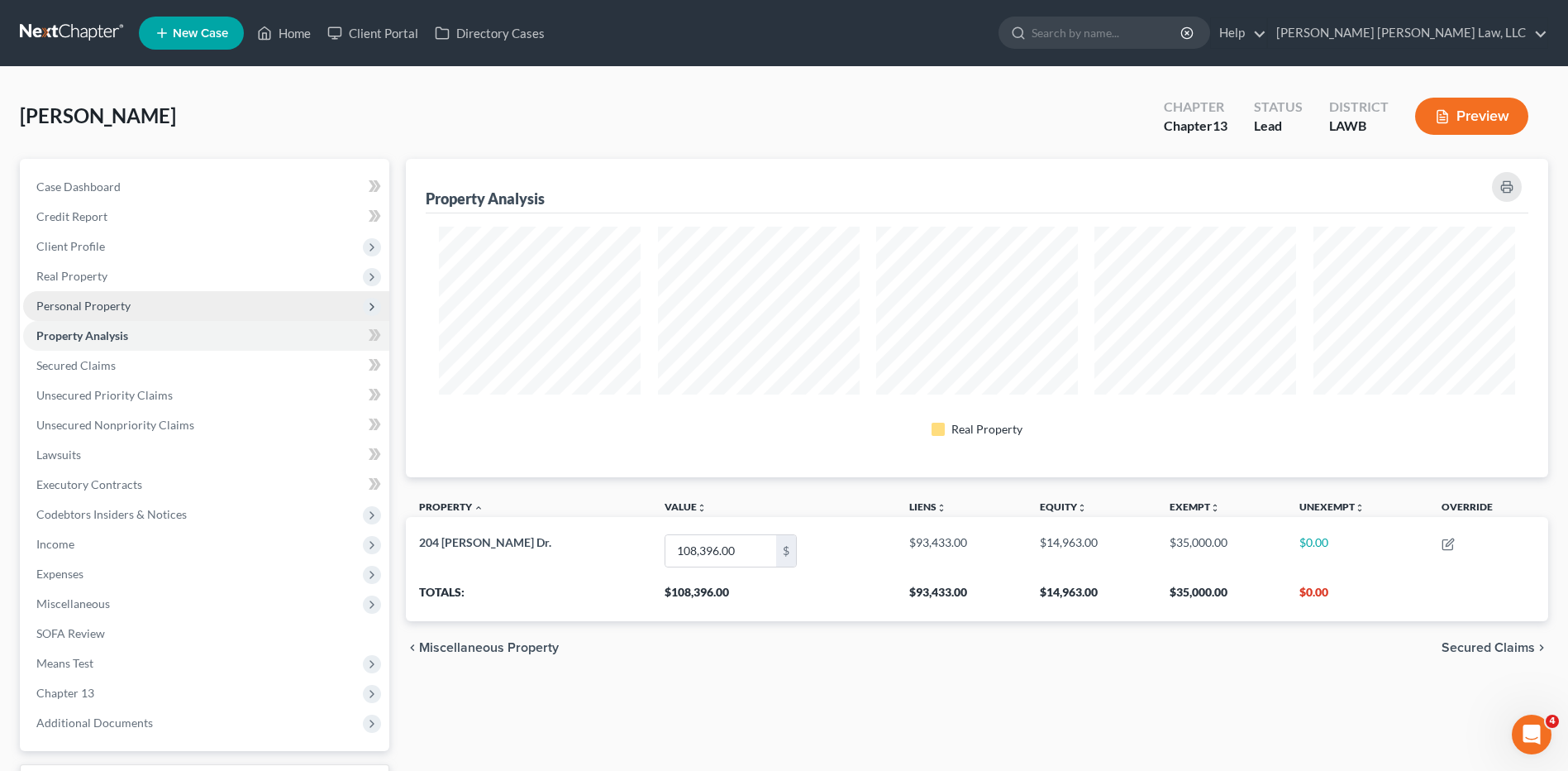
click at [82, 305] on span "Personal Property" at bounding box center [83, 305] width 94 height 14
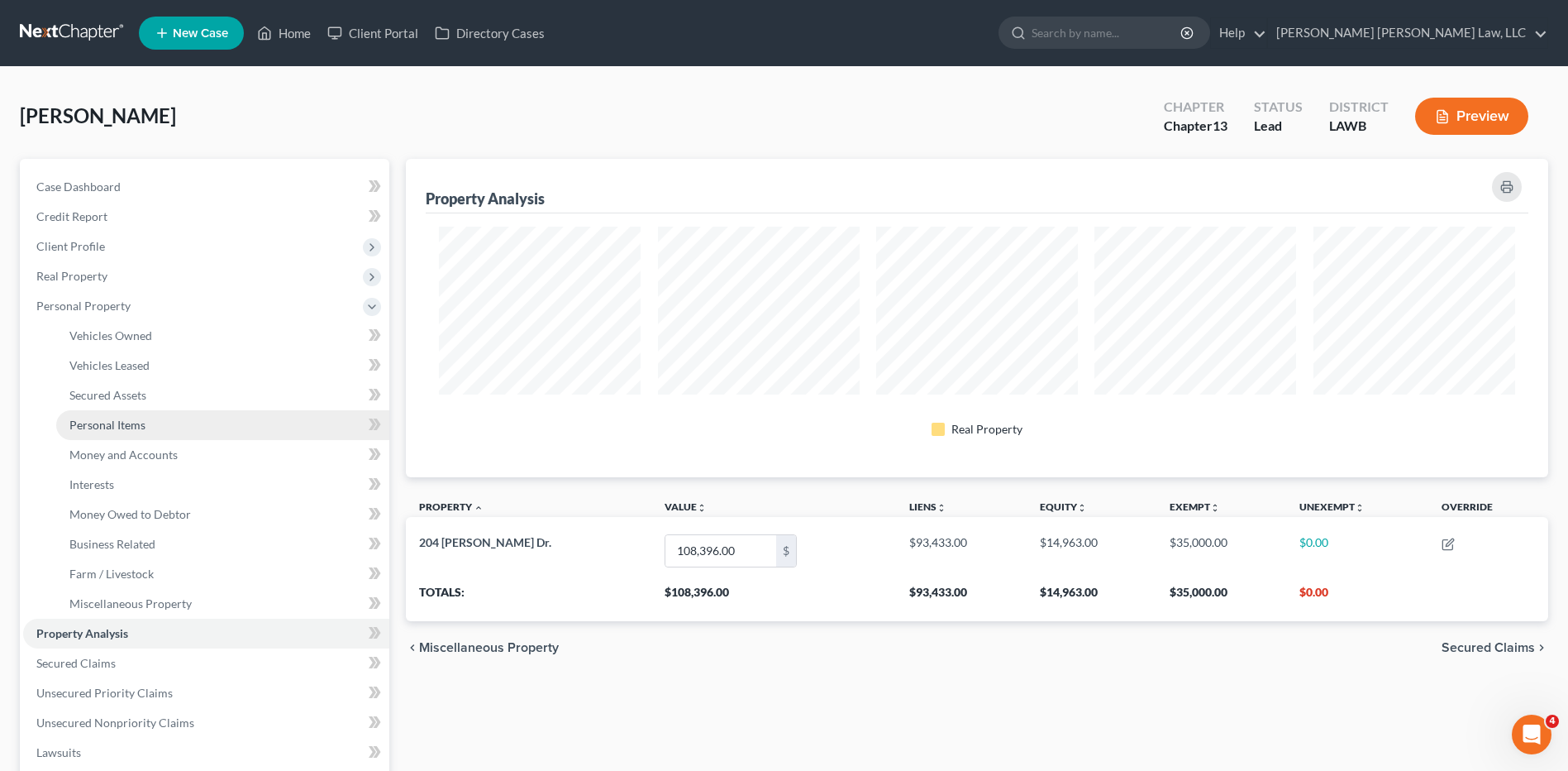
click at [102, 426] on span "Personal Items" at bounding box center [107, 424] width 76 height 14
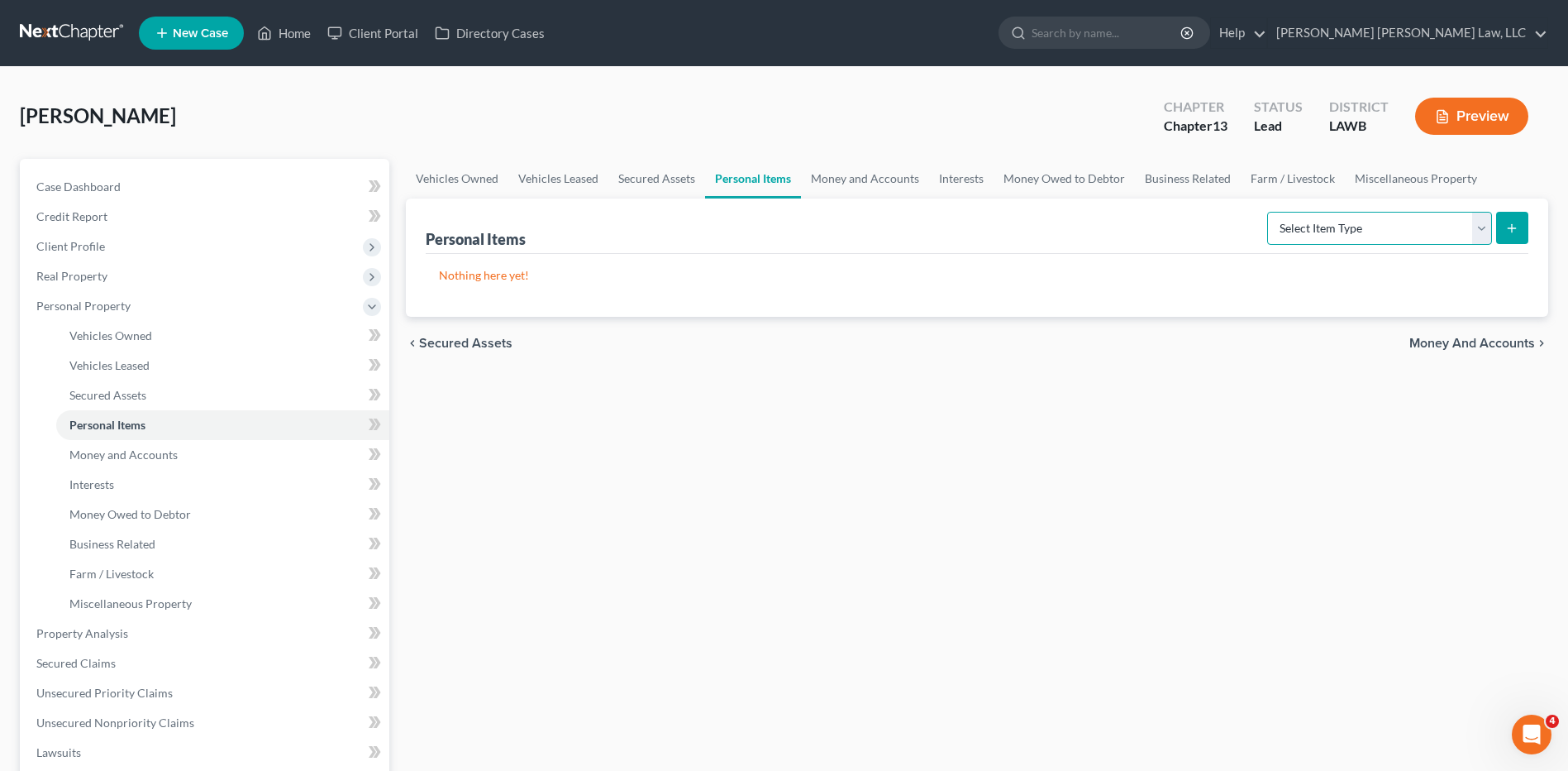
click at [1326, 229] on select "Select Item Type Clothing (A/B: 11) Collectibles Of Value (A/B: 8) Electronics …" at bounding box center [1380, 228] width 225 height 33
select select "clothing"
click at [1270, 212] on select "Select Item Type Clothing (A/B: 11) Collectibles Of Value (A/B: 8) Electronics …" at bounding box center [1380, 228] width 225 height 33
click at [1517, 227] on icon "submit" at bounding box center [1512, 228] width 13 height 13
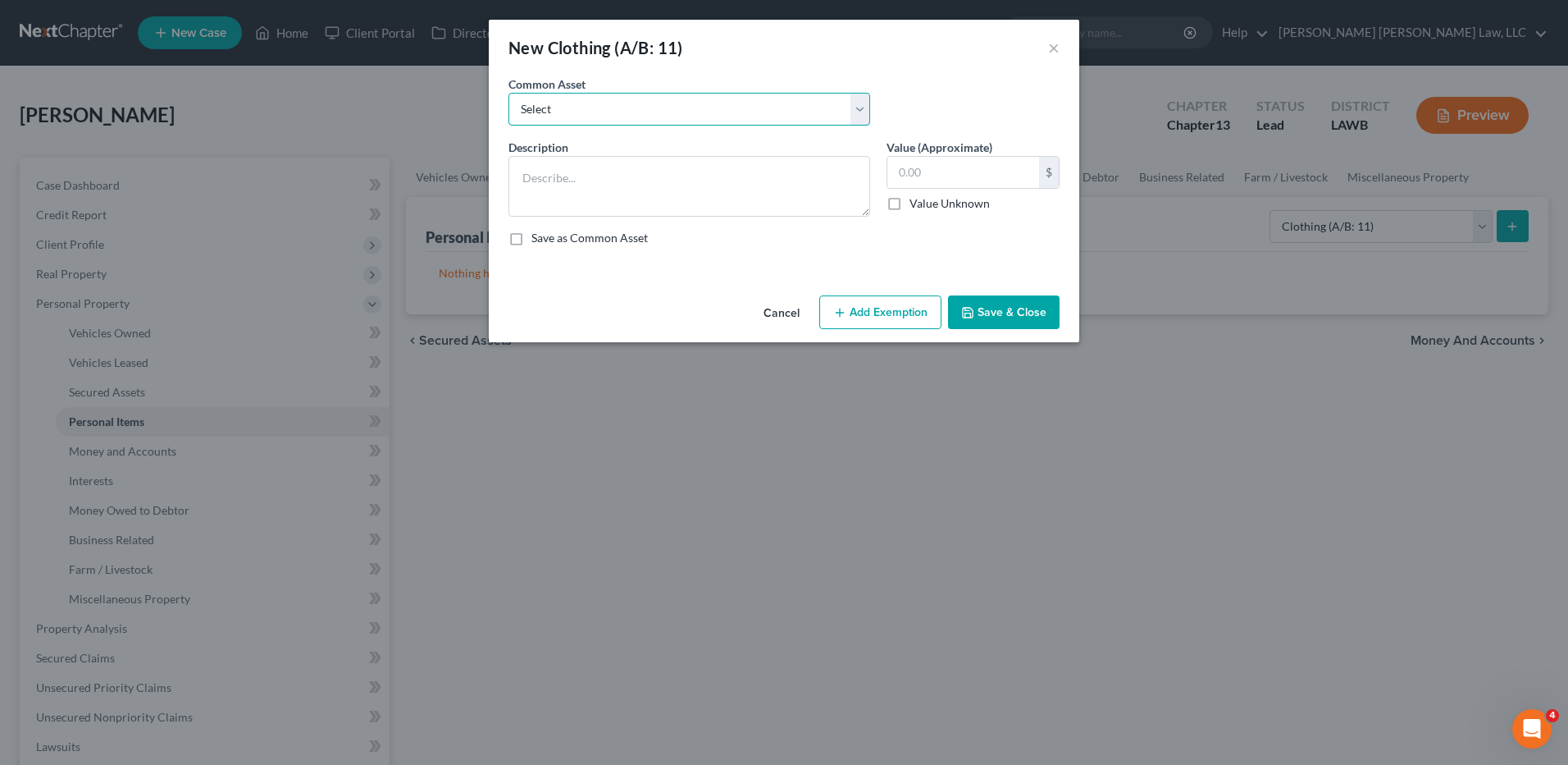
click at [658, 109] on select "Select Clothes Clothes" at bounding box center [690, 109] width 362 height 33
select select "0"
click at [509, 93] on select "Select Clothes Clothes" at bounding box center [690, 109] width 362 height 33
type textarea "Clothes"
type input "300.00"
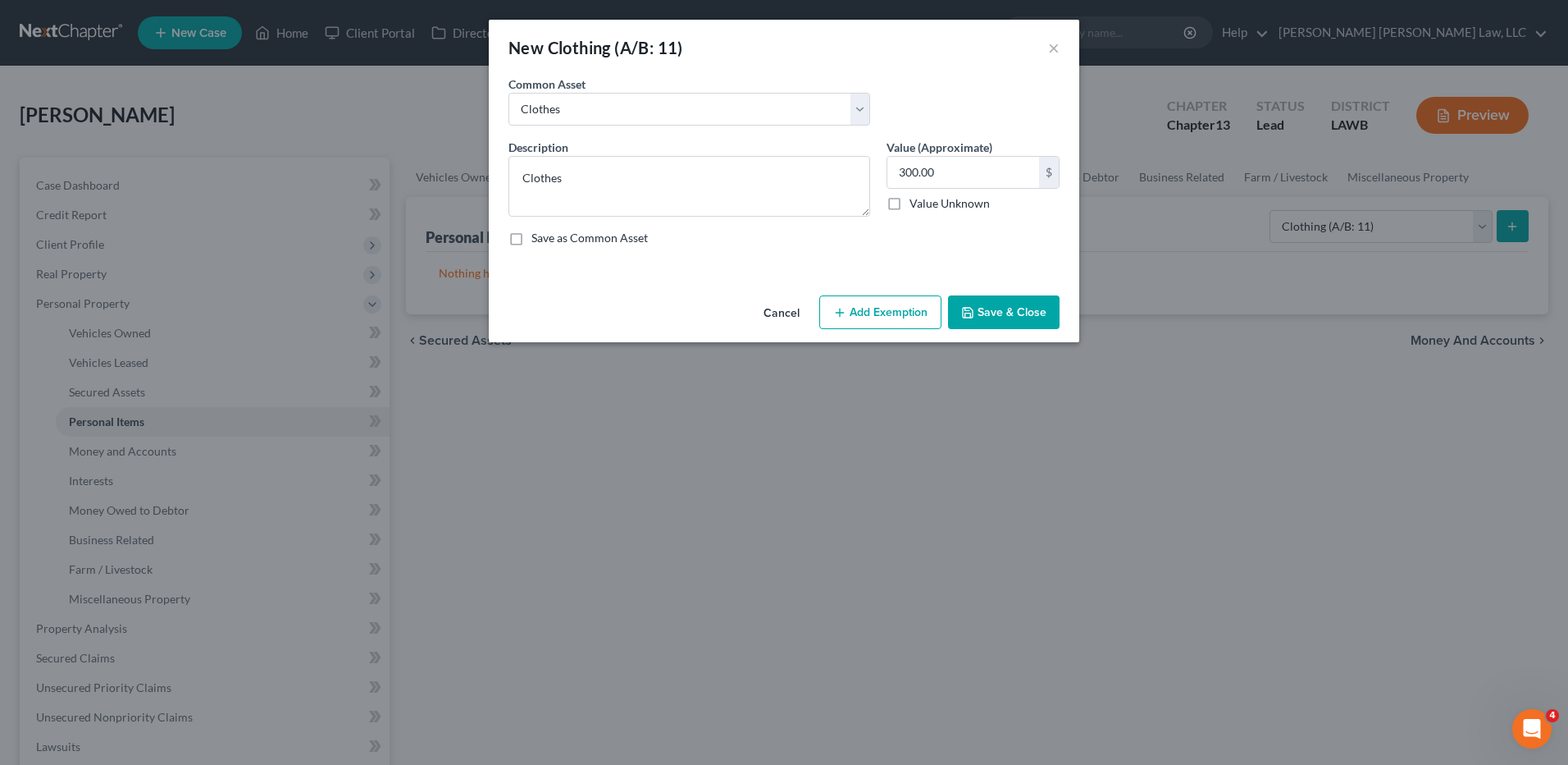
click at [881, 306] on button "Add Exemption" at bounding box center [880, 312] width 122 height 34
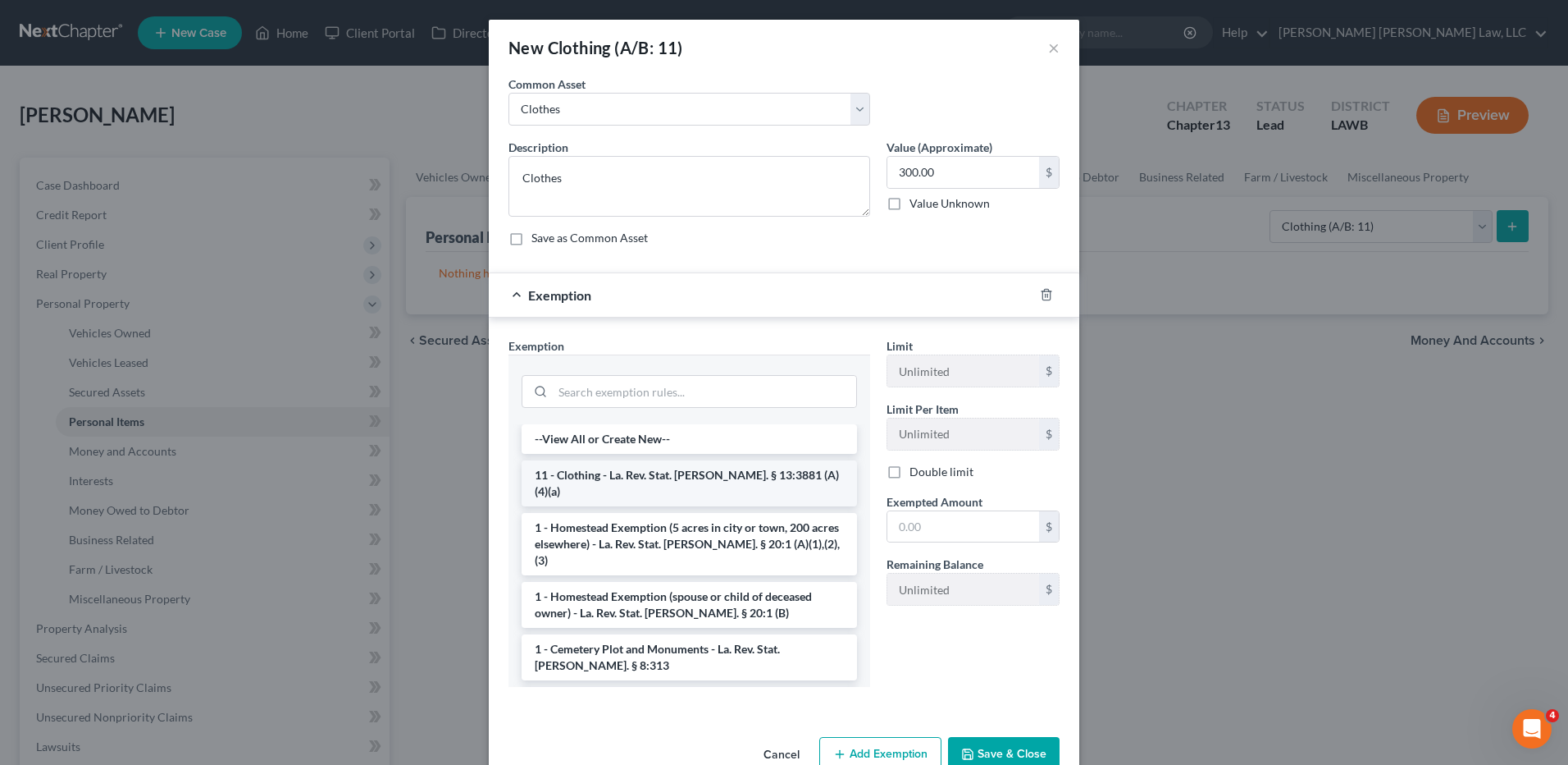
click at [578, 469] on li "11 - Clothing - La. Rev. Stat. [PERSON_NAME]. § 13:3881 (A)(4)(a)" at bounding box center [690, 483] width 336 height 46
click at [578, 468] on div "Exemption Set must be selected for CA. Exemption * --View All or Create New-- 1…" at bounding box center [690, 518] width 378 height 363
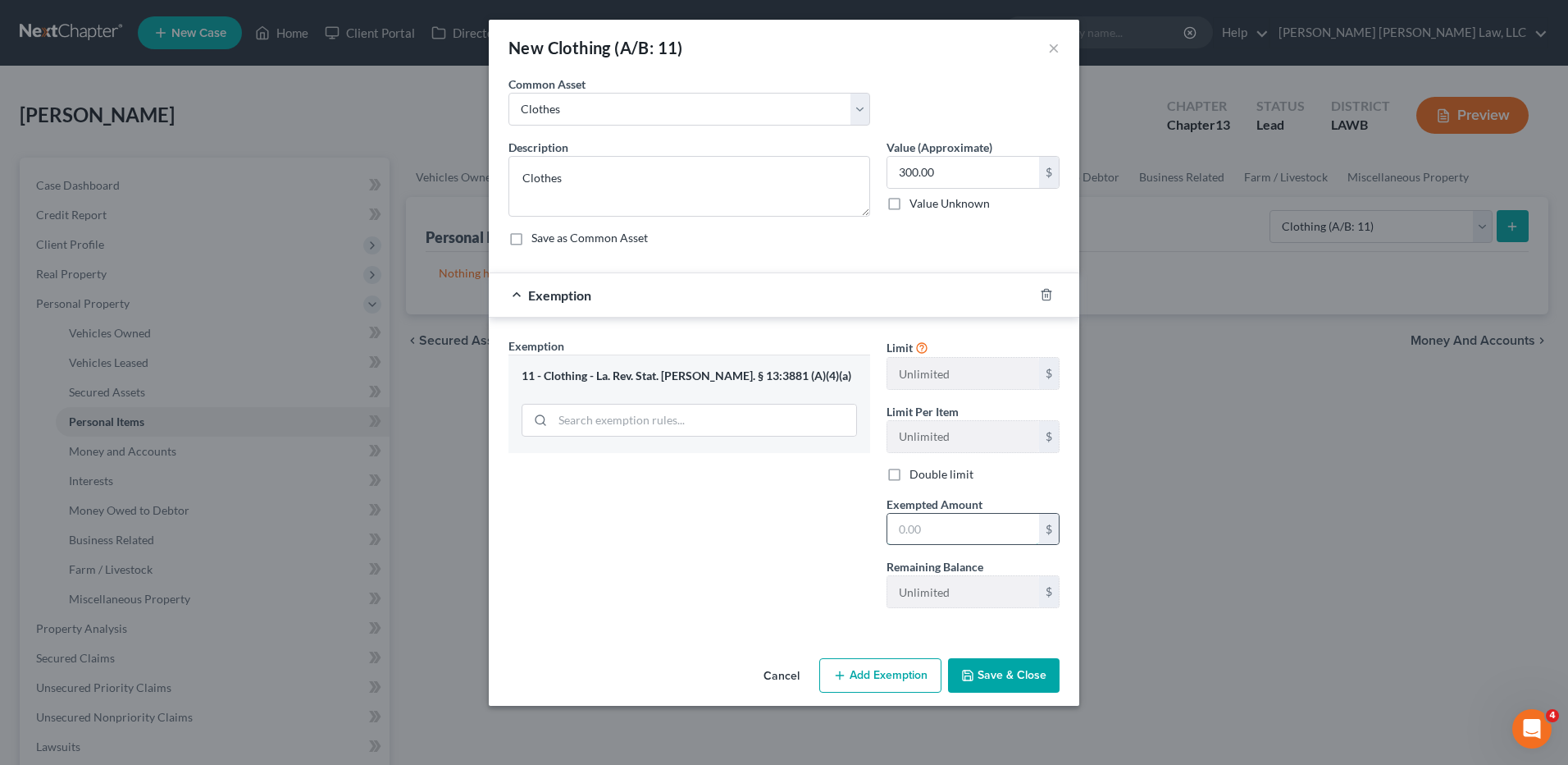
click at [925, 527] on input "text" at bounding box center [963, 529] width 152 height 31
type input "300.00"
click at [1009, 685] on button "Save & Close" at bounding box center [1004, 675] width 112 height 34
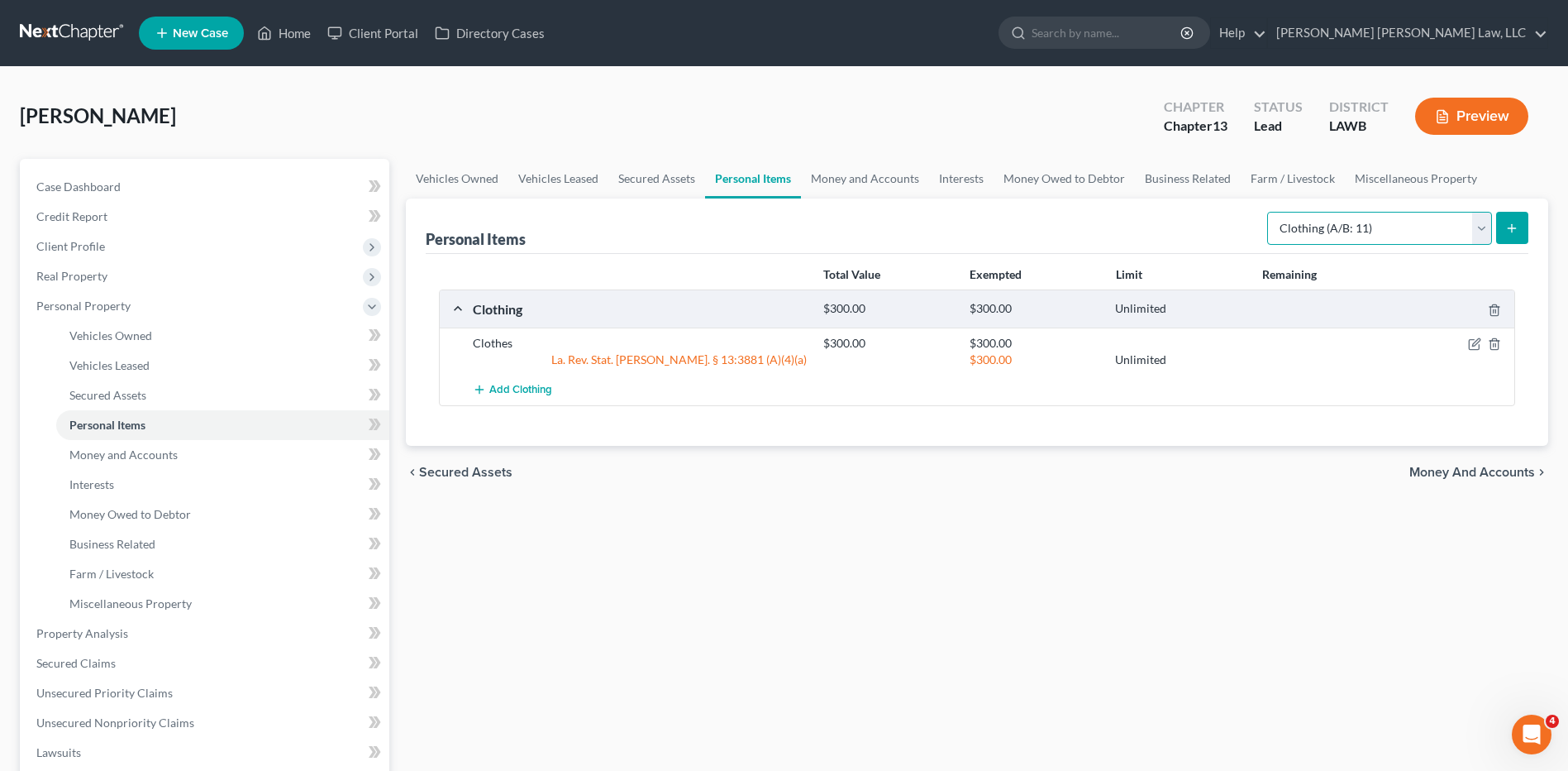
click at [1391, 223] on select "Select Item Type Clothing (A/B: 11) Collectibles Of Value (A/B: 8) Electronics …" at bounding box center [1380, 228] width 225 height 33
select select "household_goods"
click at [1270, 212] on select "Select Item Type Clothing (A/B: 11) Collectibles Of Value (A/B: 8) Electronics …" at bounding box center [1380, 228] width 225 height 33
click at [1522, 217] on button "submit" at bounding box center [1513, 228] width 32 height 32
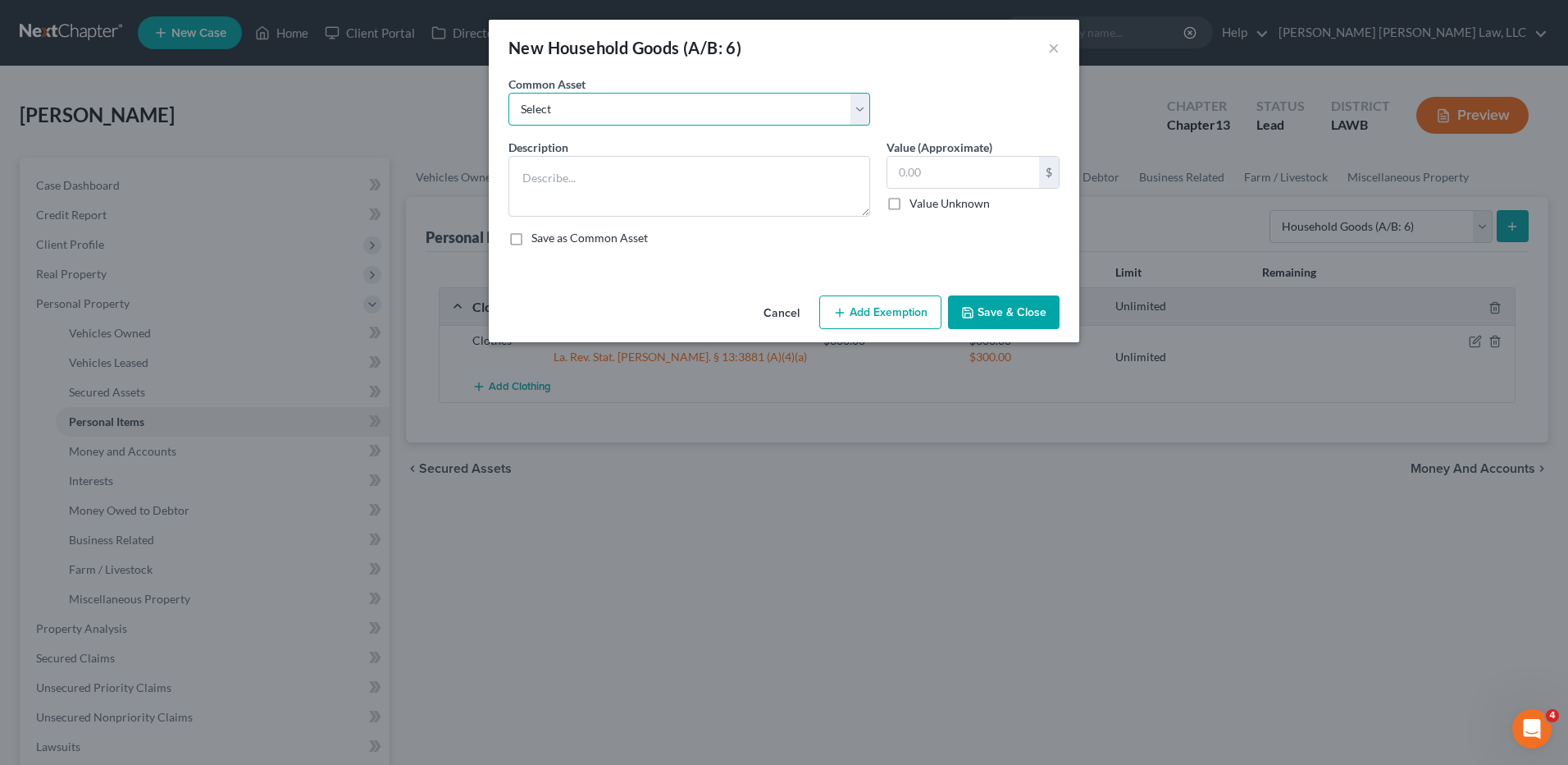
click at [732, 101] on select "Select Furniture Movables 2002 Chevy Tahoe 231,000 miles Movables Movables Mova…" at bounding box center [690, 109] width 362 height 33
select select "0"
click at [509, 93] on select "Select Furniture Movables 2002 Chevy Tahoe 231,000 miles Movables Movables Mova…" at bounding box center [690, 109] width 362 height 33
type textarea "Furniture"
type input "1,200.00"
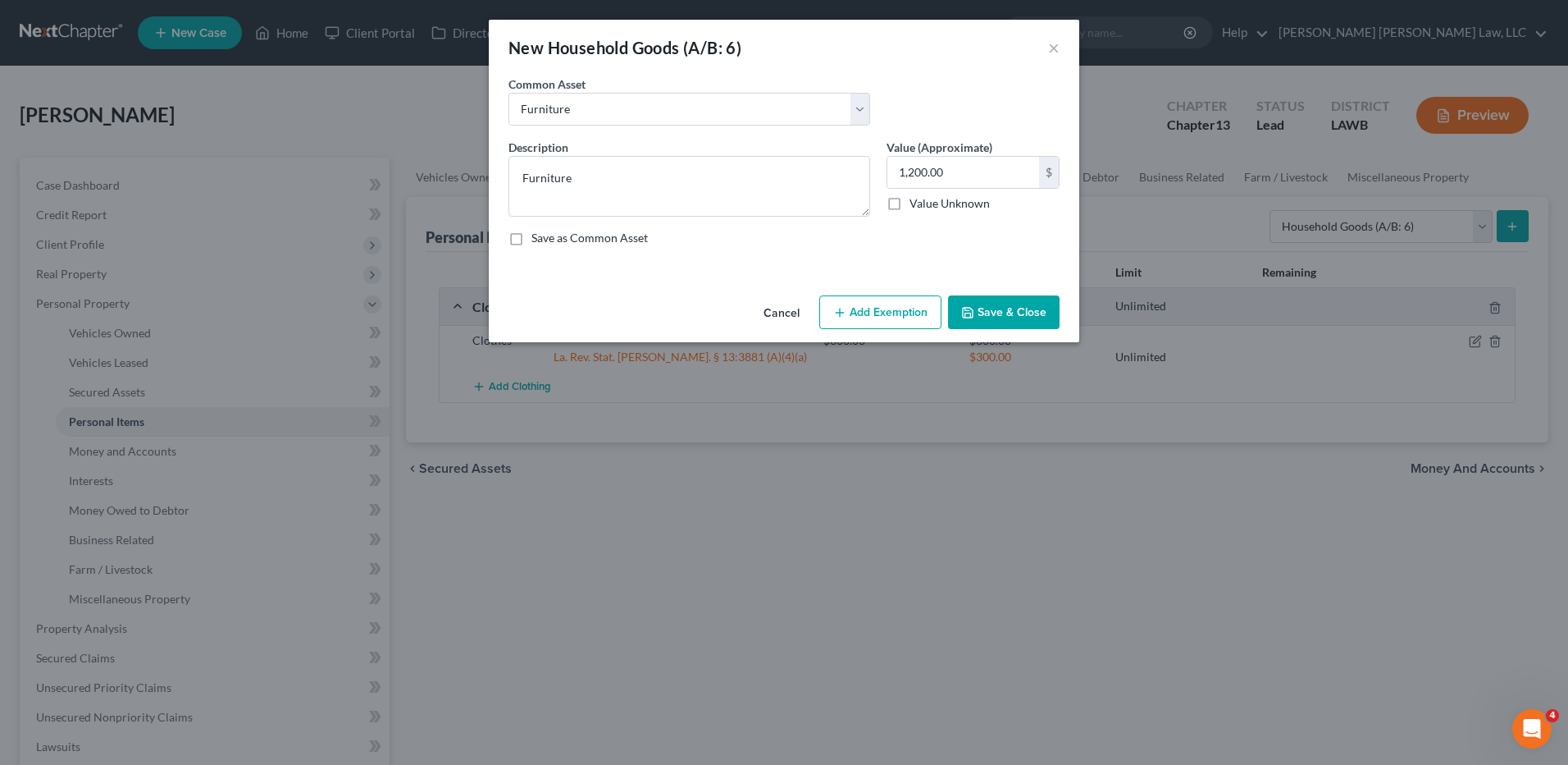
click at [878, 308] on button "Add Exemption" at bounding box center [880, 312] width 122 height 34
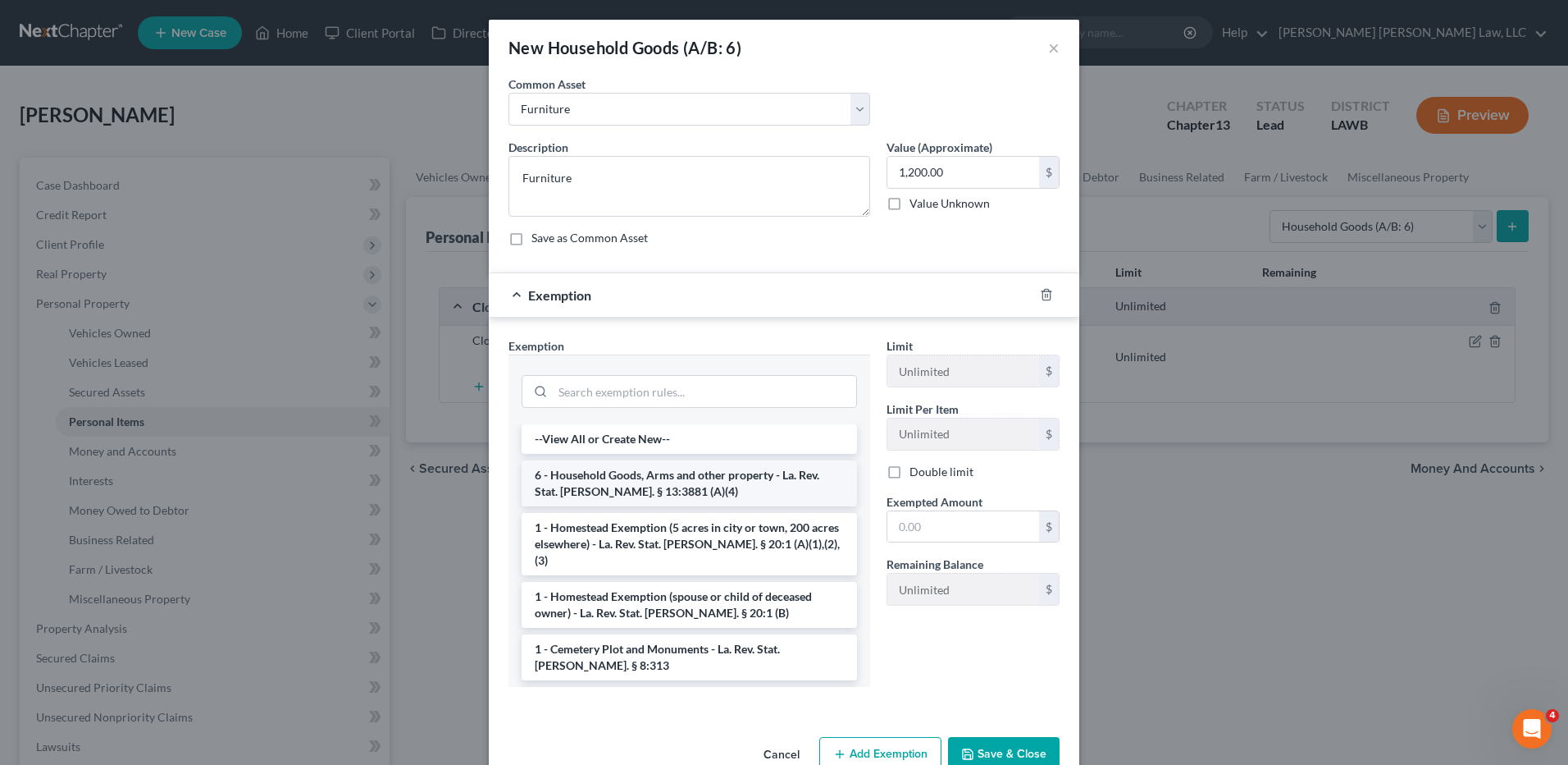
click at [552, 479] on li "6 - Household Goods, Arms and other property - La. Rev. Stat. [PERSON_NAME]. § …" at bounding box center [690, 483] width 336 height 46
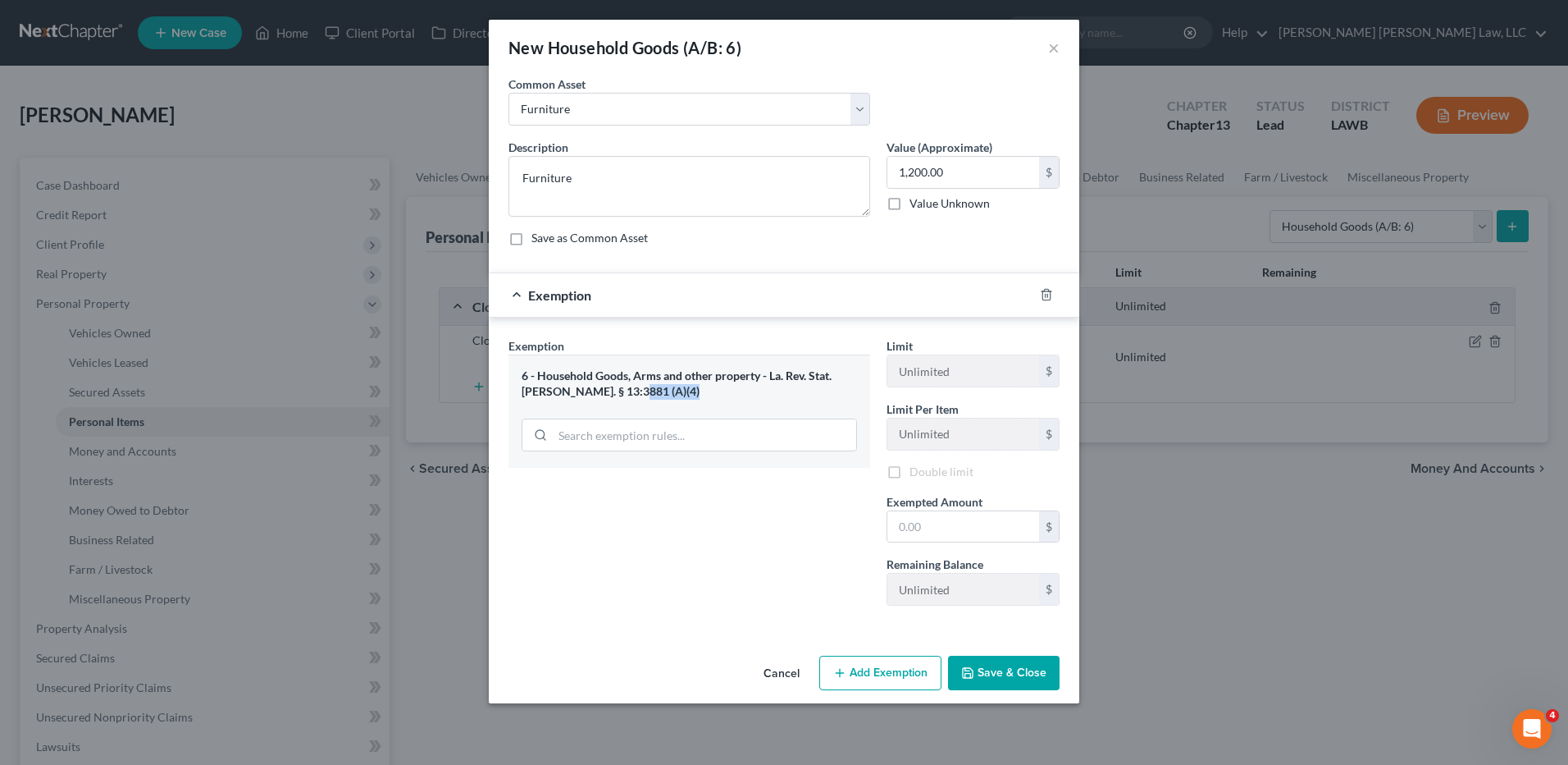
click at [552, 479] on div "Exemption Set must be selected for CA. Exemption * 6 - Household Goods, Arms an…" at bounding box center [690, 477] width 378 height 281
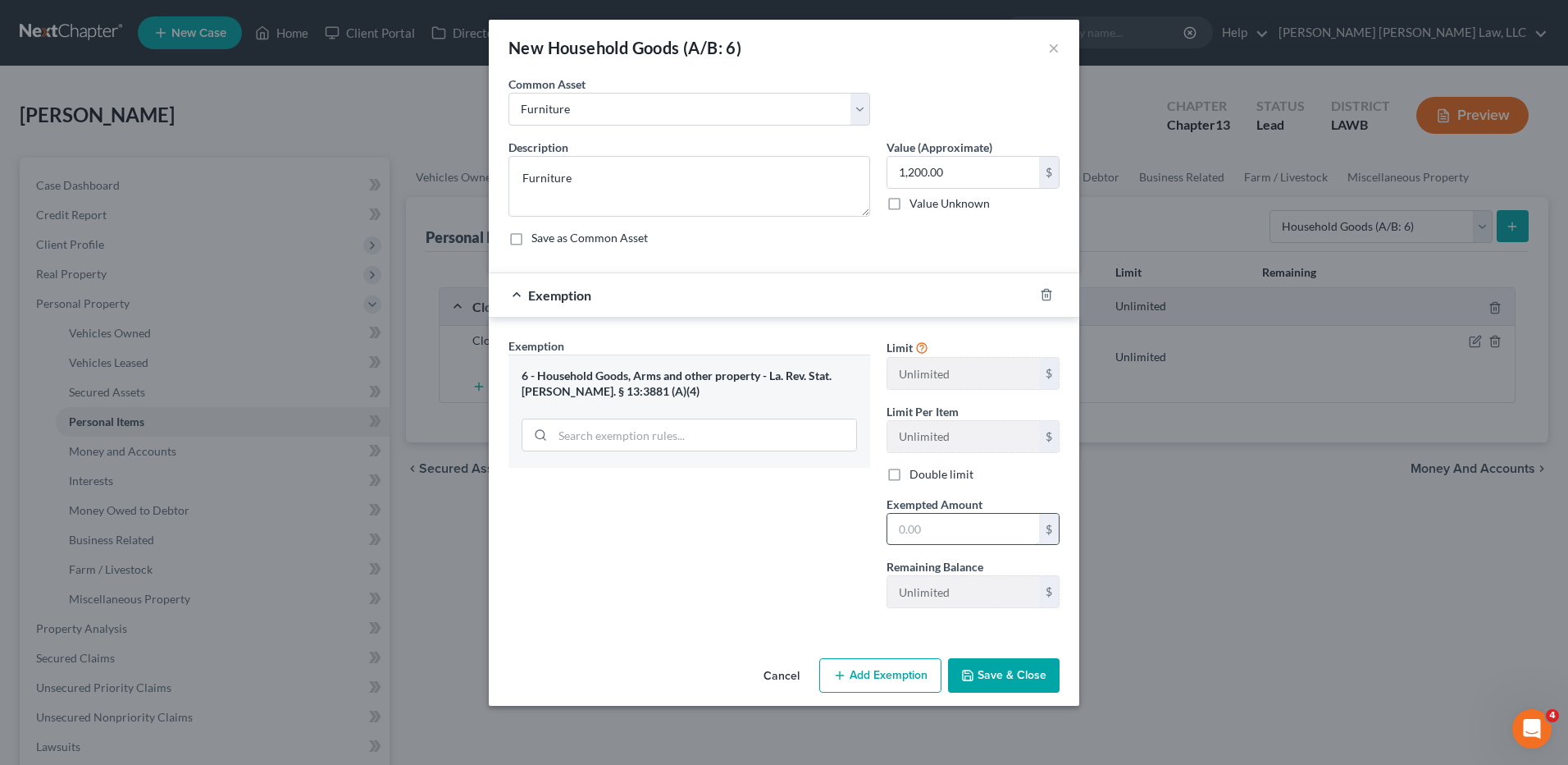
click at [918, 531] on input "text" at bounding box center [963, 529] width 152 height 31
type input "1,200.00"
click at [1003, 666] on button "Save & Close" at bounding box center [1004, 675] width 112 height 34
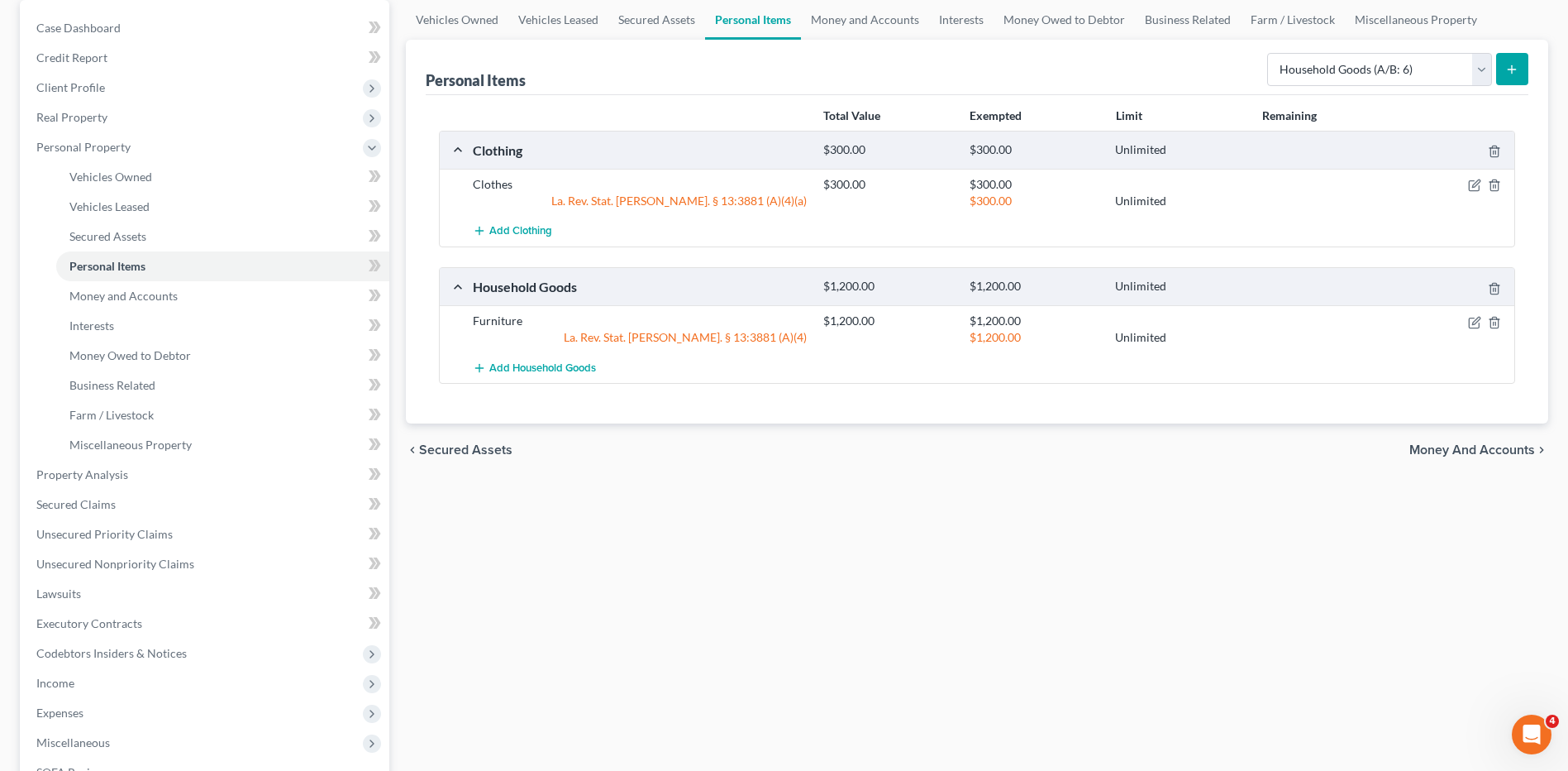
scroll to position [165, 0]
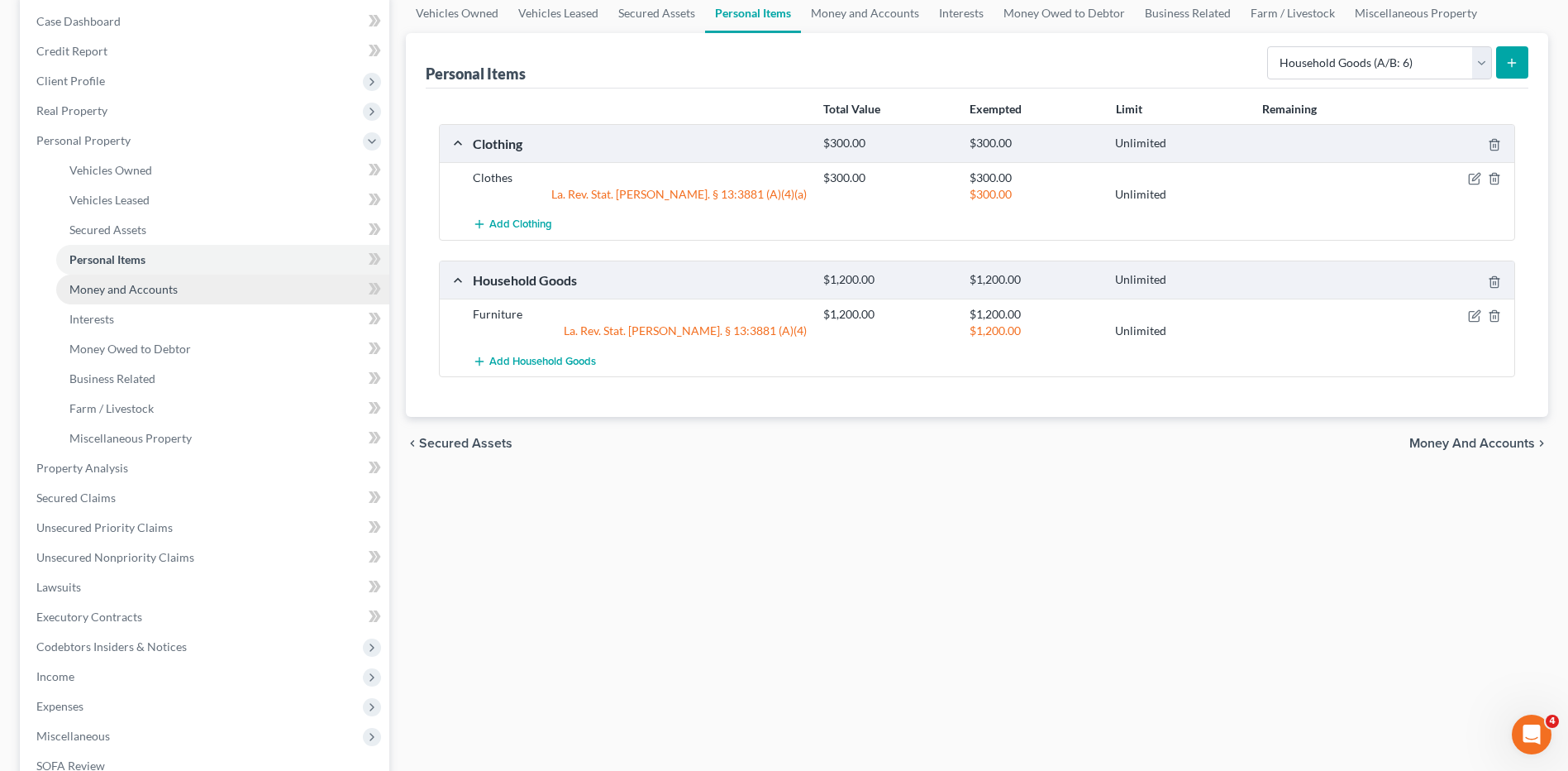
click at [113, 290] on span "Money and Accounts" at bounding box center [123, 289] width 108 height 14
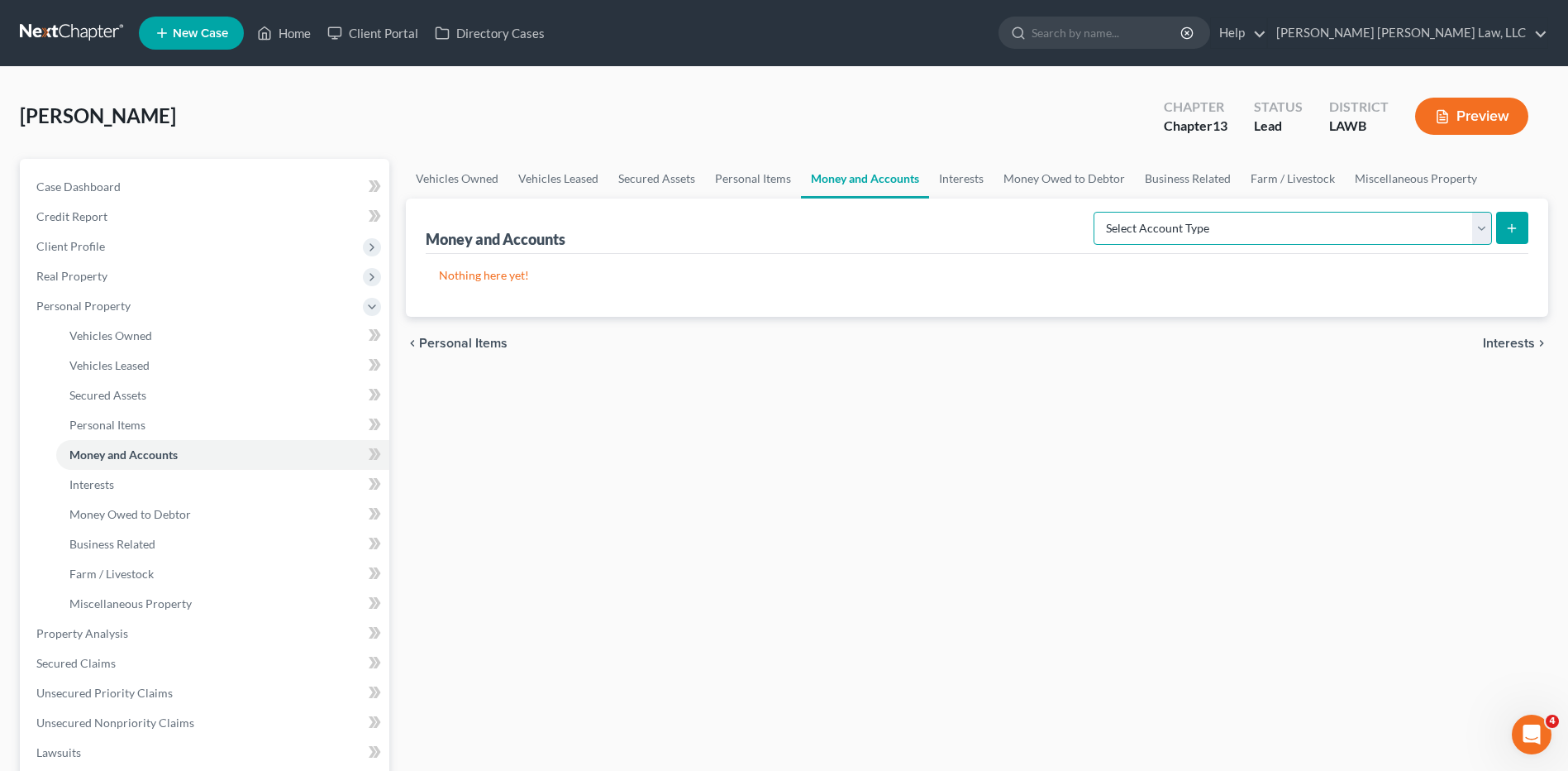
click at [1144, 233] on select "Select Account Type Brokerage (A/B: 18, SOFA: 20) Cash on Hand (A/B: 16) Certif…" at bounding box center [1292, 228] width 399 height 33
select select "checking"
click at [1098, 212] on select "Select Account Type Brokerage (A/B: 18, SOFA: 20) Cash on Hand (A/B: 16) Certif…" at bounding box center [1292, 228] width 399 height 33
click at [1517, 218] on button "submit" at bounding box center [1513, 228] width 32 height 32
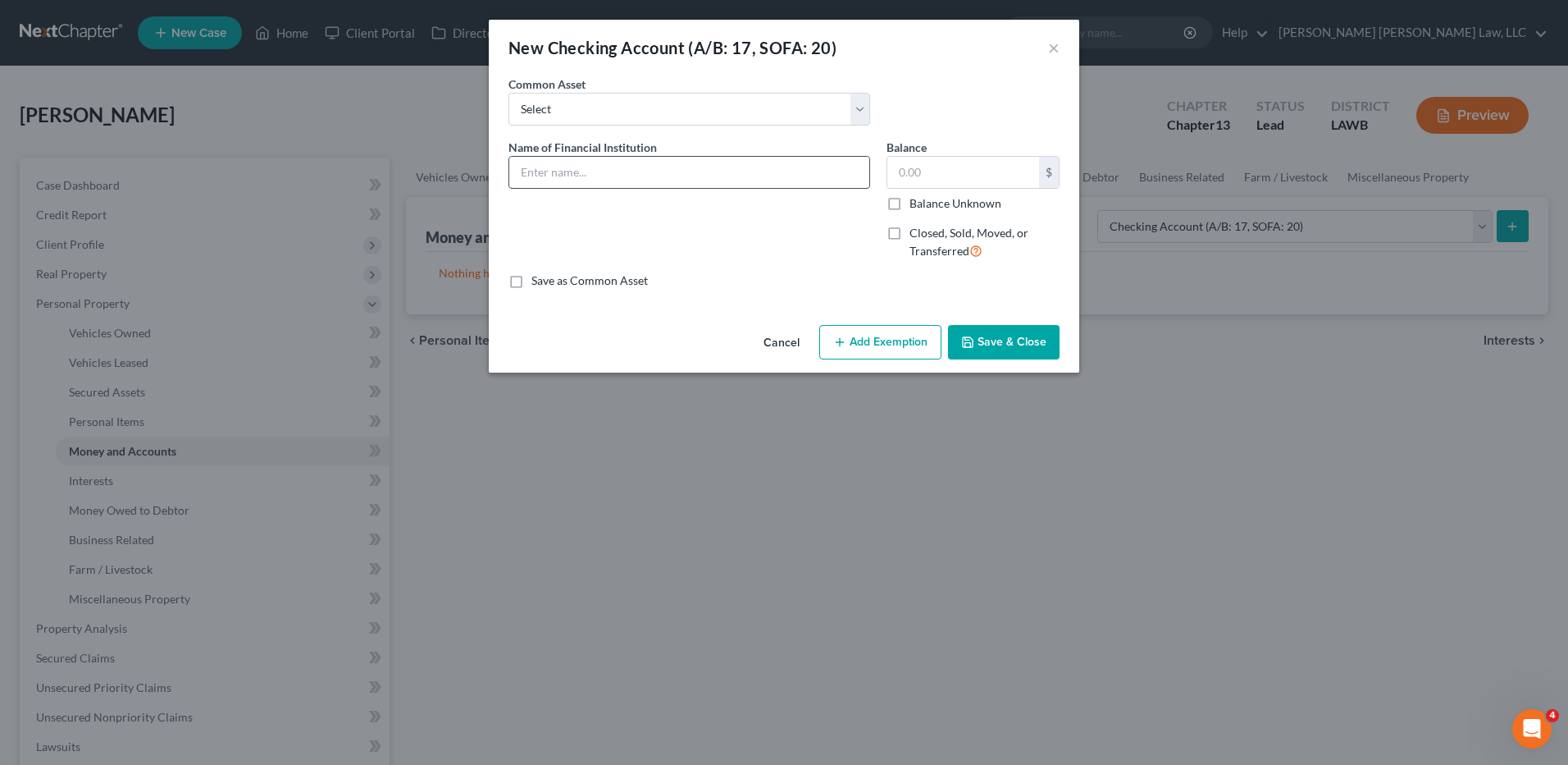
click at [555, 160] on input "text" at bounding box center [689, 171] width 360 height 31
type input "One Account"
click at [905, 187] on input "text" at bounding box center [963, 171] width 152 height 31
type input "0.00"
click at [1026, 346] on button "Save & Close" at bounding box center [1004, 342] width 112 height 34
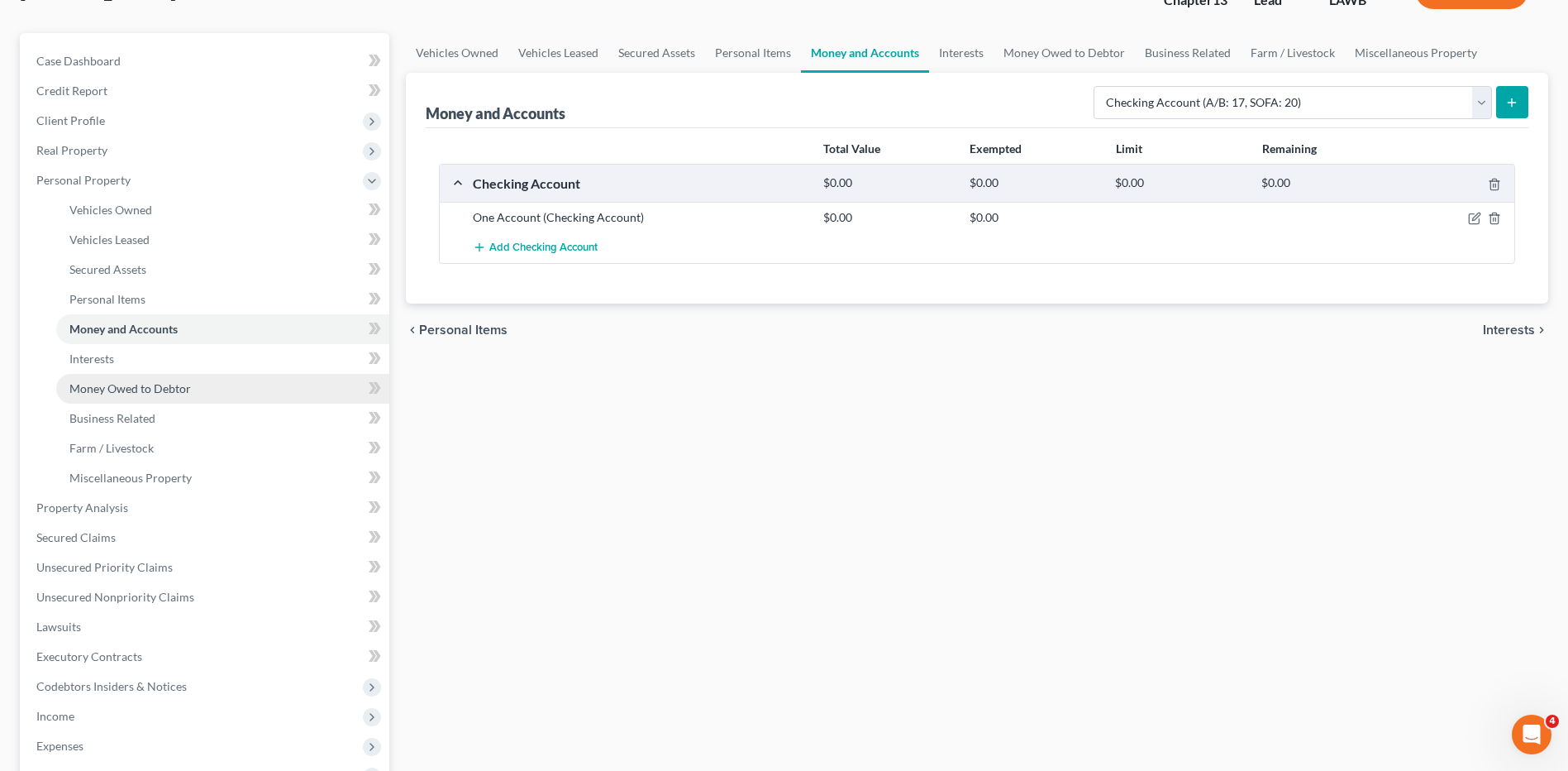
scroll to position [165, 0]
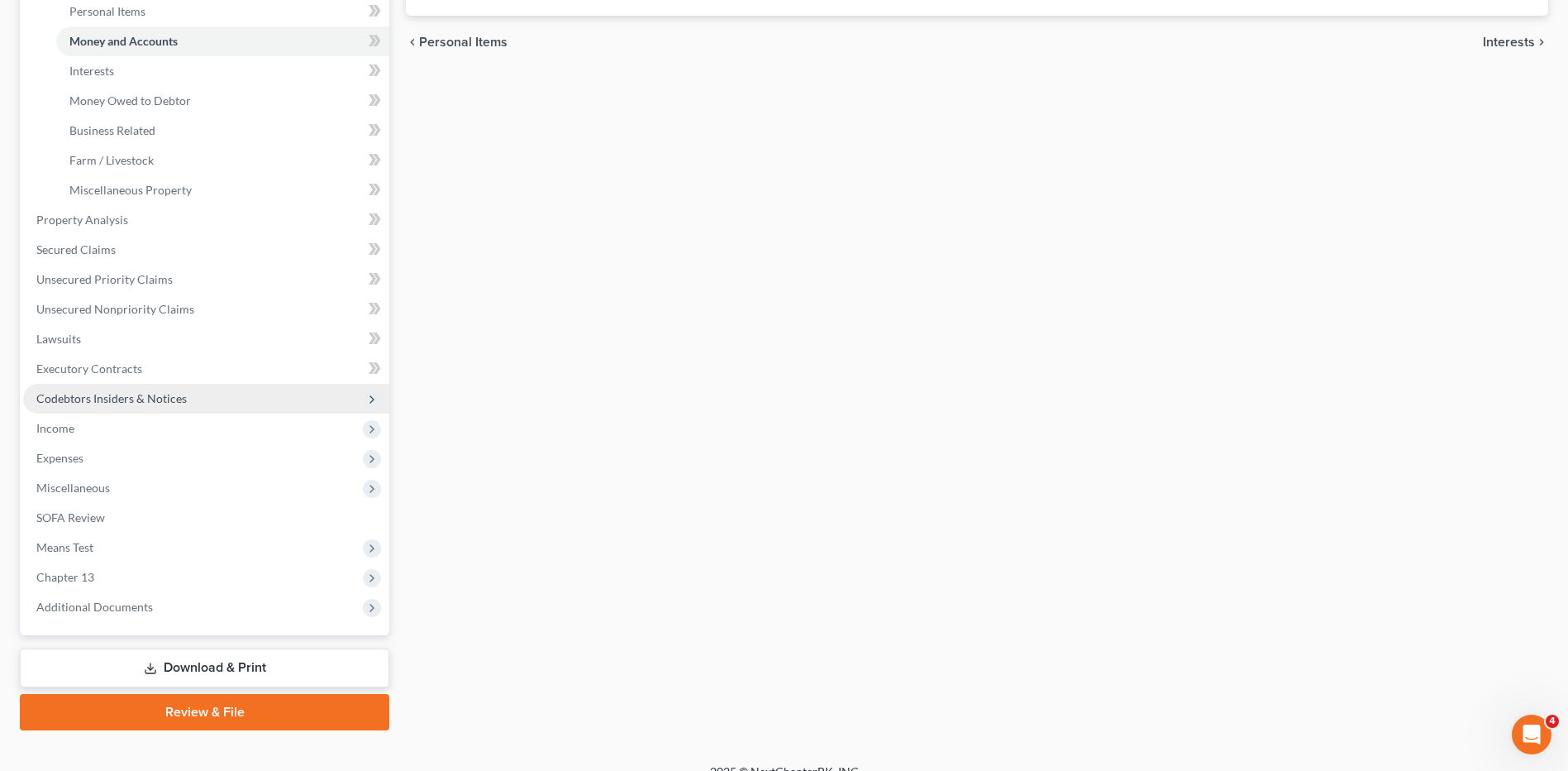
click at [108, 401] on span "Codebtors Insiders & Notices" at bounding box center [112, 398] width 150 height 14
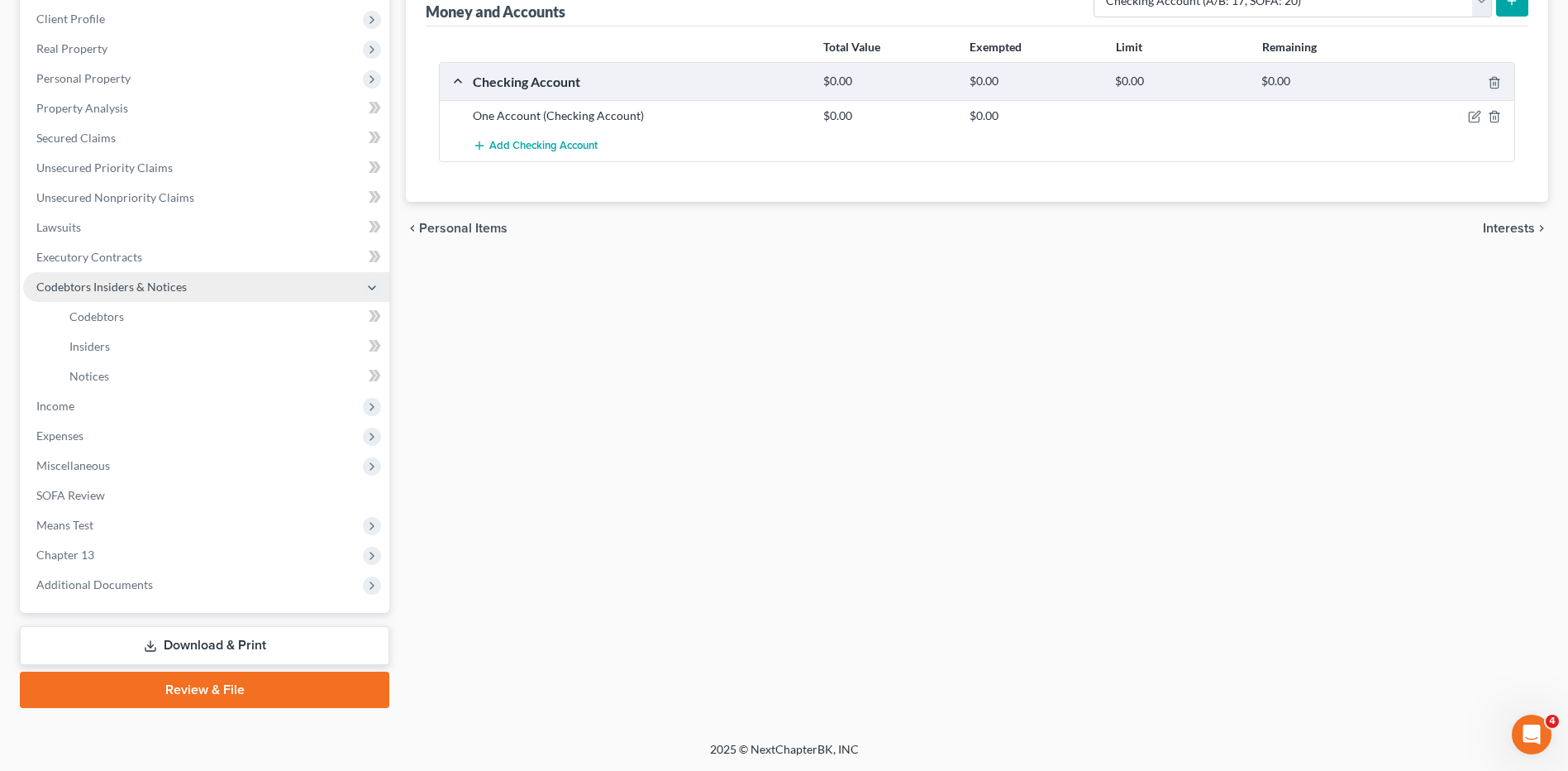
scroll to position [227, 0]
click at [85, 373] on span "Notices" at bounding box center [89, 375] width 39 height 14
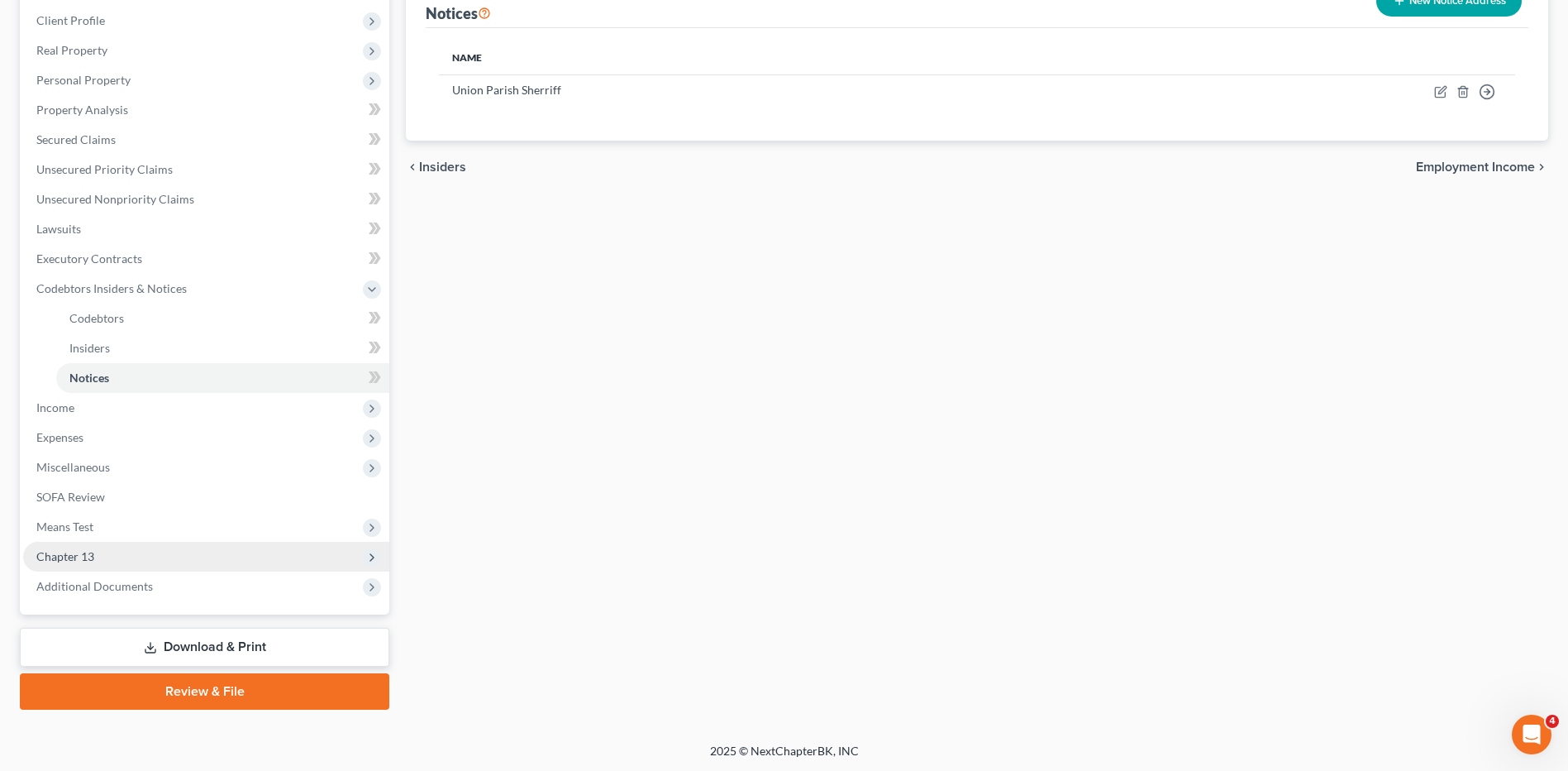
scroll to position [227, 0]
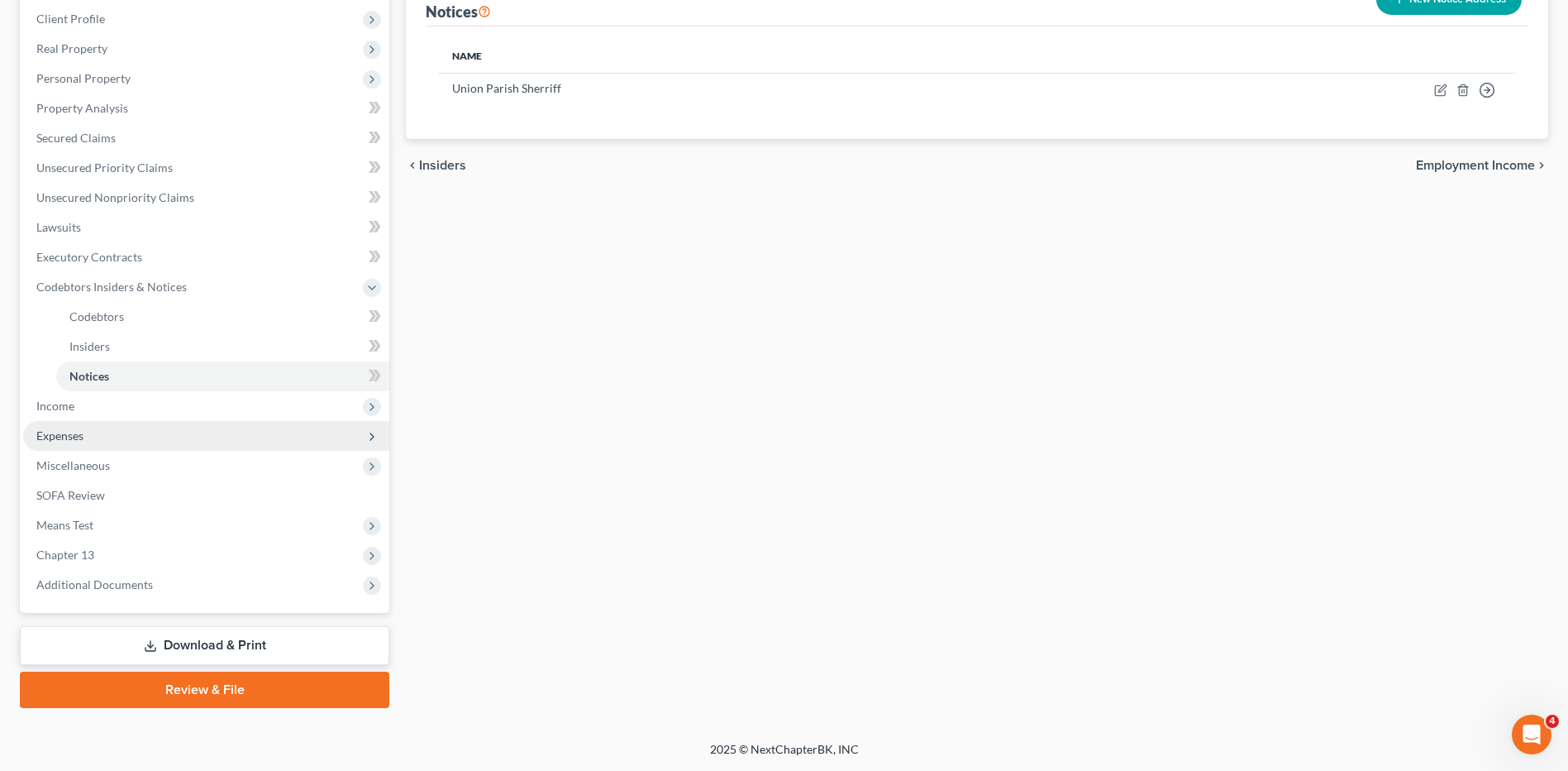
click at [67, 436] on span "Expenses" at bounding box center [60, 435] width 47 height 14
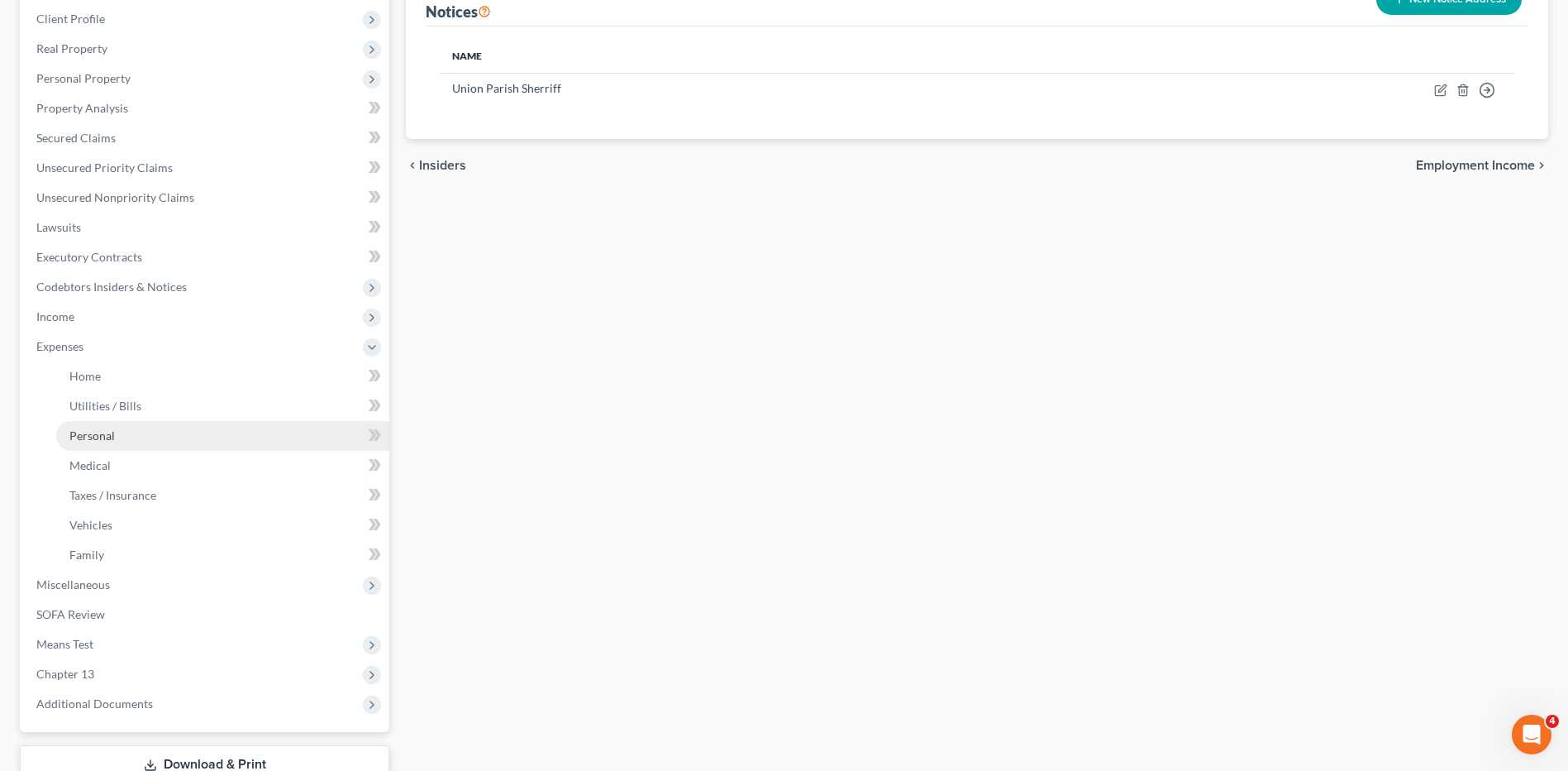
click at [113, 422] on link "Personal" at bounding box center [222, 436] width 333 height 30
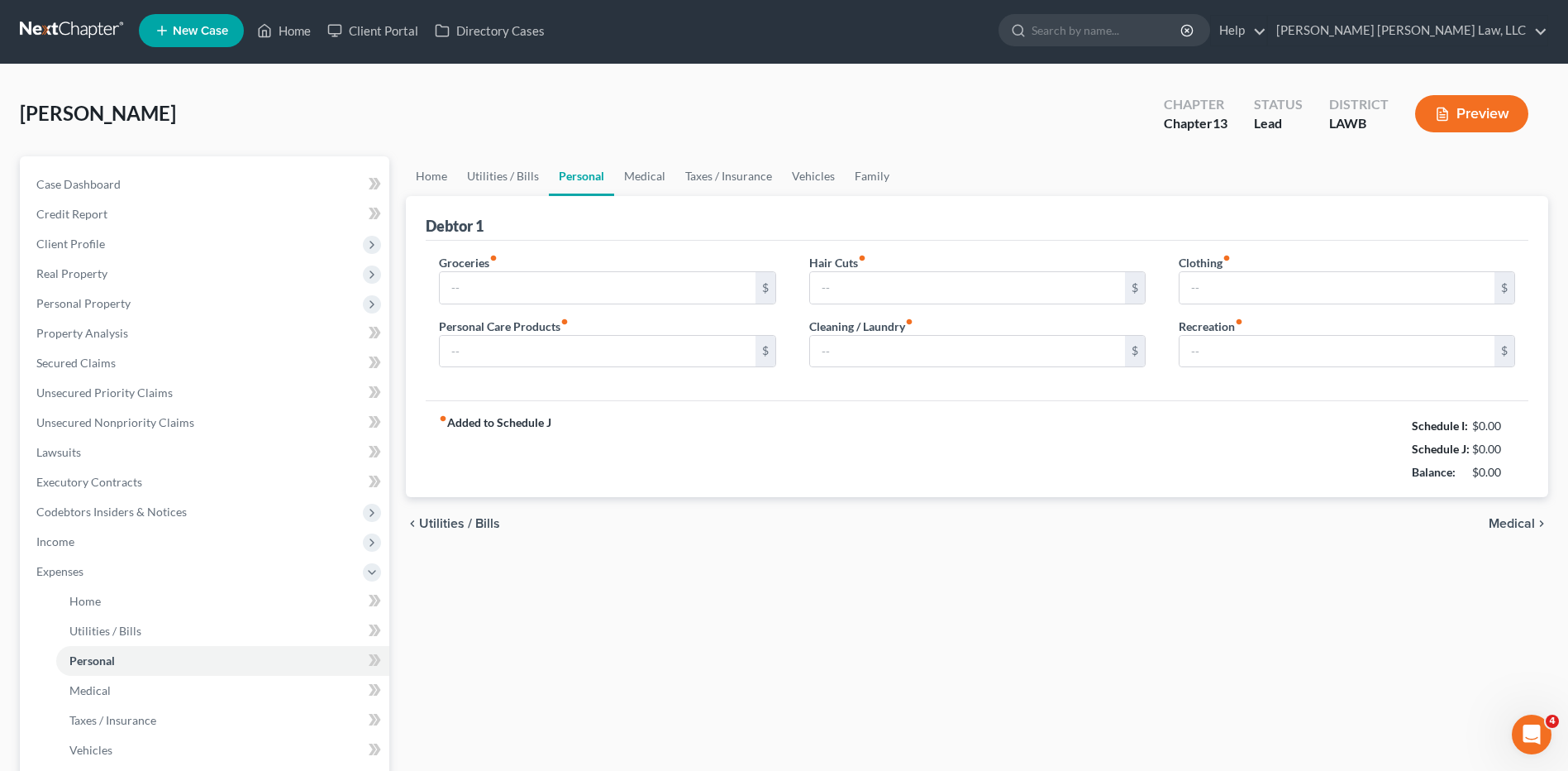
type input "763.00"
type input "50.00"
type input "0.00"
type input "50.00"
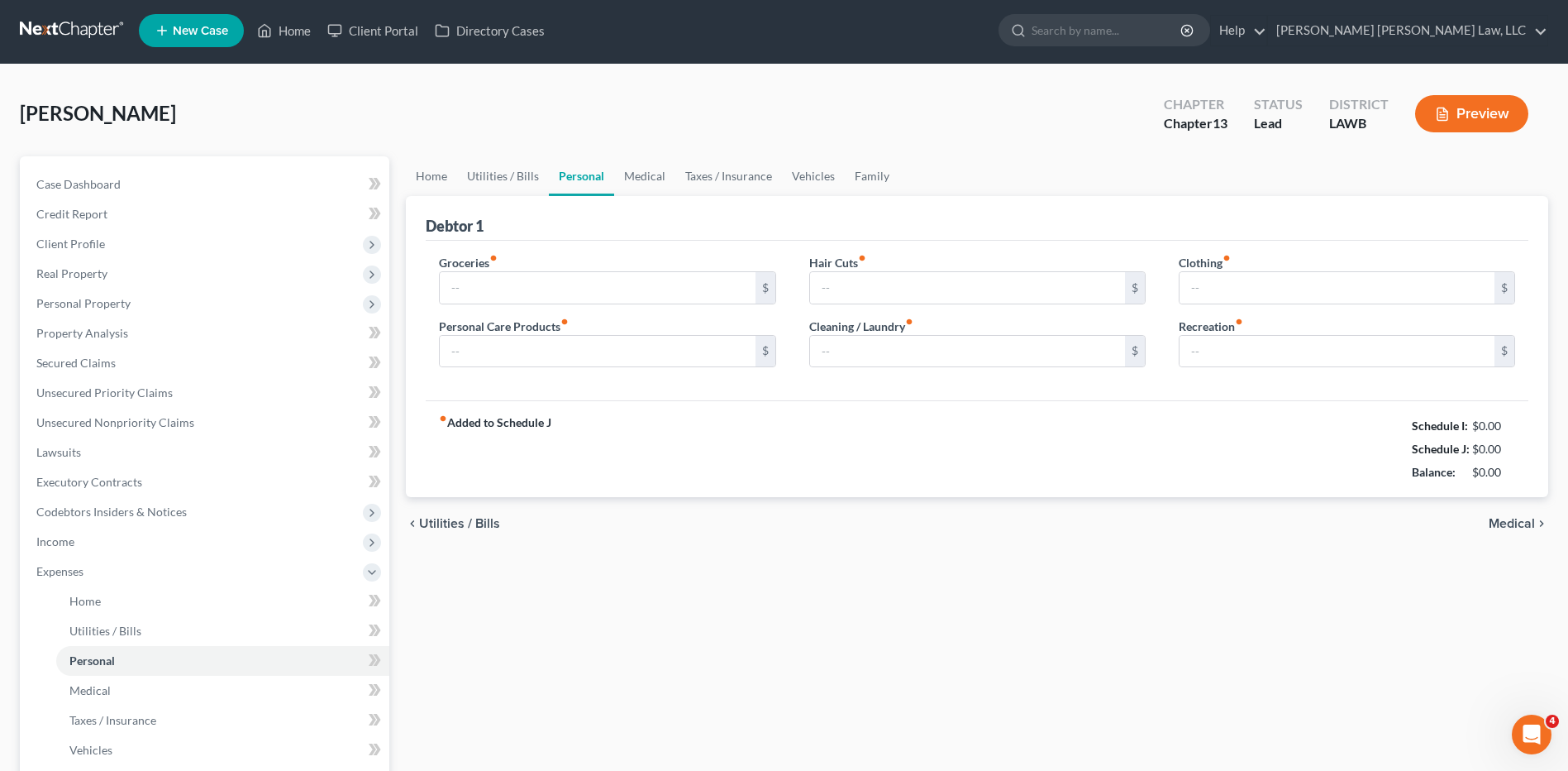
type input "50.00"
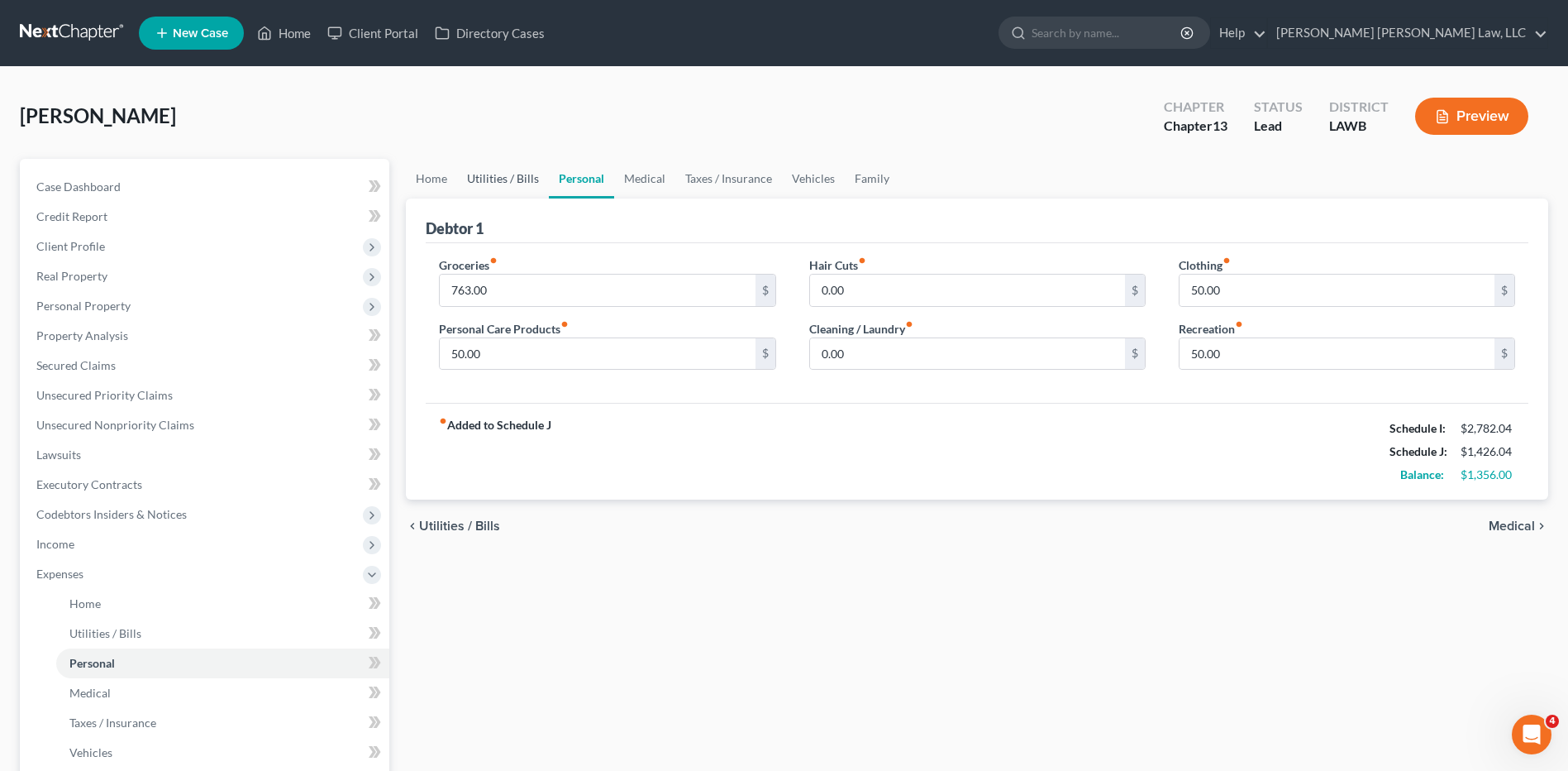
click at [485, 181] on link "Utilities / Bills" at bounding box center [503, 178] width 92 height 39
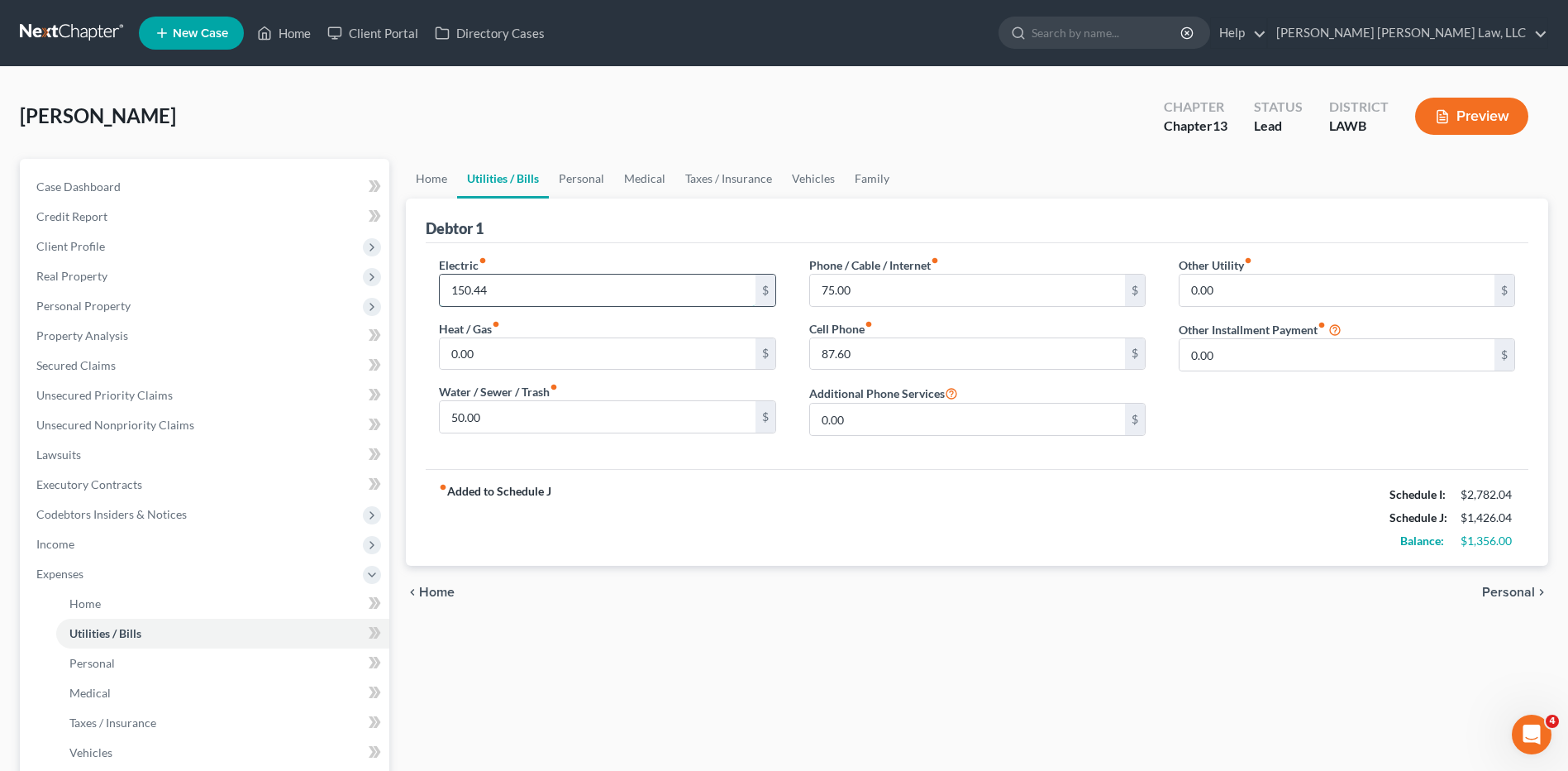
click at [513, 275] on input "150.44" at bounding box center [597, 290] width 315 height 31
type input "200.00"
click at [491, 414] on input "50.00" at bounding box center [597, 416] width 315 height 31
click at [499, 358] on input "0.00" at bounding box center [597, 354] width 315 height 31
click at [497, 415] on input "150.0" at bounding box center [597, 416] width 315 height 31
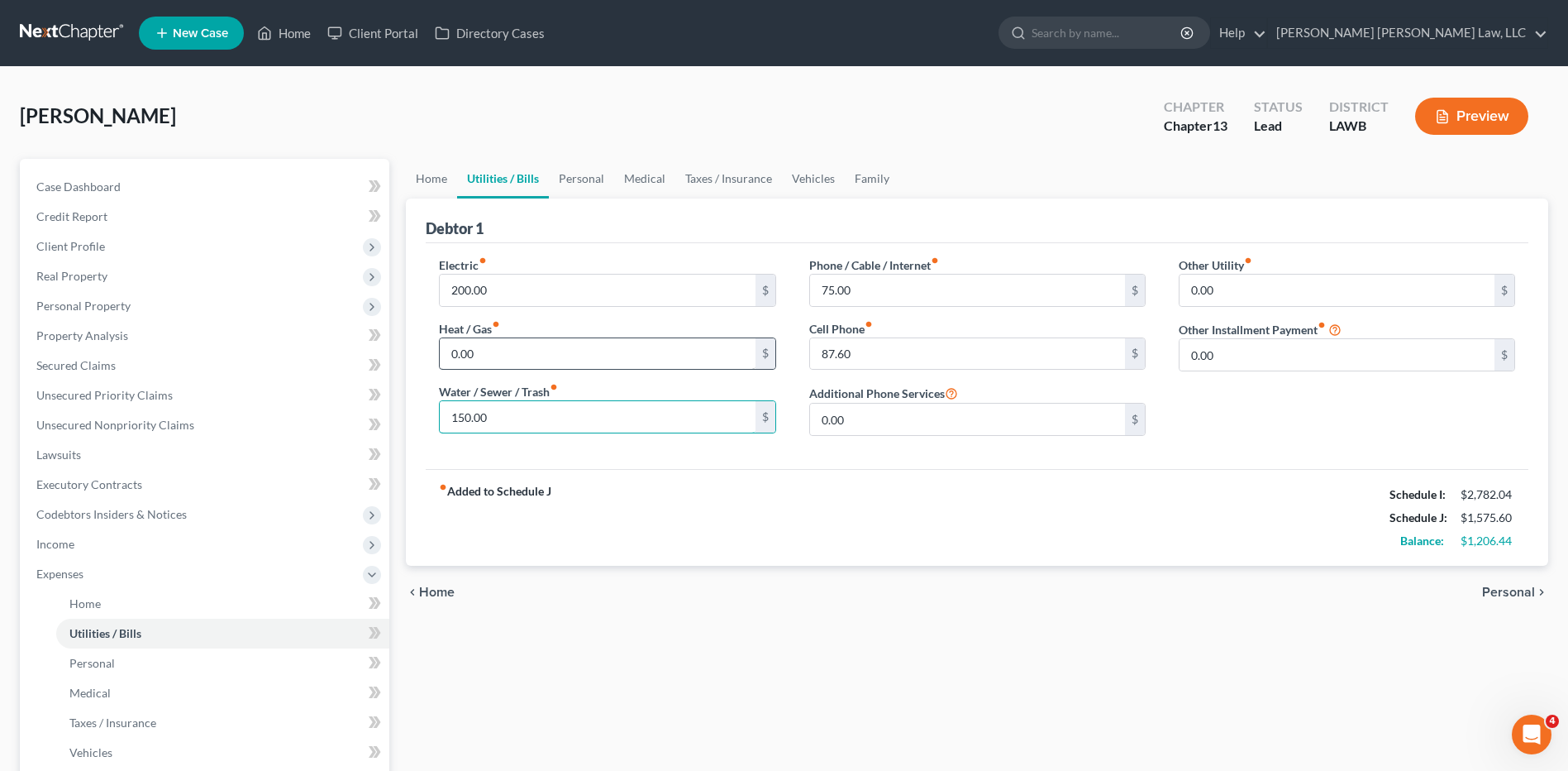
type input "150.00"
click at [488, 339] on input "0.00" at bounding box center [597, 354] width 315 height 31
type input "175.00"
click at [822, 340] on input "87.60" at bounding box center [968, 354] width 315 height 31
click at [821, 355] on input "87.60" at bounding box center [968, 354] width 315 height 31
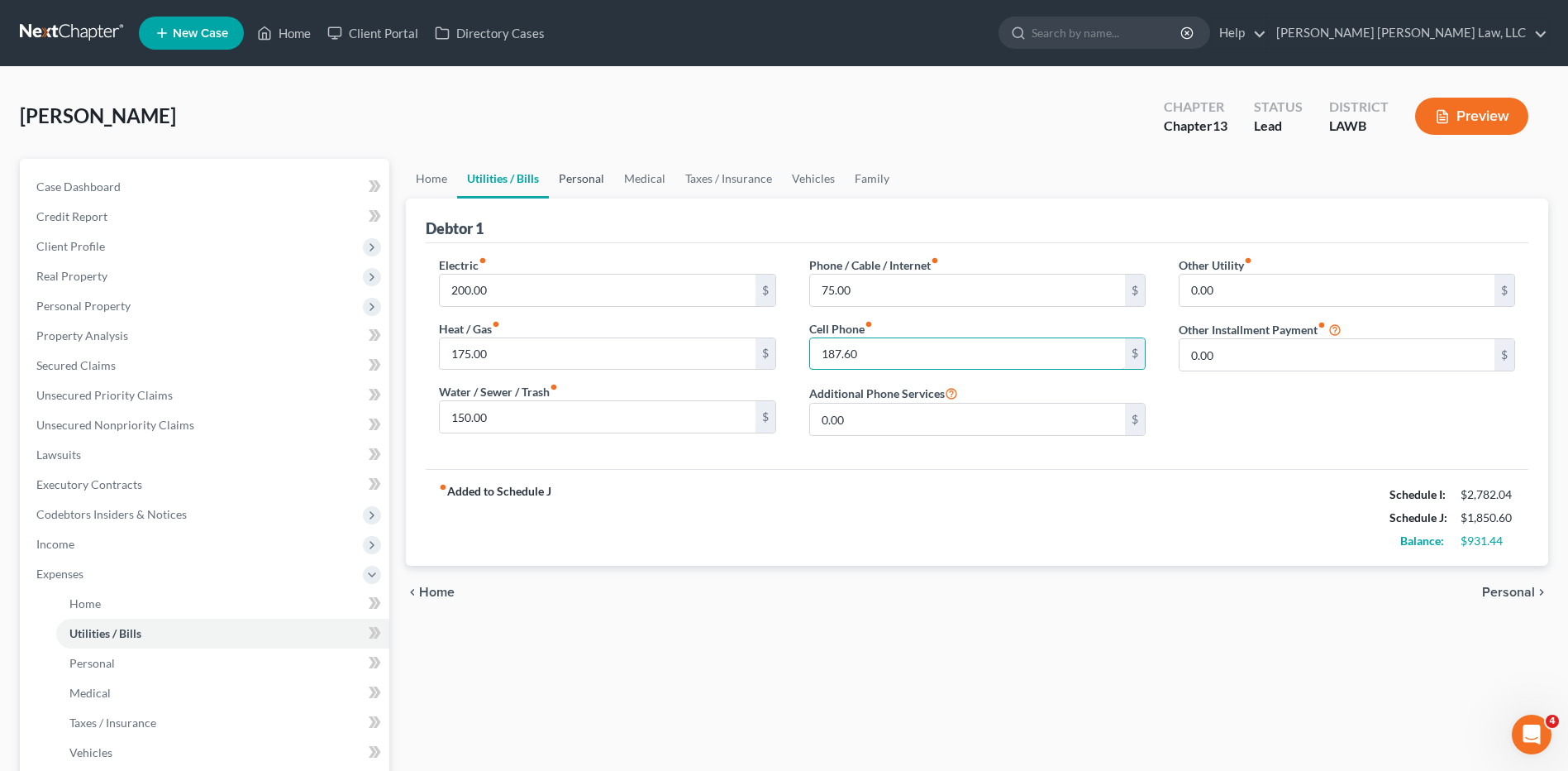
type input "187.60"
click at [575, 177] on link "Personal" at bounding box center [581, 178] width 66 height 39
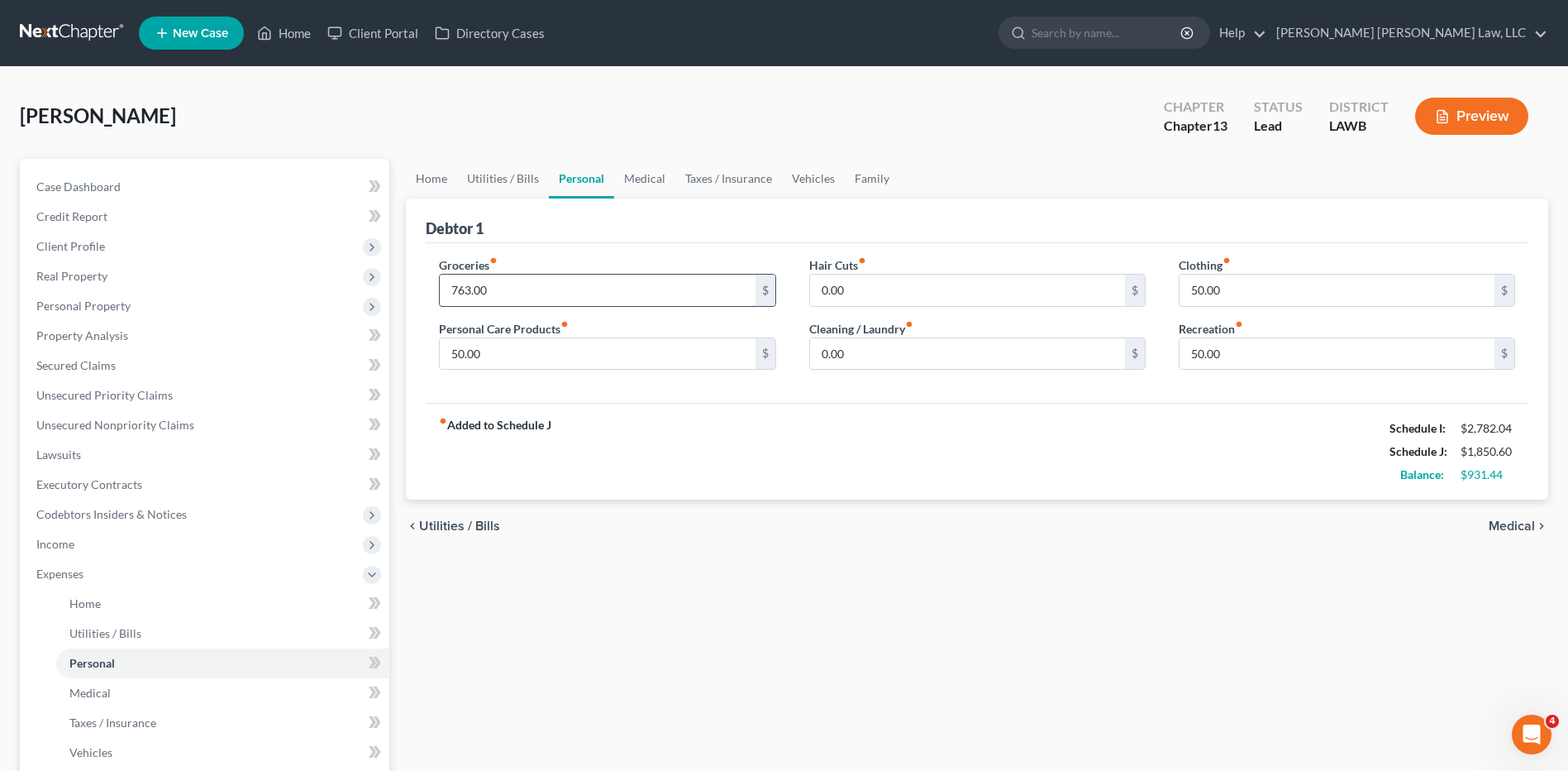
click at [535, 289] on input "763.00" at bounding box center [597, 290] width 315 height 31
type input "863.00"
click at [499, 353] on input "50.00" at bounding box center [597, 354] width 315 height 31
type input "91.00"
click at [1235, 299] on input "50.00" at bounding box center [1337, 290] width 315 height 31
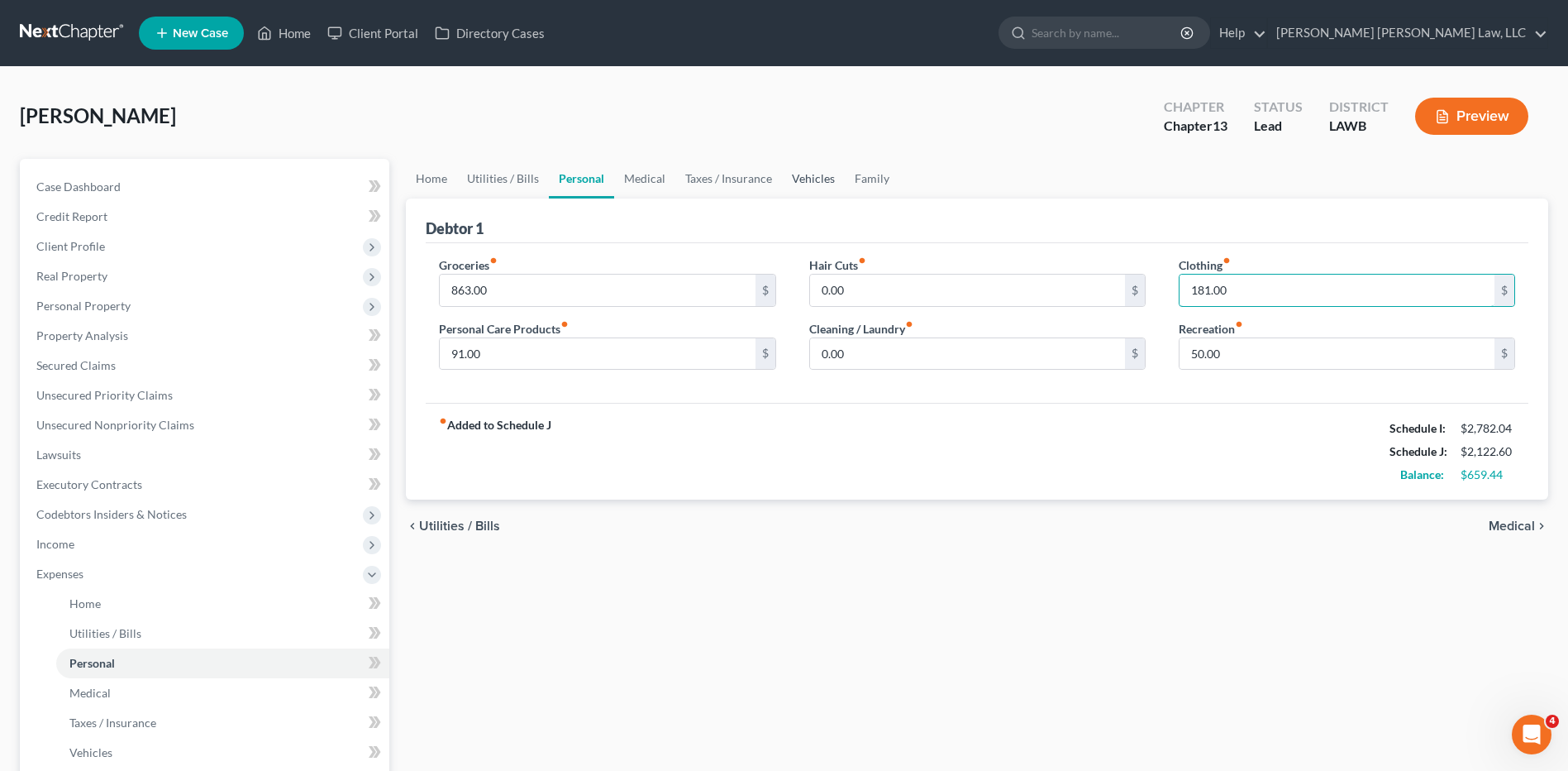
type input "181.00"
click at [800, 178] on link "Vehicles" at bounding box center [813, 178] width 63 height 39
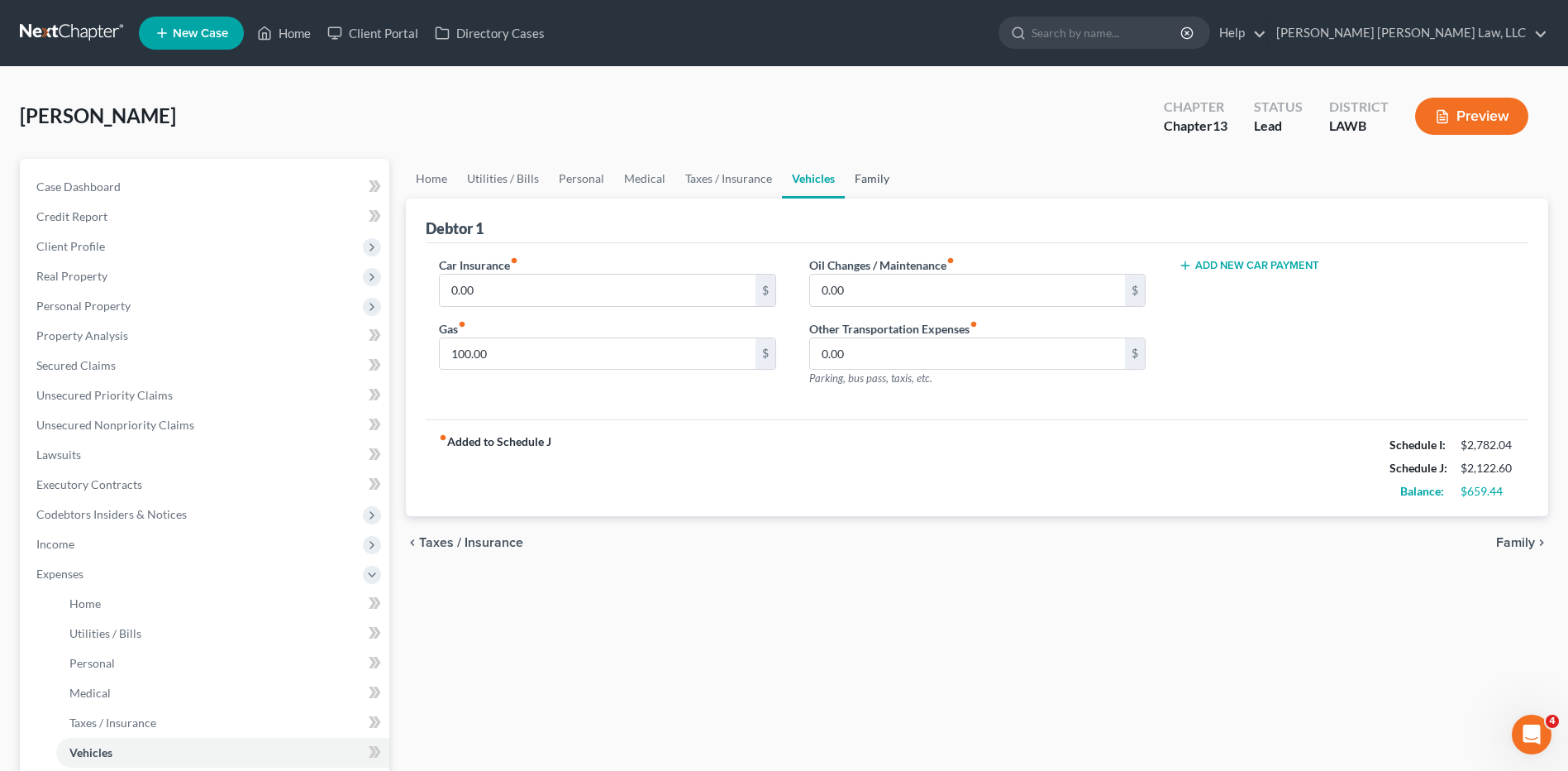
click at [871, 180] on link "Family" at bounding box center [872, 178] width 54 height 39
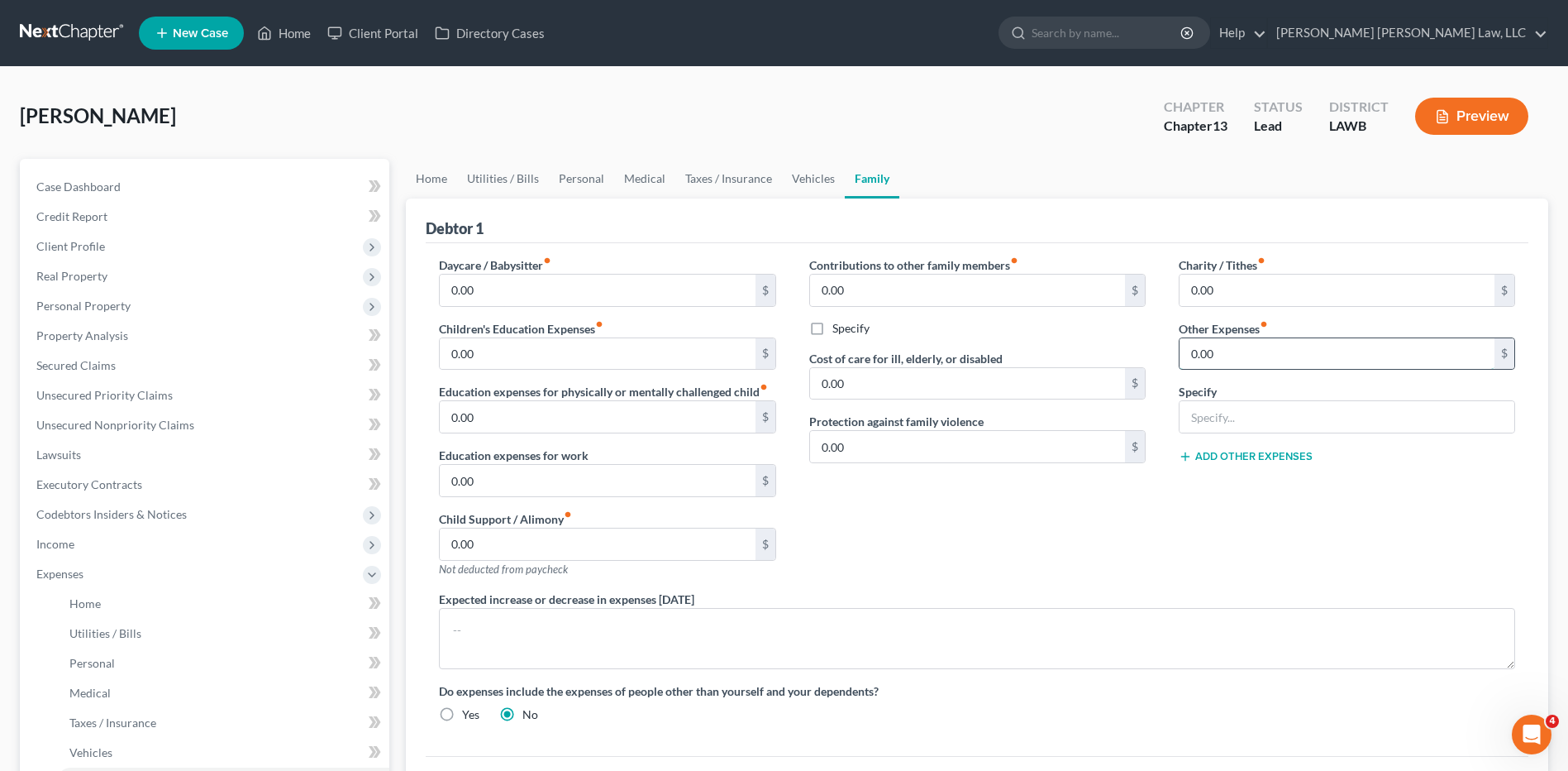
click at [1221, 351] on input "0.00" at bounding box center [1337, 354] width 315 height 31
type input "50.00"
click at [1292, 420] on input "text" at bounding box center [1347, 416] width 335 height 31
type input "misc/emergency fund/ plan funding"
click at [492, 178] on link "Utilities / Bills" at bounding box center [503, 178] width 92 height 39
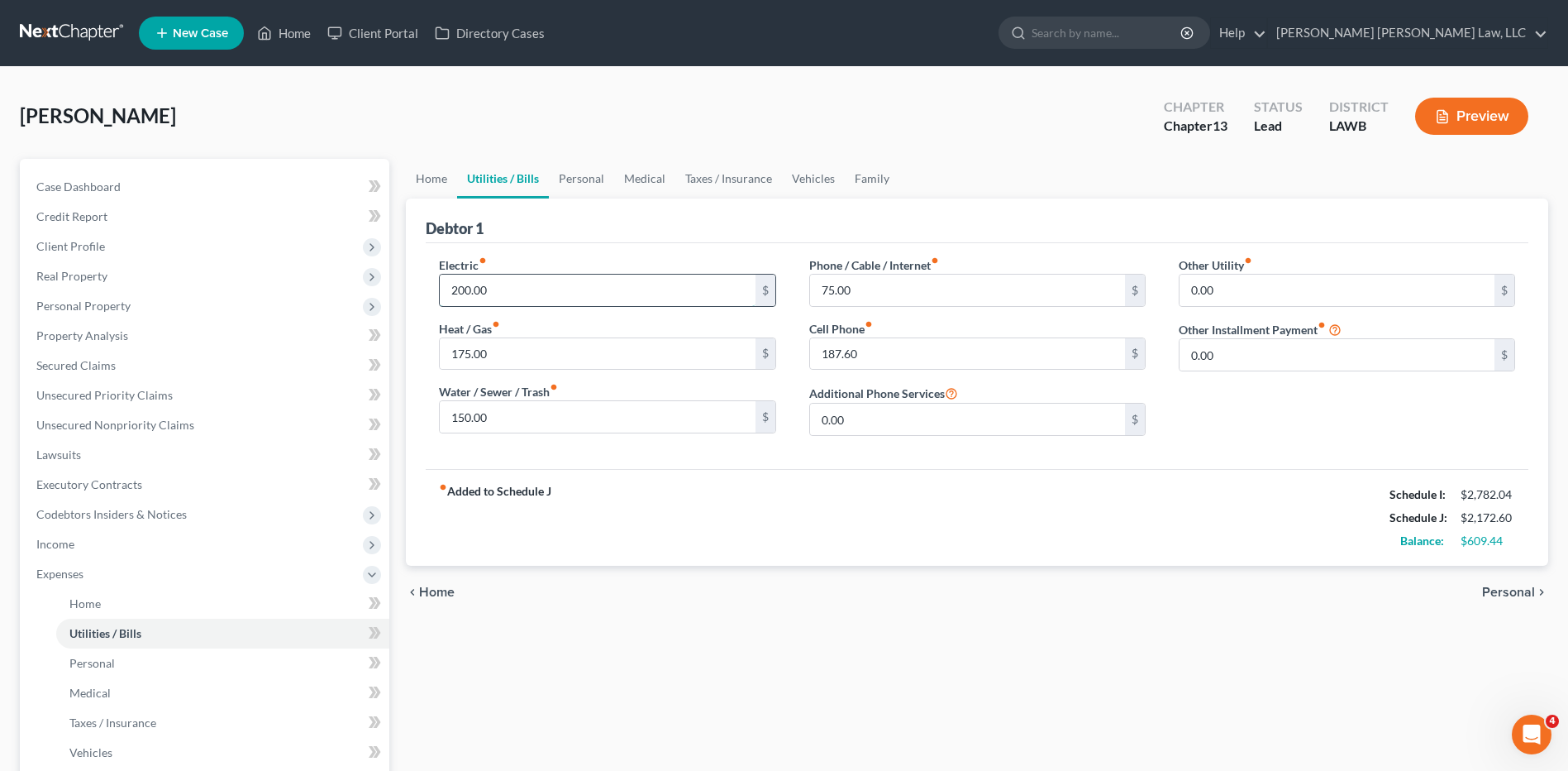
click at [518, 286] on input "200.00" at bounding box center [597, 290] width 315 height 31
drag, startPoint x: 518, startPoint y: 286, endPoint x: 435, endPoint y: 284, distance: 83.0
click at [435, 284] on div "Electric fiber_manual_record 350.00 $ Heat / Gas fiber_manual_record 175.00 $ W…" at bounding box center [607, 352] width 369 height 192
type input "450.00"
click at [819, 292] on input "75.00" at bounding box center [968, 290] width 315 height 31
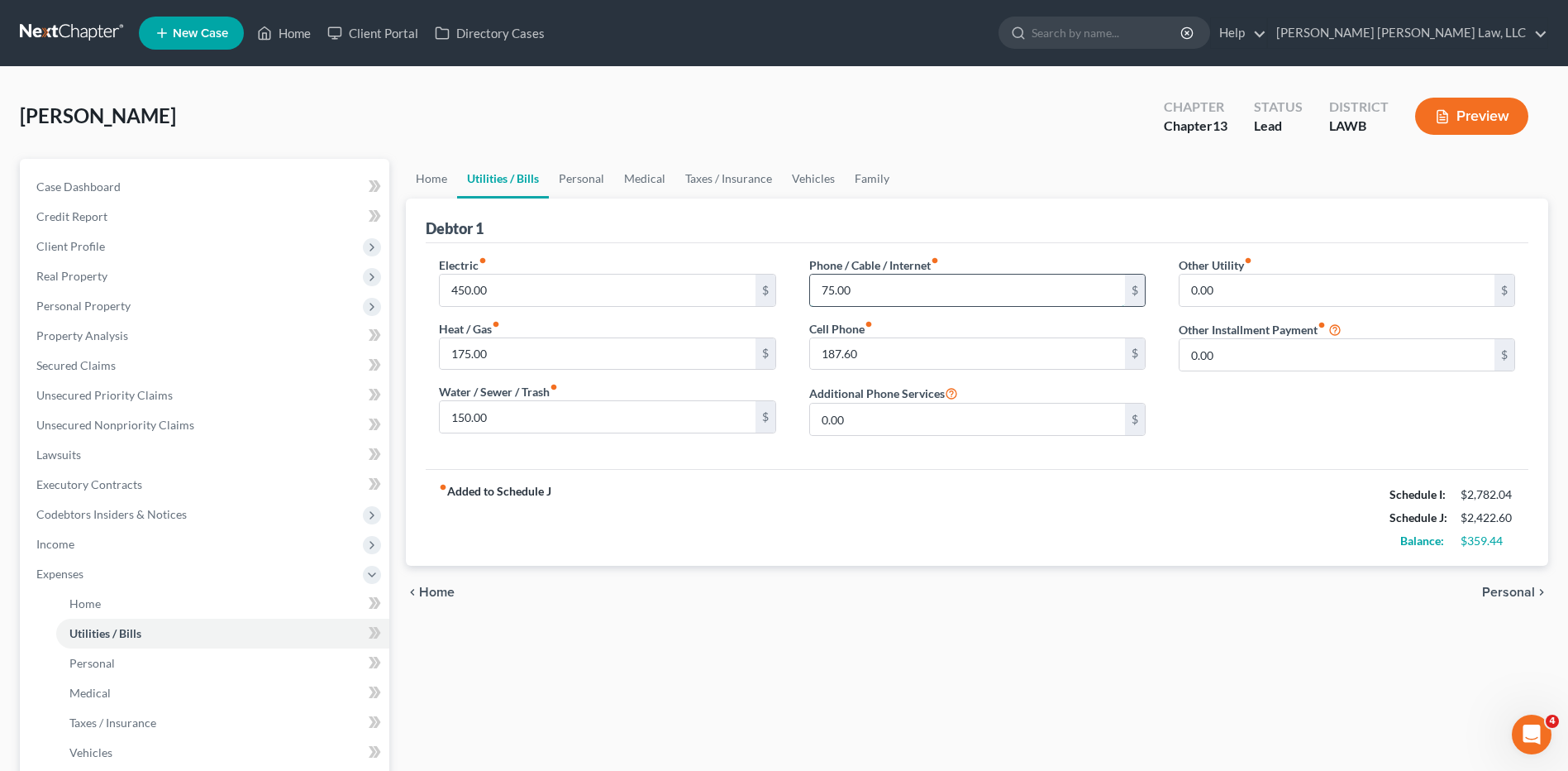
click at [819, 292] on input "75.00" at bounding box center [968, 290] width 315 height 31
type input "175.00"
click at [649, 179] on link "Medical" at bounding box center [644, 178] width 61 height 39
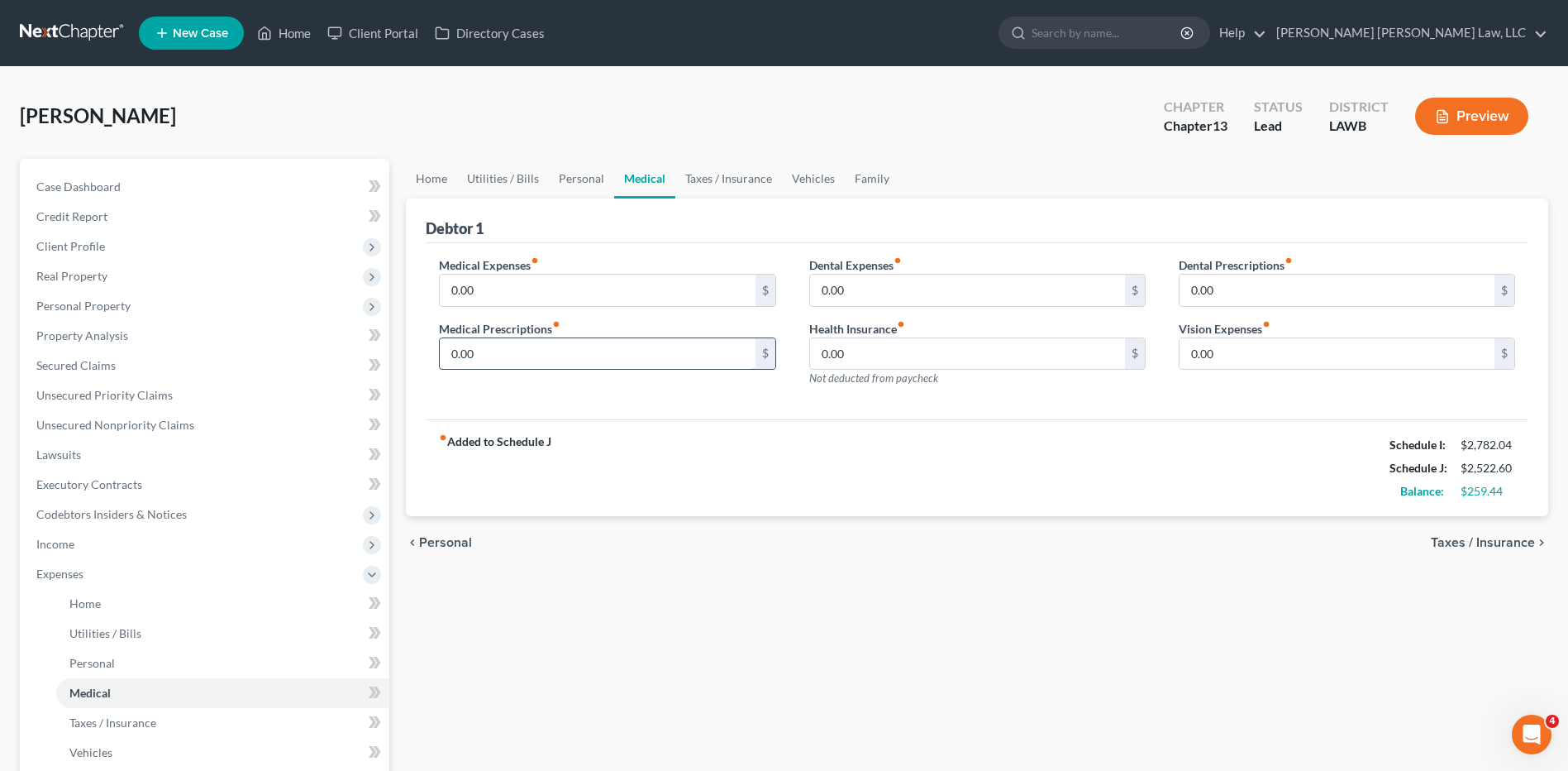
click at [488, 359] on input "0.00" at bounding box center [597, 354] width 315 height 31
type input "100.00"
click at [808, 178] on link "Vehicles" at bounding box center [813, 178] width 63 height 39
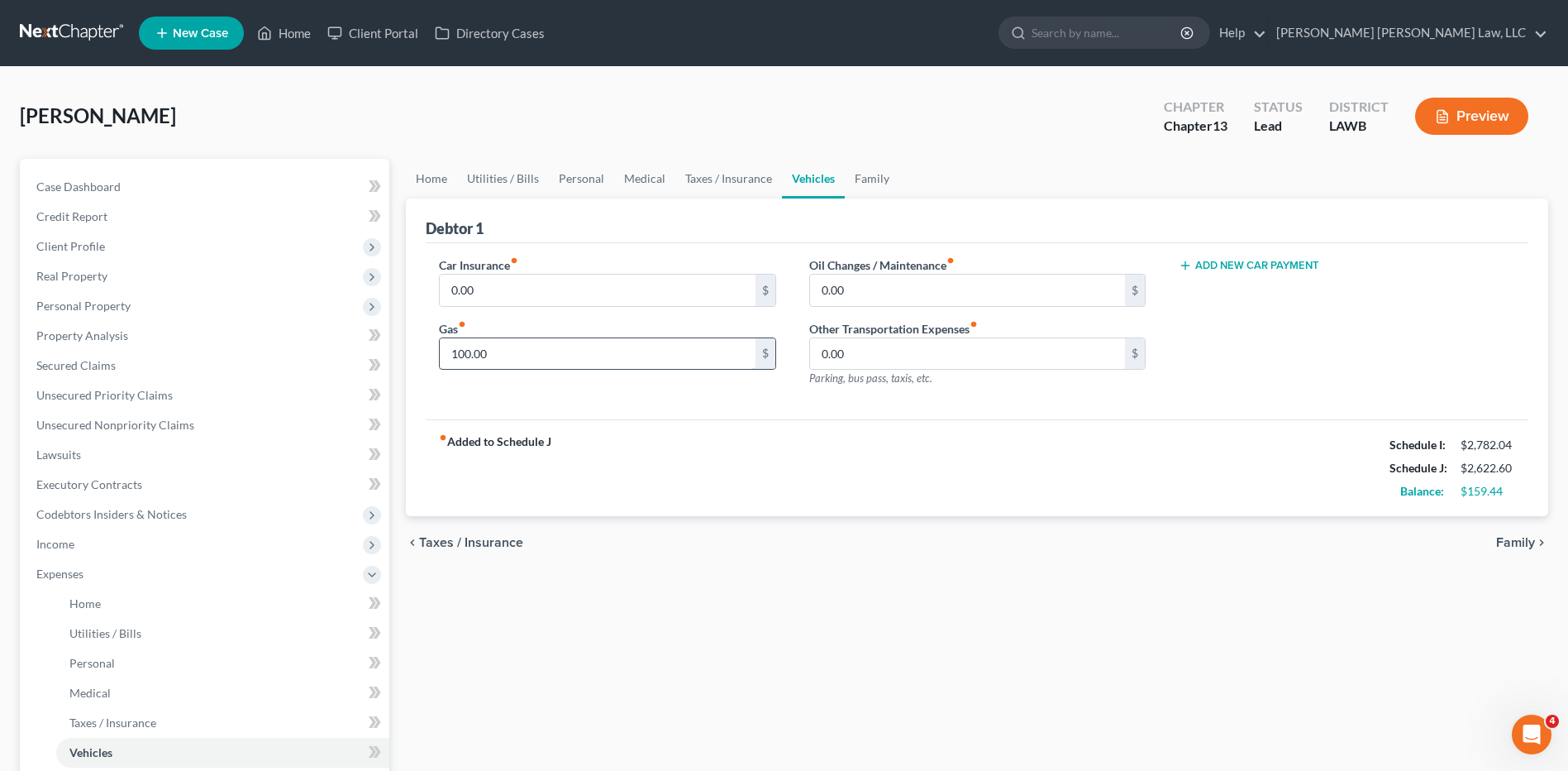
click at [505, 358] on input "100.00" at bounding box center [597, 354] width 315 height 31
type input "150.00"
click at [519, 179] on link "Utilities / Bills" at bounding box center [503, 178] width 92 height 39
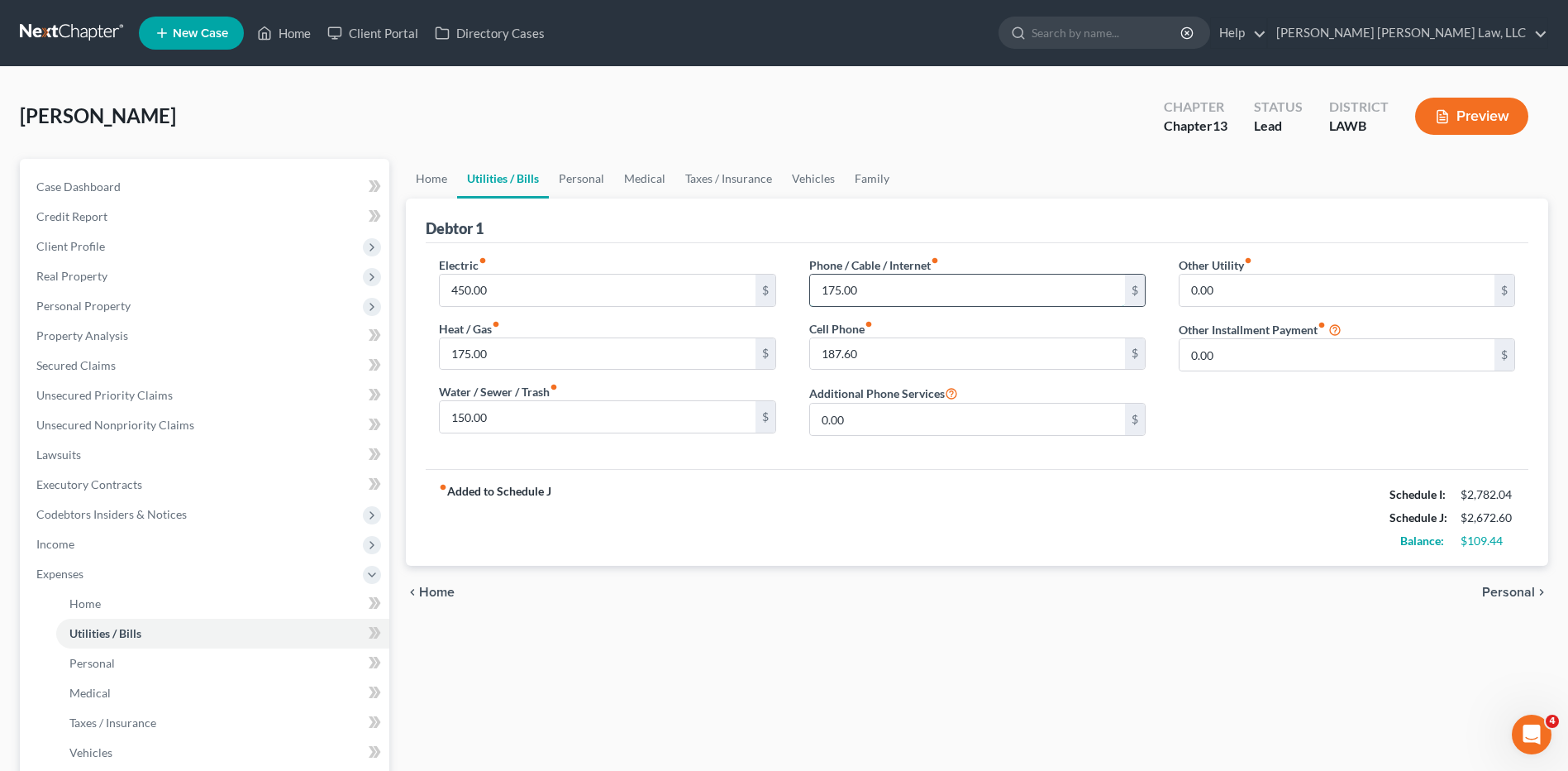
click at [873, 292] on input "175.00" at bounding box center [968, 290] width 315 height 31
type input "175.44"
click at [520, 295] on input "450.00" at bounding box center [597, 290] width 315 height 31
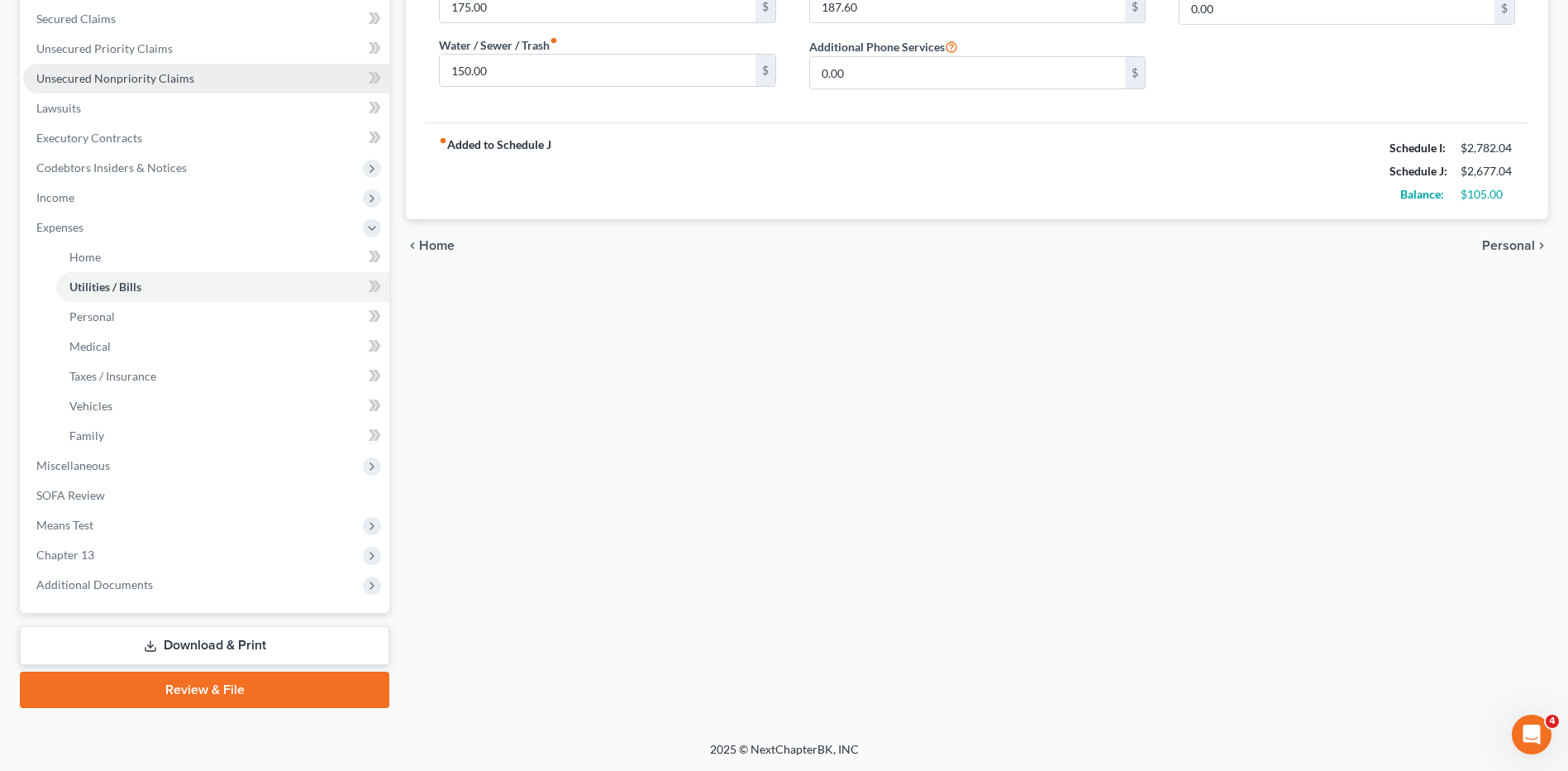
type input "454.00"
click at [103, 74] on span "Unsecured Nonpriority Claims" at bounding box center [115, 78] width 158 height 14
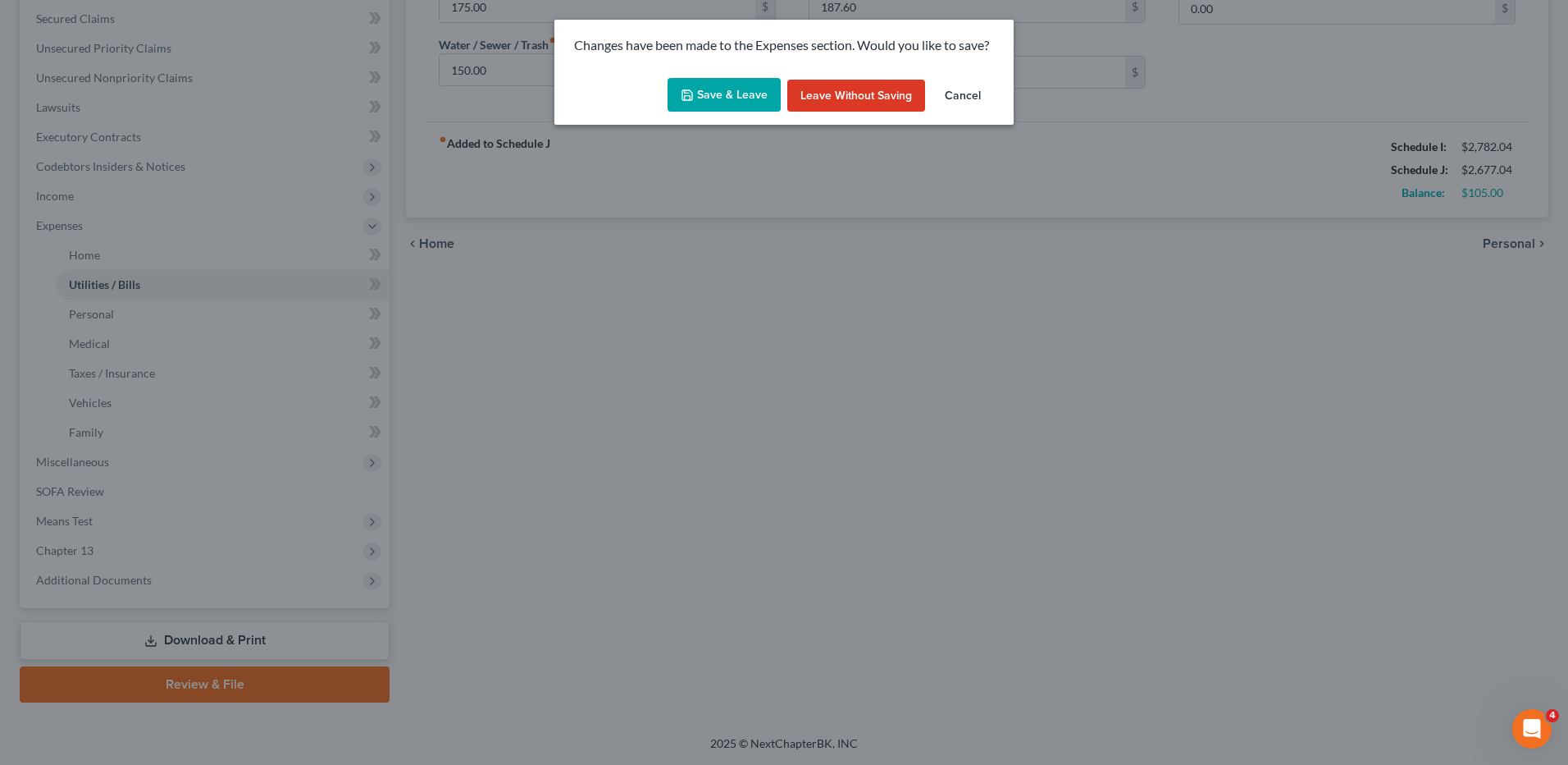
click at [656, 104] on div "Save & Leave Leave without Saving Cancel" at bounding box center [784, 99] width 460 height 54
click at [694, 106] on button "Save & Leave" at bounding box center [725, 95] width 114 height 34
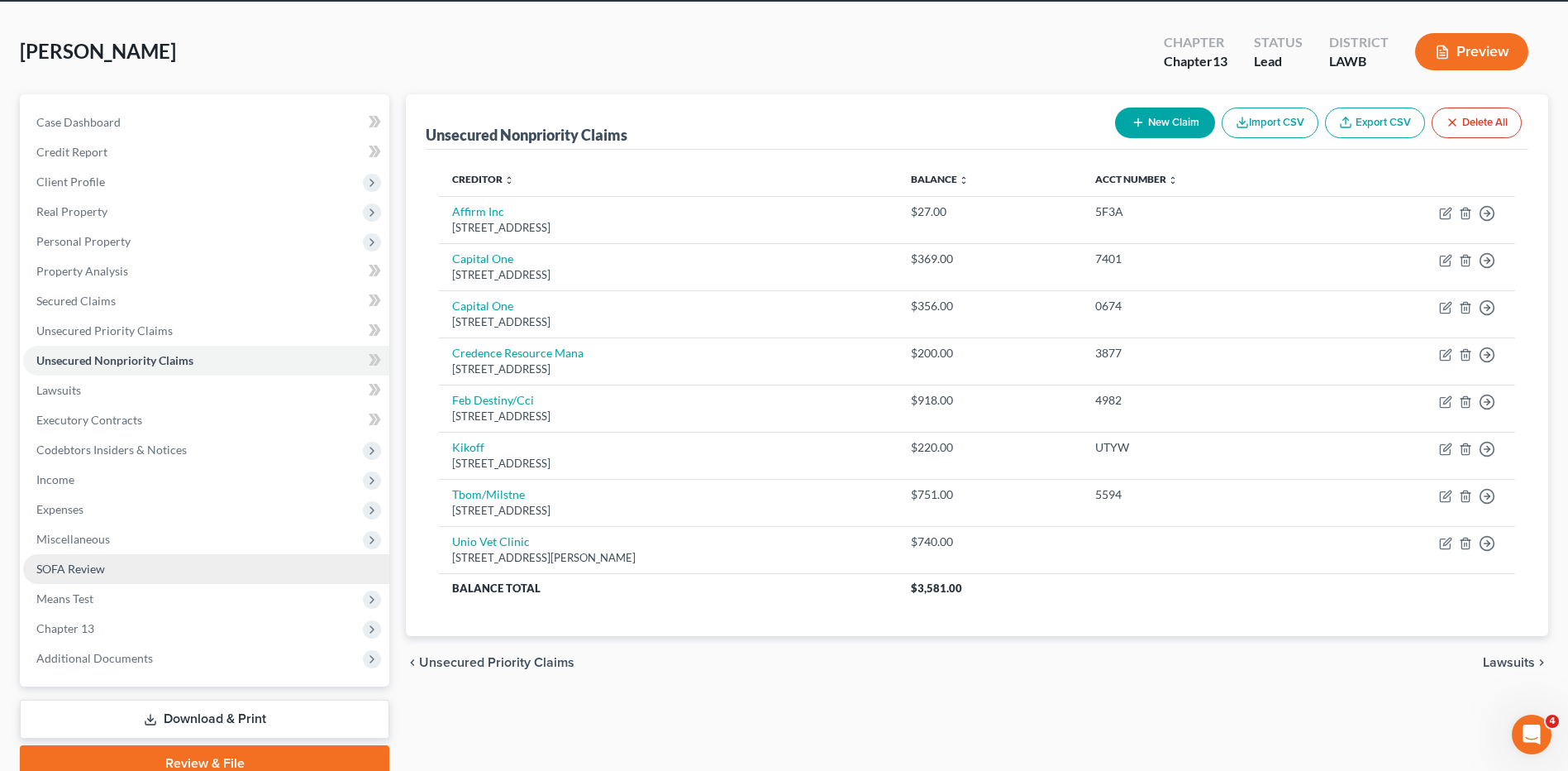
scroll to position [138, 0]
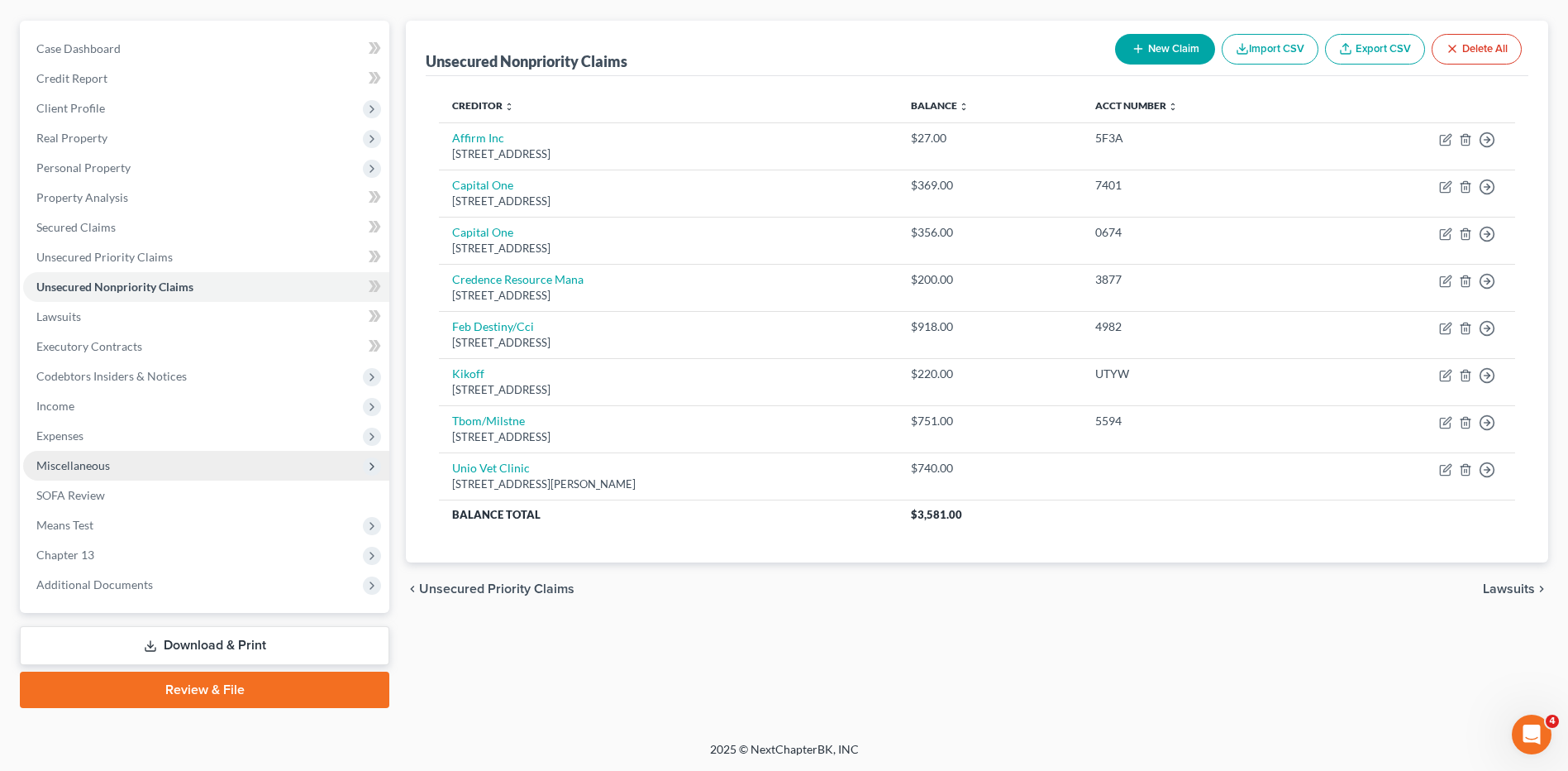
click at [93, 472] on span "Miscellaneous" at bounding box center [206, 465] width 367 height 30
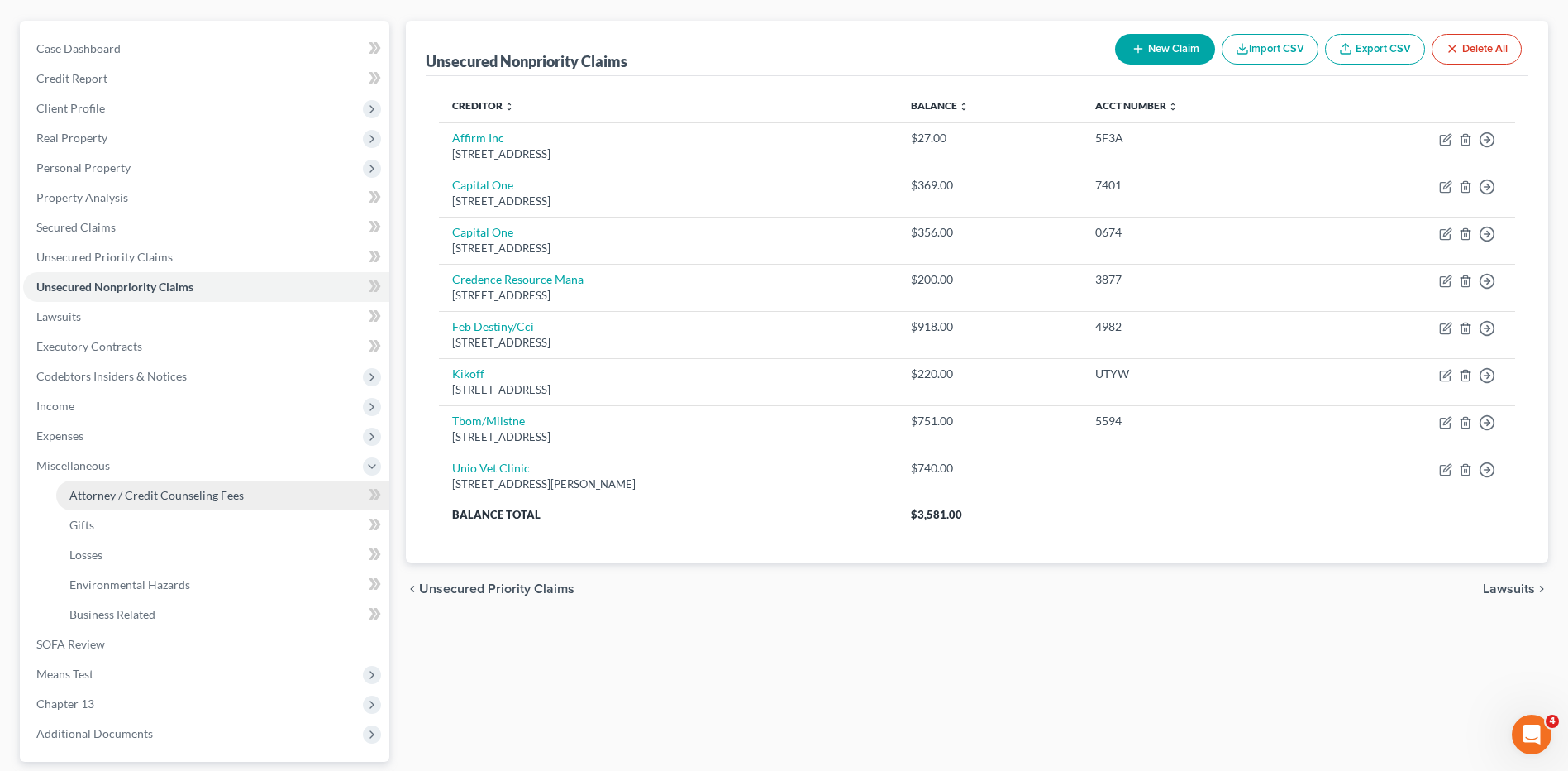
click at [187, 497] on span "Attorney / Credit Counseling Fees" at bounding box center [157, 494] width 174 height 14
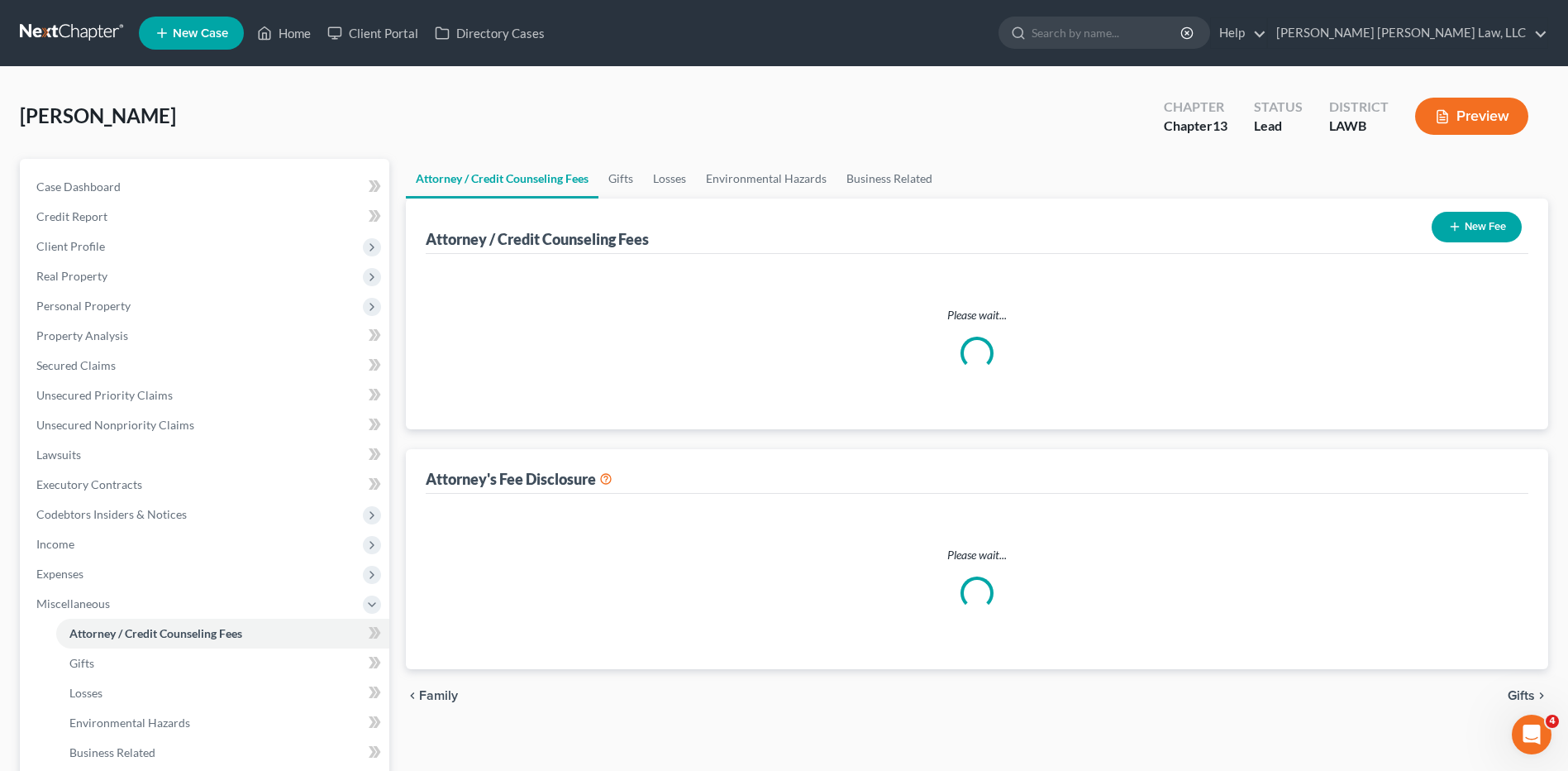
select select "1"
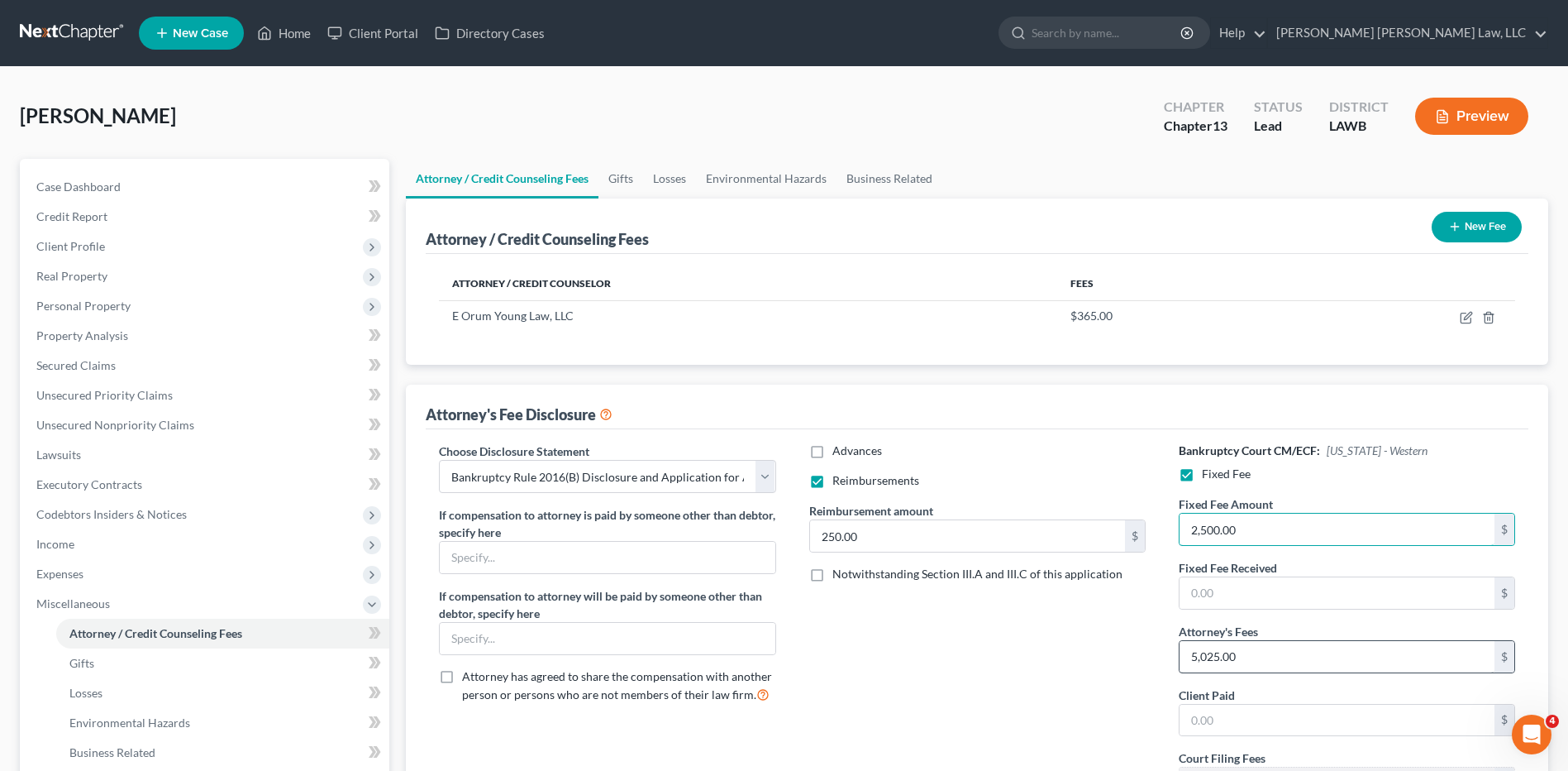
type input "2,500.00"
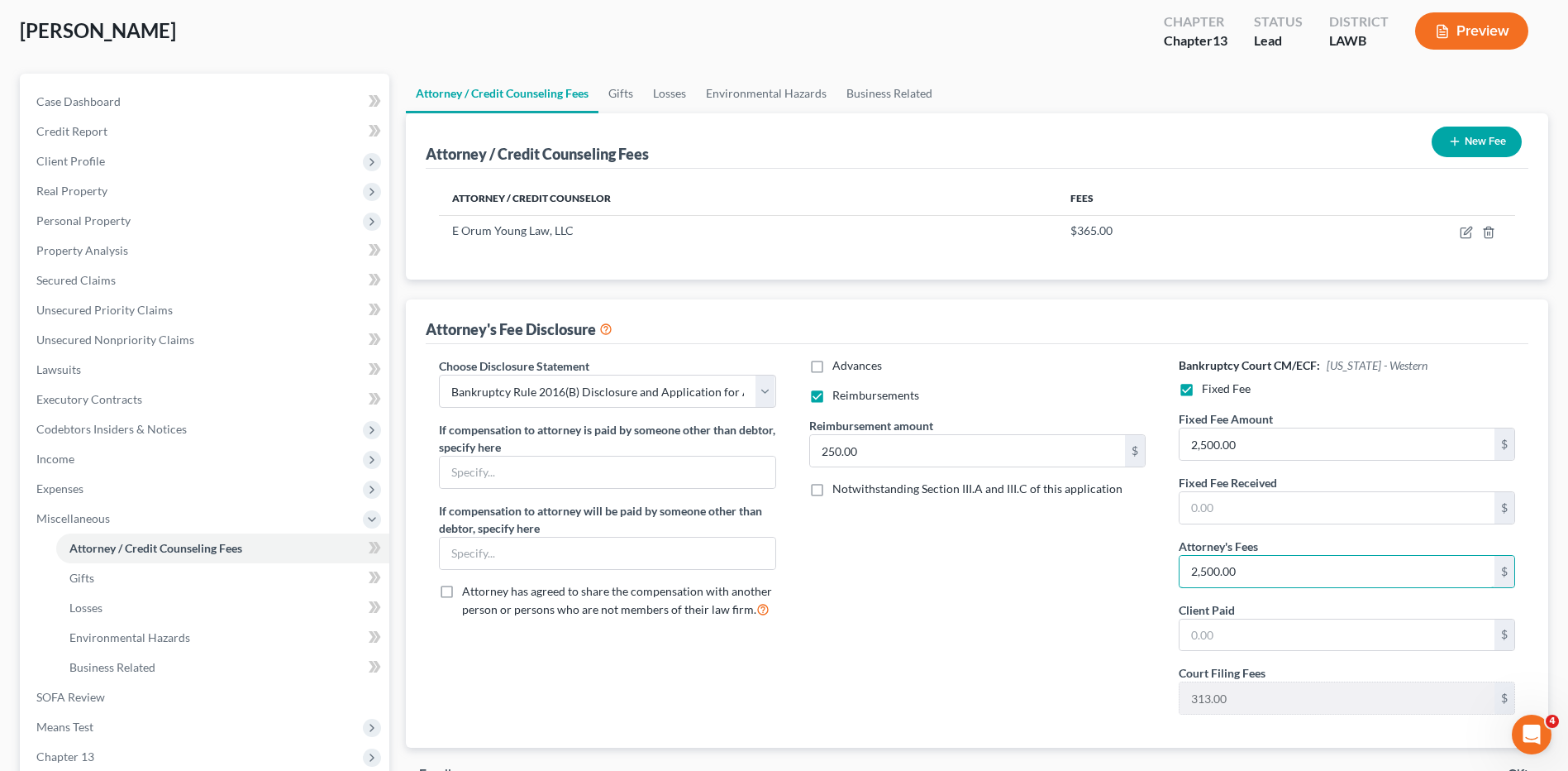
scroll to position [287, 0]
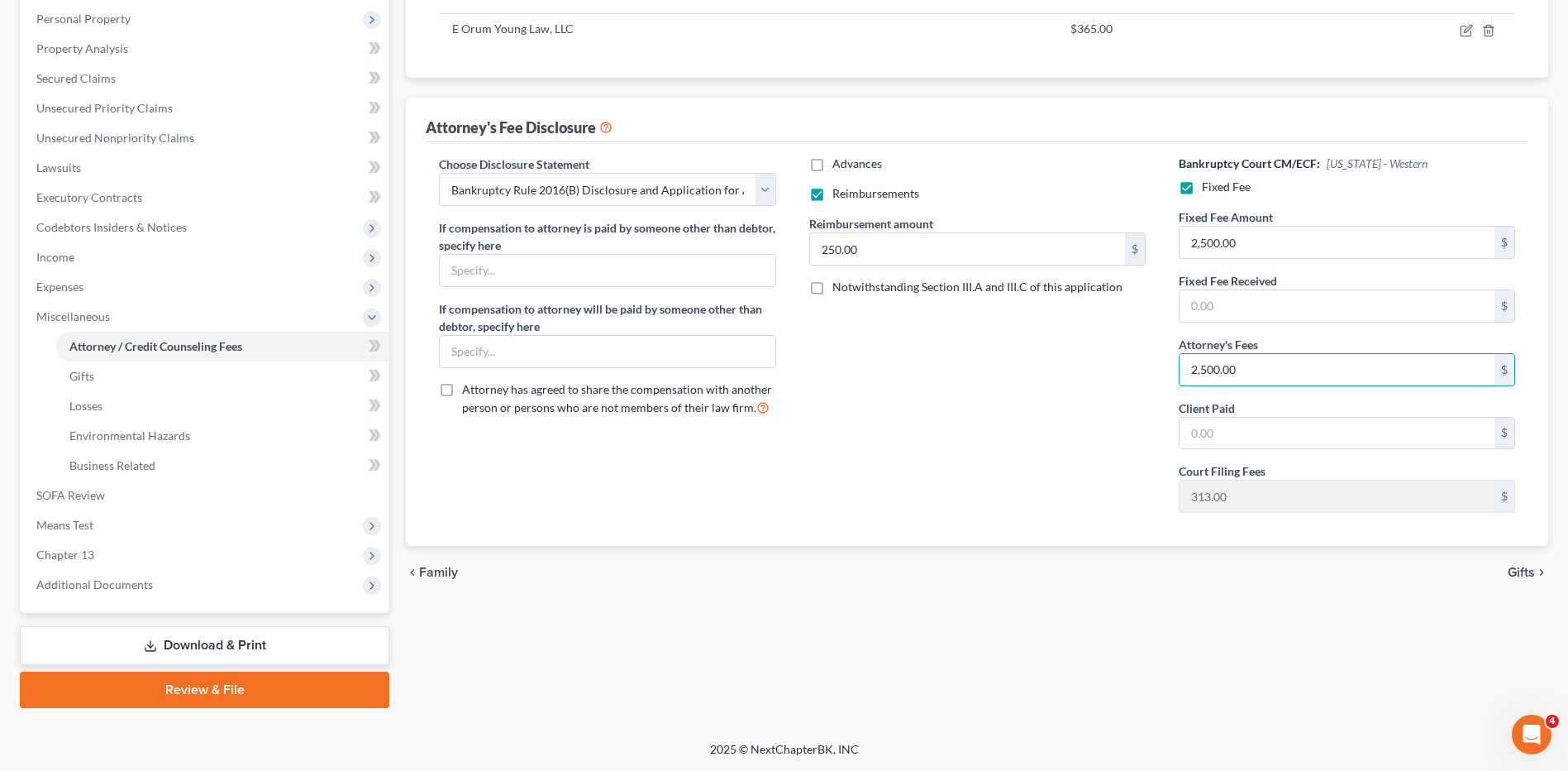
type input "2,500.00"
click at [192, 639] on link "Download & Print" at bounding box center [204, 644] width 369 height 38
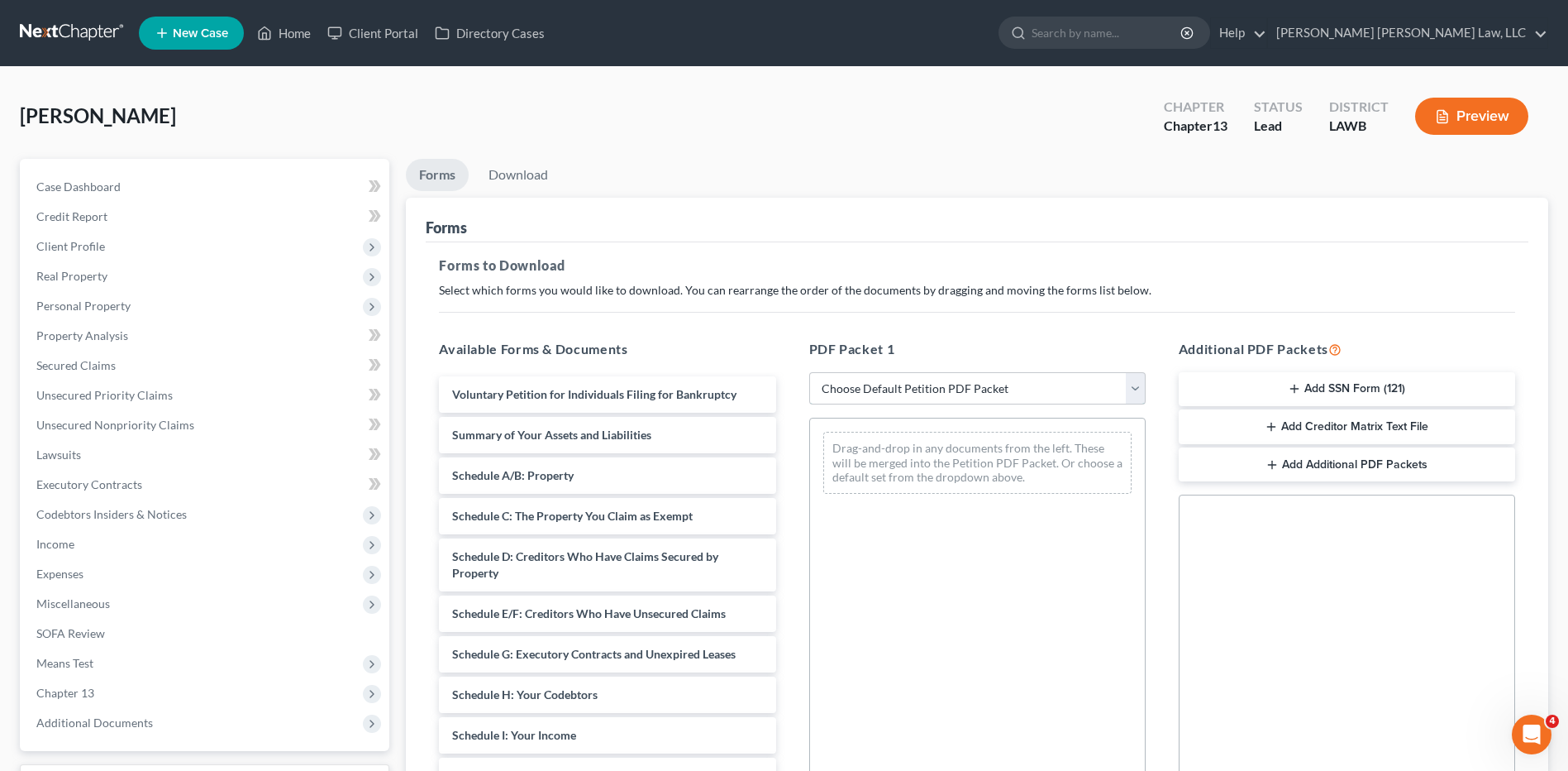
click at [858, 385] on select "Choose Default Petition PDF Packet Complete Bankruptcy Petition (all forms and …" at bounding box center [977, 388] width 337 height 33
select select "0"
click at [809, 372] on select "Choose Default Petition PDF Packet Complete Bankruptcy Petition (all forms and …" at bounding box center [977, 388] width 337 height 33
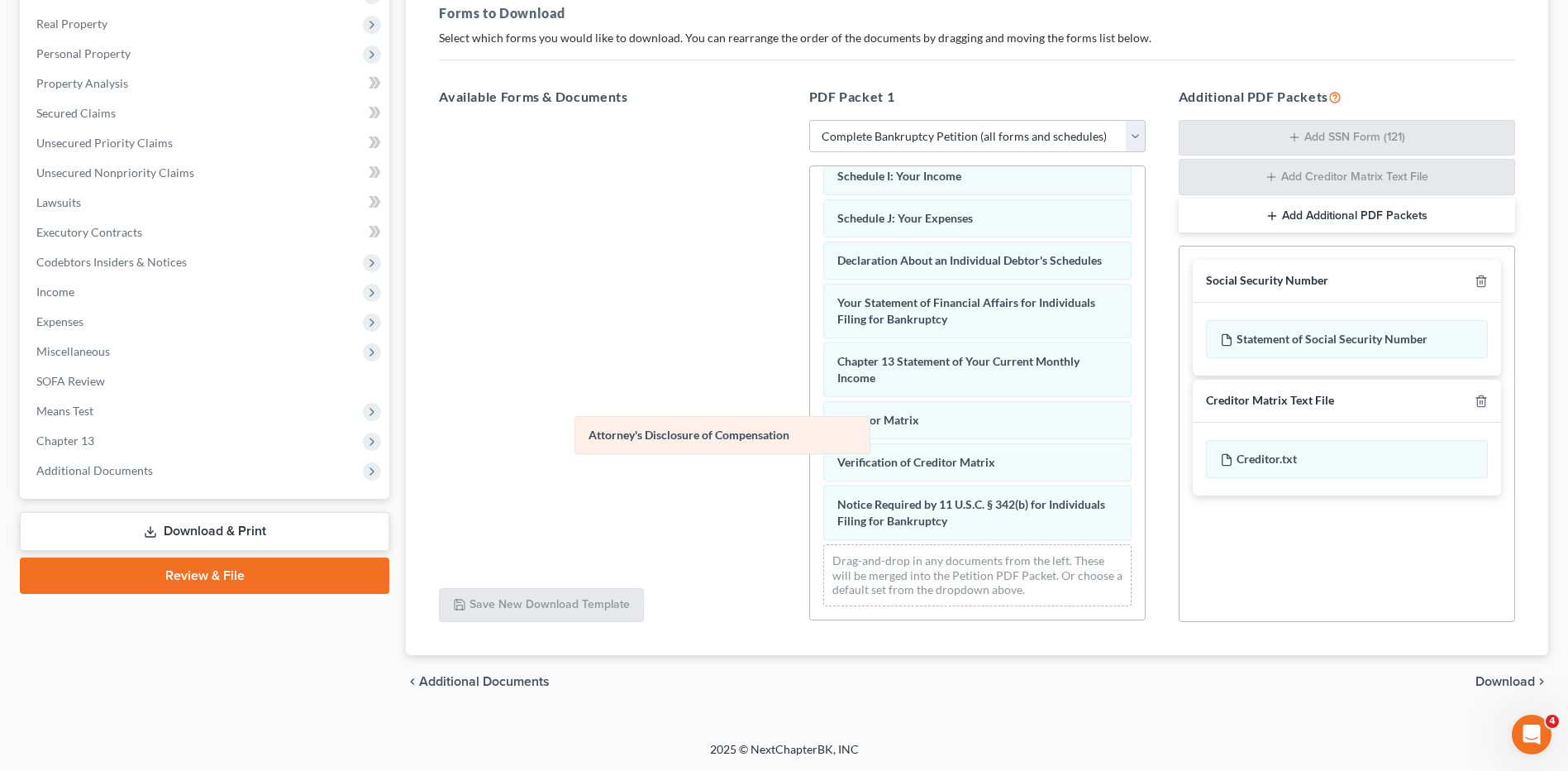
scroll to position [426, 0]
drag, startPoint x: 854, startPoint y: 522, endPoint x: 605, endPoint y: 436, distance: 263.4
click at [810, 436] on div "Attorney's Disclosure of Compensation Voluntary Petition for Individuals Filing…" at bounding box center [977, 188] width 335 height 862
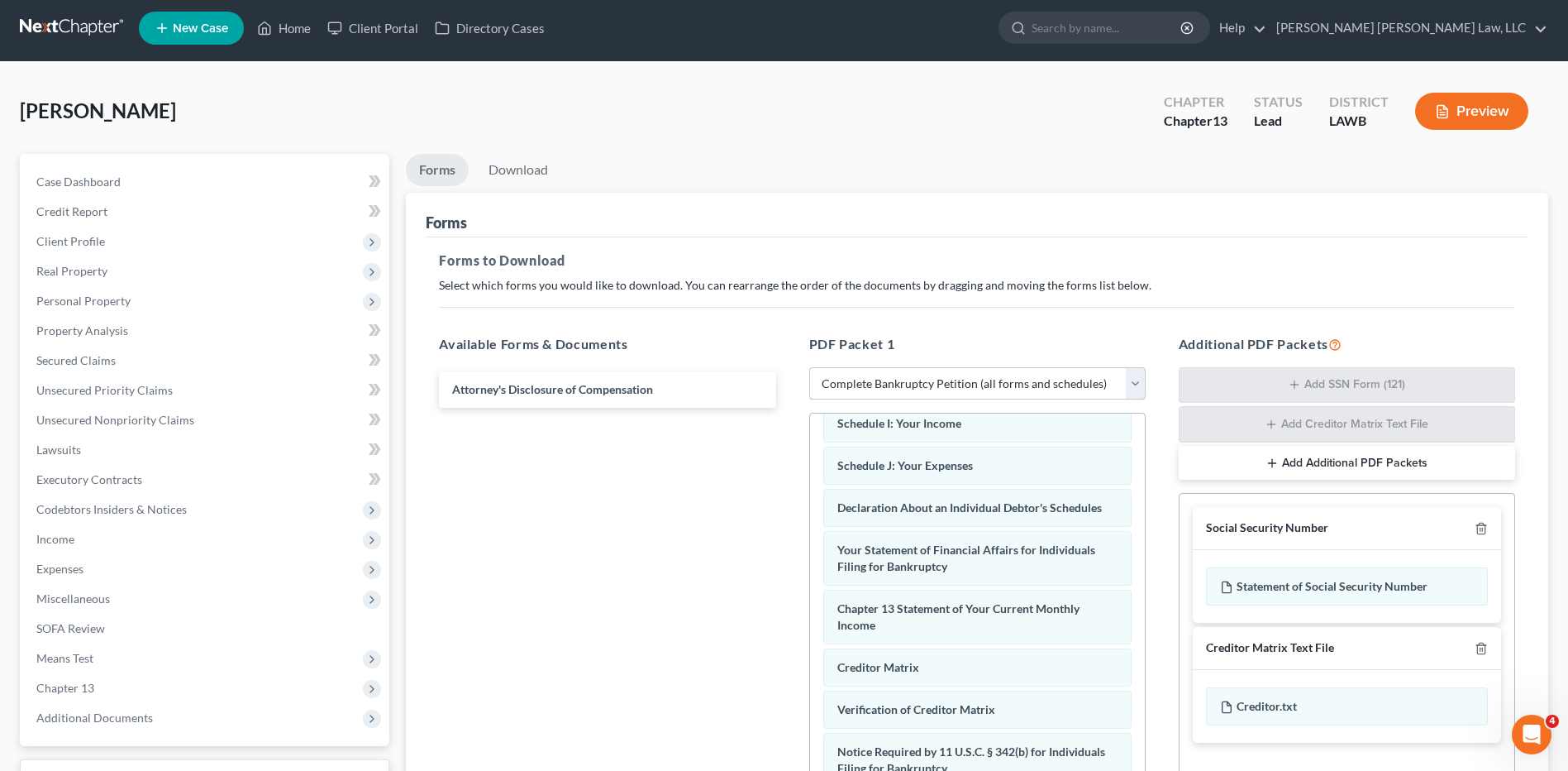
scroll to position [0, 0]
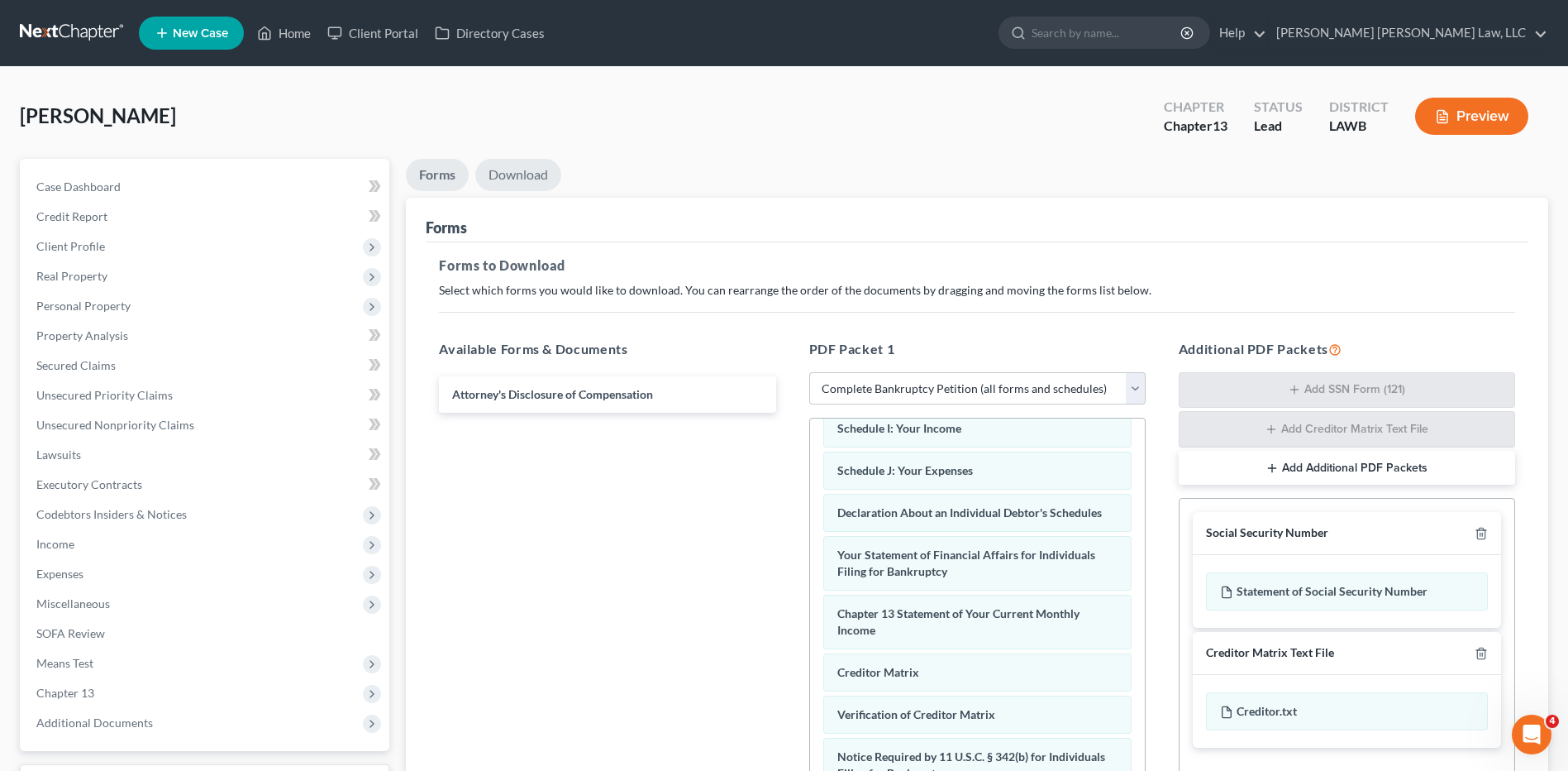
click at [530, 178] on link "Download" at bounding box center [519, 174] width 86 height 32
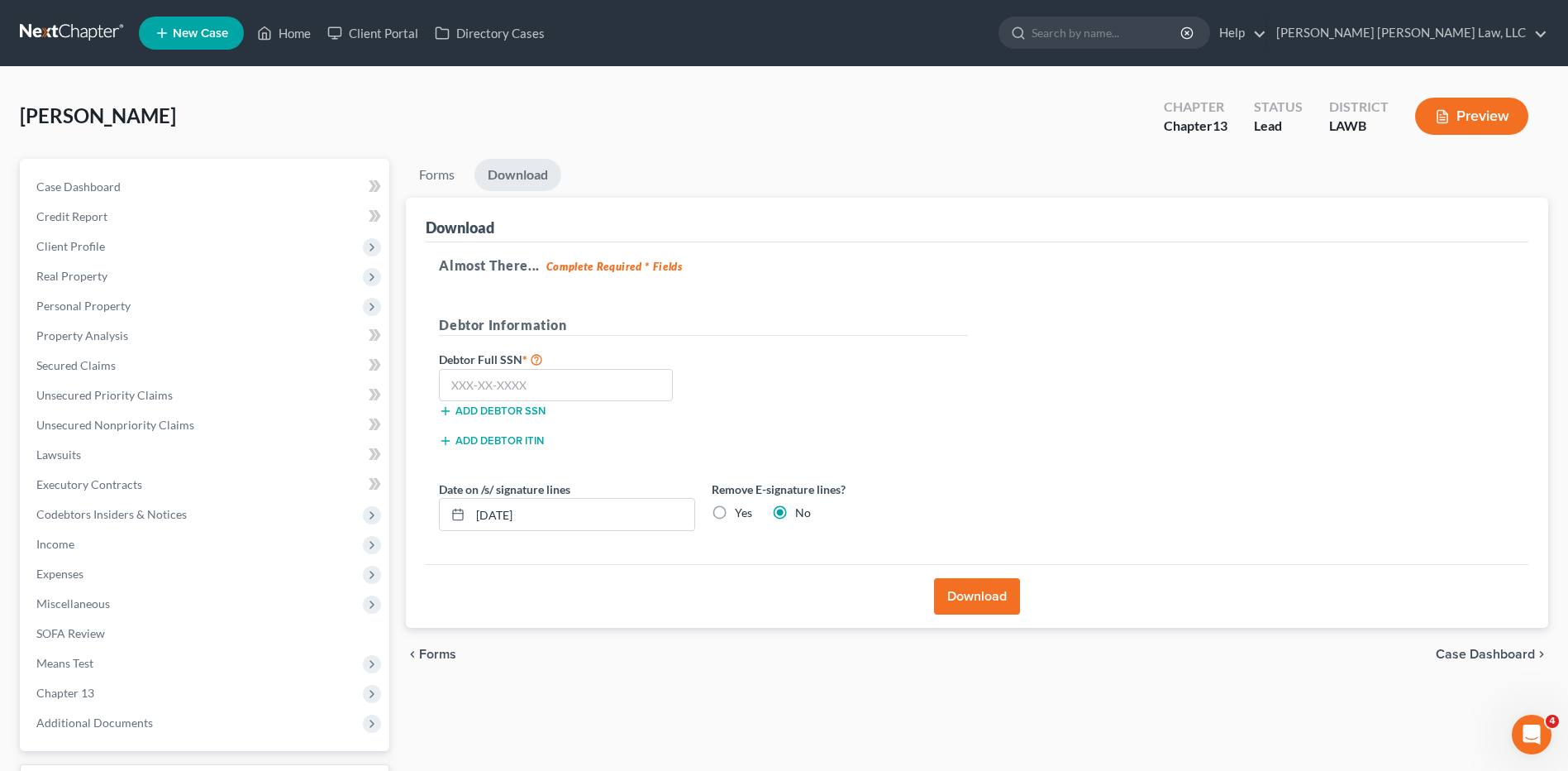
click at [988, 593] on button "Download" at bounding box center [977, 596] width 86 height 37
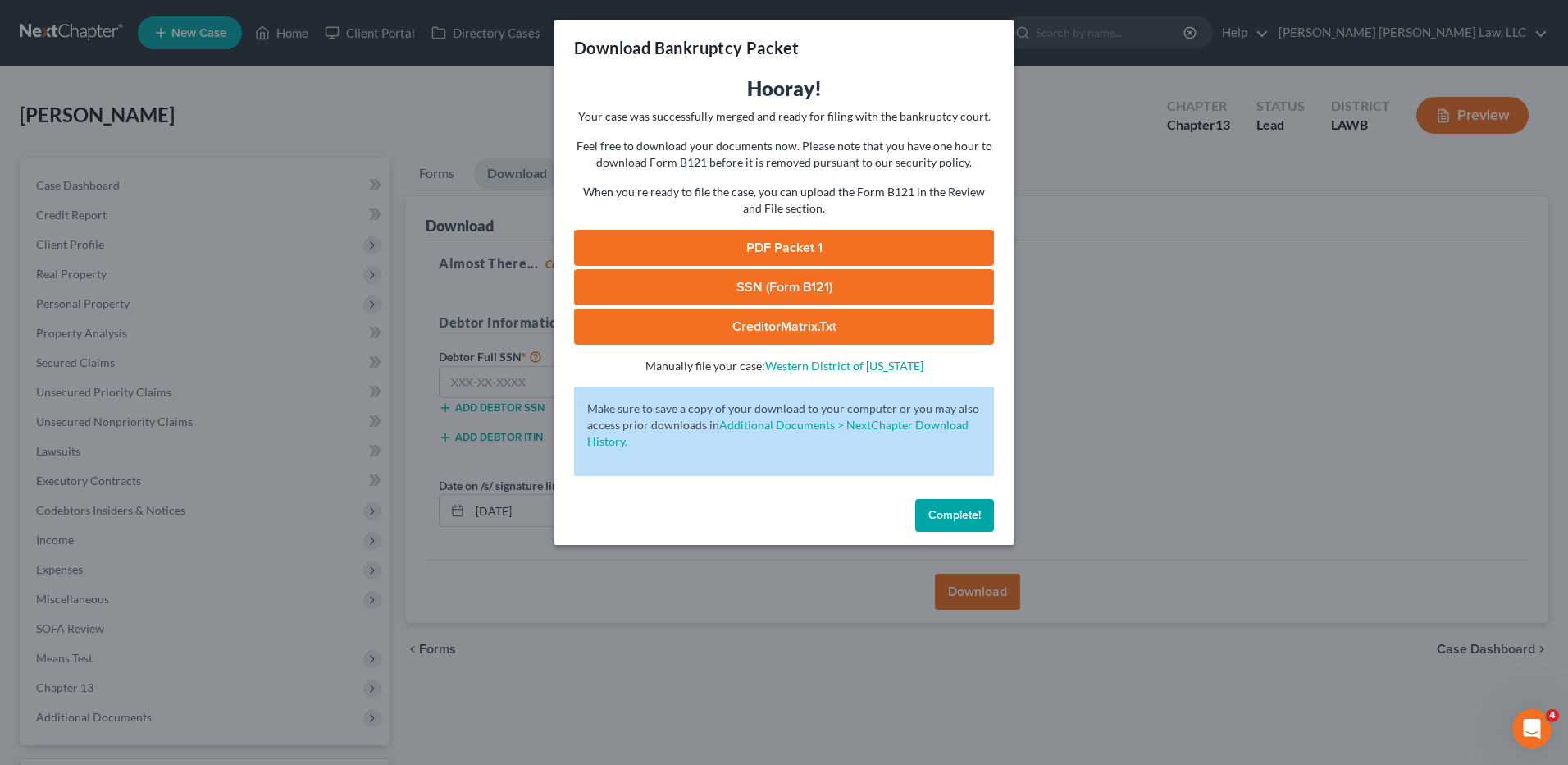
click at [954, 509] on span "Complete!" at bounding box center [955, 515] width 52 height 14
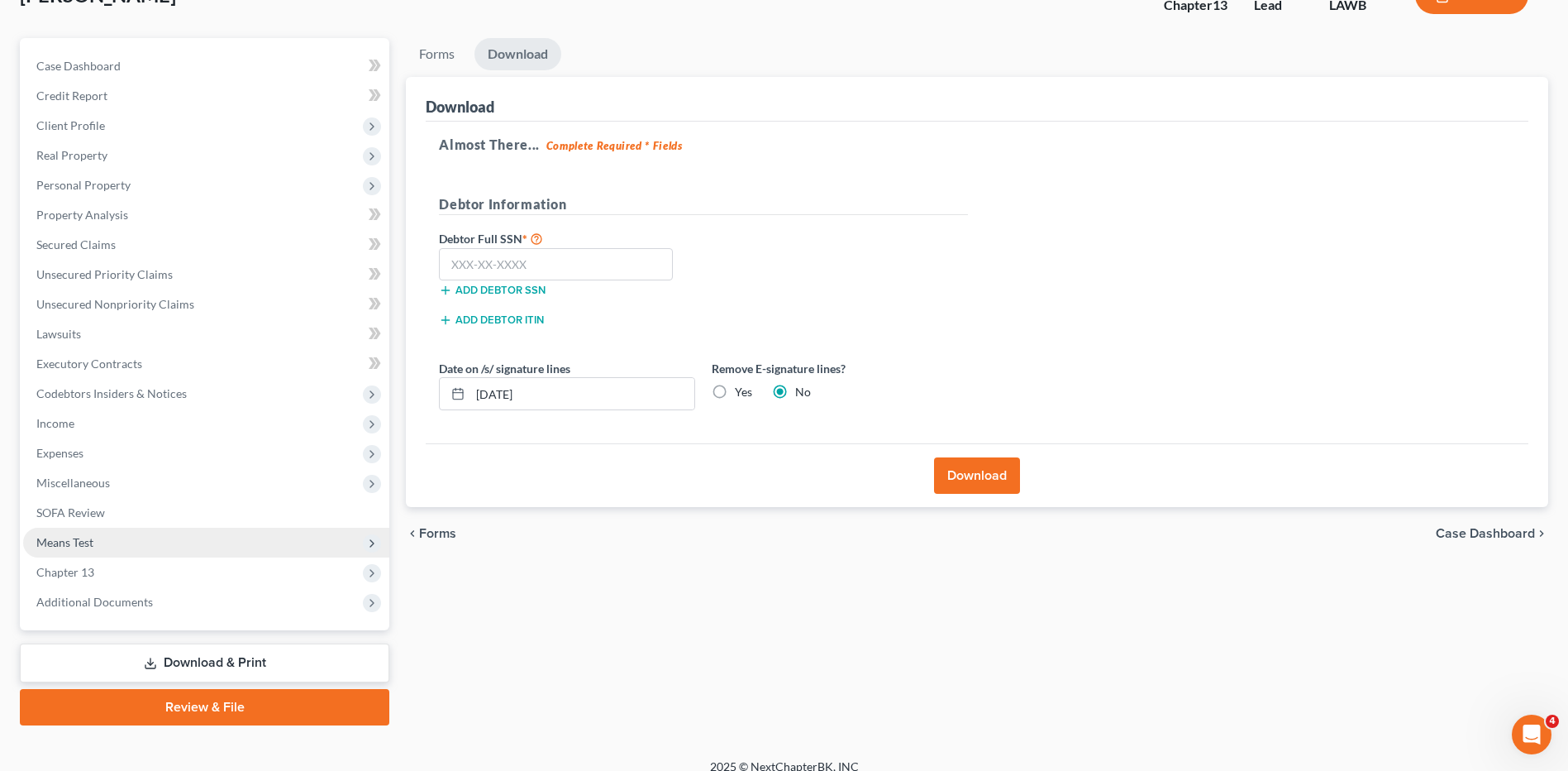
scroll to position [138, 0]
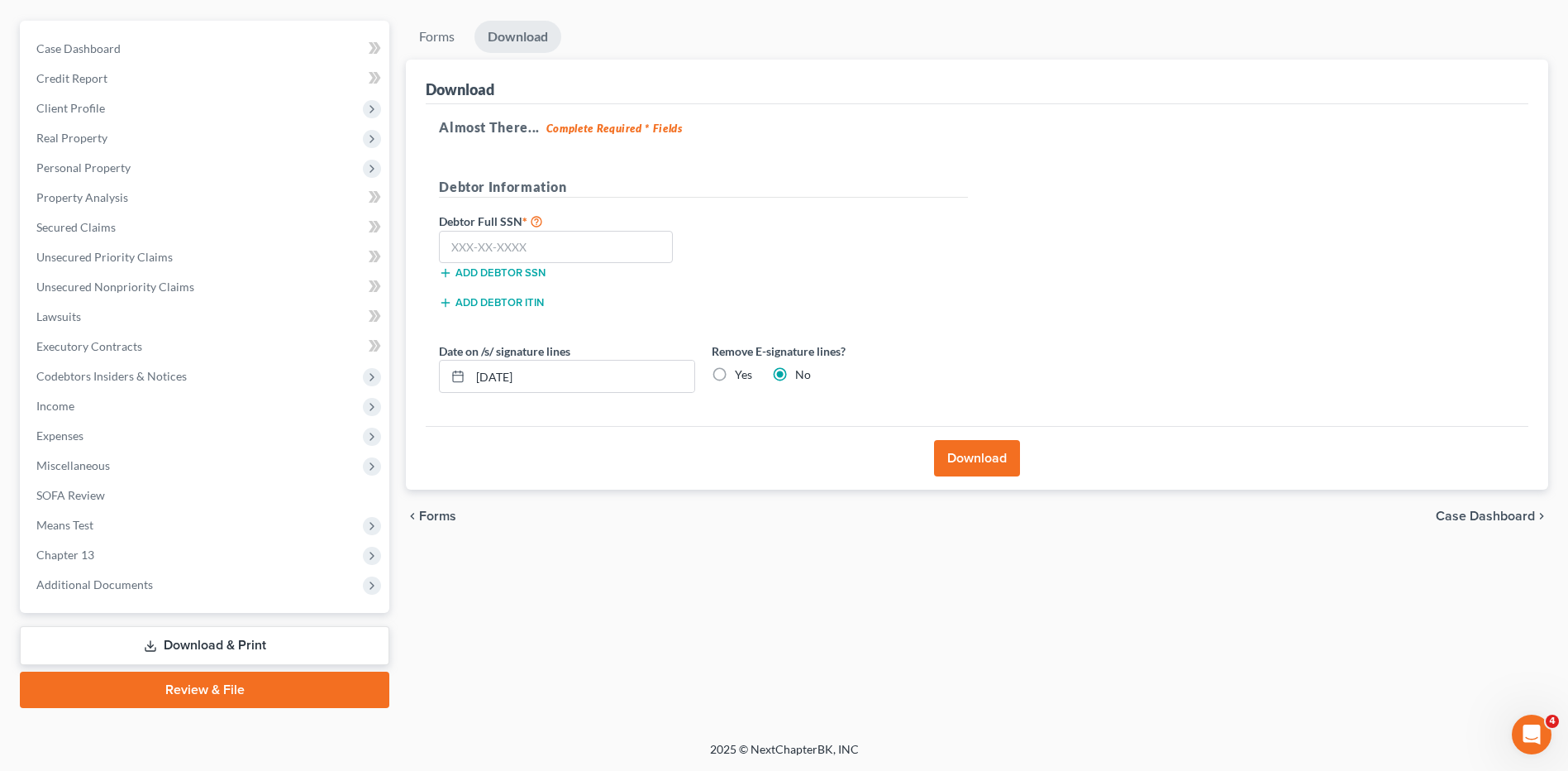
click at [179, 645] on link "Download & Print" at bounding box center [204, 644] width 369 height 38
click at [23, 520] on div "Case Dashboard Payments Invoices Payments Payments Credit Report Client Profile…" at bounding box center [204, 316] width 369 height 592
click at [47, 521] on span "Means Test" at bounding box center [65, 524] width 57 height 14
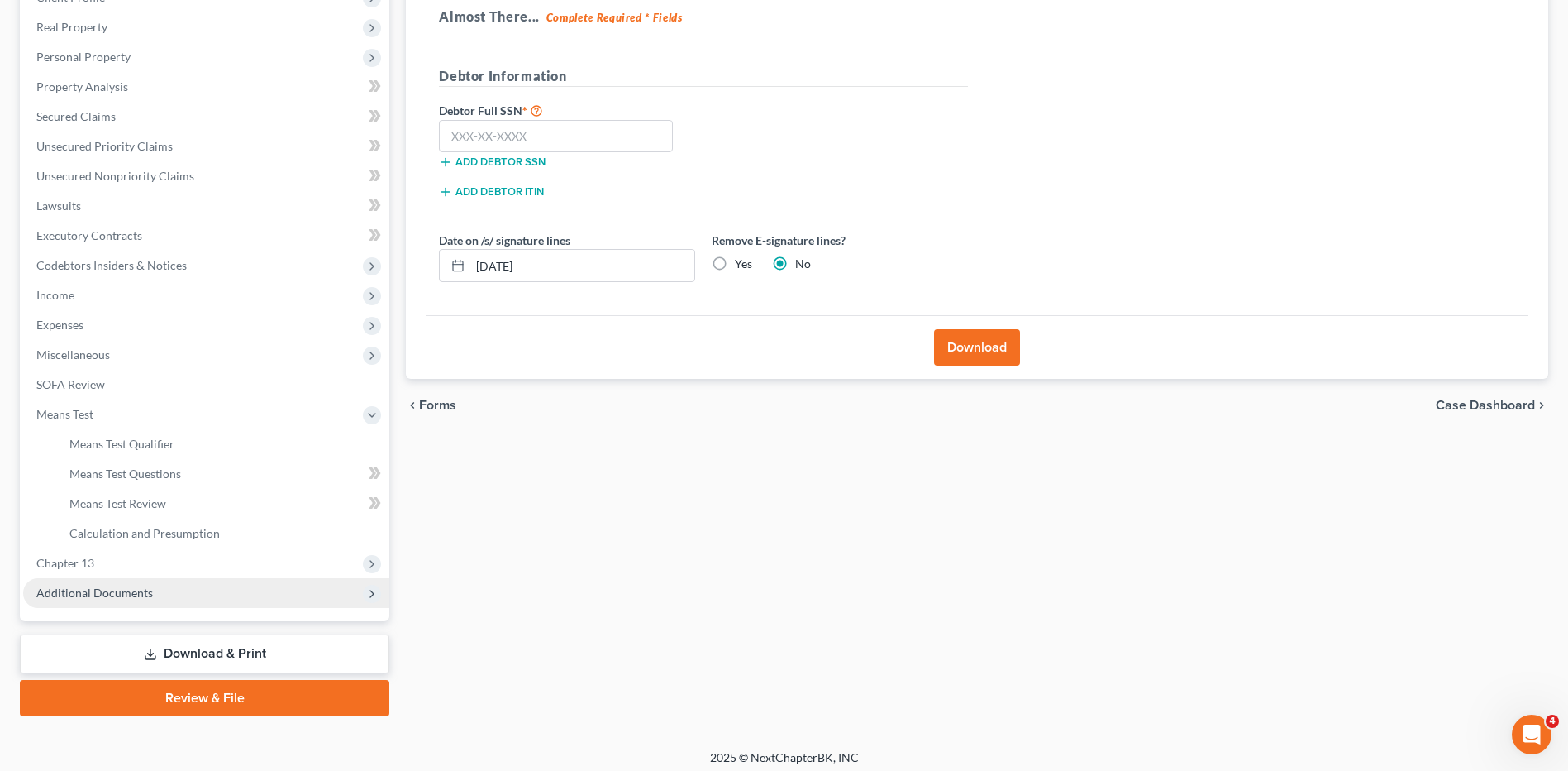
scroll to position [257, 0]
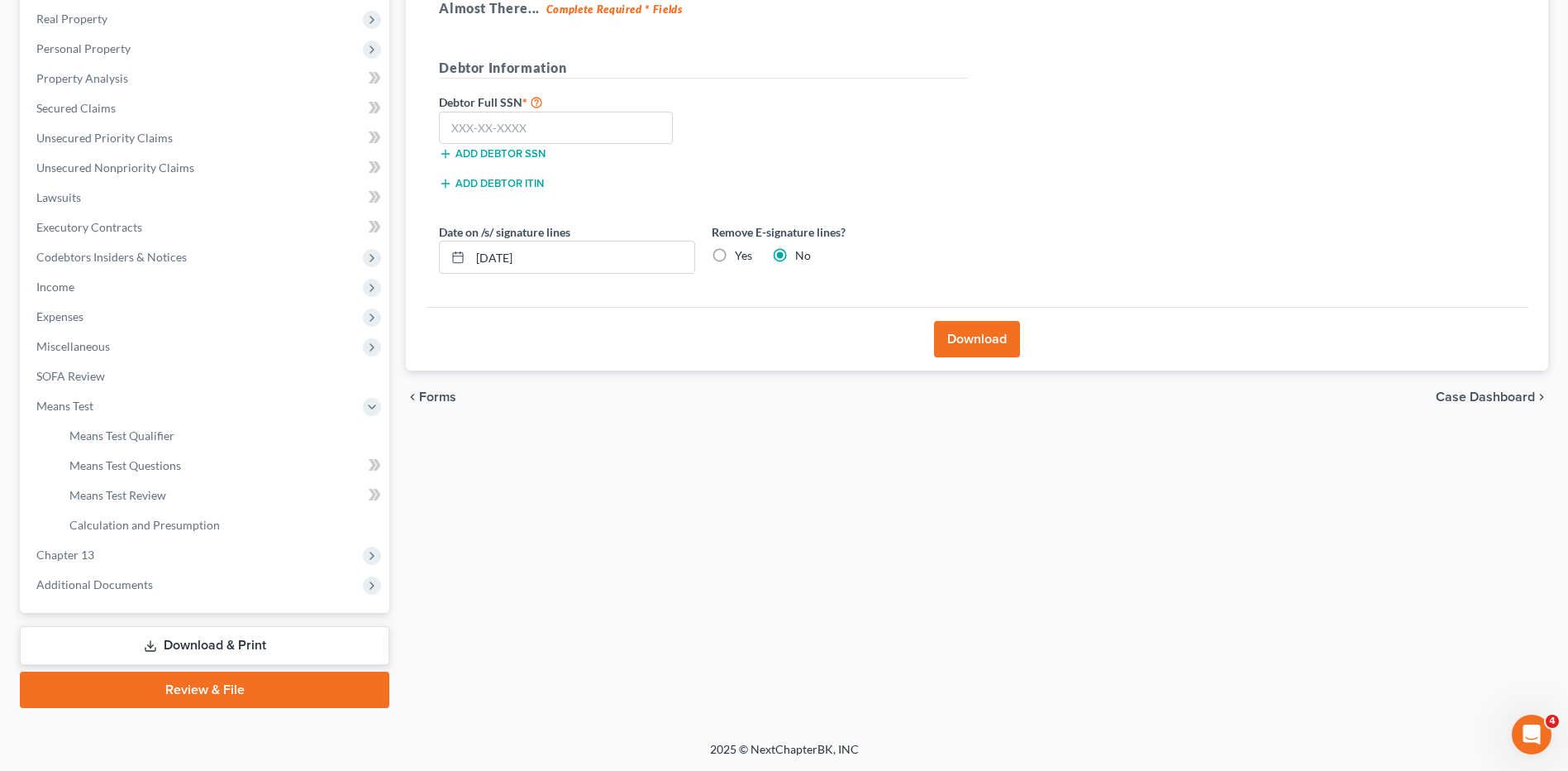
click at [209, 644] on link "Download & Print" at bounding box center [204, 644] width 369 height 38
click at [219, 639] on link "Download & Print" at bounding box center [204, 644] width 369 height 38
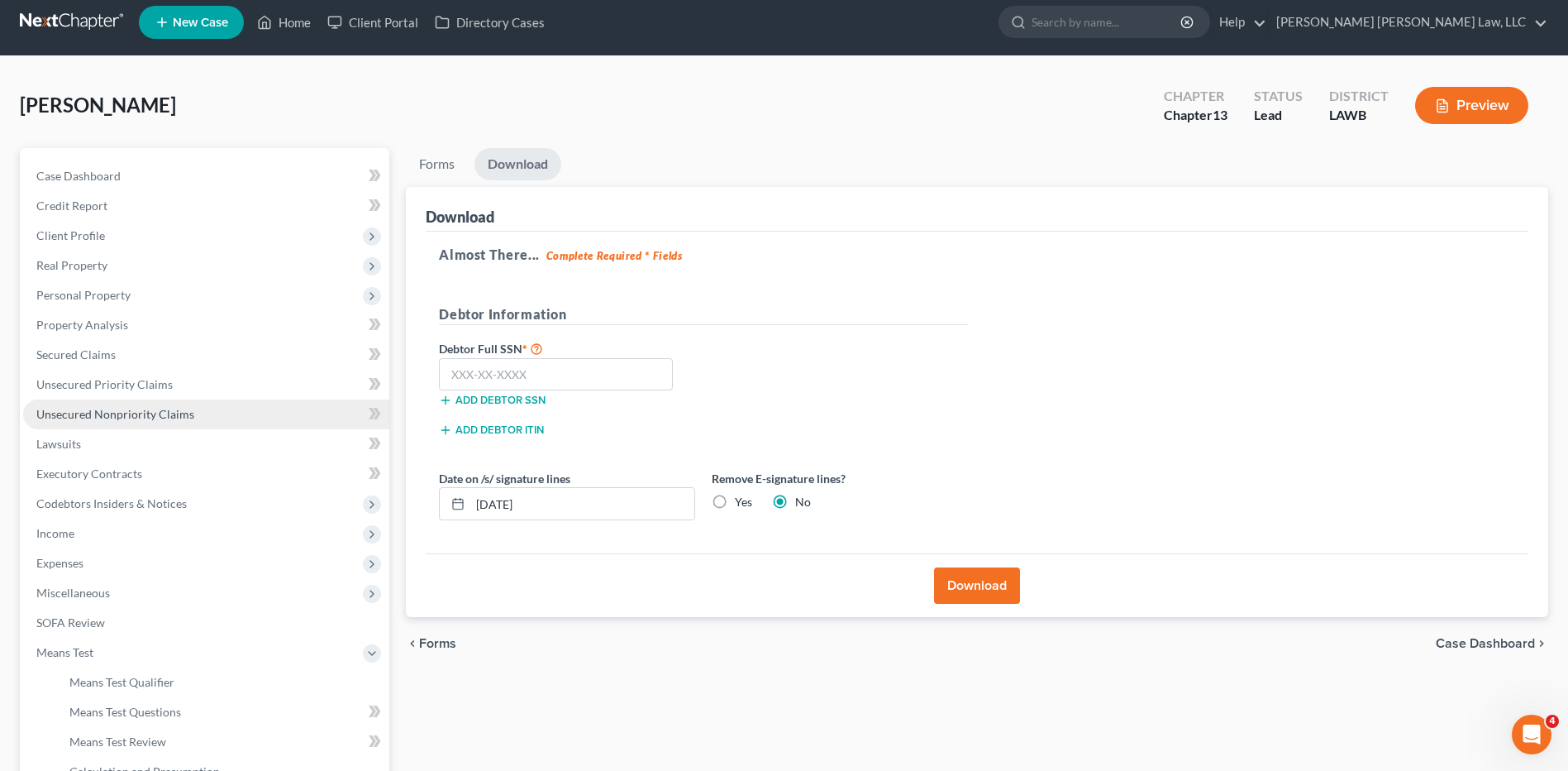
scroll to position [9, 0]
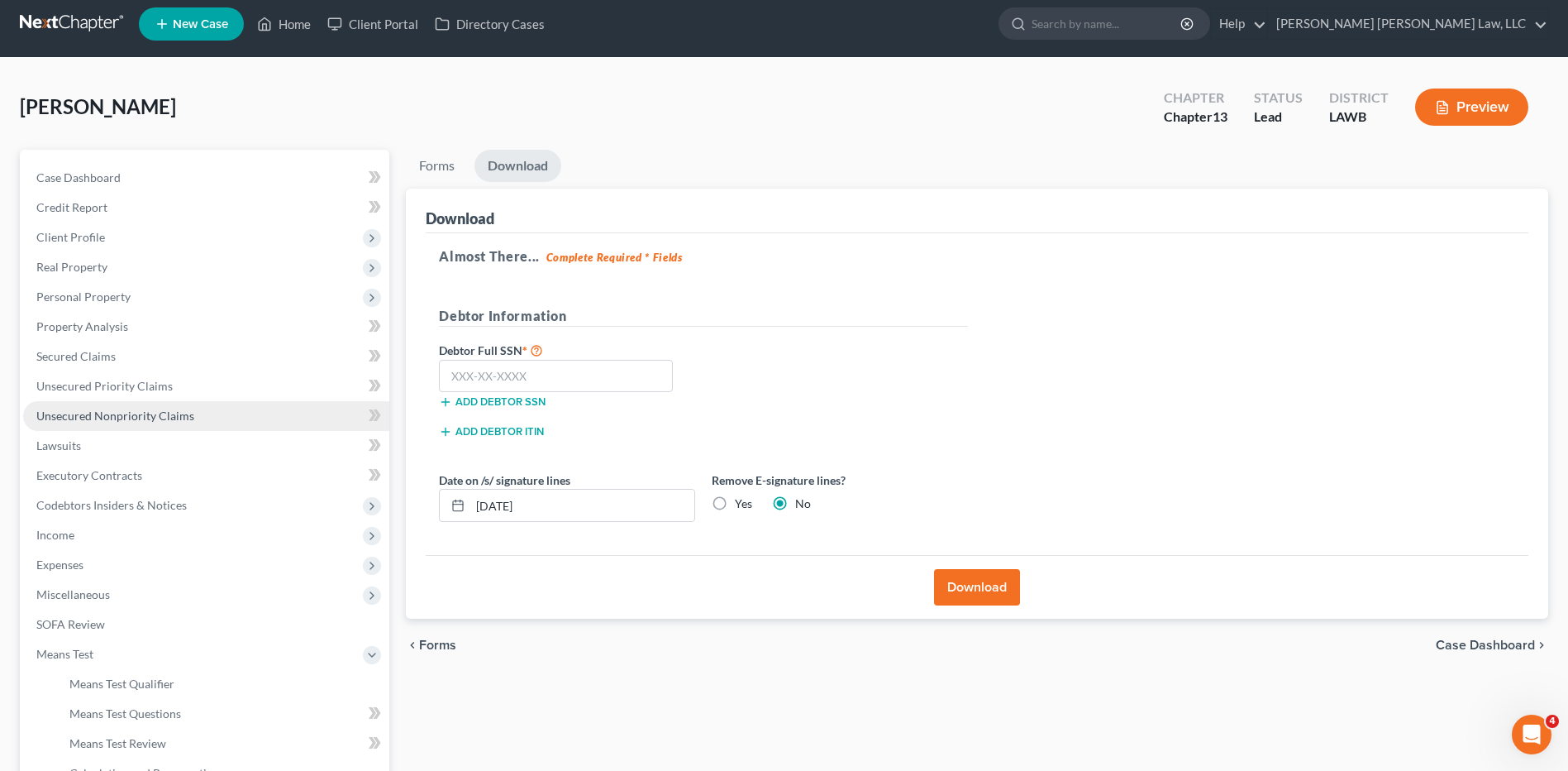
click at [118, 409] on span "Unsecured Nonpriority Claims" at bounding box center [115, 415] width 158 height 14
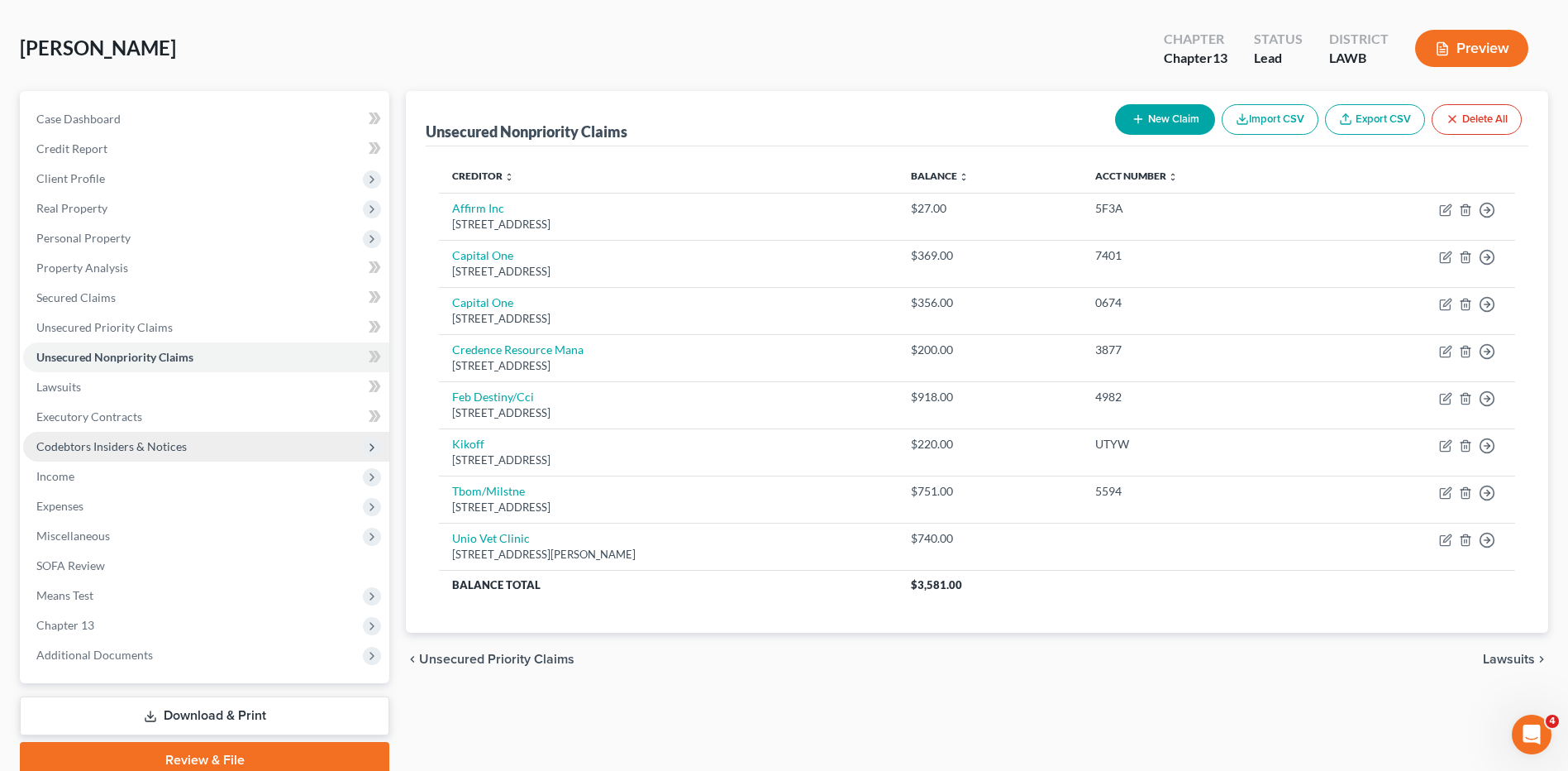
scroll to position [138, 0]
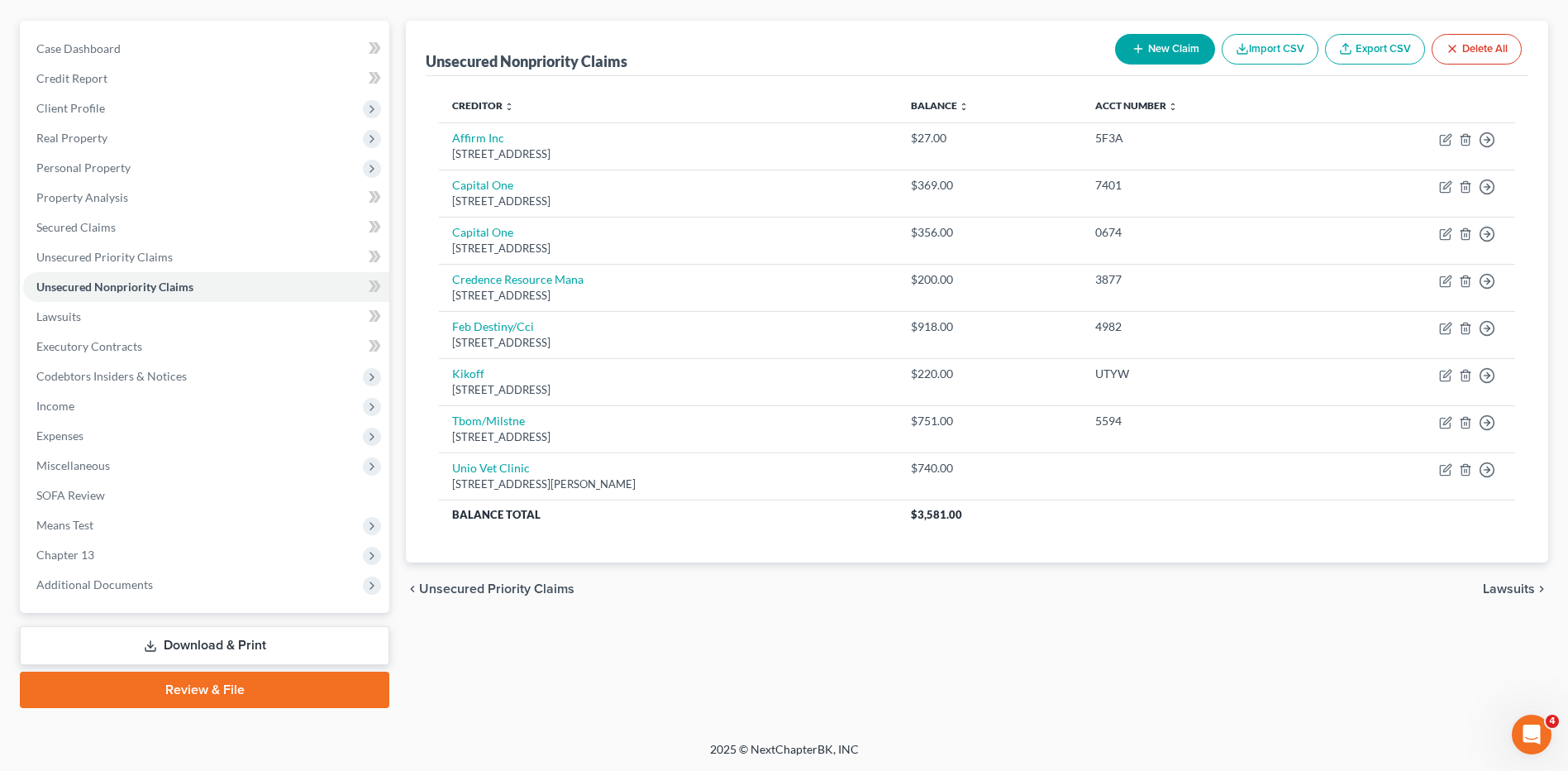
click at [192, 643] on link "Download & Print" at bounding box center [204, 644] width 369 height 38
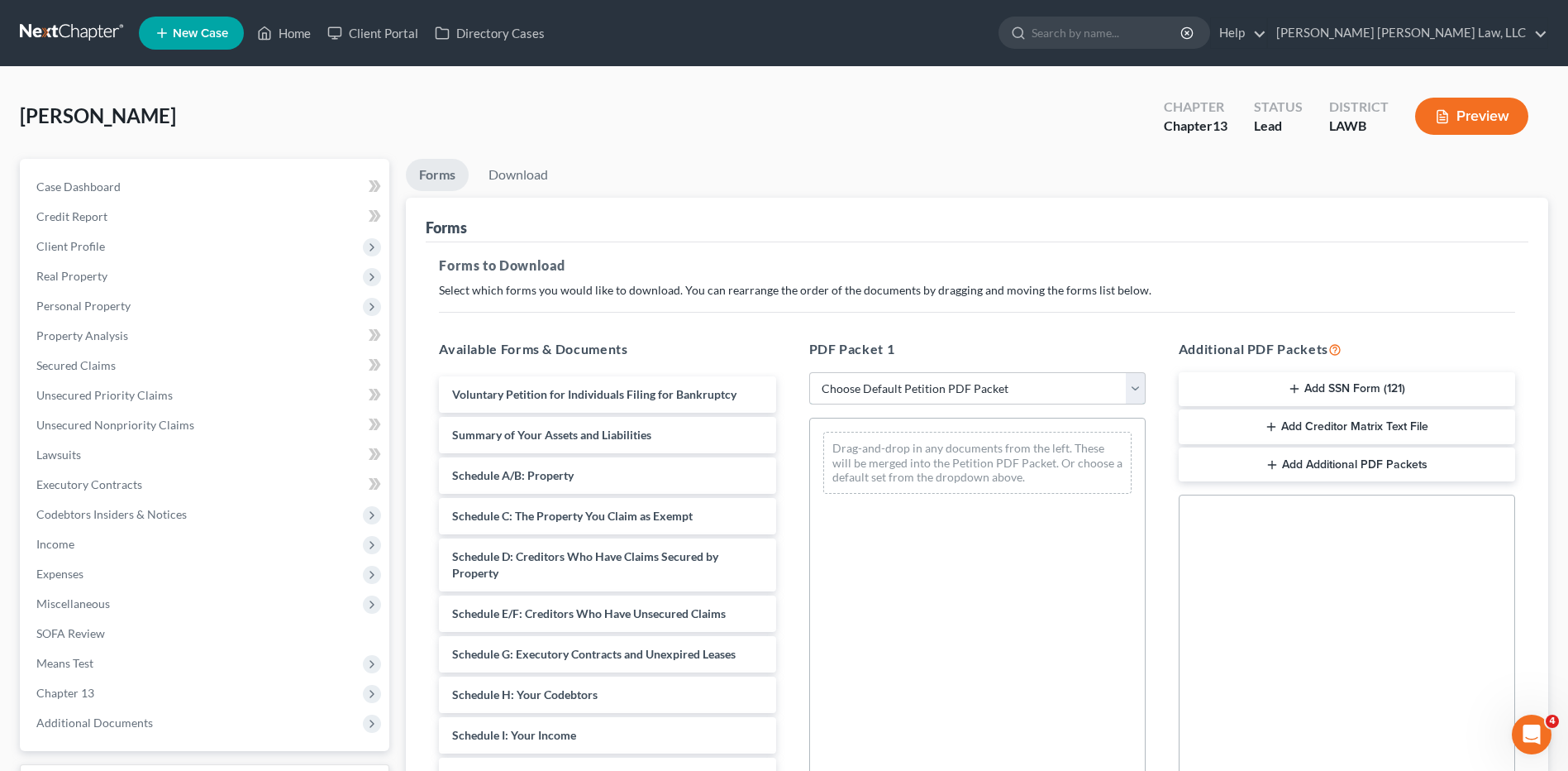
click at [845, 386] on select "Choose Default Petition PDF Packet Complete Bankruptcy Petition (all forms and …" at bounding box center [977, 388] width 337 height 33
select select "0"
click at [809, 372] on select "Choose Default Petition PDF Packet Complete Bankruptcy Petition (all forms and …" at bounding box center [977, 388] width 337 height 33
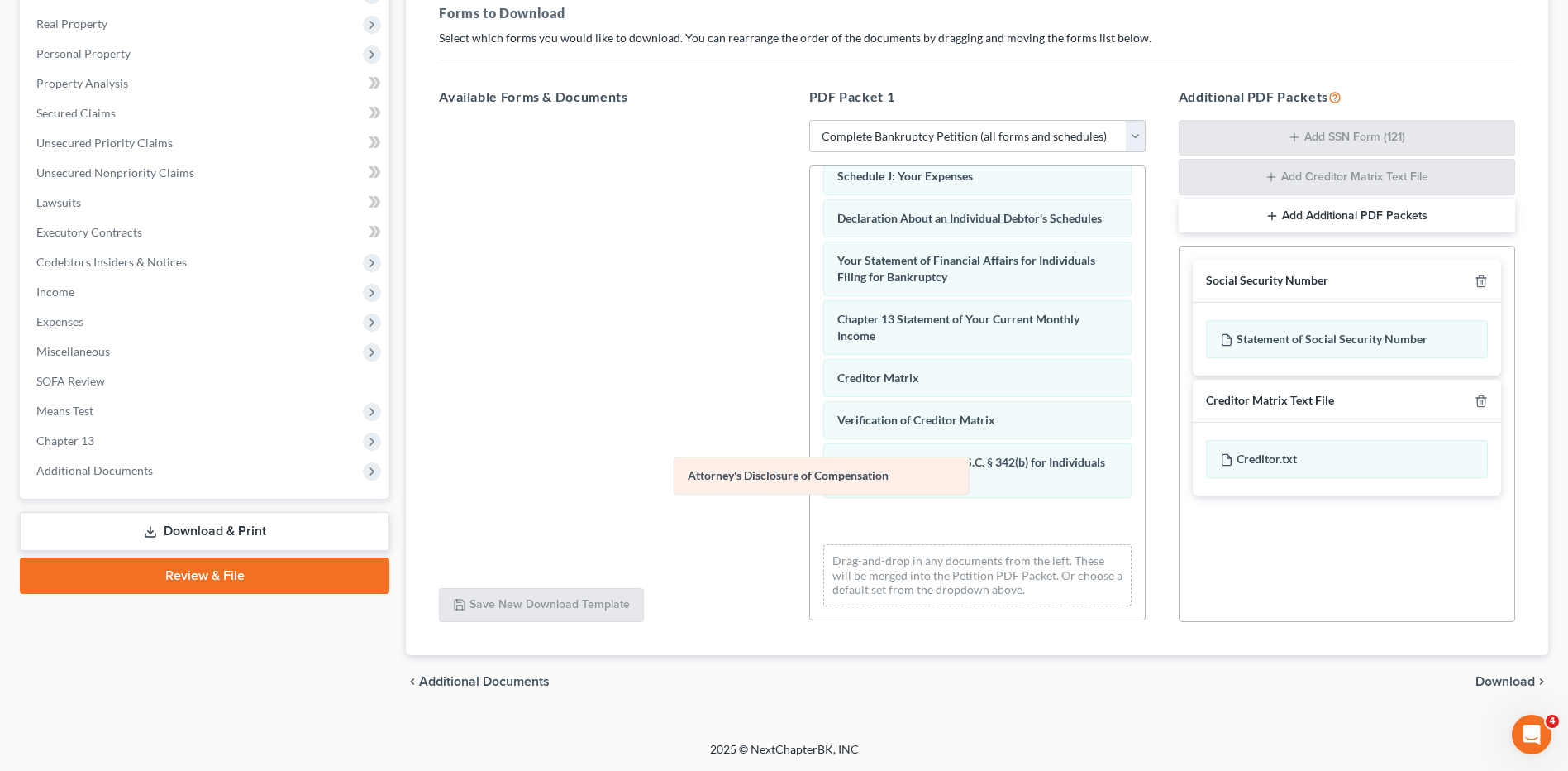
scroll to position [426, 0]
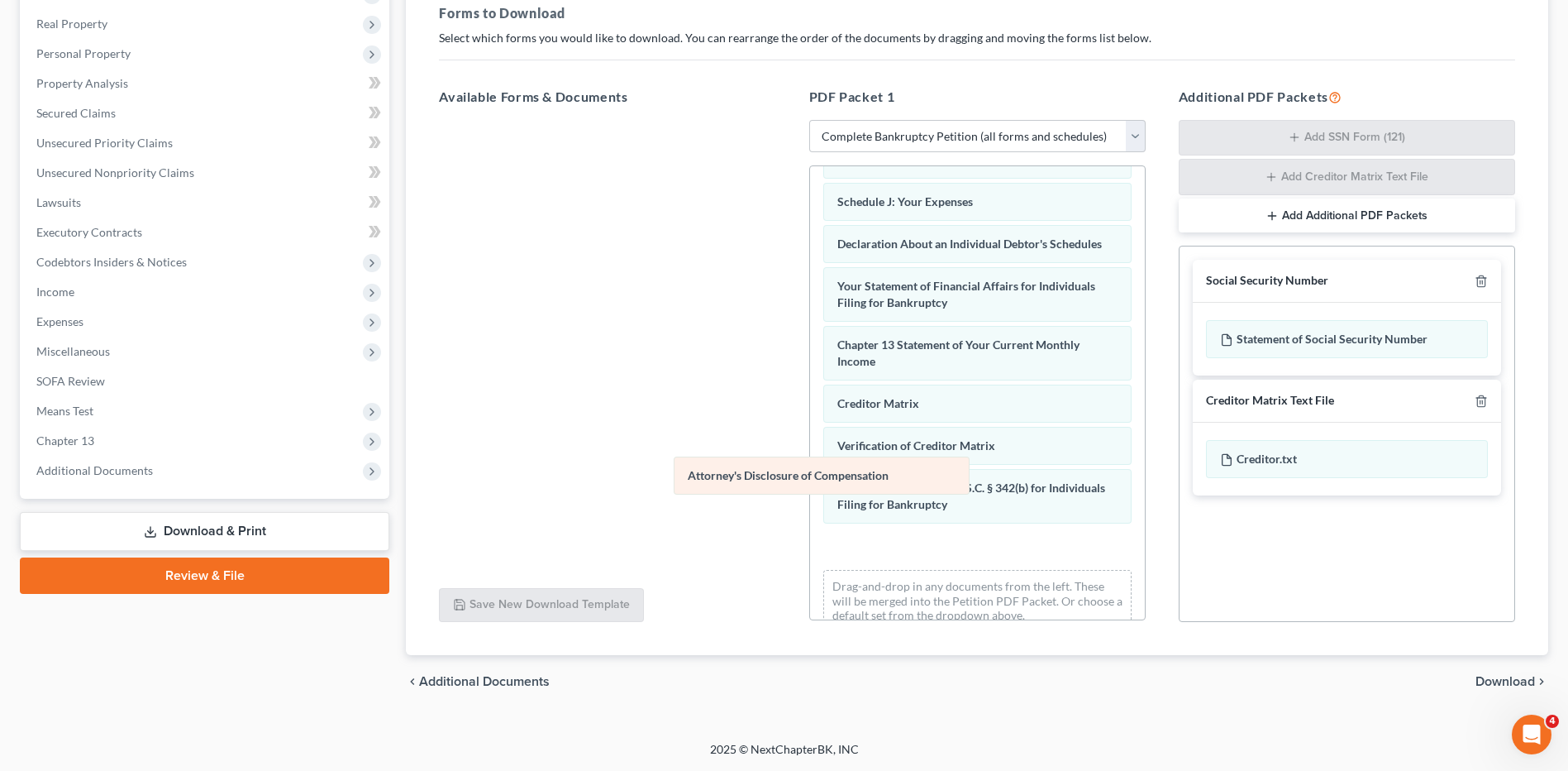
drag, startPoint x: 867, startPoint y: 520, endPoint x: 585, endPoint y: 384, distance: 313.1
click at [810, 384] on div "Attorney's Disclosure of Compensation Voluntary Petition for Individuals Filing…" at bounding box center [977, 192] width 335 height 904
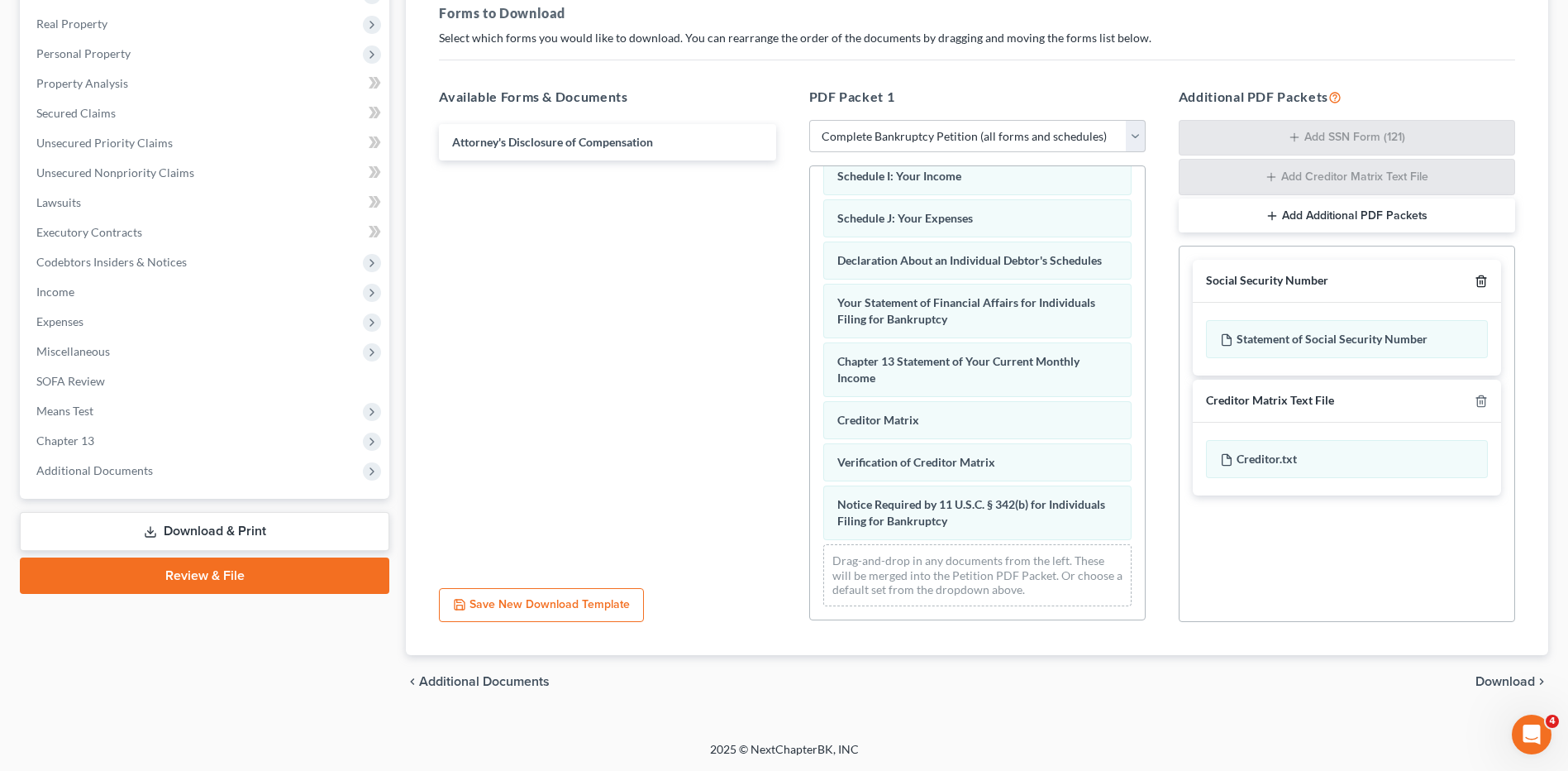
click at [1484, 278] on icon "button" at bounding box center [1481, 280] width 8 height 10
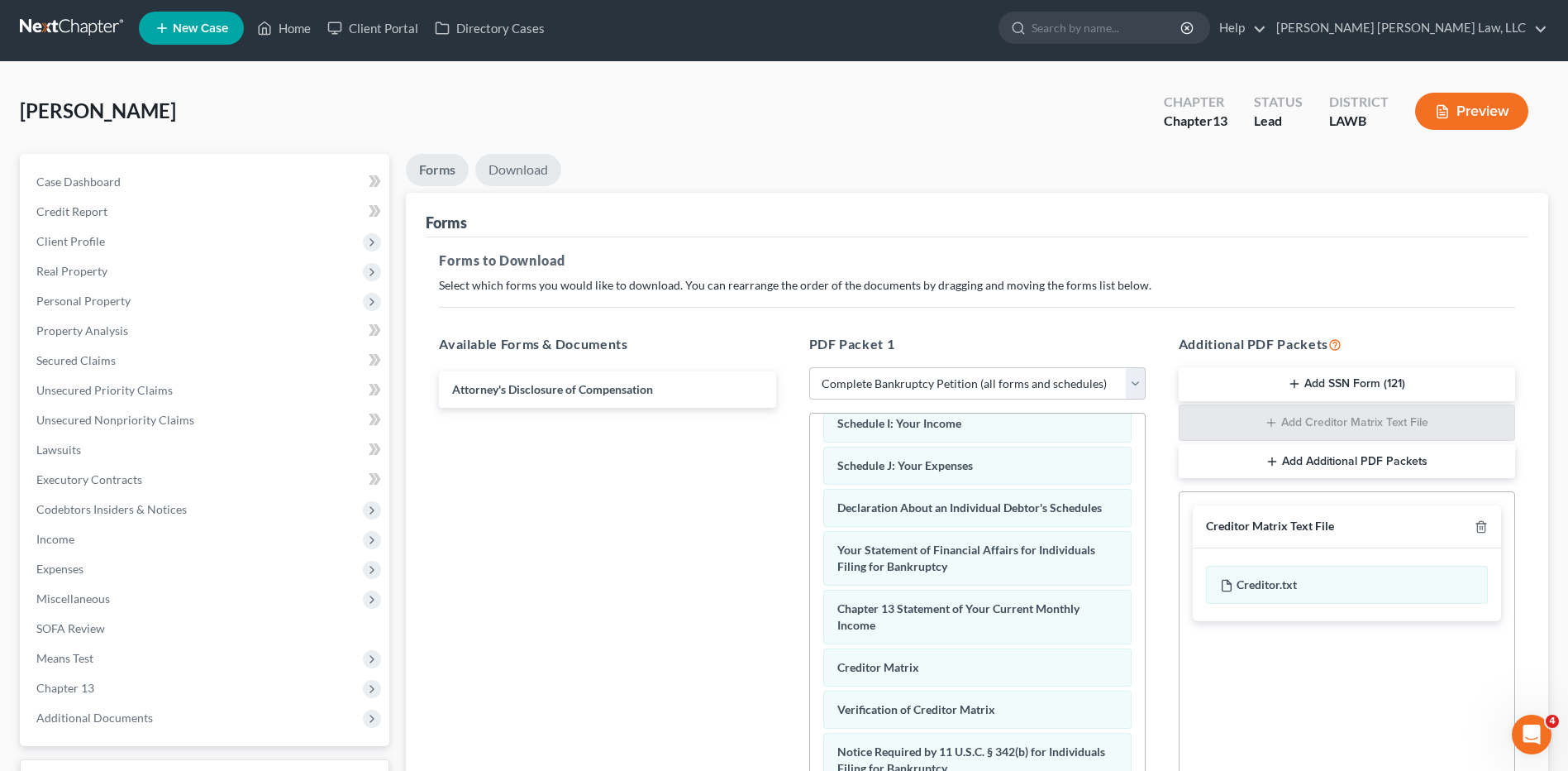
scroll to position [0, 0]
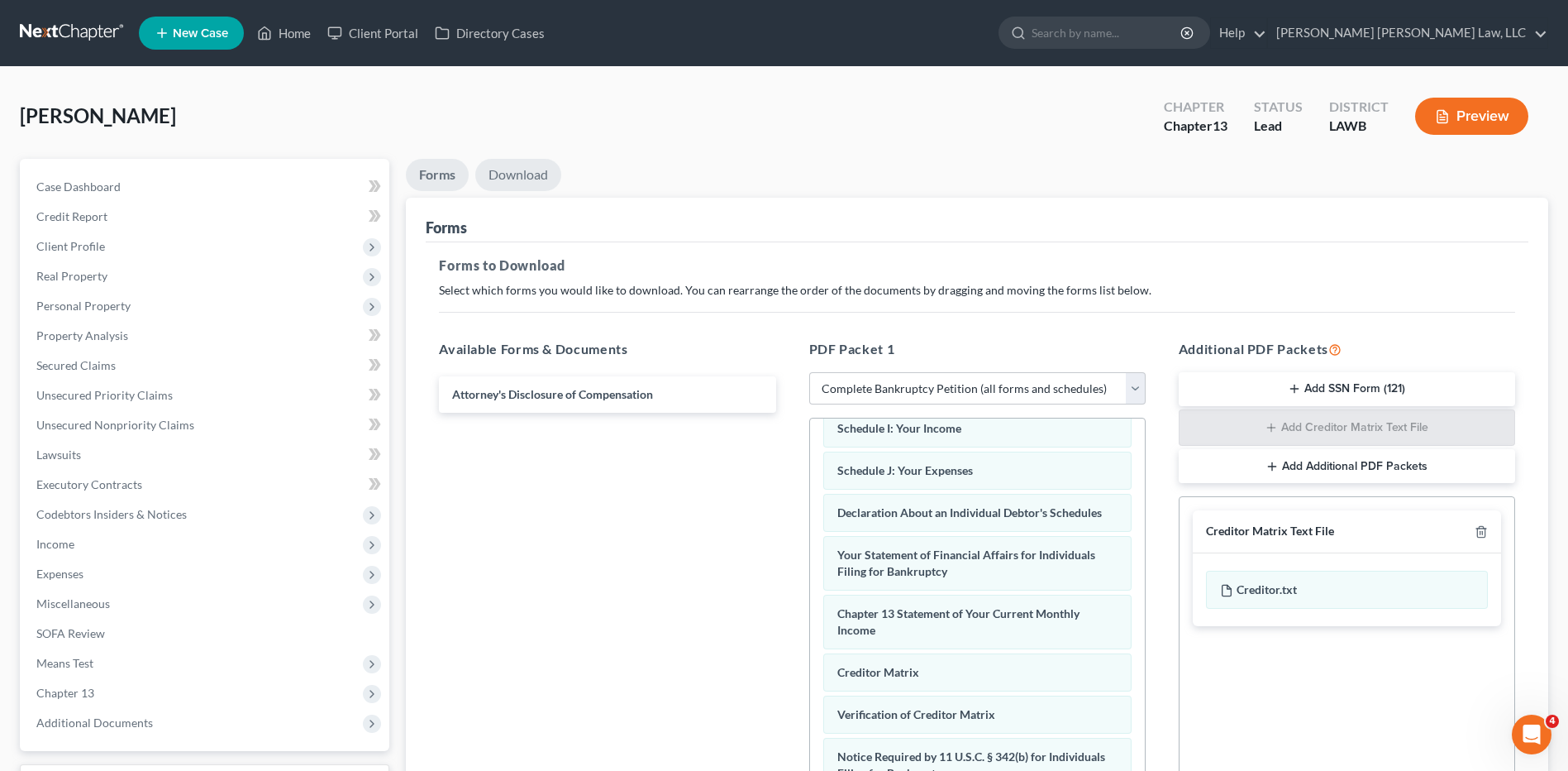
click at [500, 164] on link "Download" at bounding box center [519, 174] width 86 height 32
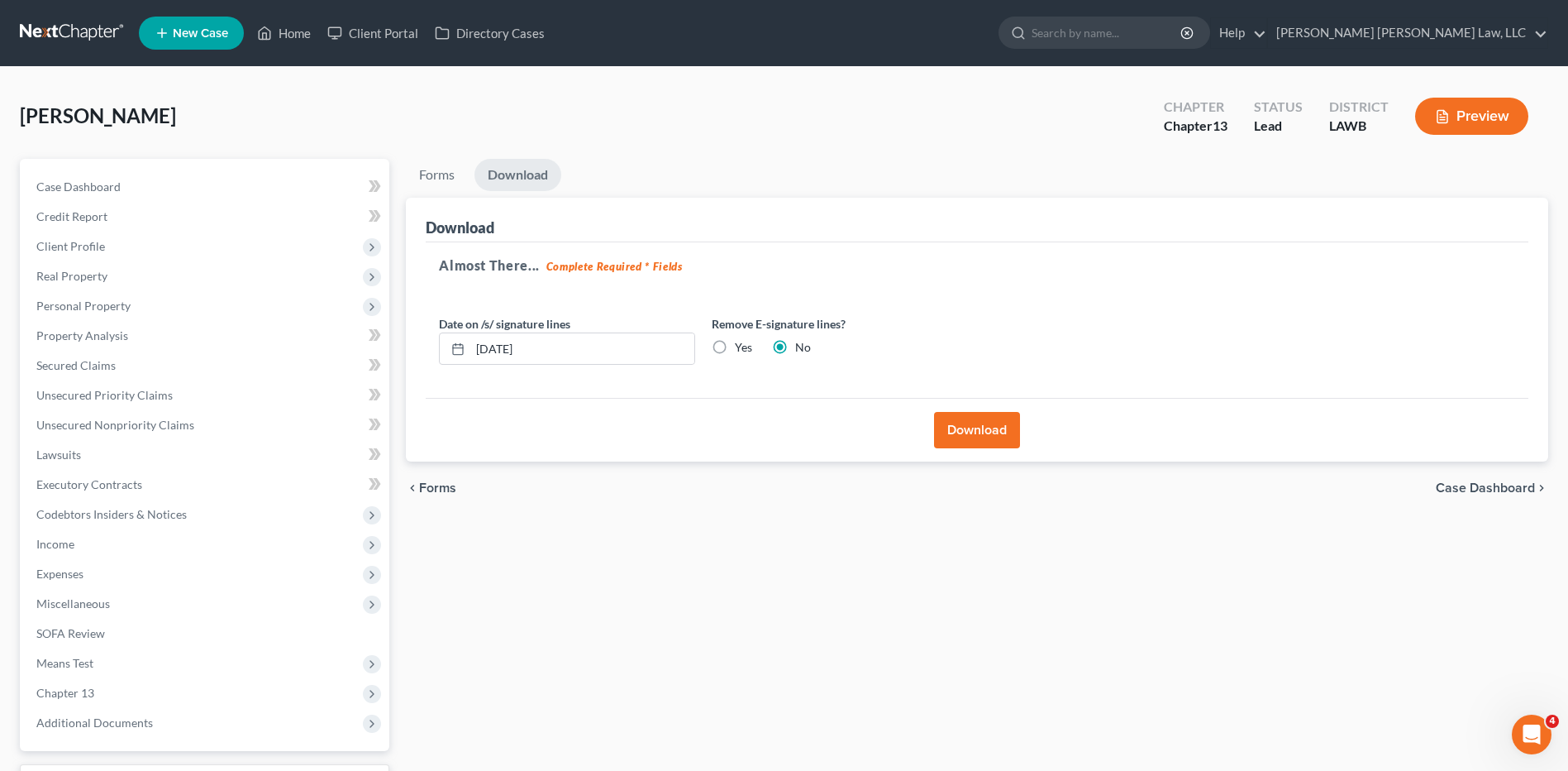
click at [973, 433] on button "Download" at bounding box center [977, 430] width 86 height 37
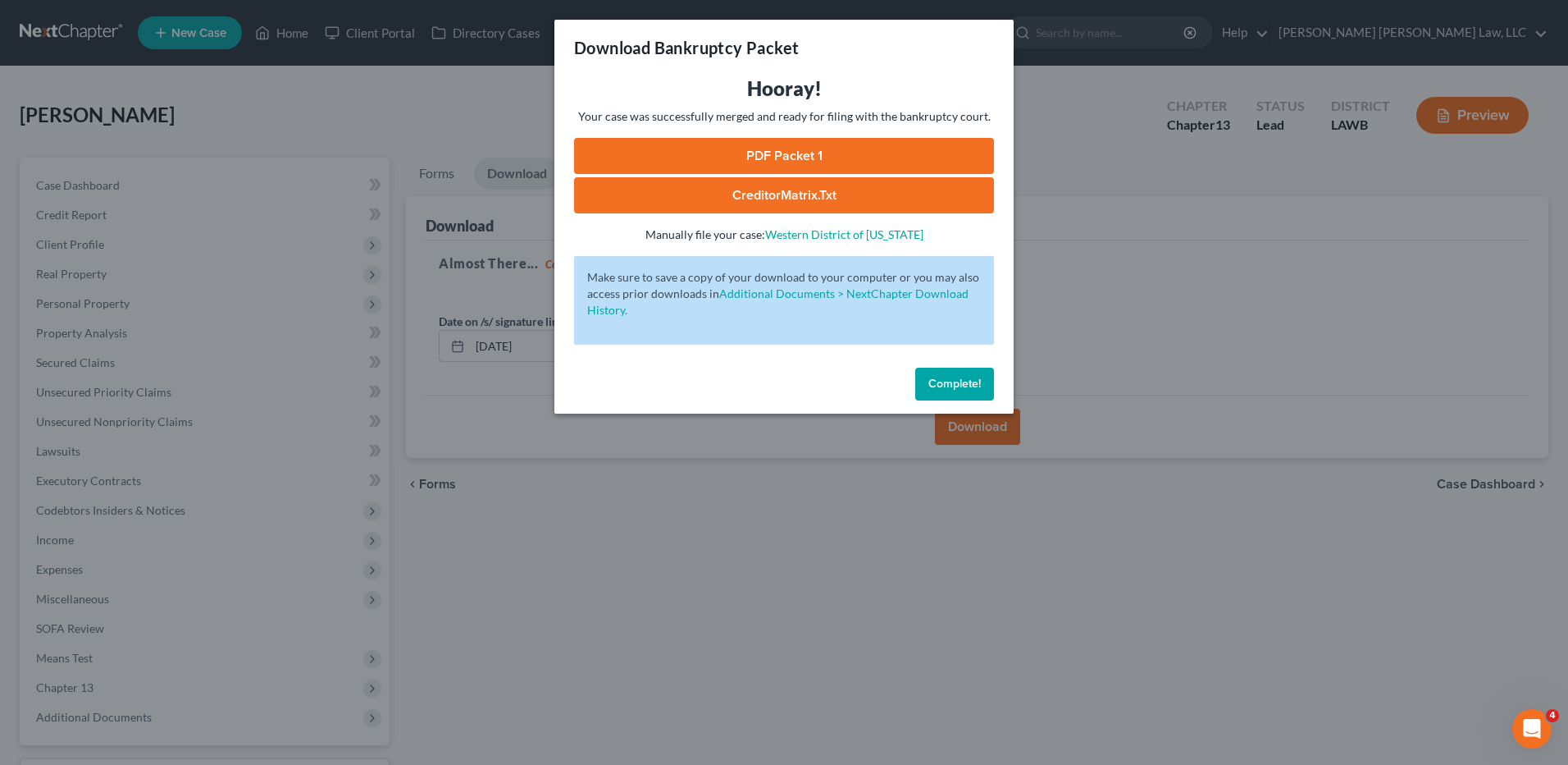
click at [807, 151] on link "PDF Packet 1" at bounding box center [784, 155] width 420 height 36
drag, startPoint x: 959, startPoint y: 390, endPoint x: 235, endPoint y: 454, distance: 726.8
click at [959, 390] on span "Complete!" at bounding box center [955, 383] width 52 height 14
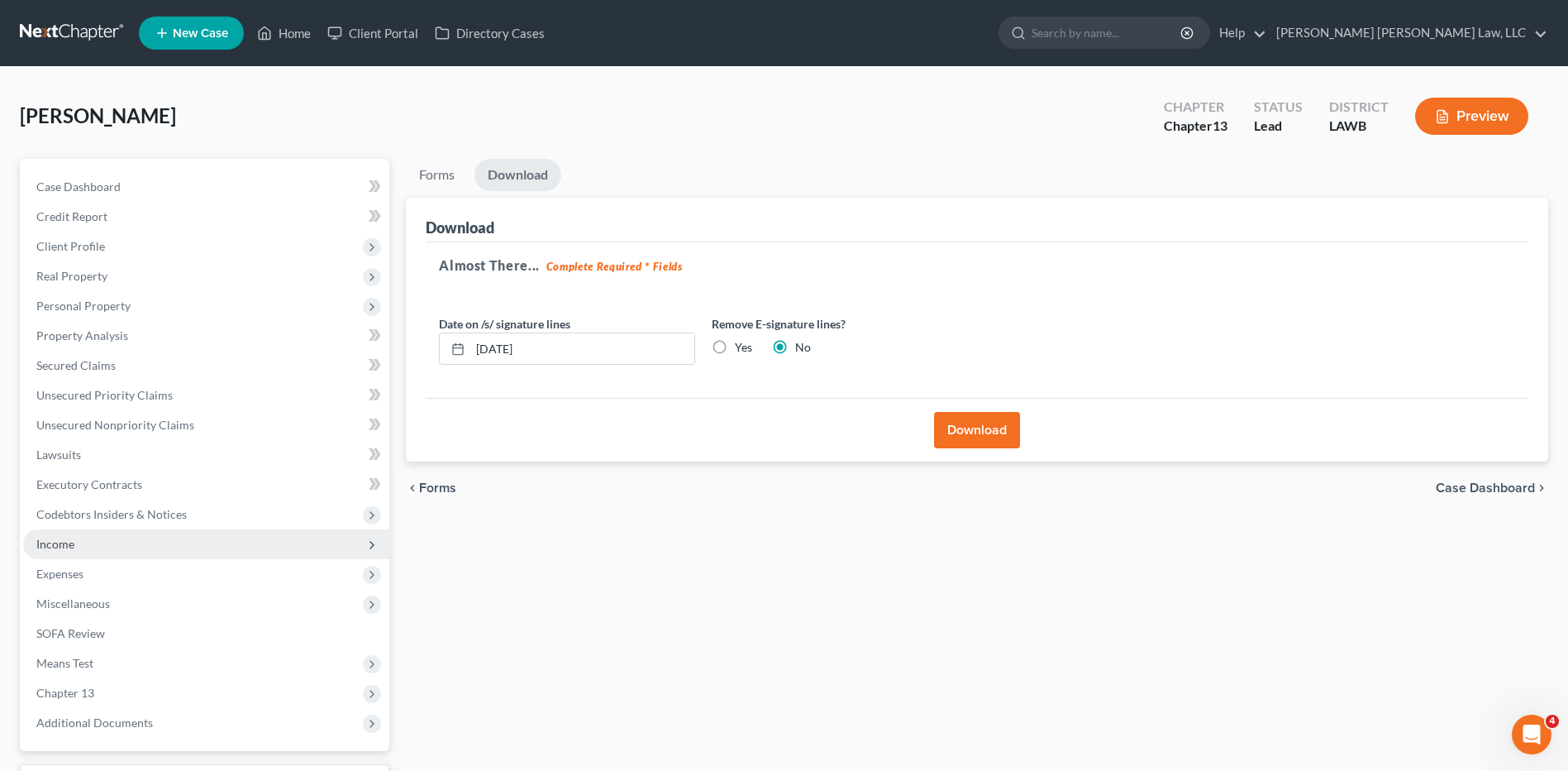
click at [64, 545] on span "Income" at bounding box center [55, 543] width 38 height 14
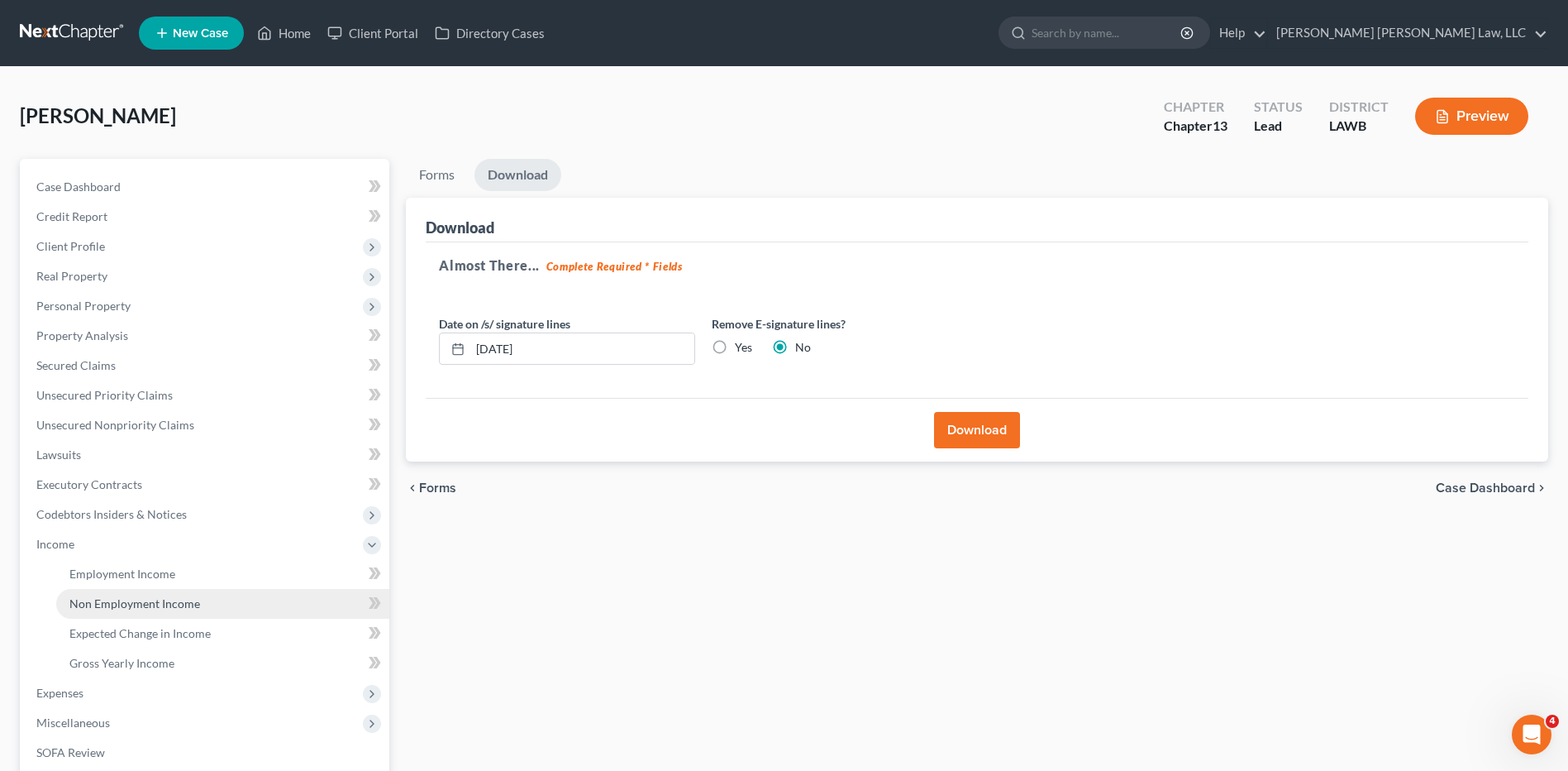
click at [96, 597] on span "Non Employment Income" at bounding box center [134, 603] width 130 height 14
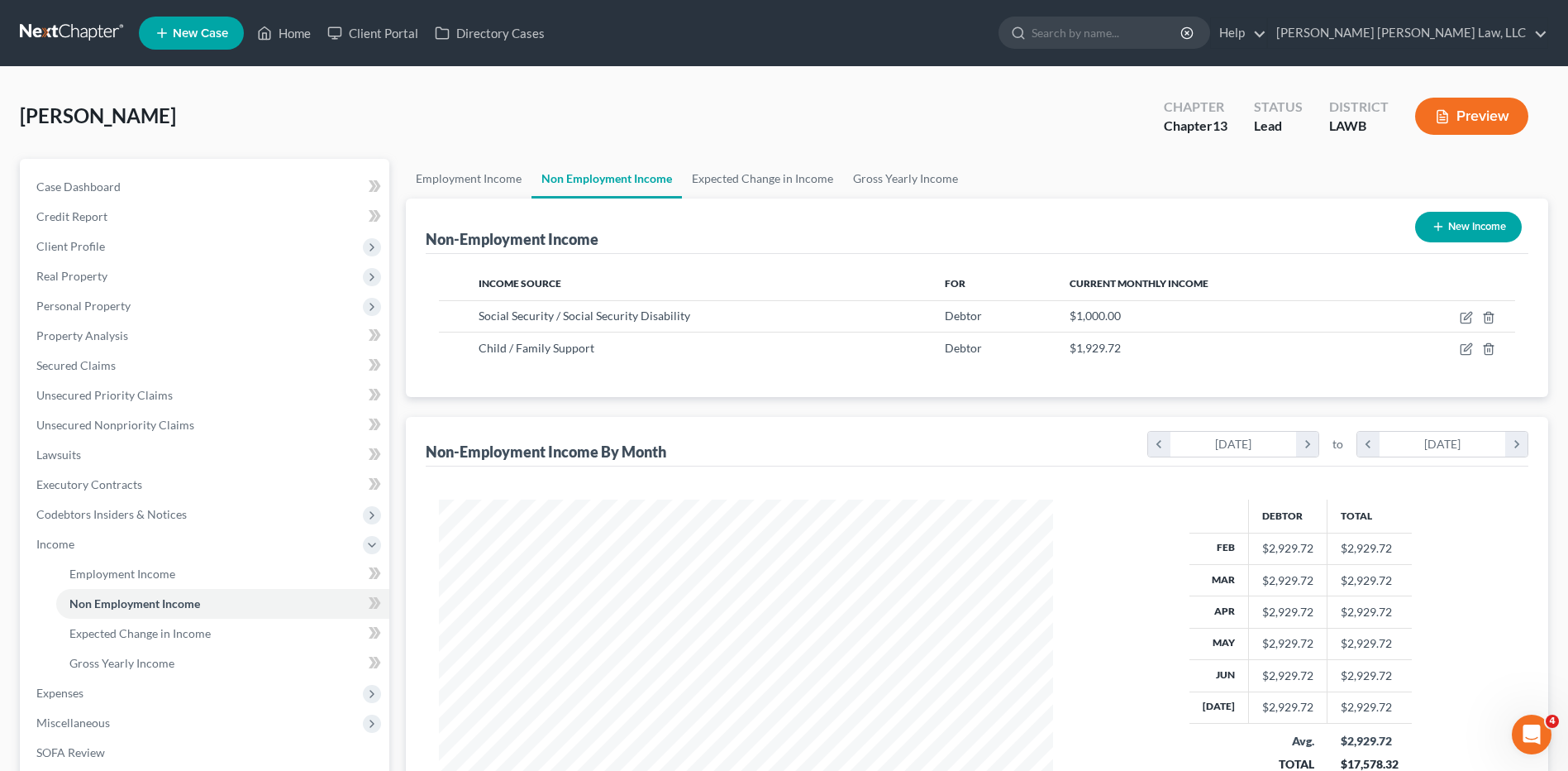
scroll to position [307, 646]
